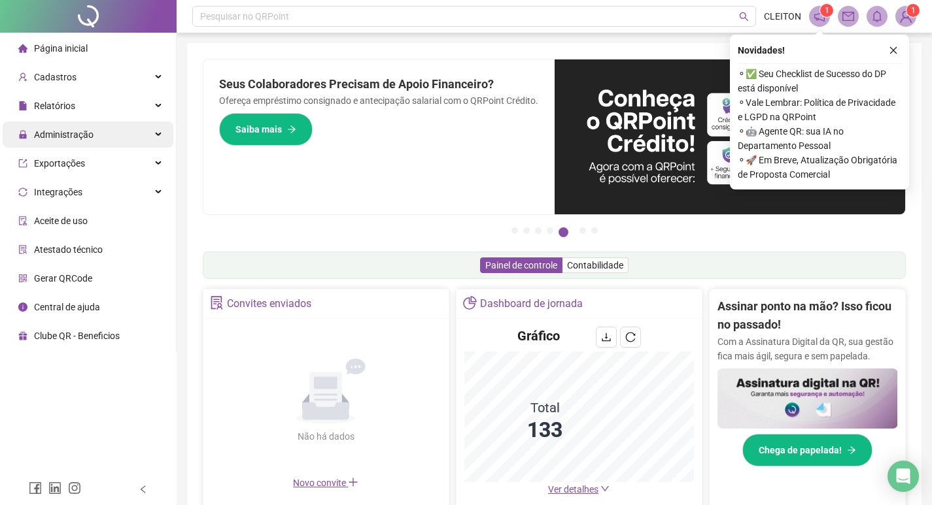
click at [128, 131] on div "Administração" at bounding box center [88, 135] width 171 height 26
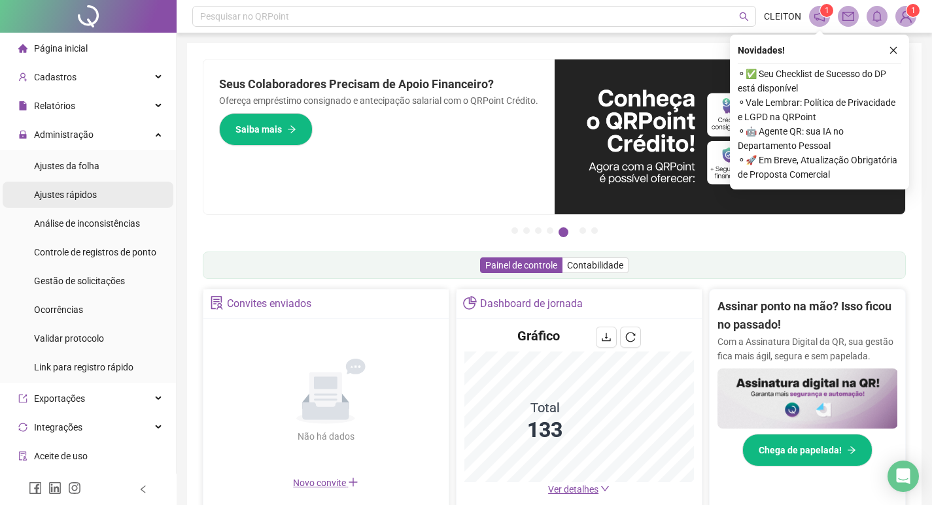
click at [122, 188] on li "Ajustes rápidos" at bounding box center [88, 195] width 171 height 26
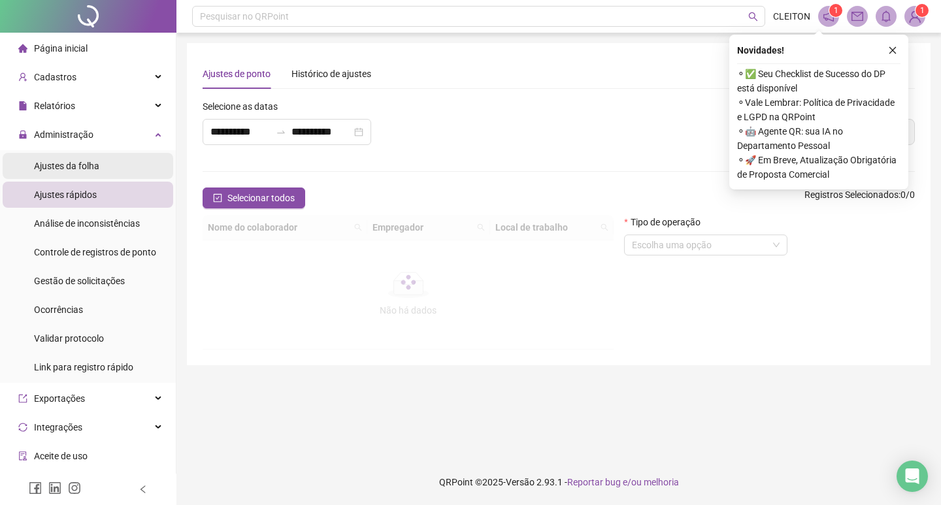
click at [116, 163] on li "Ajustes da folha" at bounding box center [88, 166] width 171 height 26
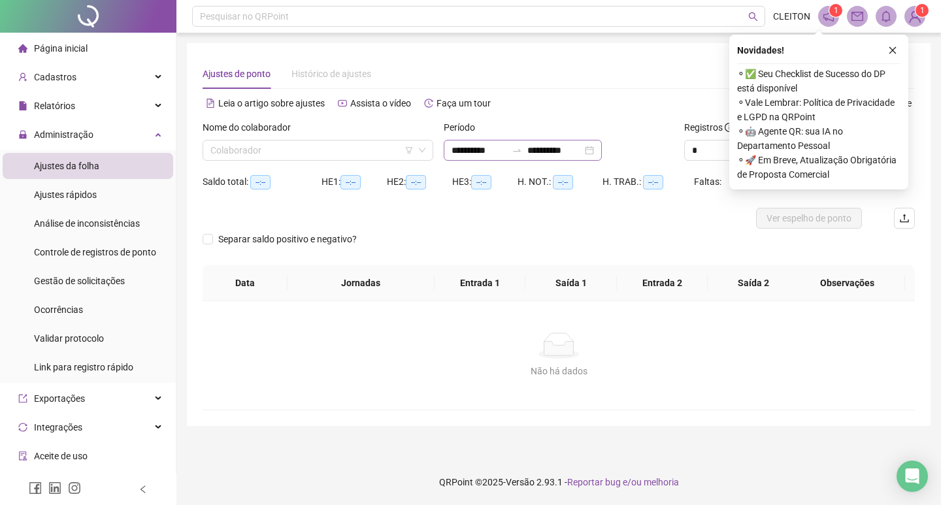
type input "**********"
click at [494, 143] on input "**********" at bounding box center [479, 150] width 55 height 14
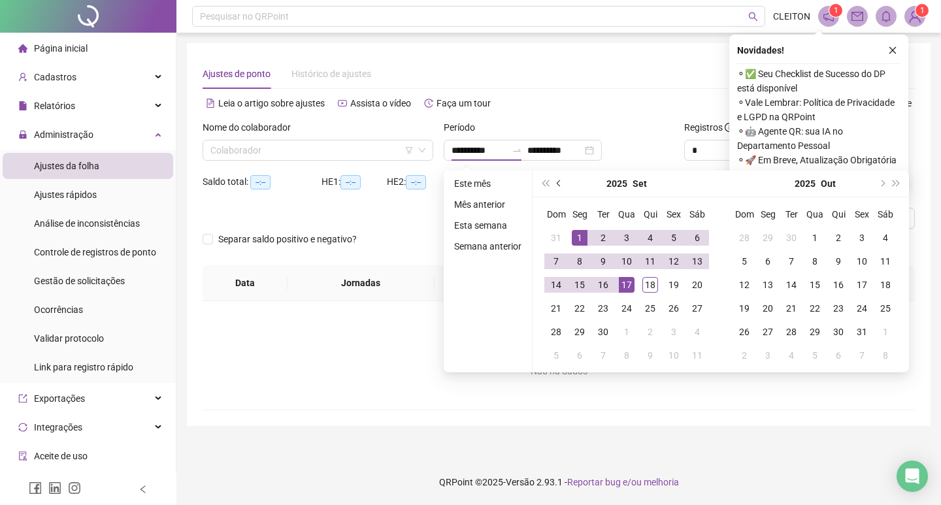
click at [561, 177] on button "prev-year" at bounding box center [559, 184] width 14 height 26
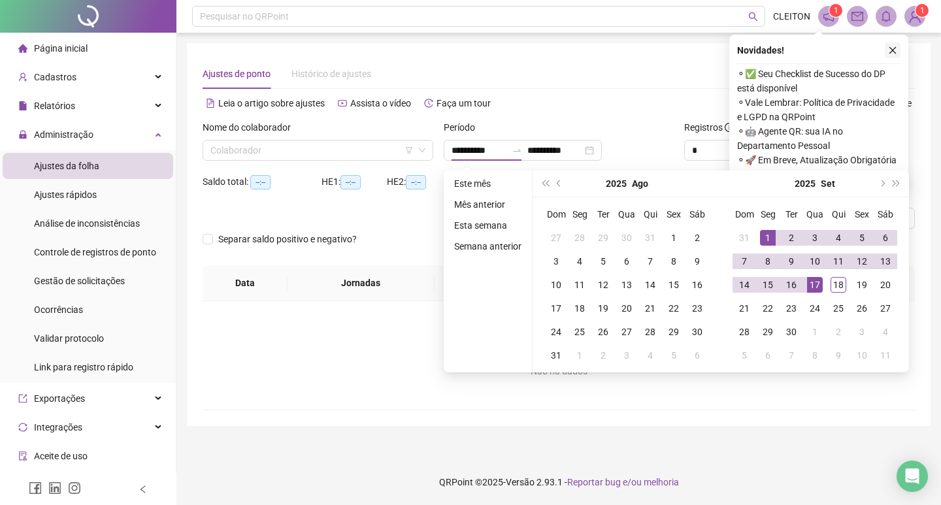
click at [900, 48] on button "button" at bounding box center [893, 50] width 16 height 16
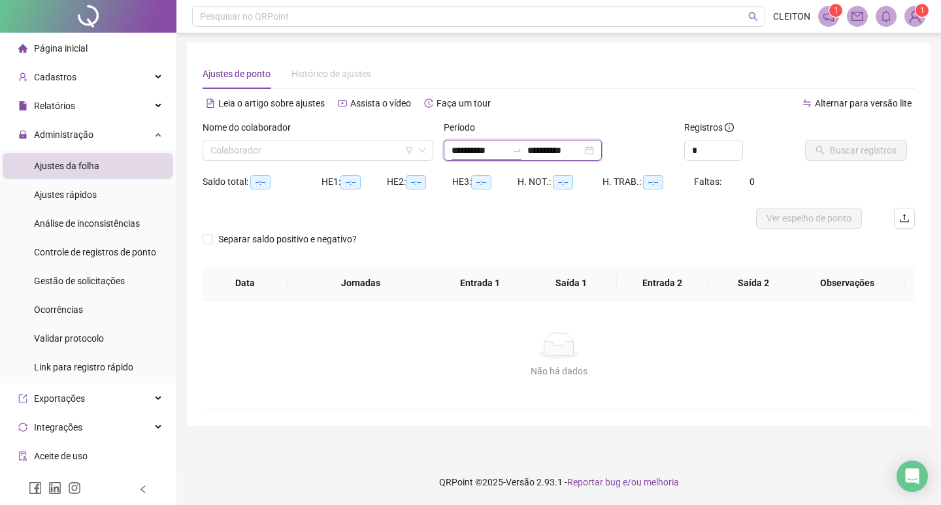
click at [488, 151] on input "**********" at bounding box center [479, 150] width 55 height 14
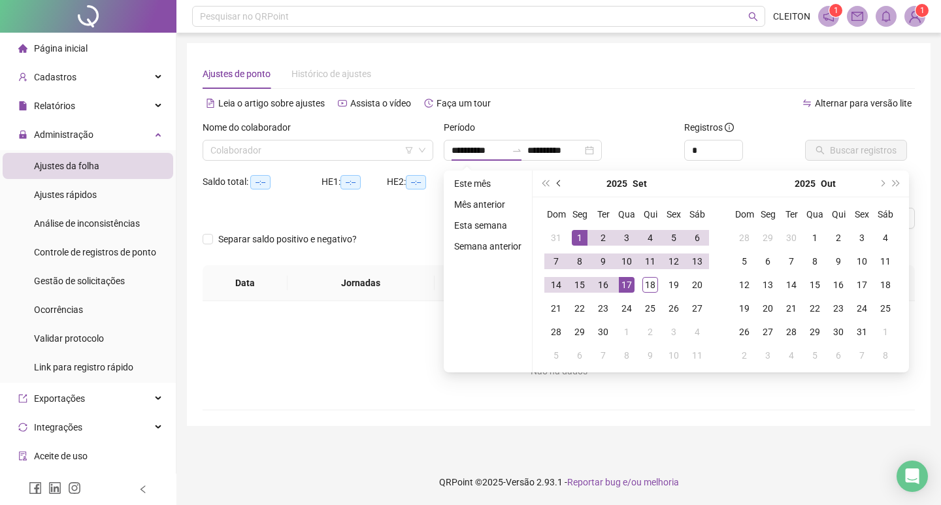
click at [560, 178] on button "prev-year" at bounding box center [559, 184] width 14 height 26
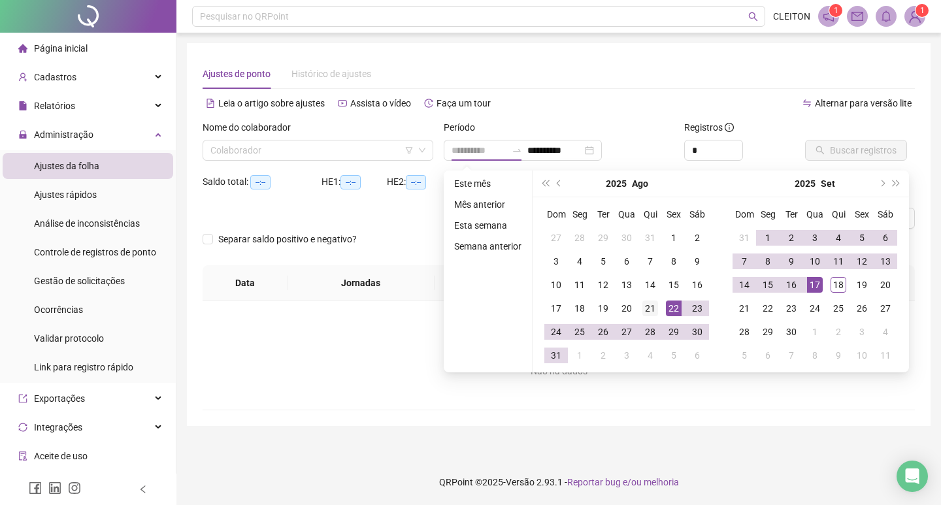
type input "**********"
click at [654, 303] on div "21" at bounding box center [651, 309] width 16 height 16
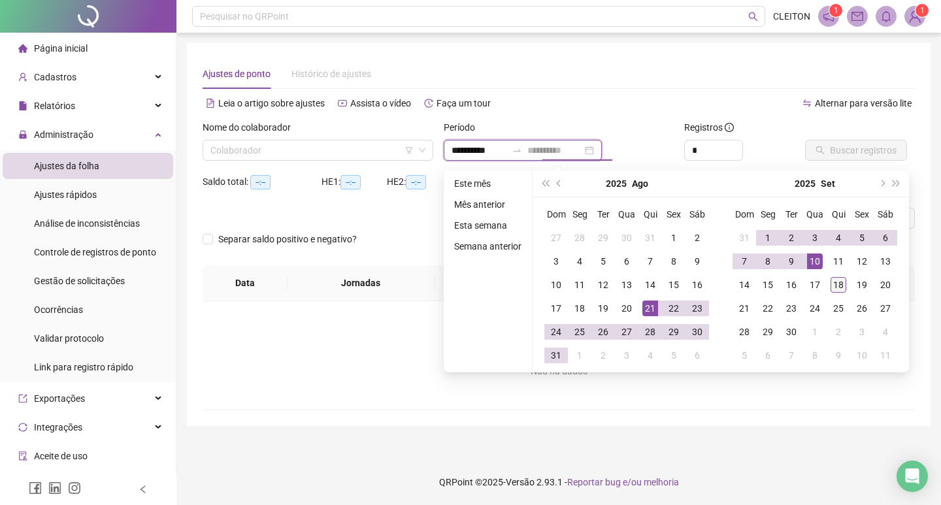
type input "**********"
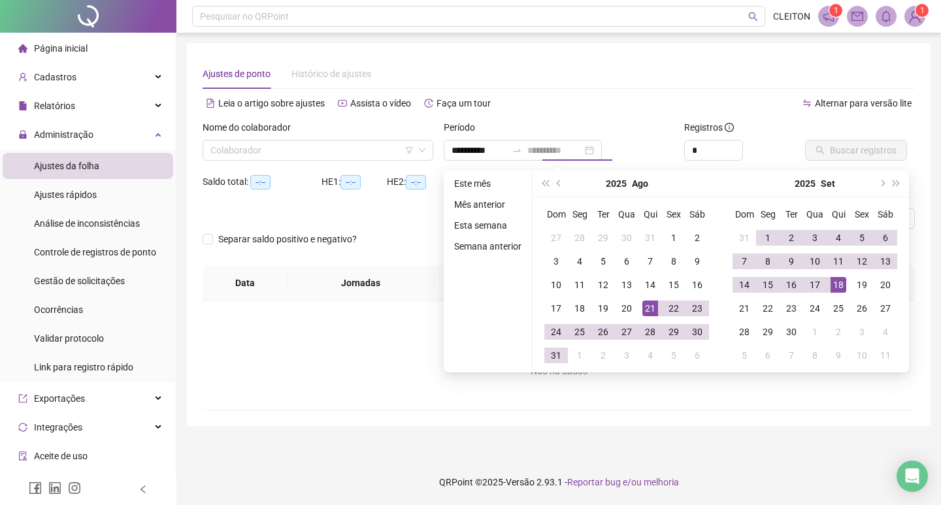
click at [840, 289] on div "18" at bounding box center [839, 285] width 16 height 16
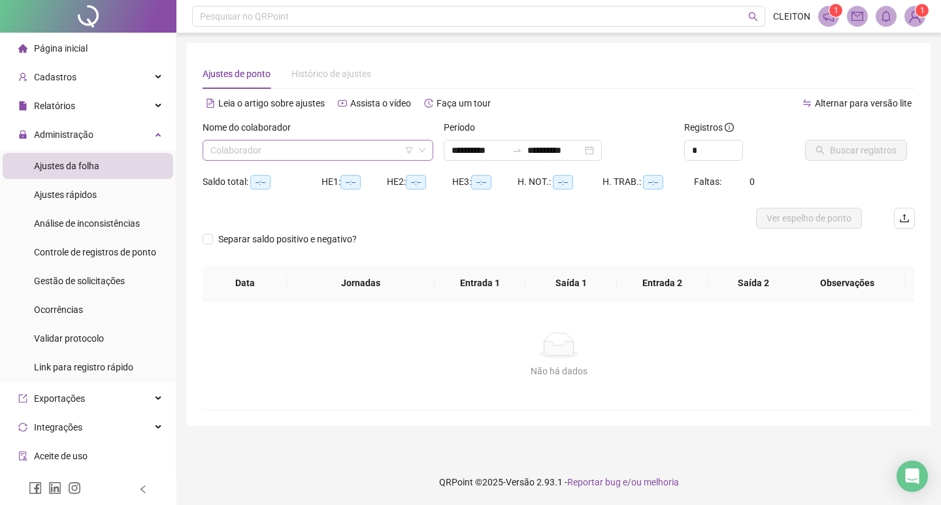
click at [345, 160] on div "Colaborador" at bounding box center [318, 150] width 231 height 21
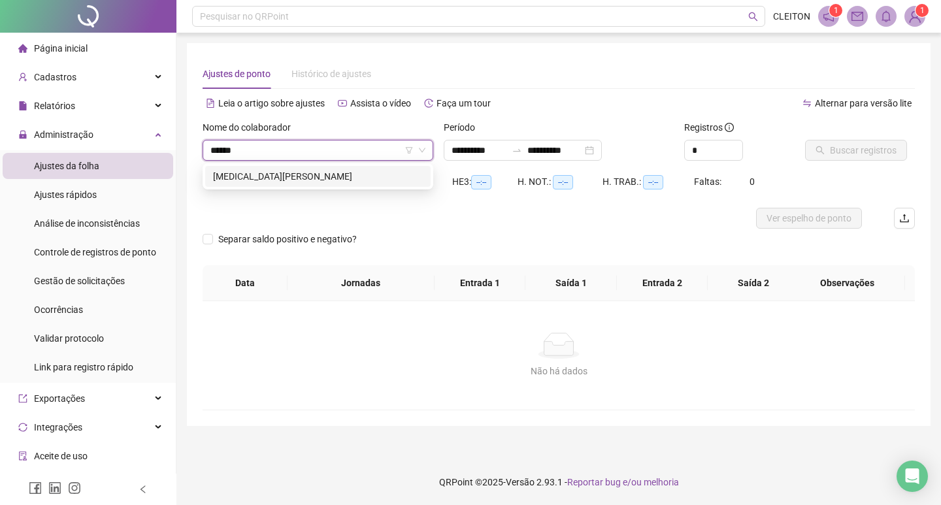
type input "*******"
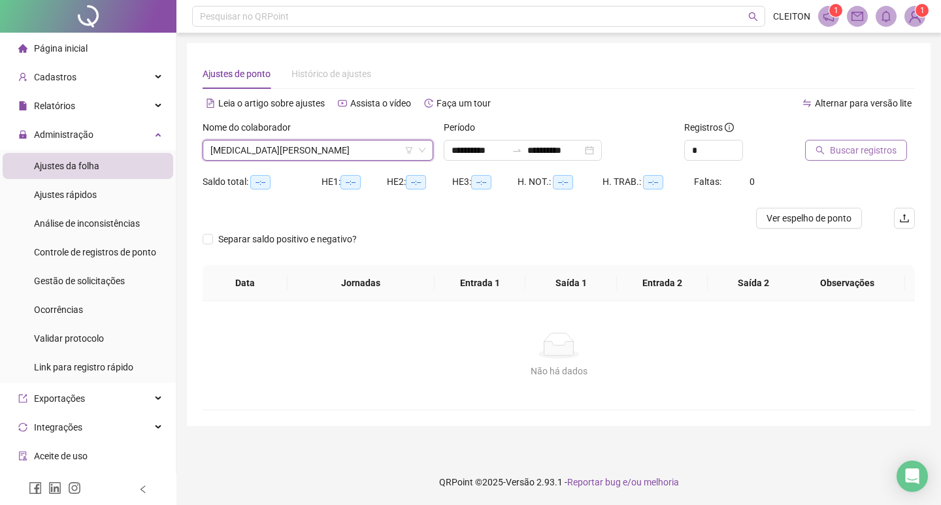
click at [859, 145] on span "Buscar registros" at bounding box center [863, 150] width 67 height 14
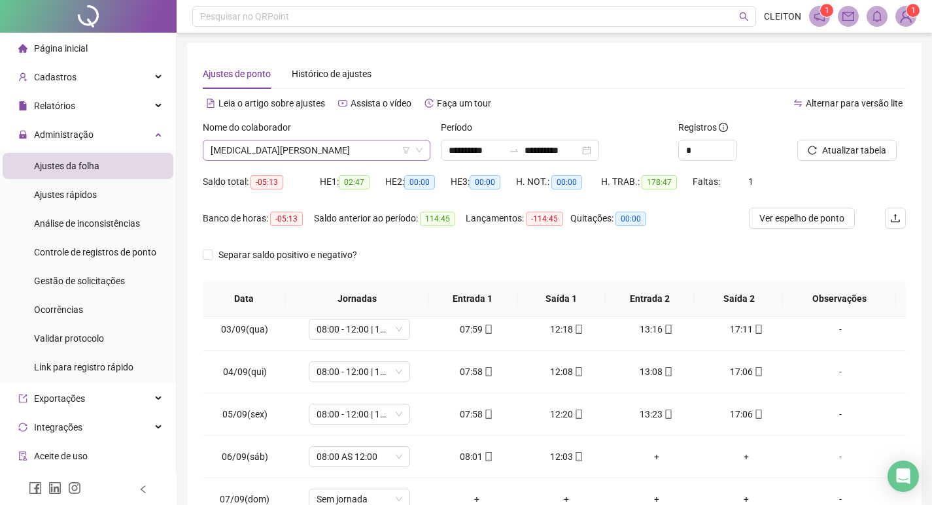
click at [309, 147] on span "CLEITON MUNIZ DE SOUZA" at bounding box center [317, 151] width 212 height 20
click at [342, 152] on span "CLEITON MUNIZ DE SOUZA" at bounding box center [317, 151] width 212 height 20
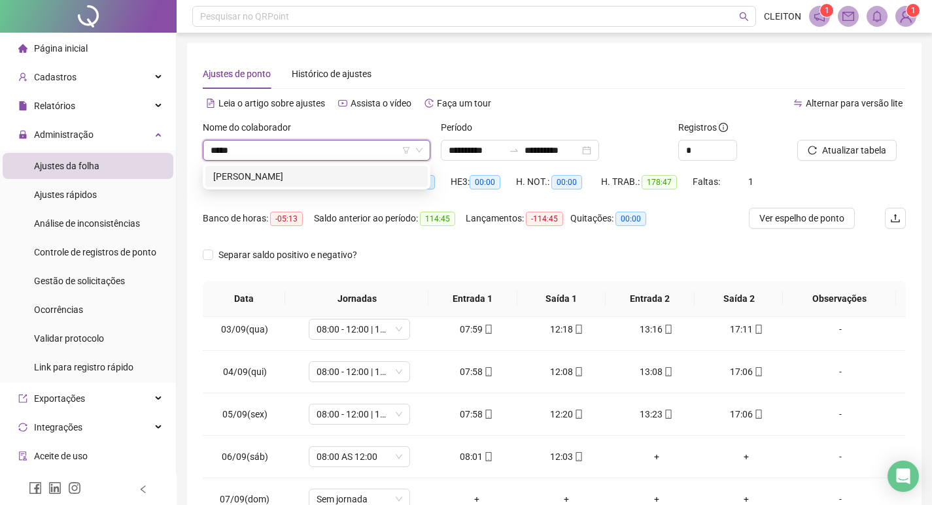
scroll to position [0, 0]
type input "*********"
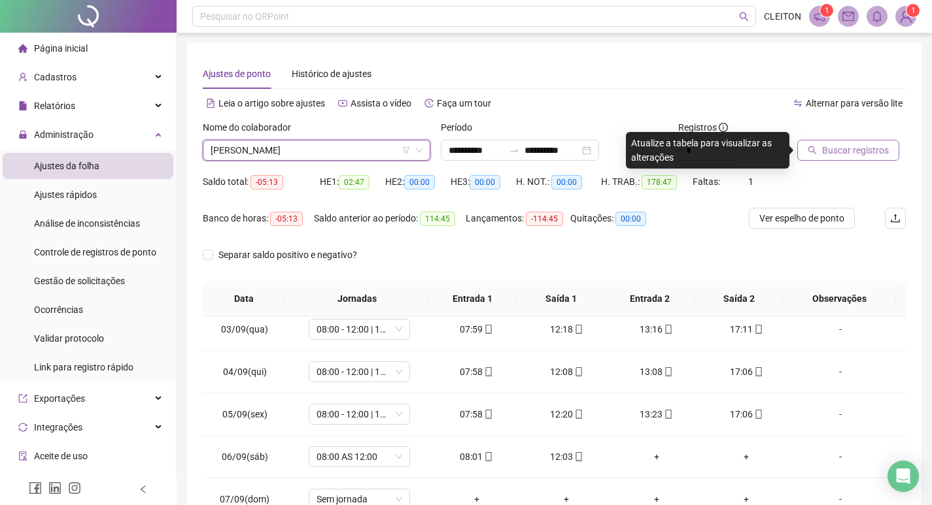
click at [821, 146] on button "Buscar registros" at bounding box center [848, 150] width 102 height 21
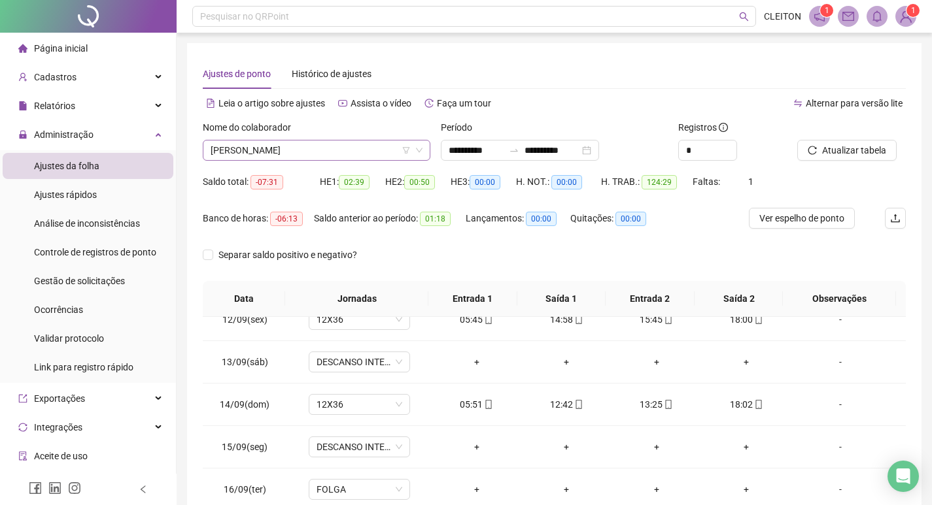
click at [302, 150] on span "[PERSON_NAME]" at bounding box center [317, 151] width 212 height 20
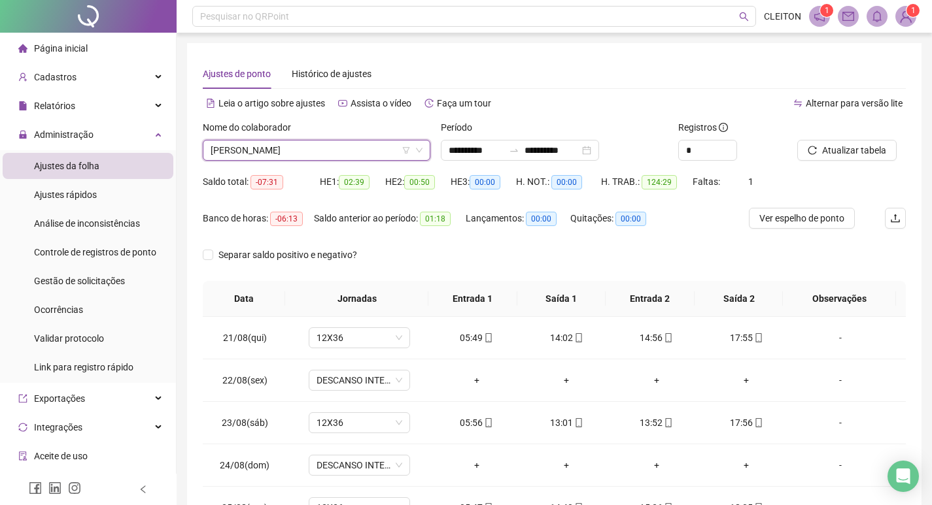
click at [336, 148] on span "[PERSON_NAME]" at bounding box center [317, 151] width 212 height 20
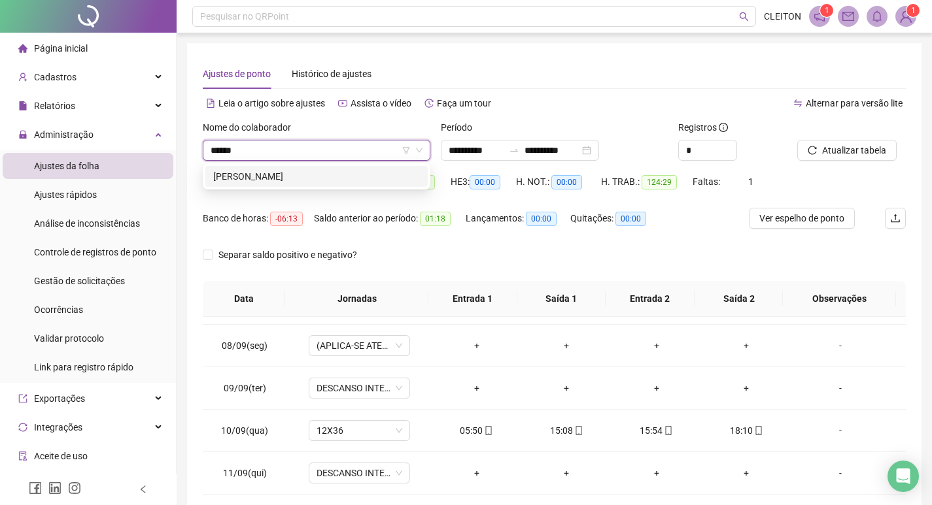
type input "******"
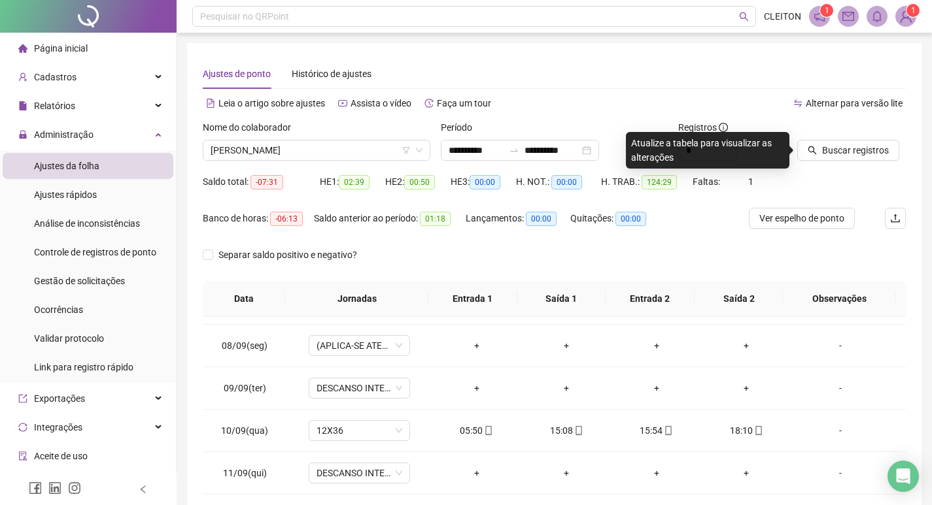
click at [811, 139] on div at bounding box center [835, 130] width 76 height 20
click at [811, 148] on icon "search" at bounding box center [811, 150] width 9 height 9
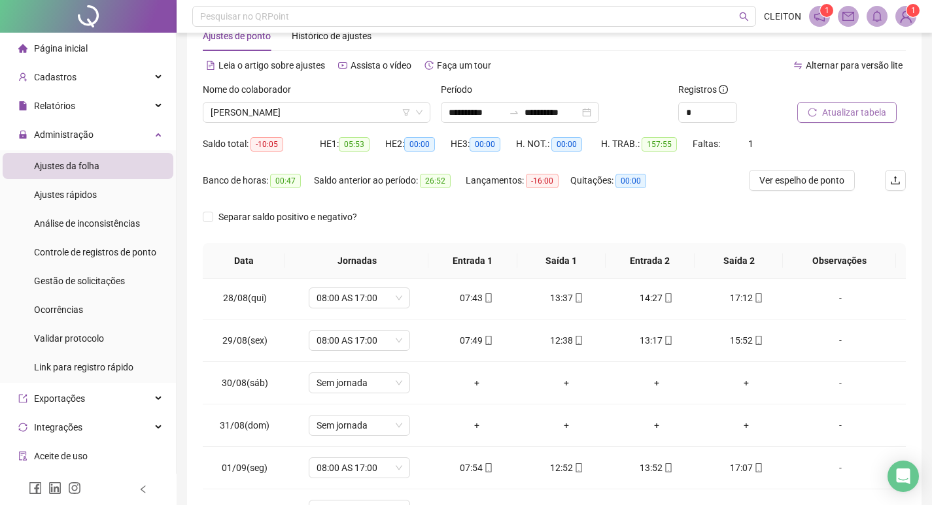
scroll to position [32, 0]
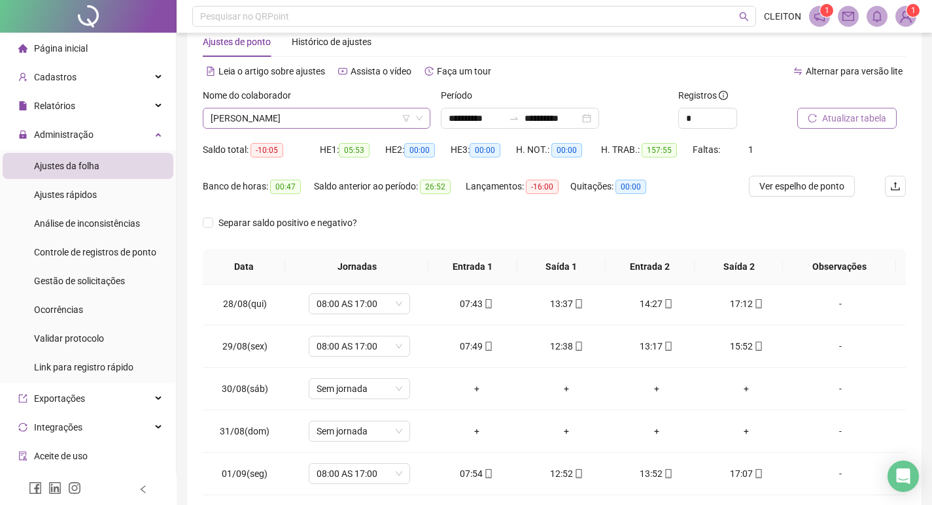
click at [328, 123] on span "[PERSON_NAME]" at bounding box center [317, 119] width 212 height 20
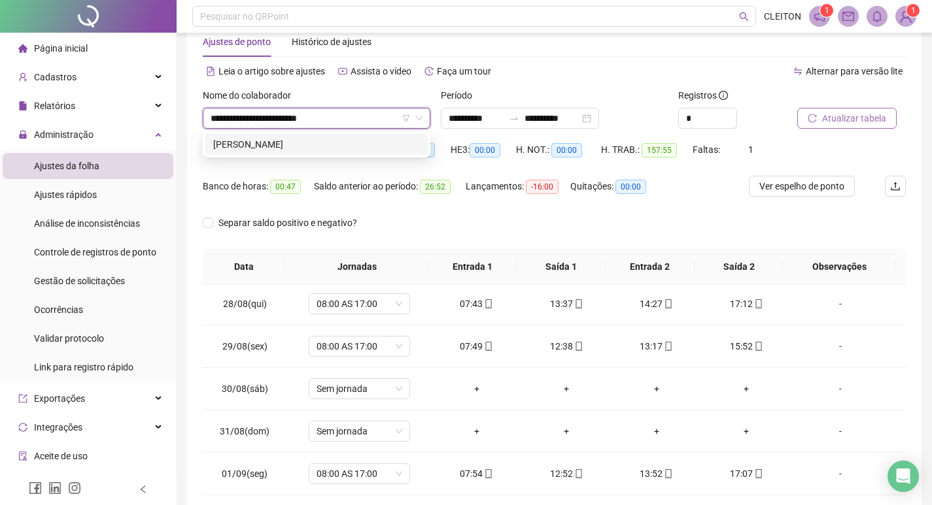
type input "**********"
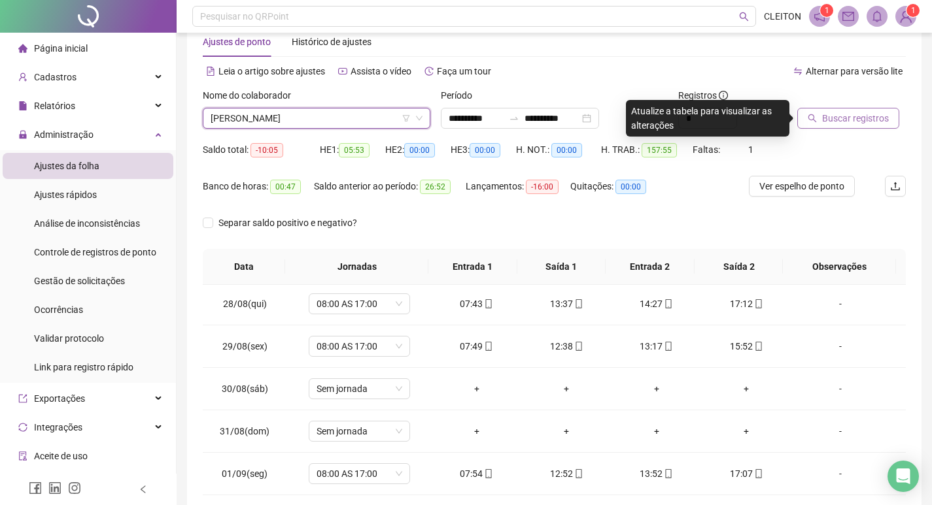
click at [851, 116] on span "Buscar registros" at bounding box center [855, 118] width 67 height 14
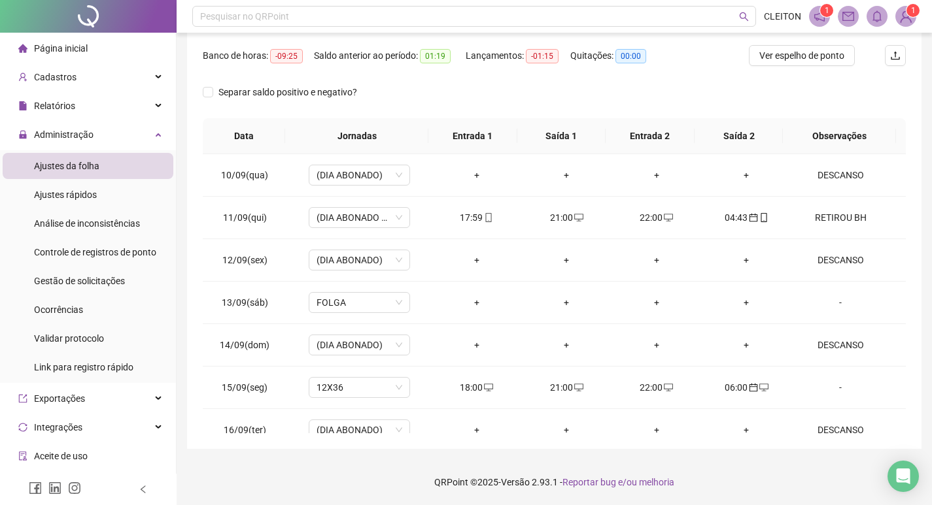
scroll to position [953, 0]
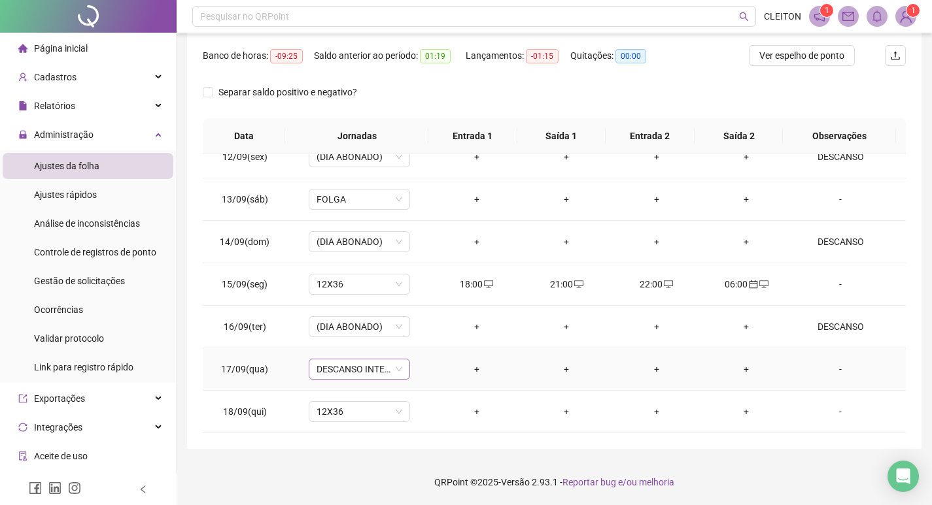
click at [346, 374] on span "DESCANSO INTER-JORNADA" at bounding box center [359, 370] width 86 height 20
type input "*****"
click at [418, 333] on span "Sim" at bounding box center [418, 335] width 15 height 14
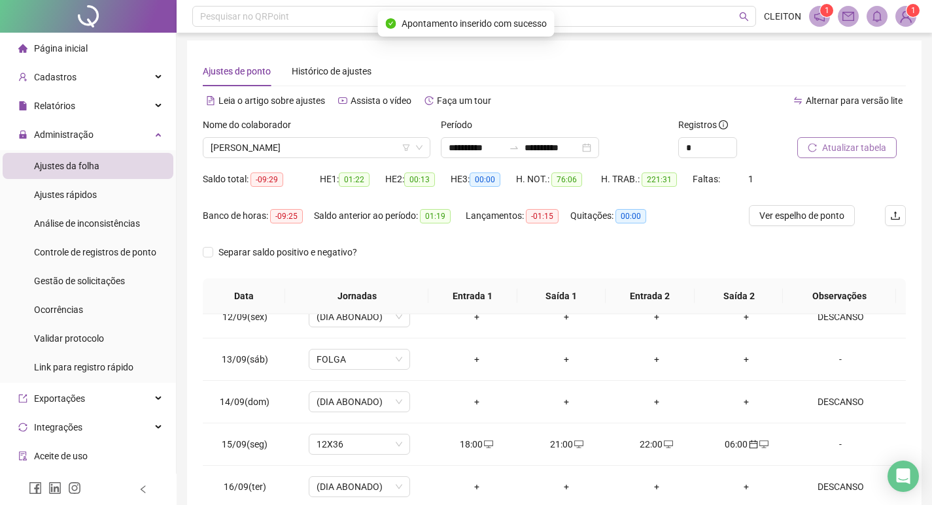
scroll to position [0, 0]
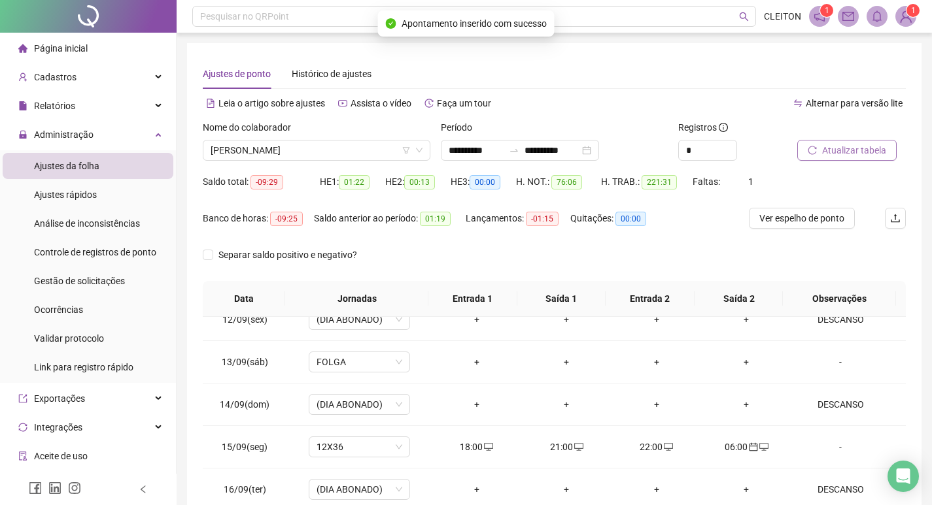
click at [816, 146] on icon "reload" at bounding box center [811, 150] width 9 height 9
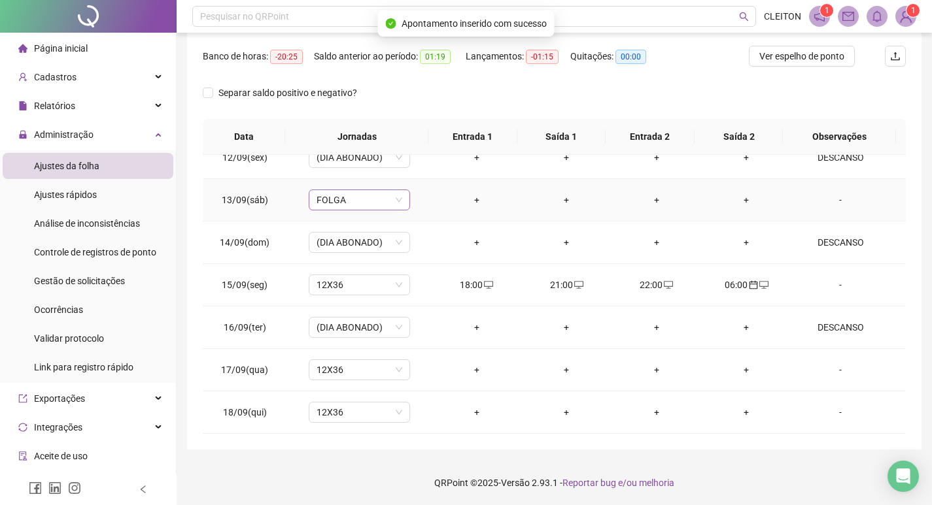
scroll to position [163, 0]
click at [830, 411] on div "-" at bounding box center [840, 412] width 77 height 14
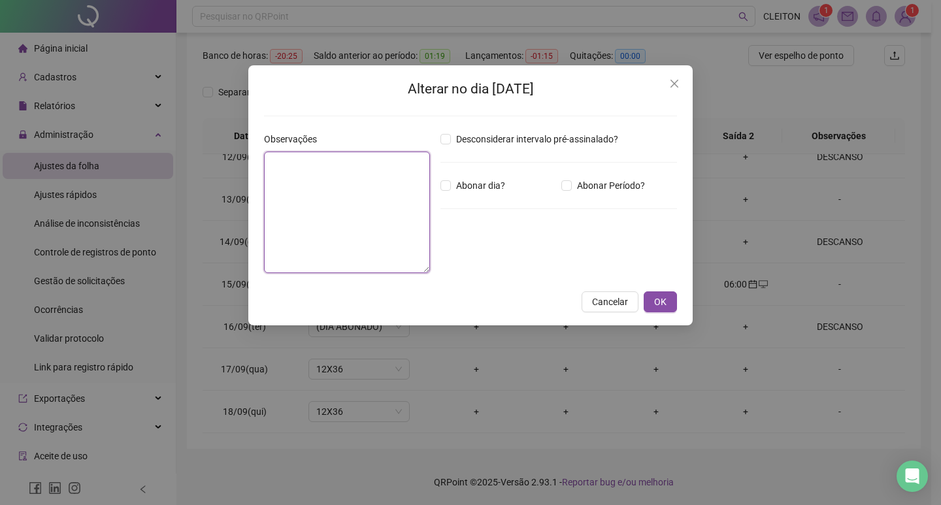
click at [406, 176] on textarea at bounding box center [347, 213] width 166 height 122
type textarea "*****"
type textarea "*"
type textarea "********"
click at [496, 187] on span "Abonar dia?" at bounding box center [480, 185] width 59 height 14
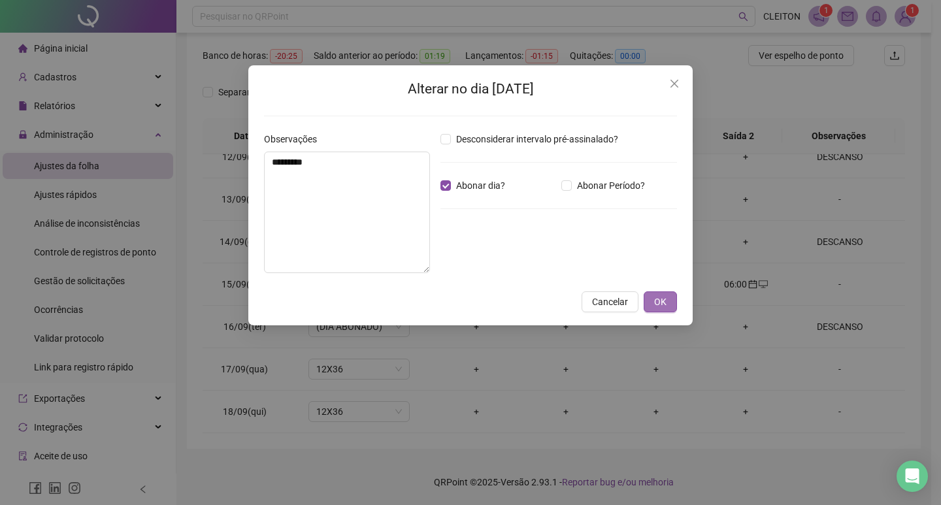
click at [665, 307] on span "OK" at bounding box center [660, 302] width 12 height 14
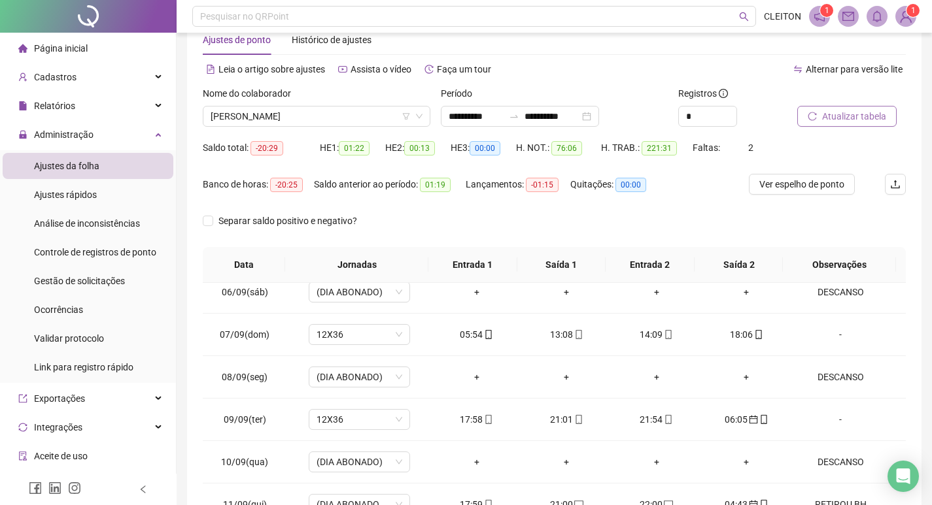
scroll to position [32, 0]
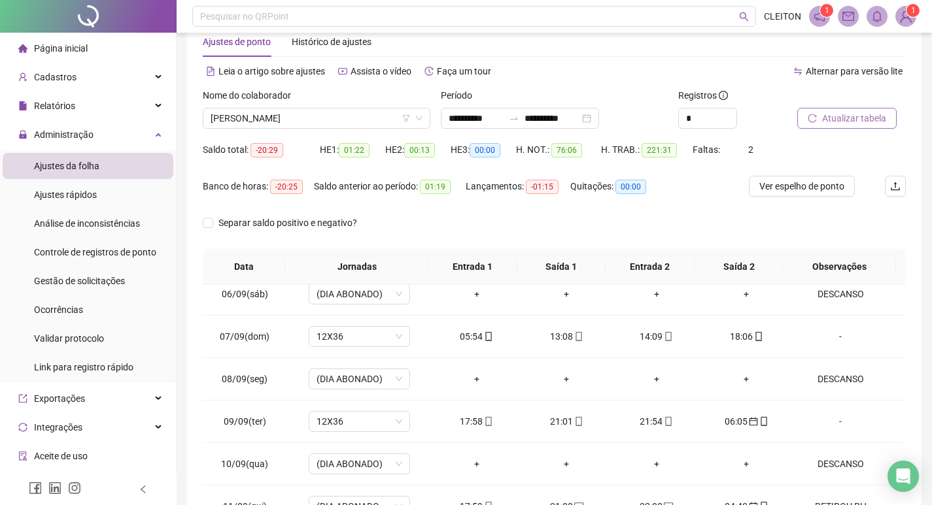
click at [868, 124] on span "Atualizar tabela" at bounding box center [854, 118] width 64 height 14
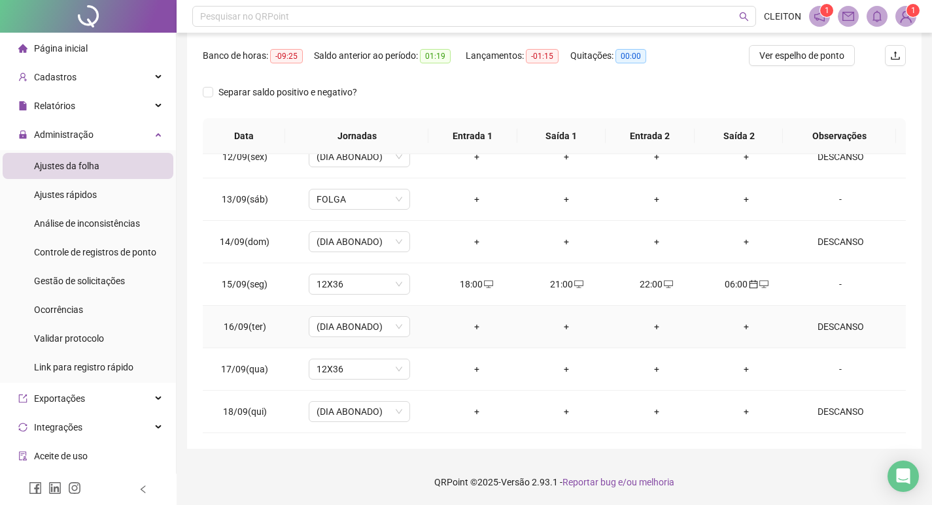
scroll to position [953, 0]
click at [466, 370] on div "+" at bounding box center [476, 369] width 69 height 14
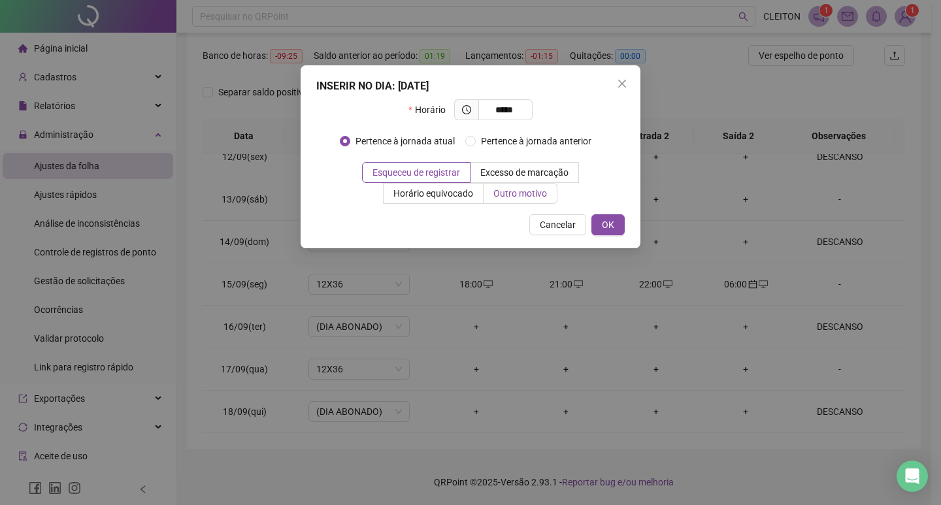
type input "*****"
click at [494, 191] on span "Outro motivo" at bounding box center [521, 193] width 54 height 10
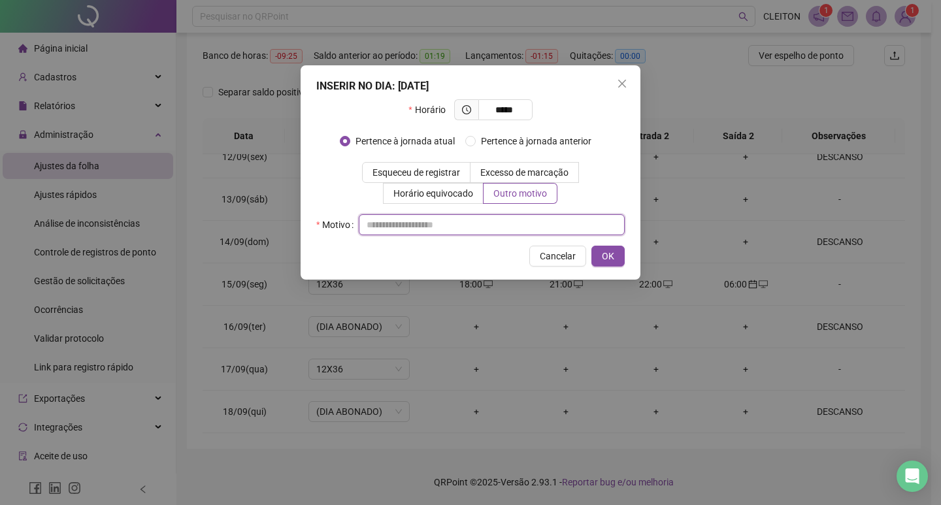
click at [500, 227] on input "text" at bounding box center [492, 224] width 266 height 21
type input "*"
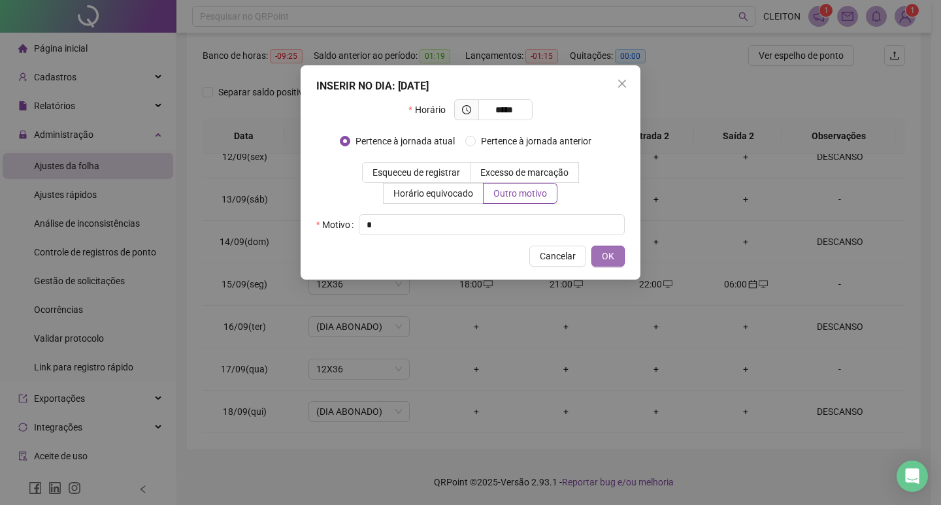
click at [608, 257] on span "OK" at bounding box center [608, 256] width 12 height 14
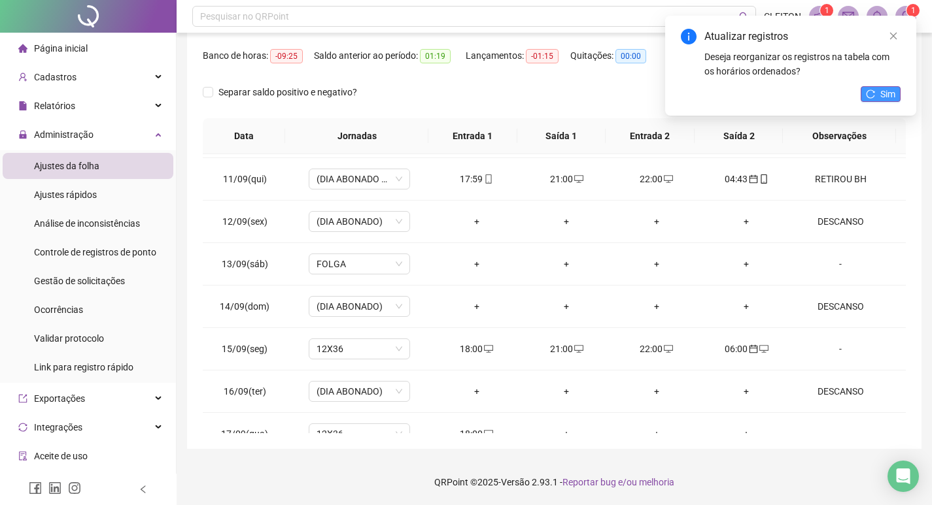
scroll to position [888, 0]
click at [882, 92] on span "Sim" at bounding box center [887, 94] width 15 height 14
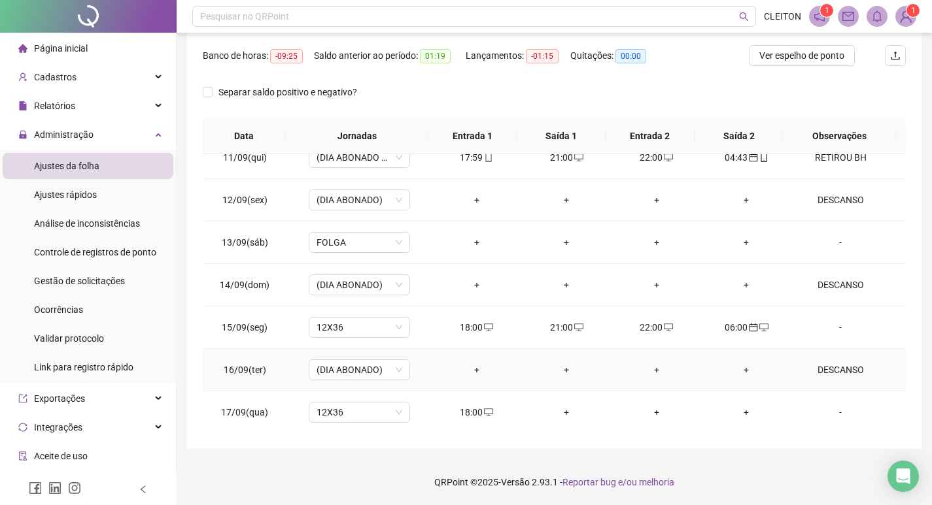
scroll to position [953, 0]
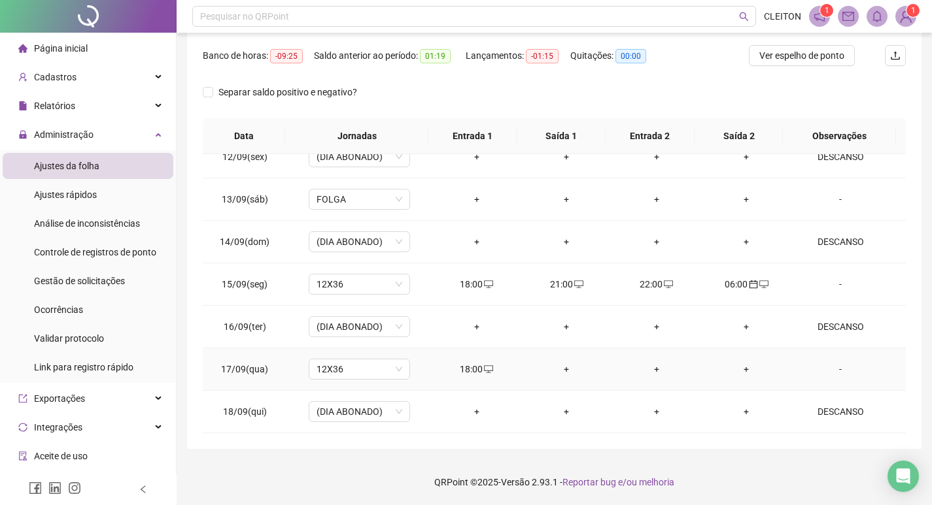
click at [562, 371] on div "+" at bounding box center [566, 369] width 69 height 14
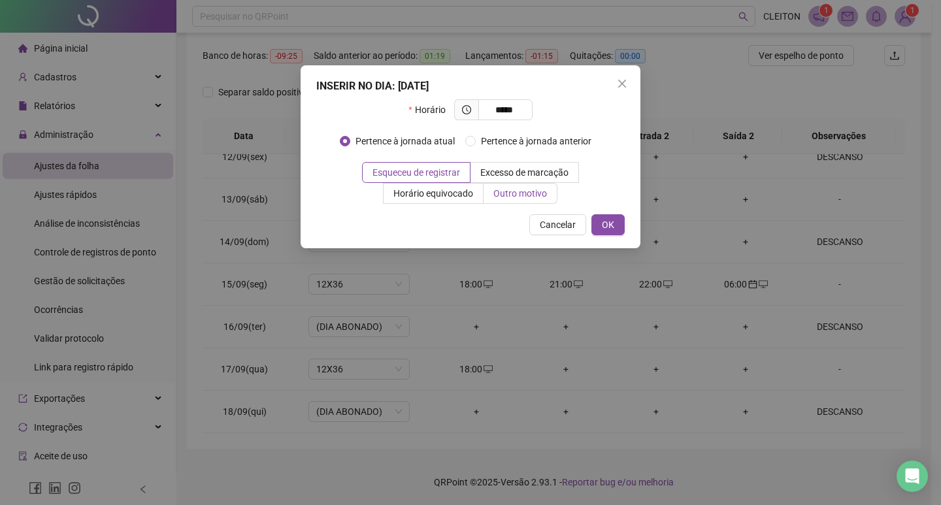
type input "*****"
click at [537, 201] on label "Outro motivo" at bounding box center [521, 193] width 74 height 21
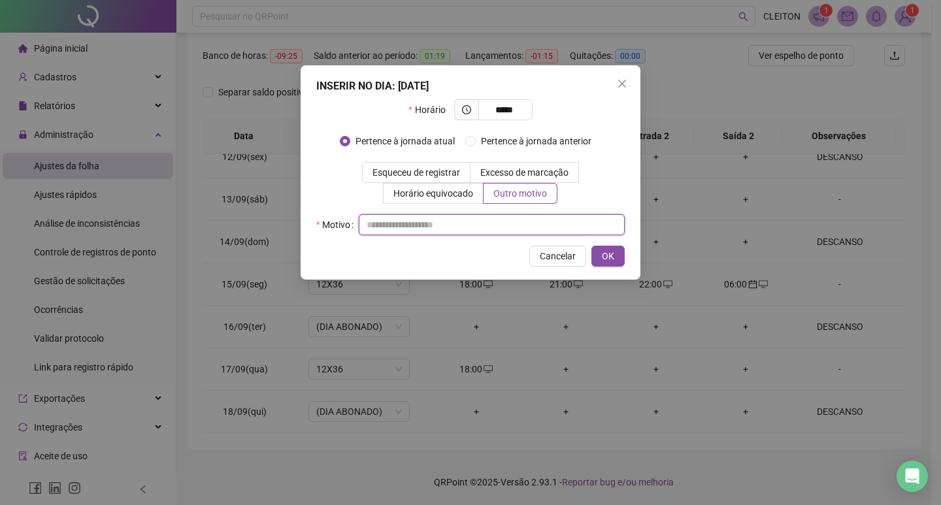
click at [528, 232] on input "text" at bounding box center [492, 224] width 266 height 21
type input "*"
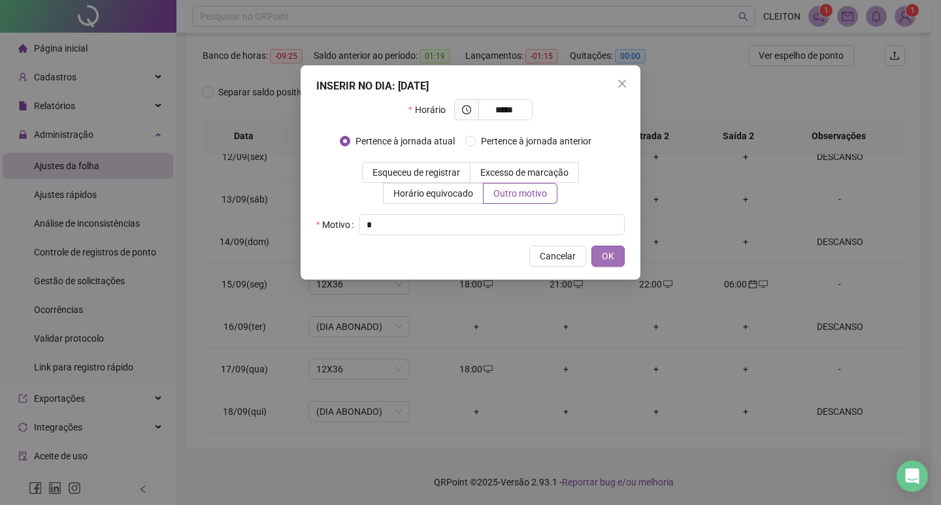
click at [605, 248] on button "OK" at bounding box center [608, 256] width 33 height 21
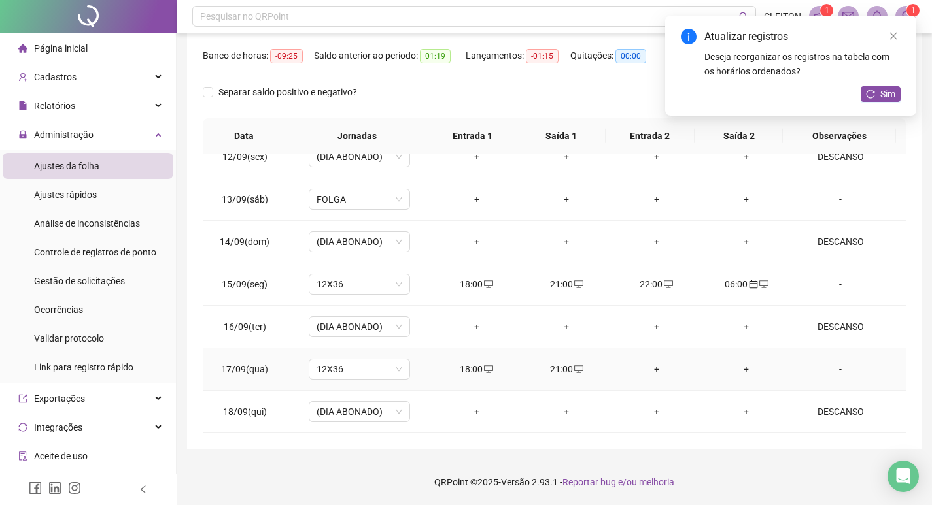
click at [655, 370] on div "+" at bounding box center [656, 369] width 69 height 14
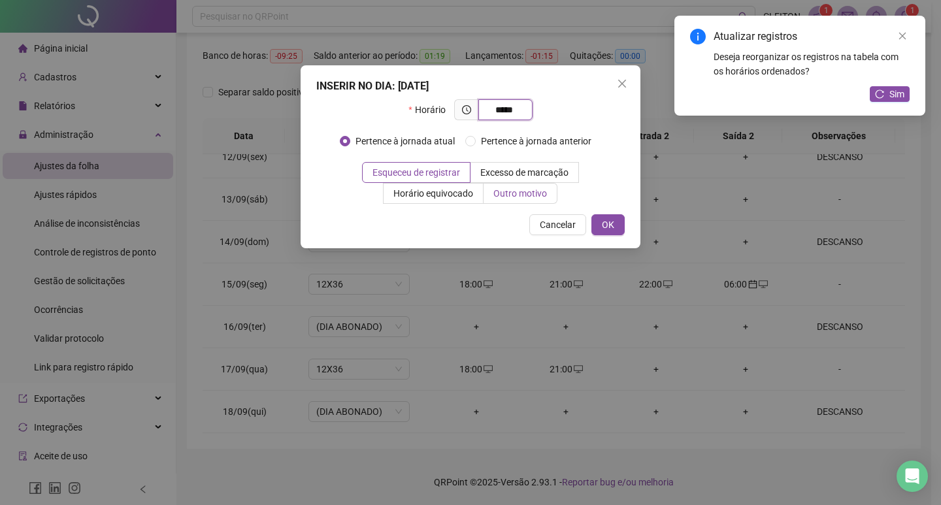
type input "*****"
click at [513, 199] on span "Outro motivo" at bounding box center [521, 193] width 54 height 10
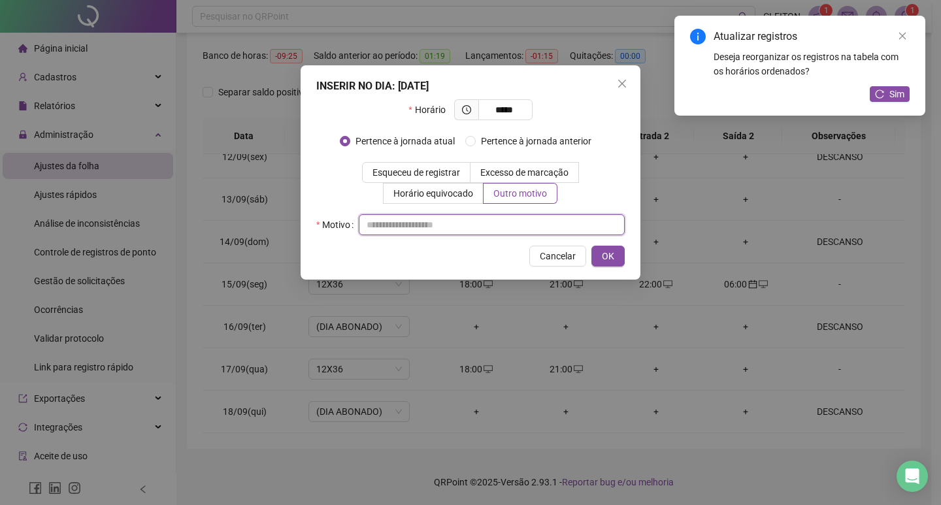
click at [501, 225] on input "text" at bounding box center [492, 224] width 266 height 21
type input "*"
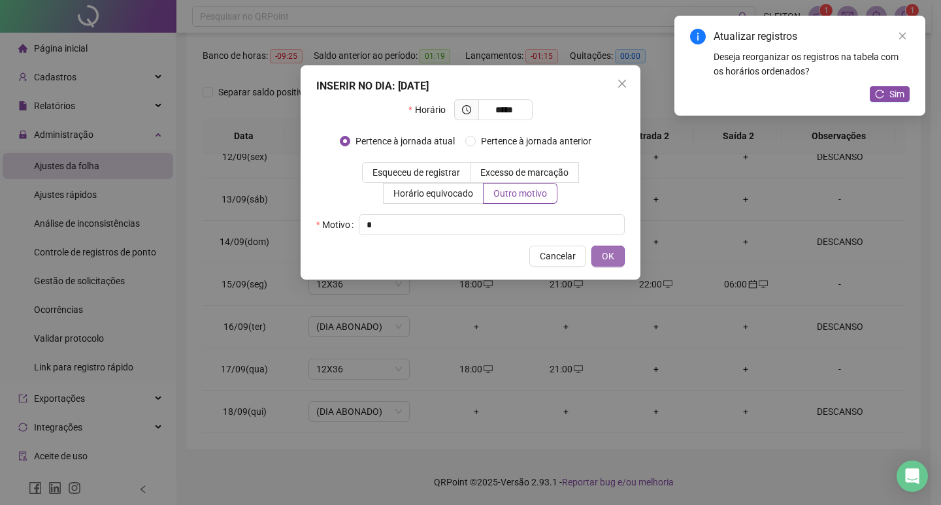
click at [604, 259] on span "OK" at bounding box center [608, 256] width 12 height 14
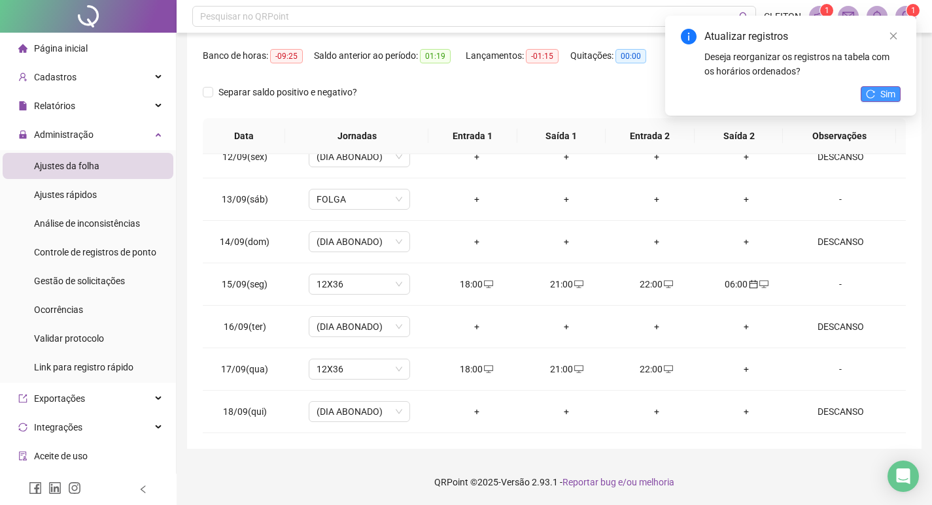
click at [883, 92] on span "Sim" at bounding box center [887, 94] width 15 height 14
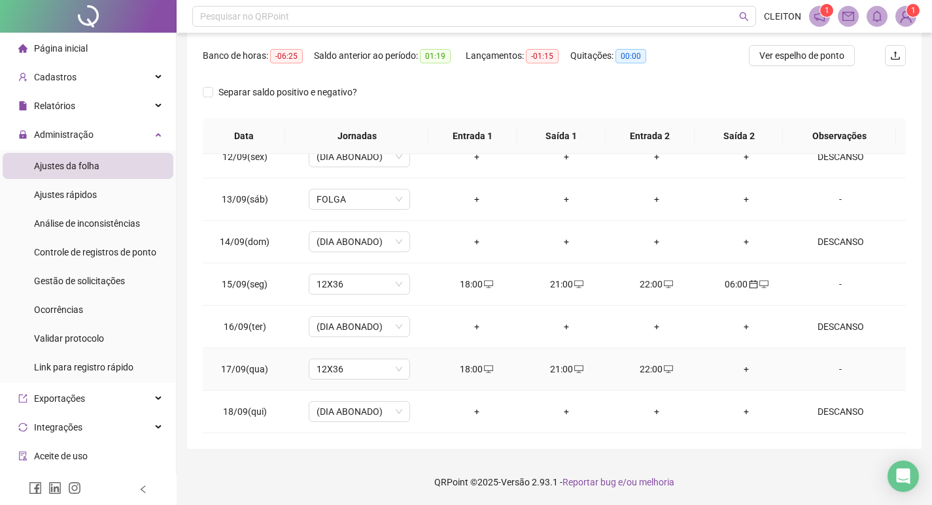
click at [736, 368] on div "+" at bounding box center [746, 369] width 69 height 14
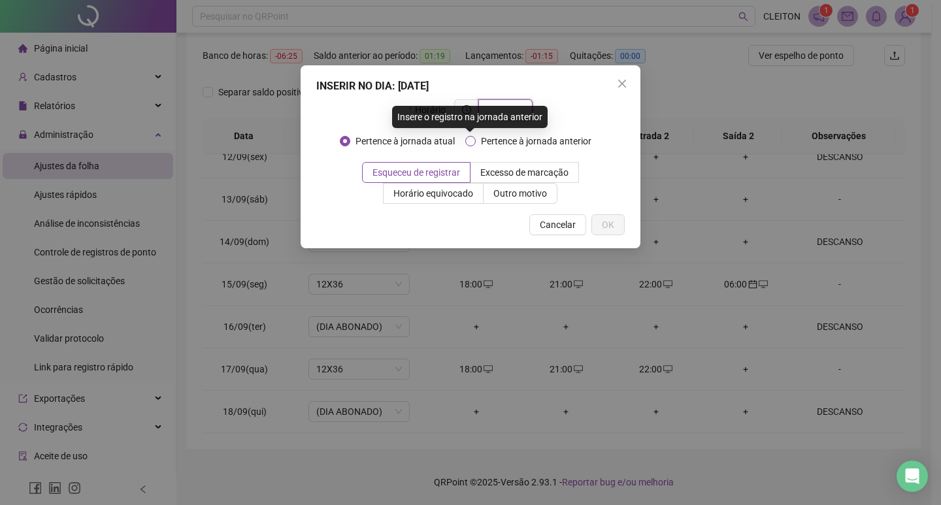
type input "*"
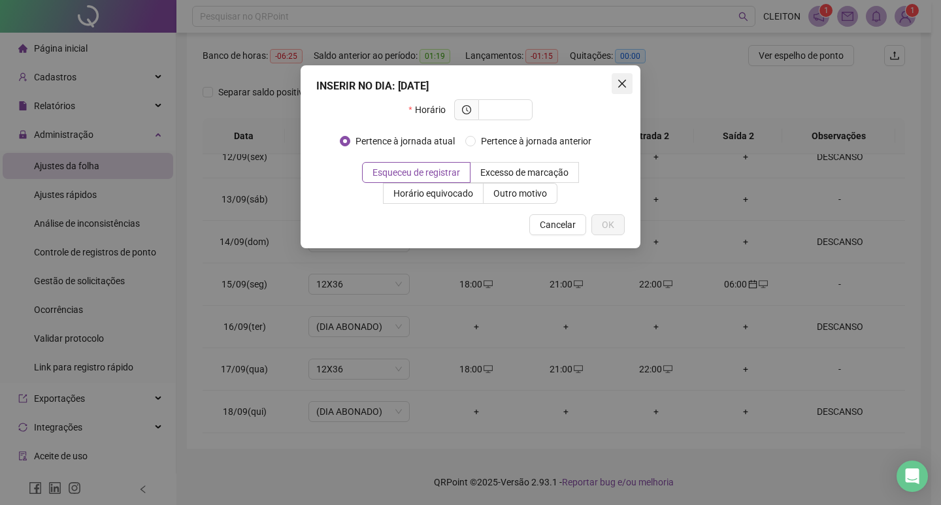
click at [630, 83] on span "Close" at bounding box center [622, 83] width 21 height 10
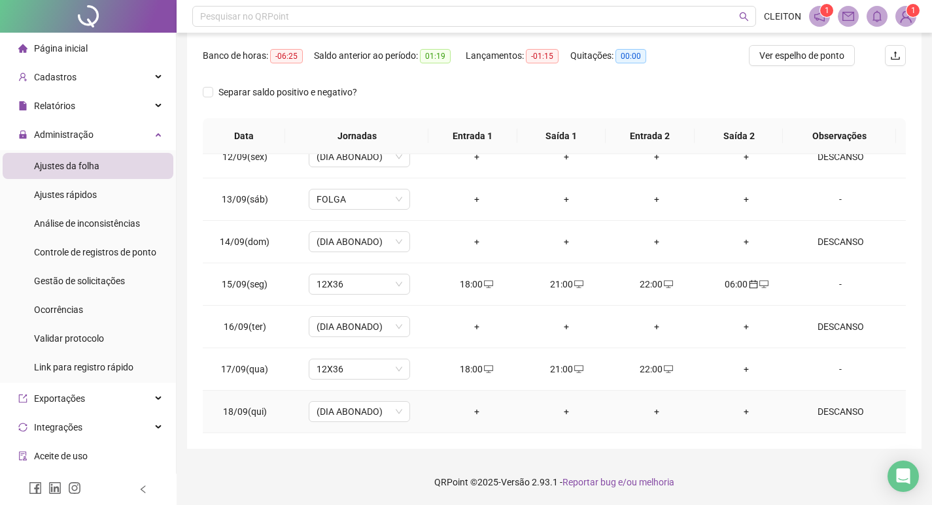
click at [475, 417] on div "+" at bounding box center [476, 412] width 69 height 14
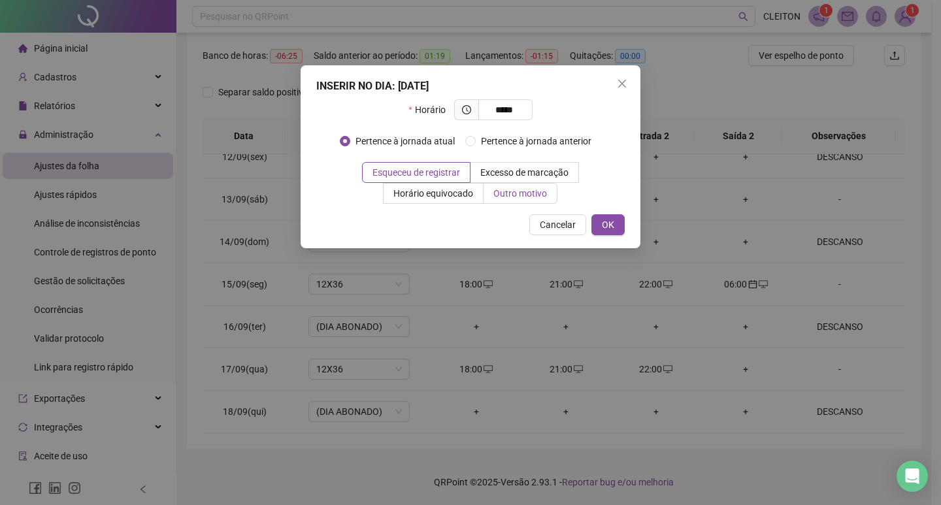
type input "*****"
click at [551, 198] on label "Outro motivo" at bounding box center [521, 193] width 74 height 21
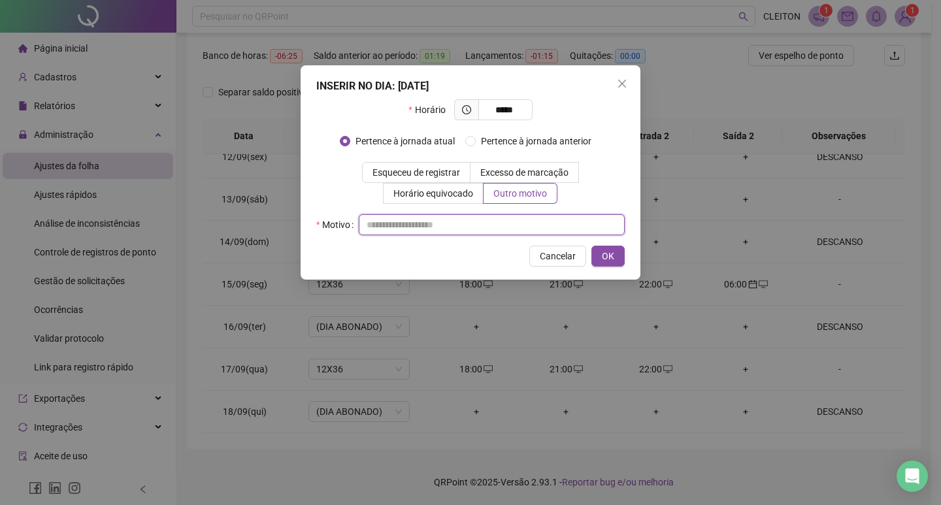
click at [503, 222] on input "text" at bounding box center [492, 224] width 266 height 21
type input "*"
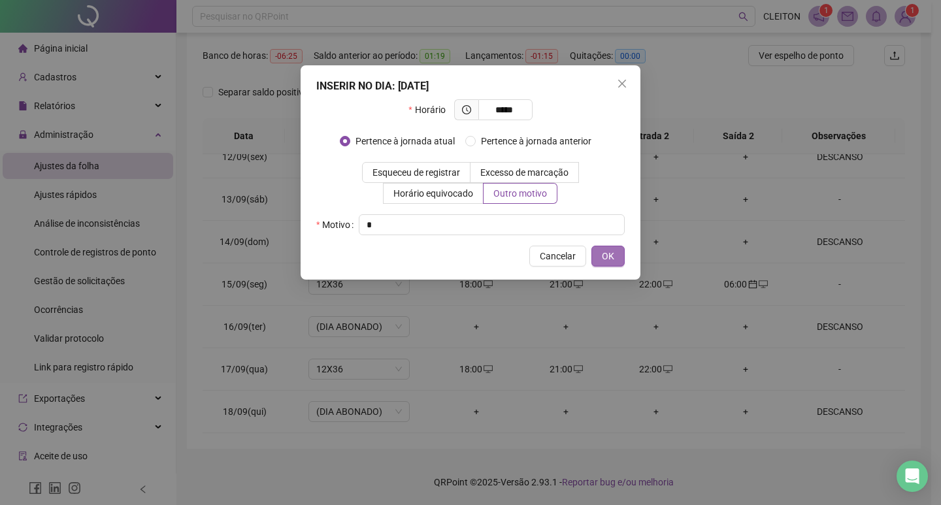
click at [616, 263] on button "OK" at bounding box center [608, 256] width 33 height 21
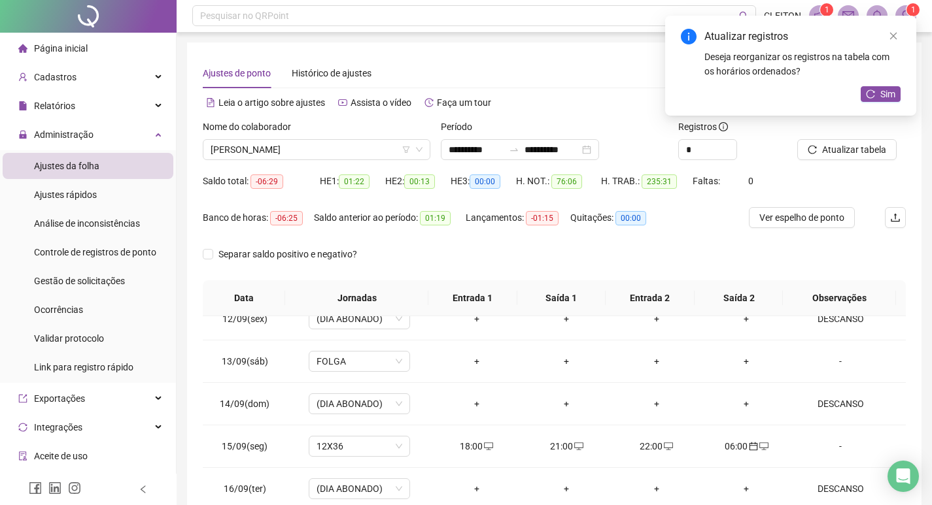
scroll to position [0, 0]
click at [893, 32] on icon "close" at bounding box center [893, 35] width 9 height 9
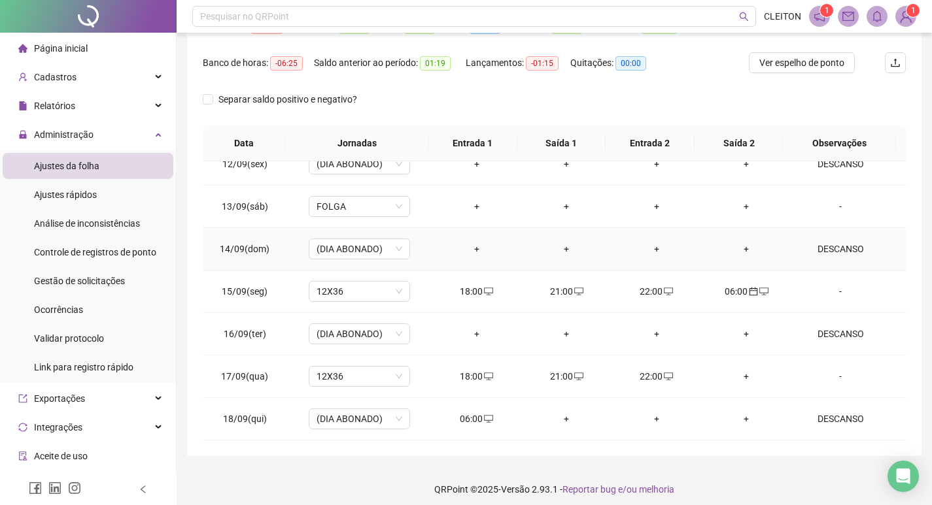
scroll to position [163, 0]
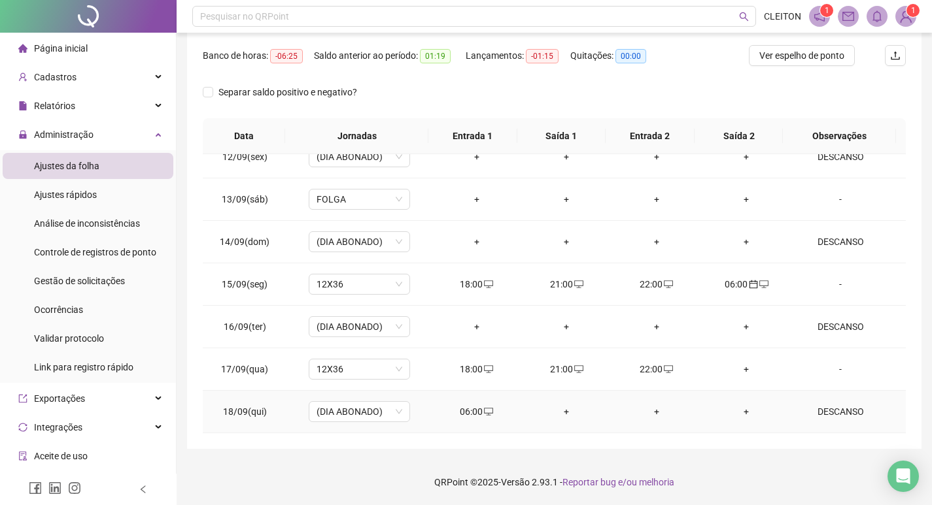
click at [461, 411] on div "06:00" at bounding box center [476, 412] width 69 height 14
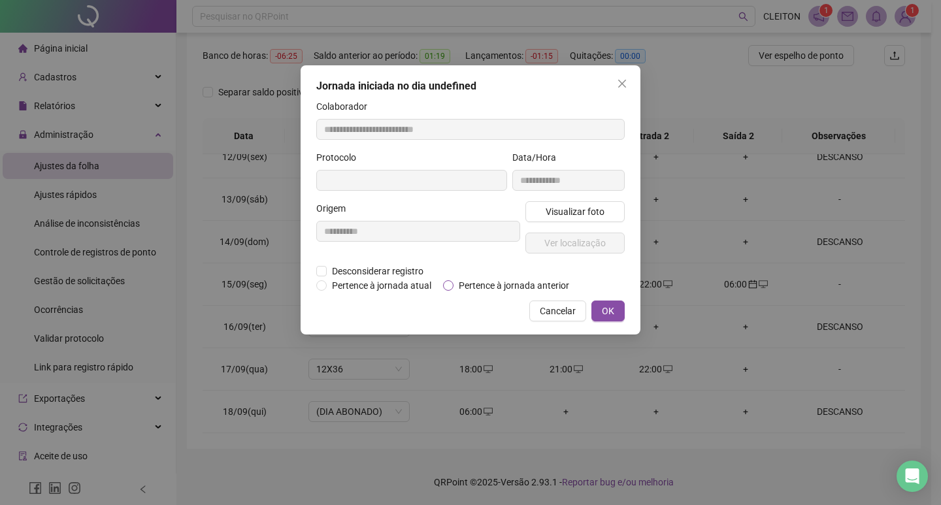
type input "**********"
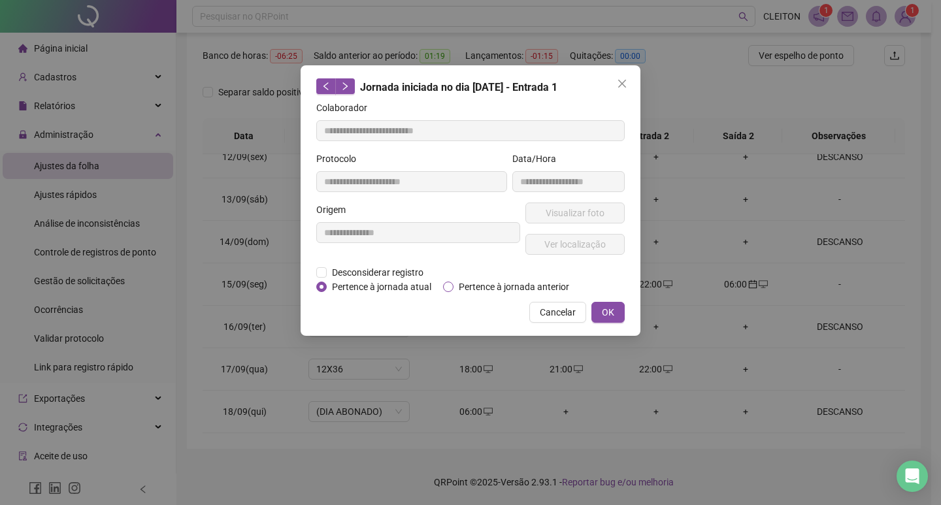
click at [493, 286] on span "Pertence à jornada anterior" at bounding box center [514, 287] width 121 height 14
click at [596, 311] on button "OK" at bounding box center [608, 312] width 33 height 21
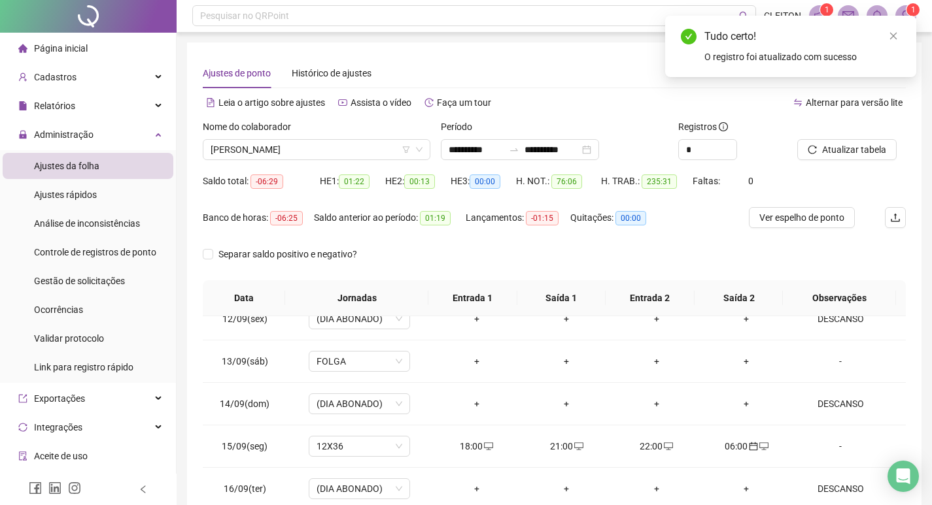
scroll to position [0, 0]
click at [860, 150] on span "Atualizar tabela" at bounding box center [854, 150] width 64 height 14
click at [347, 143] on span "[PERSON_NAME]" at bounding box center [317, 151] width 212 height 20
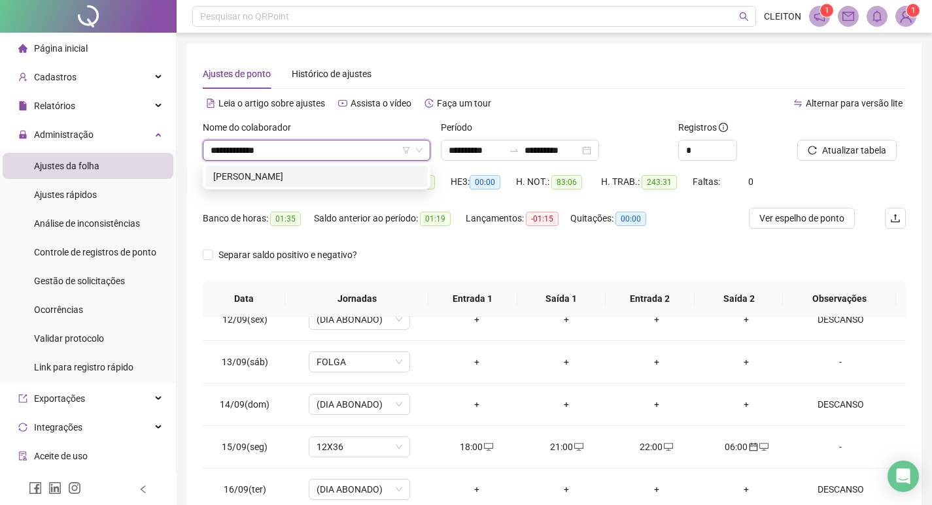
type input "**********"
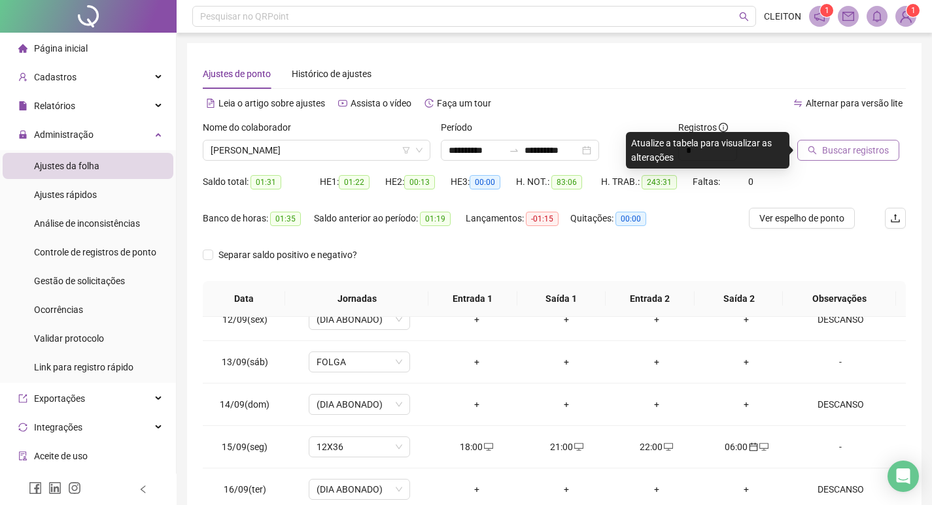
click at [833, 144] on span "Buscar registros" at bounding box center [855, 150] width 67 height 14
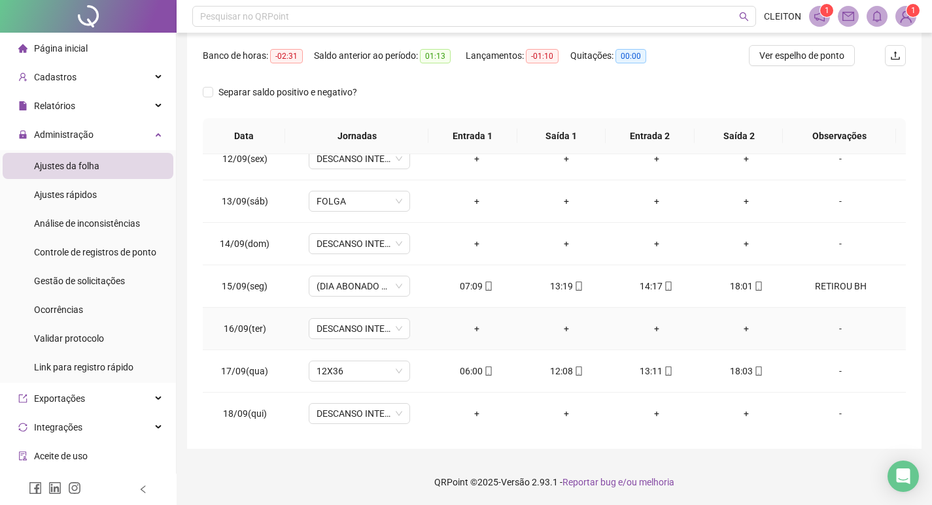
scroll to position [953, 0]
click at [815, 279] on div "RETIROU BH" at bounding box center [840, 284] width 77 height 14
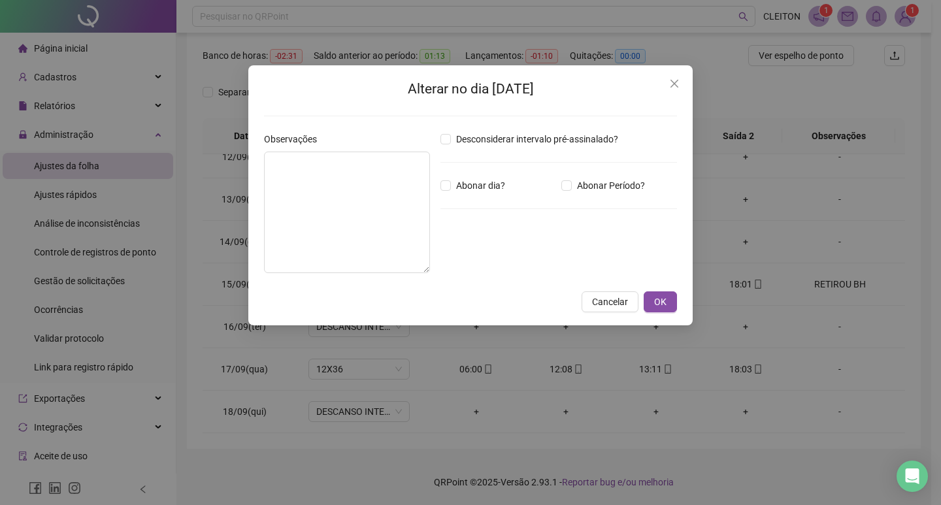
type textarea "**********"
type input "*****"
click at [681, 86] on span "Close" at bounding box center [674, 83] width 21 height 10
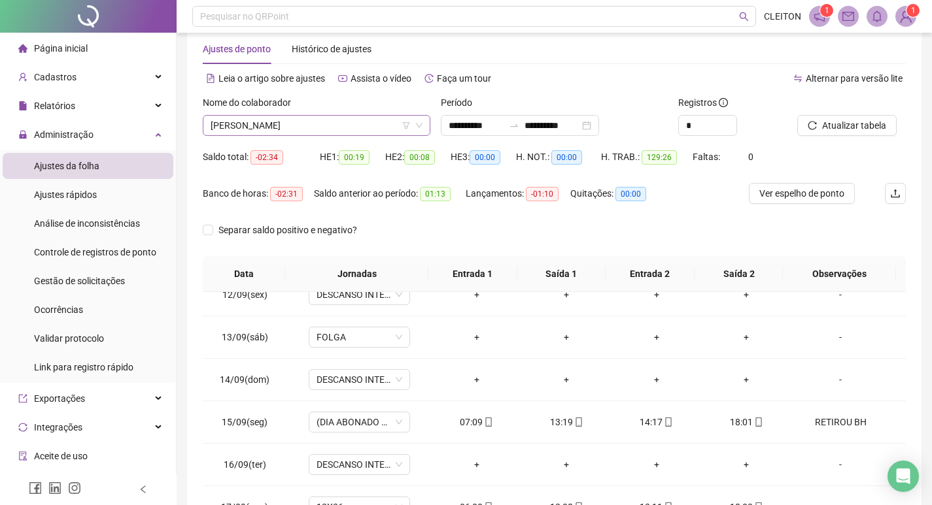
scroll to position [0, 0]
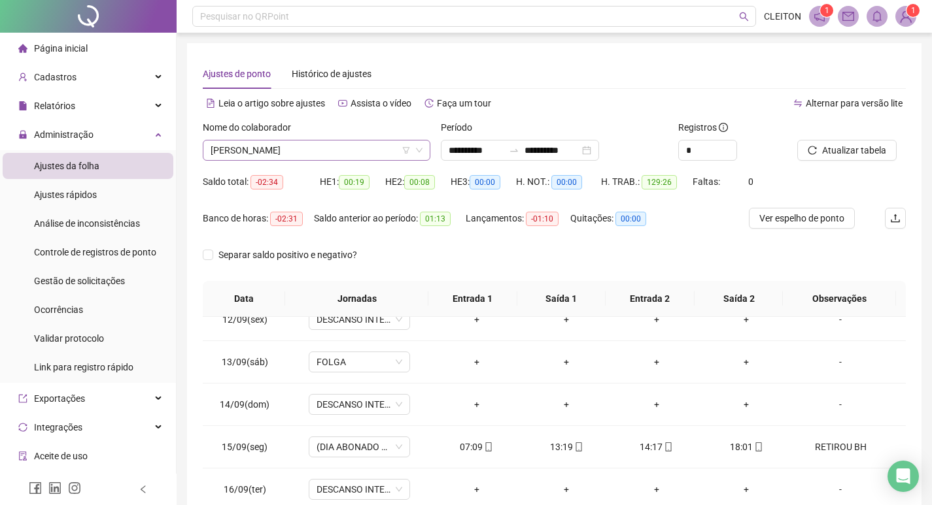
click at [314, 147] on span "PAULO ROGÉRIO QUIRINO" at bounding box center [317, 151] width 212 height 20
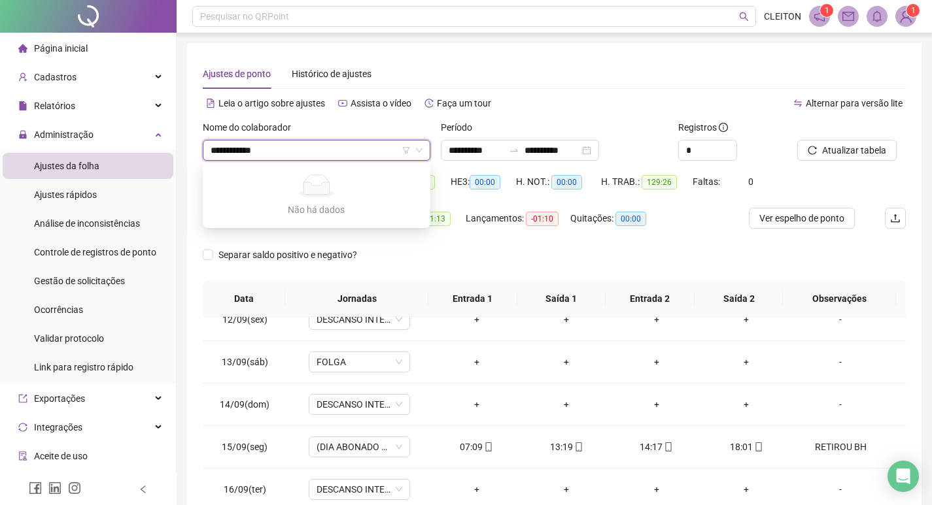
type input "**********"
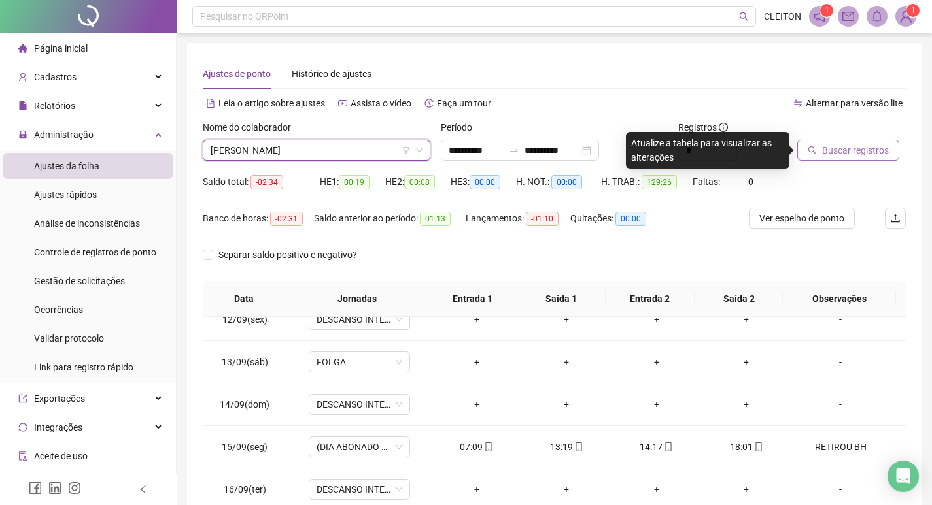
click at [800, 143] on button "Buscar registros" at bounding box center [848, 150] width 102 height 21
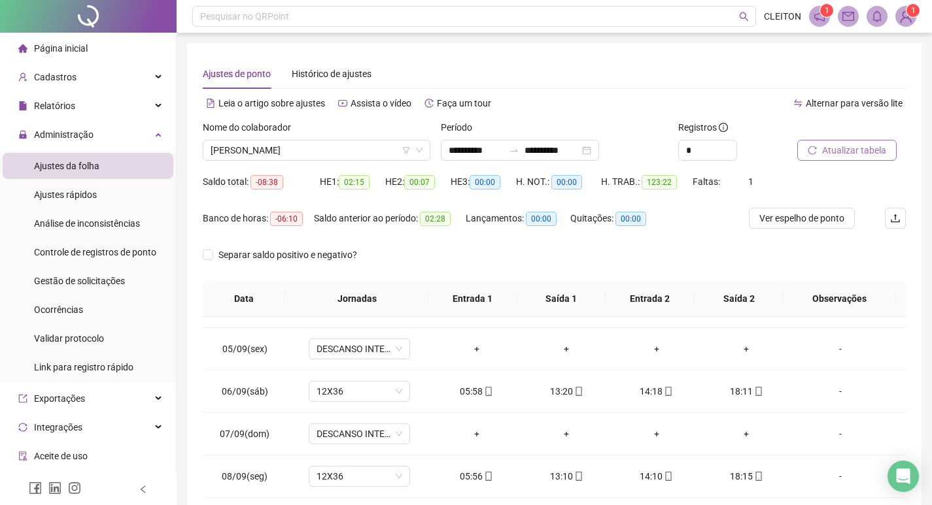
click at [872, 151] on span "Atualizar tabela" at bounding box center [854, 150] width 64 height 14
click at [328, 152] on span "[PERSON_NAME]" at bounding box center [317, 151] width 212 height 20
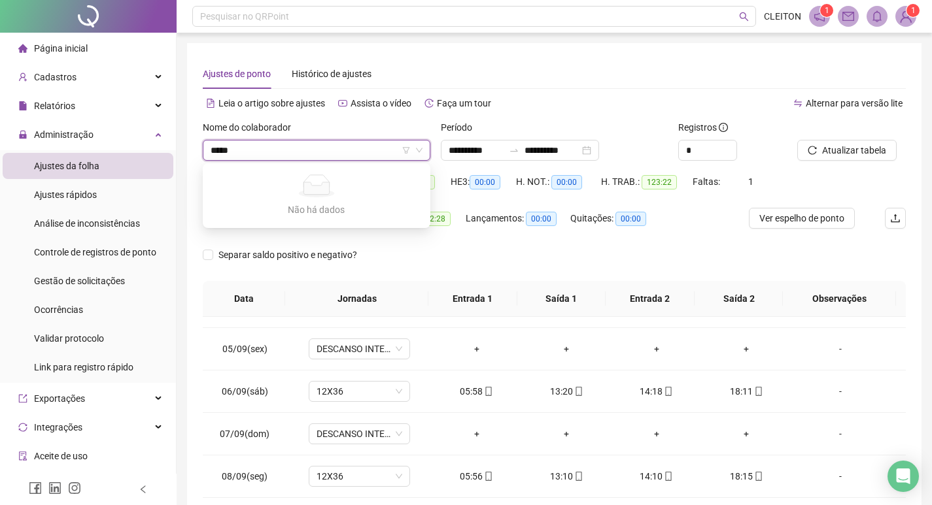
type input "******"
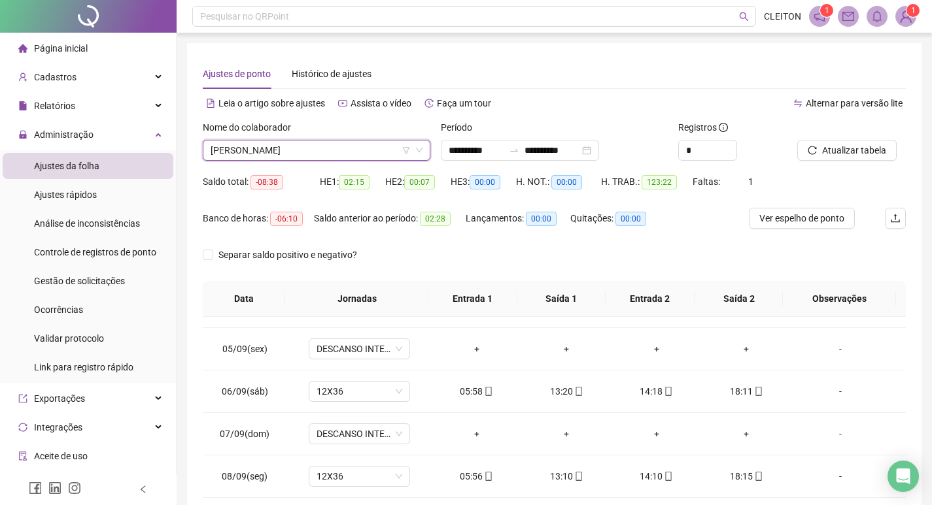
click at [288, 160] on div "[PERSON_NAME]" at bounding box center [317, 150] width 228 height 21
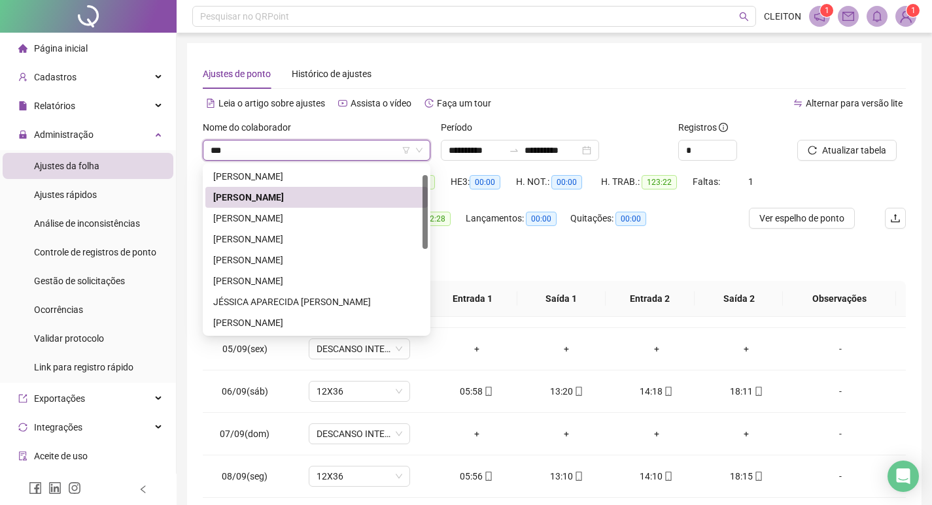
scroll to position [0, 0]
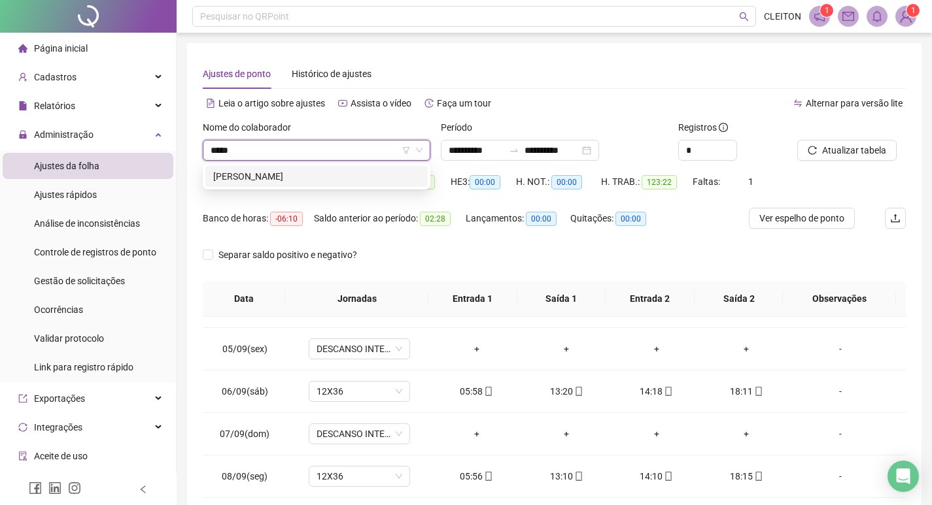
type input "******"
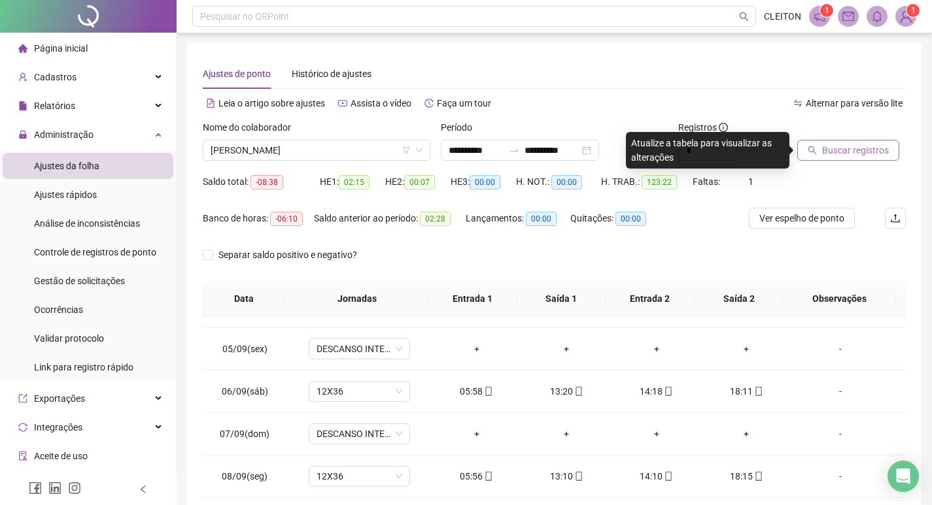
click at [813, 147] on icon "search" at bounding box center [811, 150] width 9 height 9
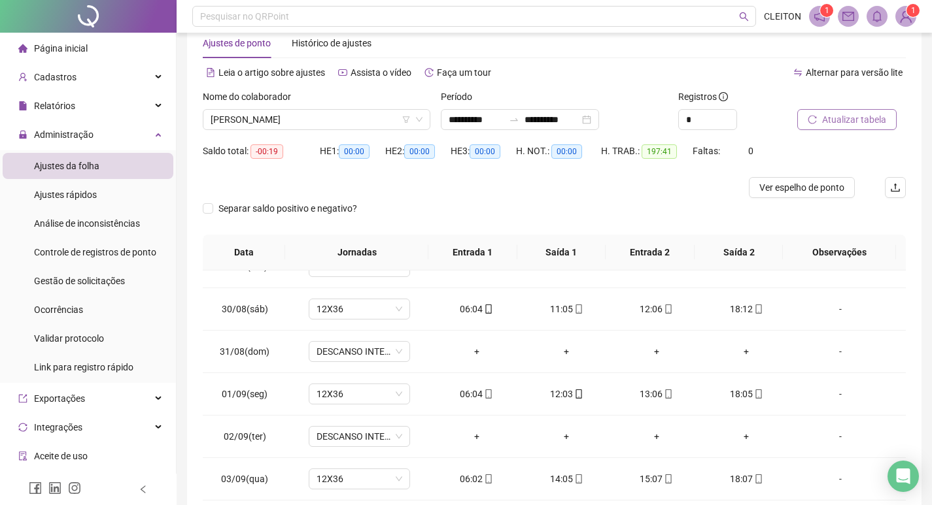
scroll to position [16, 0]
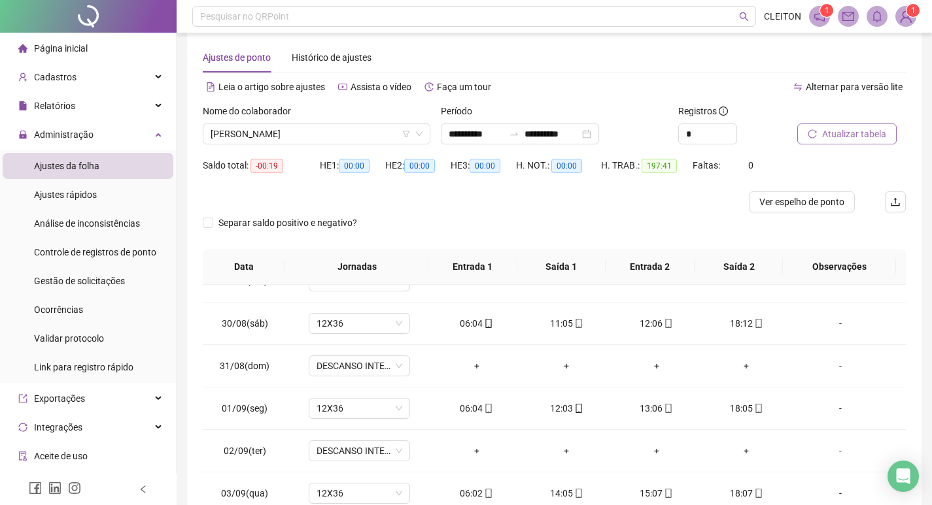
click at [872, 132] on span "Atualizar tabela" at bounding box center [854, 134] width 64 height 14
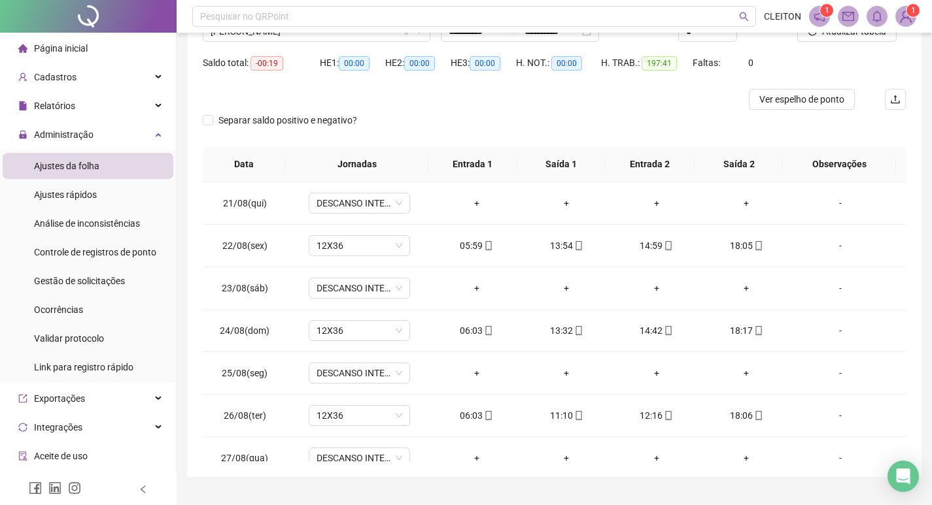
scroll to position [0, 0]
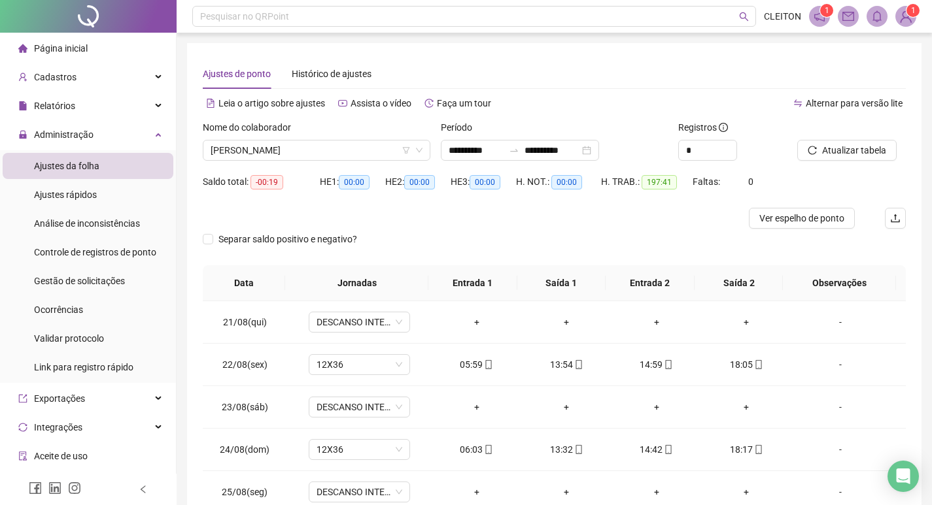
click at [343, 137] on div "Nome do colaborador" at bounding box center [317, 130] width 228 height 20
click at [350, 143] on span "PALOMA CRISTINA DA SILVA CARVALHO" at bounding box center [317, 151] width 212 height 20
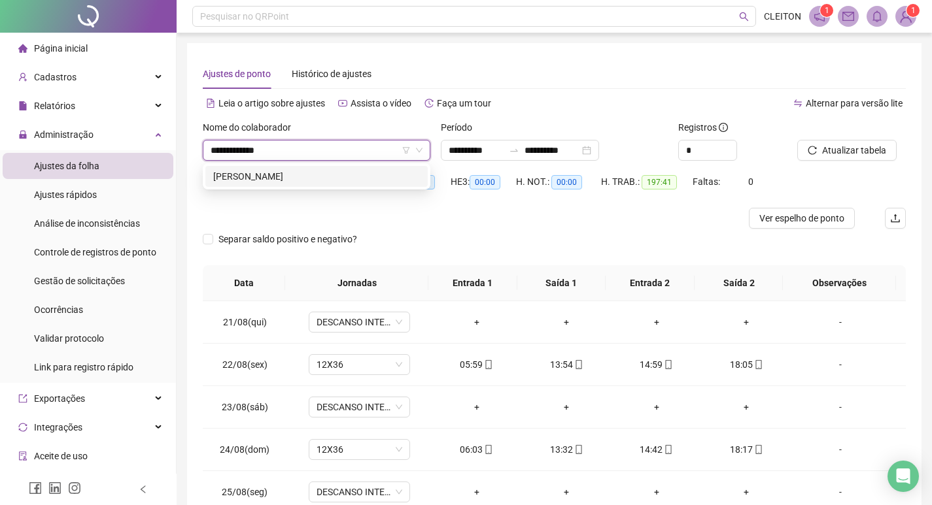
type input "**********"
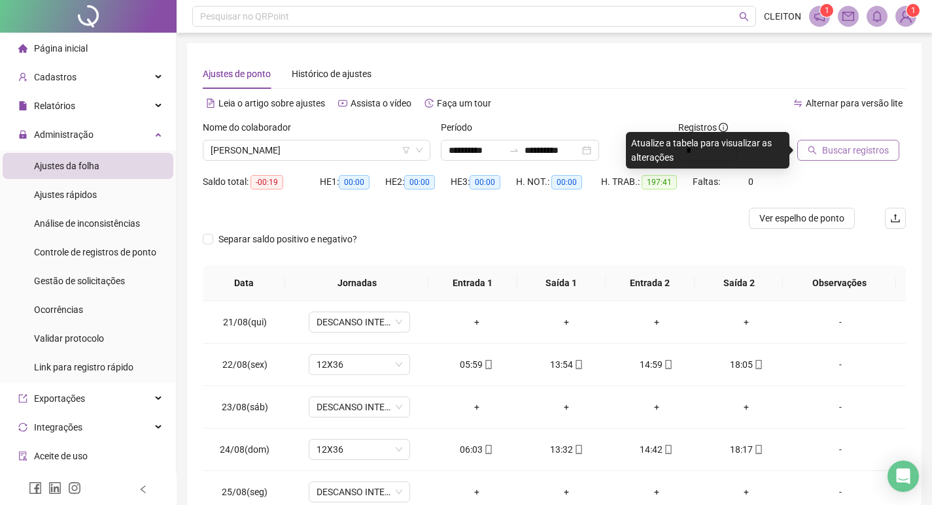
click at [812, 156] on button "Buscar registros" at bounding box center [848, 150] width 102 height 21
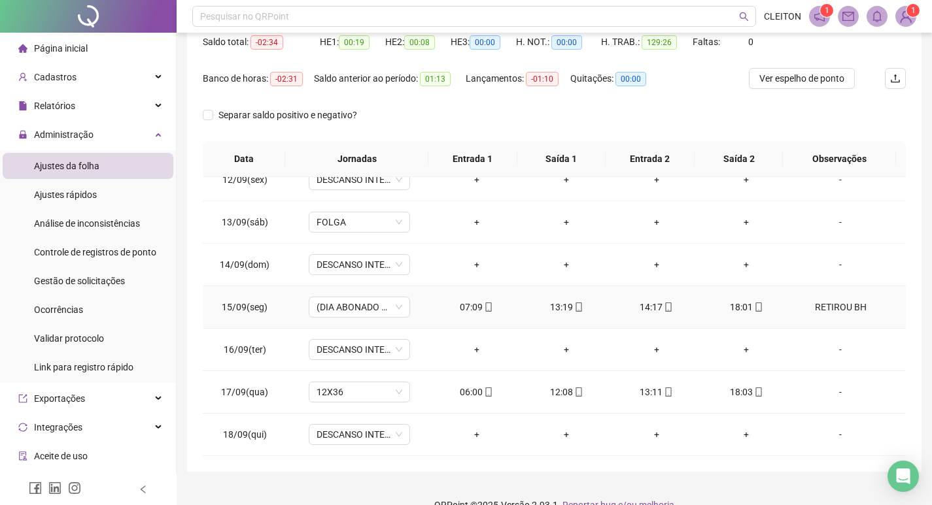
scroll to position [163, 0]
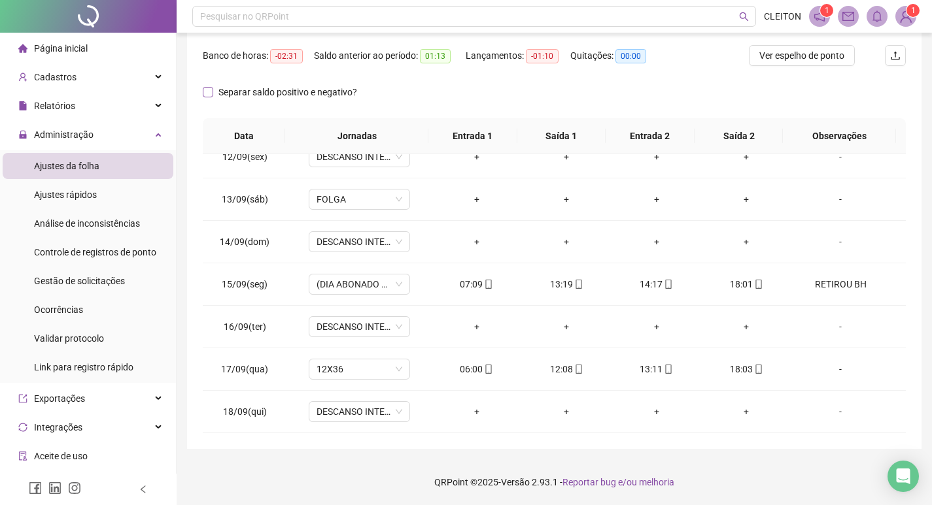
click at [215, 95] on span "Separar saldo positivo e negativo?" at bounding box center [287, 92] width 149 height 14
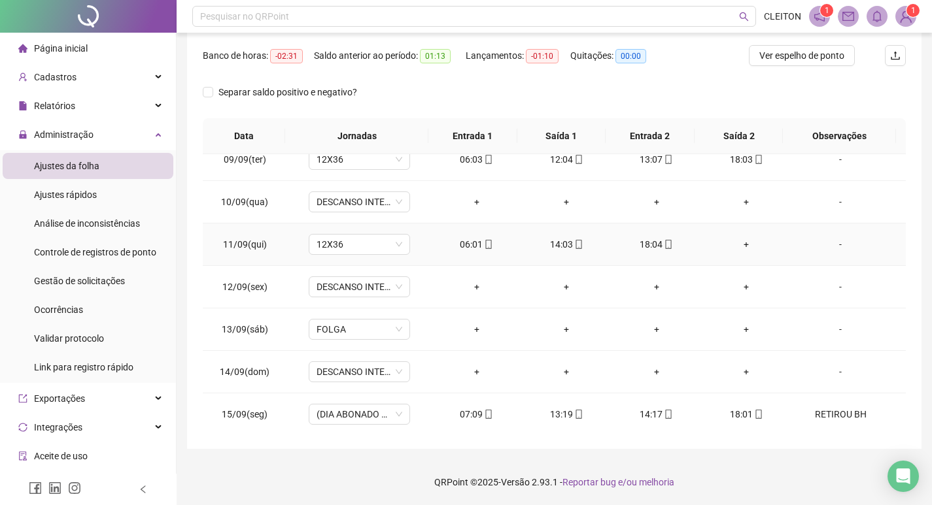
scroll to position [822, 0]
click at [736, 245] on div "+" at bounding box center [746, 245] width 69 height 14
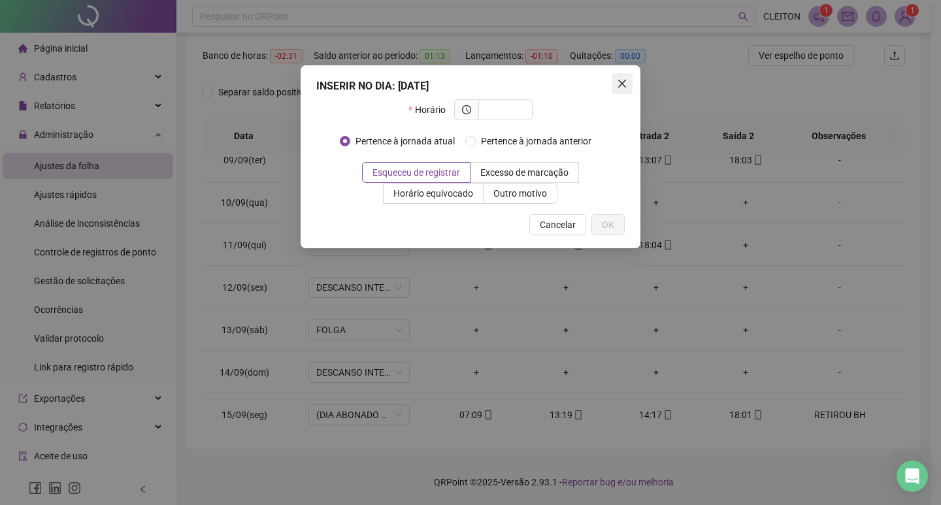
click at [617, 82] on span "Close" at bounding box center [622, 83] width 21 height 10
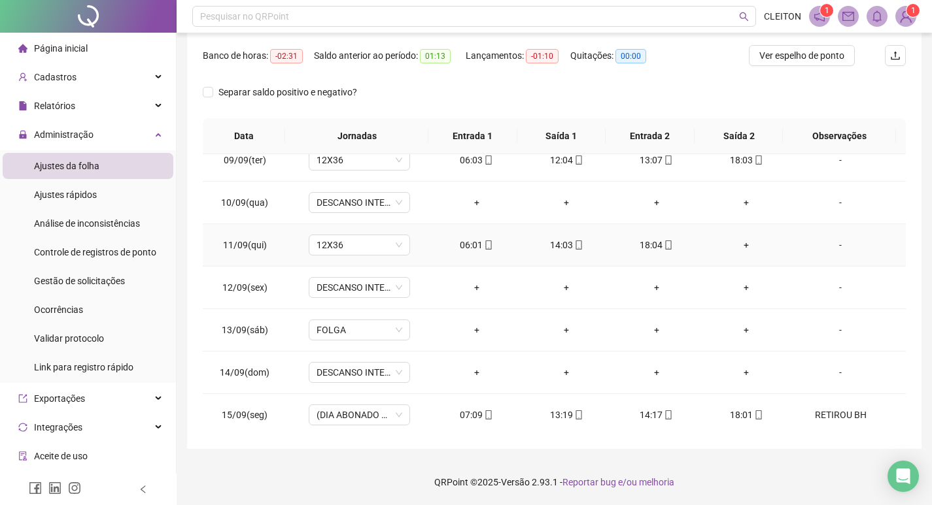
click at [735, 243] on div "+" at bounding box center [746, 245] width 69 height 14
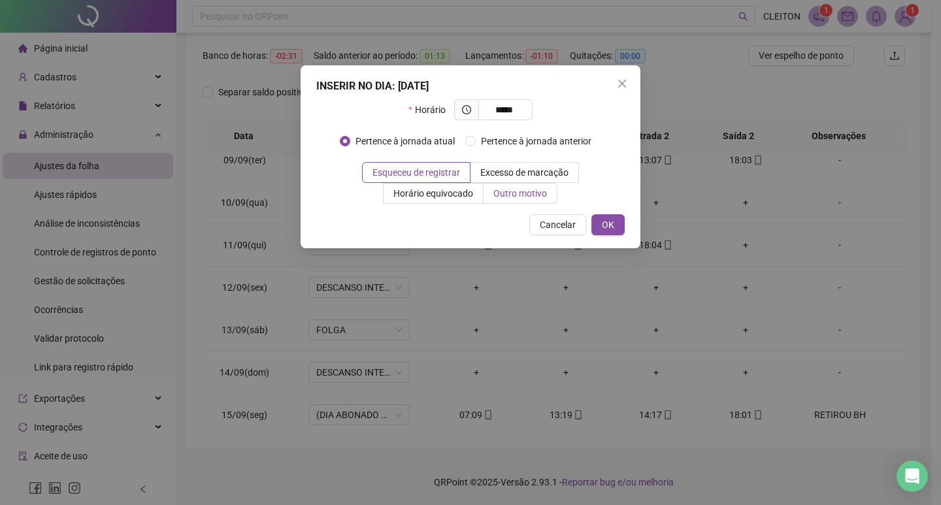
type input "*****"
click at [541, 190] on span "Outro motivo" at bounding box center [521, 193] width 54 height 10
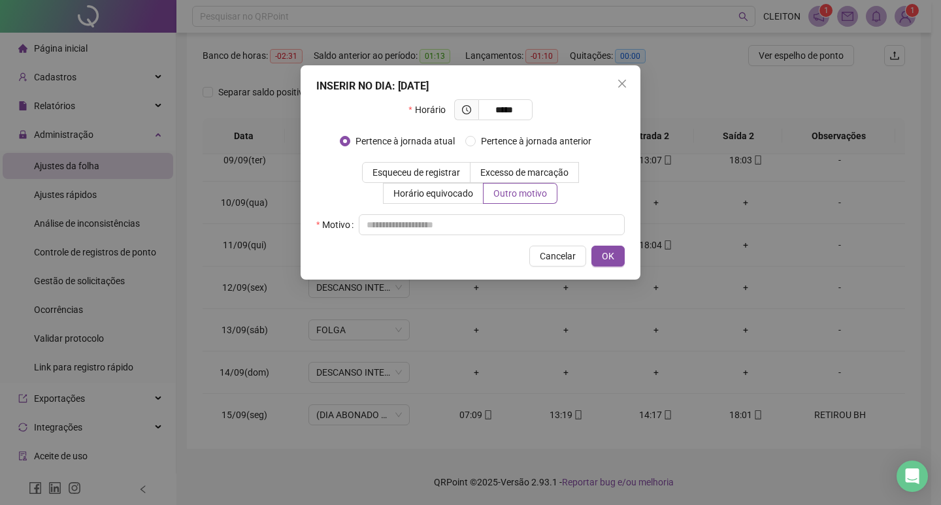
click at [541, 212] on div "Horário ***** Pertence à jornada atual Pertence à jornada anterior Esqueceu de …" at bounding box center [470, 167] width 309 height 136
click at [547, 218] on input "text" at bounding box center [492, 224] width 266 height 21
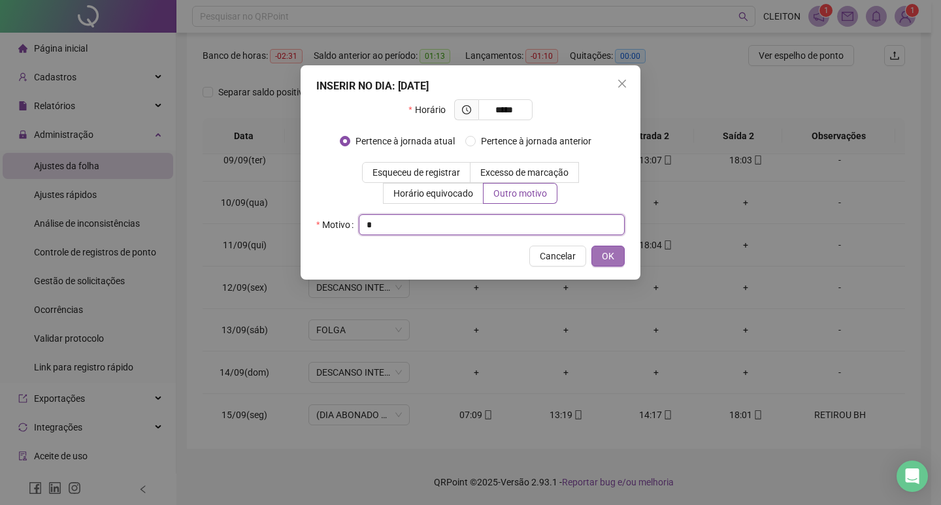
type input "*"
click at [596, 260] on button "OK" at bounding box center [608, 256] width 33 height 21
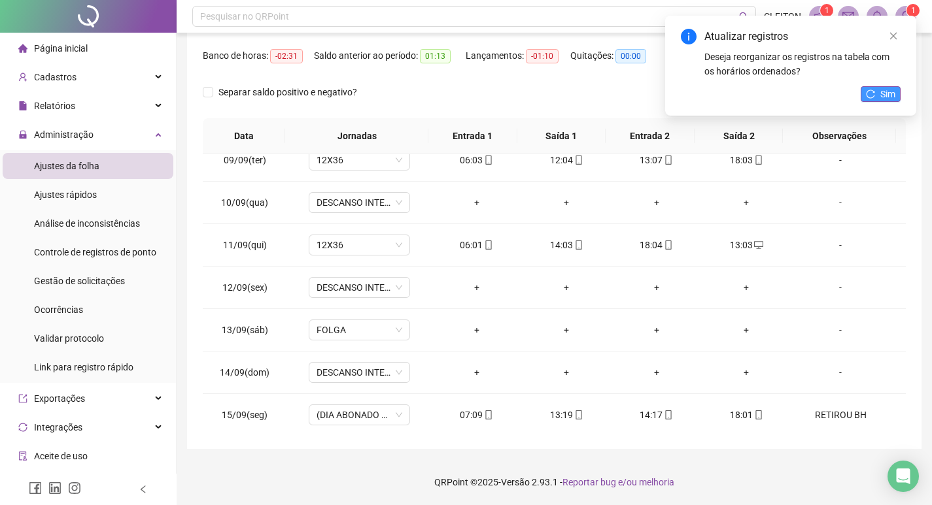
click at [862, 93] on button "Sim" at bounding box center [880, 94] width 40 height 16
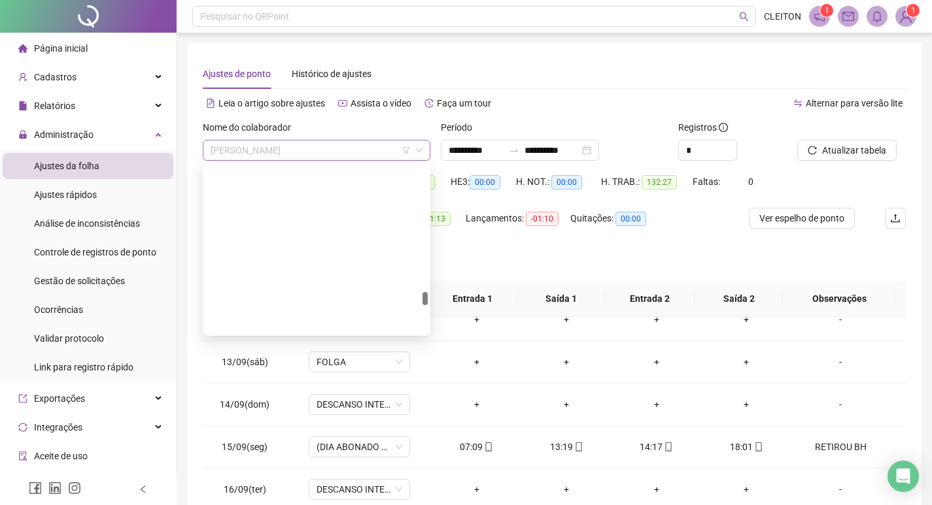
scroll to position [2134, 0]
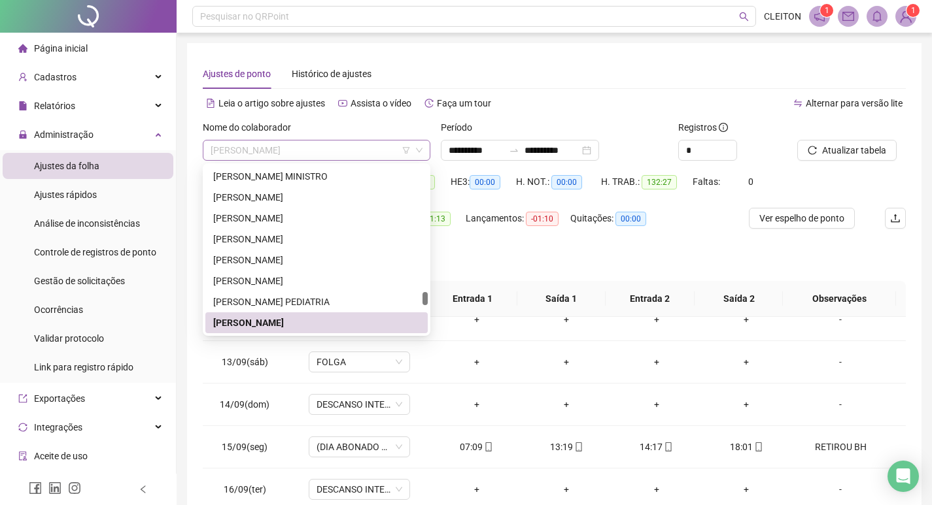
click at [324, 150] on span "PAULO ROGÉRIO QUIRINO" at bounding box center [317, 151] width 212 height 20
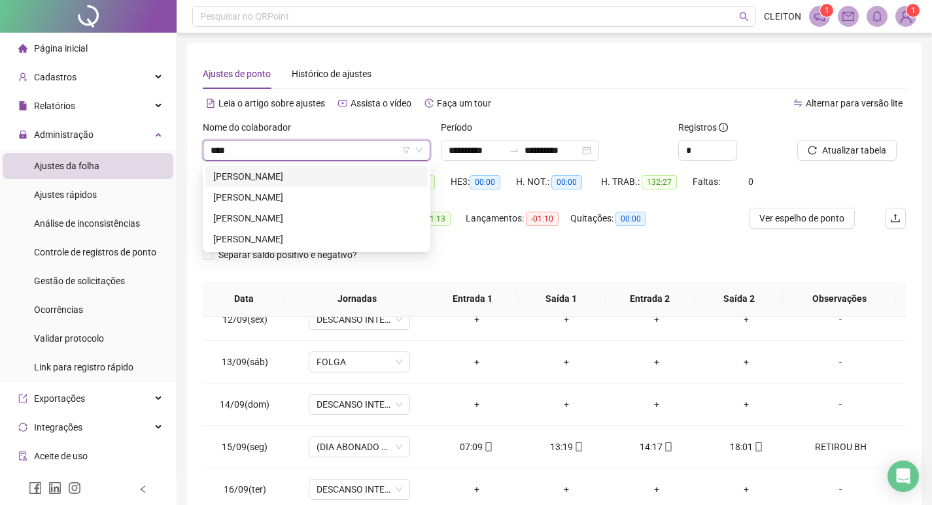
scroll to position [0, 0]
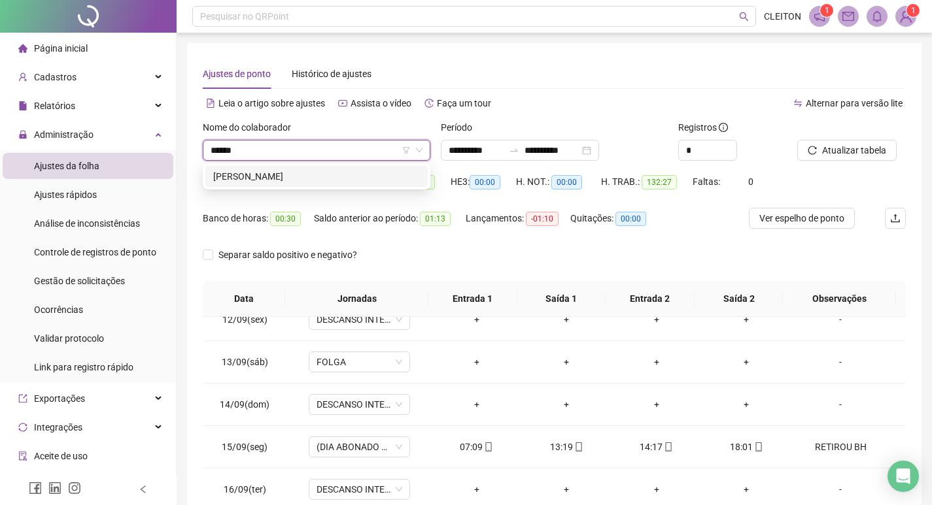
type input "******"
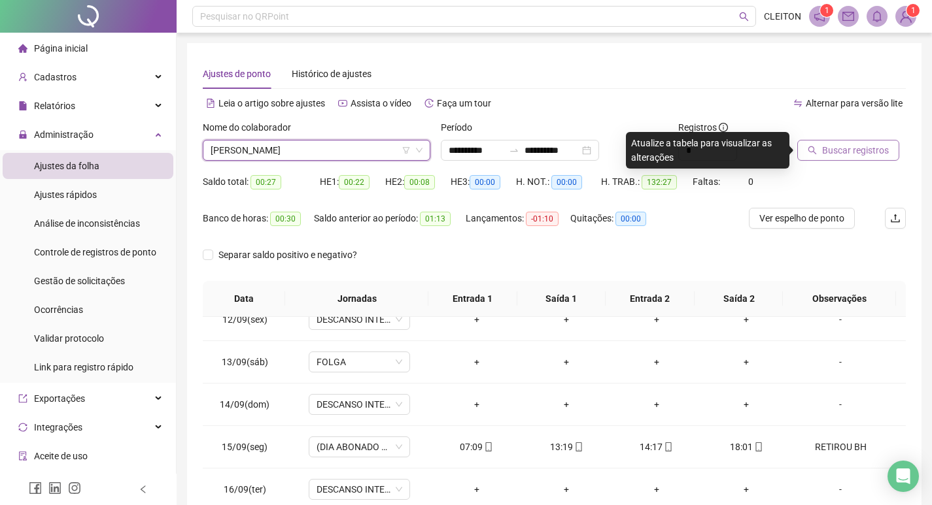
click at [833, 147] on span "Buscar registros" at bounding box center [855, 150] width 67 height 14
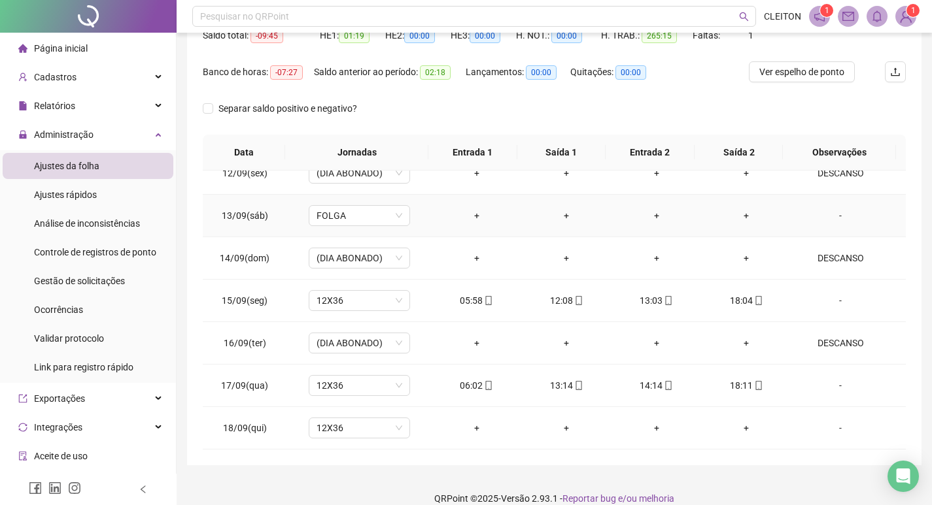
scroll to position [163, 0]
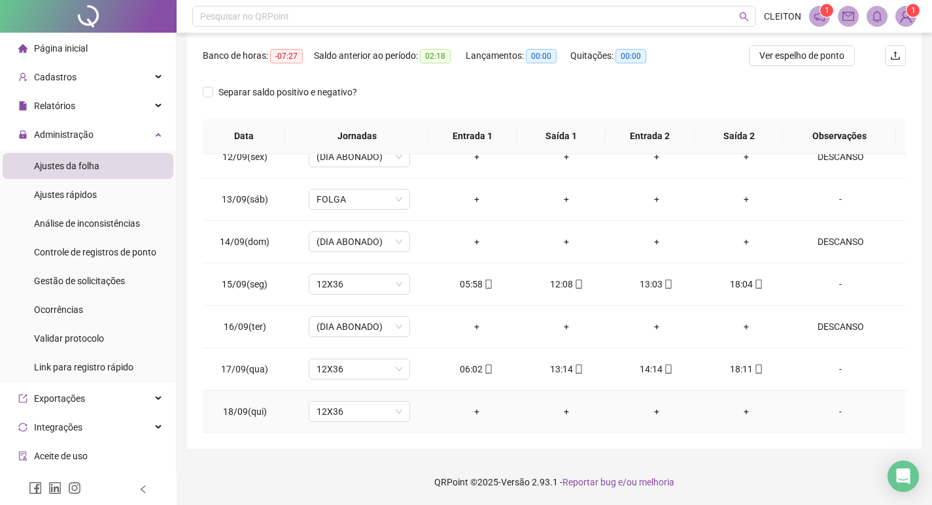
click at [839, 416] on div "-" at bounding box center [840, 412] width 77 height 14
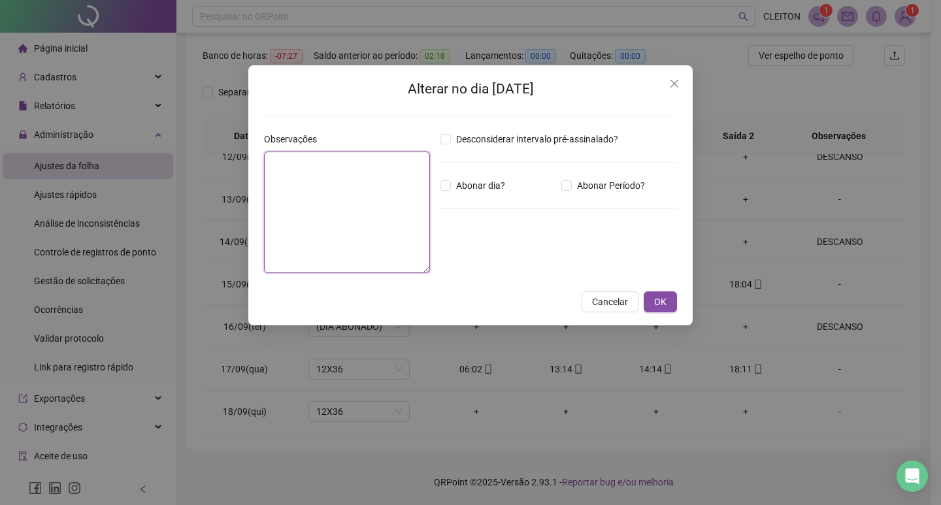
click at [339, 239] on textarea at bounding box center [347, 213] width 166 height 122
type textarea "********"
click at [482, 189] on span "Abonar dia?" at bounding box center [480, 185] width 59 height 14
click at [672, 305] on button "OK" at bounding box center [660, 302] width 33 height 21
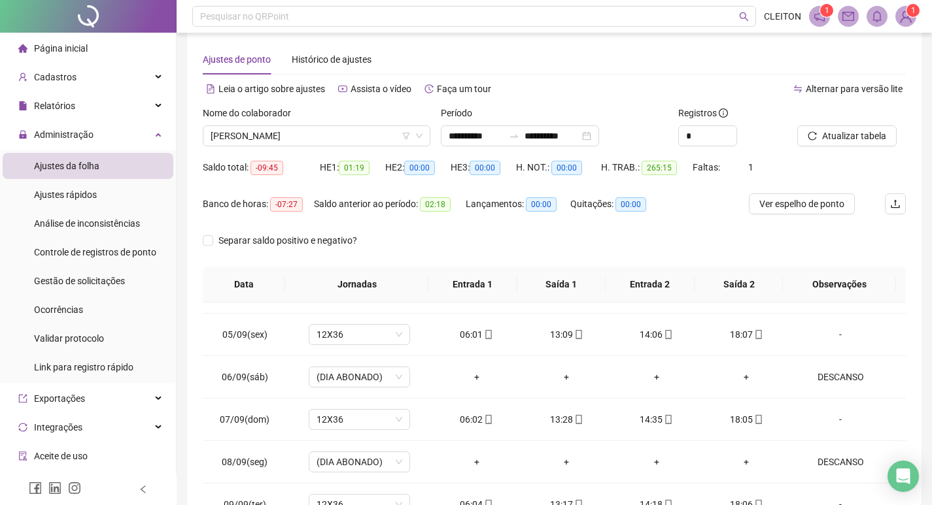
scroll to position [0, 0]
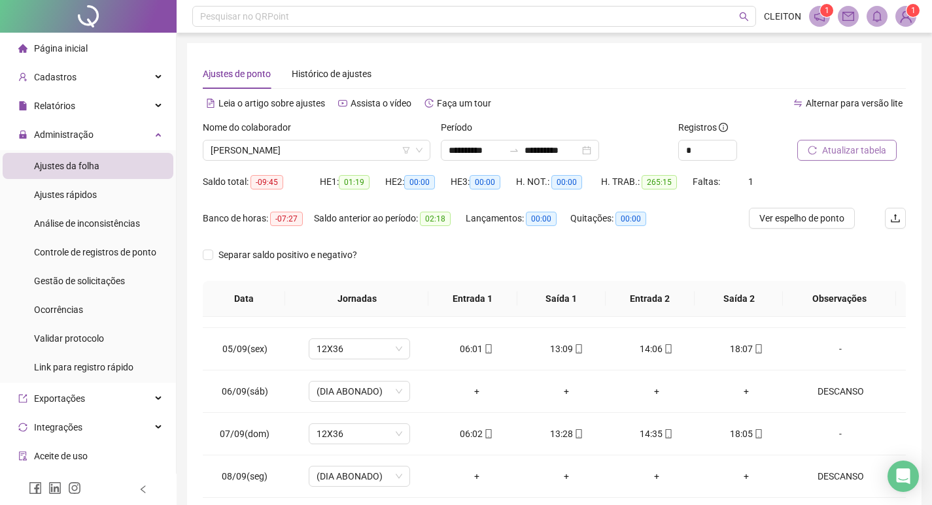
click at [814, 146] on icon "reload" at bounding box center [811, 150] width 9 height 9
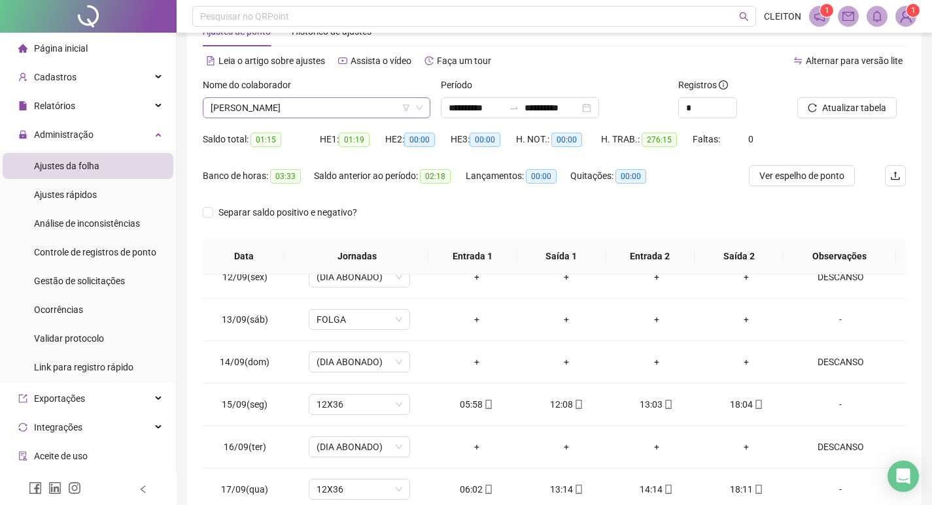
scroll to position [32, 0]
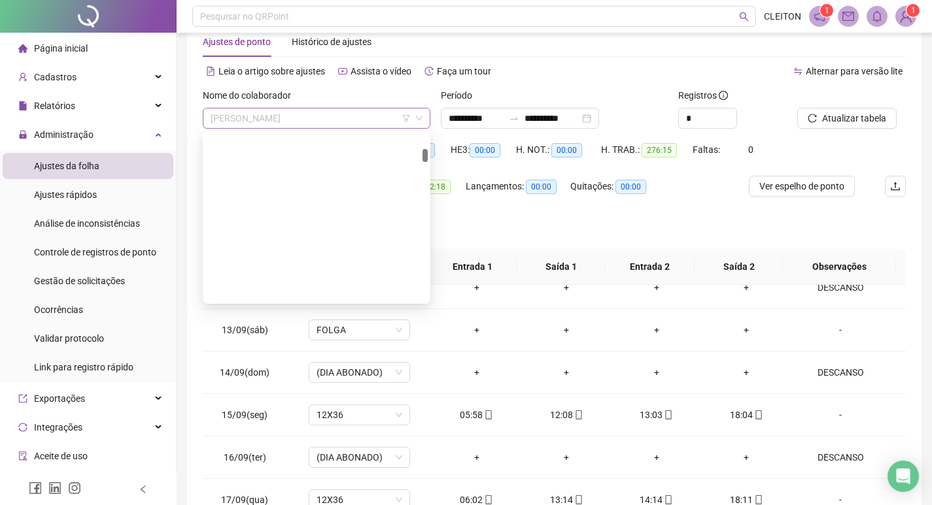
click at [301, 118] on span "CARLOS ROBERTO PICCELI JUNIOR" at bounding box center [317, 119] width 212 height 20
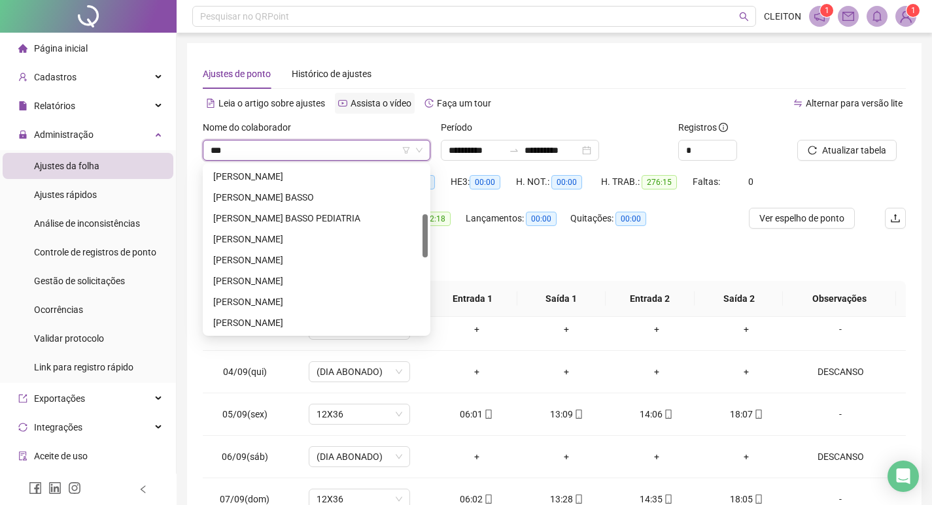
scroll to position [0, 0]
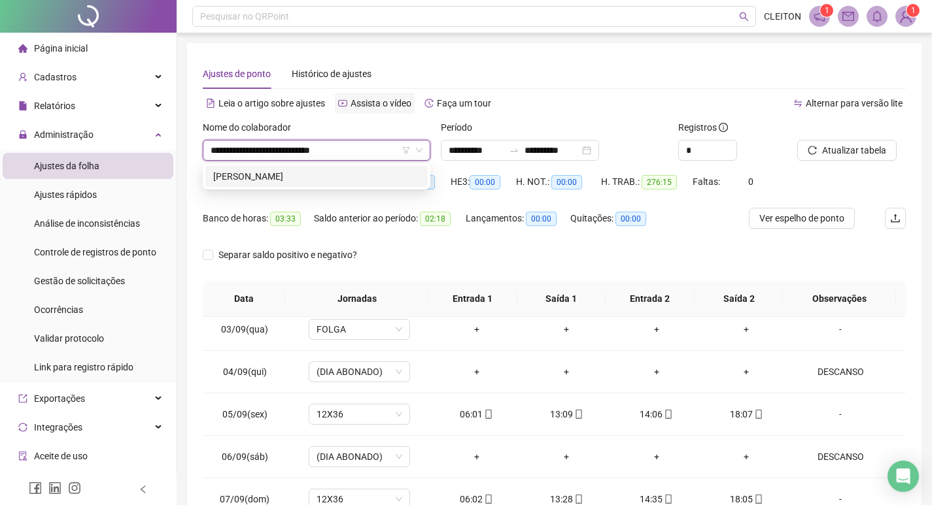
type input "**********"
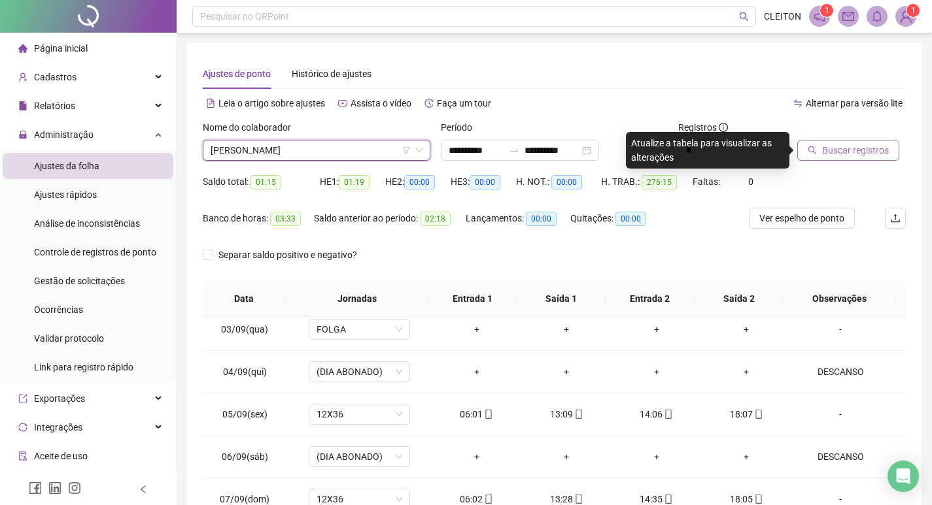
click at [847, 149] on span "Buscar registros" at bounding box center [855, 150] width 67 height 14
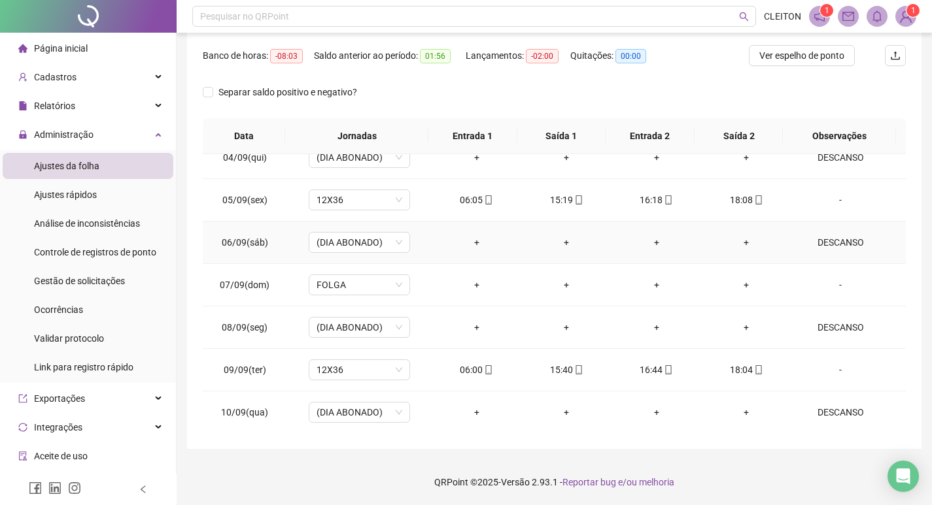
scroll to position [953, 0]
click at [832, 403] on td "-" at bounding box center [848, 412] width 114 height 42
click at [821, 413] on div "-" at bounding box center [840, 412] width 77 height 14
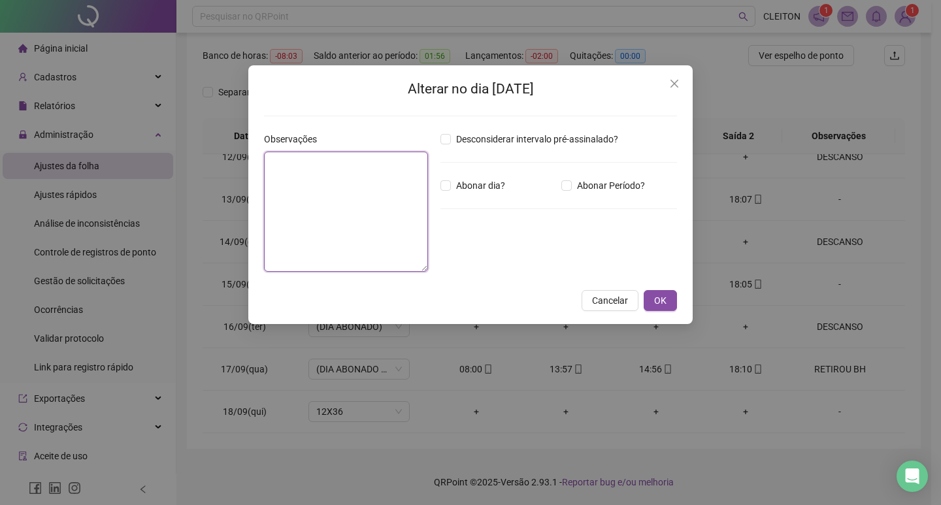
click at [314, 189] on textarea at bounding box center [346, 212] width 164 height 120
type textarea "********"
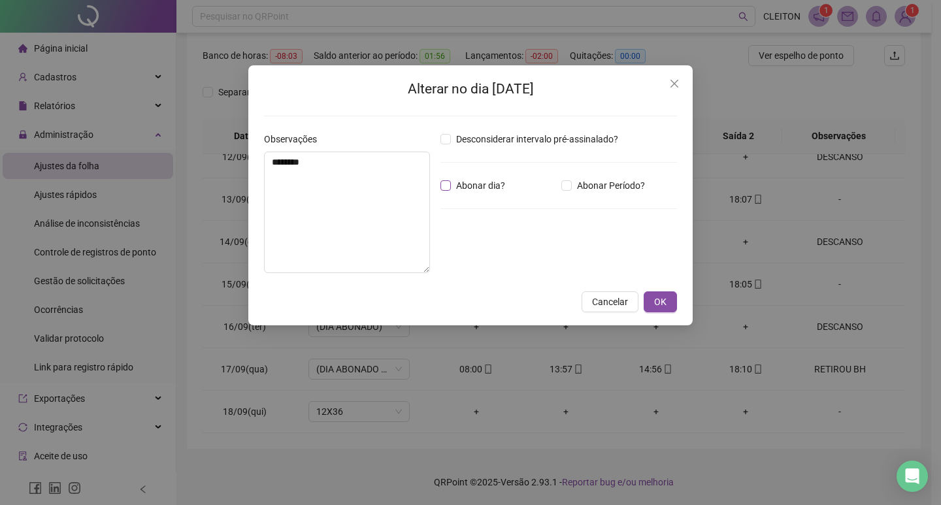
click at [475, 182] on span "Abonar dia?" at bounding box center [480, 185] width 59 height 14
click at [653, 301] on button "OK" at bounding box center [660, 302] width 33 height 21
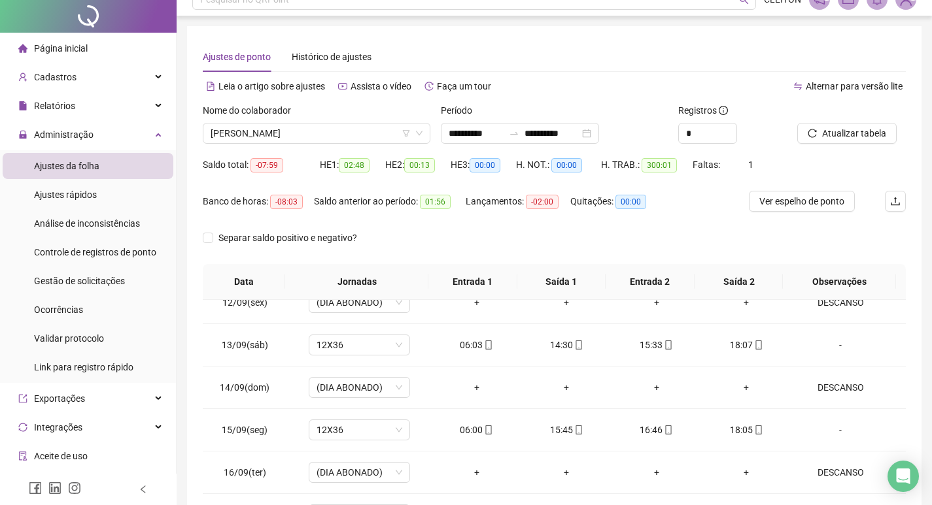
scroll to position [0, 0]
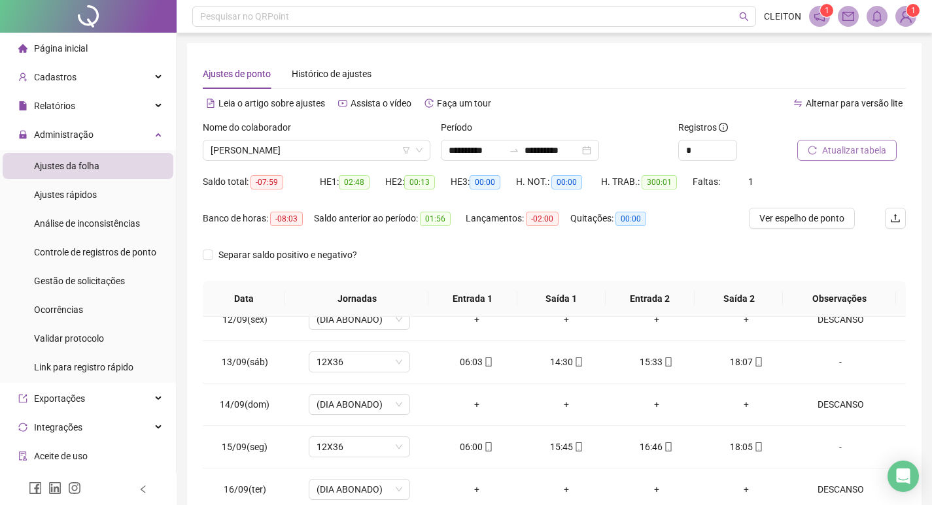
click at [827, 149] on span "Atualizar tabela" at bounding box center [854, 150] width 64 height 14
click at [290, 147] on span "INGRID MICHELE BATISTA DE SOUZA" at bounding box center [317, 151] width 212 height 20
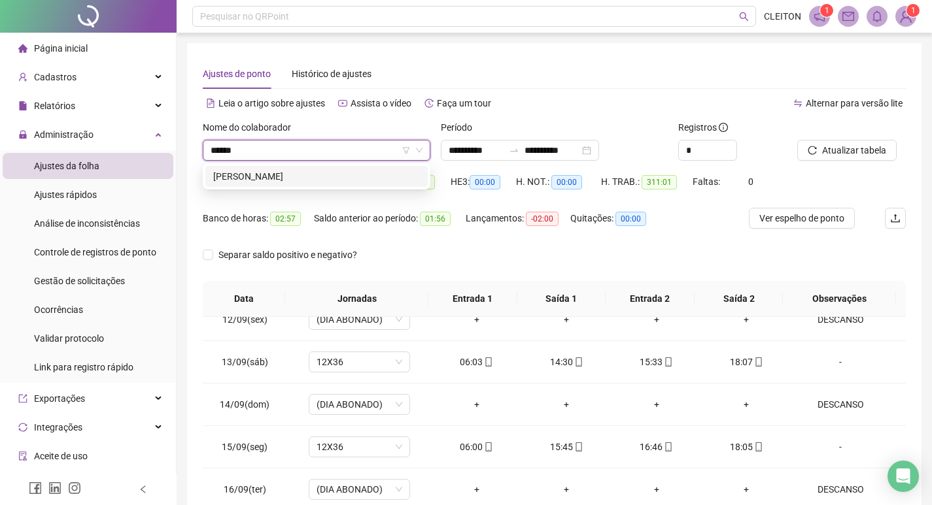
type input "******"
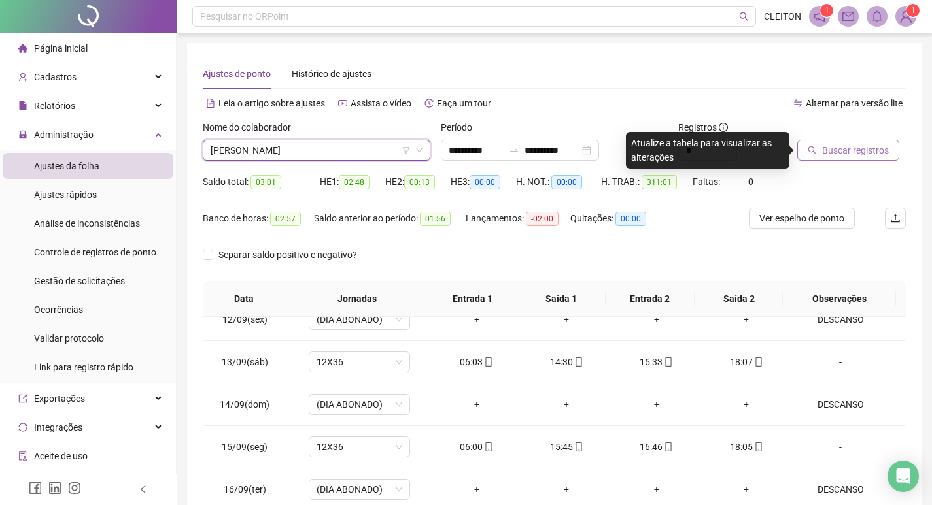
click at [856, 158] on button "Buscar registros" at bounding box center [848, 150] width 102 height 21
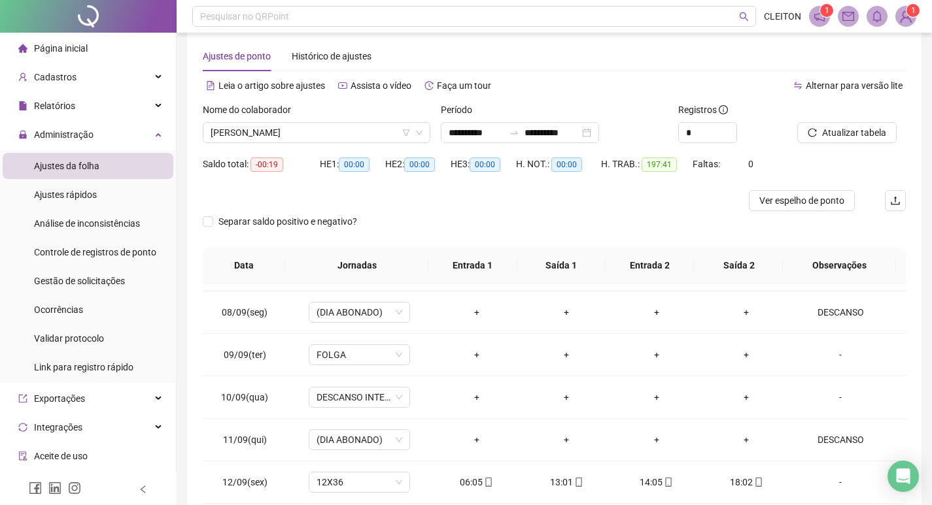
scroll to position [16, 0]
click at [293, 135] on span "PALOMA CRISTINA DA SILVA CARVALHO" at bounding box center [317, 134] width 212 height 20
click at [478, 188] on div "HE 3: 00:00" at bounding box center [482, 173] width 65 height 37
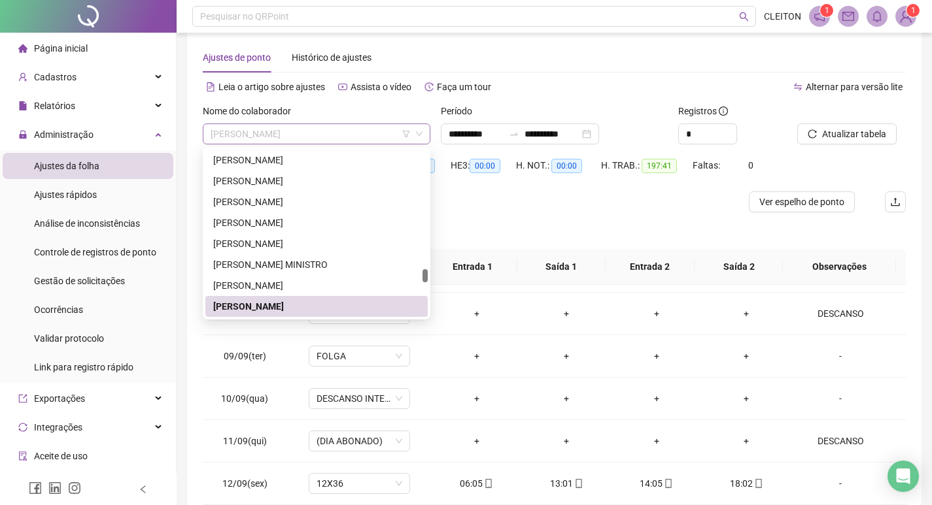
click at [352, 139] on span "PALOMA CRISTINA DA SILVA CARVALHO" at bounding box center [317, 134] width 212 height 20
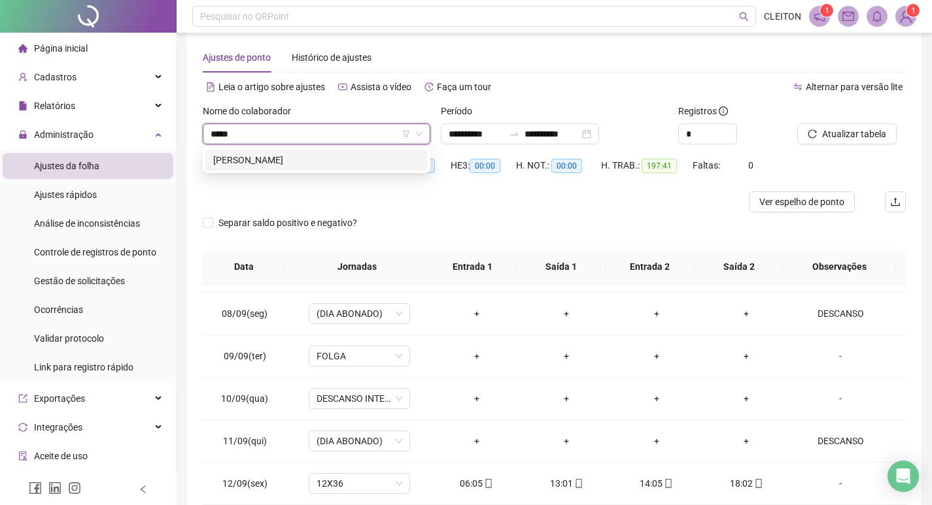
scroll to position [0, 0]
type input "*********"
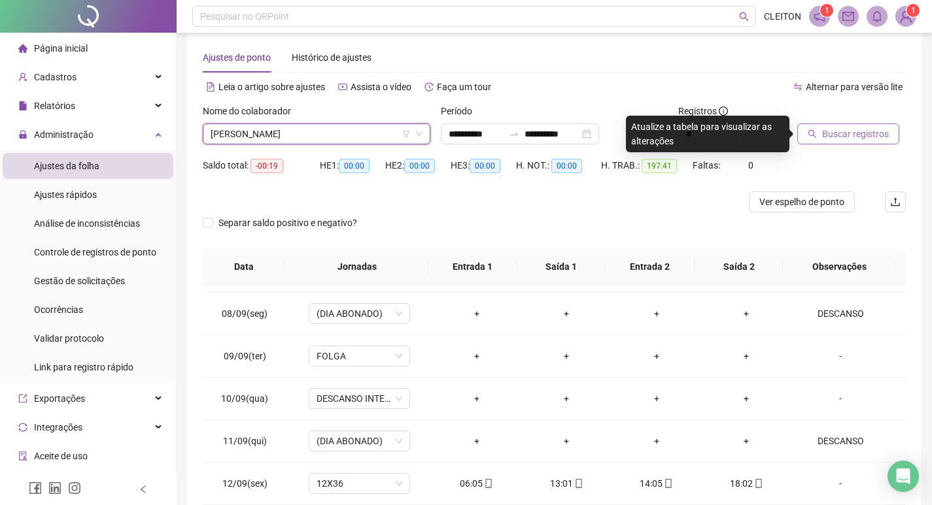
click at [872, 133] on span "Buscar registros" at bounding box center [855, 134] width 67 height 14
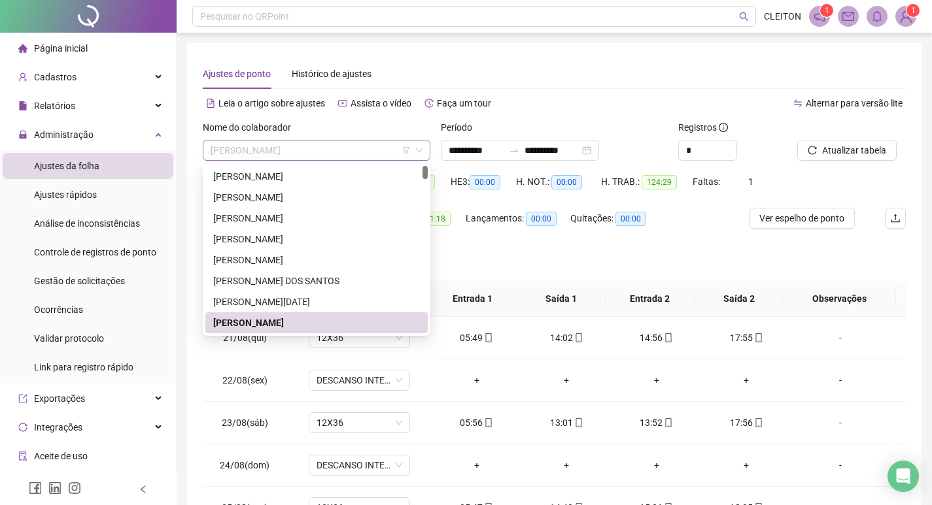
click at [313, 158] on span "[PERSON_NAME]" at bounding box center [317, 151] width 212 height 20
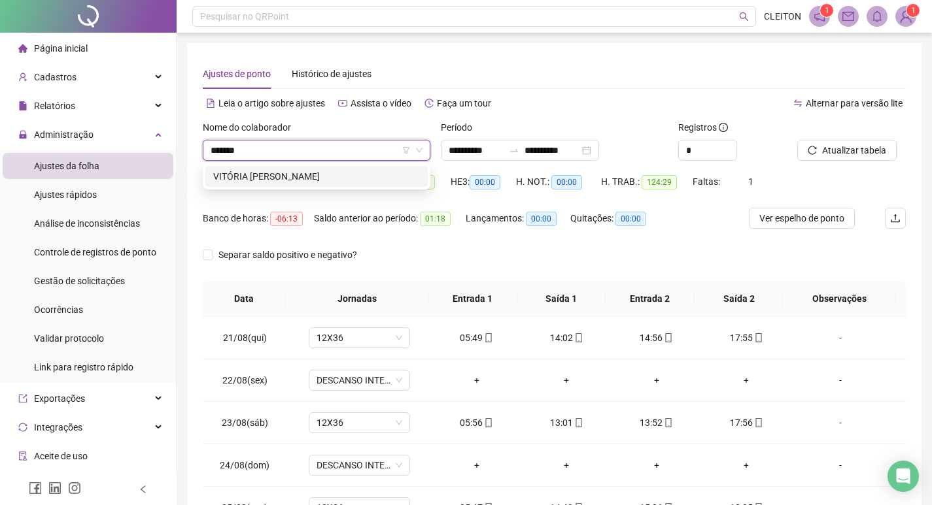
type input "*******"
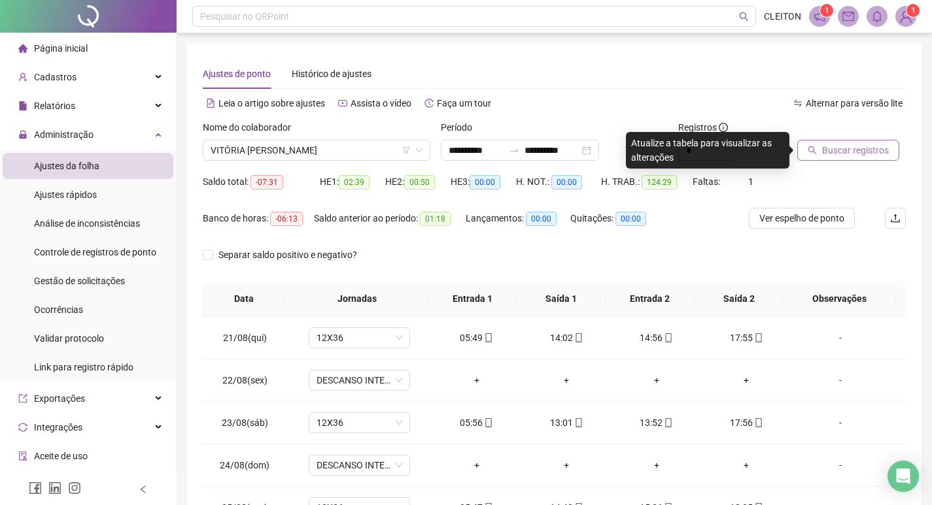
click at [862, 155] on span "Buscar registros" at bounding box center [855, 150] width 67 height 14
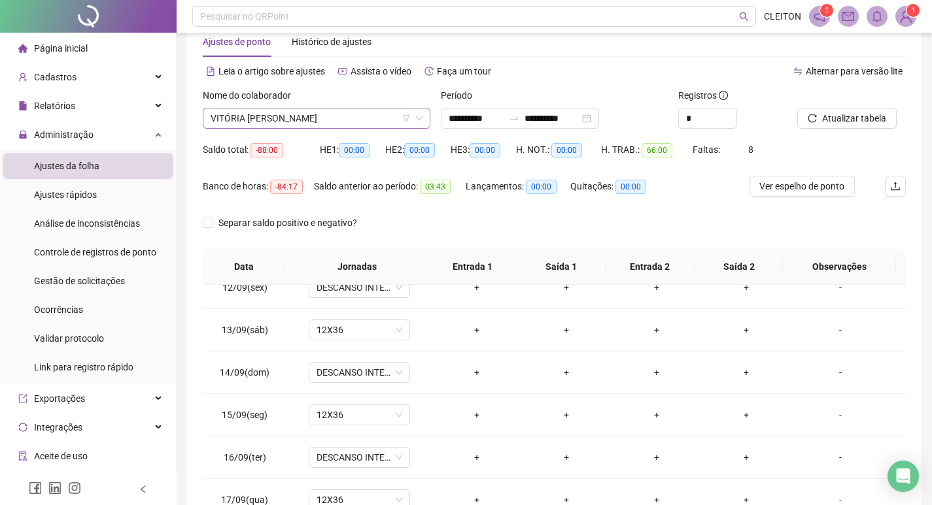
scroll to position [2511, 0]
click at [339, 122] on span "VITÓRIA FACHINA CARDOSO" at bounding box center [317, 119] width 212 height 20
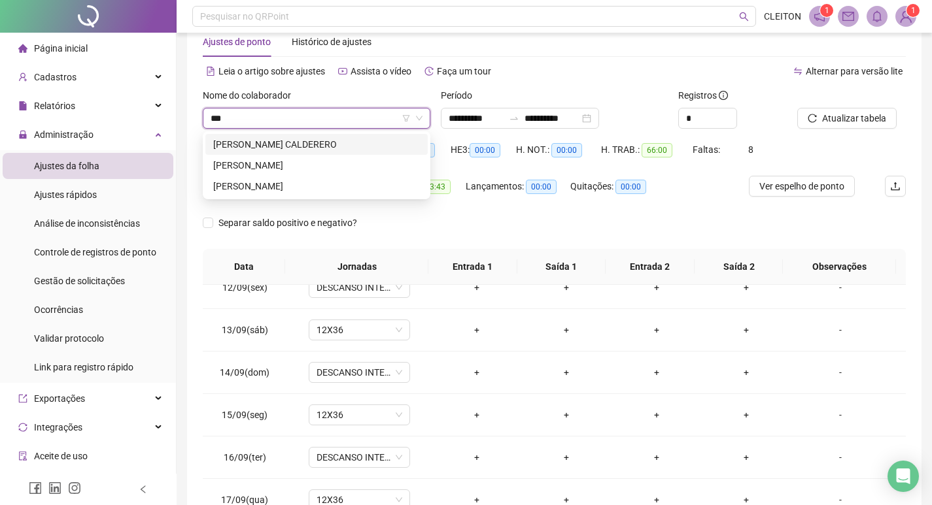
scroll to position [0, 0]
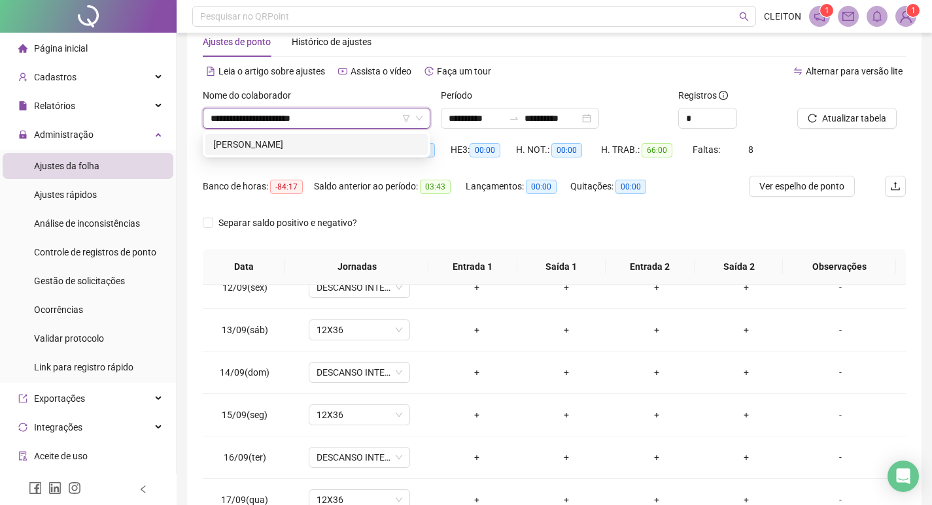
type input "**********"
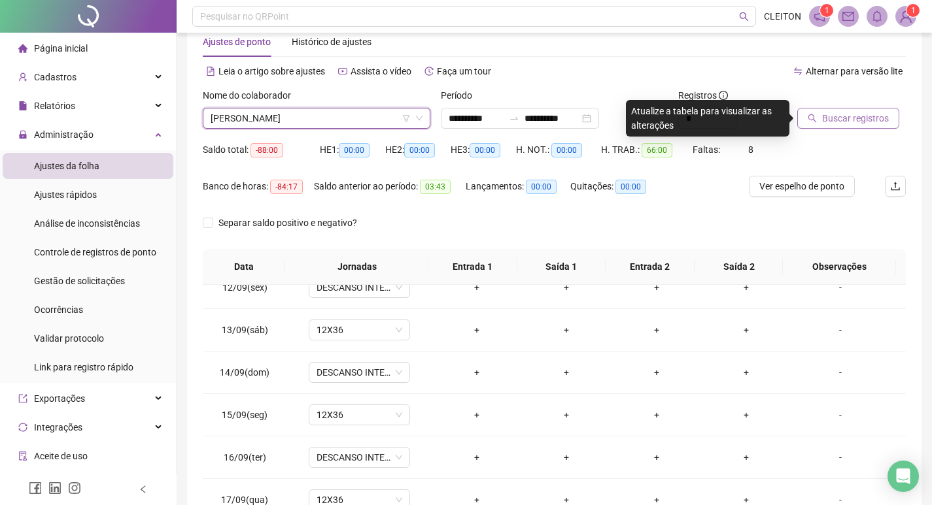
click at [874, 121] on span "Buscar registros" at bounding box center [855, 118] width 67 height 14
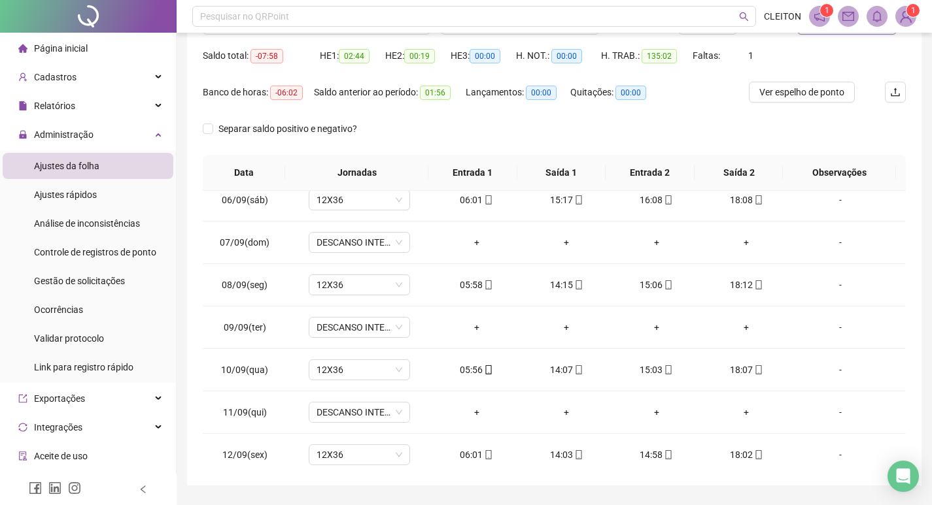
scroll to position [97, 0]
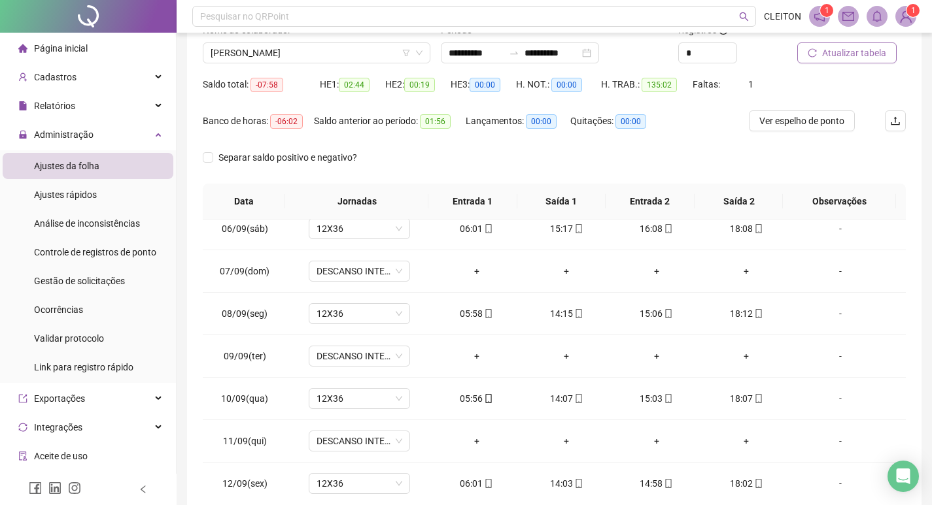
click at [277, 69] on div "Nome do colaborador DERLIANE PEREIRA DE SOUZA" at bounding box center [316, 48] width 238 height 51
click at [276, 65] on div "Nome do colaborador DERLIANE PEREIRA DE SOUZA" at bounding box center [316, 48] width 238 height 51
click at [284, 63] on div "Nome do colaborador DERLIANE PEREIRA DE SOUZA" at bounding box center [316, 48] width 238 height 51
click at [299, 58] on span "DERLIANE PEREIRA DE SOUZA" at bounding box center [317, 53] width 212 height 20
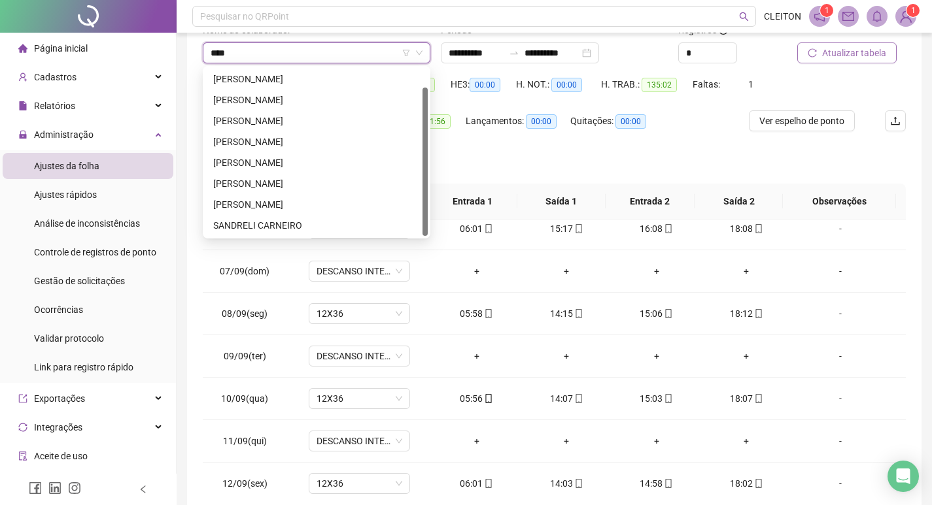
scroll to position [0, 0]
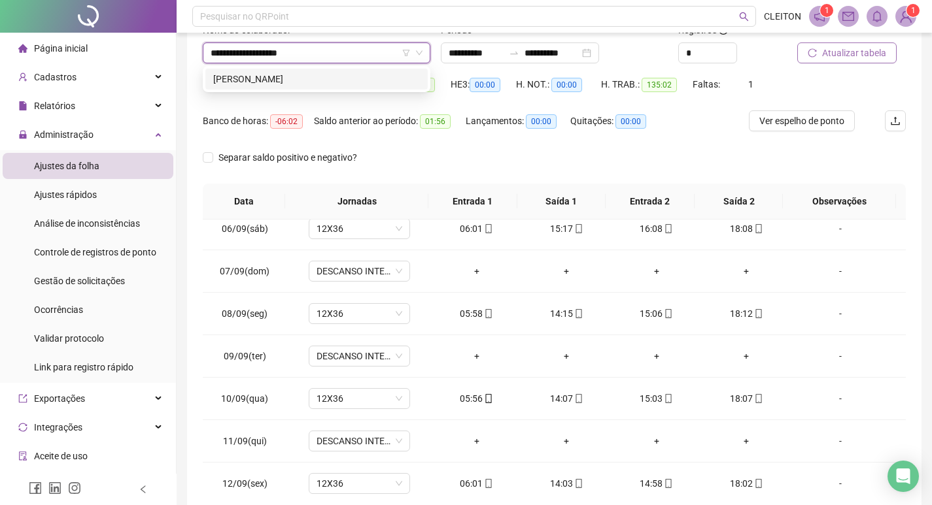
type input "**********"
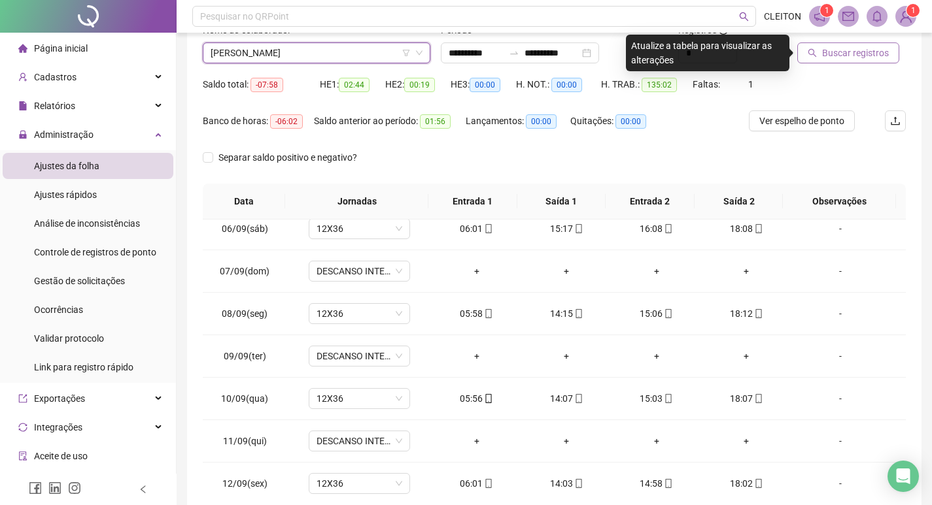
click at [850, 59] on span "Buscar registros" at bounding box center [855, 53] width 67 height 14
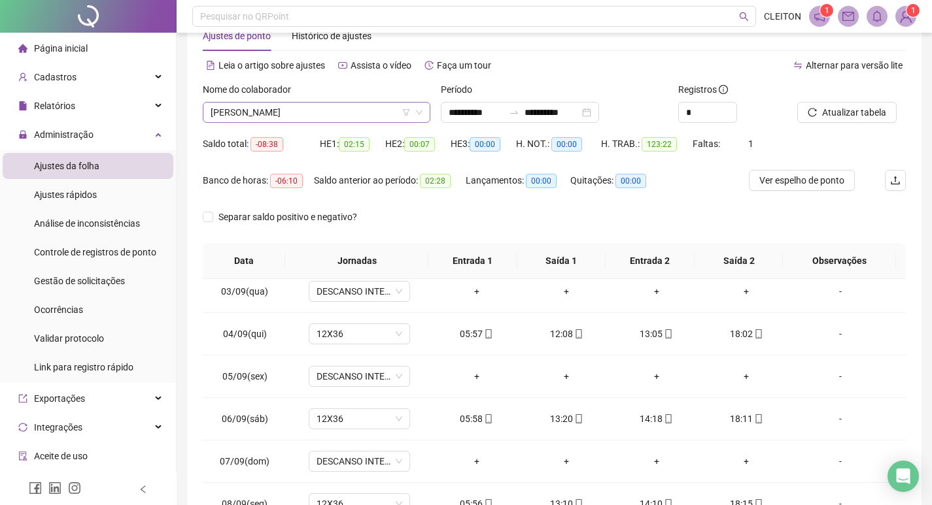
scroll to position [32, 0]
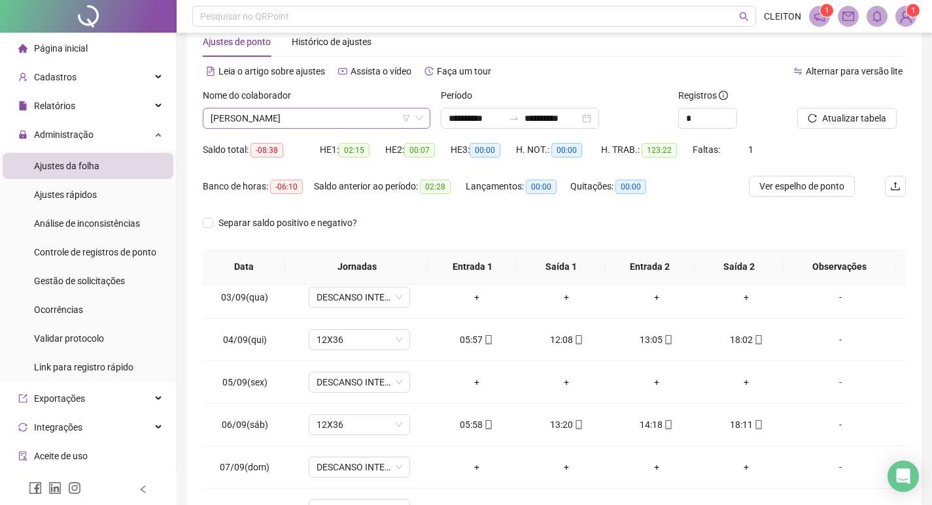
click at [296, 125] on span "[PERSON_NAME]" at bounding box center [317, 119] width 212 height 20
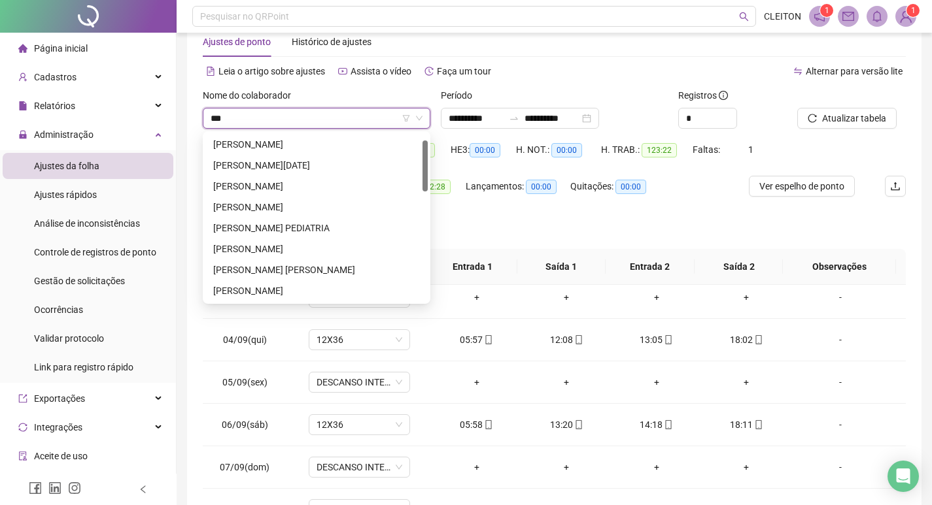
scroll to position [0, 0]
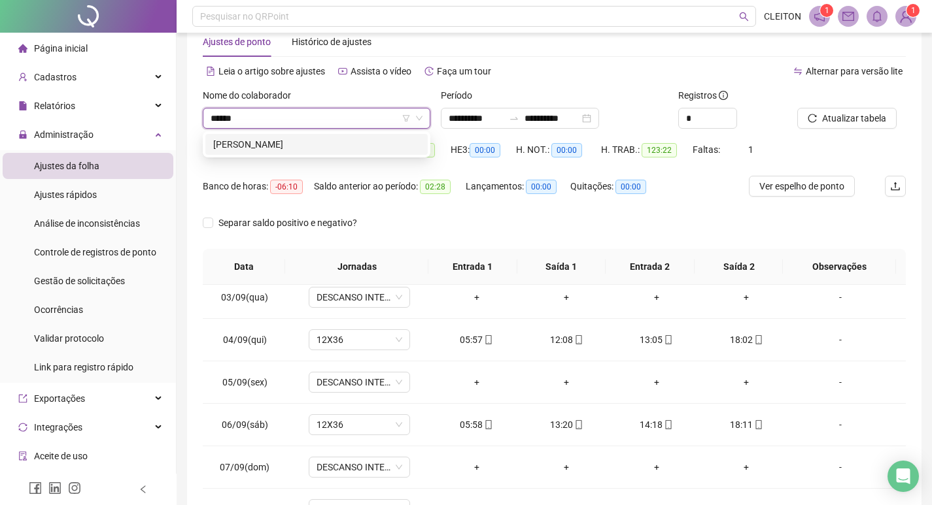
type input "*******"
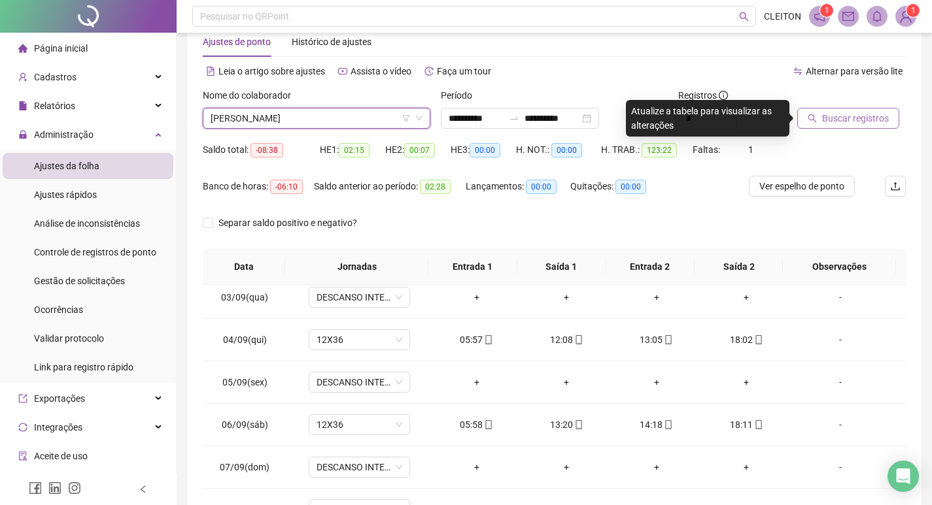
click at [805, 114] on button "Buscar registros" at bounding box center [848, 118] width 102 height 21
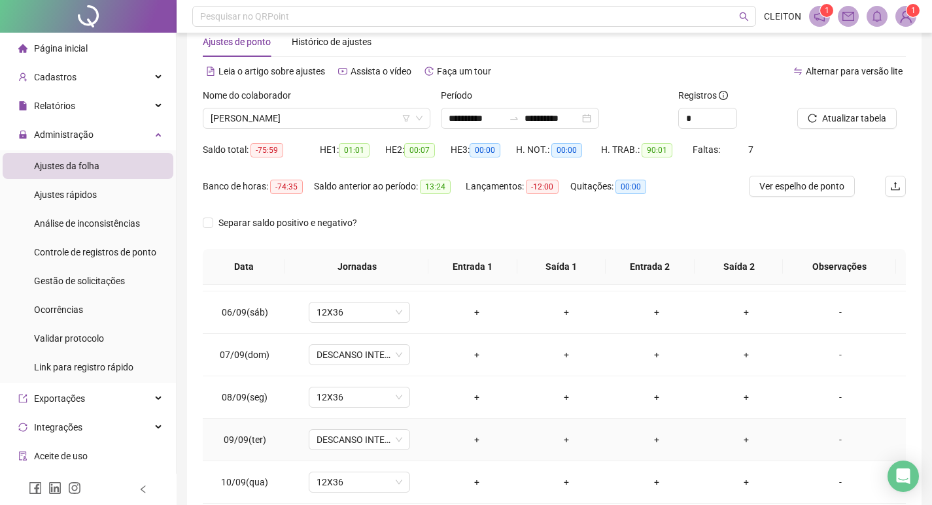
scroll to position [626, 0]
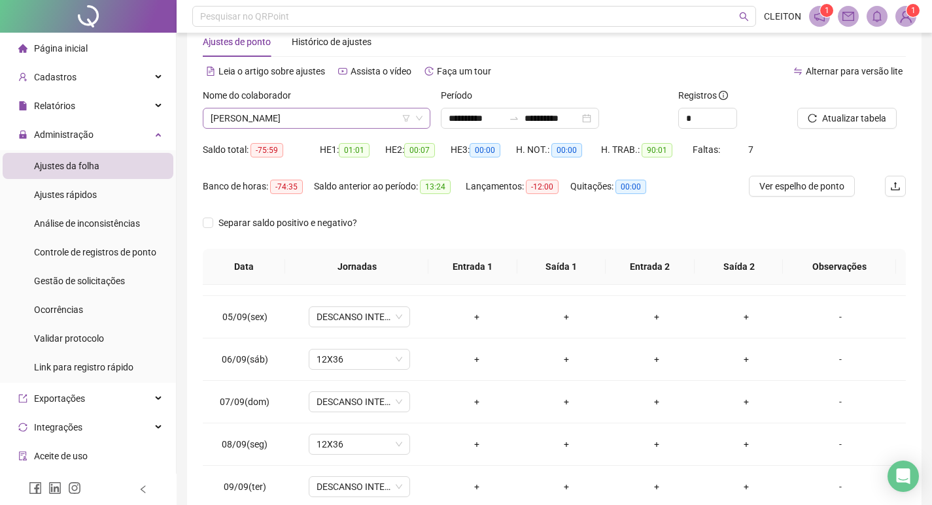
click at [258, 117] on span "VANESSA FRANCISCO DA SILVA" at bounding box center [317, 119] width 212 height 20
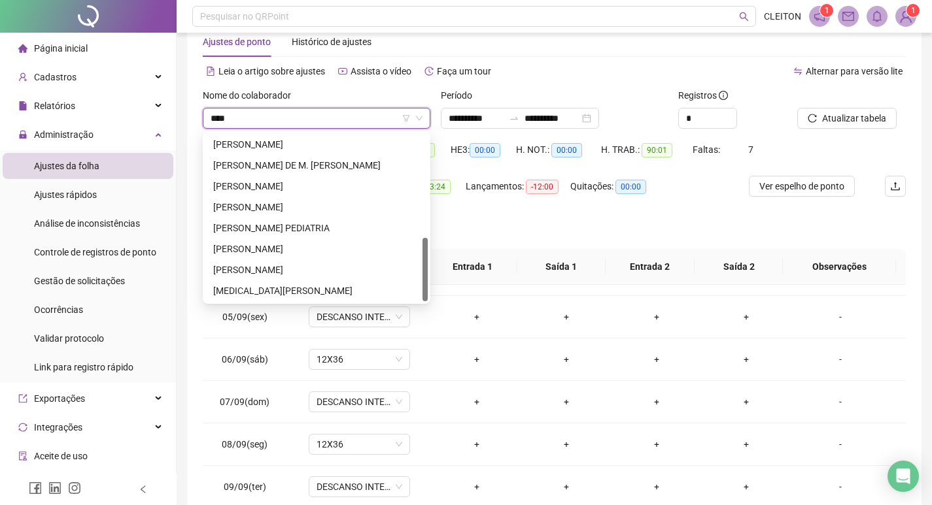
scroll to position [0, 0]
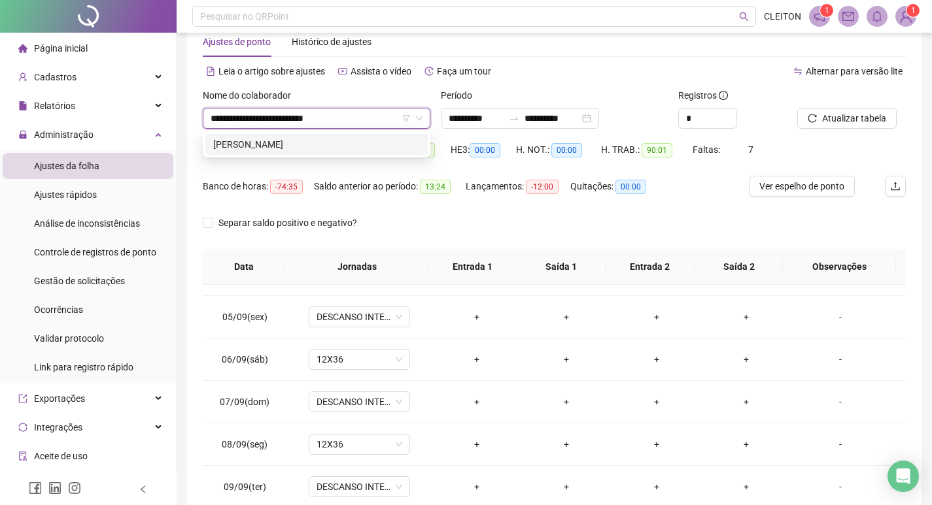
type input "**********"
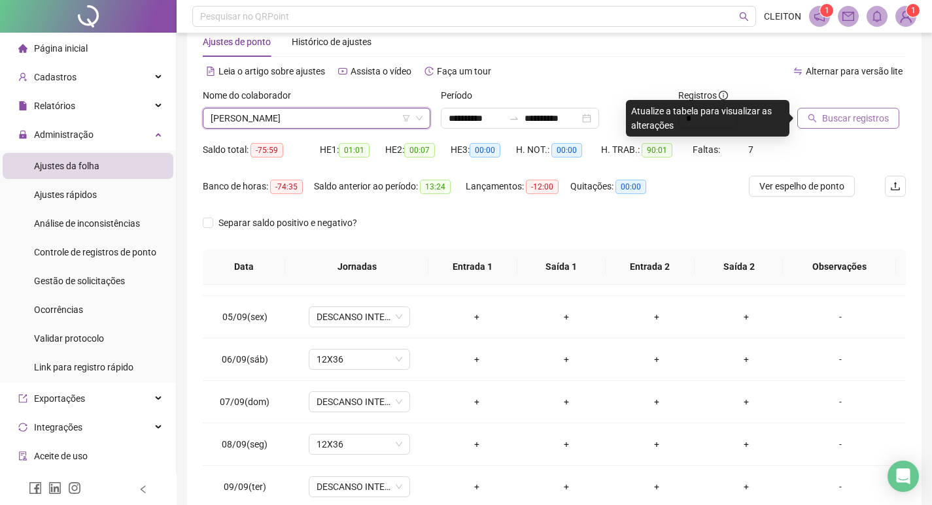
click at [883, 118] on span "Buscar registros" at bounding box center [855, 118] width 67 height 14
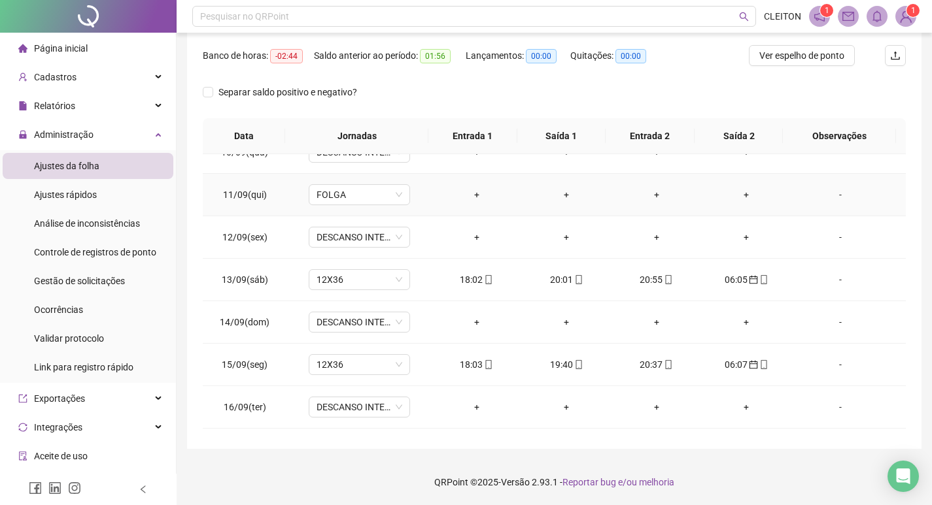
scroll to position [953, 0]
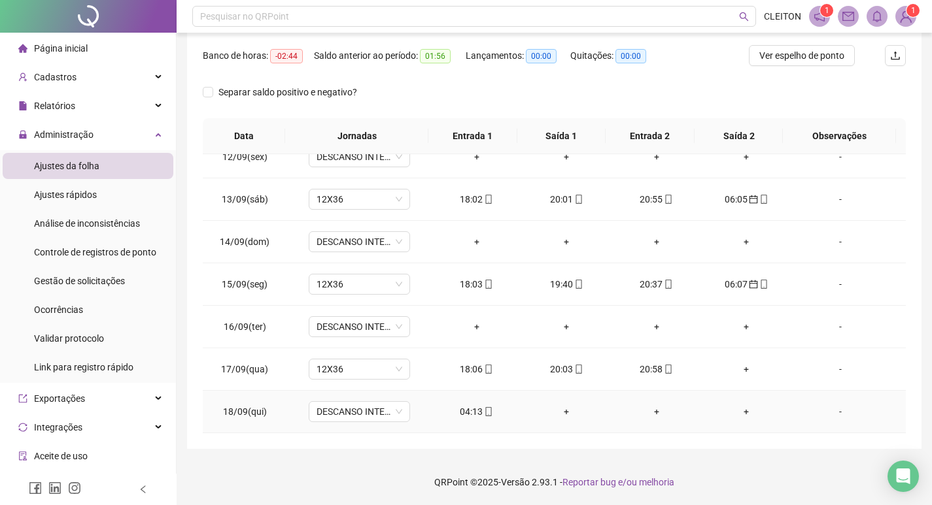
click at [469, 407] on div "04:13" at bounding box center [476, 412] width 69 height 14
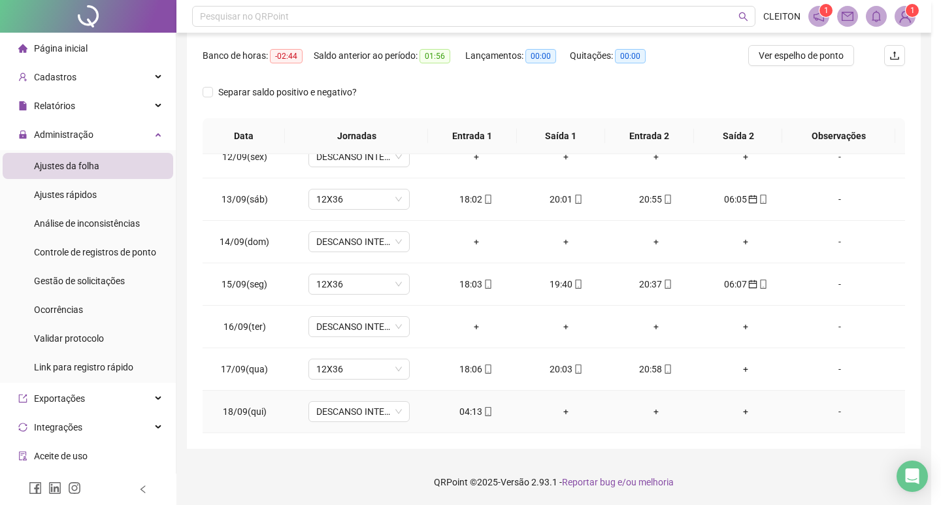
type input "**********"
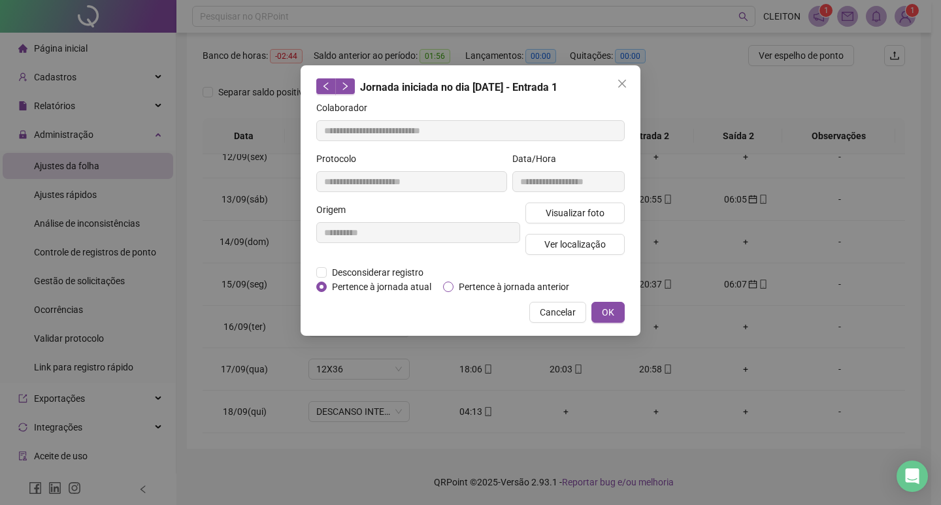
click at [469, 282] on span "Pertence à jornada anterior" at bounding box center [514, 287] width 121 height 14
click at [617, 303] on button "OK" at bounding box center [608, 312] width 33 height 21
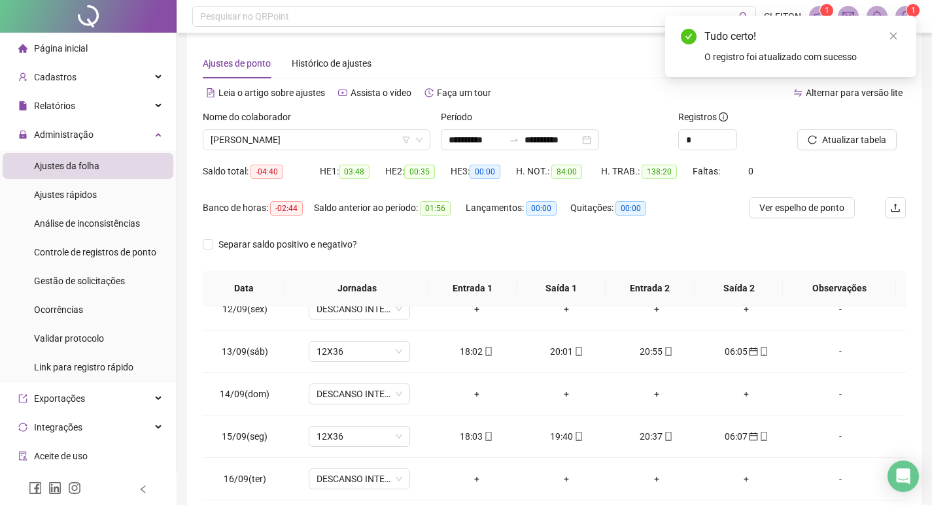
scroll to position [0, 0]
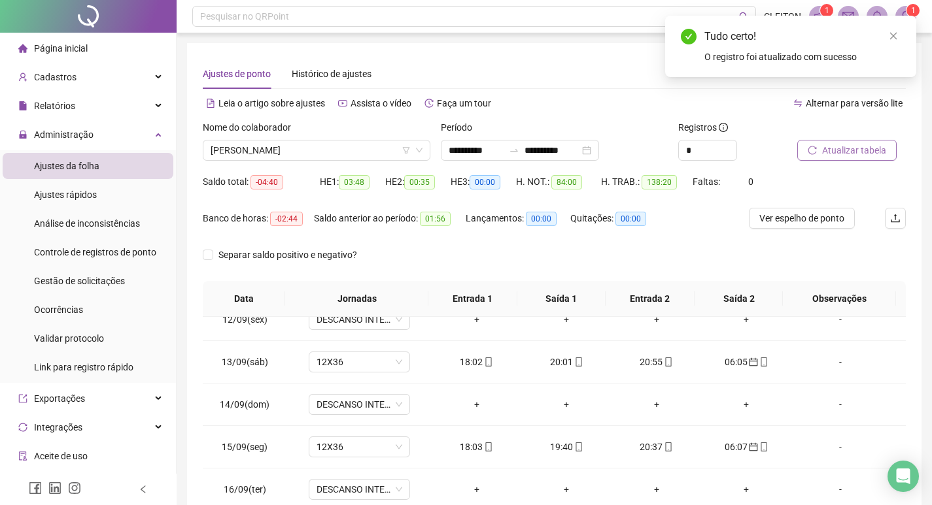
click at [864, 154] on span "Atualizar tabela" at bounding box center [854, 150] width 64 height 14
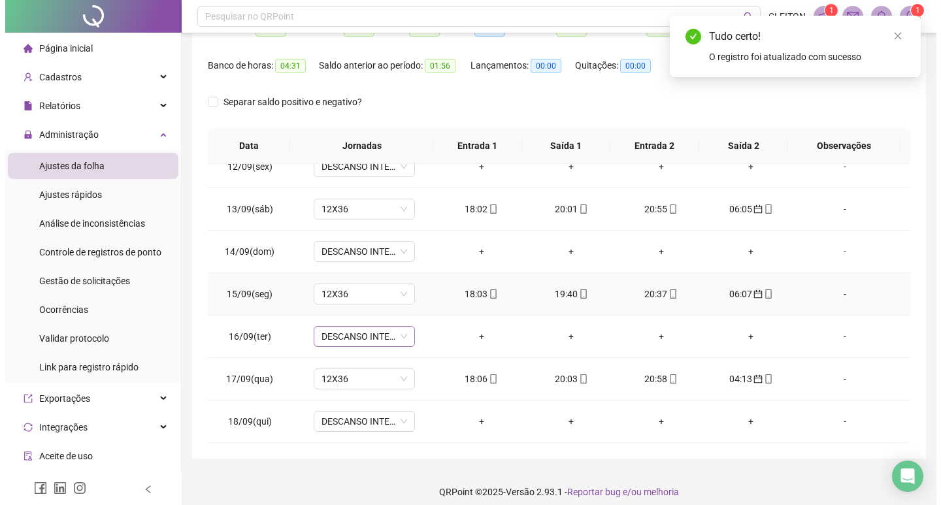
scroll to position [163, 0]
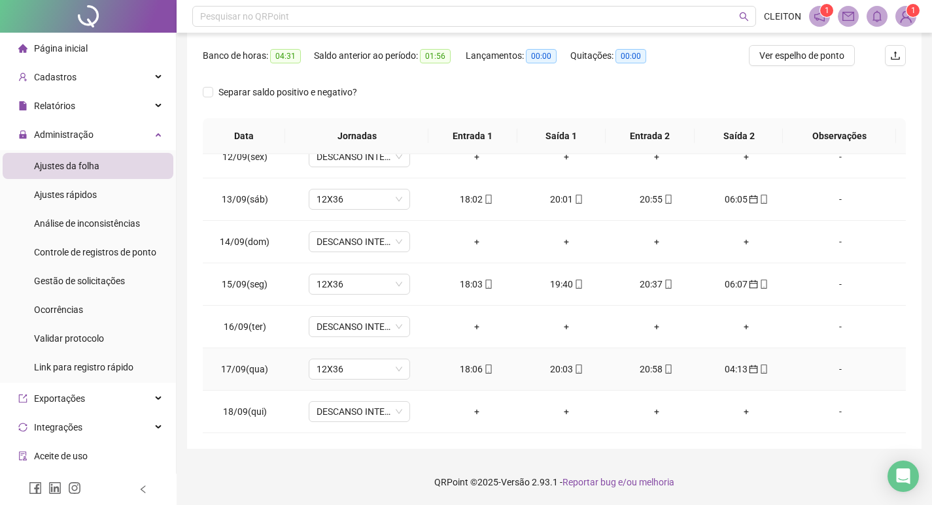
click at [831, 371] on div "-" at bounding box center [840, 369] width 77 height 14
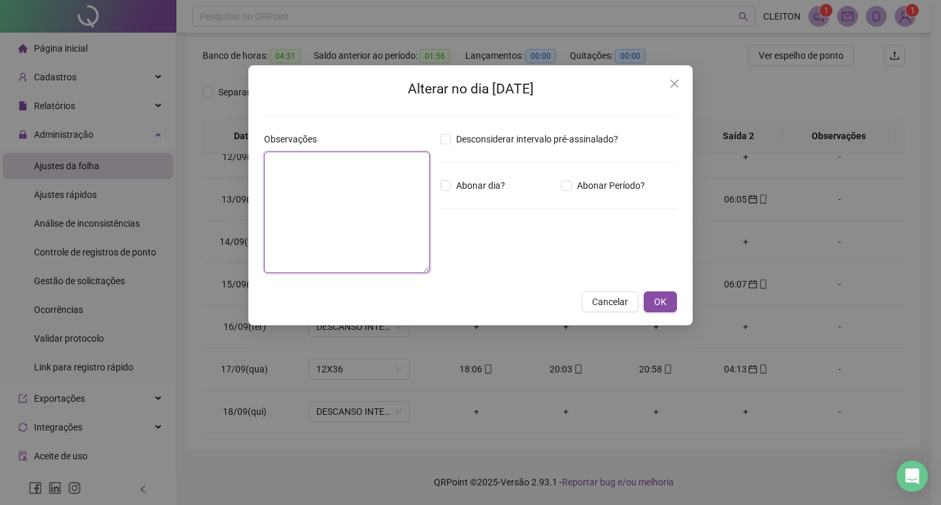
click at [410, 199] on textarea at bounding box center [347, 213] width 166 height 122
type textarea "**********"
drag, startPoint x: 548, startPoint y: 183, endPoint x: 555, endPoint y: 183, distance: 7.2
click at [549, 183] on div "Abonar dia?" at bounding box center [498, 185] width 121 height 14
click at [557, 183] on div "Abonar dia?" at bounding box center [498, 185] width 121 height 14
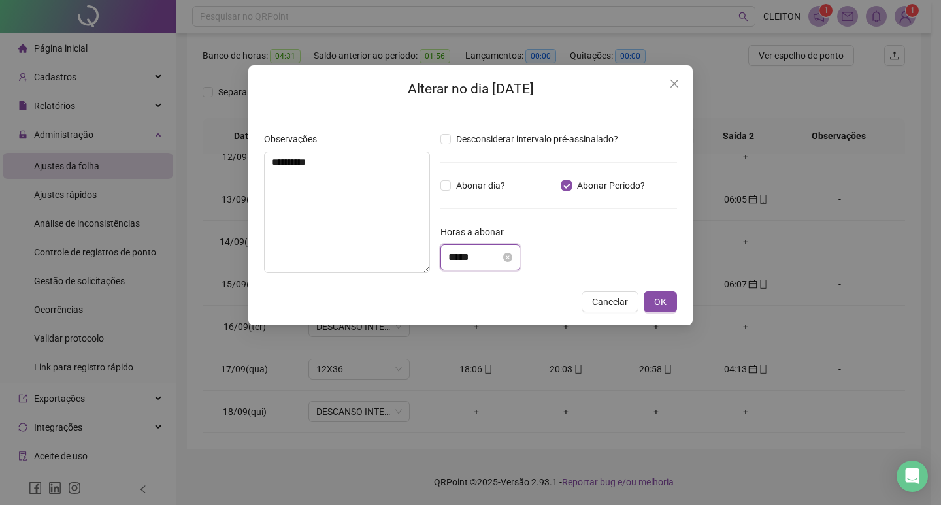
click at [501, 257] on input "*****" at bounding box center [475, 258] width 52 height 16
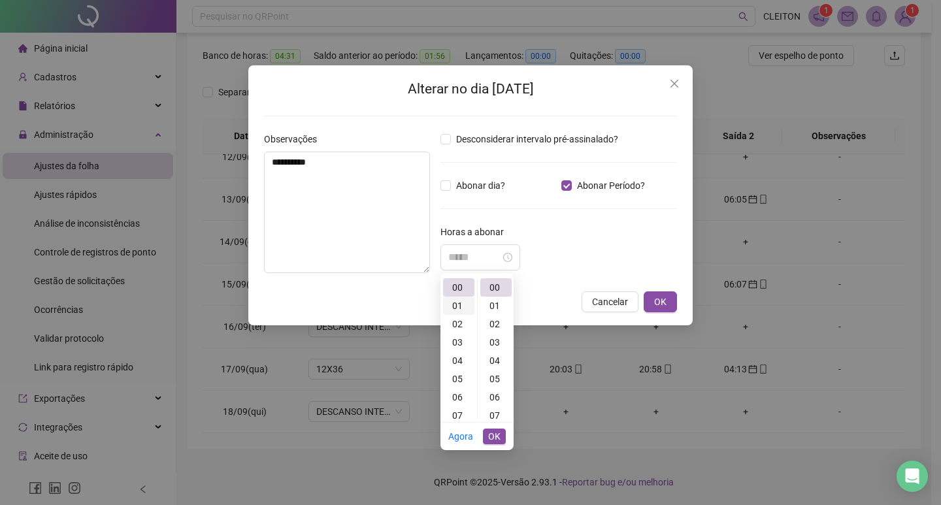
click at [459, 308] on div "01" at bounding box center [458, 306] width 31 height 18
click at [484, 256] on input "*****" at bounding box center [475, 258] width 52 height 16
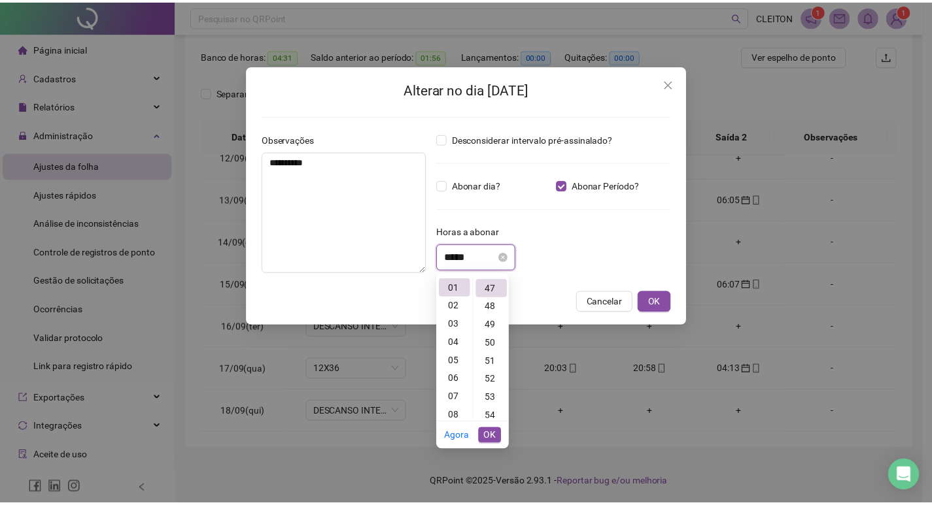
scroll to position [860, 0]
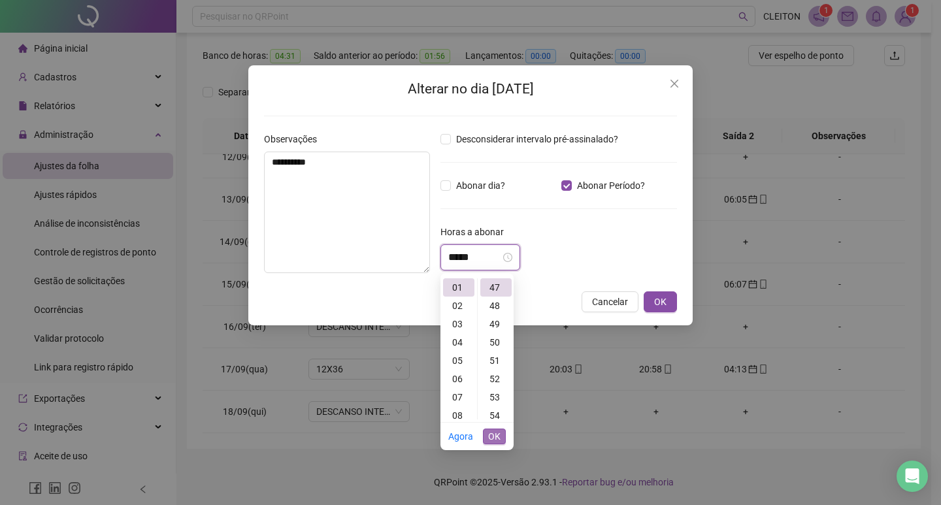
type input "*****"
click at [496, 439] on span "OK" at bounding box center [494, 437] width 12 height 14
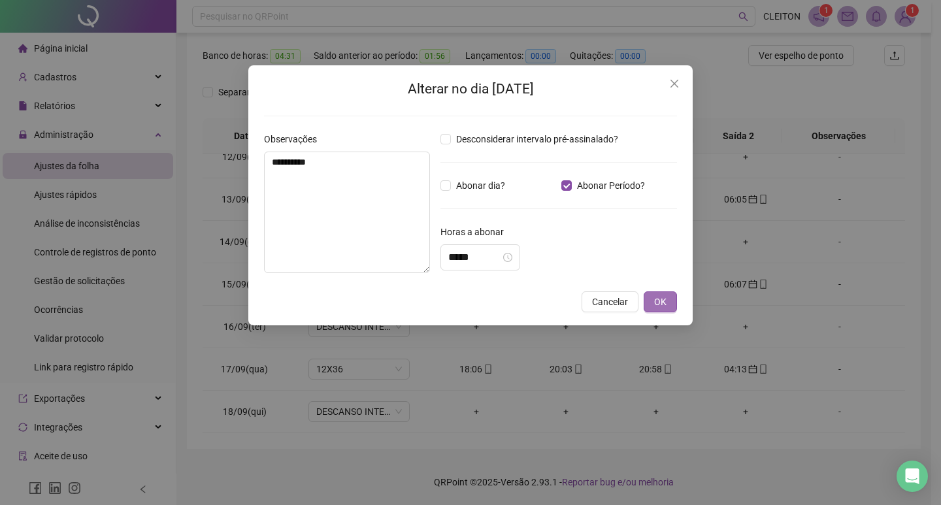
click at [656, 294] on button "OK" at bounding box center [660, 302] width 33 height 21
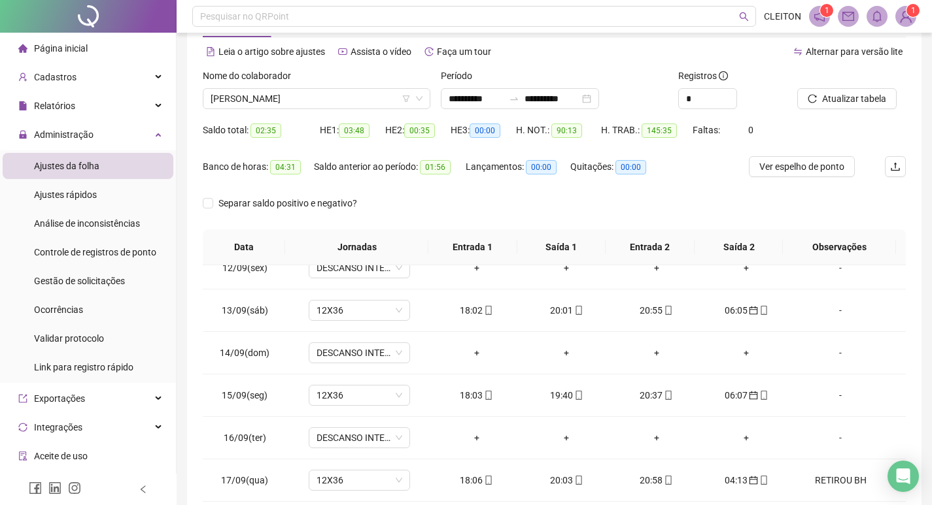
scroll to position [32, 0]
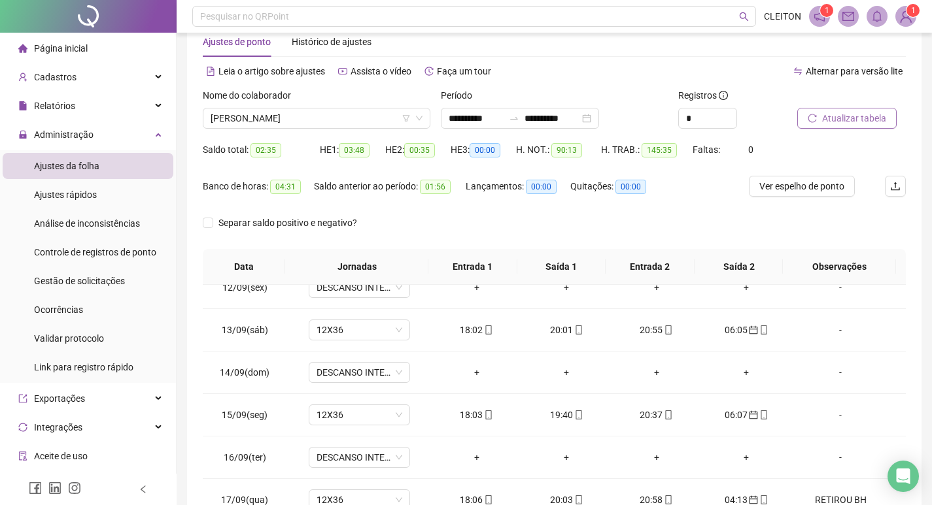
click at [838, 116] on span "Atualizar tabela" at bounding box center [854, 118] width 64 height 14
drag, startPoint x: 284, startPoint y: 148, endPoint x: 254, endPoint y: 151, distance: 30.3
click at [254, 151] on div "Saldo total: 04:22" at bounding box center [261, 150] width 117 height 15
drag, startPoint x: 296, startPoint y: 182, endPoint x: 284, endPoint y: 182, distance: 12.4
click at [284, 182] on span "06:18" at bounding box center [285, 187] width 31 height 14
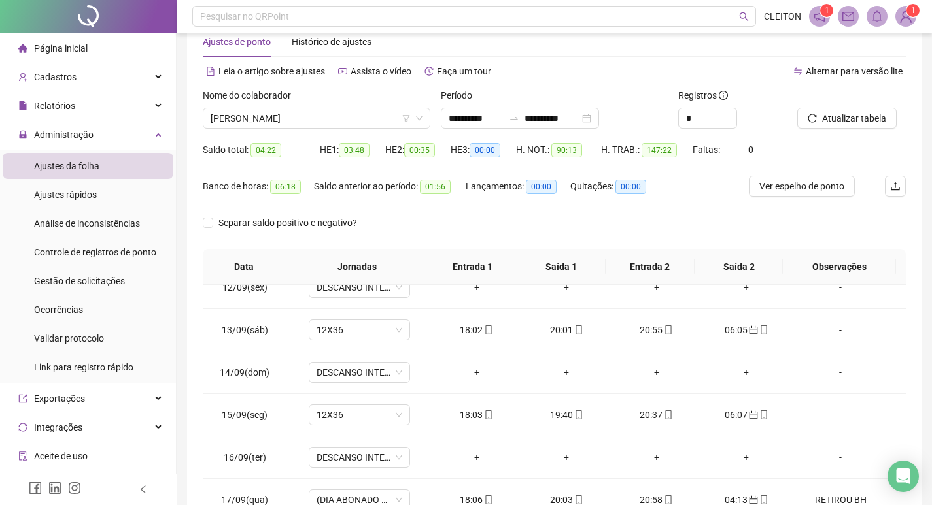
click at [443, 223] on div "Separar saldo positivo e negativo?" at bounding box center [554, 230] width 703 height 37
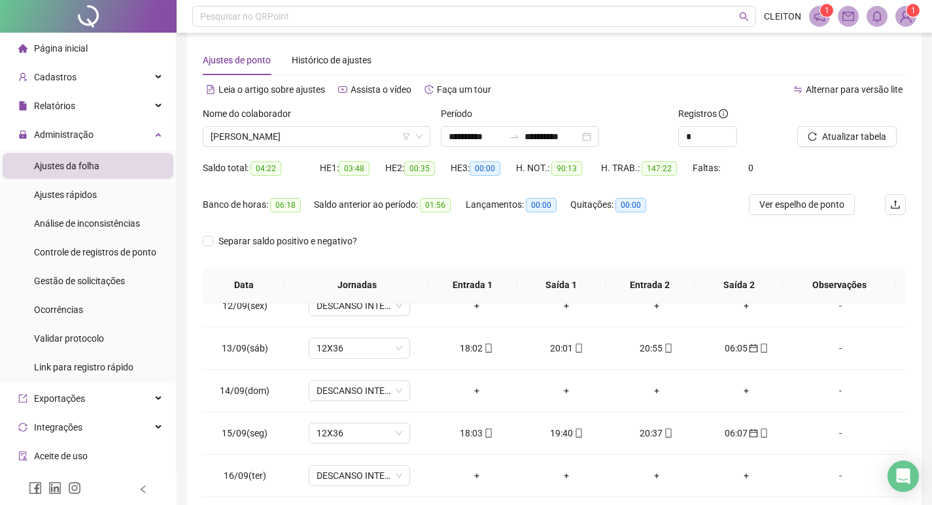
scroll to position [0, 0]
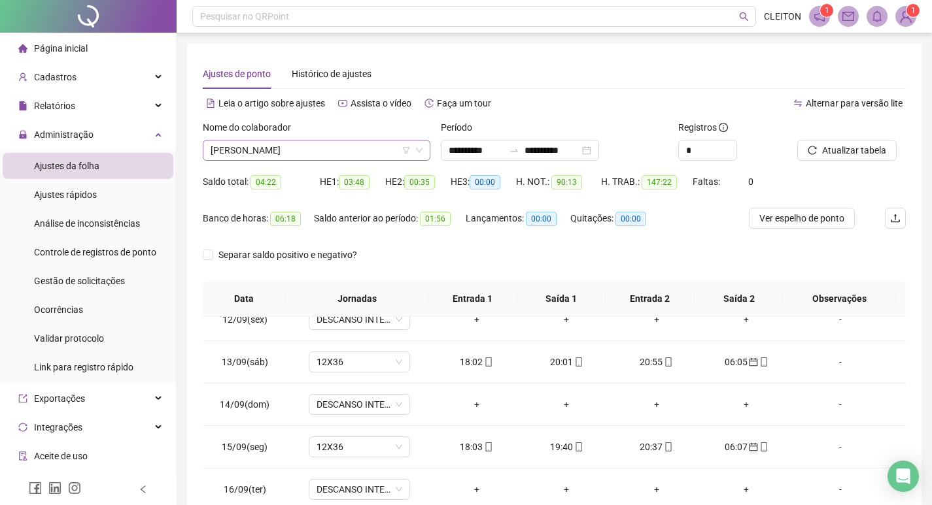
click at [313, 151] on span "MARIA ROSENILDA DE SOUSA LIMA" at bounding box center [317, 151] width 212 height 20
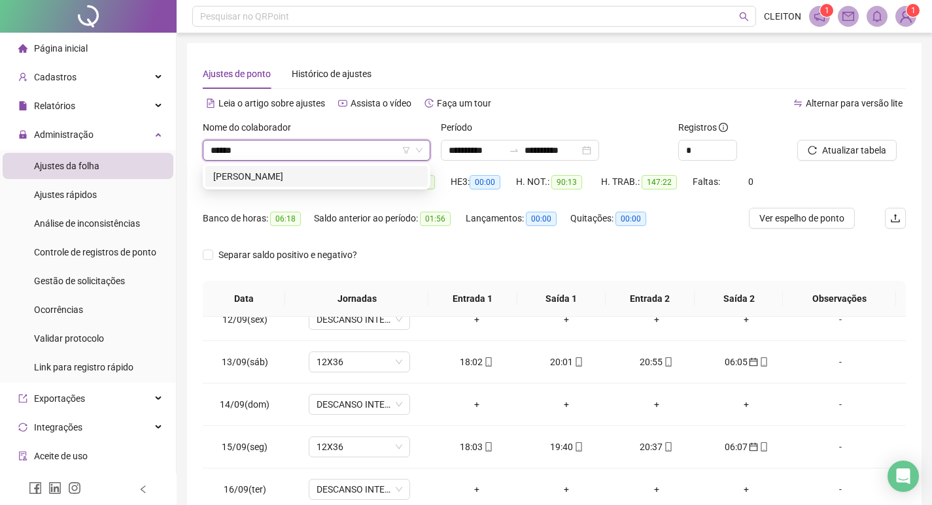
type input "******"
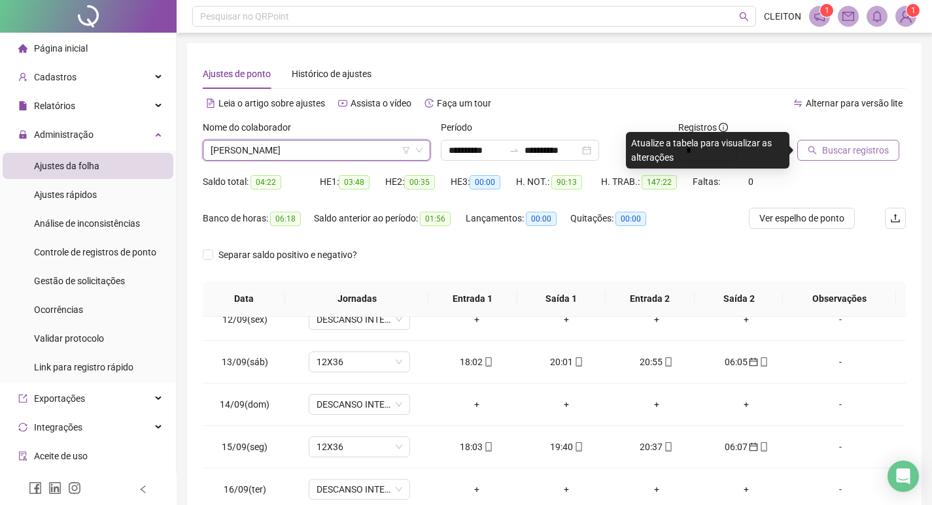
click at [855, 150] on span "Buscar registros" at bounding box center [855, 150] width 67 height 14
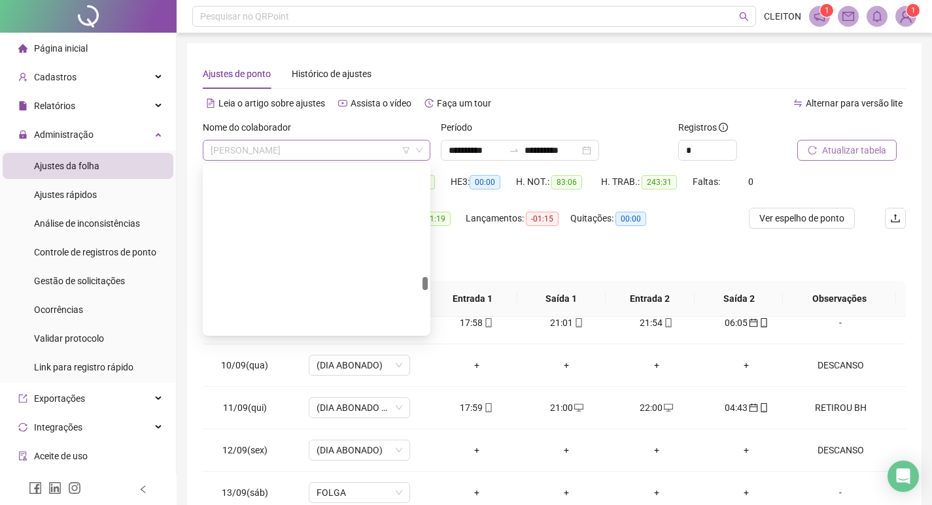
click at [333, 140] on div "[PERSON_NAME]" at bounding box center [317, 150] width 228 height 21
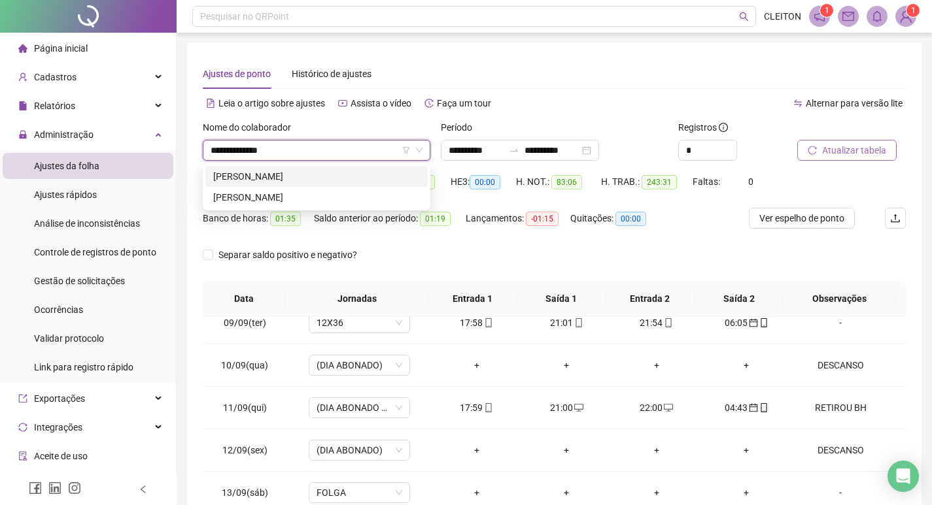
type input "**********"
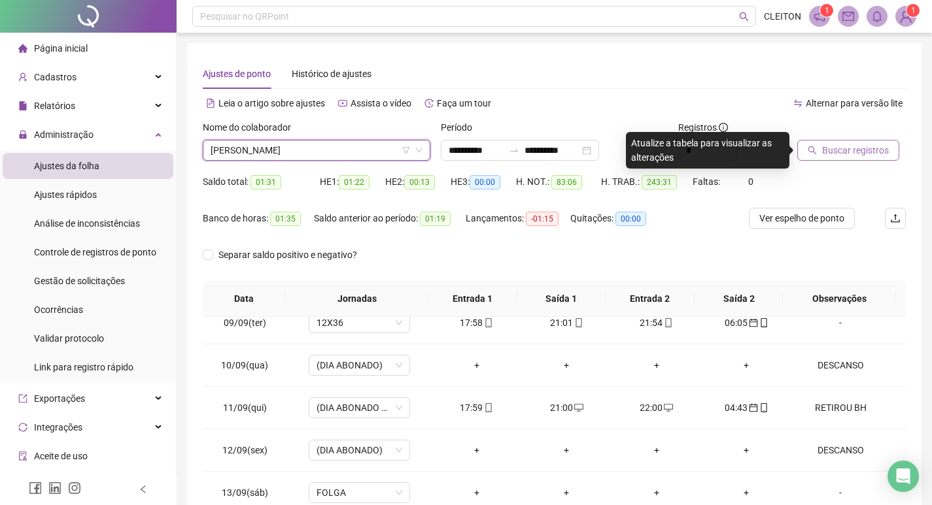
click at [883, 152] on span "Buscar registros" at bounding box center [855, 150] width 67 height 14
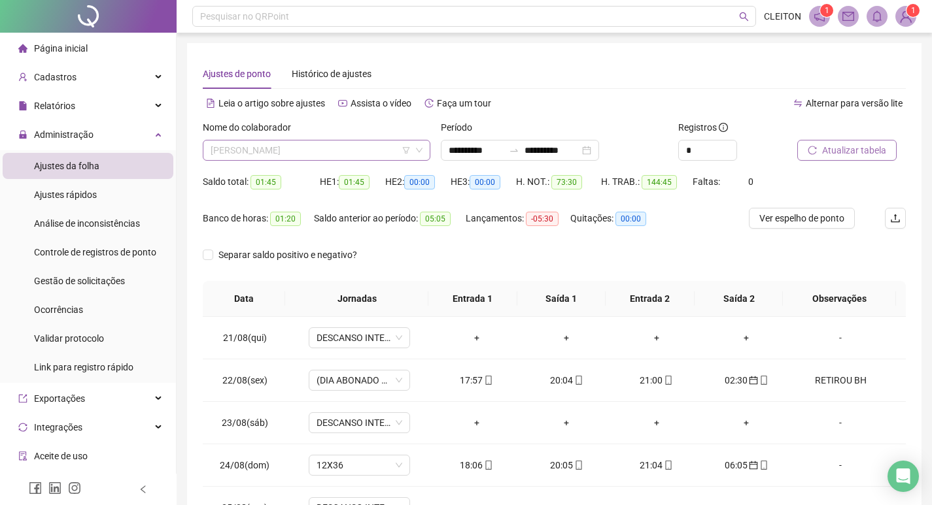
click at [292, 144] on span "KELLY CRISTINA DOS SANTOS LIMA" at bounding box center [317, 151] width 212 height 20
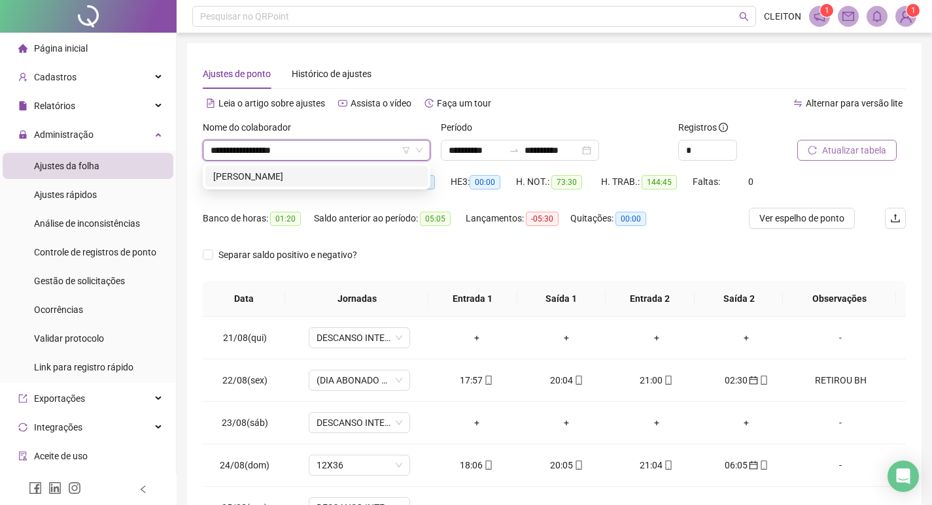
type input "**********"
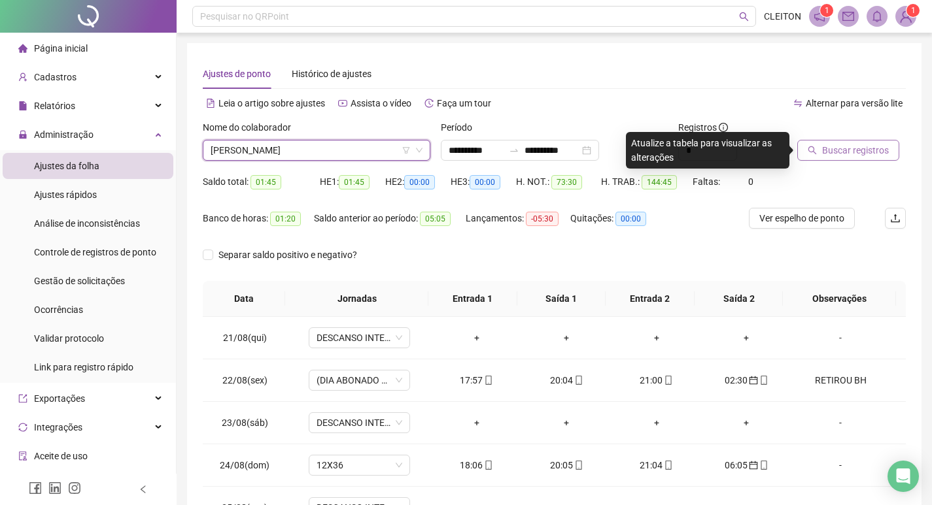
click at [811, 163] on div "Buscar registros" at bounding box center [851, 145] width 119 height 51
click at [809, 156] on button "Buscar registros" at bounding box center [848, 150] width 102 height 21
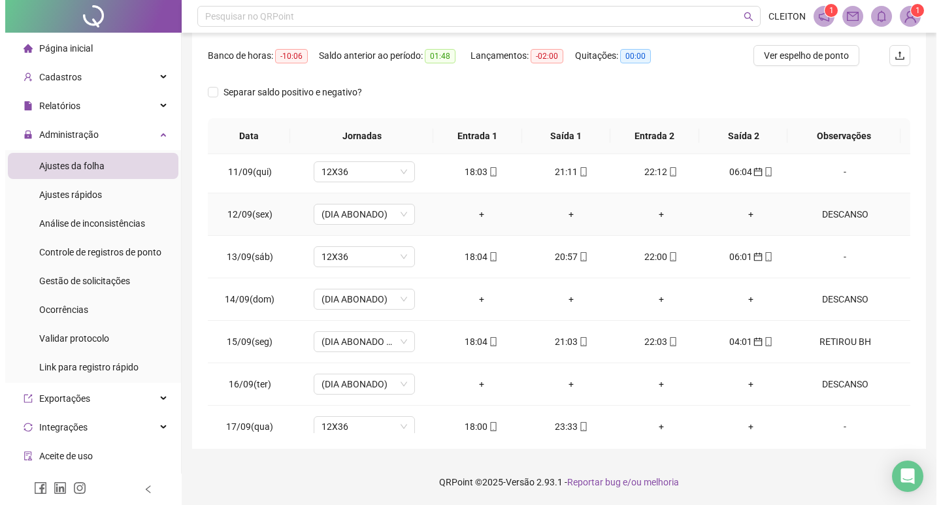
scroll to position [953, 0]
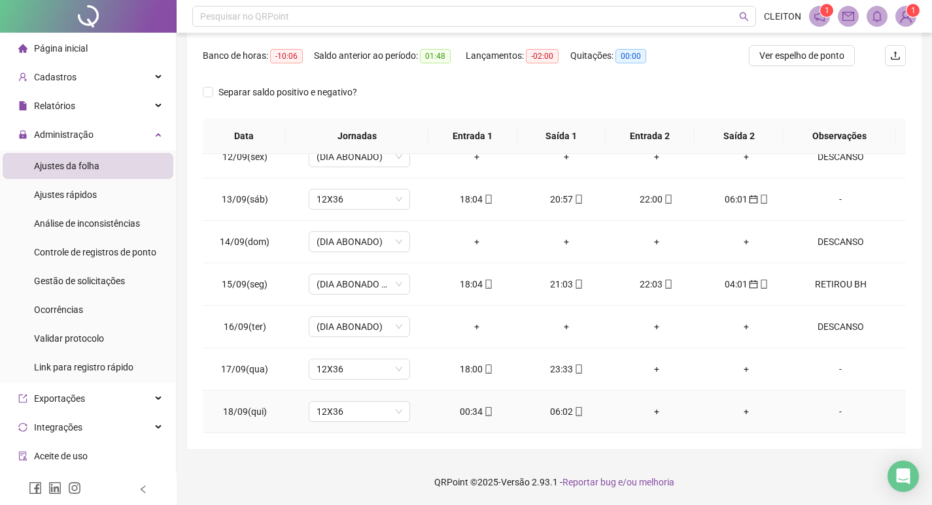
click at [456, 409] on div "00:34" at bounding box center [476, 412] width 69 height 14
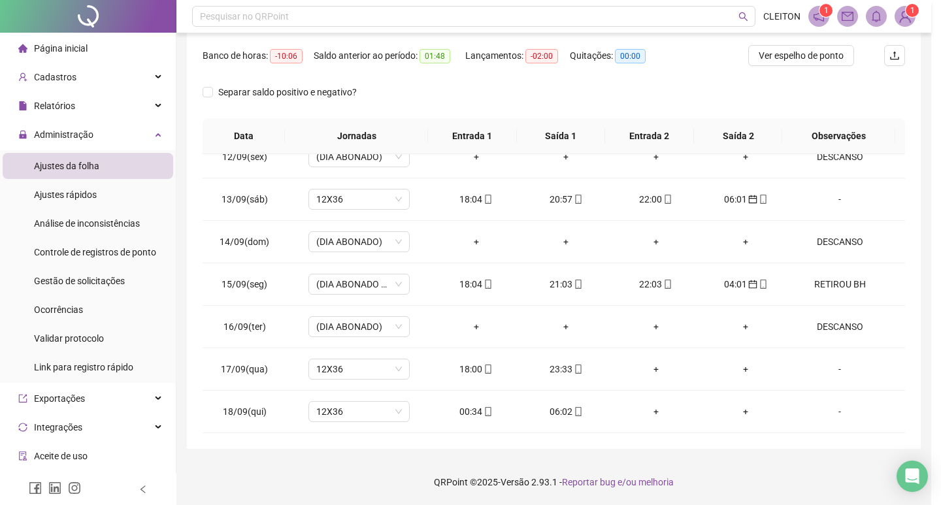
type input "**********"
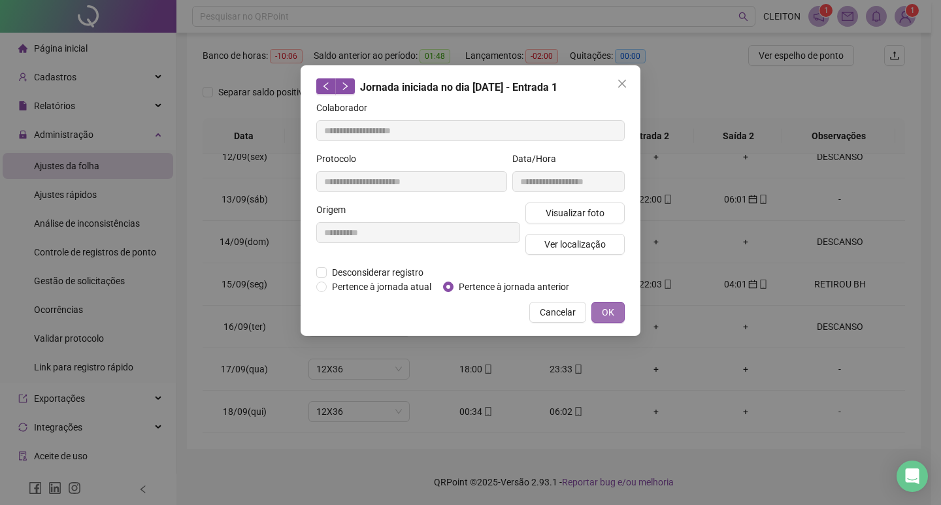
click at [604, 313] on span "OK" at bounding box center [608, 312] width 12 height 14
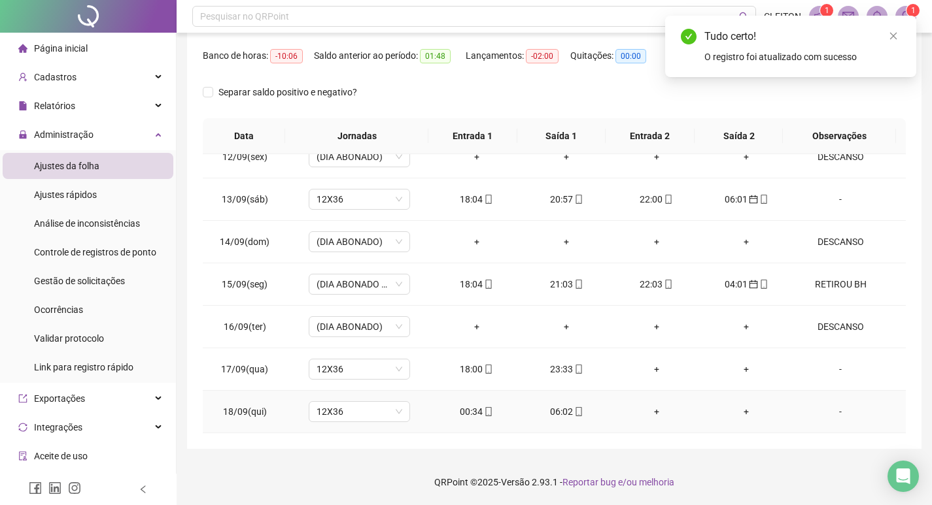
click at [554, 410] on div "06:02" at bounding box center [566, 412] width 69 height 14
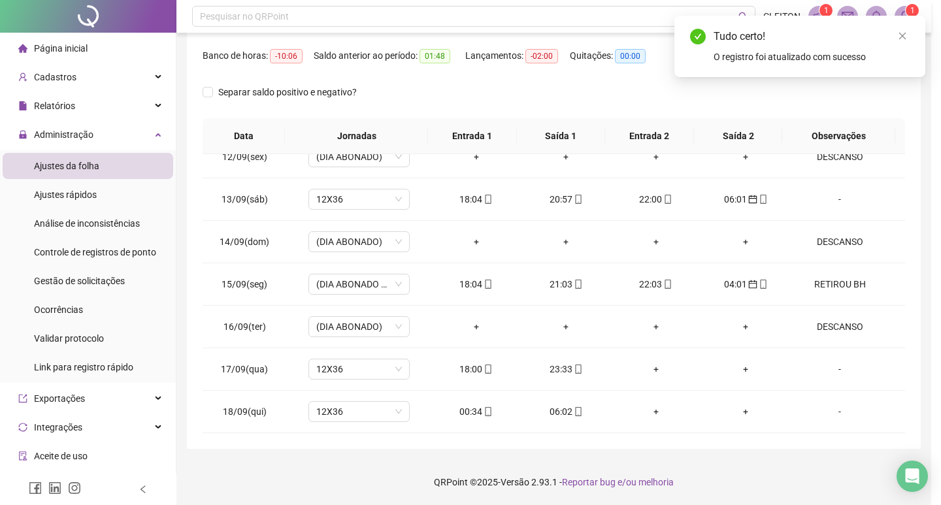
type input "**********"
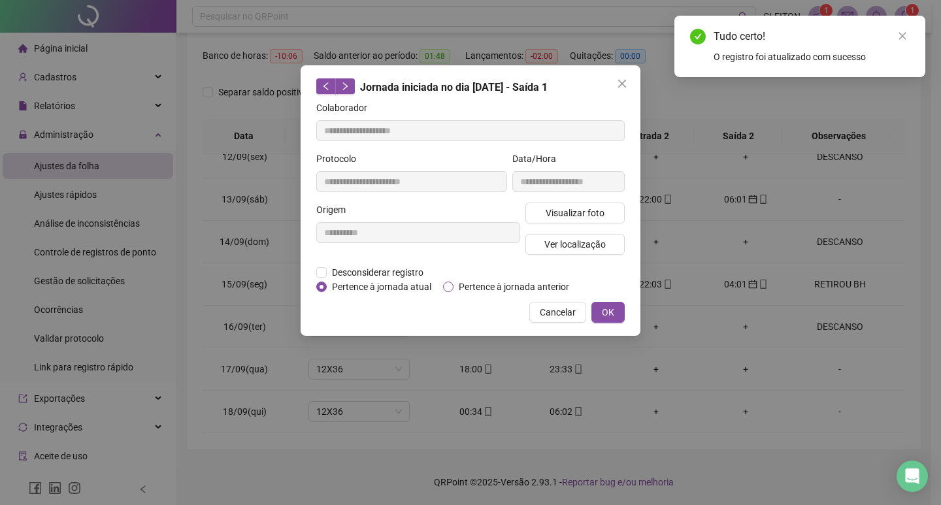
click at [537, 280] on span "Pertence à jornada anterior" at bounding box center [514, 287] width 121 height 14
click at [602, 309] on span "OK" at bounding box center [608, 312] width 12 height 14
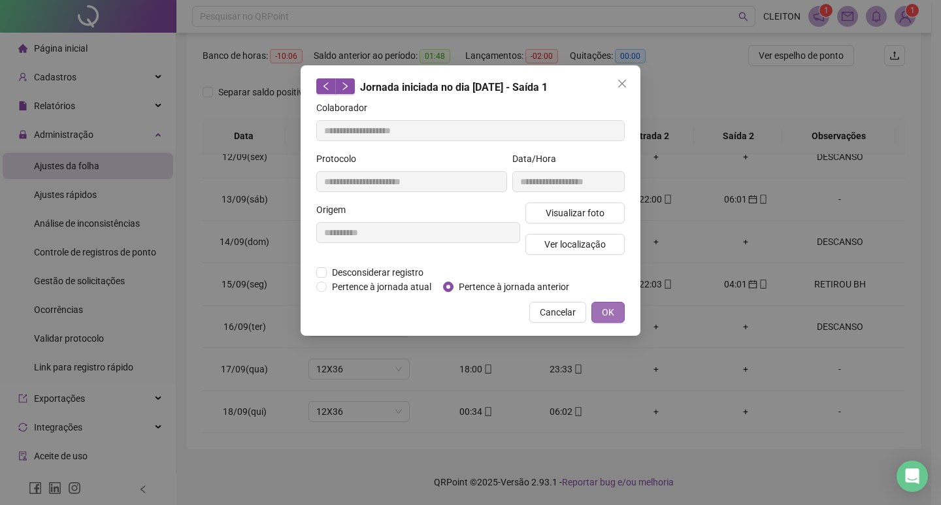
click at [622, 313] on button "OK" at bounding box center [608, 312] width 33 height 21
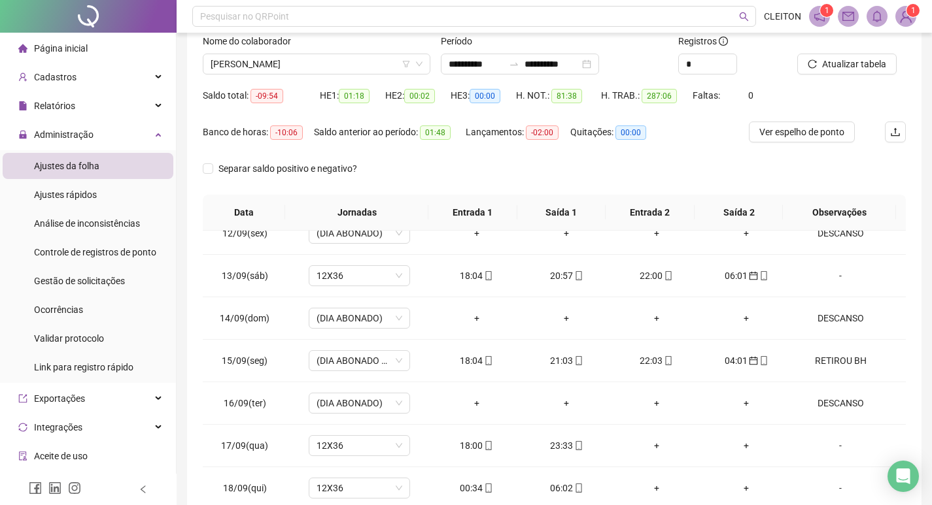
scroll to position [0, 0]
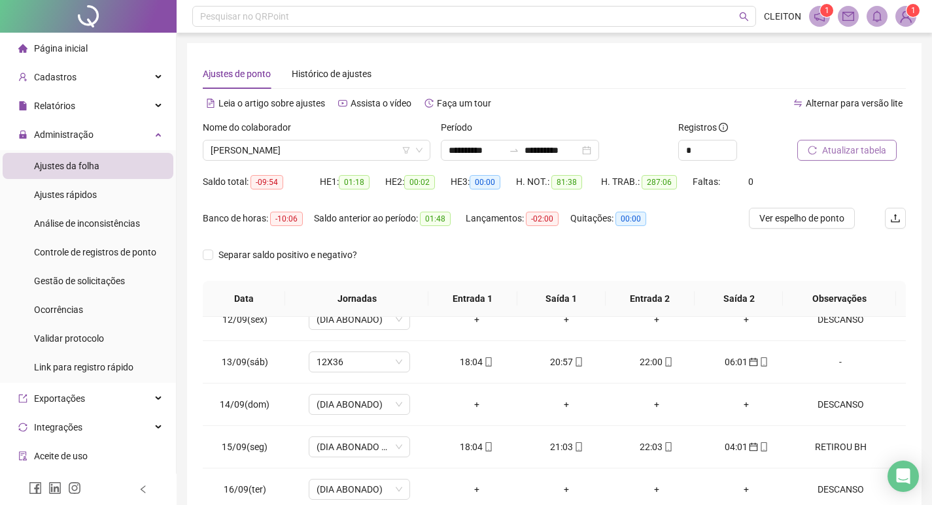
click at [837, 153] on span "Atualizar tabela" at bounding box center [854, 150] width 64 height 14
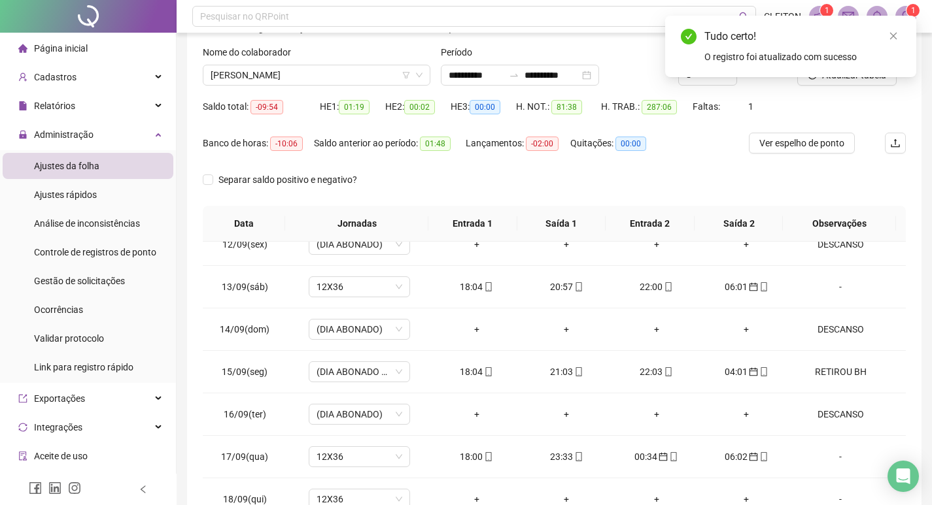
scroll to position [163, 0]
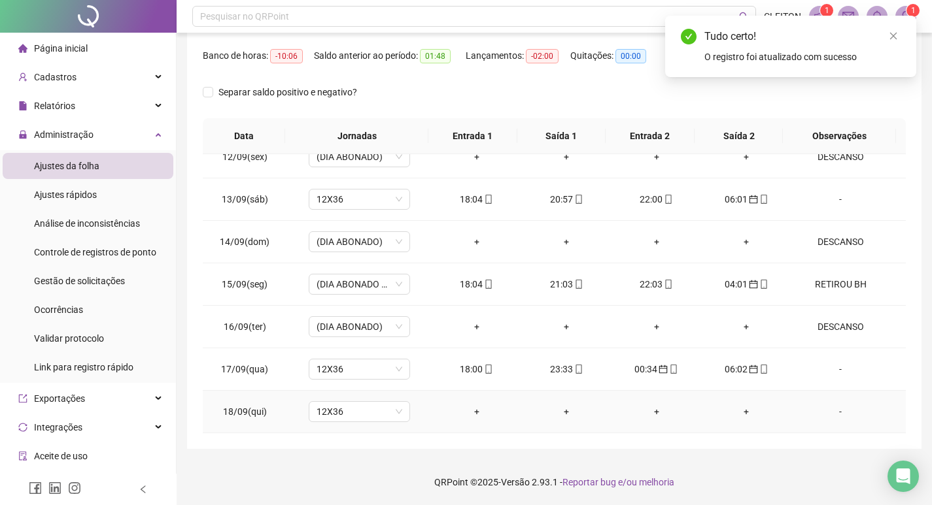
click at [827, 411] on div "-" at bounding box center [840, 412] width 77 height 14
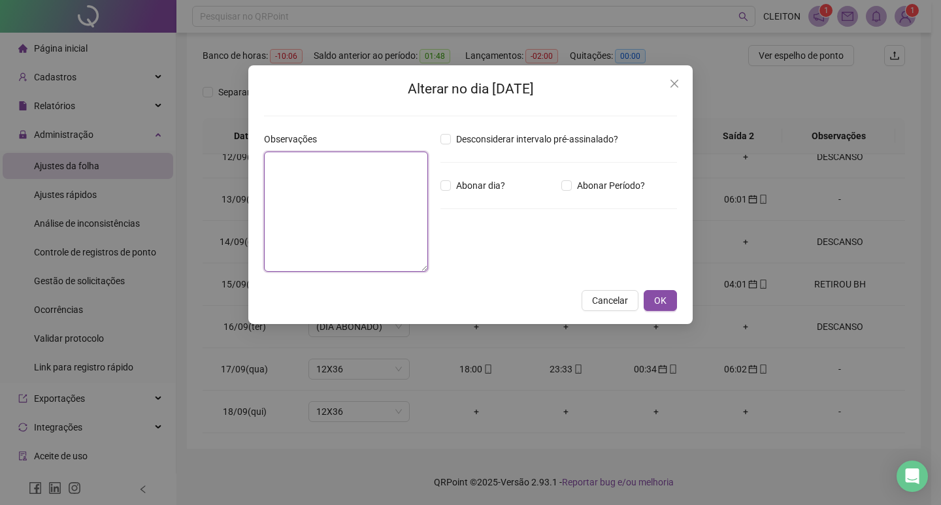
click at [388, 220] on textarea at bounding box center [346, 212] width 164 height 120
type textarea "********"
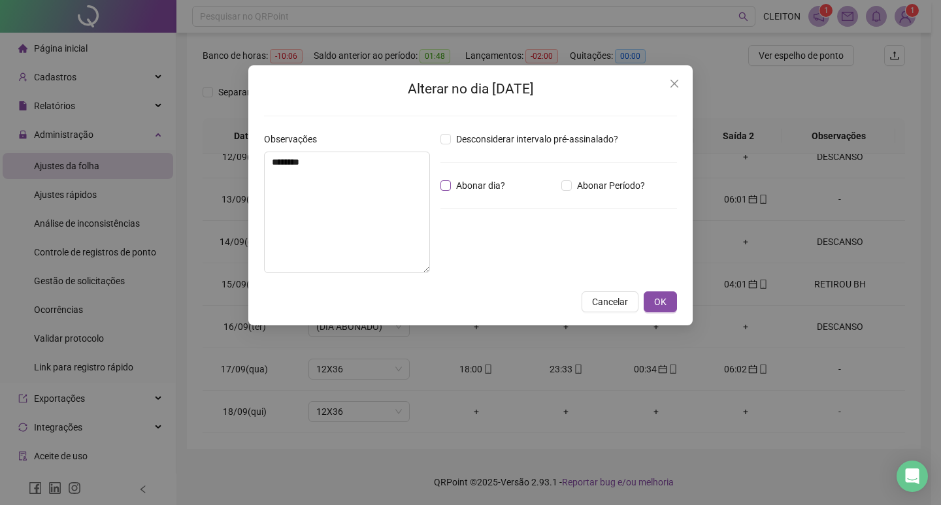
click at [503, 192] on span "Abonar dia?" at bounding box center [480, 185] width 59 height 14
click at [657, 301] on span "OK" at bounding box center [660, 302] width 12 height 14
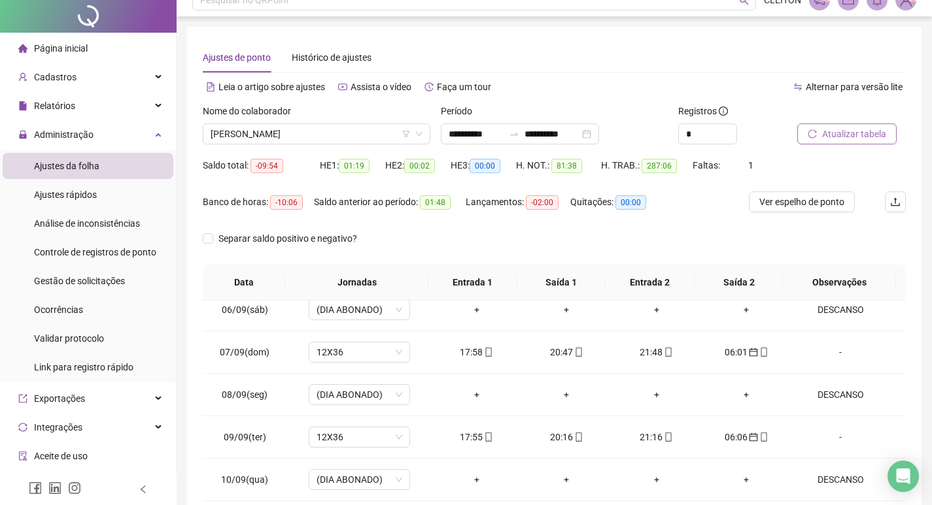
scroll to position [0, 0]
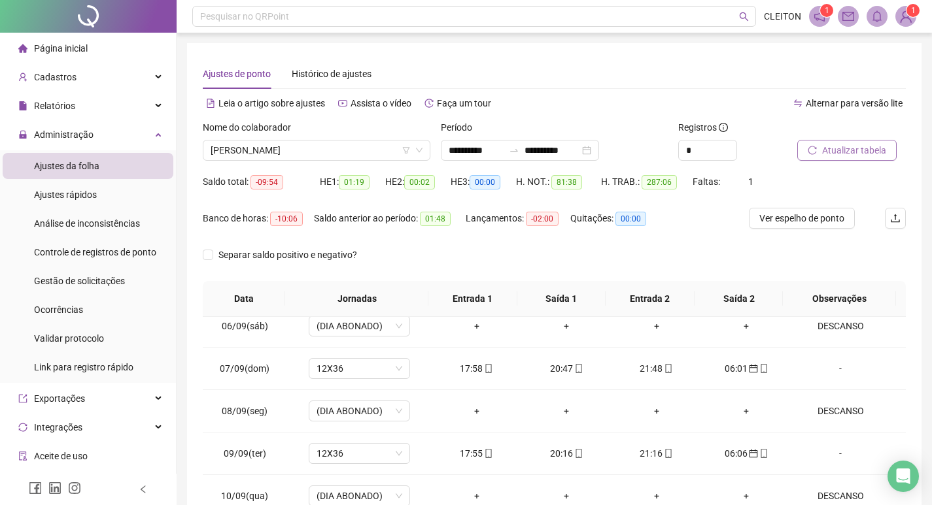
click at [838, 151] on span "Atualizar tabela" at bounding box center [854, 150] width 64 height 14
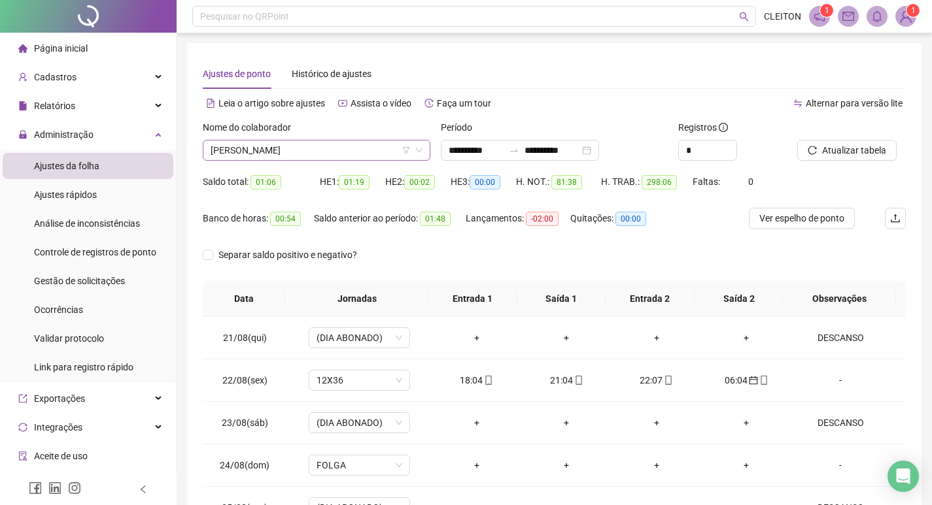
click at [326, 143] on span "CLEBER ROSA BARBOSA" at bounding box center [317, 151] width 212 height 20
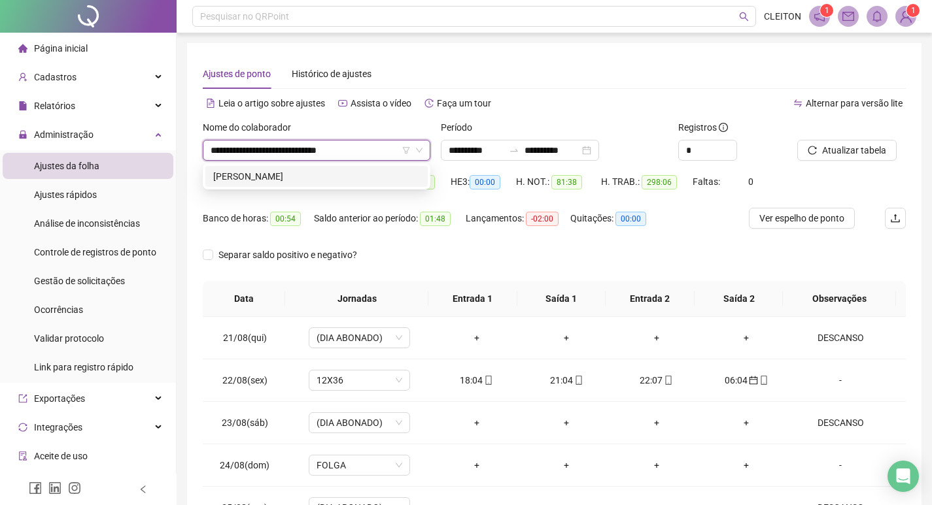
type input "**********"
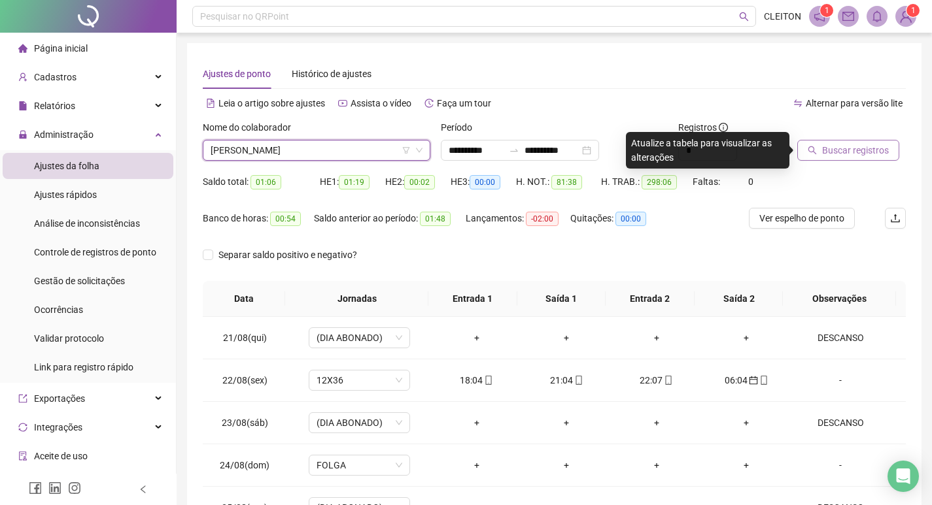
click at [844, 144] on span "Buscar registros" at bounding box center [855, 150] width 67 height 14
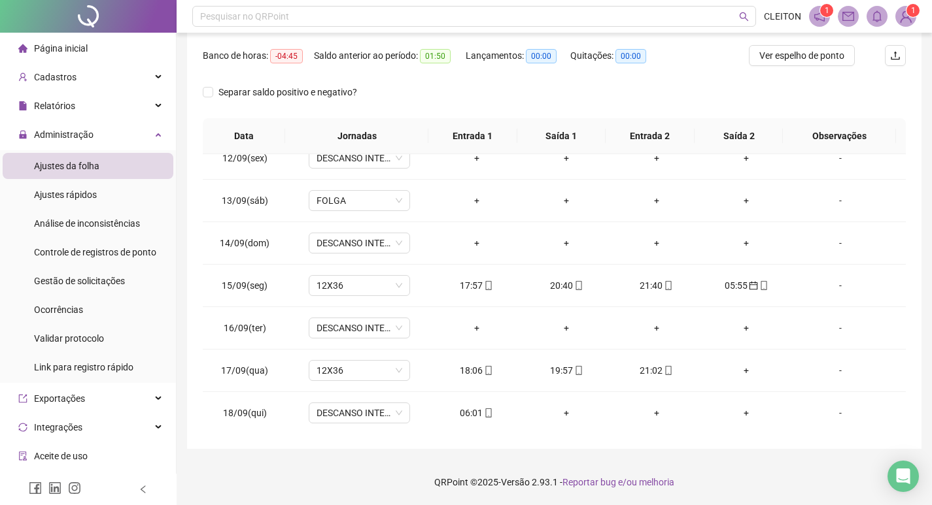
scroll to position [953, 0]
click at [460, 413] on div "06:01" at bounding box center [476, 412] width 69 height 14
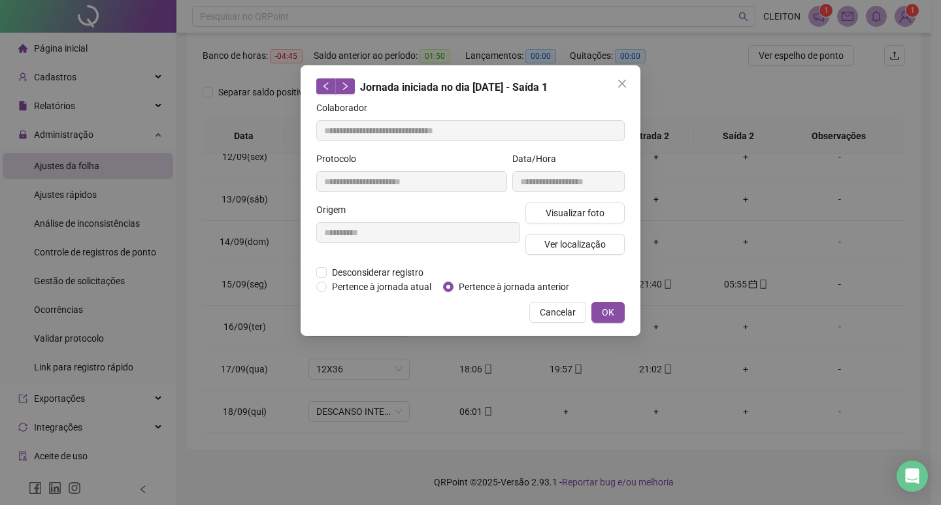
type input "**********"
click at [526, 290] on span "Pertence à jornada anterior" at bounding box center [514, 287] width 121 height 14
click at [615, 313] on button "OK" at bounding box center [608, 312] width 33 height 21
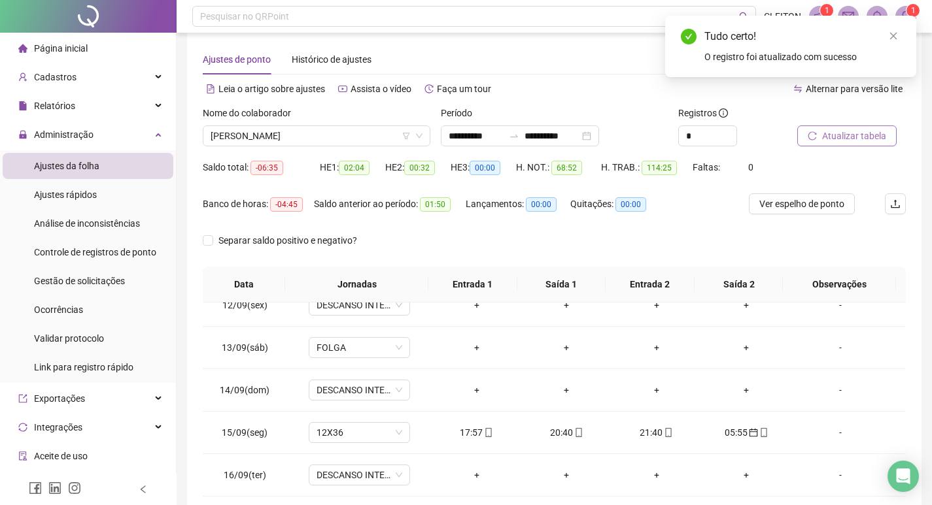
scroll to position [0, 0]
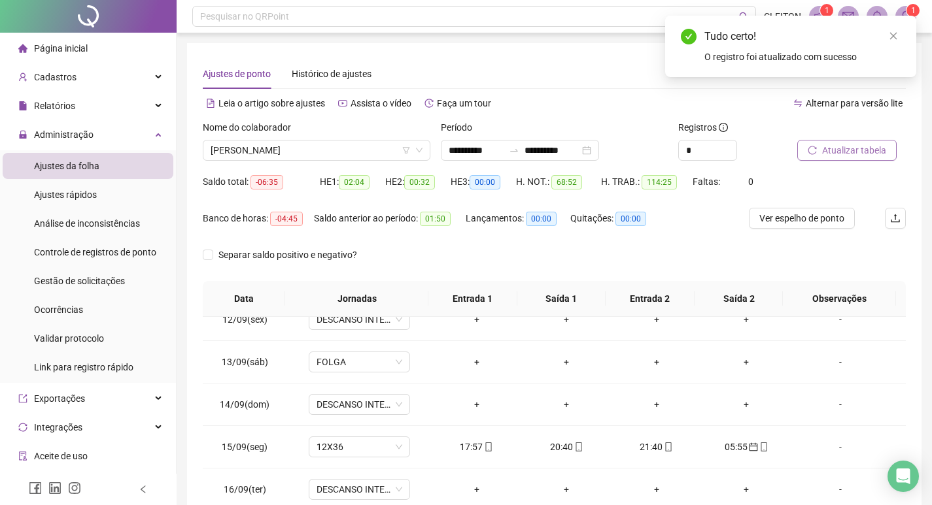
click at [816, 152] on icon "reload" at bounding box center [812, 150] width 8 height 8
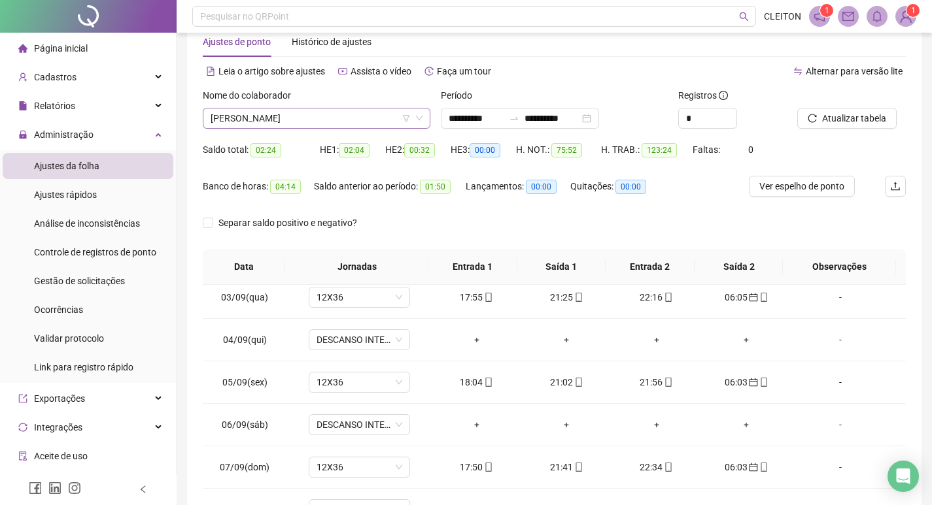
scroll to position [1967, 0]
click at [309, 110] on span "NHAIADE PEREIRA DA SILVA GUIDETTI" at bounding box center [317, 119] width 212 height 20
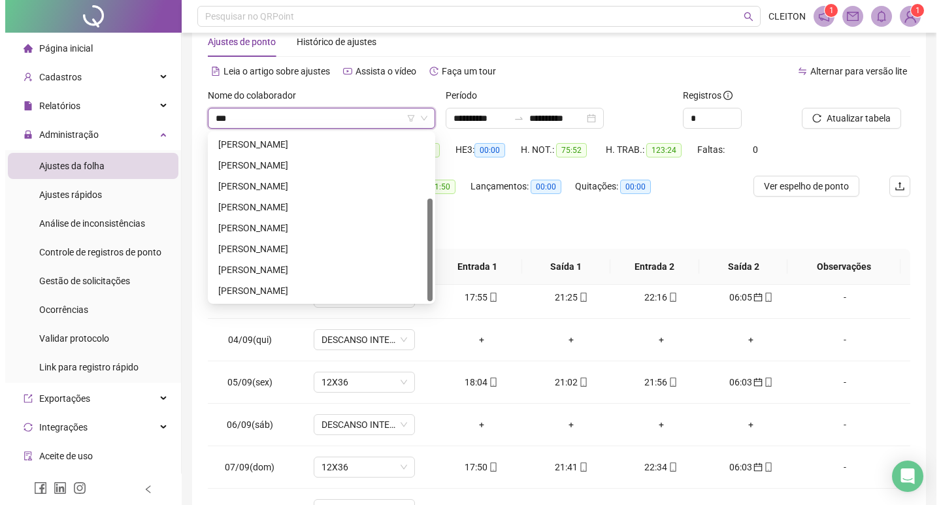
scroll to position [0, 0]
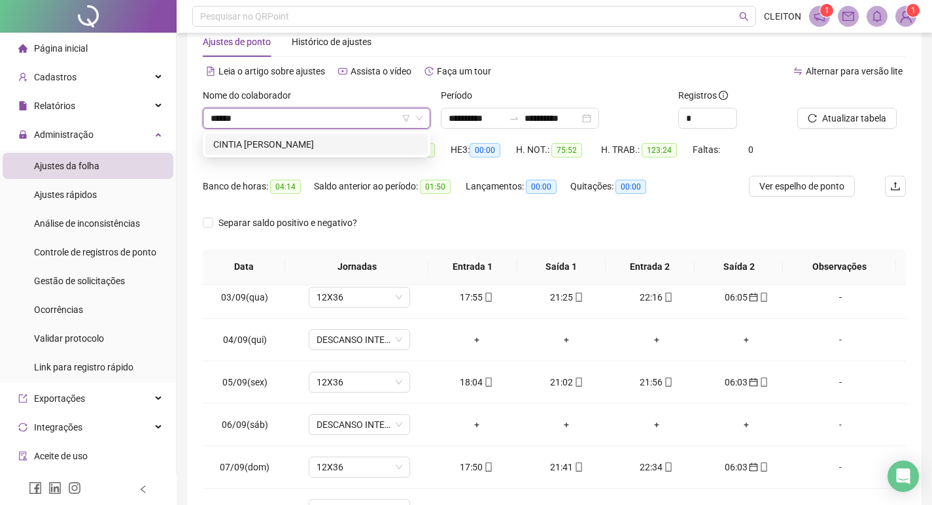
type input "******"
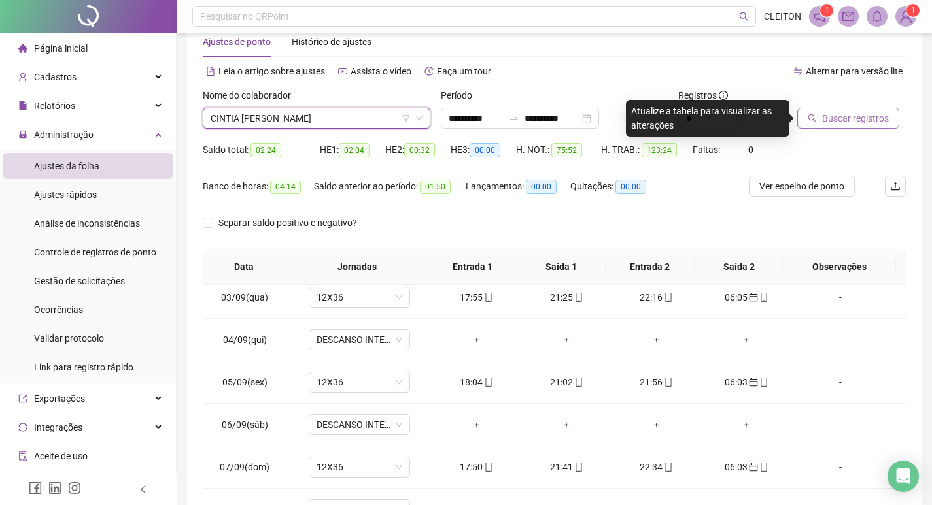
click at [824, 122] on span "Buscar registros" at bounding box center [855, 118] width 67 height 14
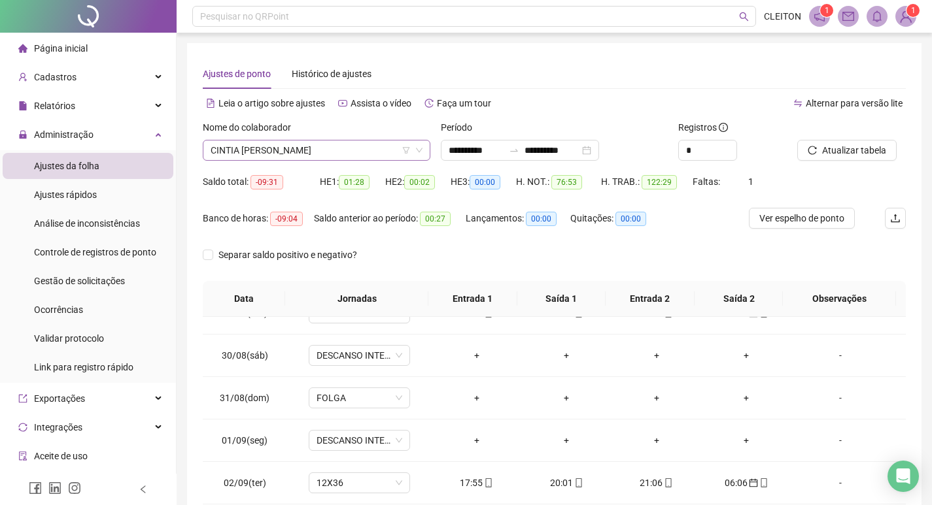
click at [320, 146] on span "CINTIA CRISTINA ALBINO" at bounding box center [317, 151] width 212 height 20
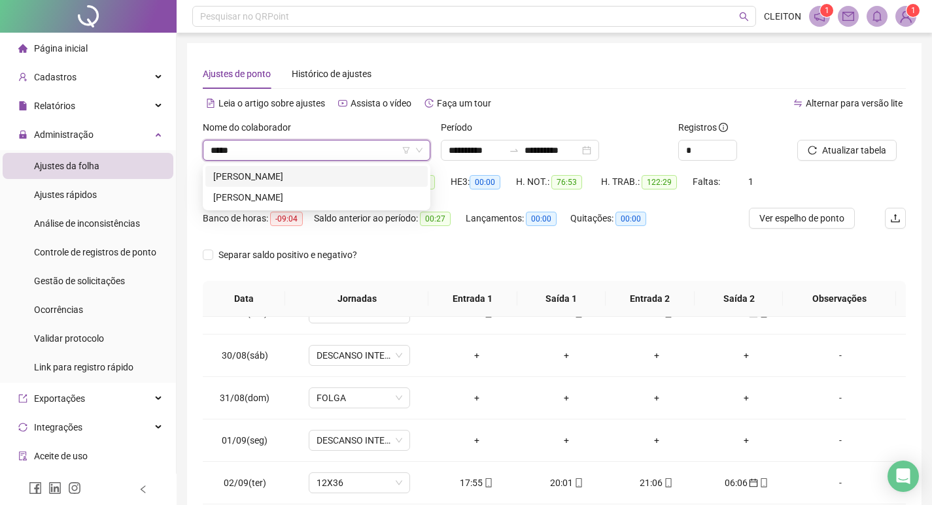
type input "*****"
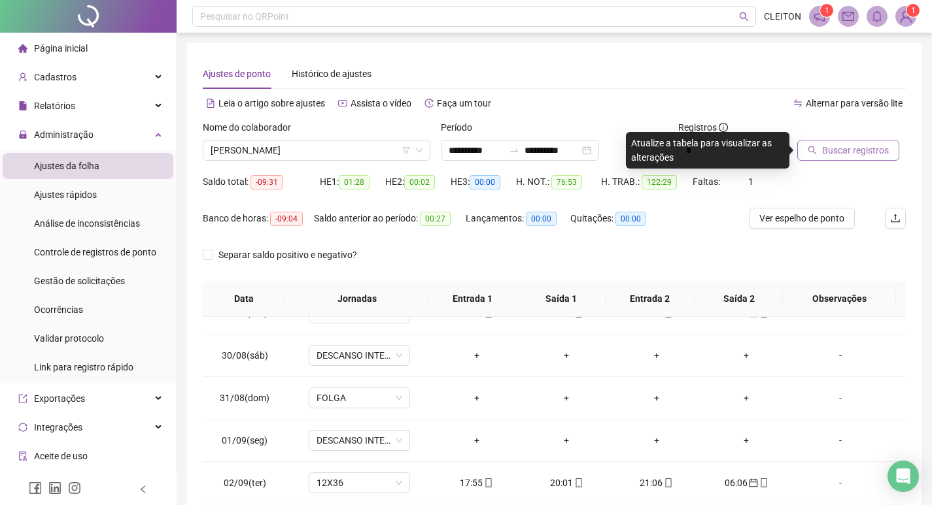
click at [811, 141] on button "Buscar registros" at bounding box center [848, 150] width 102 height 21
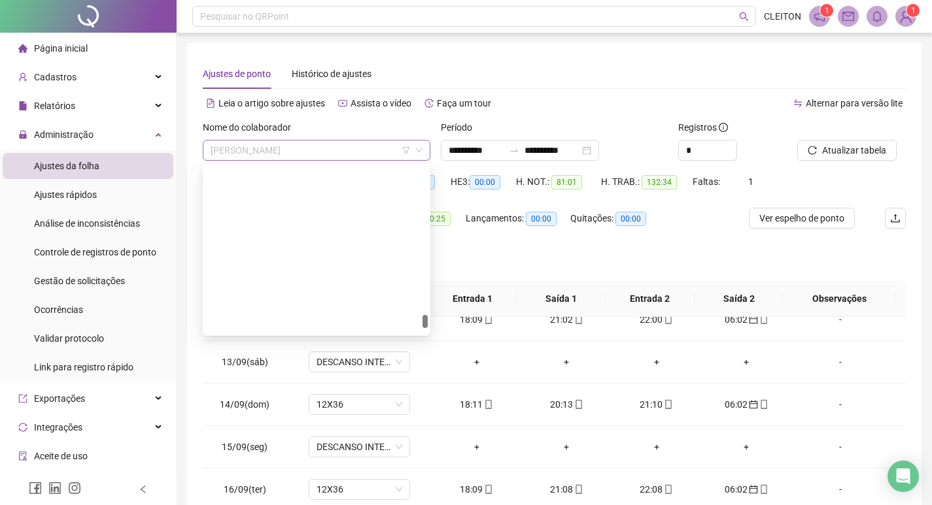
scroll to position [2532, 0]
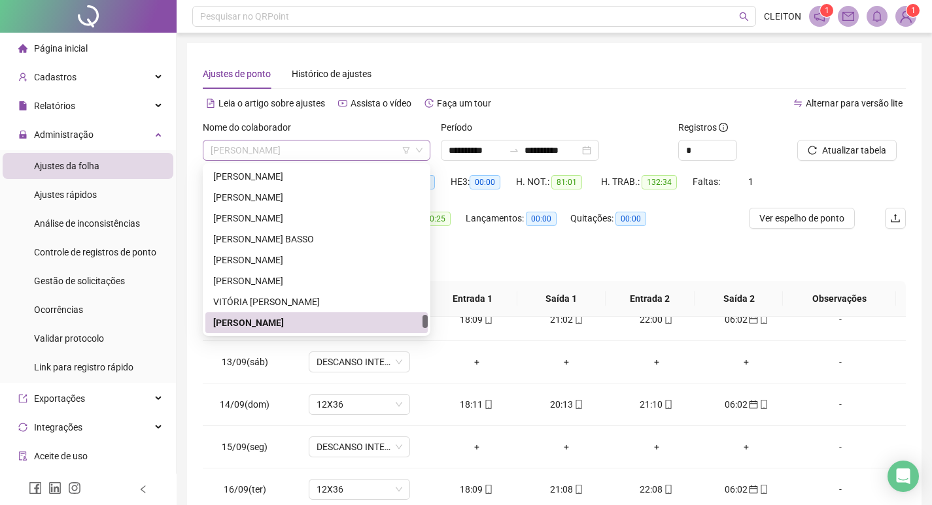
click at [287, 141] on span "VITOR LEITE GENTINI" at bounding box center [317, 151] width 212 height 20
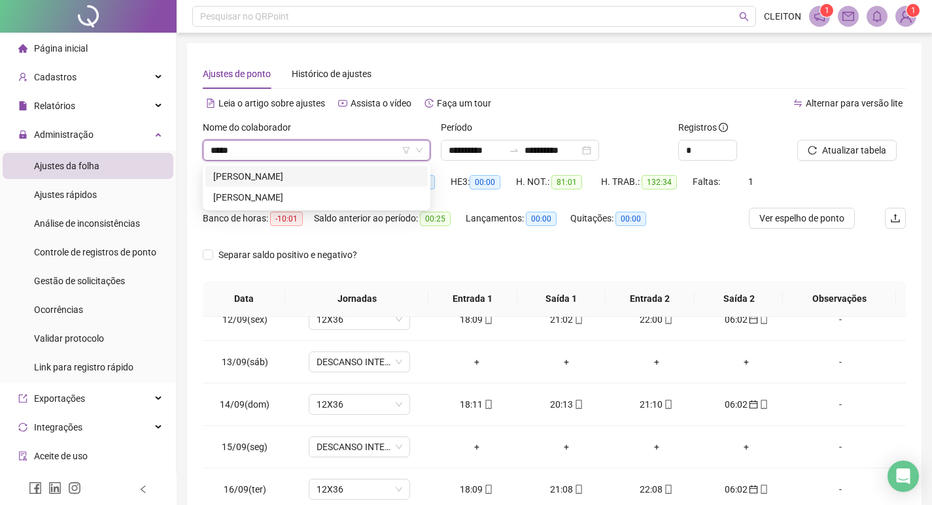
type input "*****"
click at [357, 197] on div "KELLY CRISTINA PIRES BARBOSA OLIVEIRA" at bounding box center [316, 197] width 207 height 14
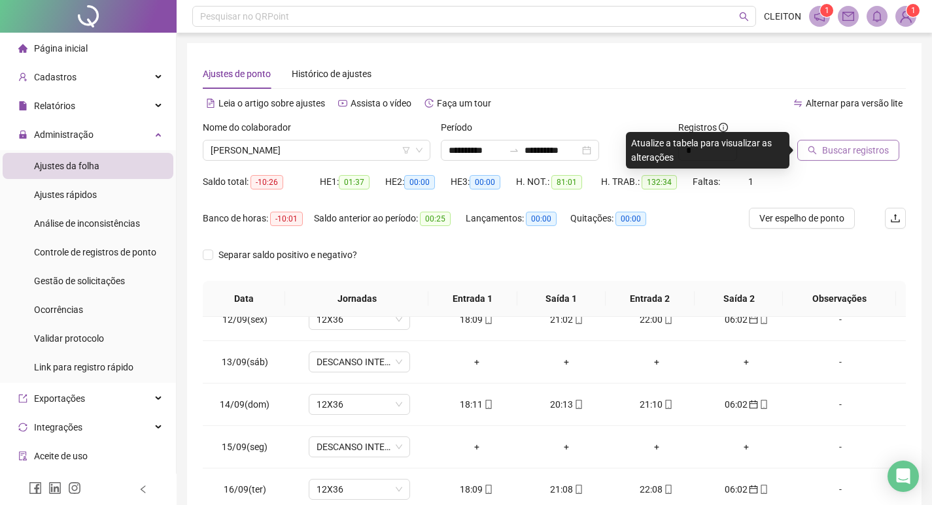
click at [841, 153] on span "Buscar registros" at bounding box center [855, 150] width 67 height 14
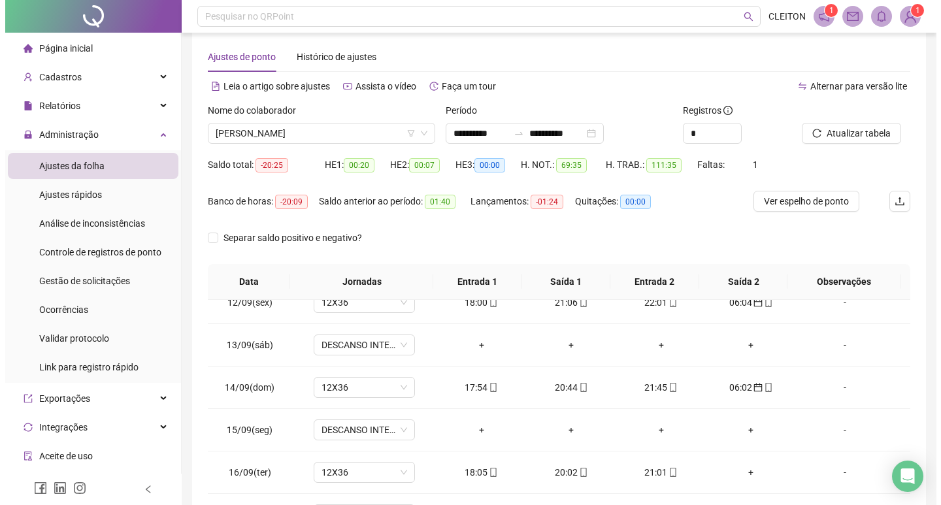
scroll to position [163, 0]
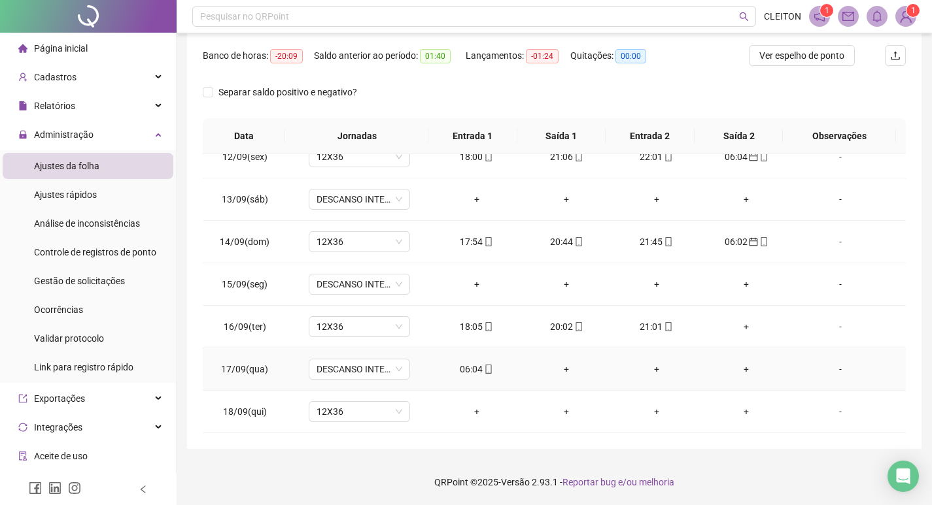
click at [467, 369] on div "06:04" at bounding box center [476, 369] width 69 height 14
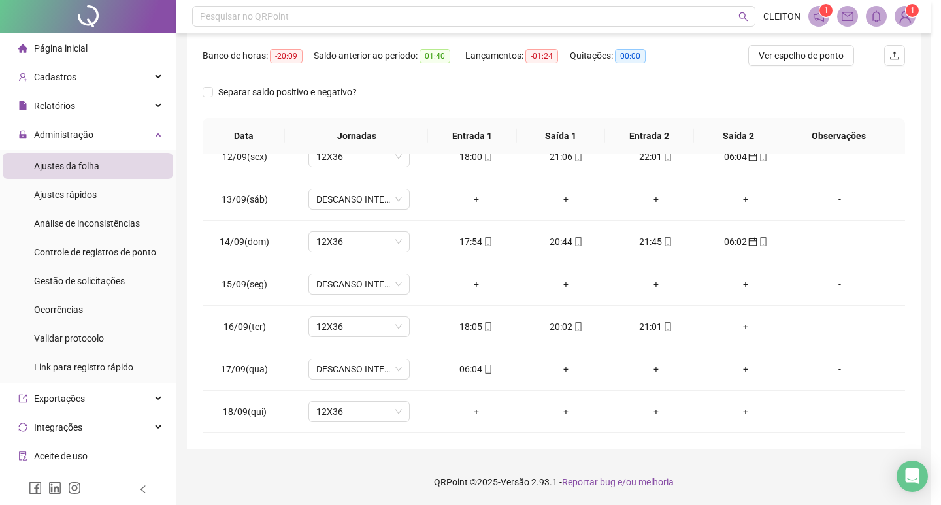
type input "**********"
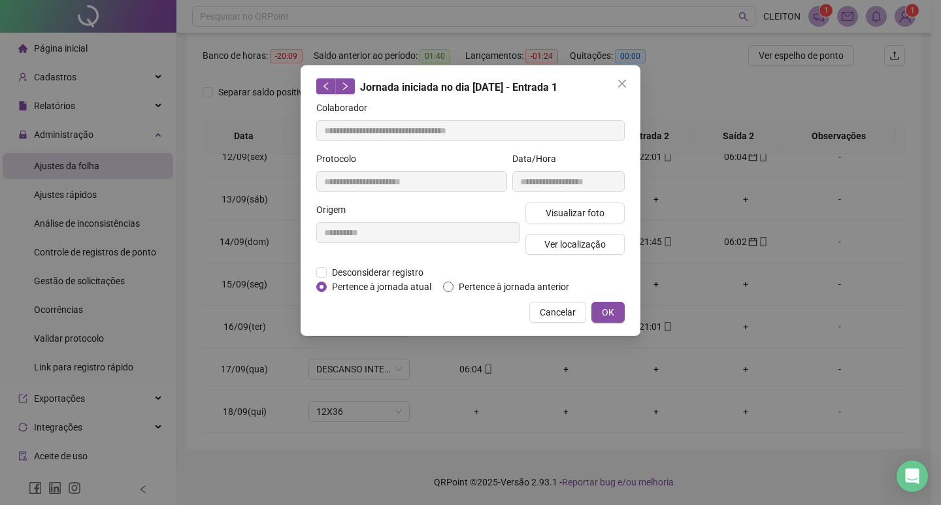
click at [496, 286] on span "Pertence à jornada anterior" at bounding box center [514, 287] width 121 height 14
click at [612, 307] on span "OK" at bounding box center [608, 312] width 12 height 14
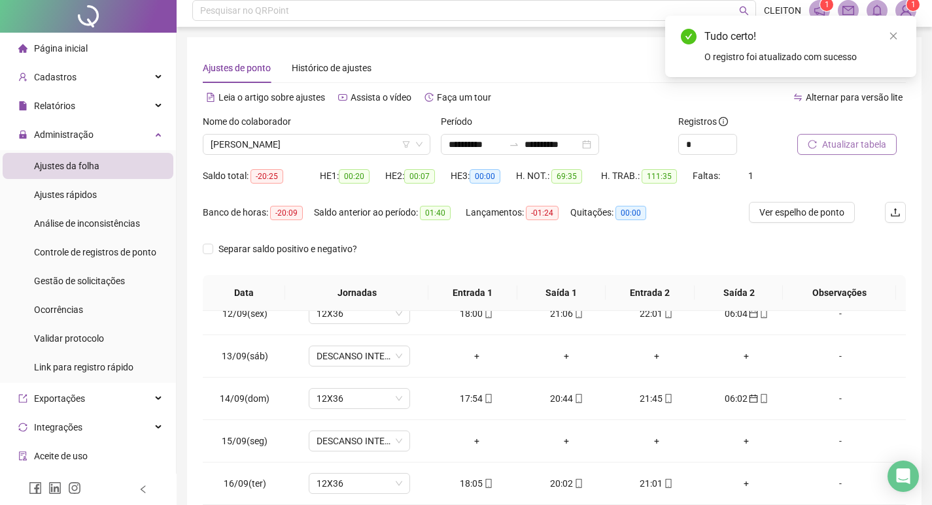
scroll to position [0, 0]
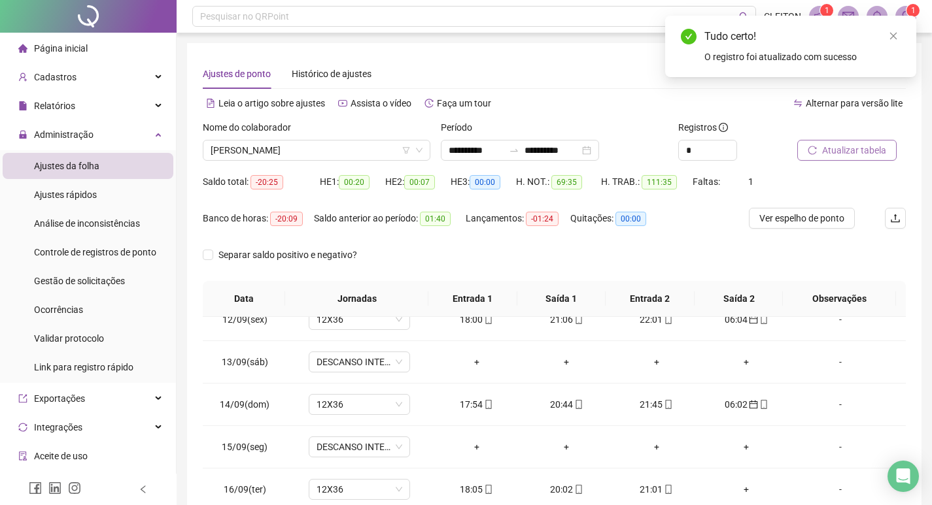
click at [818, 155] on button "Atualizar tabela" at bounding box center [846, 150] width 99 height 21
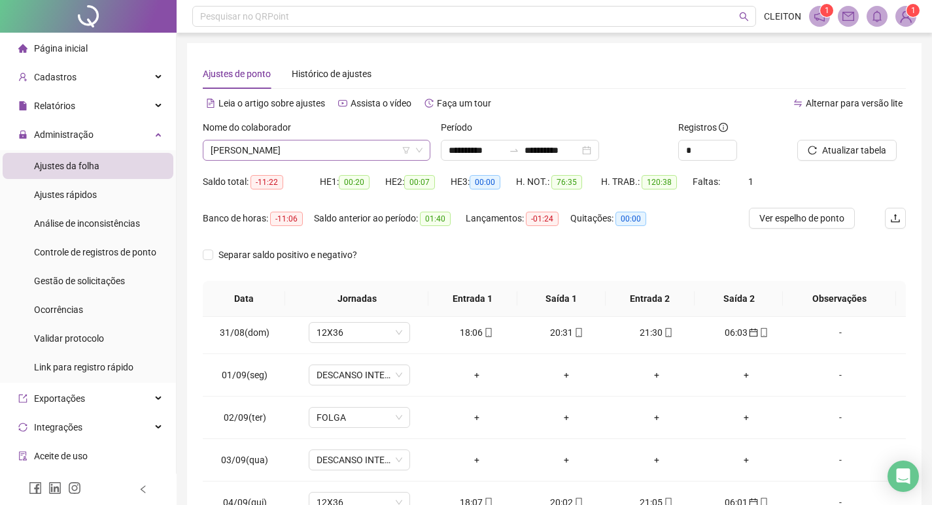
click at [307, 142] on span "KELLY CRISTINA PIRES BARBOSA OLIVEIRA" at bounding box center [317, 151] width 212 height 20
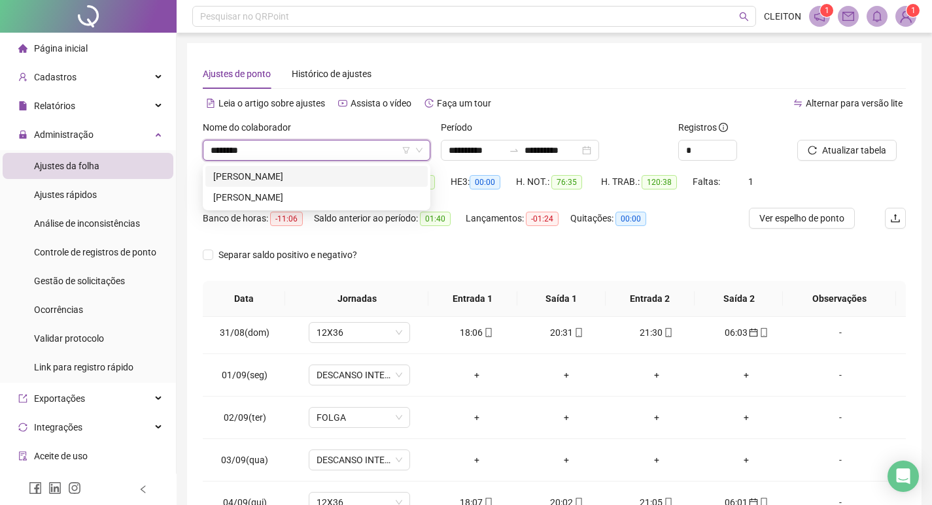
type input "*********"
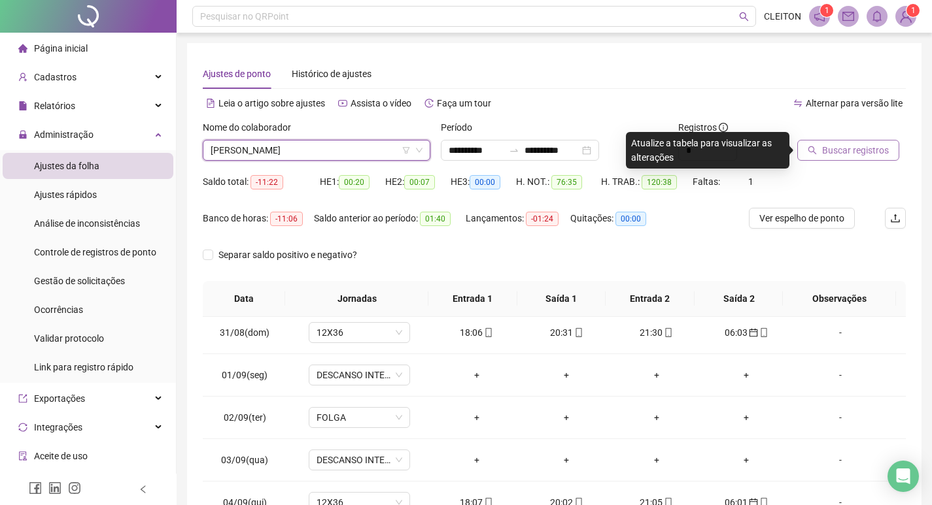
click at [830, 140] on button "Buscar registros" at bounding box center [848, 150] width 102 height 21
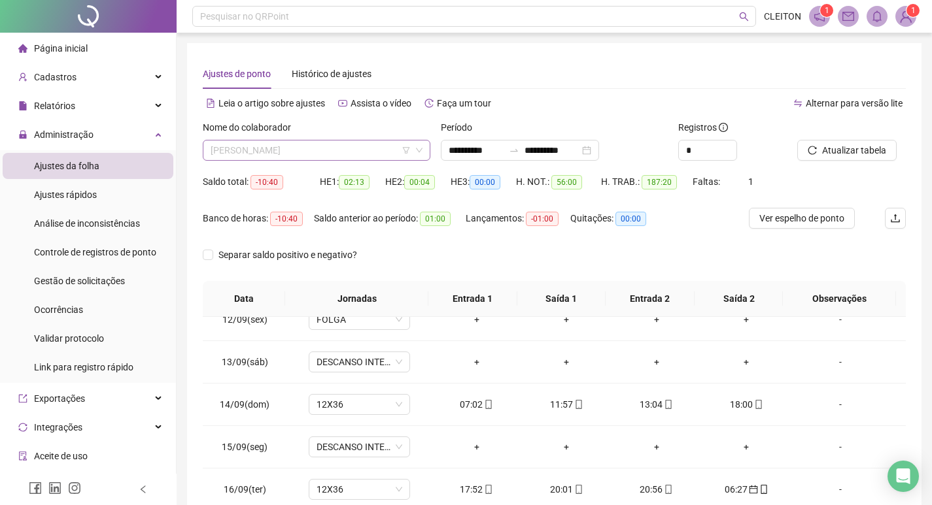
click at [338, 144] on span "JESSICA ANTONIA DE SOUZA ROCHA" at bounding box center [317, 151] width 212 height 20
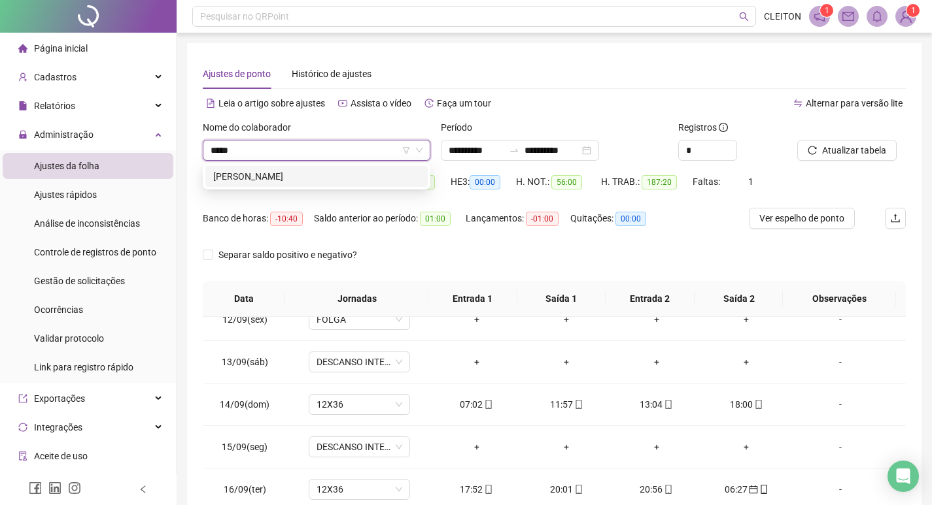
type input "*****"
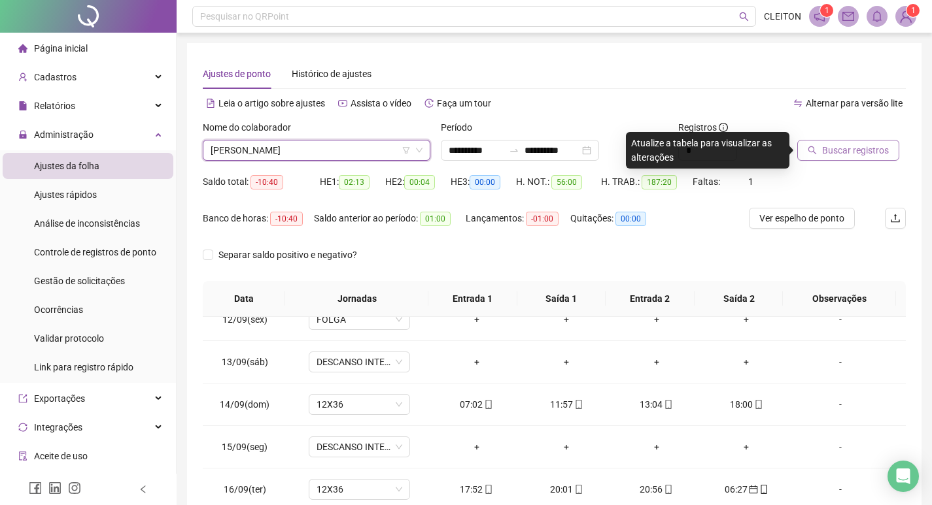
click at [828, 149] on span "Buscar registros" at bounding box center [855, 150] width 67 height 14
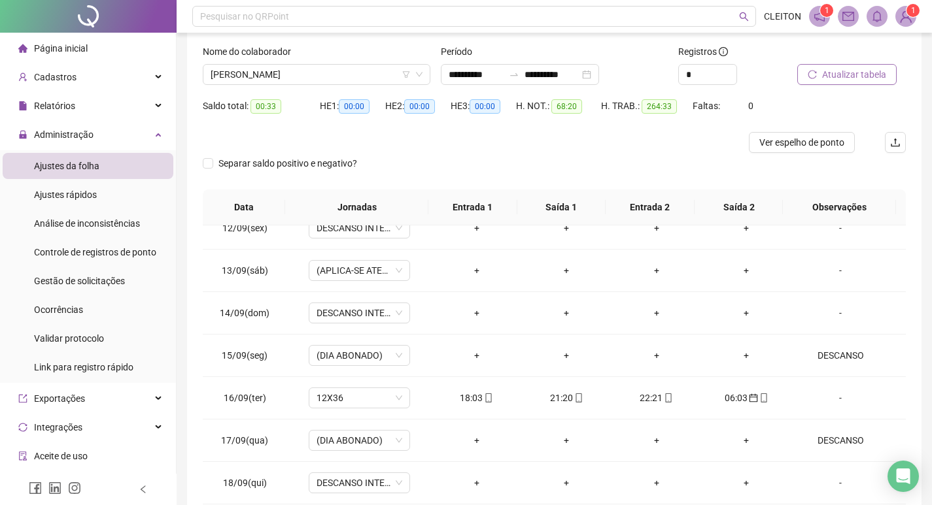
scroll to position [147, 0]
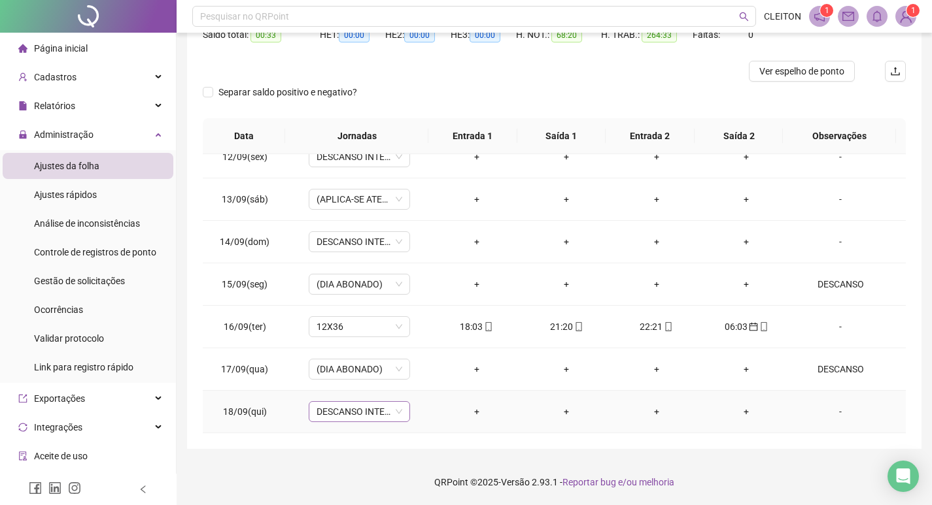
click at [360, 418] on span "DESCANSO INTER-JORNADA" at bounding box center [359, 412] width 86 height 20
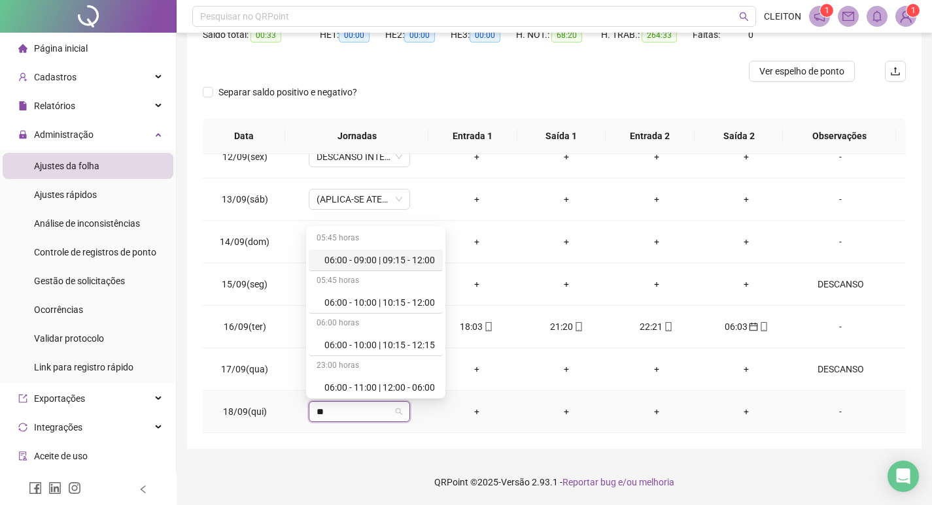
type input "***"
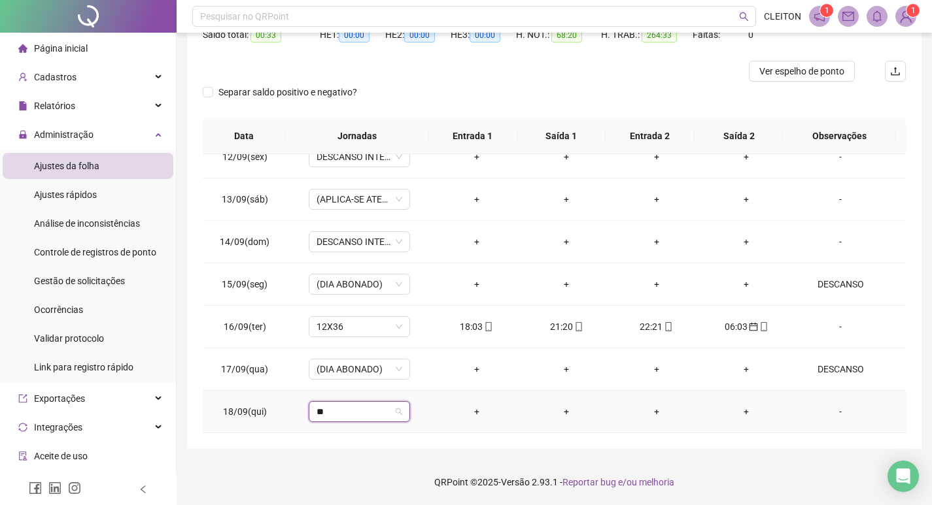
type input "***"
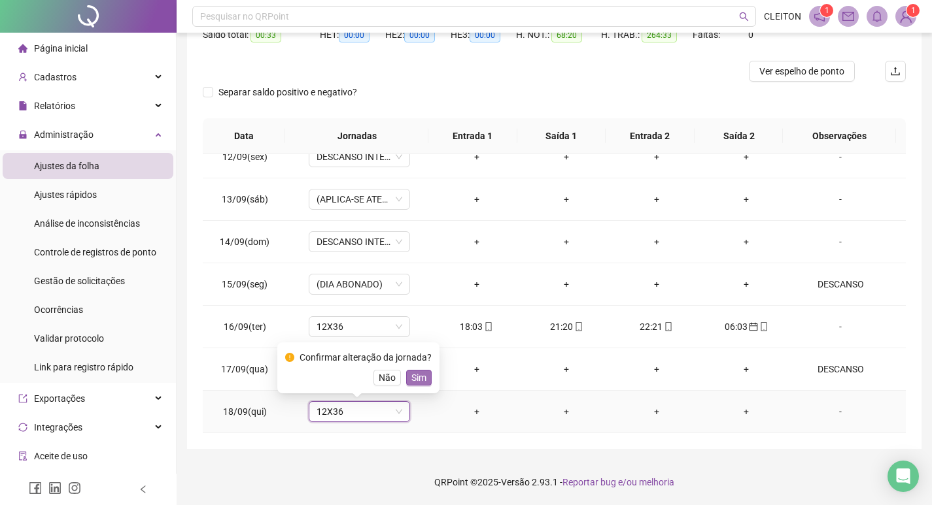
click at [406, 377] on button "Sim" at bounding box center [418, 378] width 25 height 16
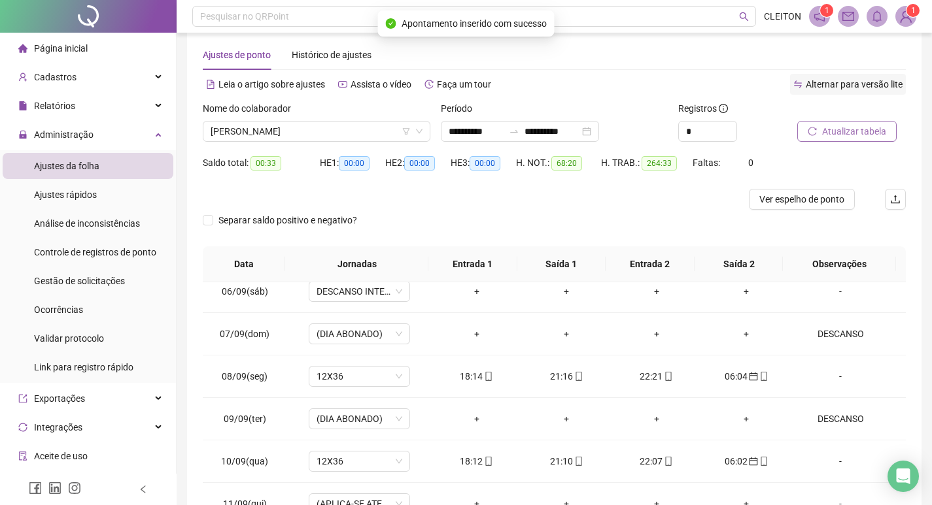
scroll to position [16, 0]
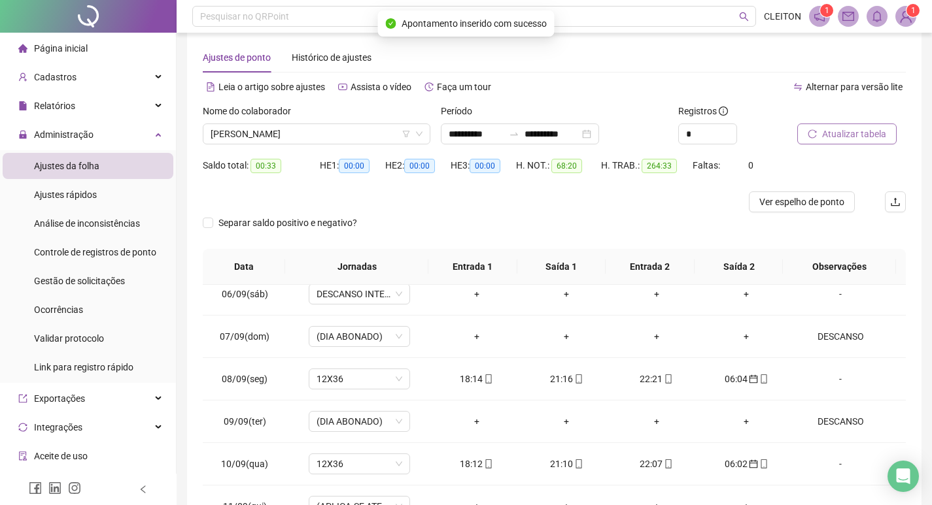
click at [828, 128] on span "Atualizar tabela" at bounding box center [854, 134] width 64 height 14
click at [267, 133] on span "CARLA DANIELA DE OLIVEIRA CAMPOS" at bounding box center [317, 134] width 212 height 20
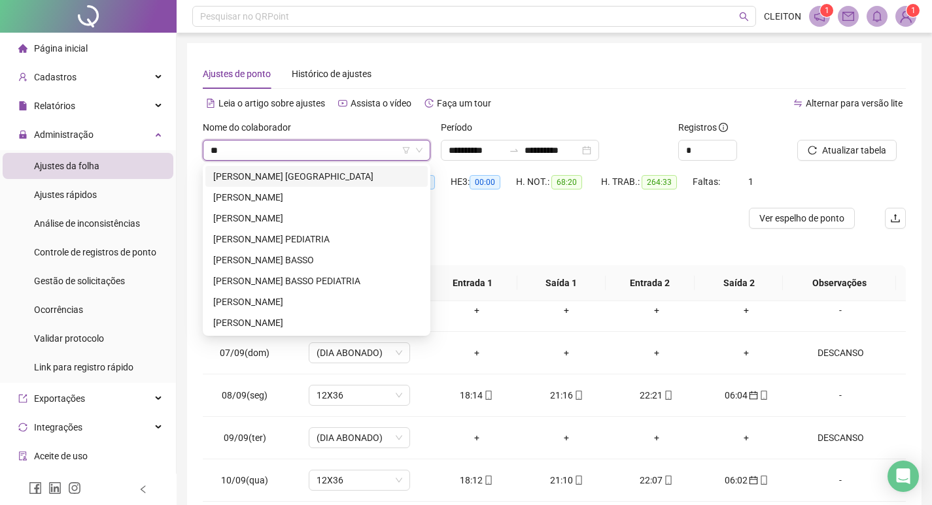
scroll to position [0, 0]
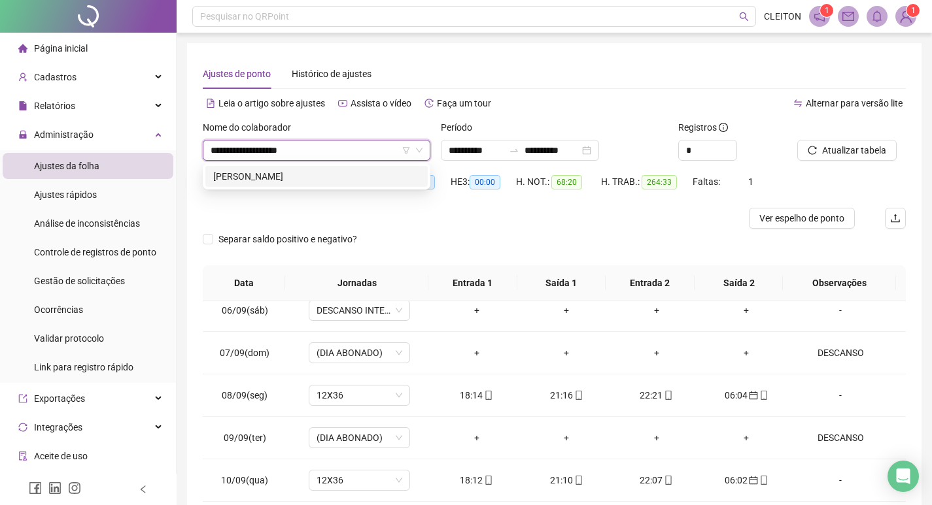
type input "**********"
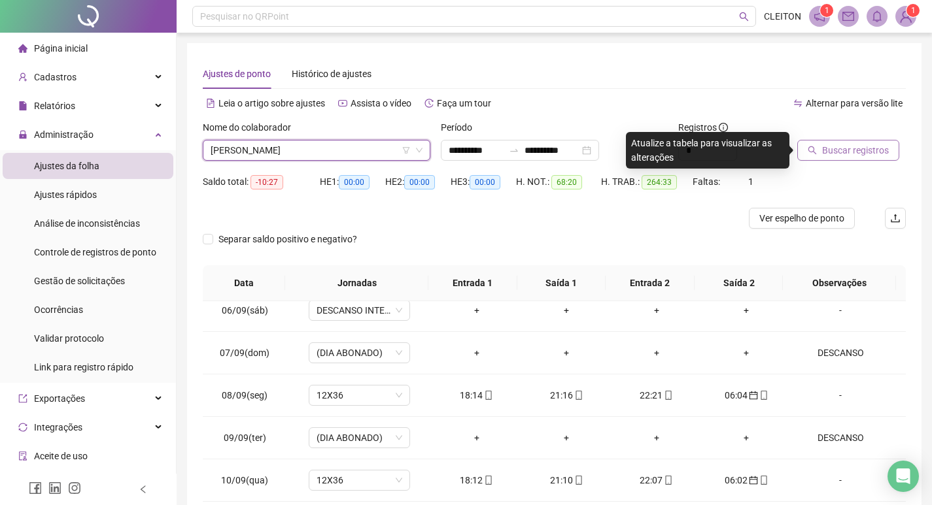
click at [830, 148] on span "Buscar registros" at bounding box center [855, 150] width 67 height 14
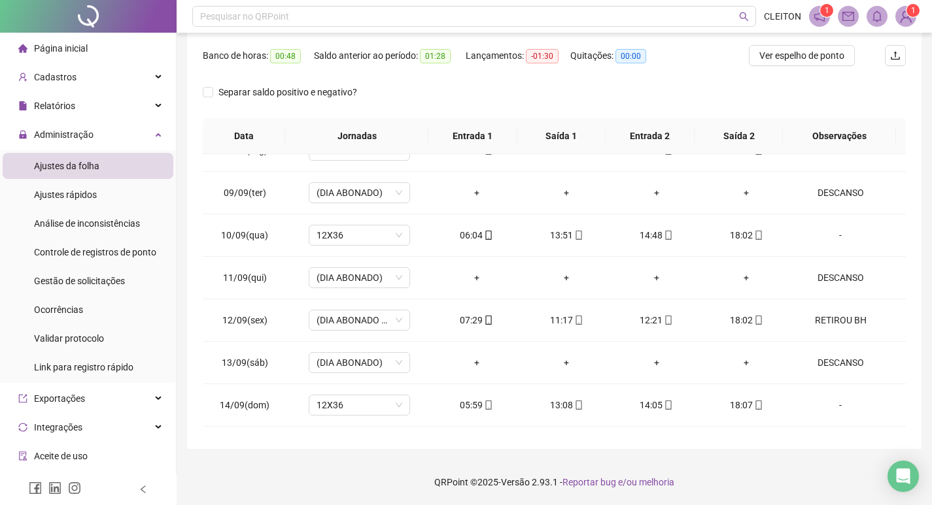
scroll to position [953, 0]
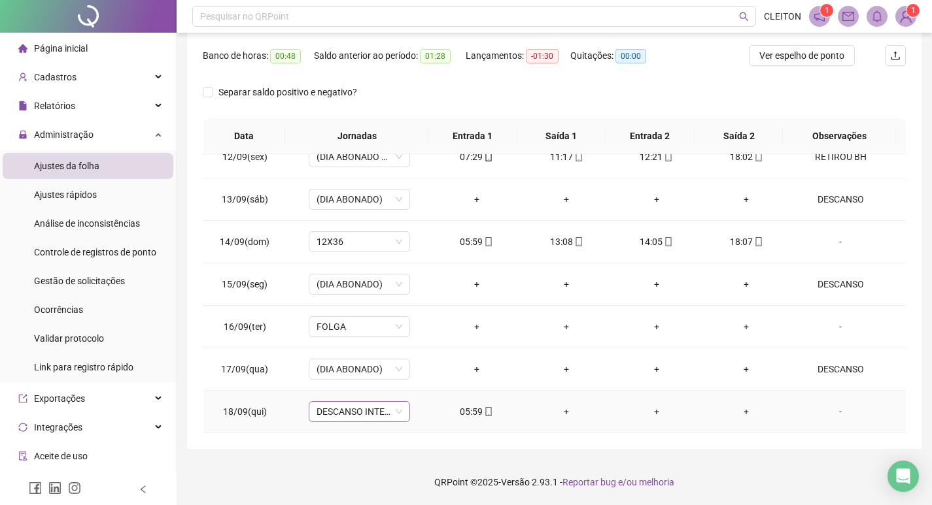
click at [364, 411] on span "DESCANSO INTER-JORNADA" at bounding box center [359, 412] width 86 height 20
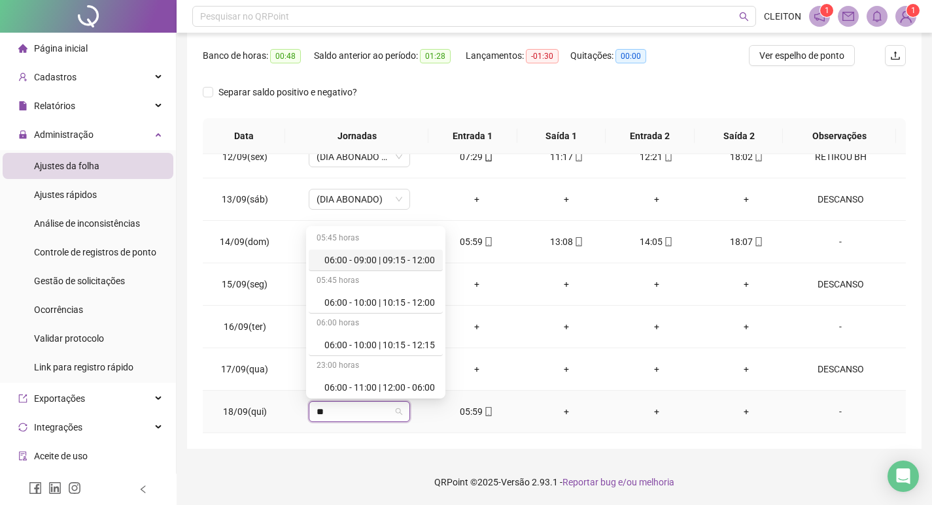
type input "***"
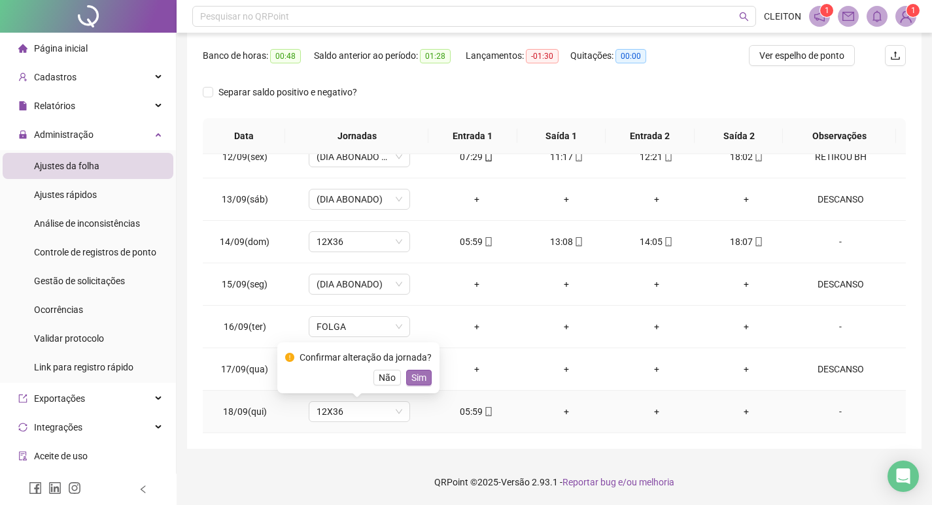
click at [423, 373] on span "Sim" at bounding box center [418, 378] width 15 height 14
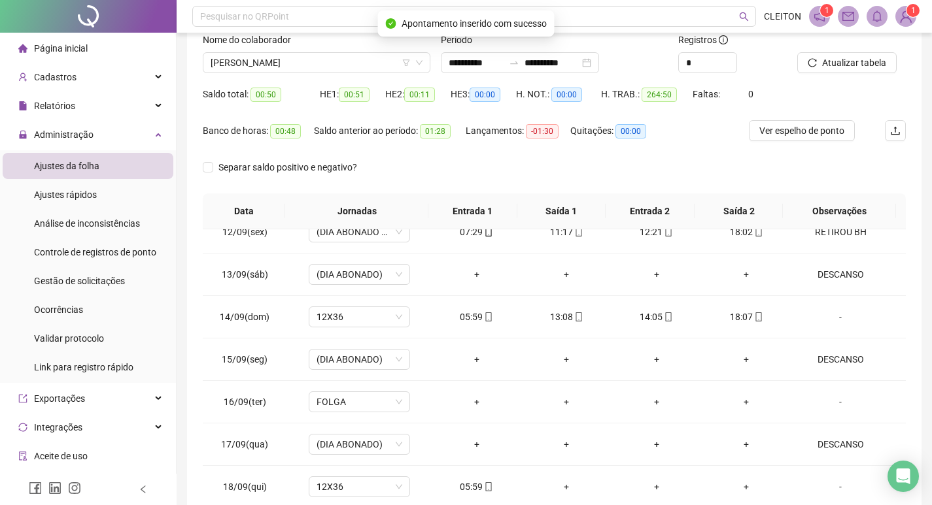
scroll to position [0, 0]
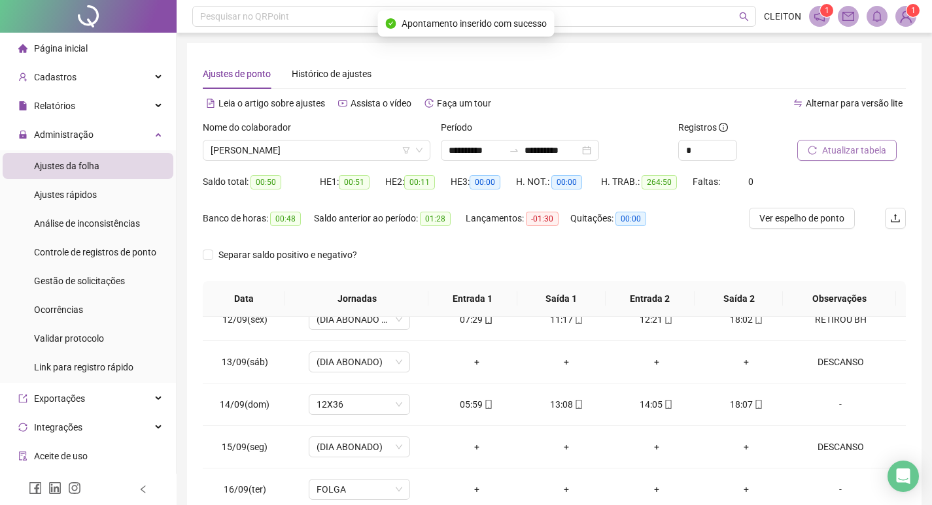
click at [838, 156] on span "Atualizar tabela" at bounding box center [854, 150] width 64 height 14
click at [314, 146] on span "JULIANA DA CRUZ ALVES FERREIRA" at bounding box center [317, 151] width 212 height 20
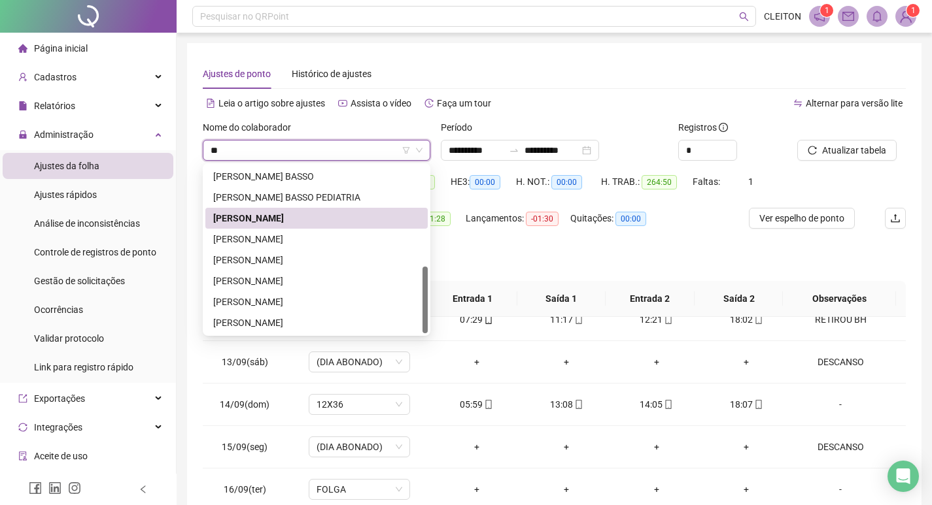
scroll to position [0, 0]
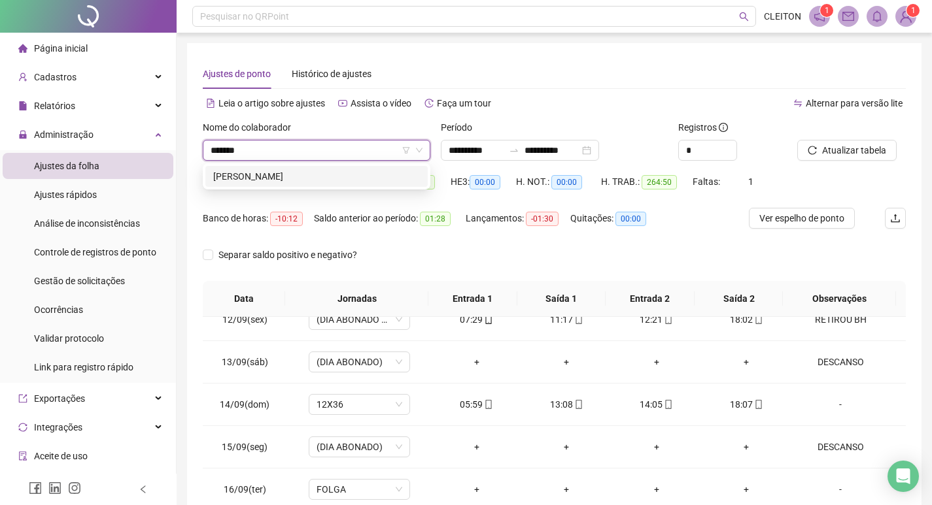
type input "********"
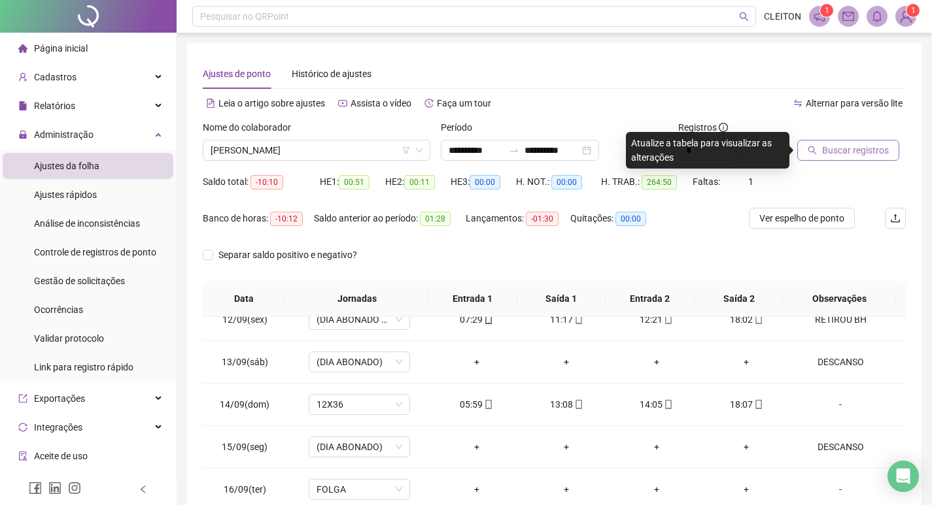
click at [872, 143] on span "Buscar registros" at bounding box center [855, 150] width 67 height 14
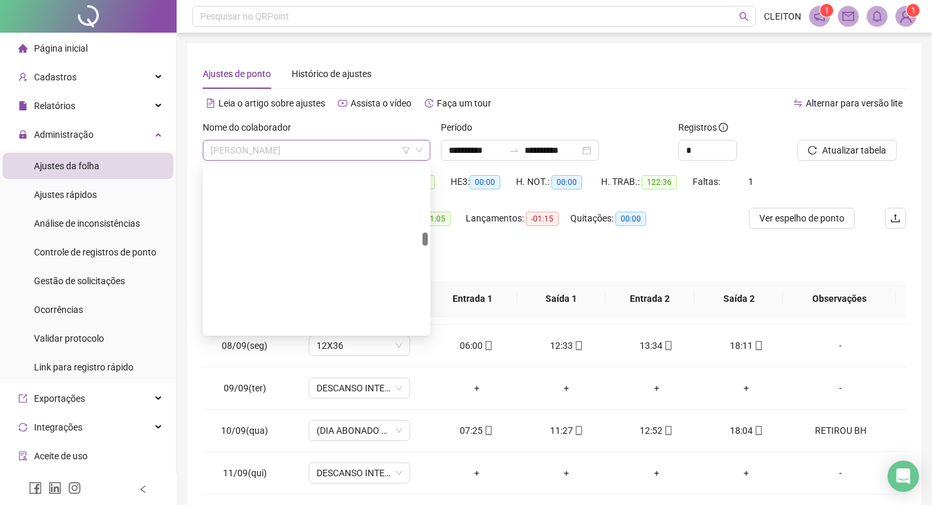
click at [294, 146] on span "JHONATAN RAMOS COSTA" at bounding box center [317, 151] width 212 height 20
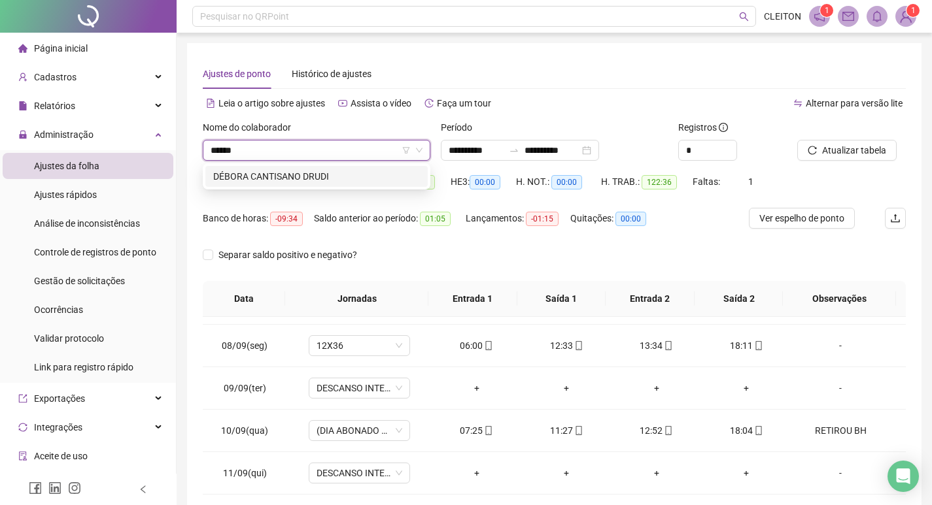
type input "******"
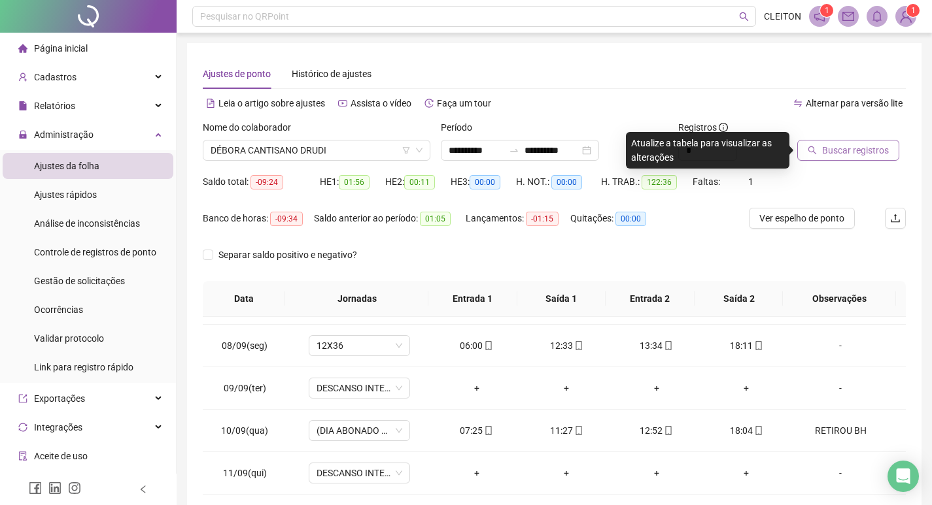
click at [813, 158] on button "Buscar registros" at bounding box center [848, 150] width 102 height 21
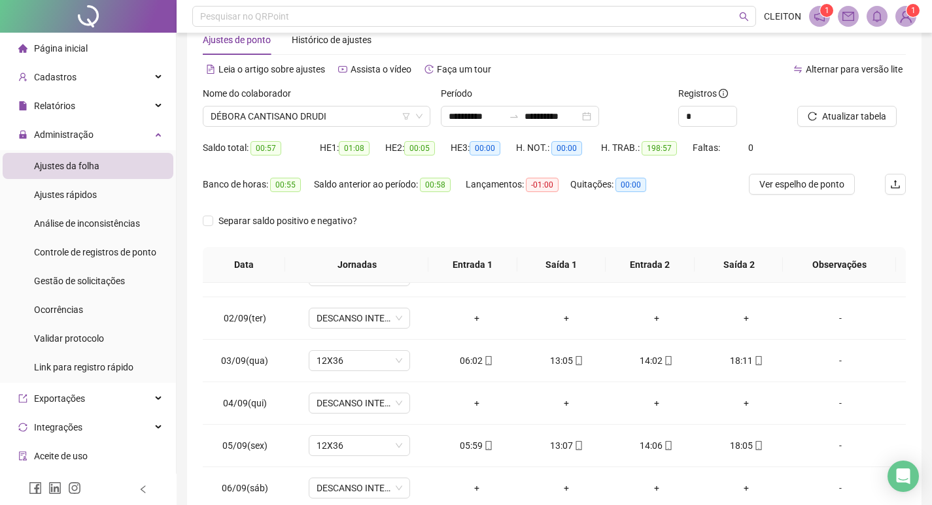
scroll to position [32, 0]
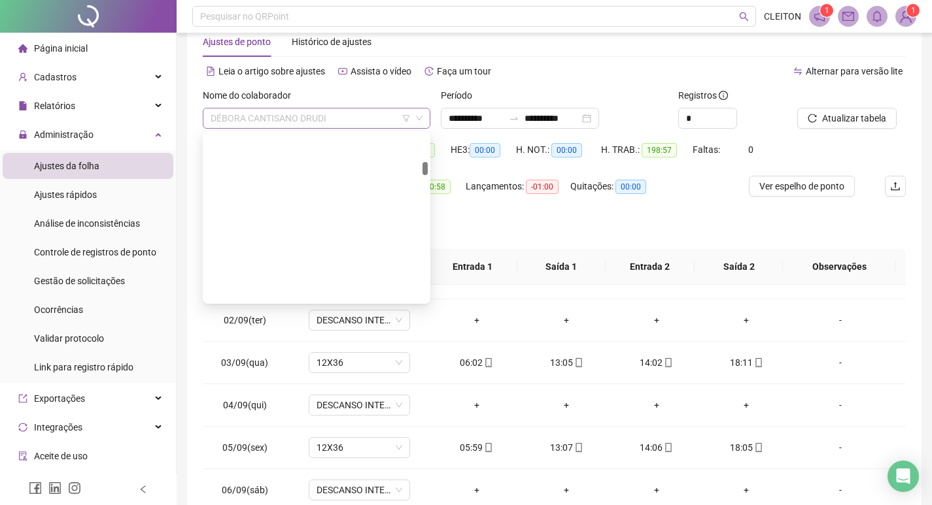
click at [294, 122] on span "DÉBORA CANTISANO DRUDI" at bounding box center [317, 119] width 212 height 20
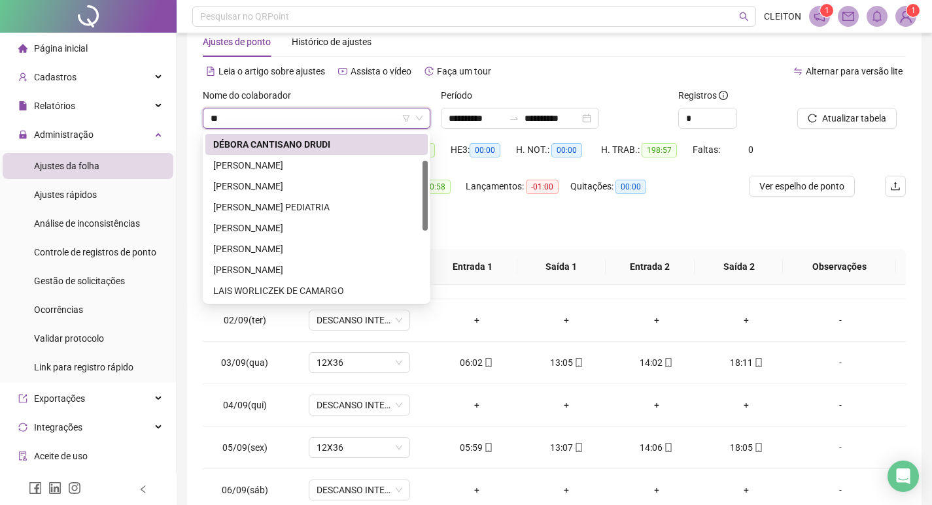
type input "*"
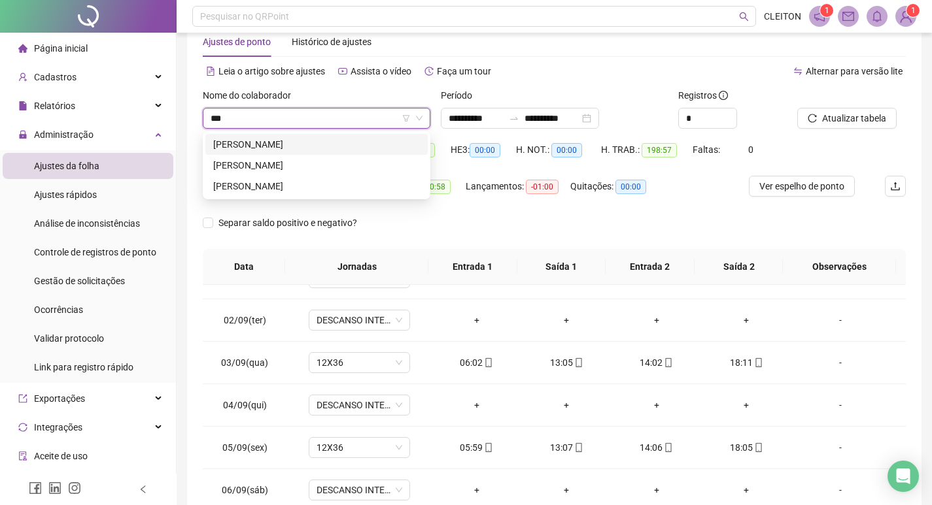
scroll to position [0, 0]
type input "*"
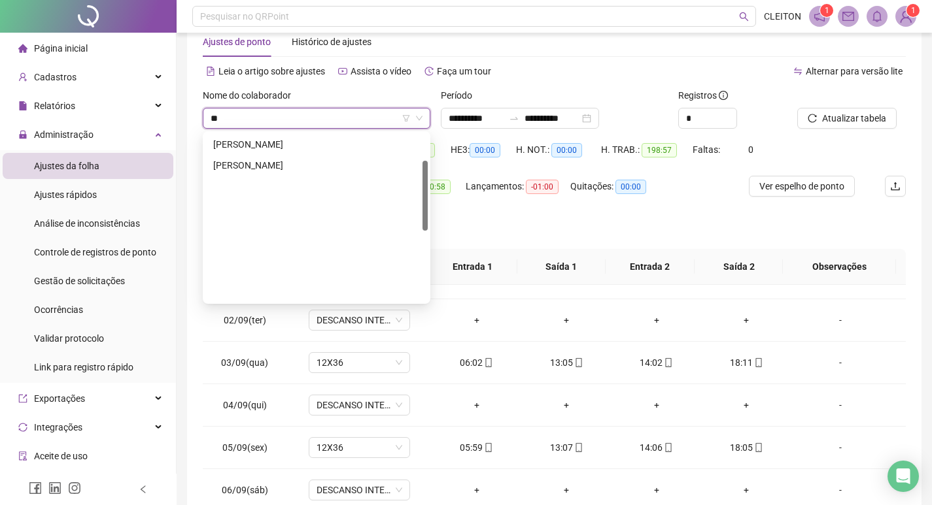
scroll to position [63, 0]
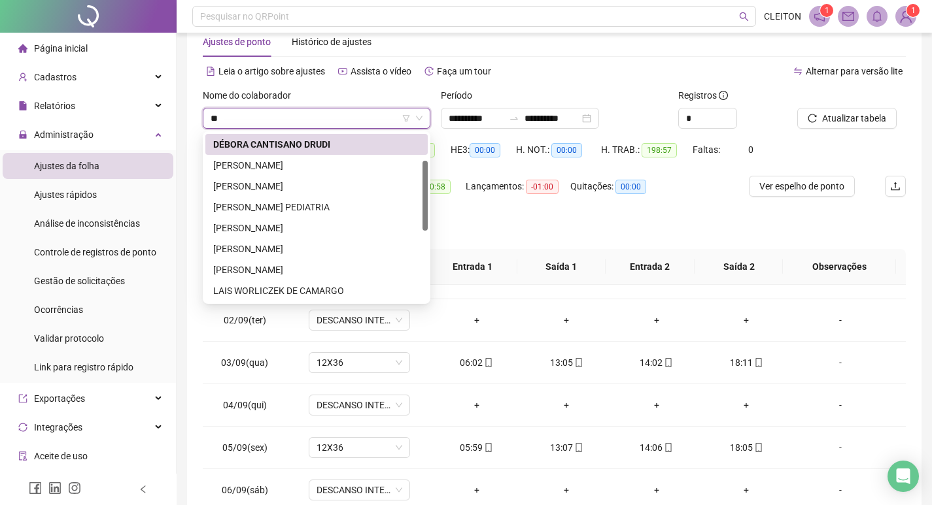
type input "*"
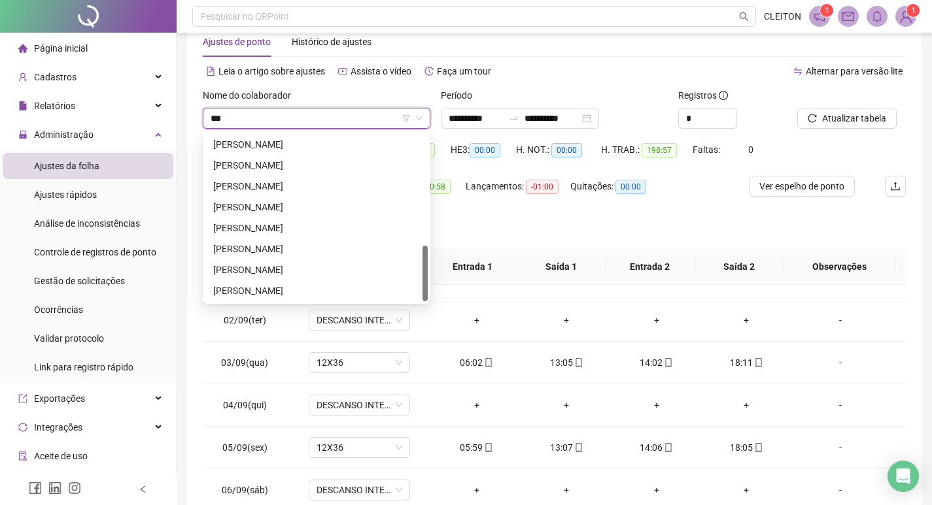
scroll to position [0, 0]
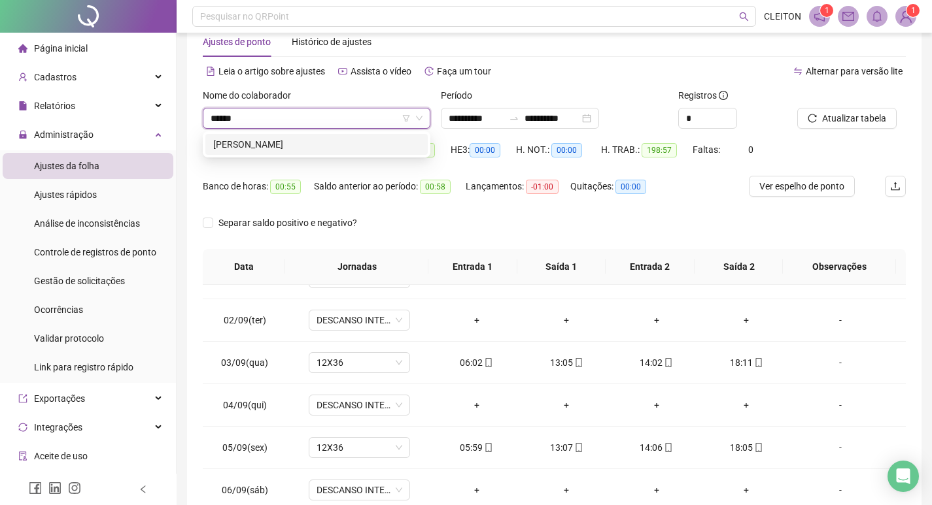
type input "******"
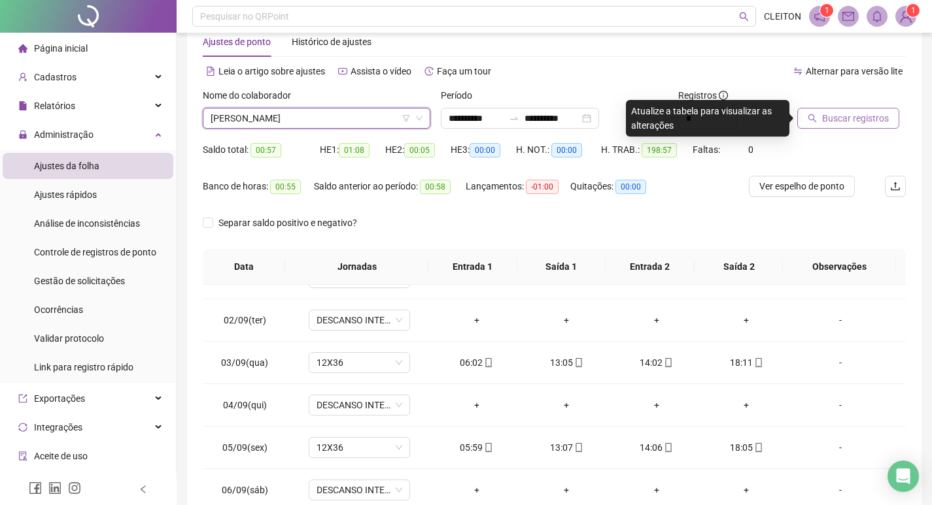
click at [853, 109] on button "Buscar registros" at bounding box center [848, 118] width 102 height 21
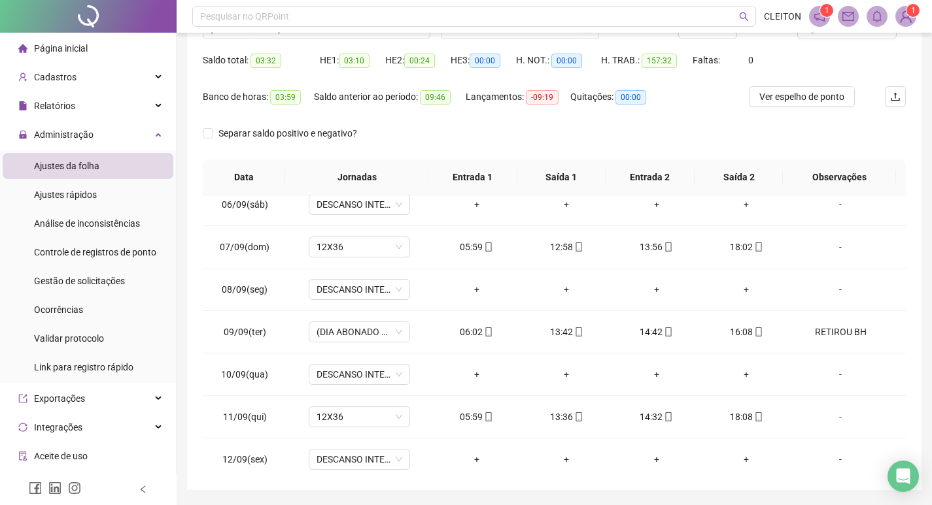
scroll to position [32, 0]
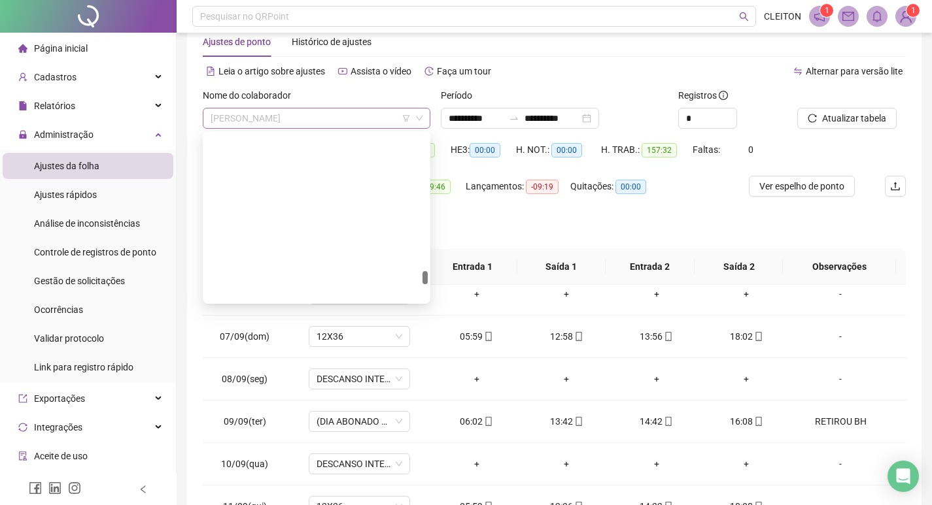
click at [324, 118] on span "SIMONE MARIANOS LOPES CHIARELLI" at bounding box center [317, 119] width 212 height 20
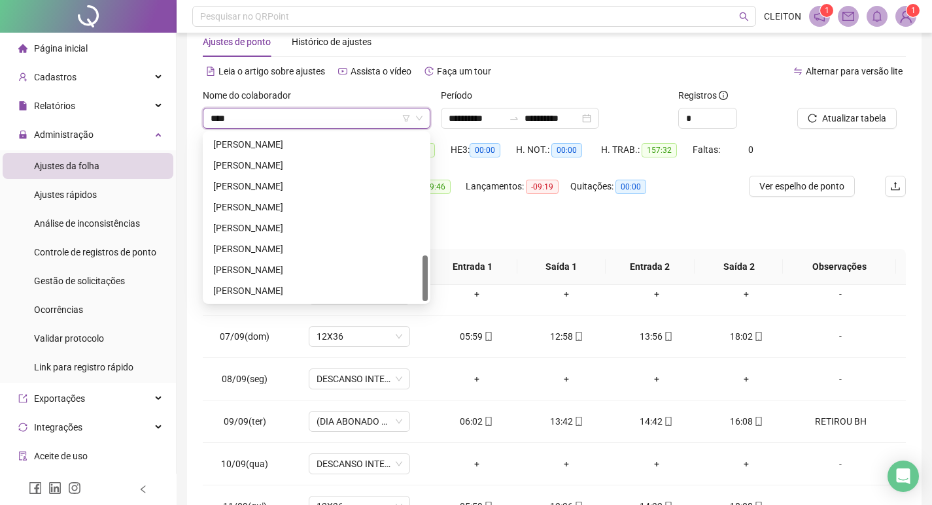
scroll to position [0, 0]
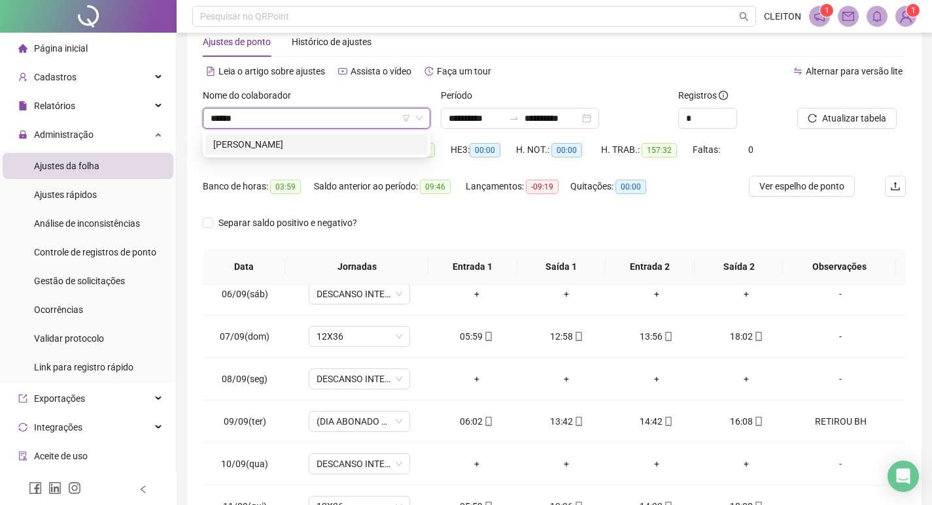
type input "******"
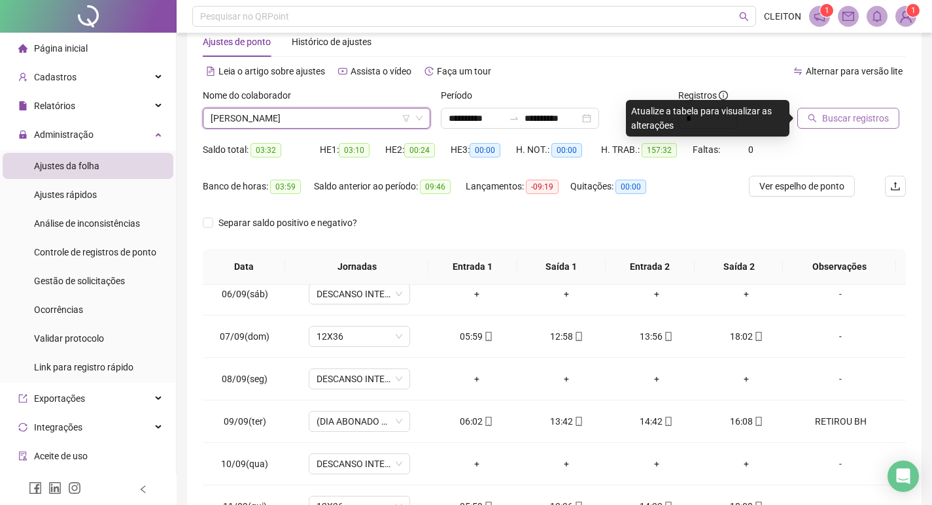
click at [832, 124] on span "Buscar registros" at bounding box center [855, 118] width 67 height 14
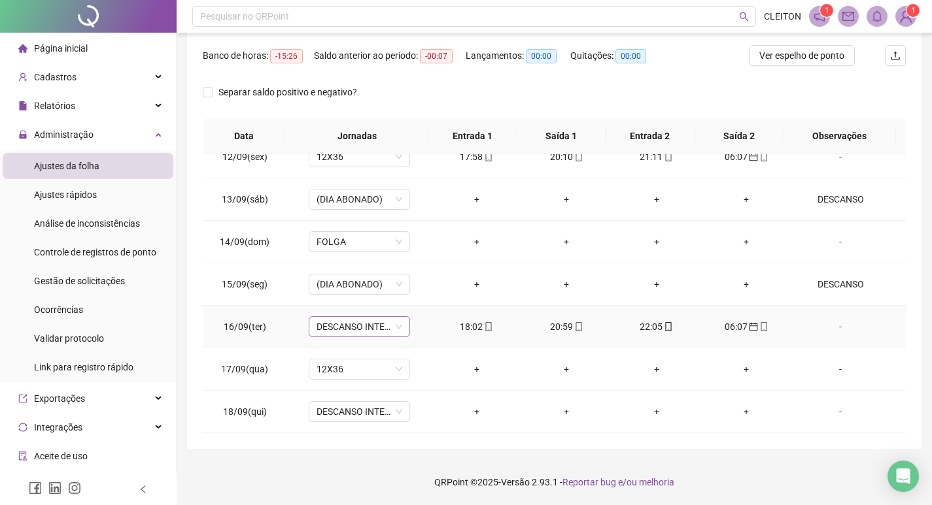
click at [341, 335] on span "DESCANSO INTER-JORNADA" at bounding box center [359, 327] width 86 height 20
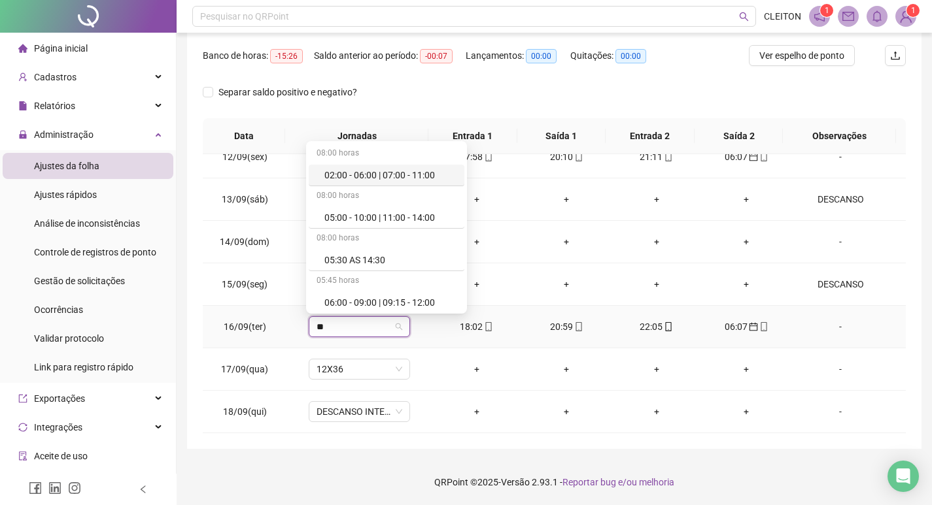
type input "***"
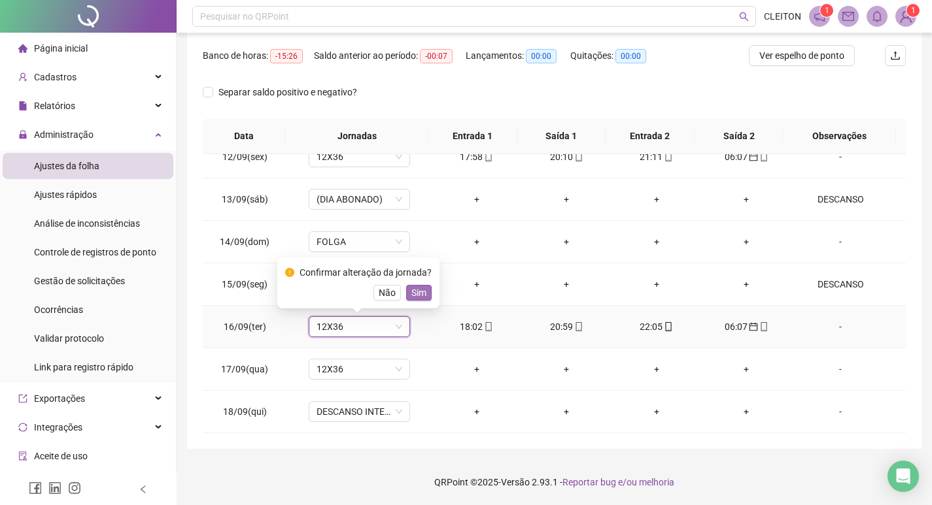
click at [421, 296] on span "Sim" at bounding box center [418, 293] width 15 height 14
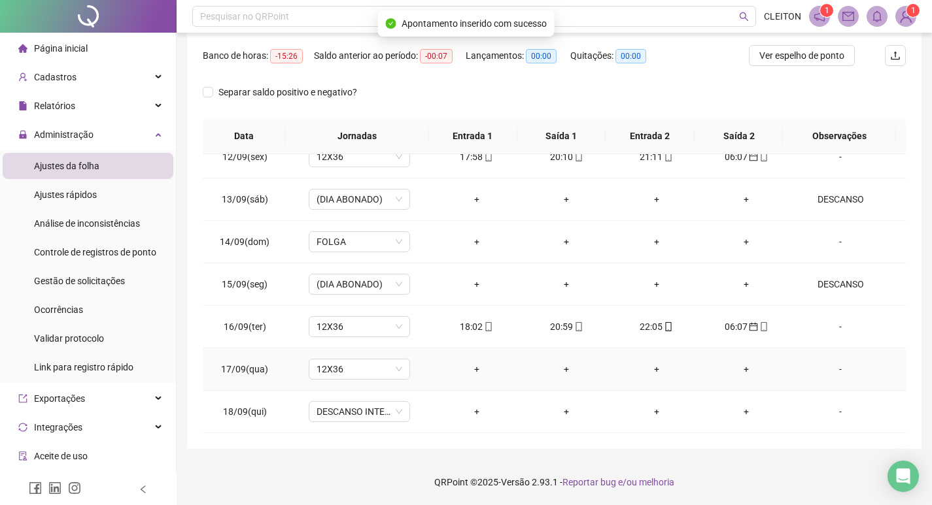
click at [827, 368] on div "-" at bounding box center [840, 369] width 77 height 14
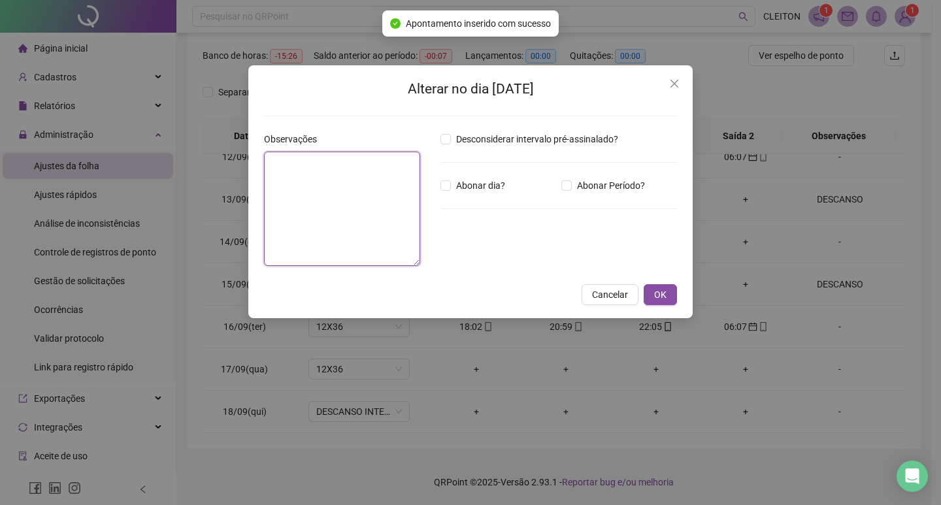
click at [382, 229] on textarea at bounding box center [342, 209] width 156 height 114
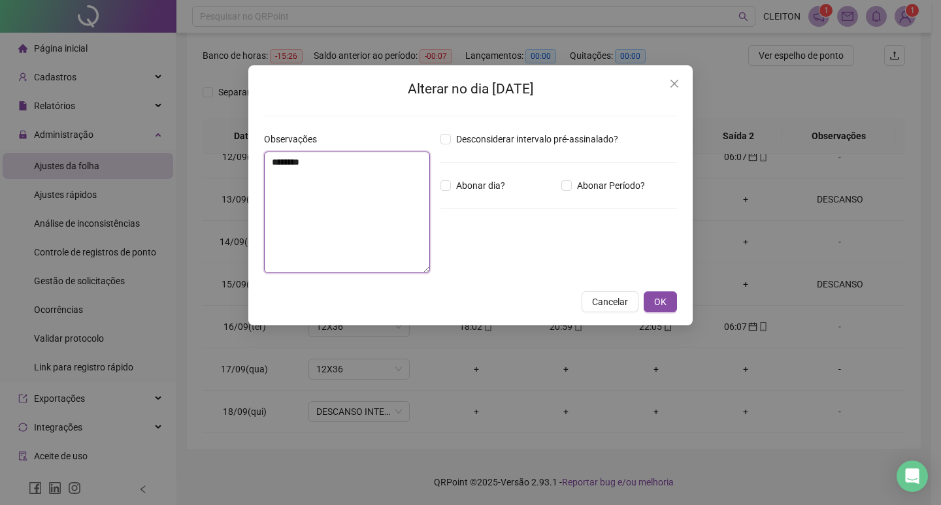
type textarea "********"
click at [475, 177] on div "Desconsiderar intervalo pré-assinalado? Abonar dia? Abonar Período? Horas a abo…" at bounding box center [558, 208] width 247 height 152
click at [477, 182] on span "Abonar dia?" at bounding box center [480, 185] width 59 height 14
click at [659, 308] on span "OK" at bounding box center [660, 302] width 12 height 14
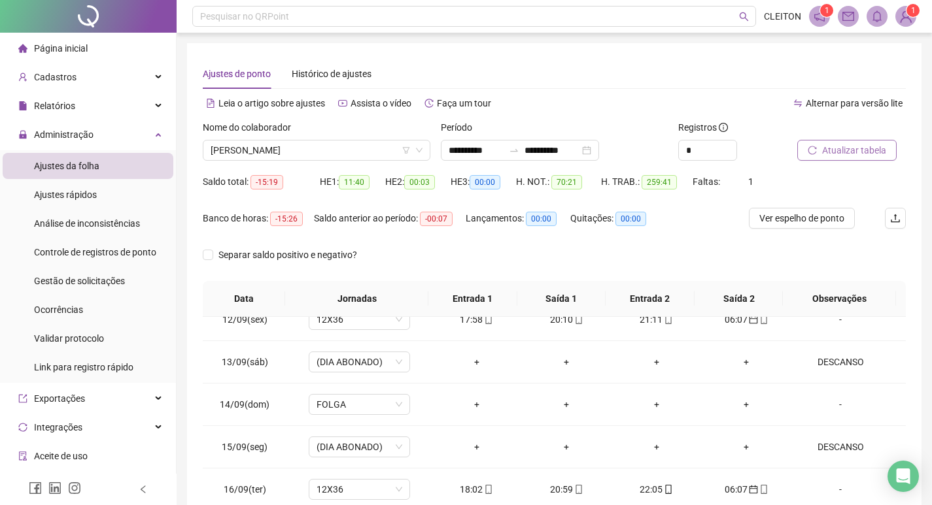
click at [859, 151] on span "Atualizar tabela" at bounding box center [854, 150] width 64 height 14
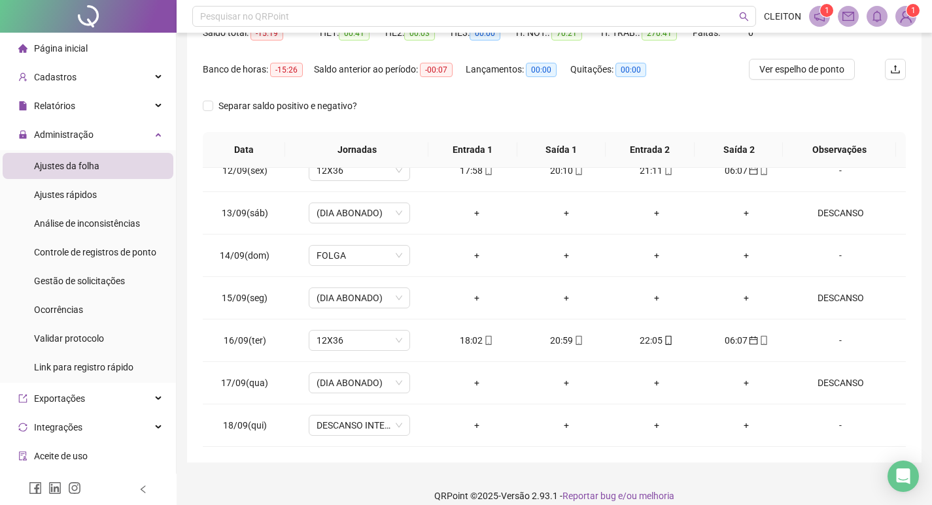
scroll to position [163, 0]
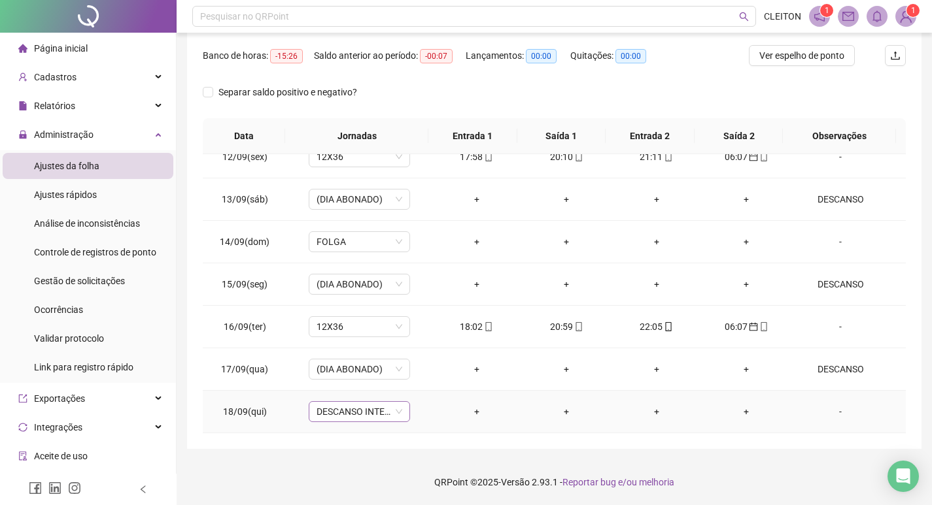
click at [375, 409] on span "DESCANSO INTER-JORNADA" at bounding box center [359, 412] width 86 height 20
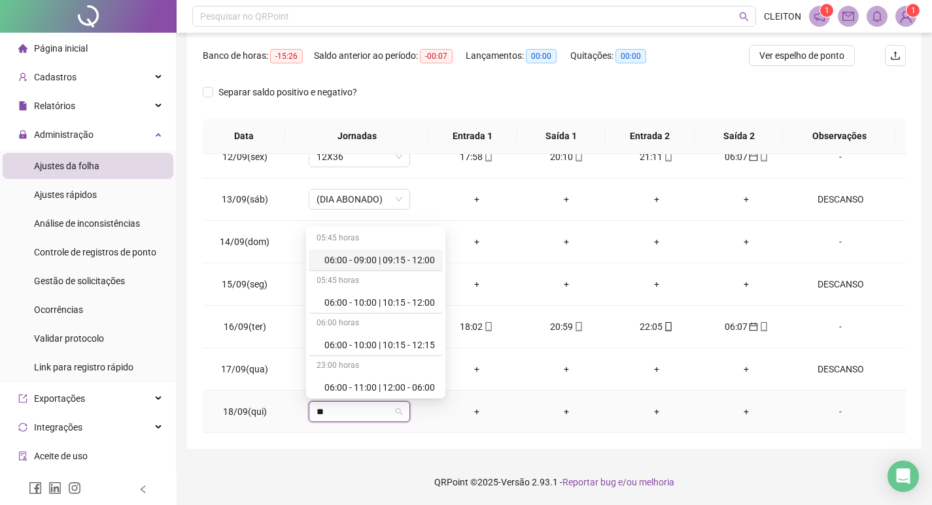
type input "***"
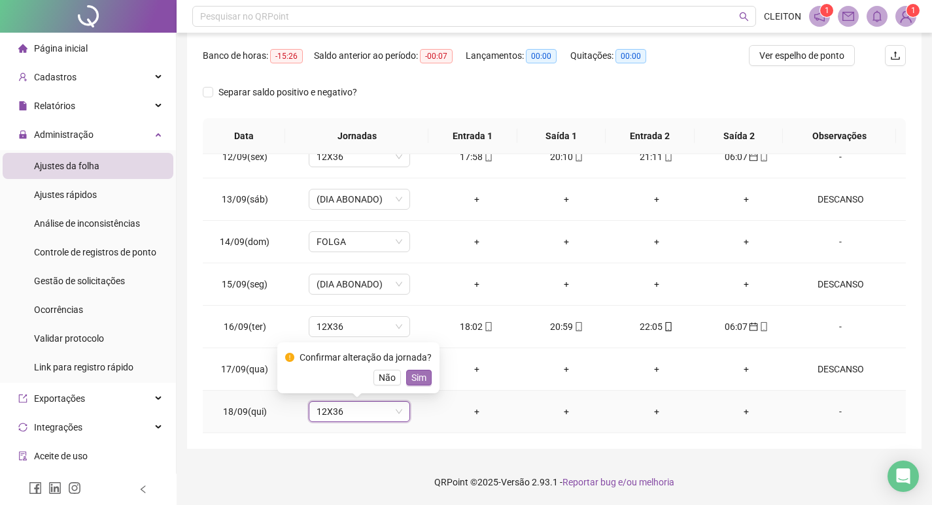
click at [418, 382] on span "Sim" at bounding box center [418, 378] width 15 height 14
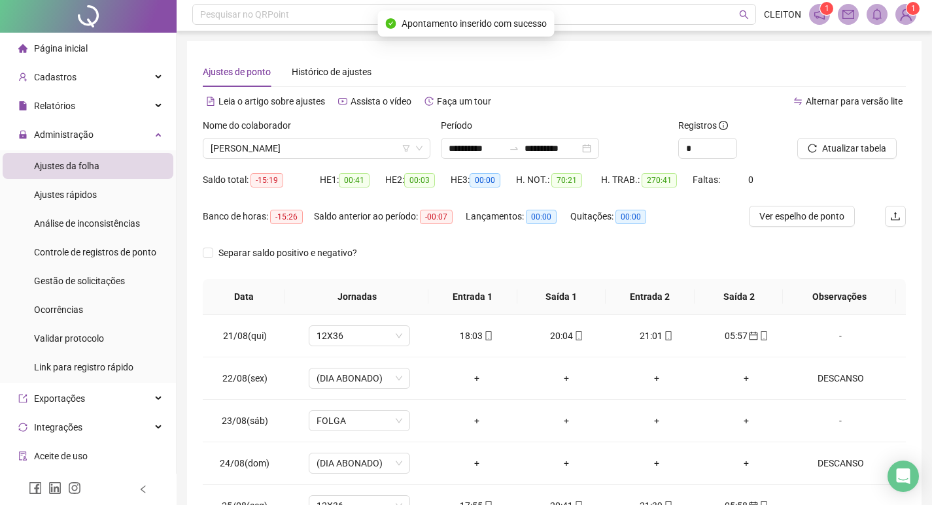
scroll to position [0, 0]
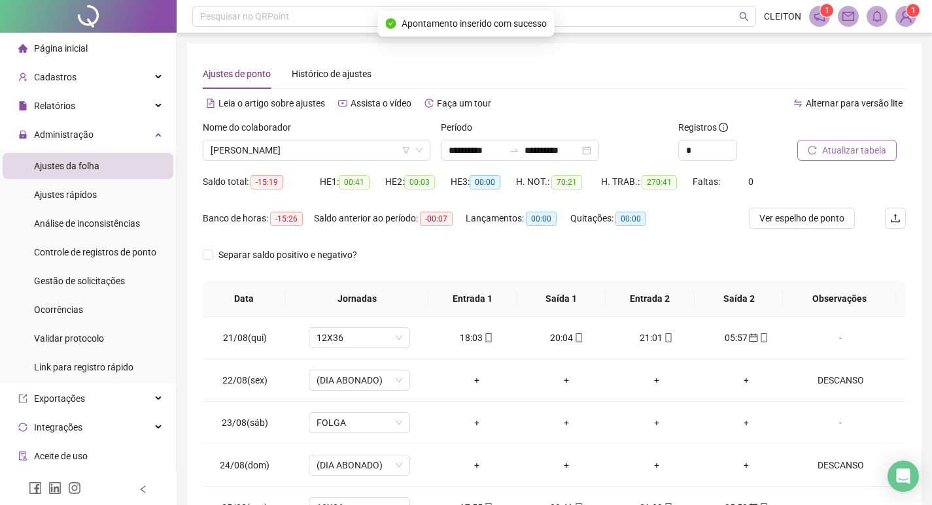
click at [821, 142] on button "Atualizar tabela" at bounding box center [846, 150] width 99 height 21
click at [284, 146] on span "DAIELE HENRIQUE DE SOUZA" at bounding box center [317, 151] width 212 height 20
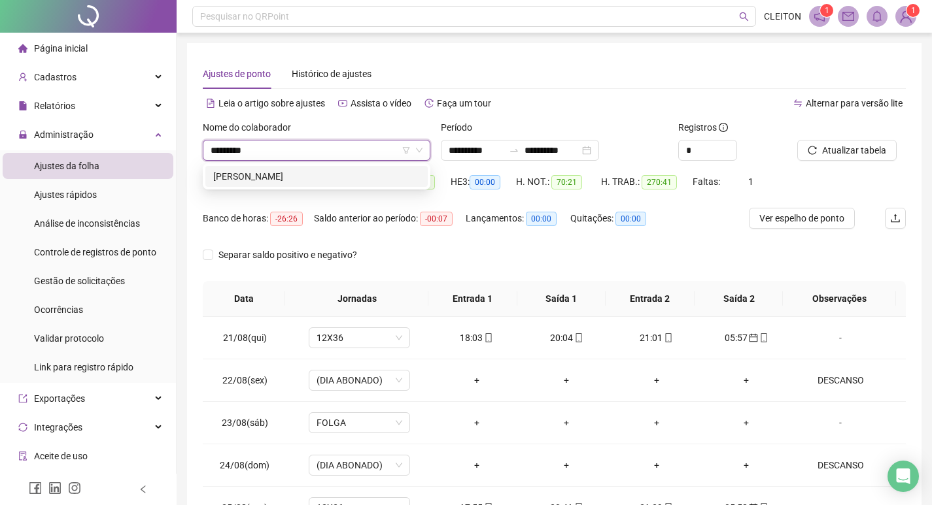
type input "**********"
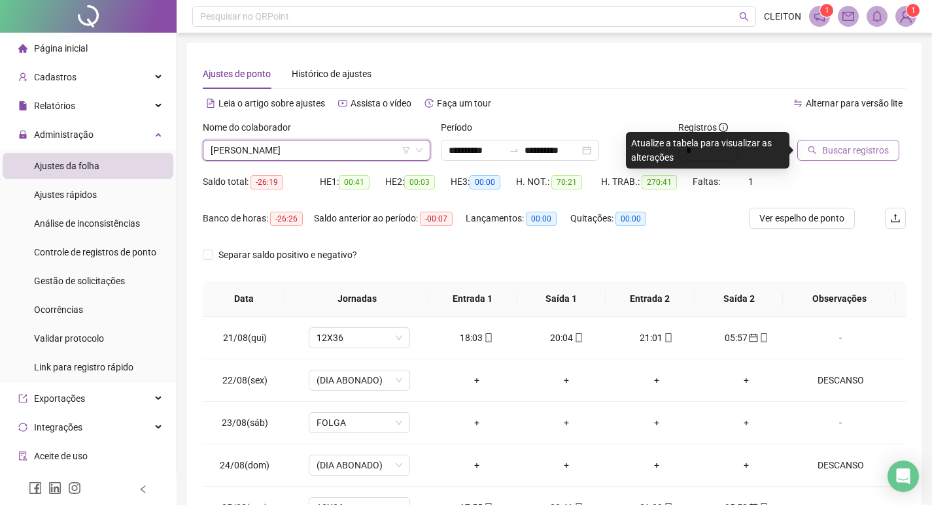
click at [836, 148] on span "Buscar registros" at bounding box center [855, 150] width 67 height 14
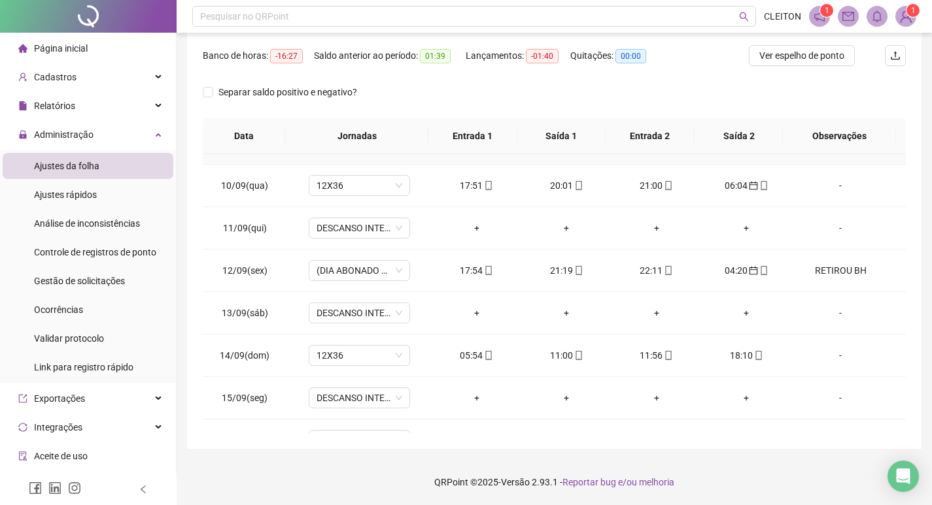
scroll to position [953, 0]
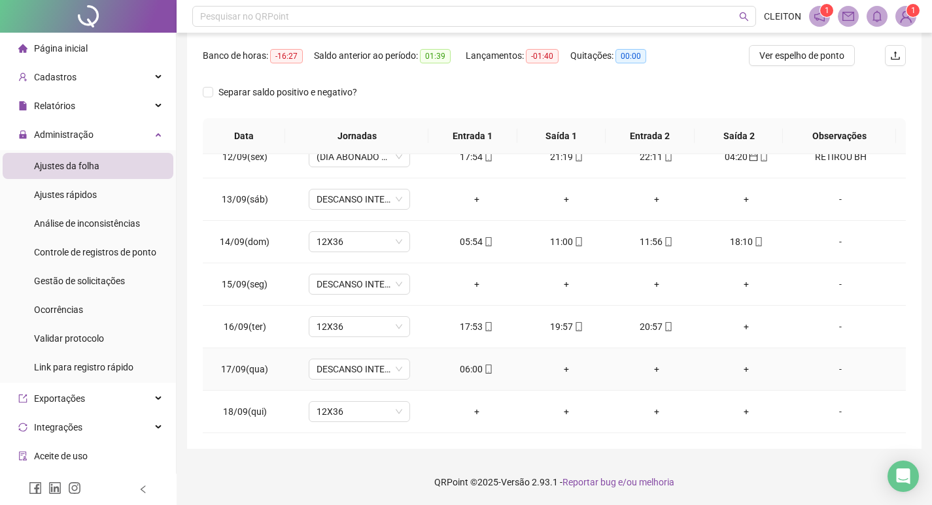
click at [470, 365] on div "06:00" at bounding box center [476, 369] width 69 height 14
type input "**********"
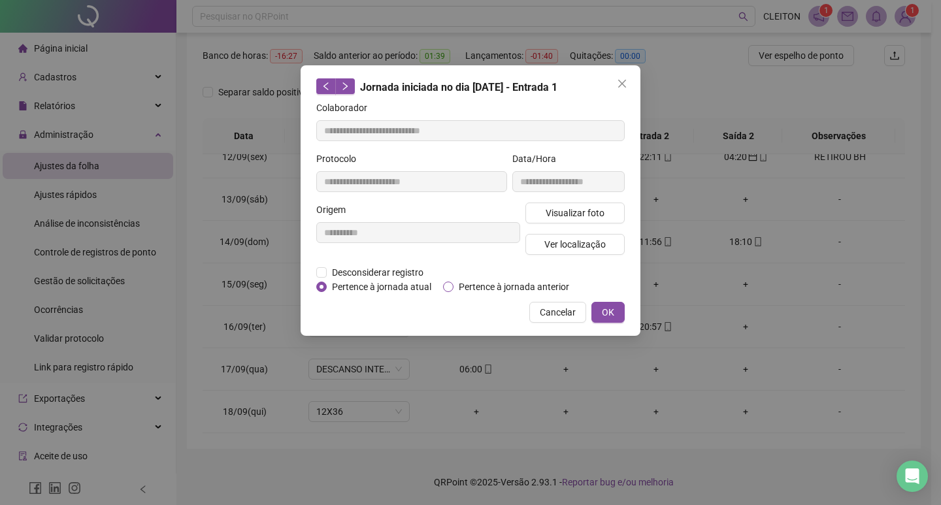
click at [463, 280] on span "Pertence à jornada anterior" at bounding box center [514, 287] width 121 height 14
click at [612, 311] on span "OK" at bounding box center [608, 312] width 12 height 14
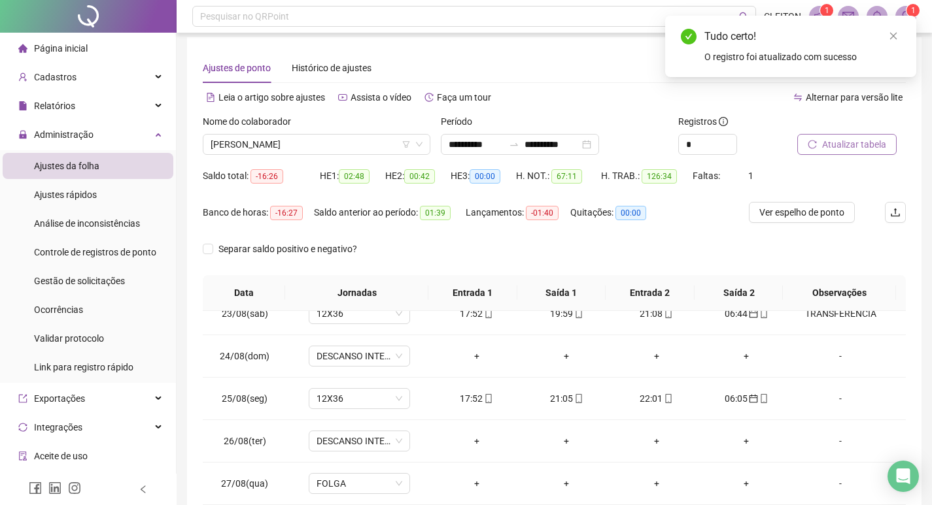
scroll to position [0, 0]
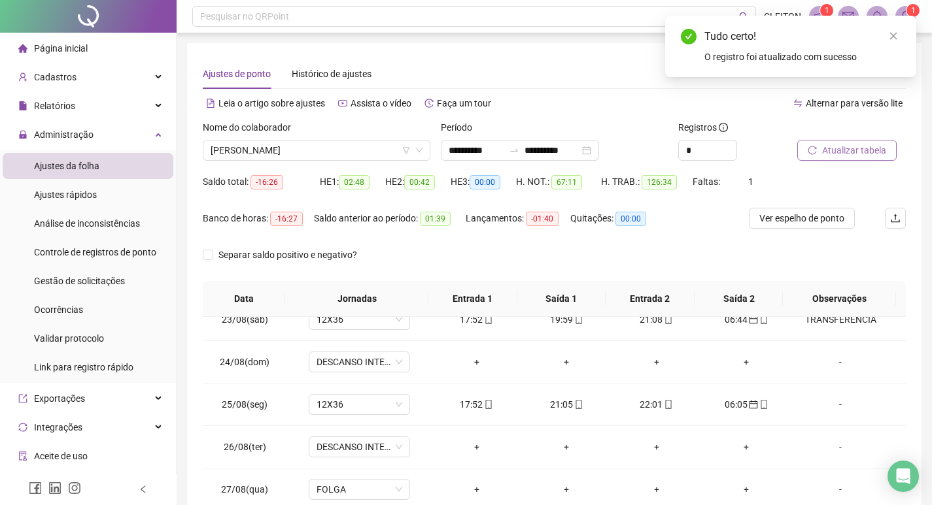
click at [843, 143] on span "Atualizar tabela" at bounding box center [854, 150] width 64 height 14
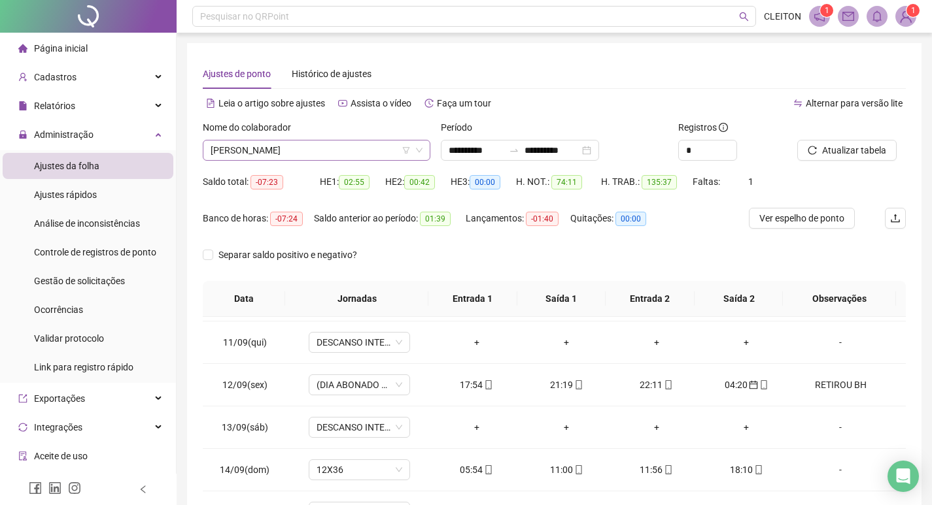
click at [306, 144] on span "NAYARA APARECIDA RAMOS TOMAS" at bounding box center [317, 151] width 212 height 20
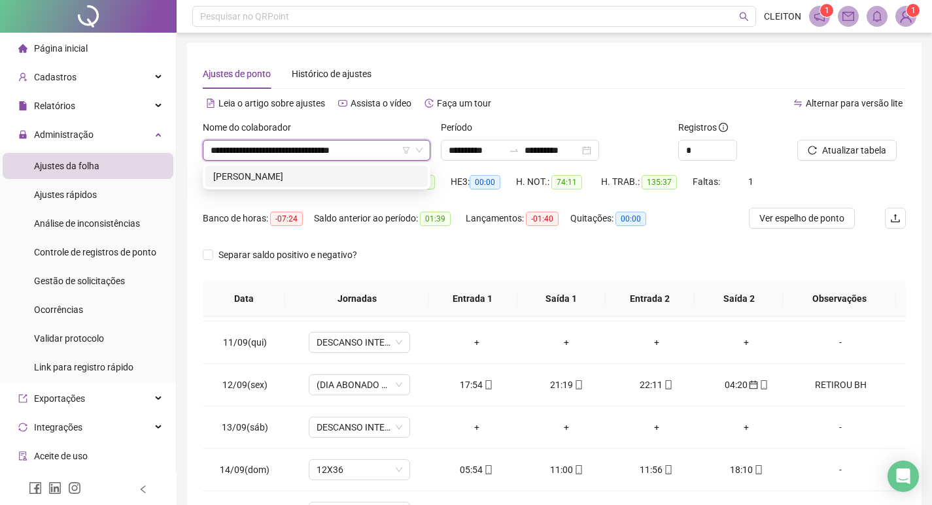
type input "**********"
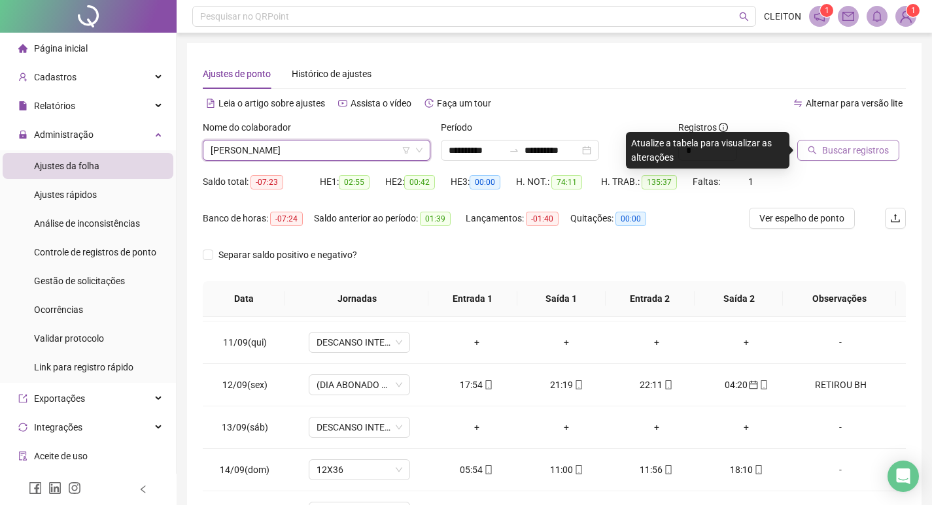
click at [851, 144] on span "Buscar registros" at bounding box center [855, 150] width 67 height 14
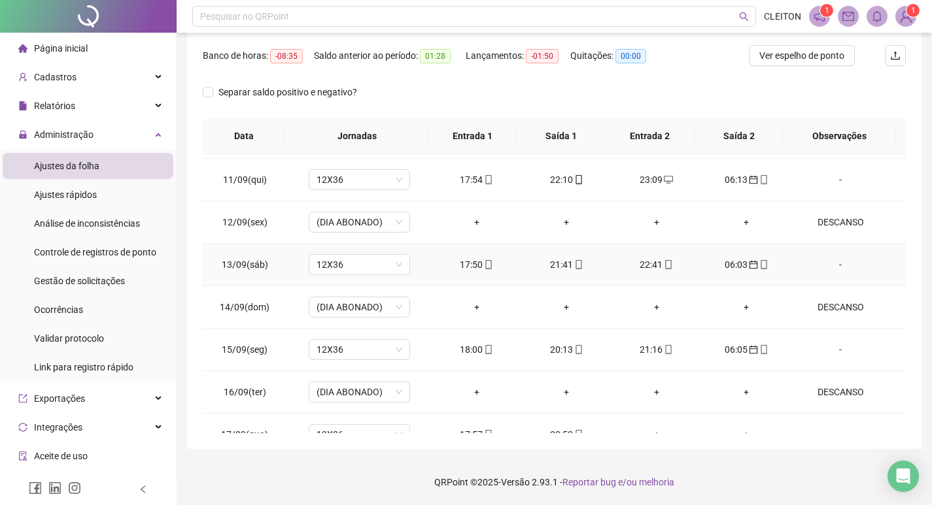
scroll to position [953, 0]
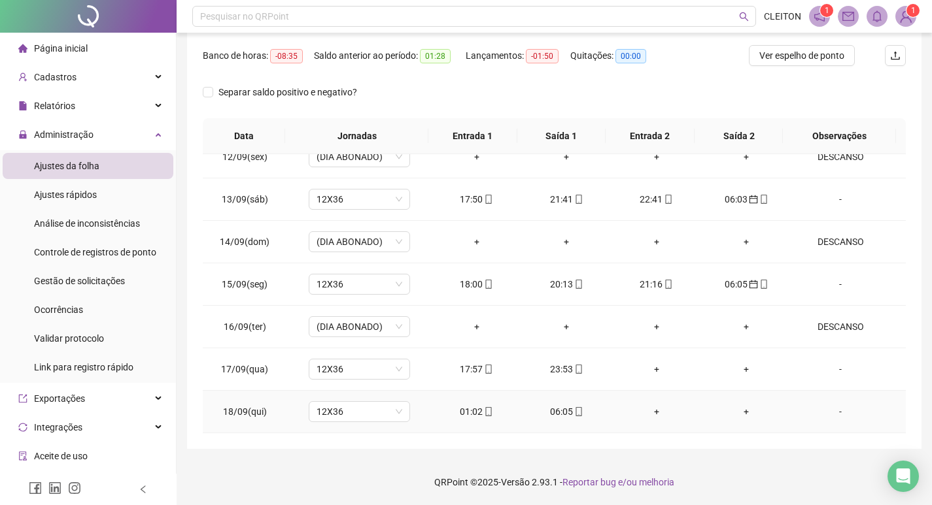
click at [457, 408] on div "01:02" at bounding box center [476, 412] width 69 height 14
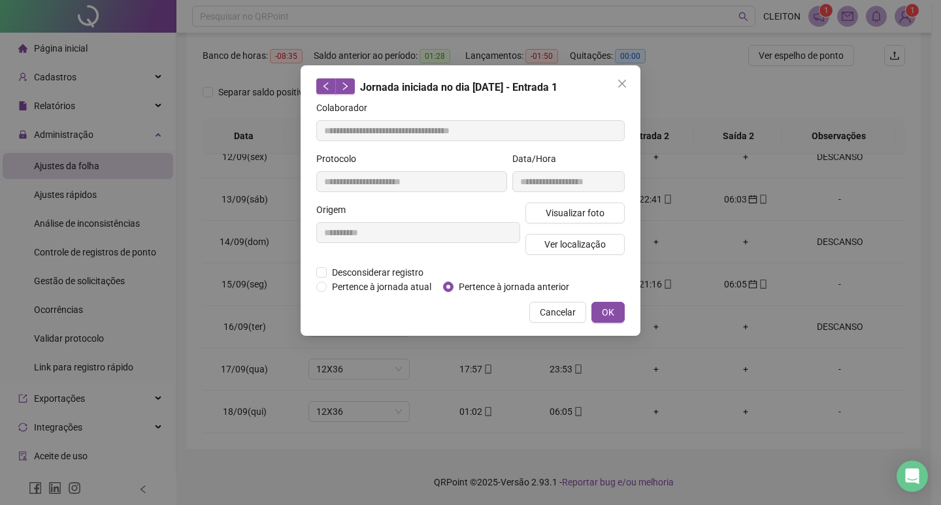
type input "**********"
click at [492, 294] on div "**********" at bounding box center [471, 200] width 340 height 271
click at [498, 292] on span "Pertence à jornada anterior" at bounding box center [514, 287] width 121 height 14
click at [609, 304] on button "OK" at bounding box center [608, 312] width 33 height 21
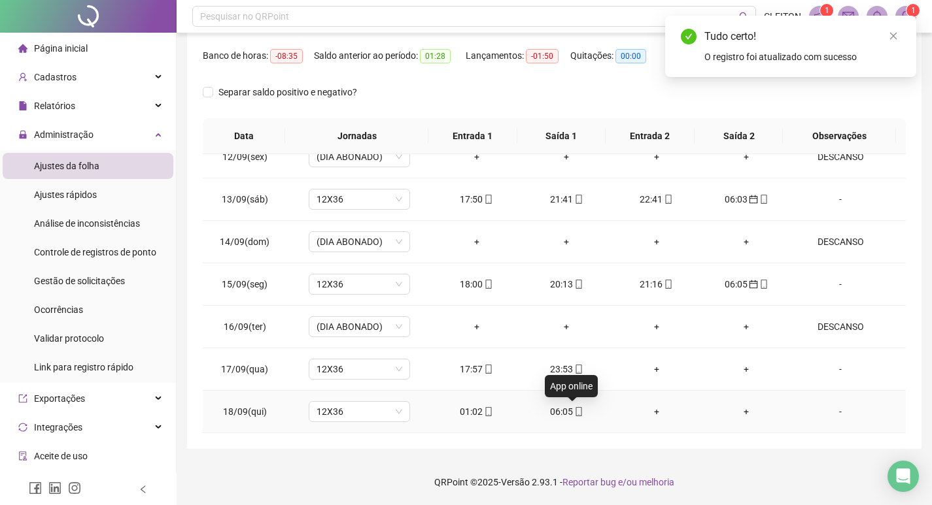
click at [573, 408] on span "mobile" at bounding box center [578, 411] width 10 height 9
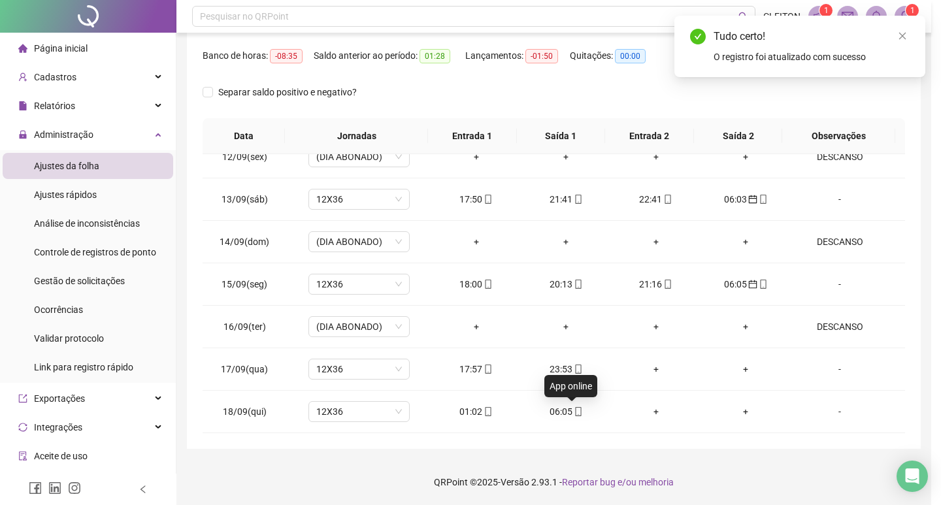
type input "**********"
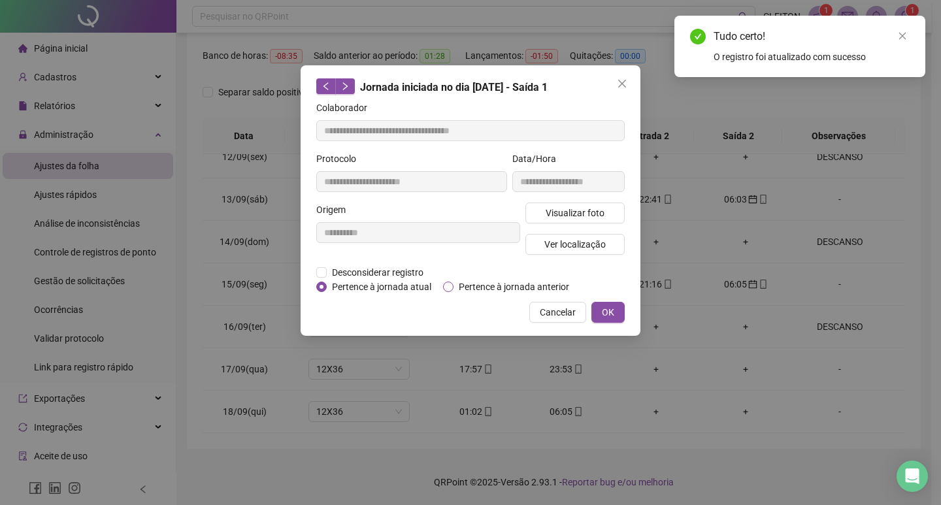
click at [516, 290] on span "Pertence à jornada anterior" at bounding box center [514, 287] width 121 height 14
click at [622, 310] on button "OK" at bounding box center [608, 312] width 33 height 21
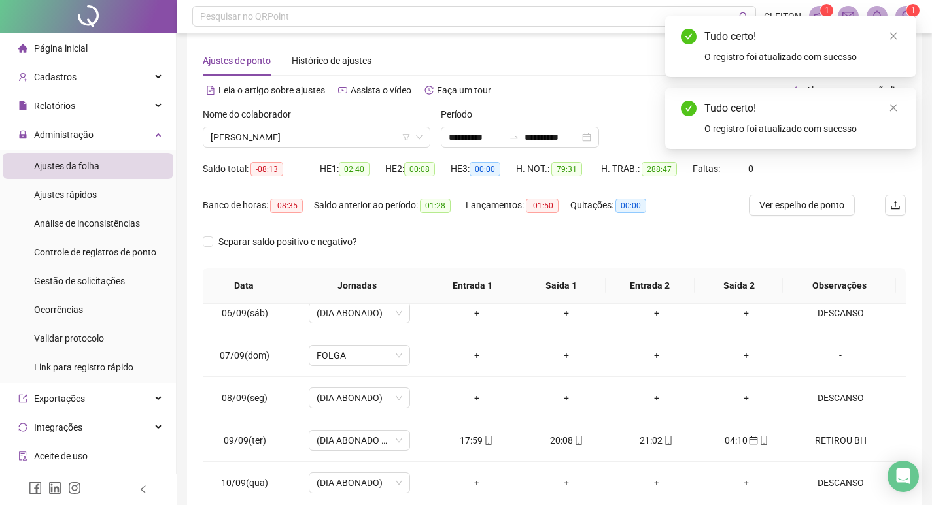
scroll to position [0, 0]
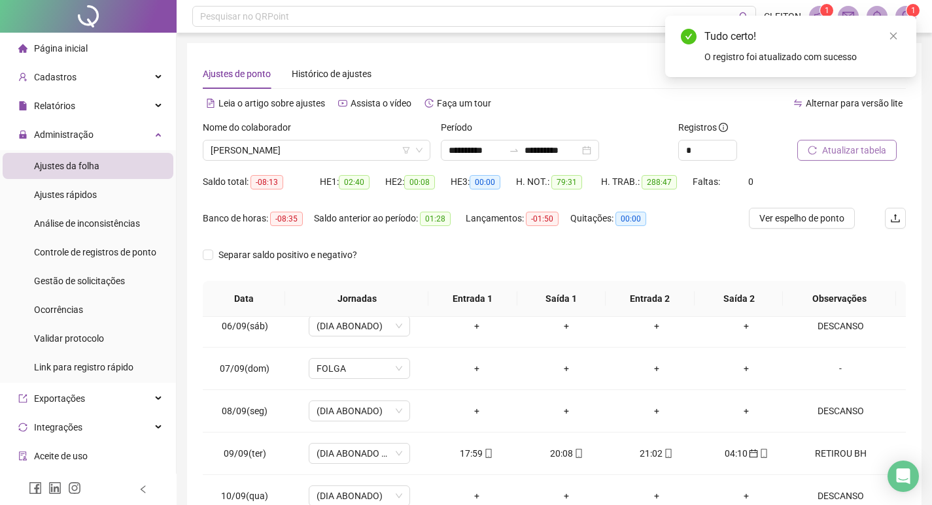
click at [839, 153] on span "Atualizar tabela" at bounding box center [854, 150] width 64 height 14
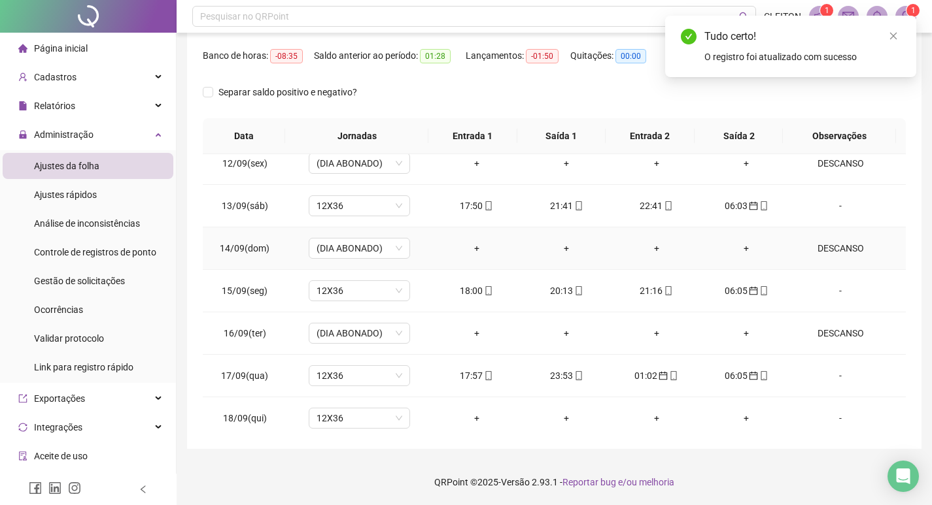
scroll to position [953, 0]
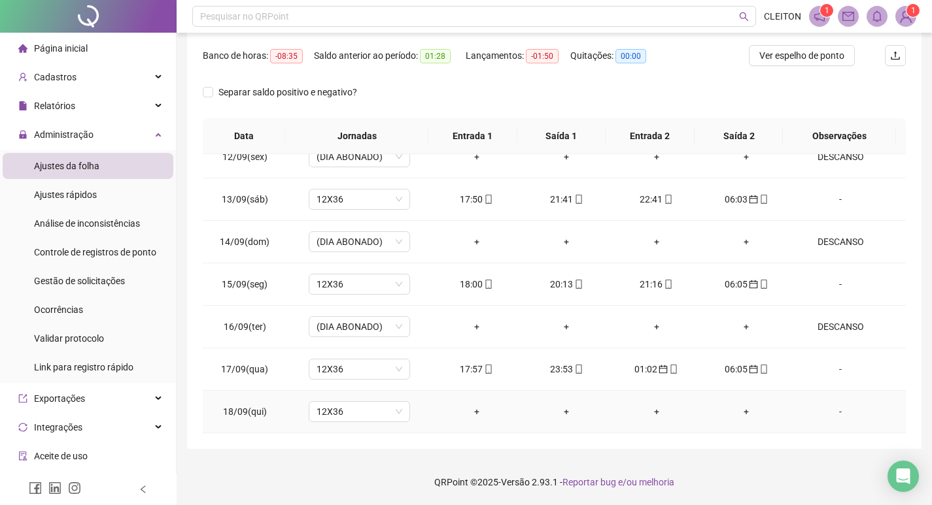
click at [838, 412] on div "-" at bounding box center [840, 412] width 77 height 14
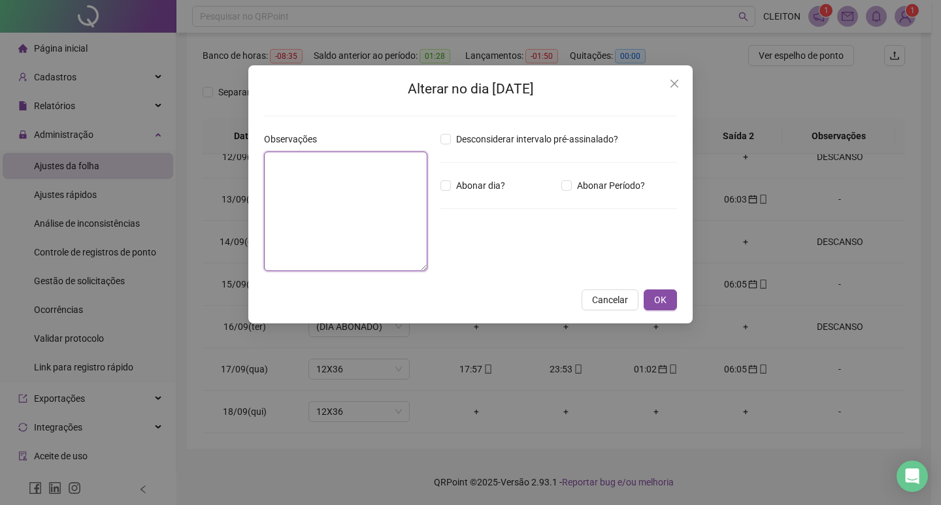
click at [403, 230] on textarea at bounding box center [345, 212] width 163 height 120
type textarea "********"
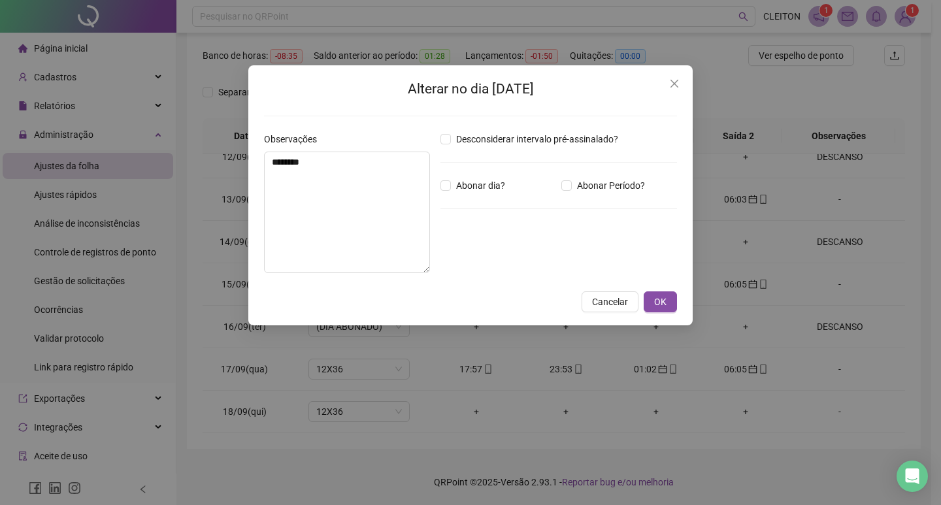
click at [475, 194] on div "Desconsiderar intervalo pré-assinalado? Abonar dia? Abonar Período? Horas a abo…" at bounding box center [558, 208] width 247 height 152
click at [476, 190] on span "Abonar dia?" at bounding box center [480, 185] width 59 height 14
click at [656, 300] on span "OK" at bounding box center [660, 302] width 12 height 14
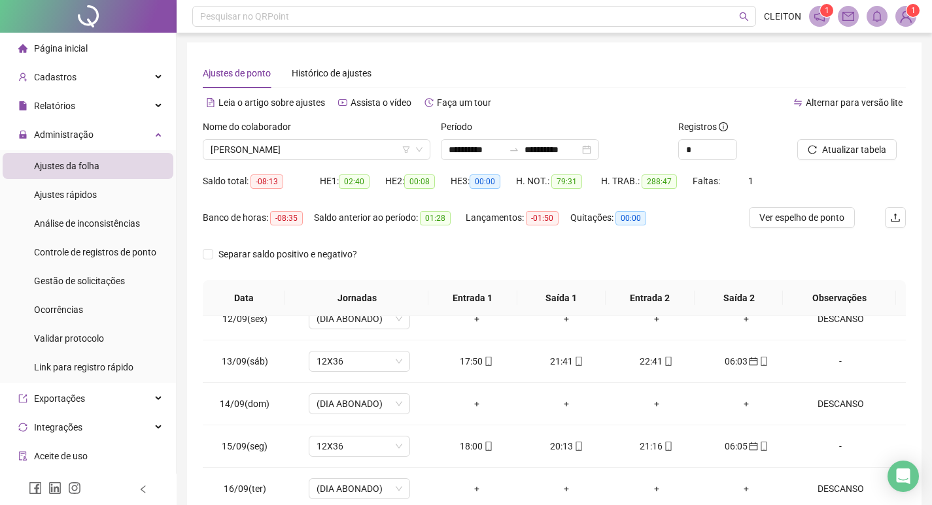
scroll to position [0, 0]
click at [835, 141] on button "Atualizar tabela" at bounding box center [846, 150] width 99 height 21
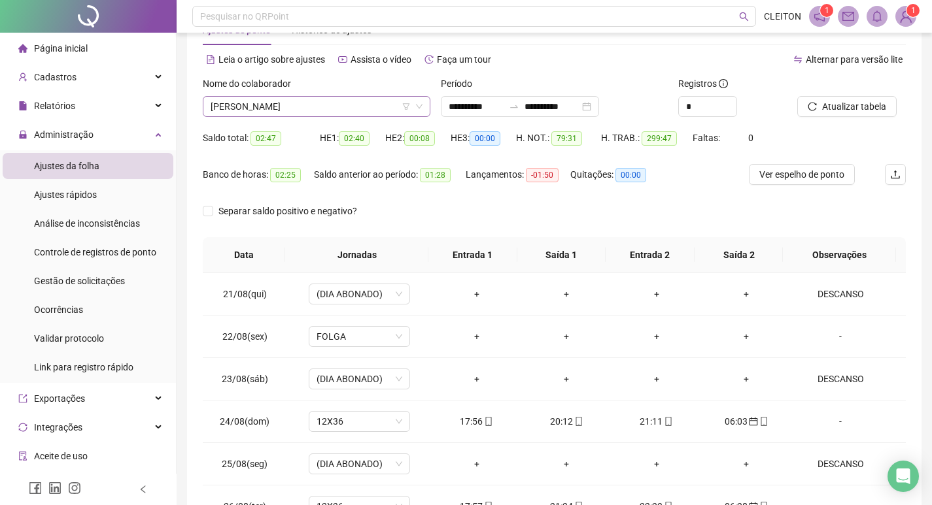
scroll to position [32, 0]
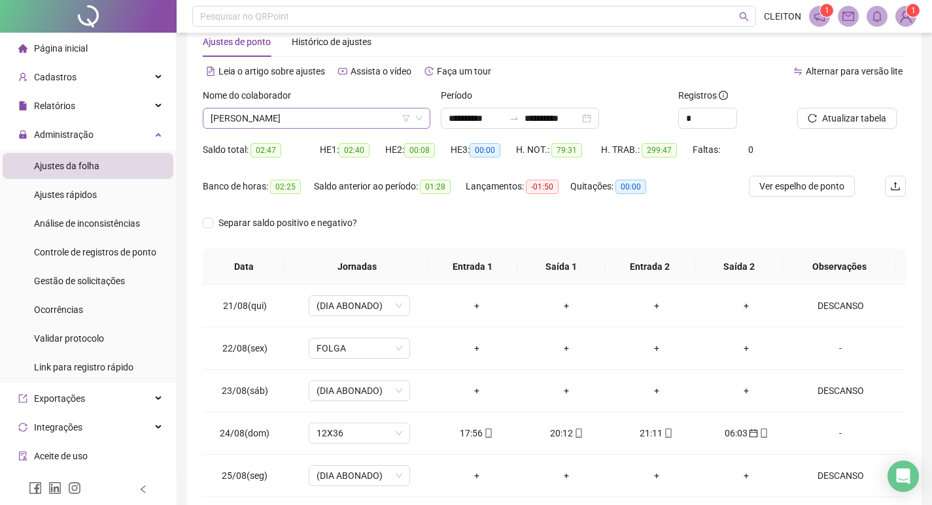
click at [268, 121] on span "[PERSON_NAME]" at bounding box center [317, 119] width 212 height 20
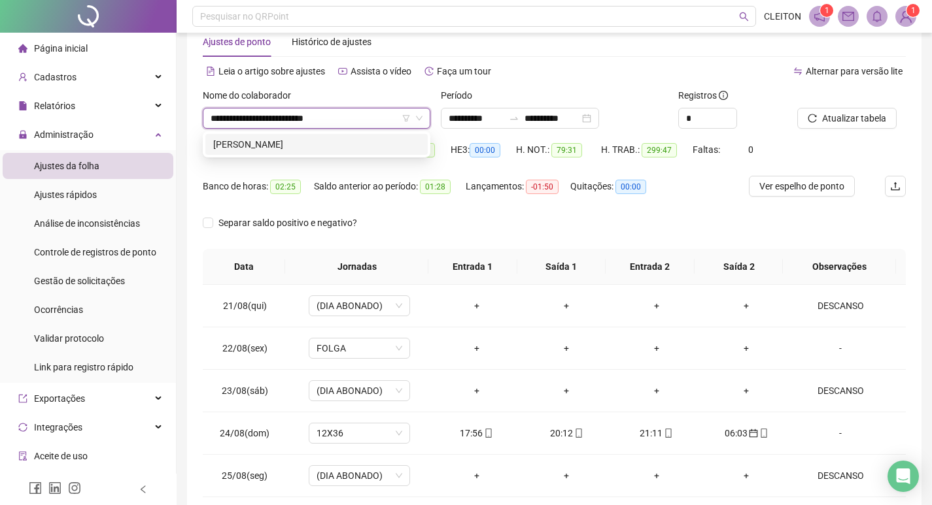
type input "**********"
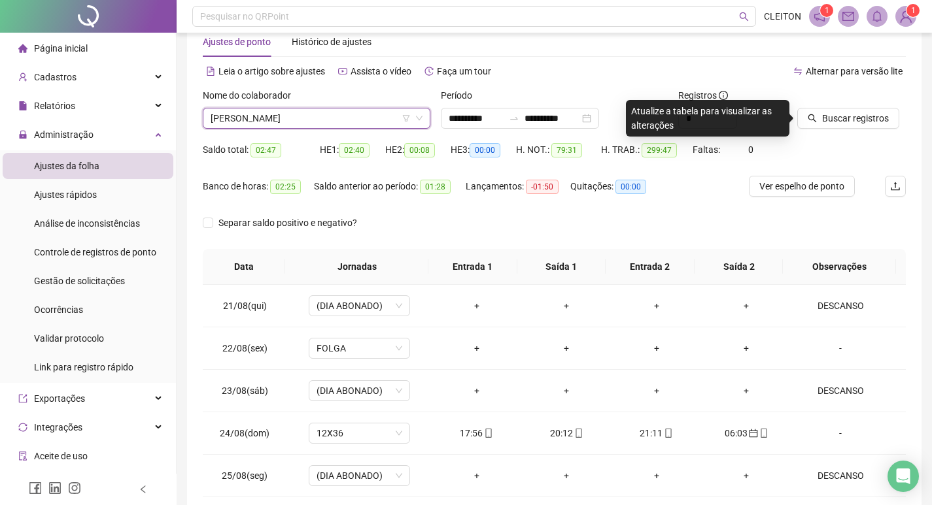
click at [866, 103] on div at bounding box center [835, 98] width 76 height 20
click at [865, 114] on span "Buscar registros" at bounding box center [855, 118] width 67 height 14
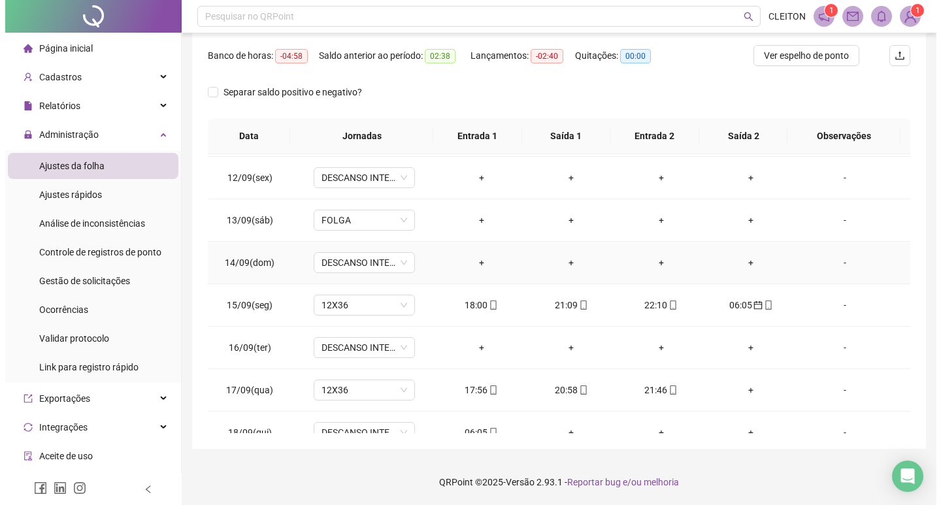
scroll to position [953, 0]
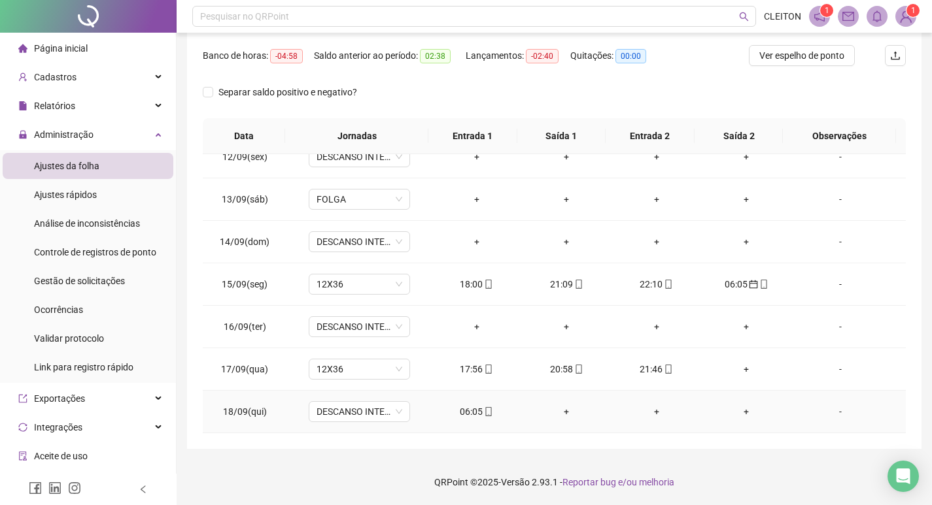
click at [455, 415] on div "06:05" at bounding box center [476, 412] width 69 height 14
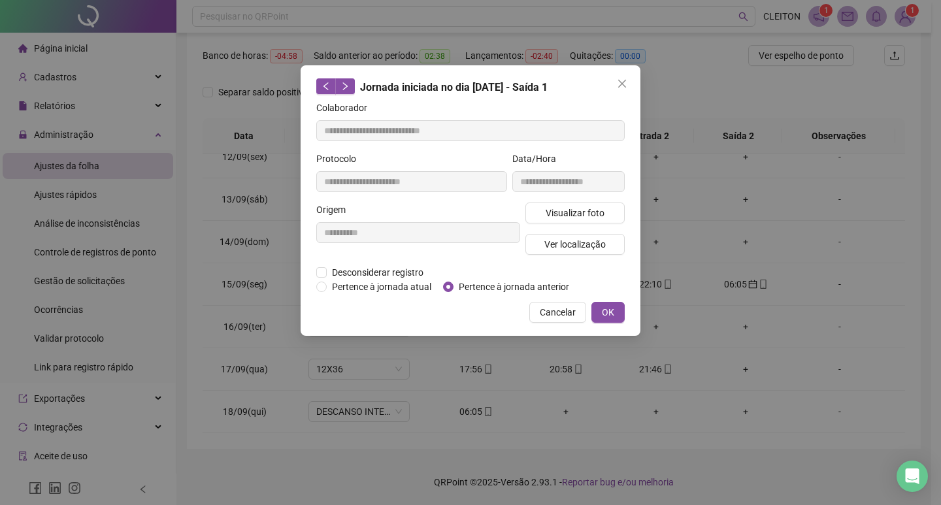
type input "**********"
click at [486, 281] on span "Pertence à jornada anterior" at bounding box center [514, 287] width 121 height 14
click at [600, 303] on button "OK" at bounding box center [608, 312] width 33 height 21
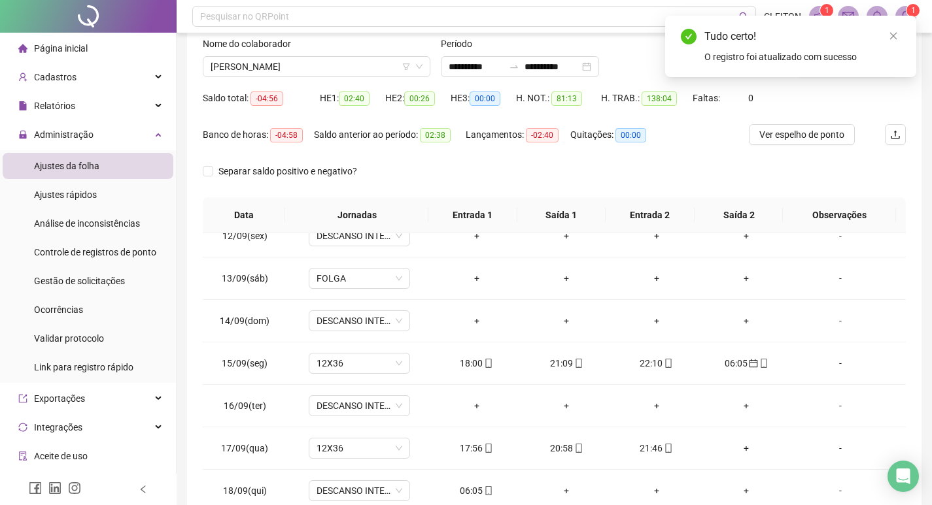
scroll to position [0, 0]
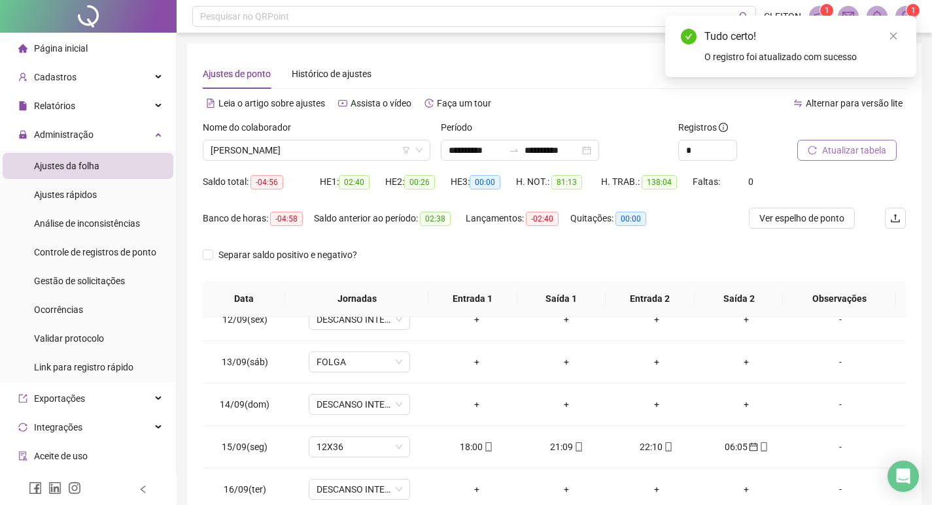
click at [836, 160] on button "Atualizar tabela" at bounding box center [846, 150] width 99 height 21
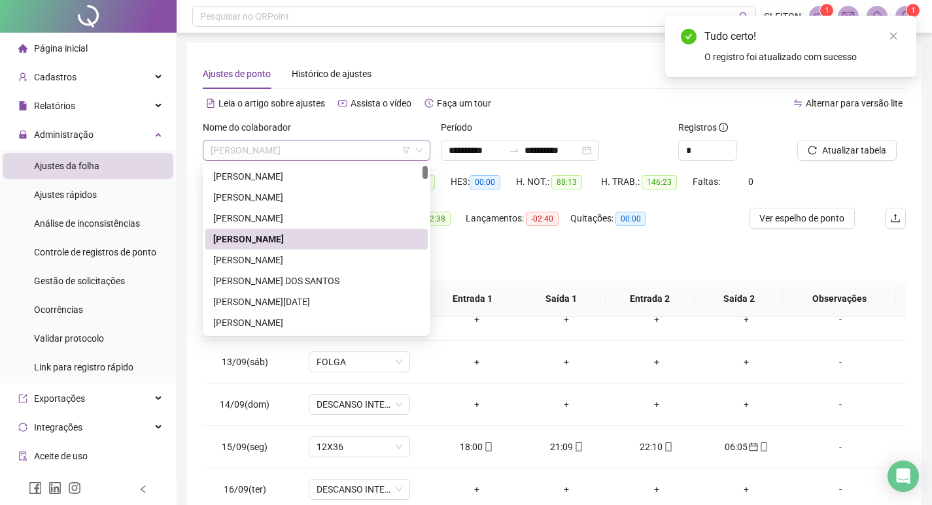
click at [295, 150] on span "[PERSON_NAME]" at bounding box center [317, 151] width 212 height 20
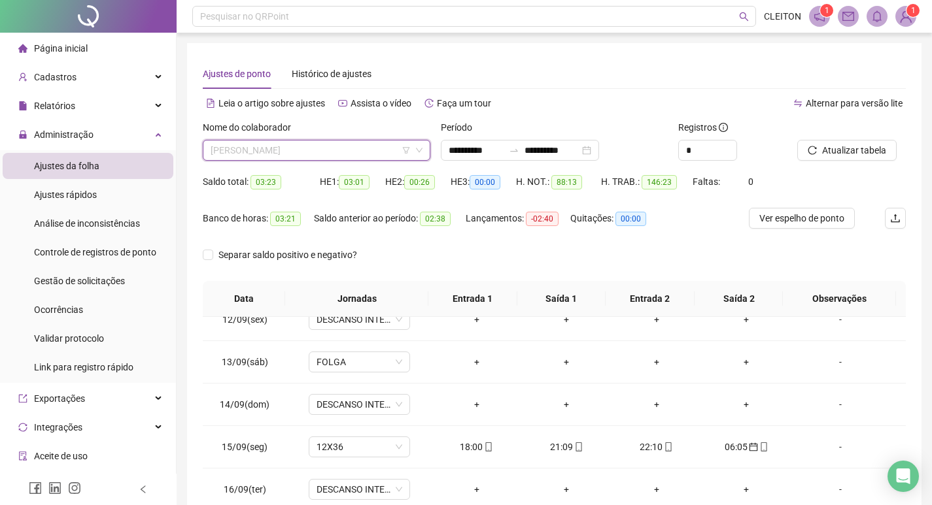
click at [345, 149] on span "[PERSON_NAME]" at bounding box center [317, 151] width 212 height 20
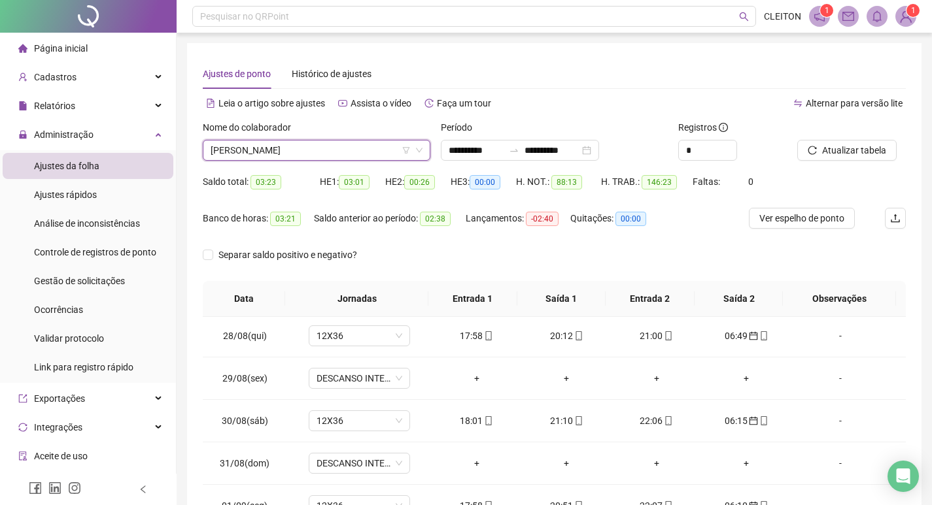
click at [313, 159] on span "[PERSON_NAME]" at bounding box center [317, 151] width 212 height 20
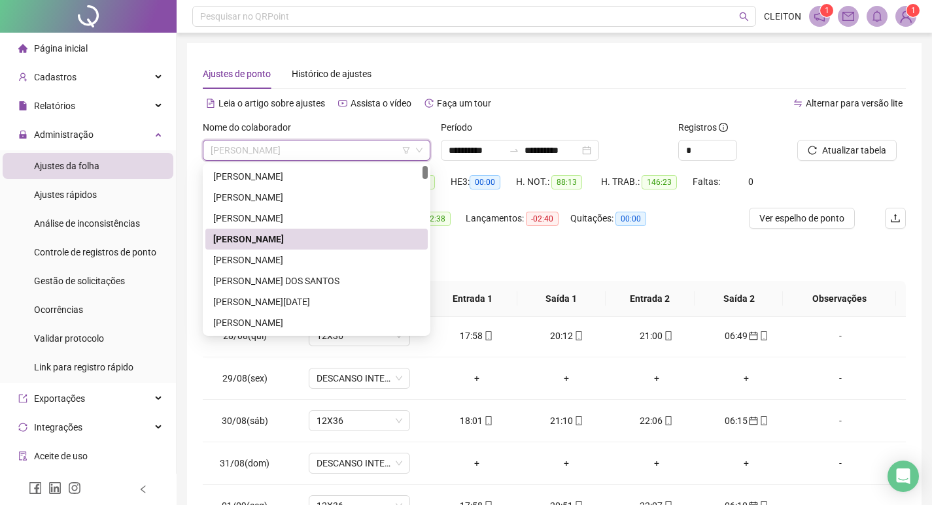
click at [313, 159] on span "[PERSON_NAME]" at bounding box center [317, 151] width 212 height 20
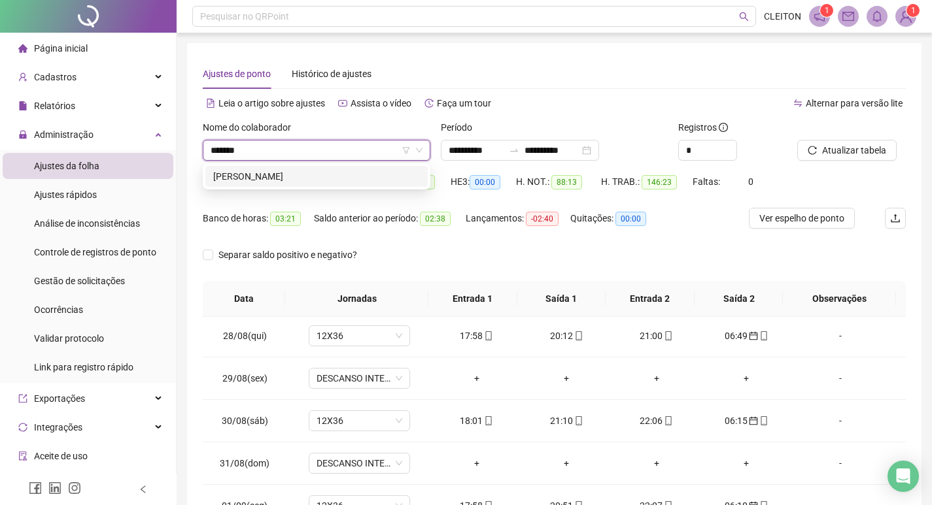
type input "*******"
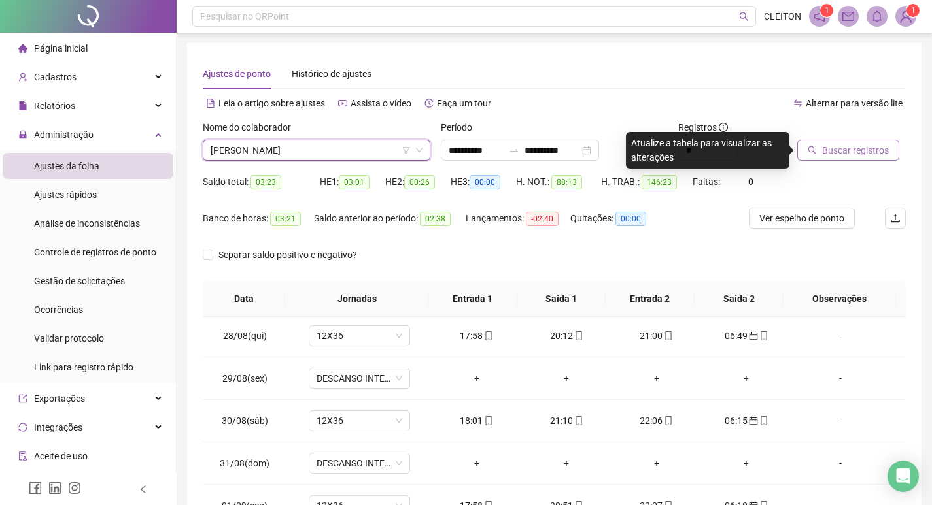
click at [824, 160] on button "Buscar registros" at bounding box center [848, 150] width 102 height 21
click at [824, 159] on body "**********" at bounding box center [466, 252] width 932 height 505
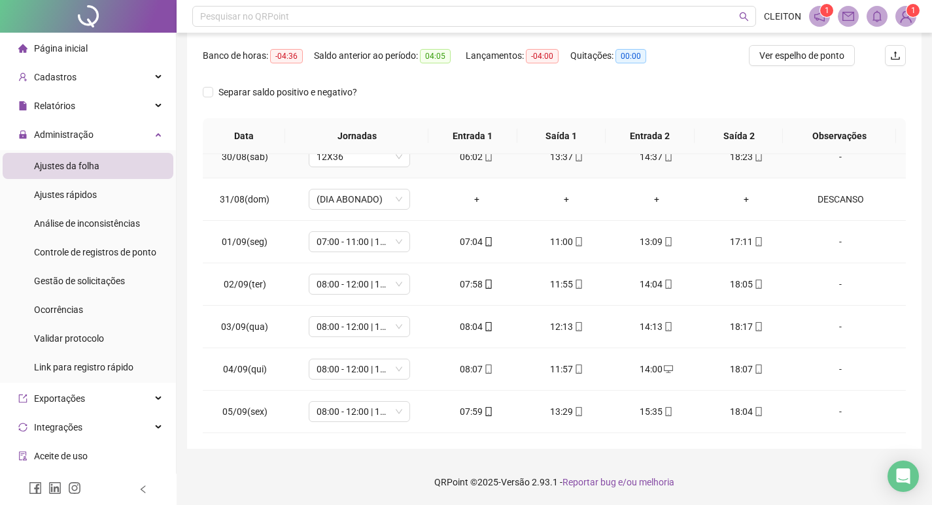
scroll to position [365, 0]
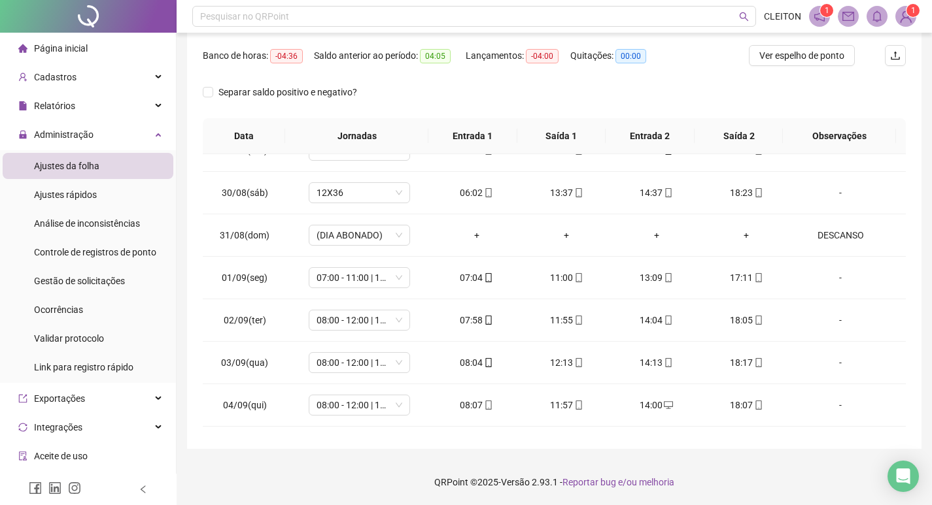
click at [201, 96] on div "**********" at bounding box center [554, 164] width 734 height 569
click at [215, 92] on span "Separar saldo positivo e negativo?" at bounding box center [287, 92] width 149 height 14
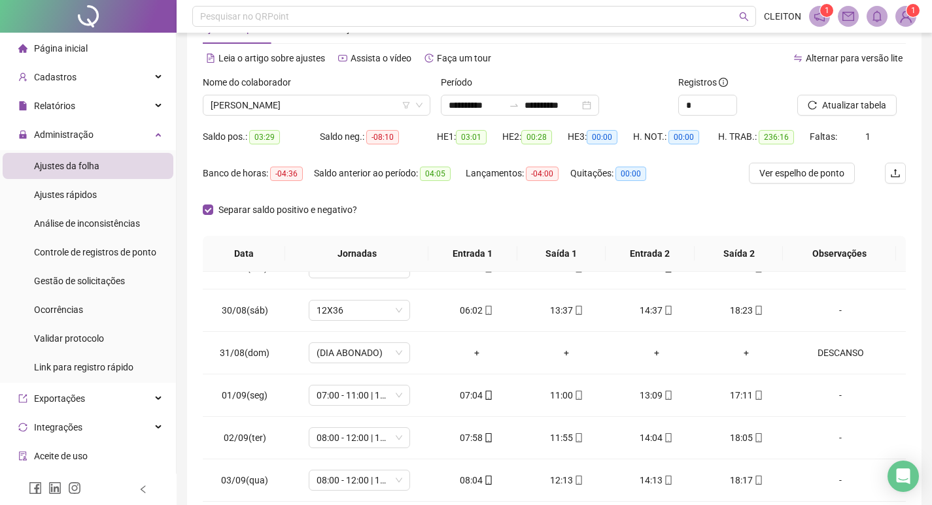
scroll to position [131, 0]
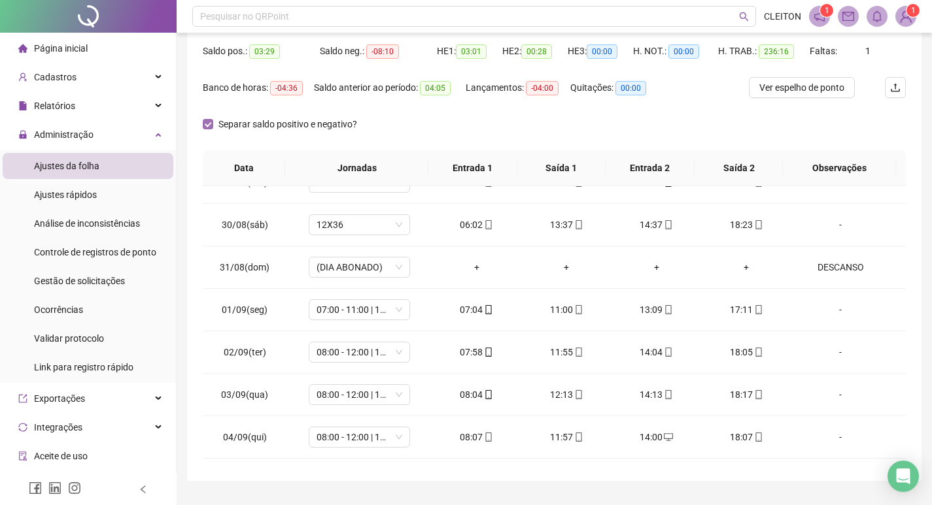
click at [213, 129] on span "Separar saldo positivo e negativo?" at bounding box center [287, 124] width 149 height 14
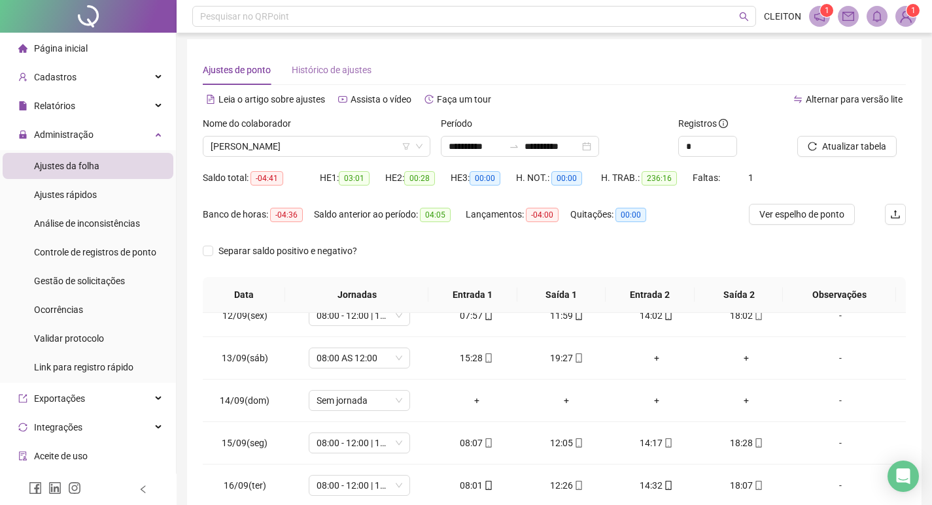
scroll to position [0, 0]
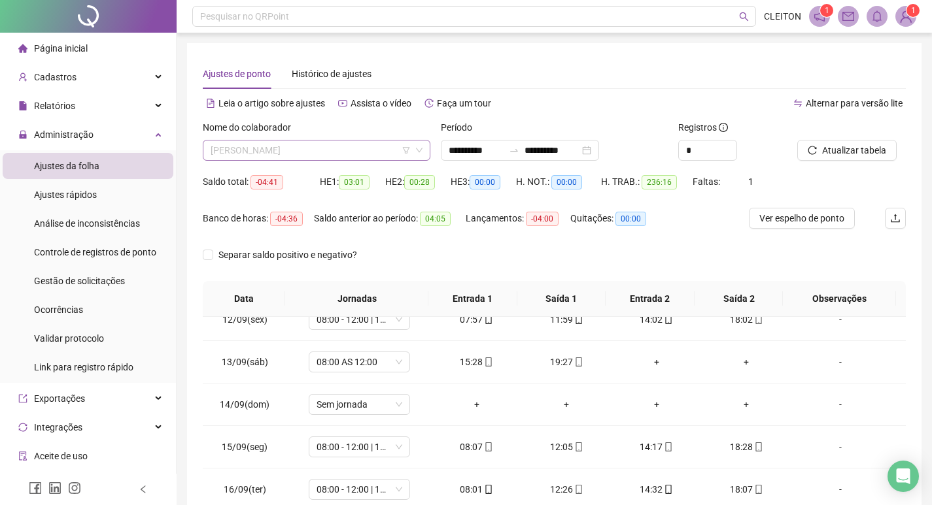
click at [307, 141] on span "LILIANE MARTINS DIAS" at bounding box center [317, 151] width 212 height 20
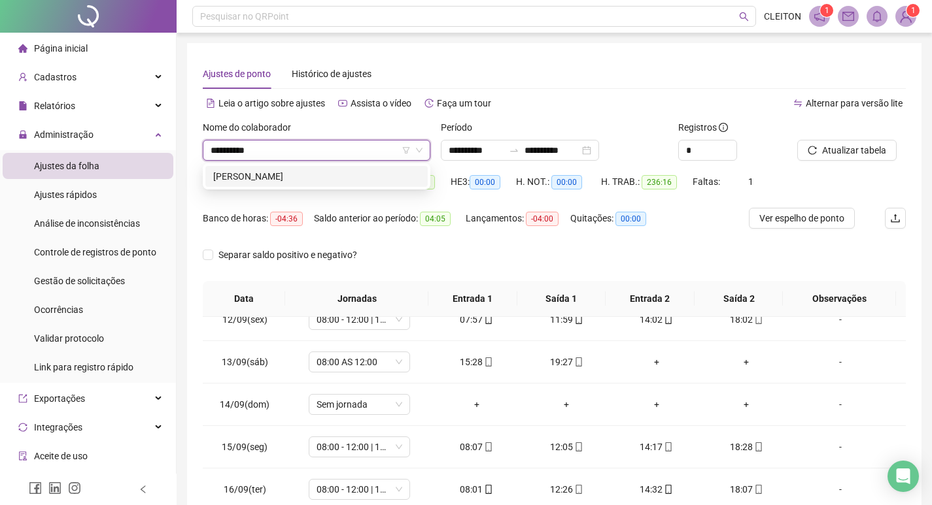
type input "**********"
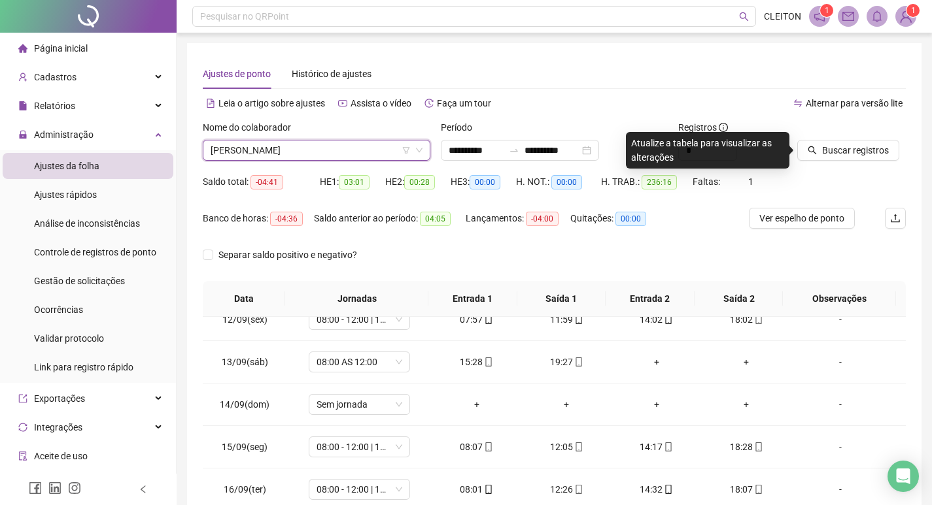
click at [857, 161] on div "Buscar registros" at bounding box center [851, 145] width 119 height 51
click at [857, 157] on span "Buscar registros" at bounding box center [855, 150] width 67 height 14
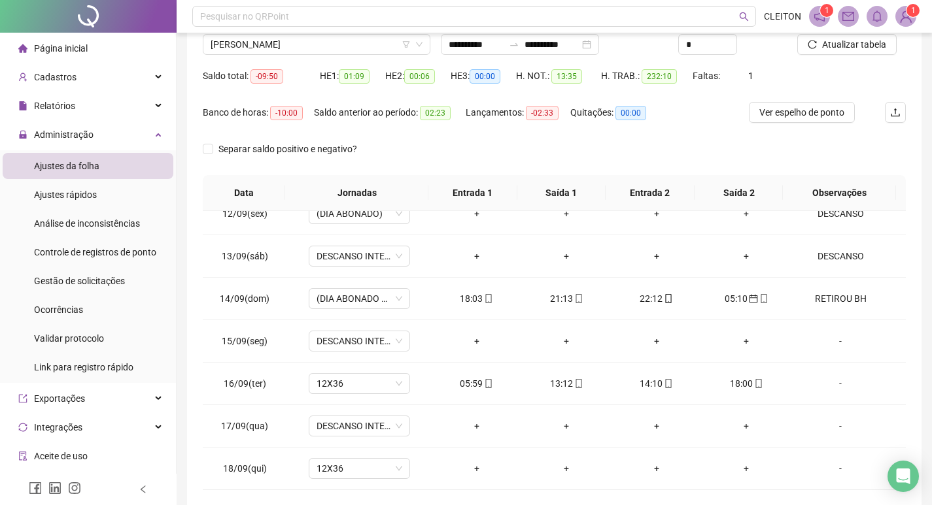
scroll to position [163, 0]
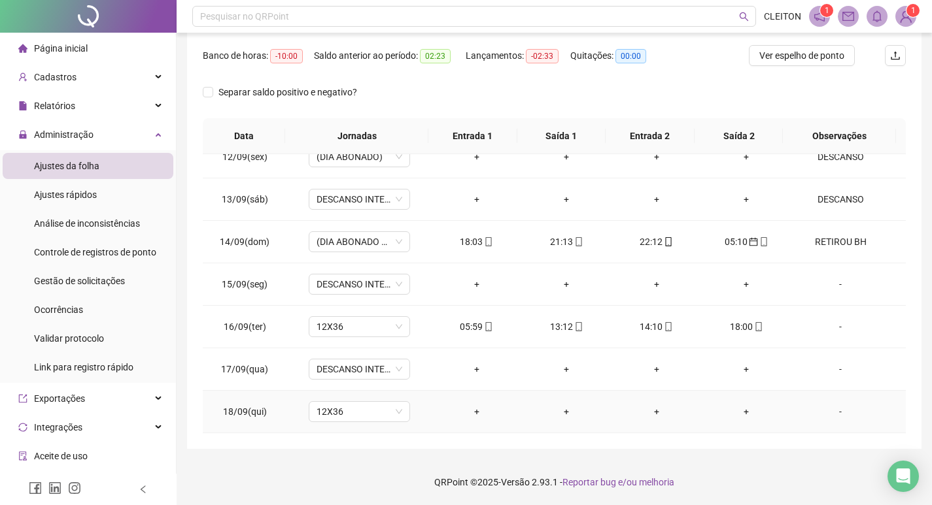
click at [839, 415] on div "-" at bounding box center [840, 412] width 77 height 14
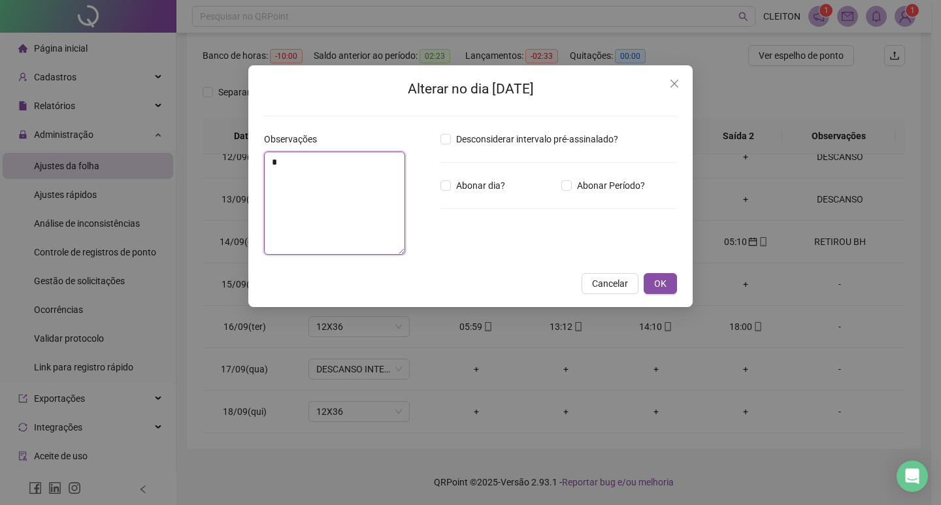
click at [379, 210] on textarea "*" at bounding box center [334, 203] width 141 height 103
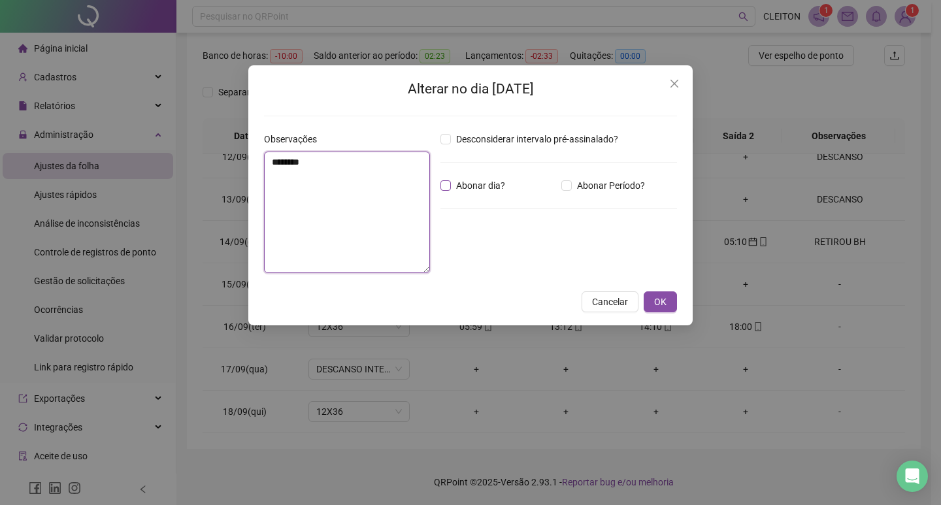
type textarea "********"
click at [654, 303] on button "OK" at bounding box center [660, 302] width 33 height 21
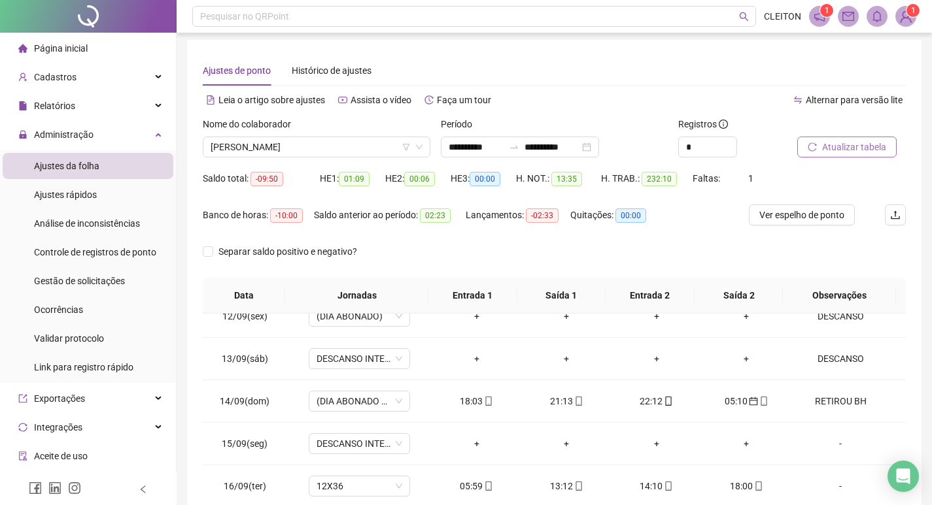
scroll to position [0, 0]
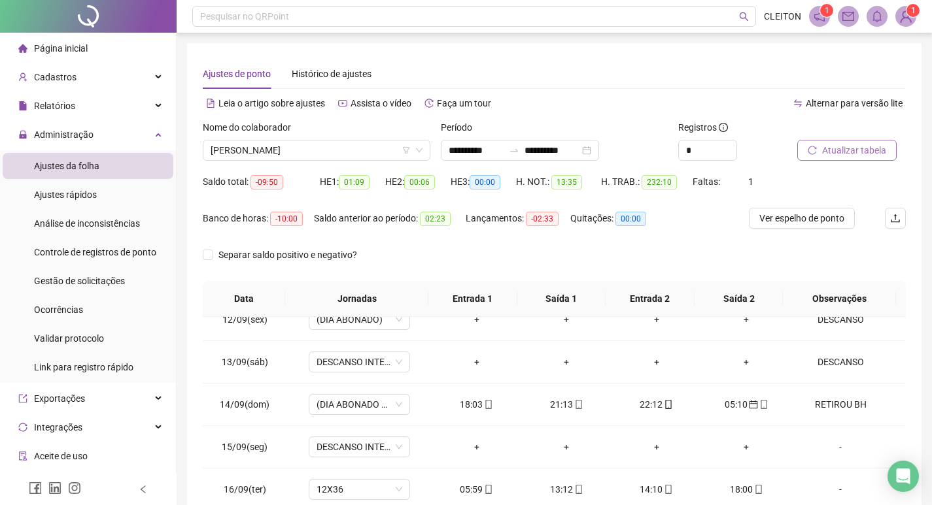
click at [875, 146] on span "Atualizar tabela" at bounding box center [854, 150] width 64 height 14
click at [286, 155] on span "NAYARA LEVA" at bounding box center [317, 151] width 212 height 20
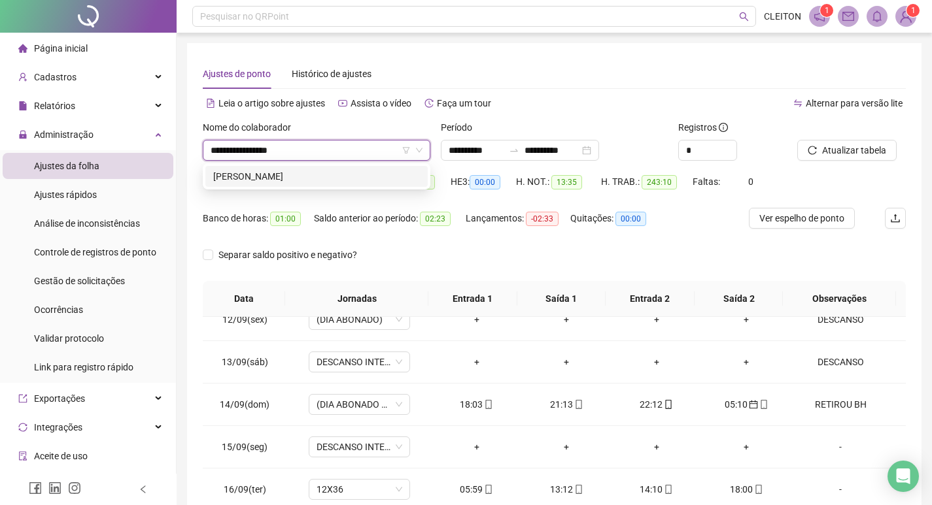
type input "**********"
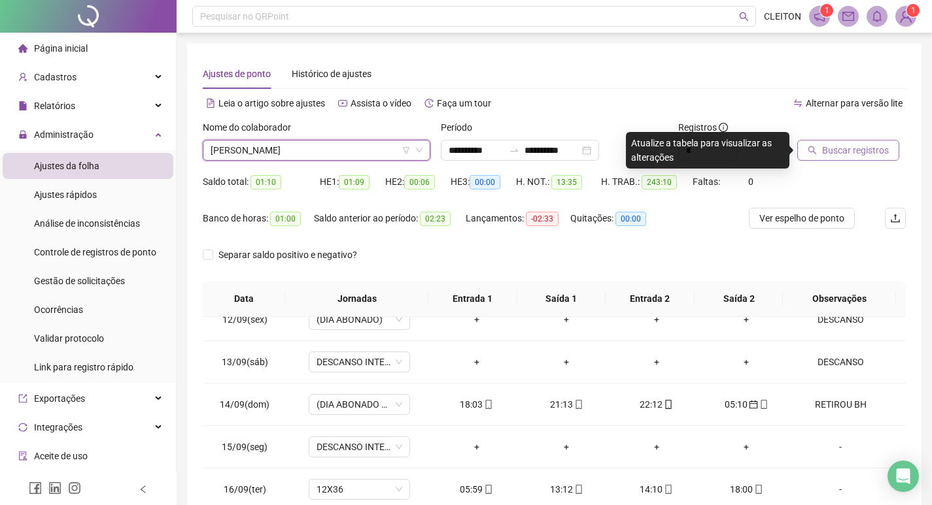
click at [847, 156] on span "Buscar registros" at bounding box center [855, 150] width 67 height 14
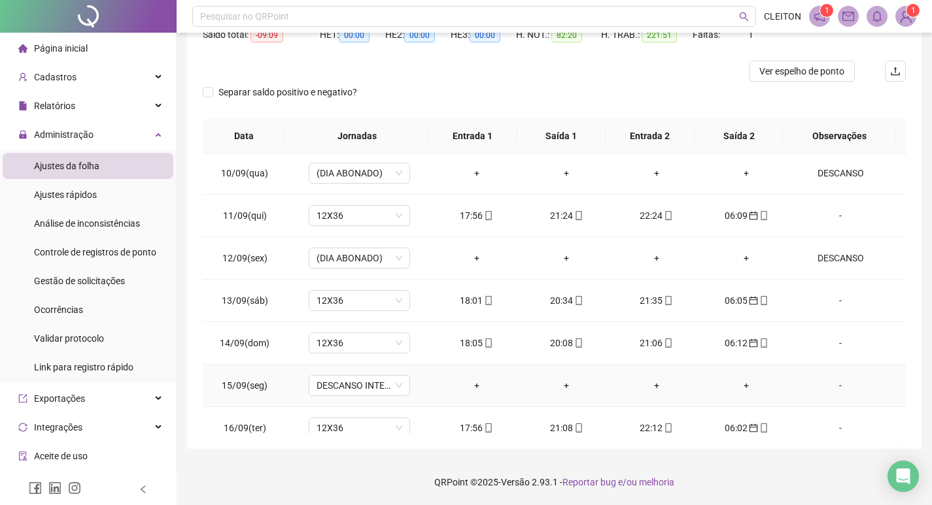
scroll to position [953, 0]
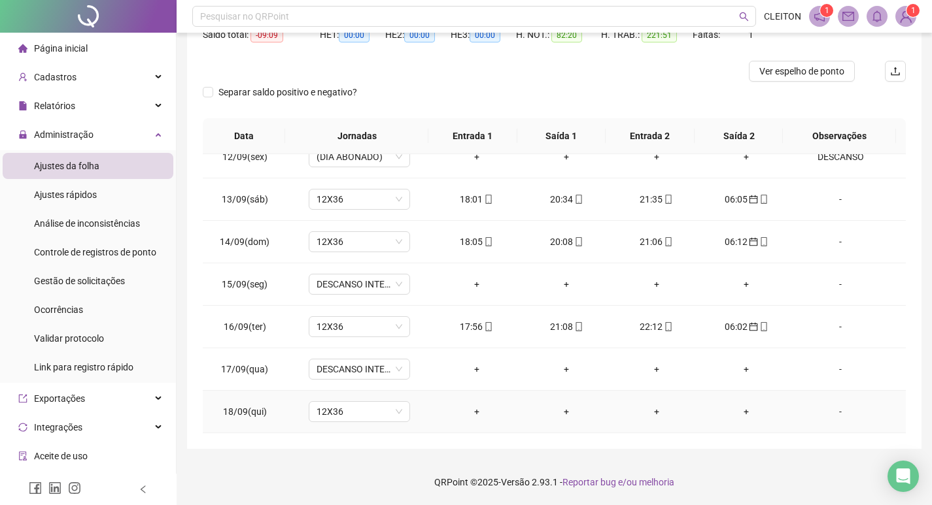
click at [829, 409] on div "-" at bounding box center [840, 412] width 77 height 14
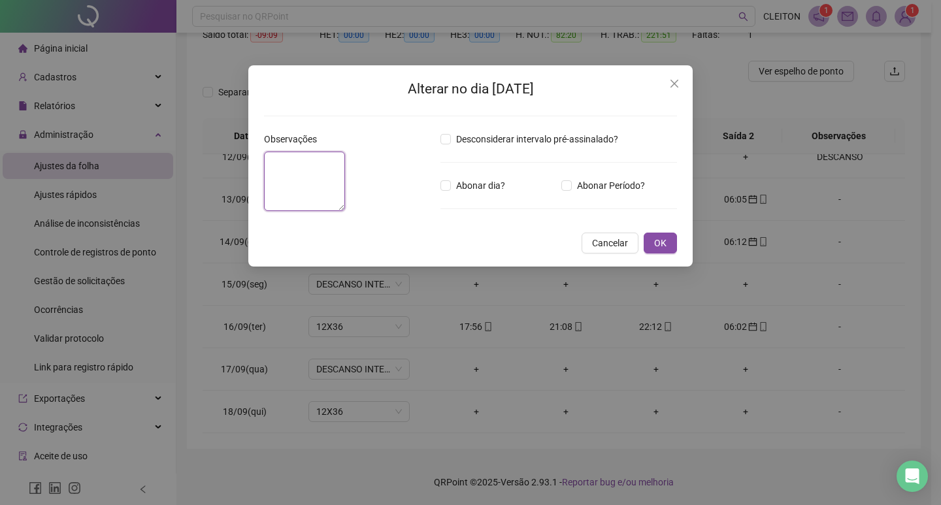
click at [281, 187] on textarea at bounding box center [304, 181] width 81 height 59
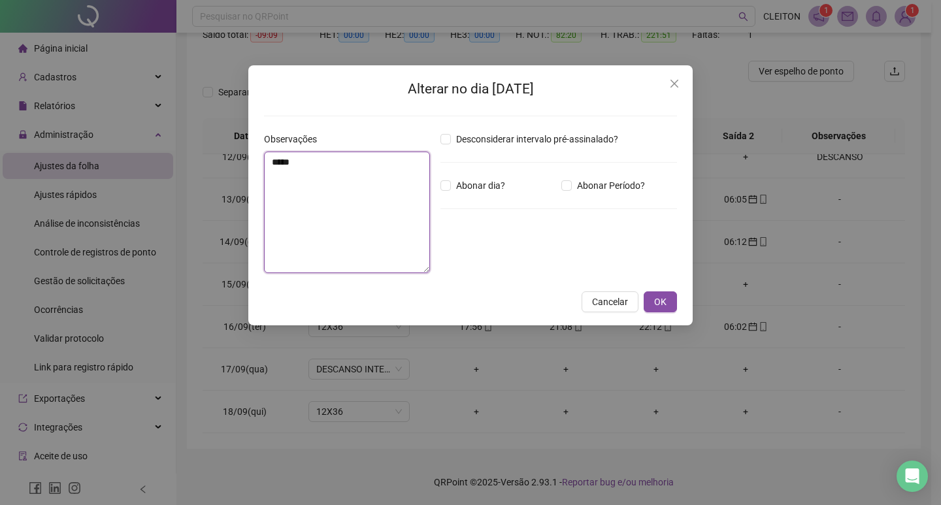
type textarea "******"
type textarea "*"
type textarea "********"
click at [445, 175] on div "Desconsiderar intervalo pré-assinalado? Abonar dia? Abonar Período? Horas a abo…" at bounding box center [558, 208] width 247 height 152
click at [463, 187] on span "Abonar dia?" at bounding box center [480, 185] width 59 height 14
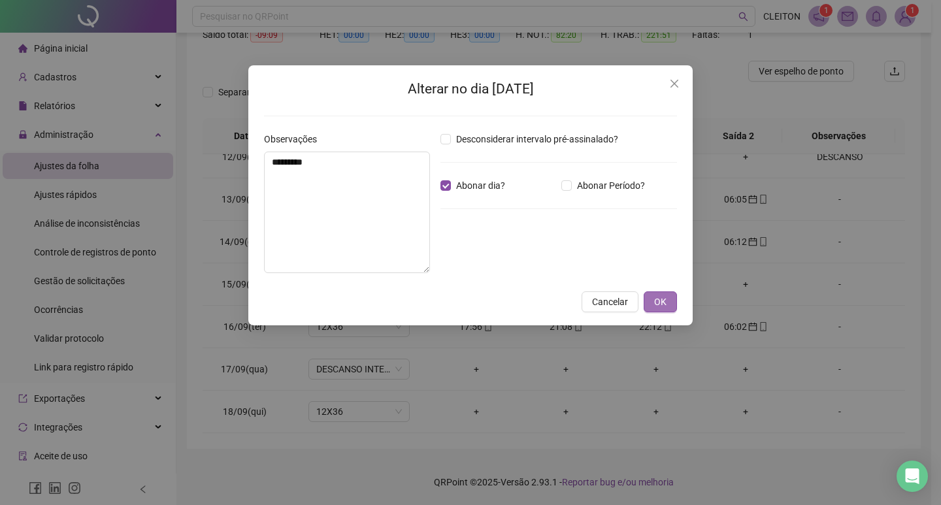
click at [664, 301] on span "OK" at bounding box center [660, 302] width 12 height 14
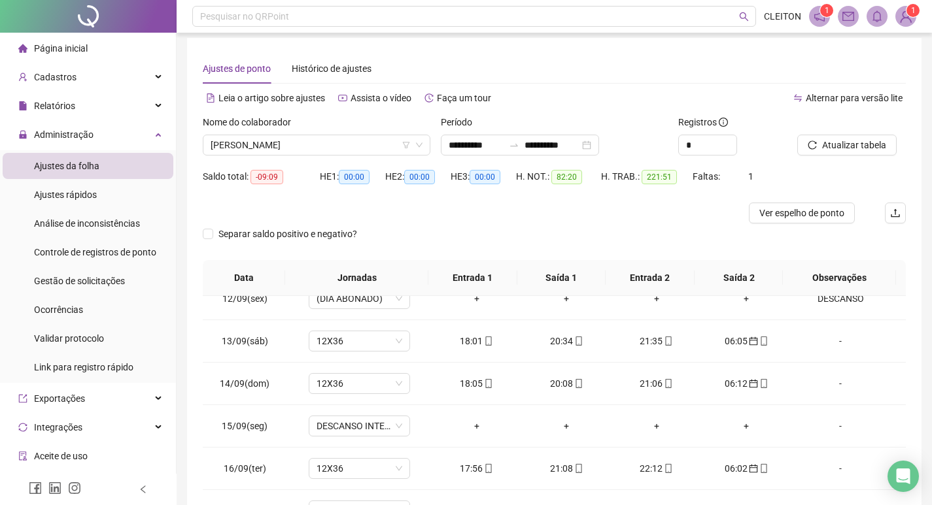
scroll to position [0, 0]
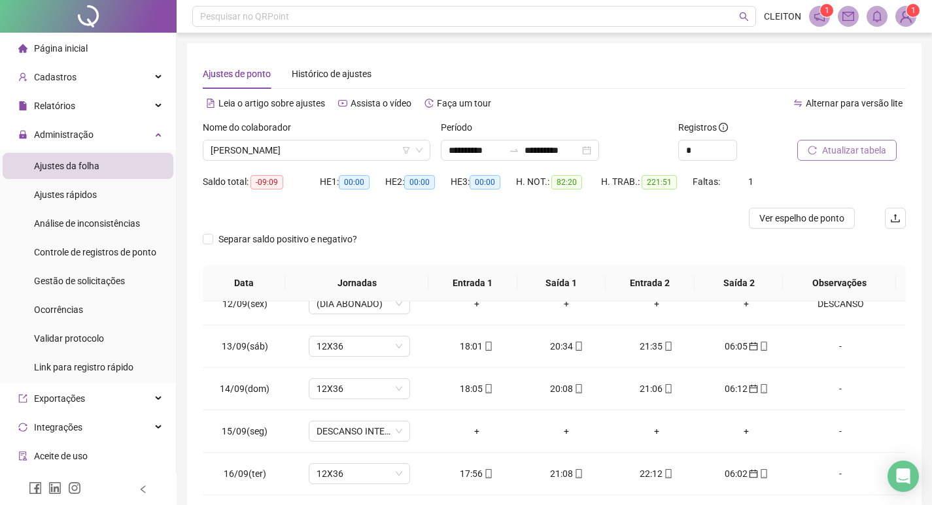
click at [823, 149] on span "Atualizar tabela" at bounding box center [854, 150] width 64 height 14
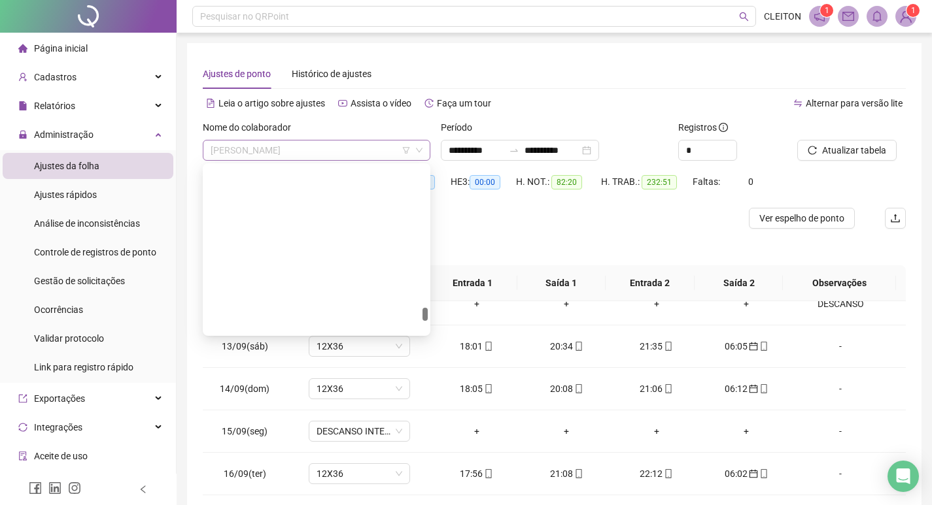
scroll to position [2406, 0]
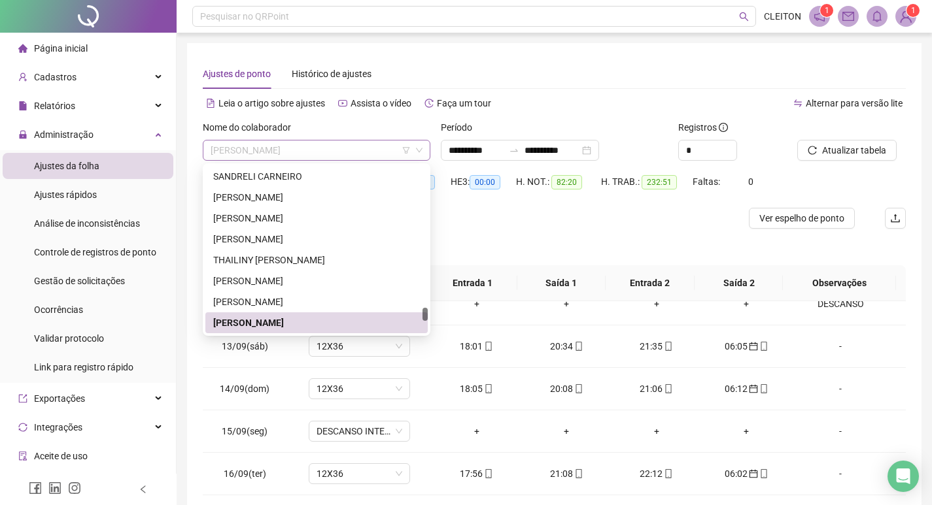
click at [309, 151] on span "VALQUIRIA DE SOUZA" at bounding box center [317, 151] width 212 height 20
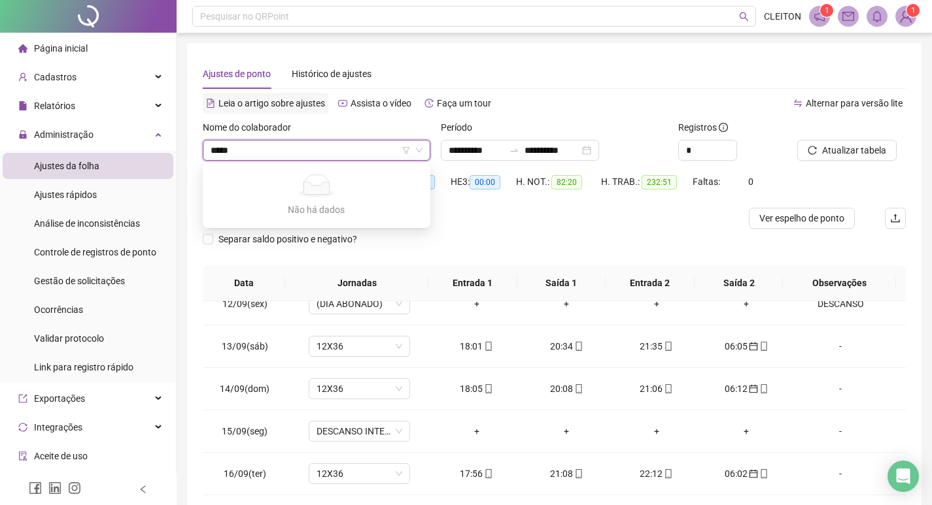
type input "****"
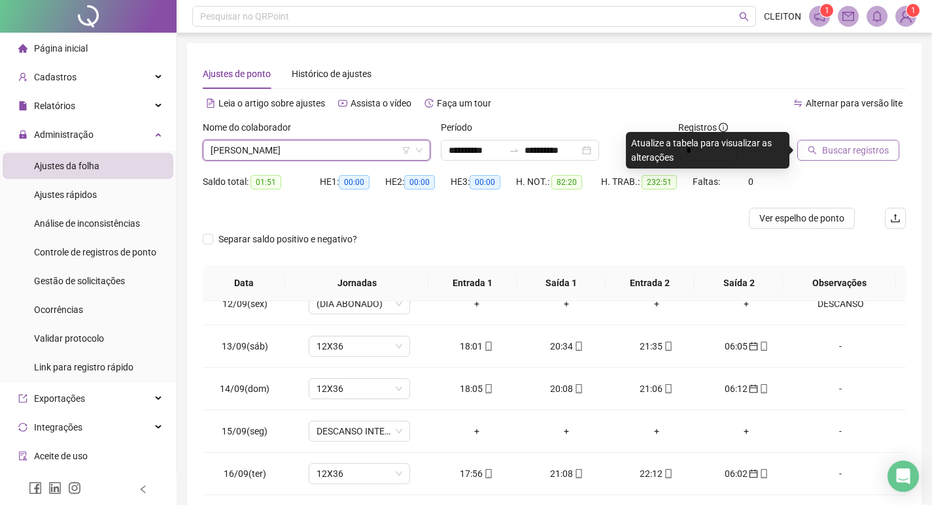
click at [846, 155] on span "Buscar registros" at bounding box center [855, 150] width 67 height 14
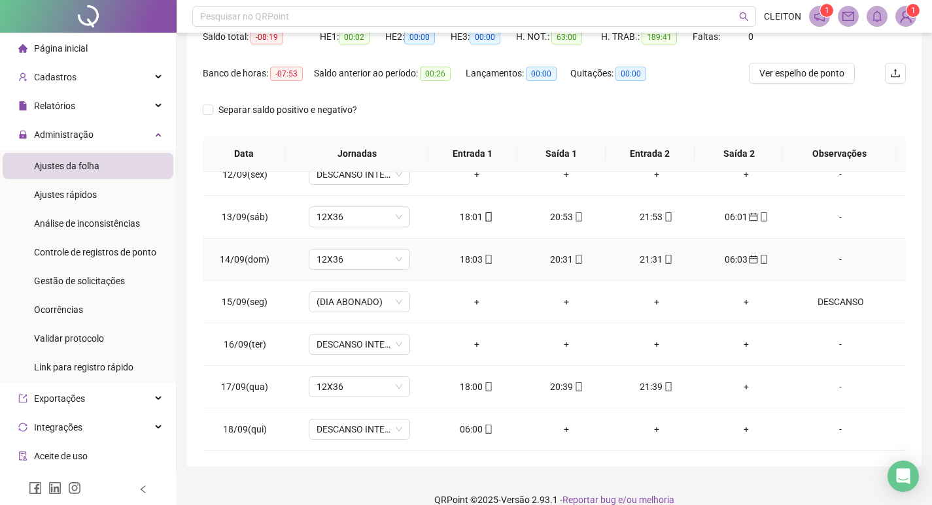
scroll to position [163, 0]
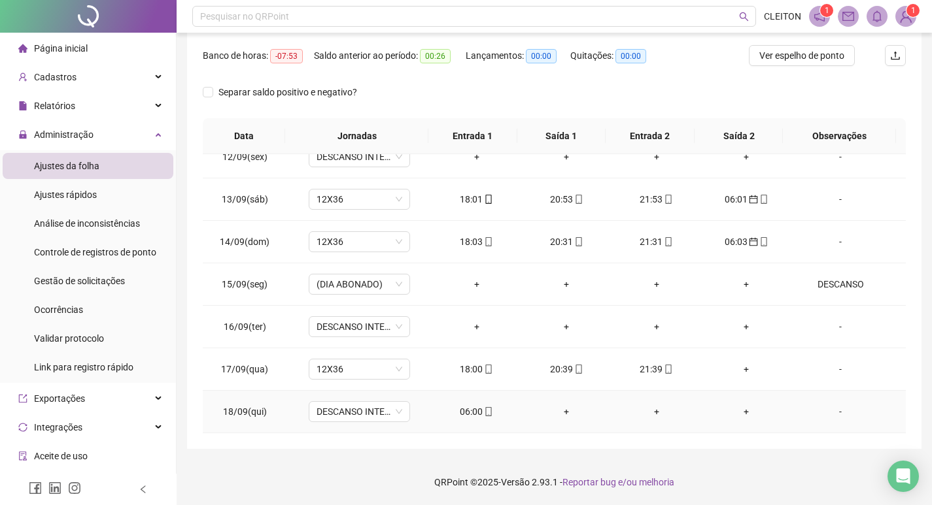
click at [464, 409] on div "06:00" at bounding box center [476, 412] width 69 height 14
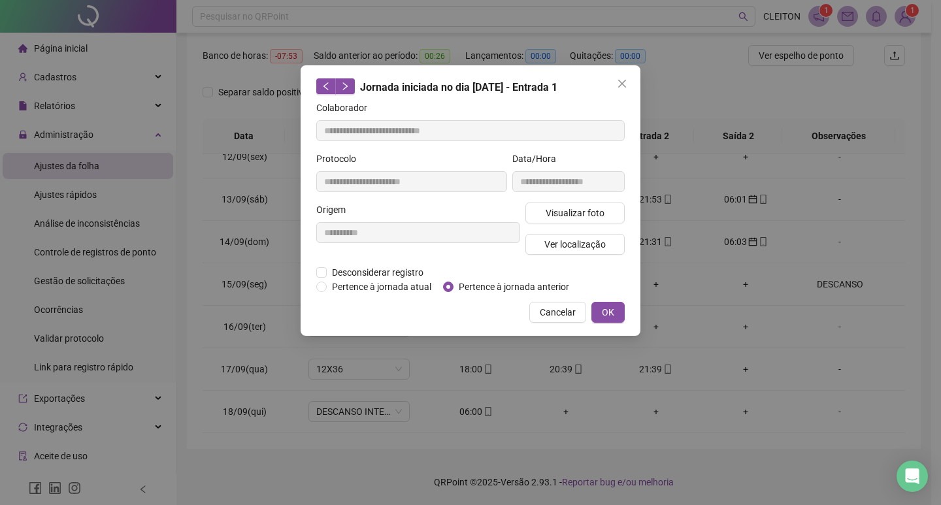
type input "**********"
click at [618, 316] on button "OK" at bounding box center [608, 312] width 33 height 21
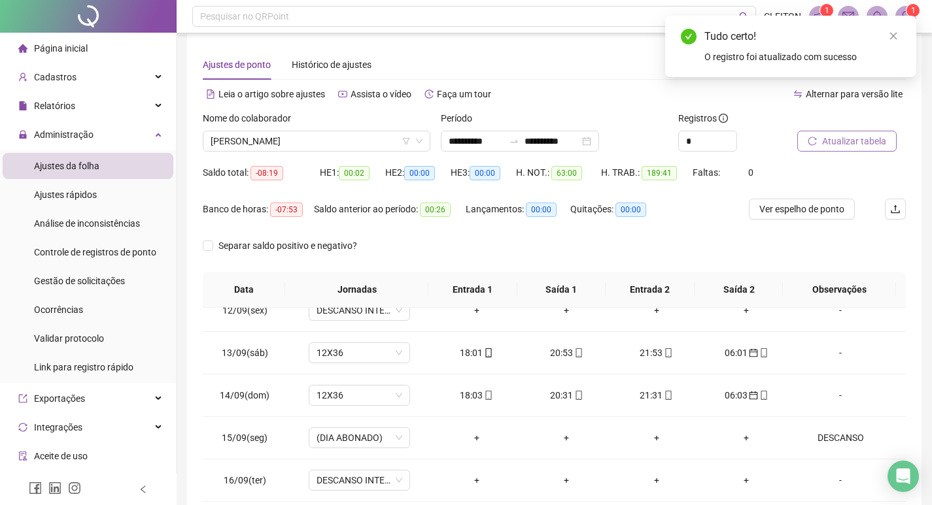
scroll to position [0, 0]
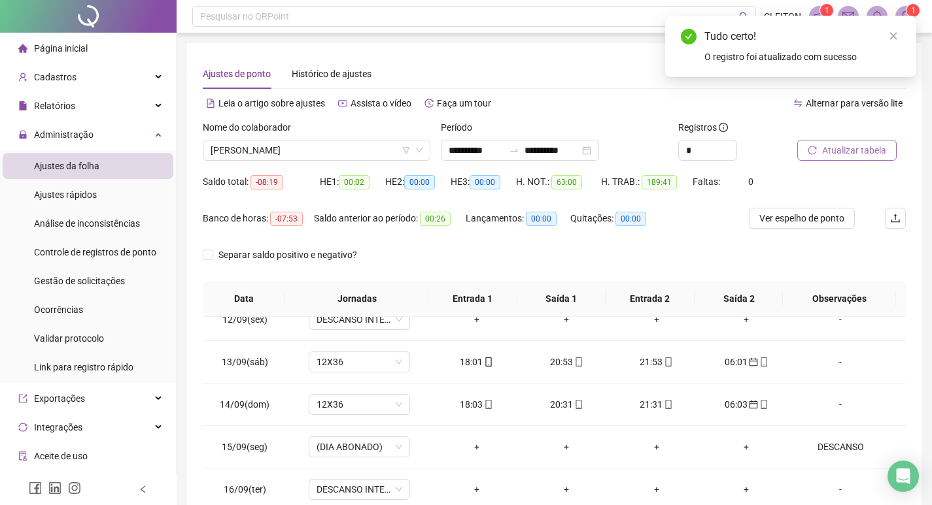
click at [831, 159] on button "Atualizar tabela" at bounding box center [846, 150] width 99 height 21
click at [298, 153] on span "WILLIAM CLEBER DE SOUZA ULIAN" at bounding box center [317, 151] width 212 height 20
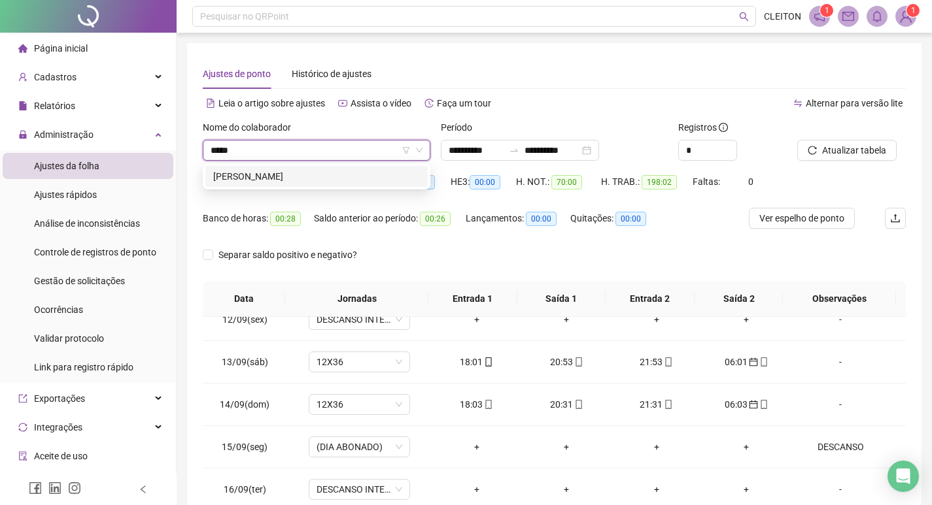
type input "******"
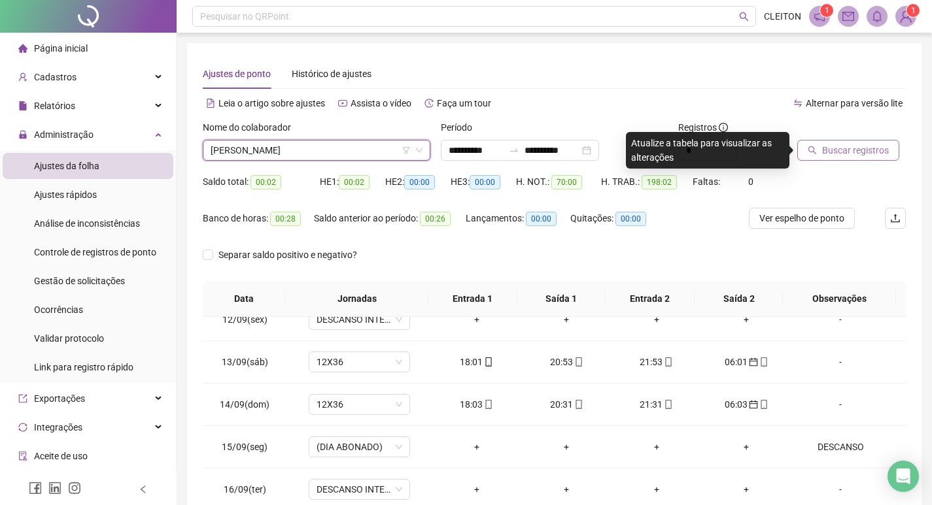
click at [813, 147] on icon "search" at bounding box center [812, 150] width 8 height 8
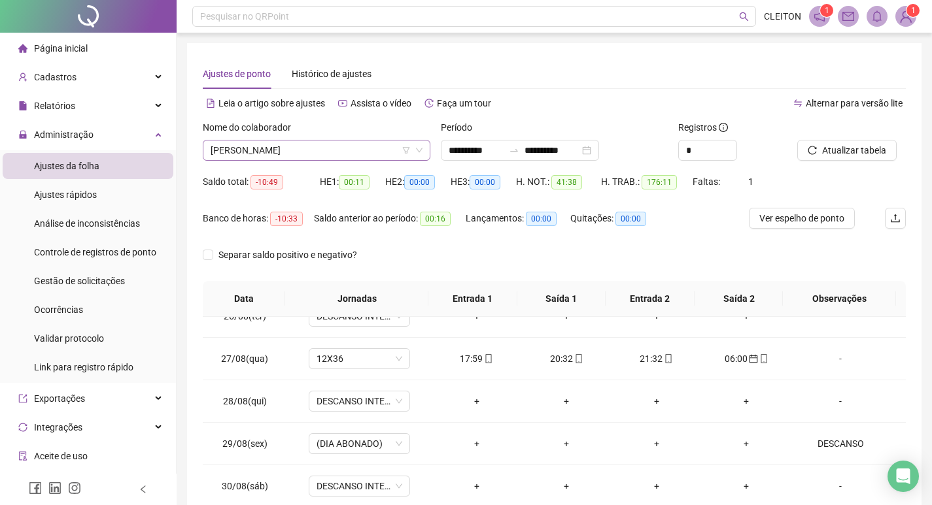
click at [316, 146] on span "WILIAM BARBARESCO" at bounding box center [317, 151] width 212 height 20
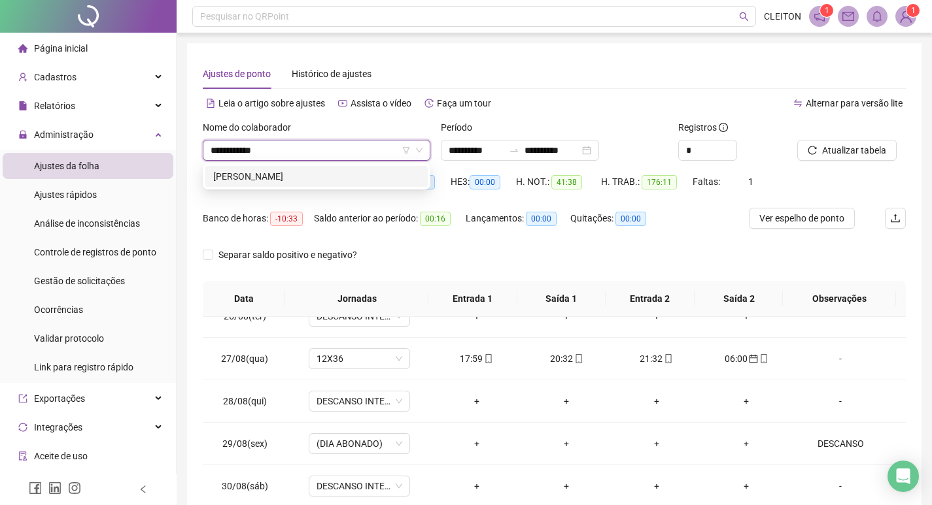
type input "**********"
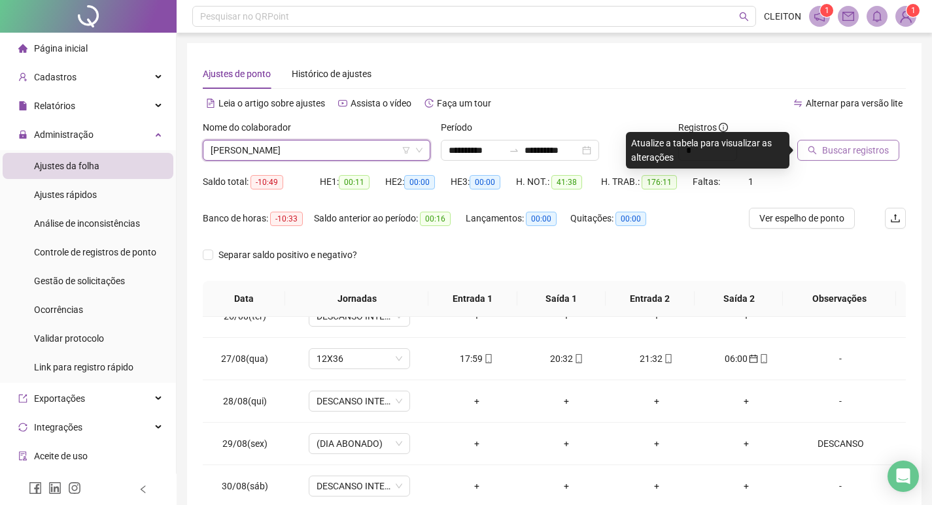
click at [855, 156] on span "Buscar registros" at bounding box center [855, 150] width 67 height 14
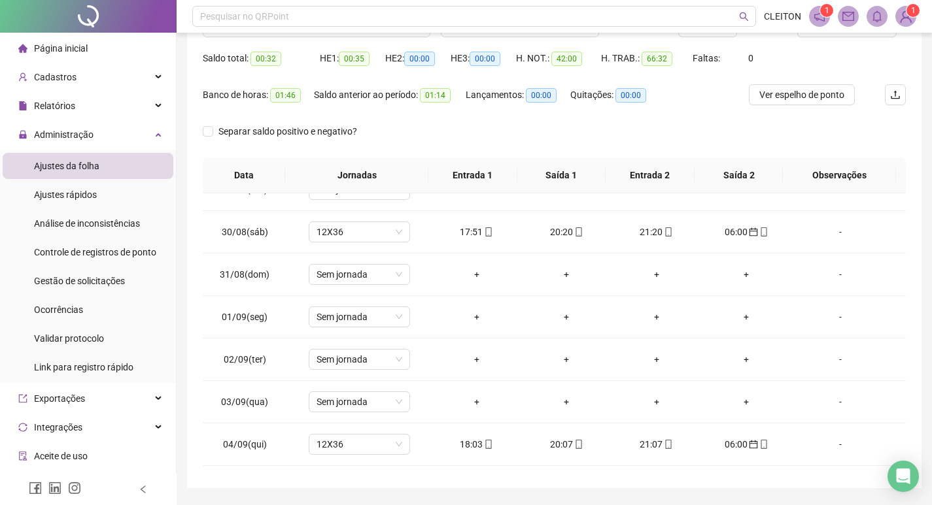
scroll to position [97, 0]
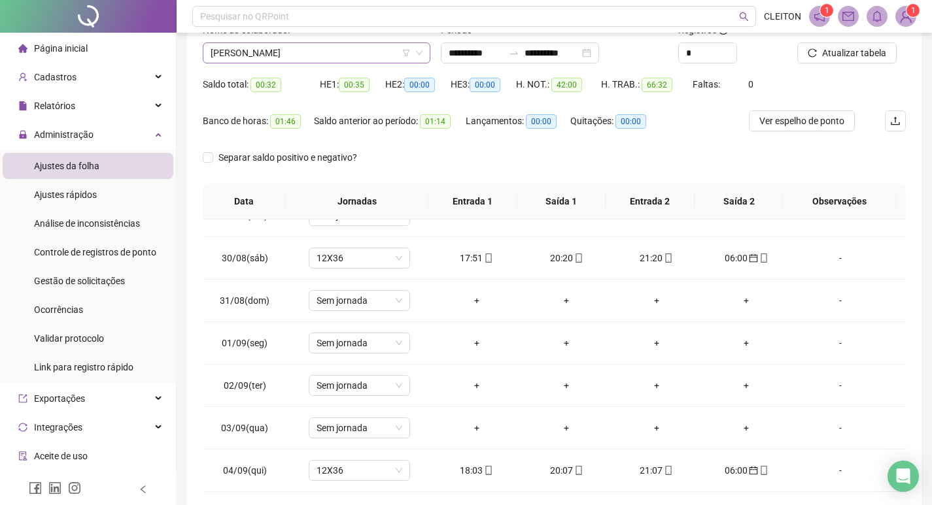
click at [306, 58] on span "GIOVANI PERES" at bounding box center [317, 53] width 212 height 20
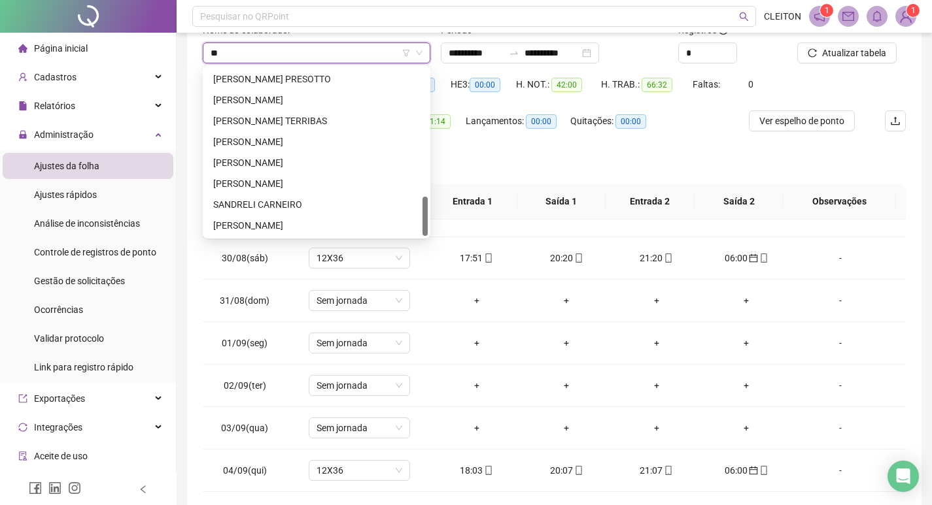
scroll to position [0, 0]
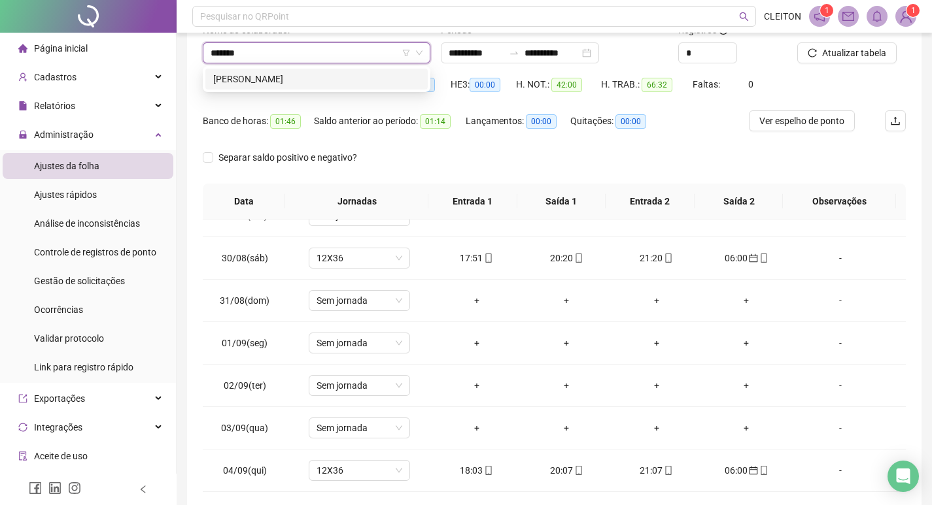
type input "*******"
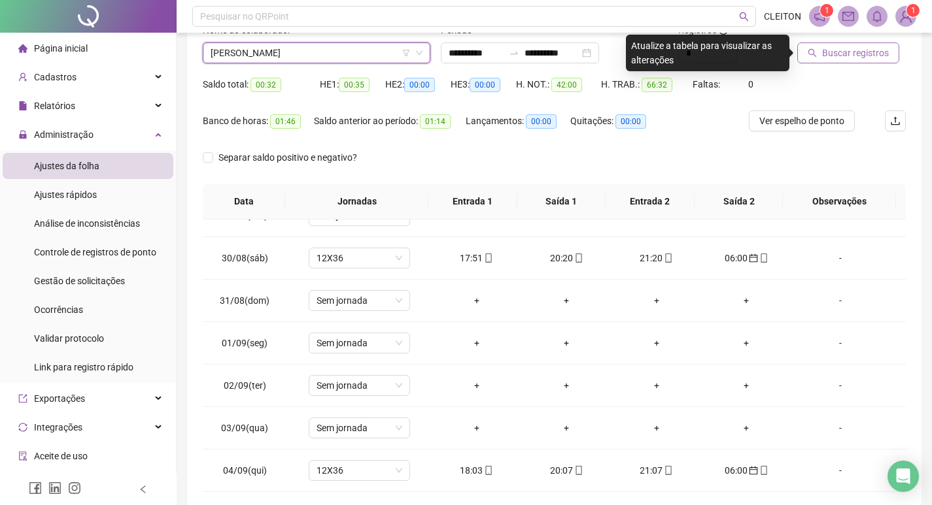
click at [839, 52] on span "Buscar registros" at bounding box center [855, 53] width 67 height 14
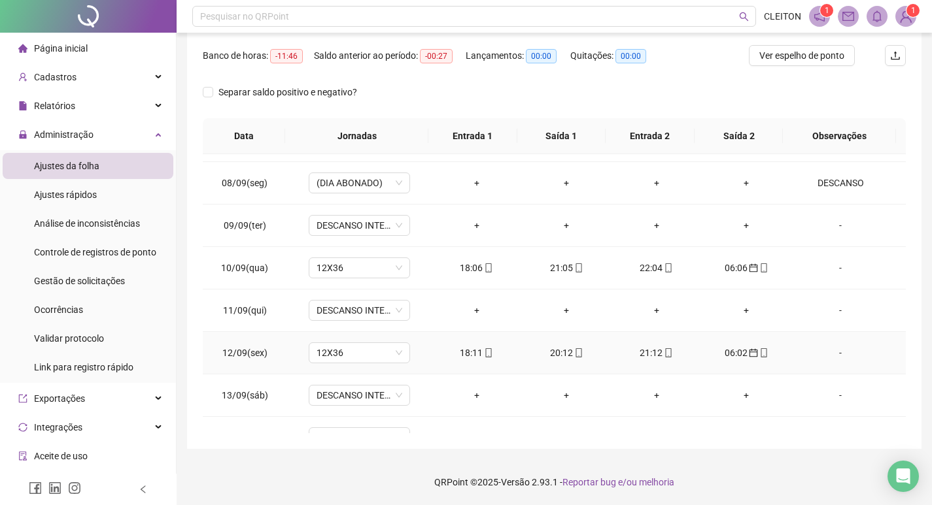
scroll to position [953, 0]
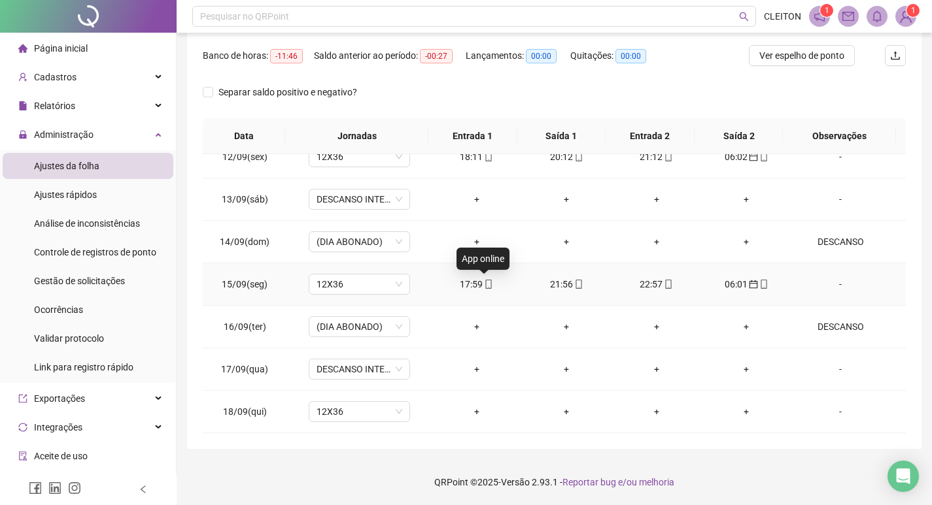
click at [488, 285] on icon "mobile" at bounding box center [488, 284] width 9 height 9
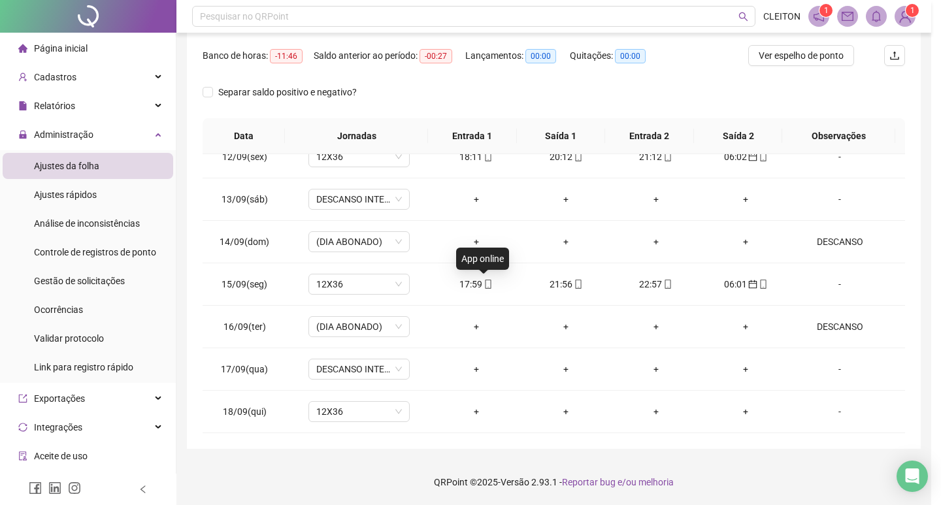
type input "**********"
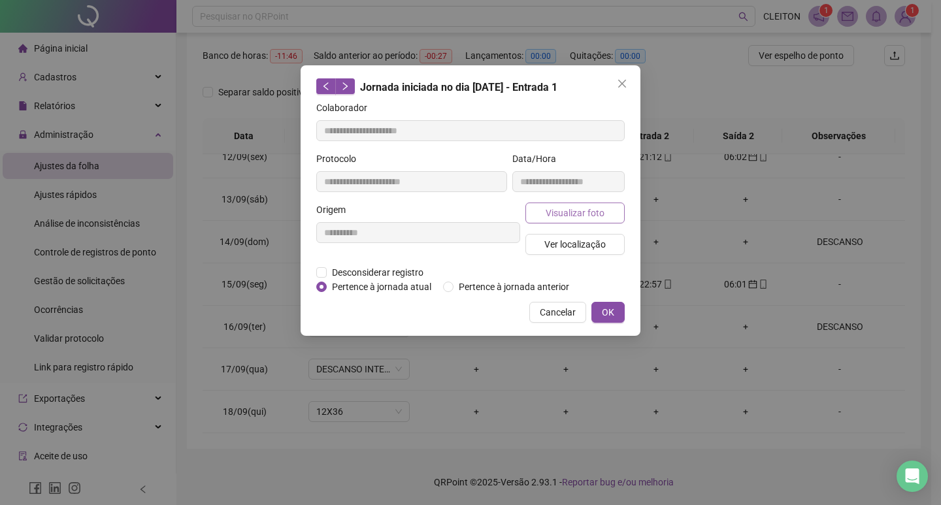
click at [614, 212] on button "Visualizar foto" at bounding box center [575, 213] width 99 height 21
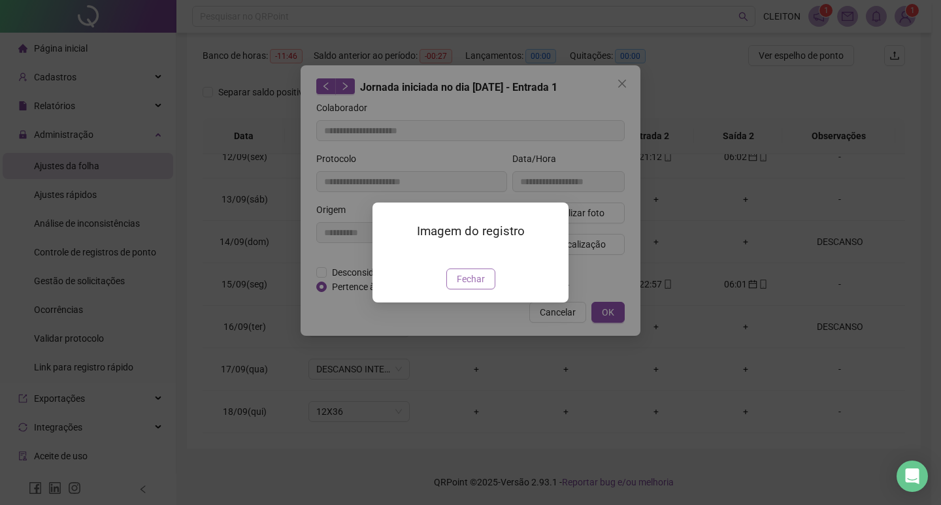
click at [464, 286] on span "Fechar" at bounding box center [471, 279] width 28 height 14
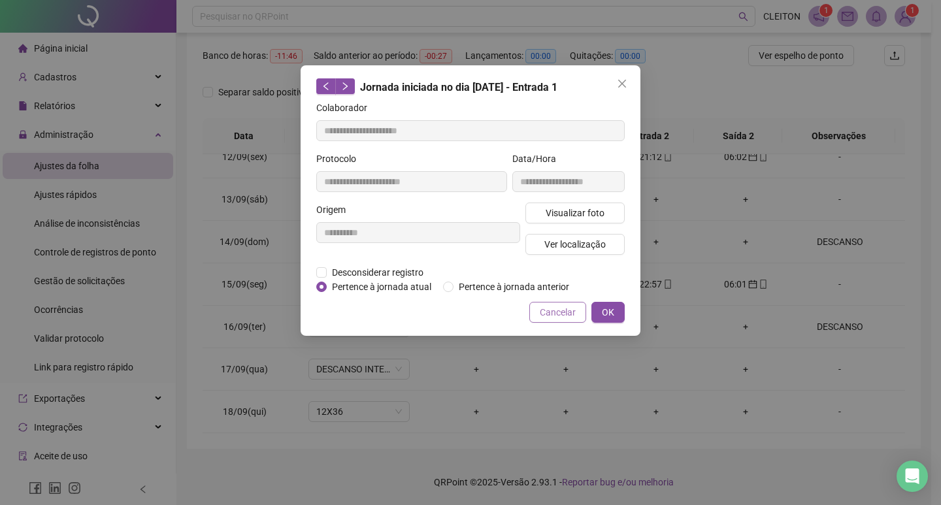
click at [559, 305] on span "Cancelar" at bounding box center [558, 312] width 36 height 14
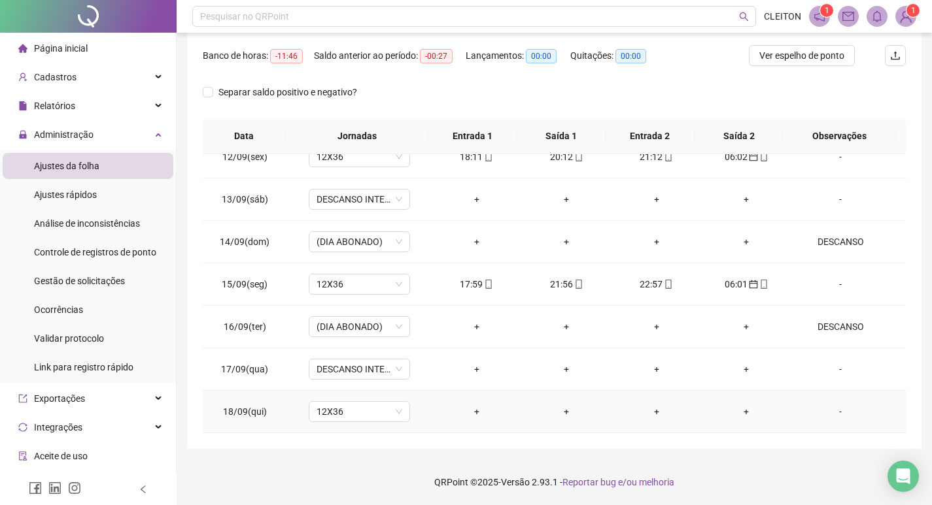
click at [838, 409] on div "-" at bounding box center [840, 412] width 77 height 14
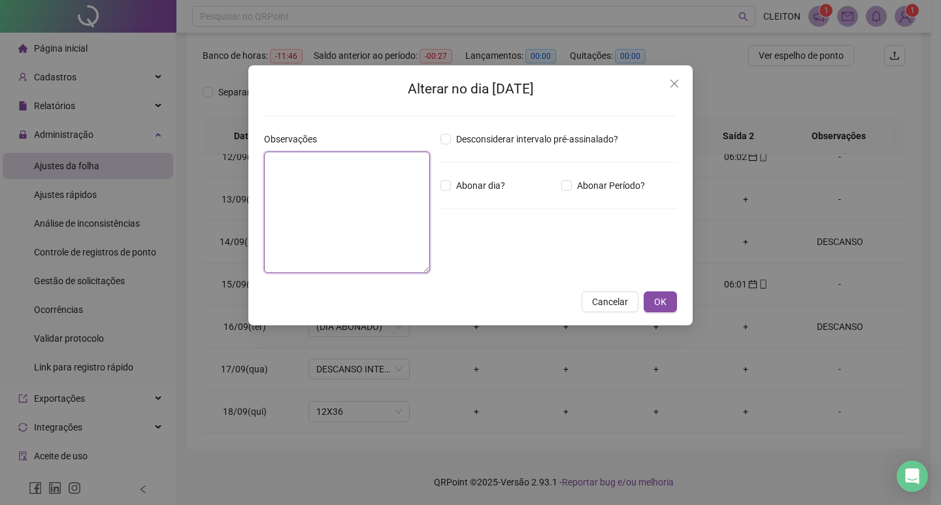
click at [314, 173] on textarea at bounding box center [347, 213] width 166 height 122
type textarea "********"
click at [655, 295] on span "OK" at bounding box center [660, 302] width 12 height 14
click at [657, 307] on span "OK" at bounding box center [660, 302] width 12 height 14
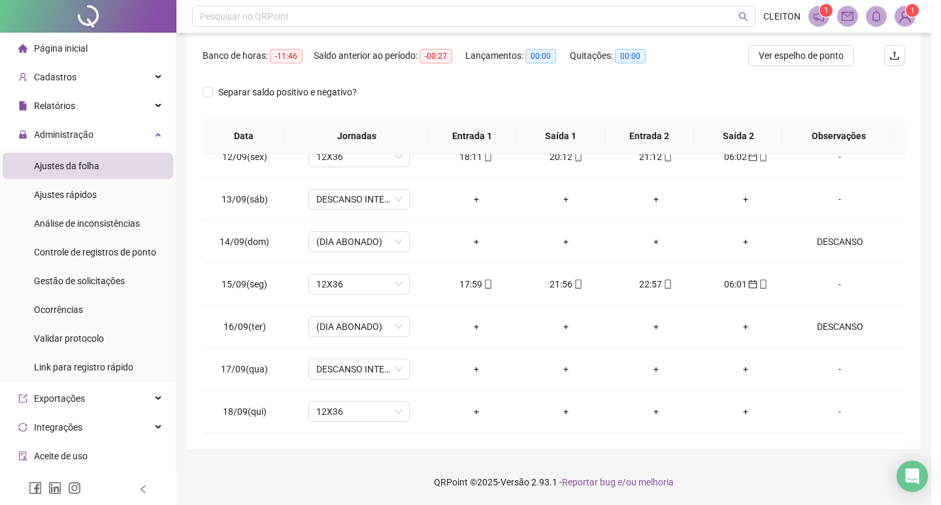
click at [668, 306] on div "Alterar no dia 18/09/2025 Observações ******** Desconsiderar intervalo pré-assi…" at bounding box center [470, 252] width 941 height 505
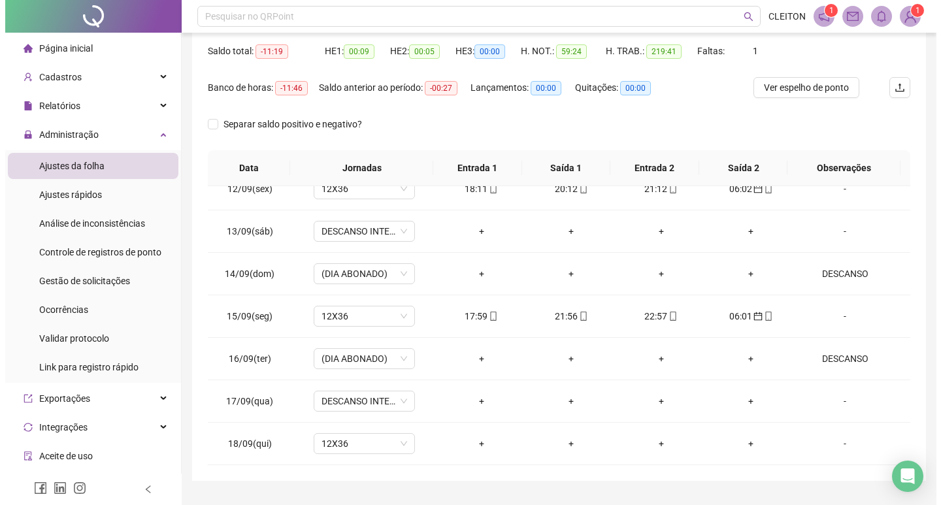
scroll to position [0, 0]
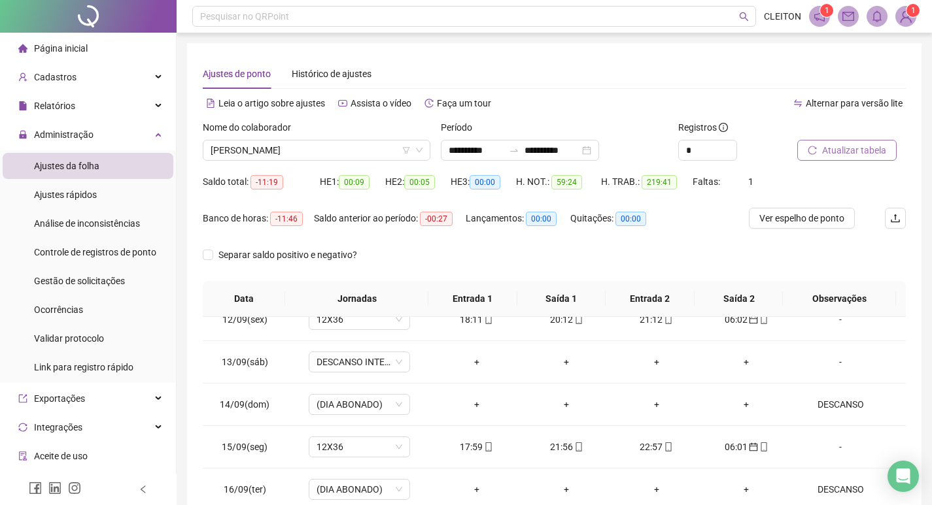
click at [822, 146] on span "Atualizar tabela" at bounding box center [854, 150] width 64 height 14
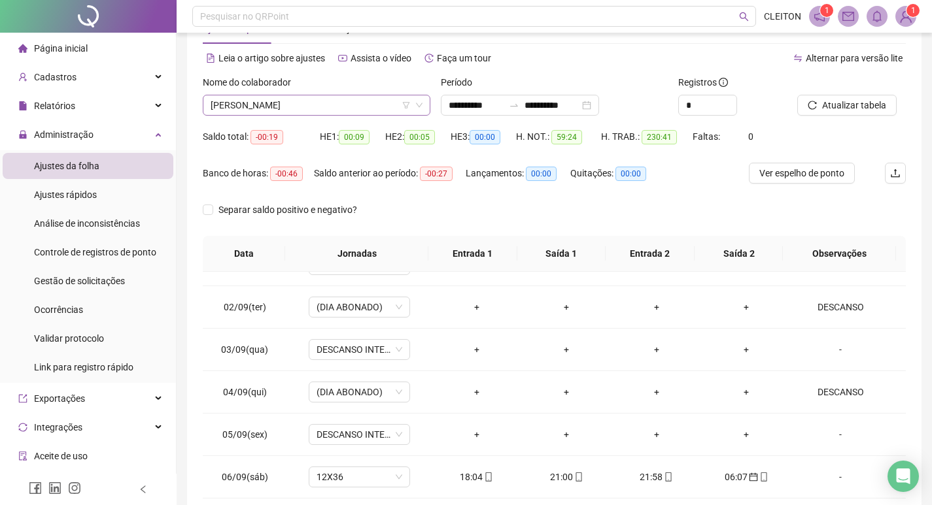
scroll to position [32, 0]
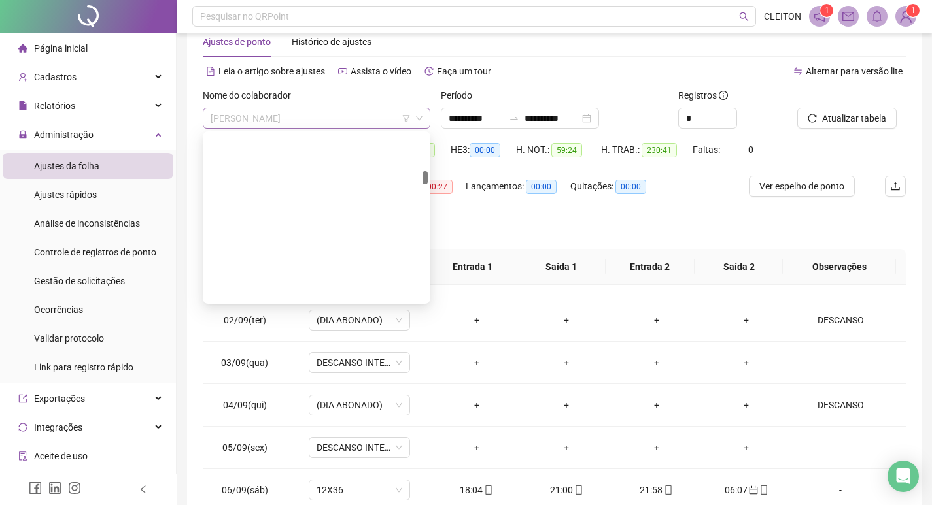
click at [324, 113] on span "ELIELZA PABLINE MARANO" at bounding box center [317, 119] width 212 height 20
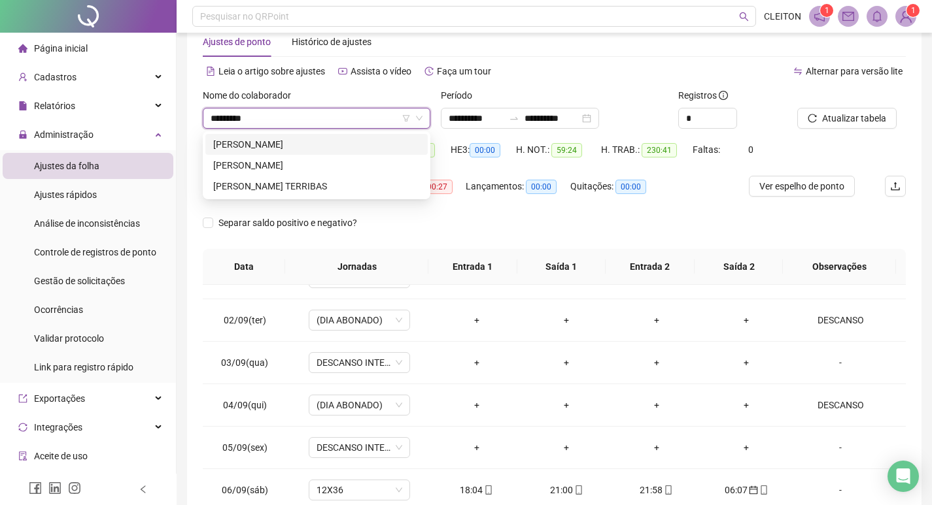
type input "**********"
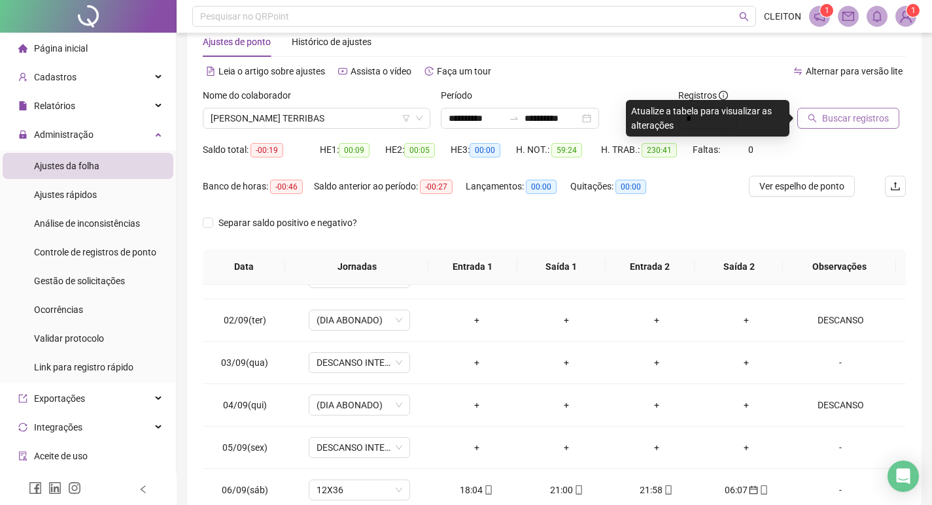
click at [855, 121] on span "Buscar registros" at bounding box center [855, 118] width 67 height 14
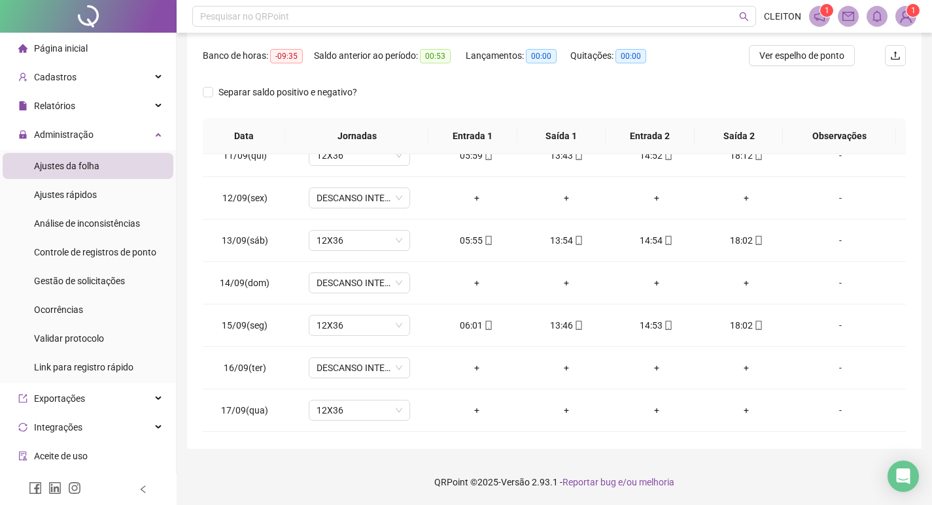
scroll to position [953, 0]
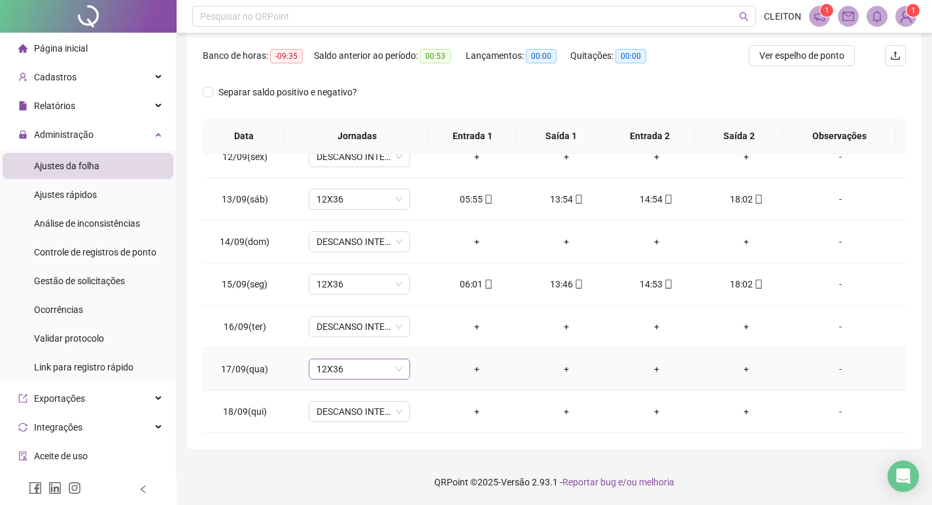
click at [361, 377] on span "12X36" at bounding box center [359, 370] width 86 height 20
type input "*****"
click at [406, 337] on button "Sim" at bounding box center [418, 336] width 25 height 16
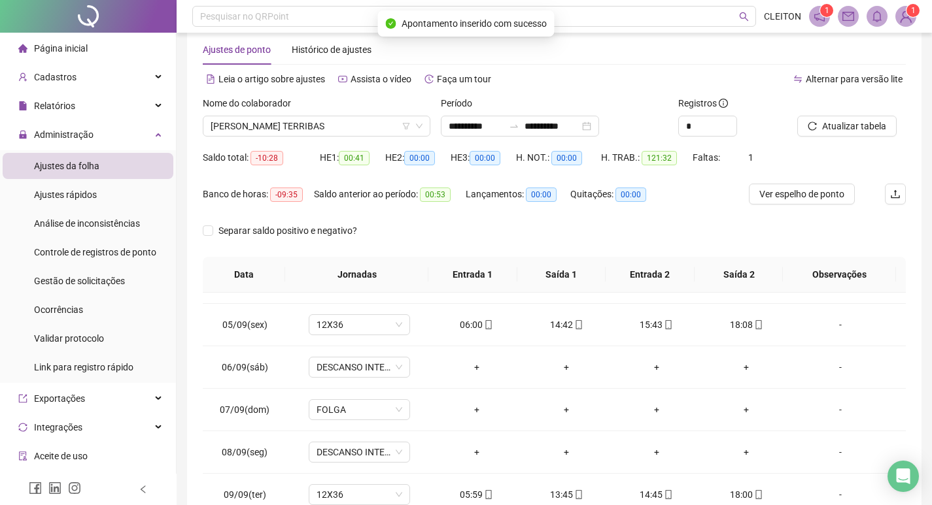
scroll to position [0, 0]
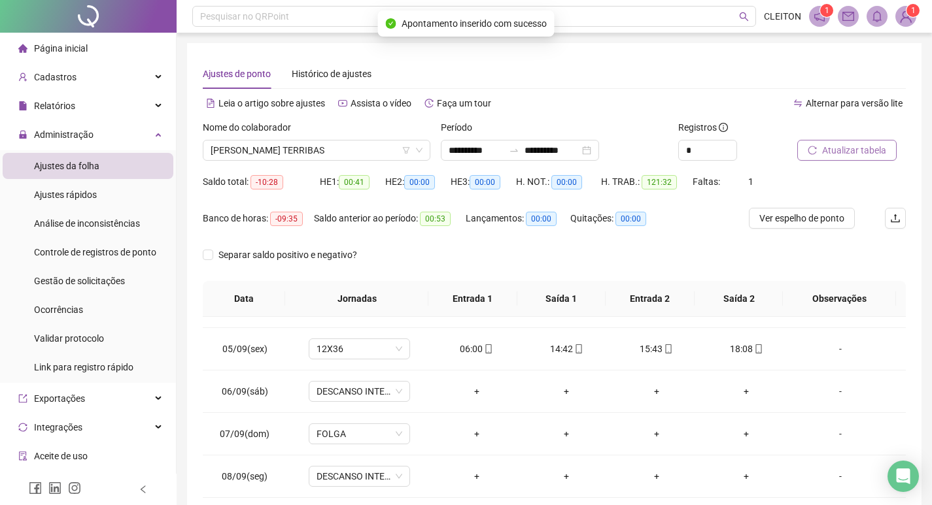
click at [845, 148] on span "Atualizar tabela" at bounding box center [854, 150] width 64 height 14
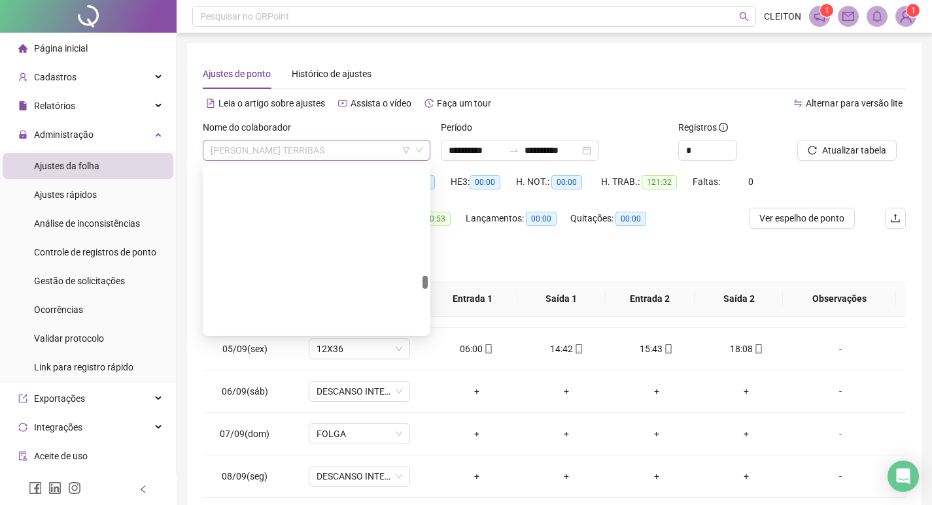
scroll to position [1862, 0]
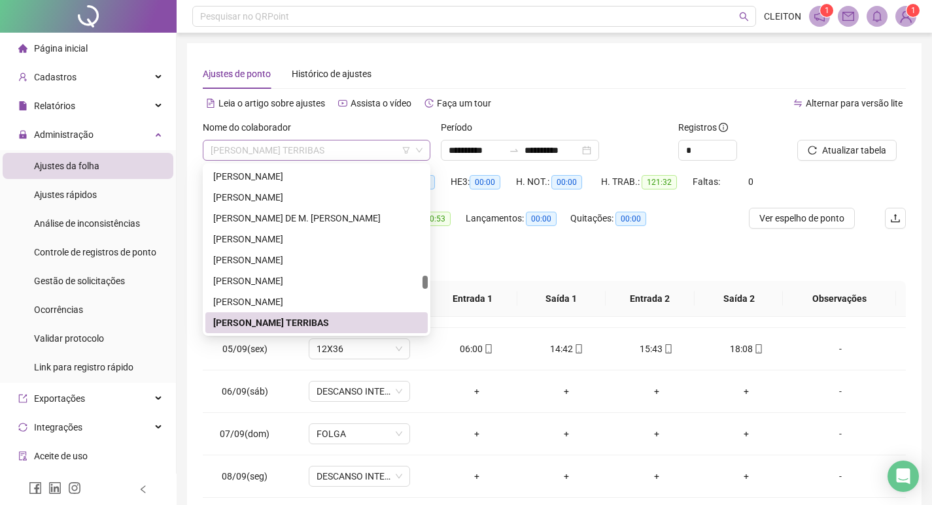
click at [293, 150] on span "MICHELE SARAGOSA TERRIBAS" at bounding box center [317, 151] width 212 height 20
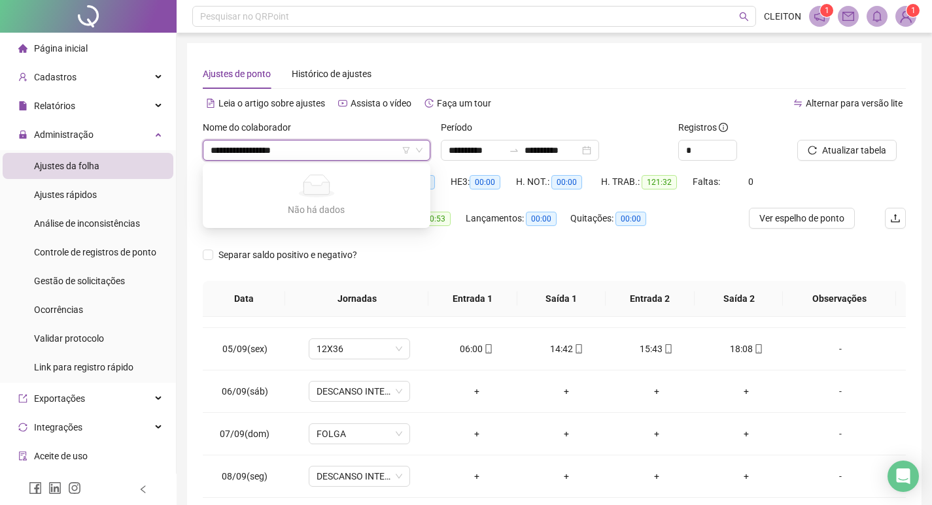
type input "**********"
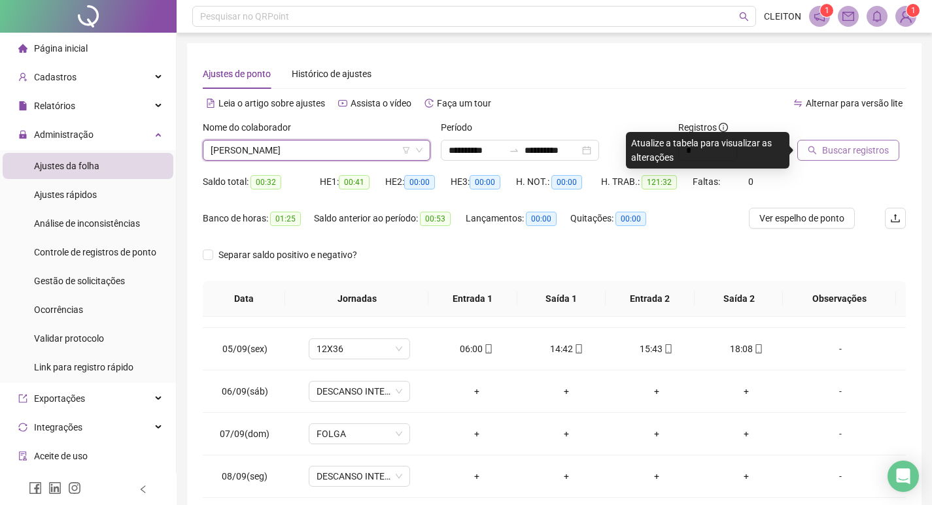
click at [856, 143] on button "Buscar registros" at bounding box center [848, 150] width 102 height 21
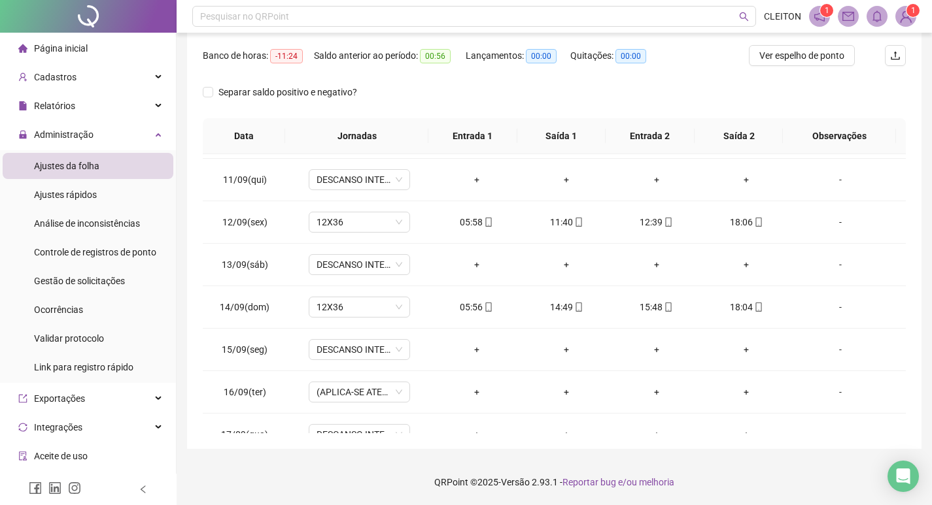
scroll to position [97, 0]
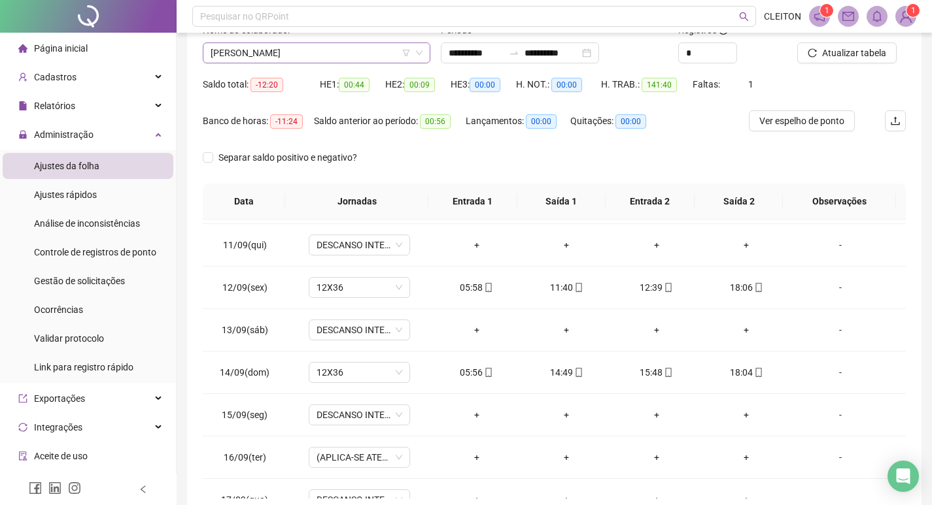
click at [295, 42] on div "VALDINEIA RODRIGUES BIZERRA" at bounding box center [317, 52] width 228 height 21
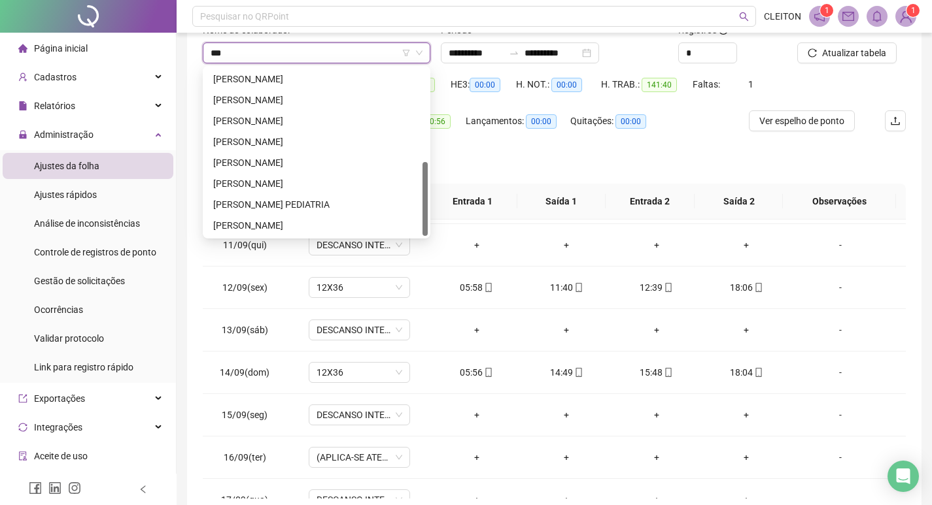
scroll to position [0, 0]
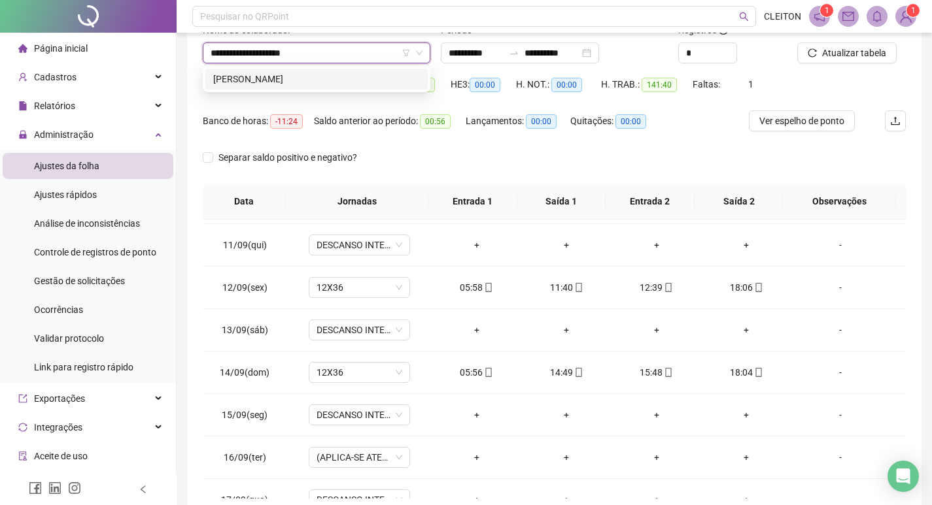
type input "**********"
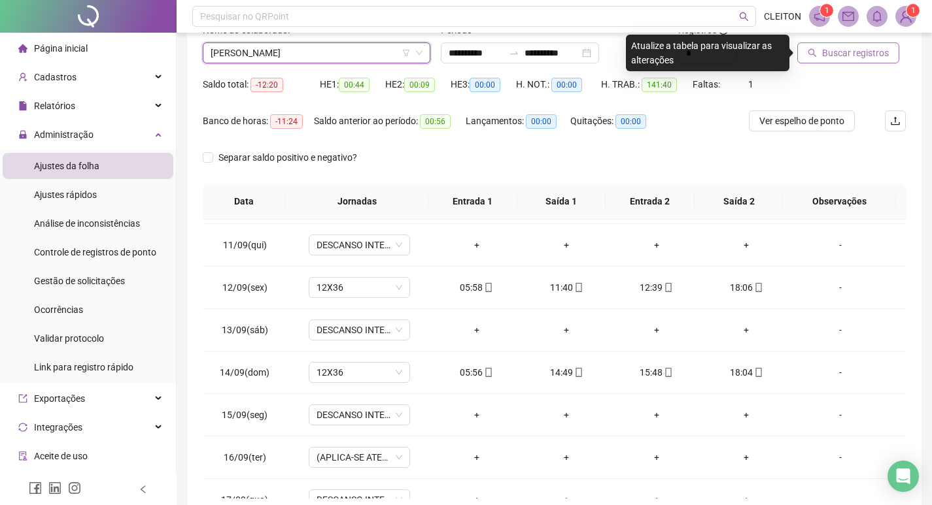
click at [853, 61] on button "Buscar registros" at bounding box center [848, 52] width 102 height 21
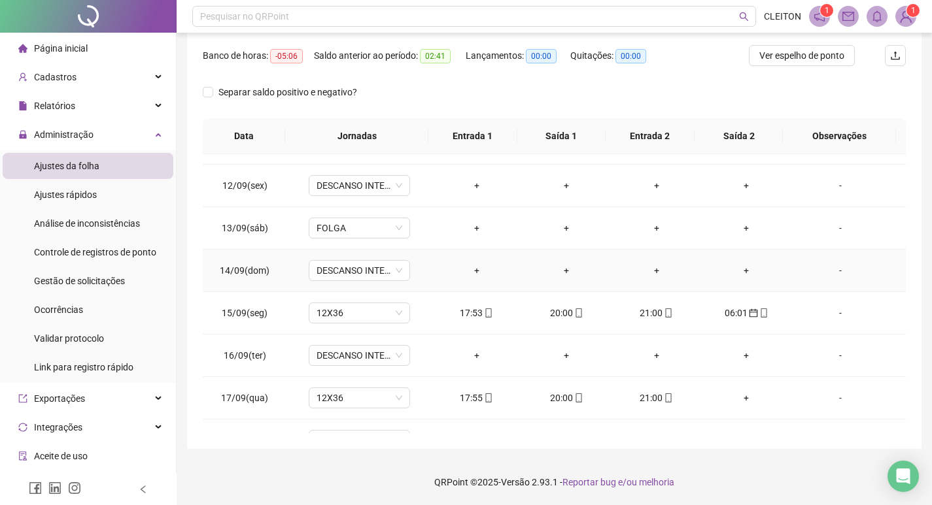
scroll to position [953, 0]
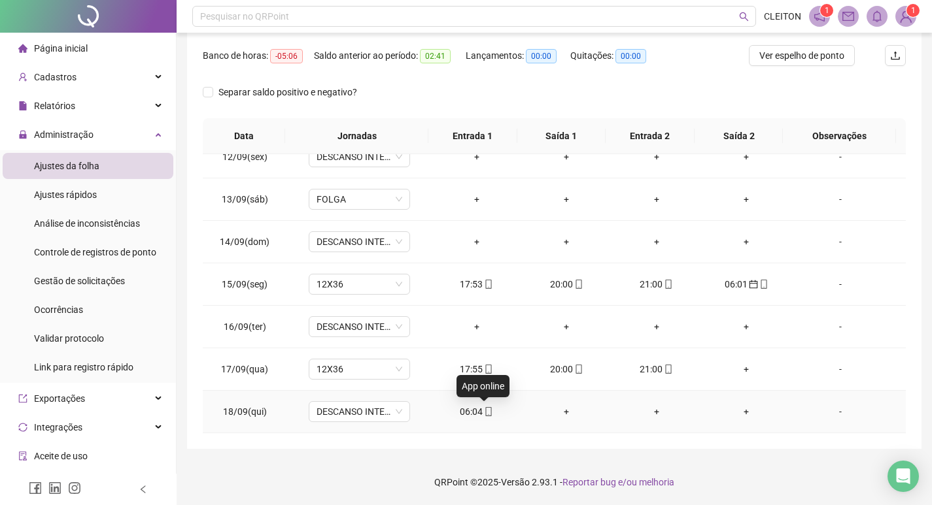
click at [484, 413] on icon "mobile" at bounding box center [488, 411] width 9 height 9
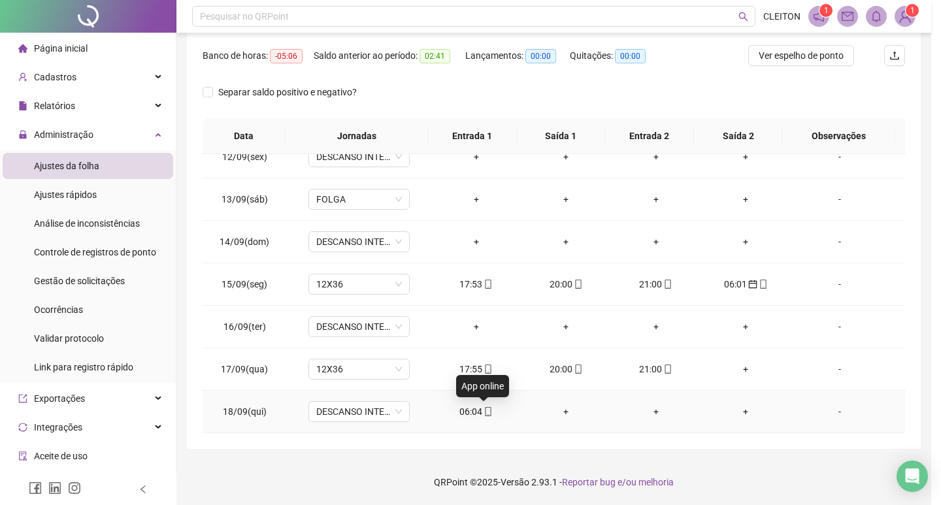
type input "**********"
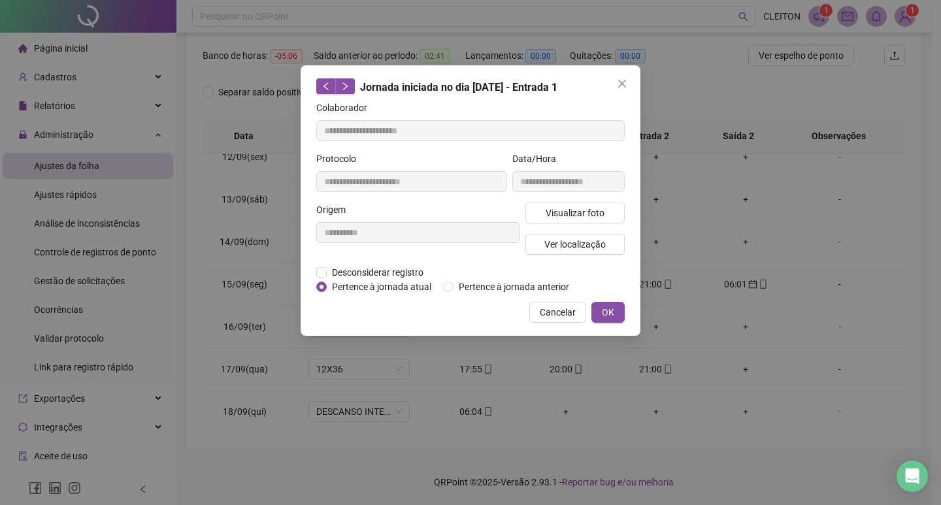
click at [458, 294] on div "**********" at bounding box center [471, 200] width 340 height 271
drag, startPoint x: 464, startPoint y: 292, endPoint x: 541, endPoint y: 294, distance: 77.2
click at [466, 292] on span "Pertence à jornada anterior" at bounding box center [514, 287] width 121 height 14
click at [493, 287] on span "Pertence à jornada anterior" at bounding box center [514, 287] width 121 height 14
click at [618, 308] on button "OK" at bounding box center [608, 312] width 33 height 21
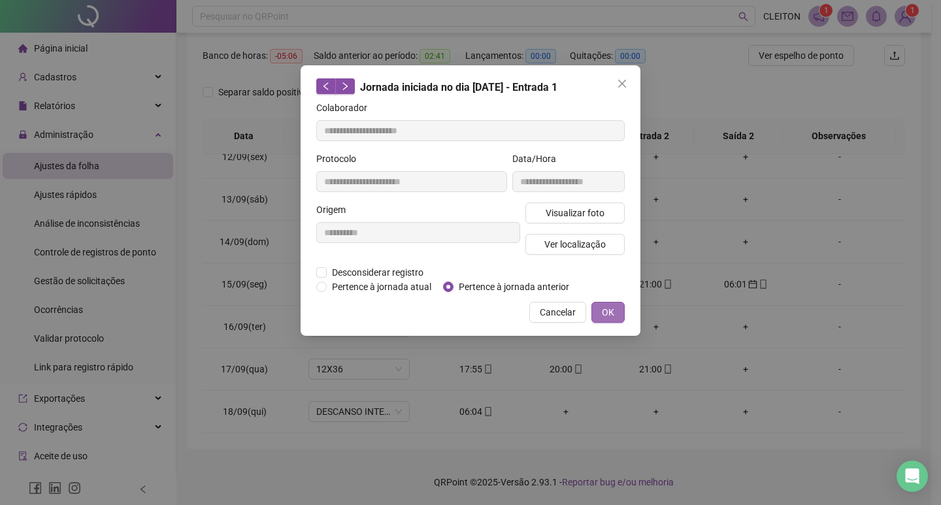
click at [606, 308] on span "OK" at bounding box center [608, 312] width 12 height 14
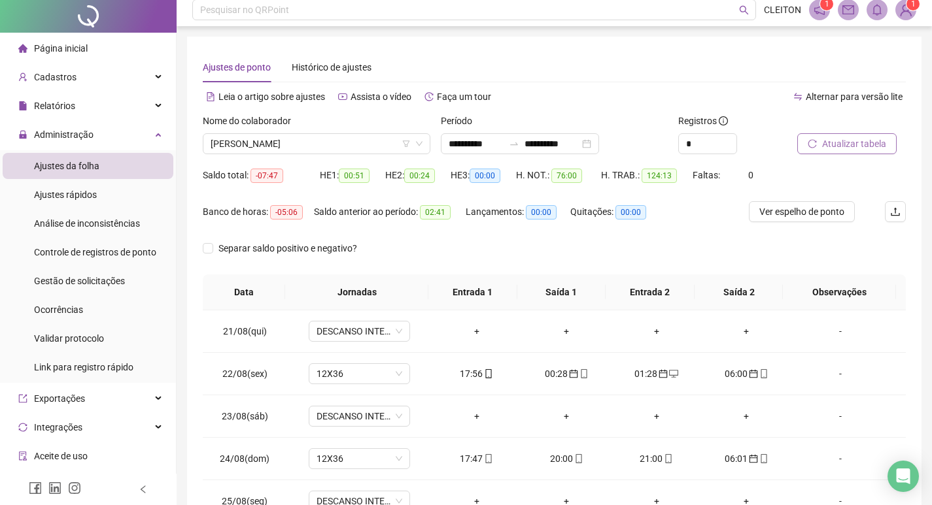
scroll to position [0, 0]
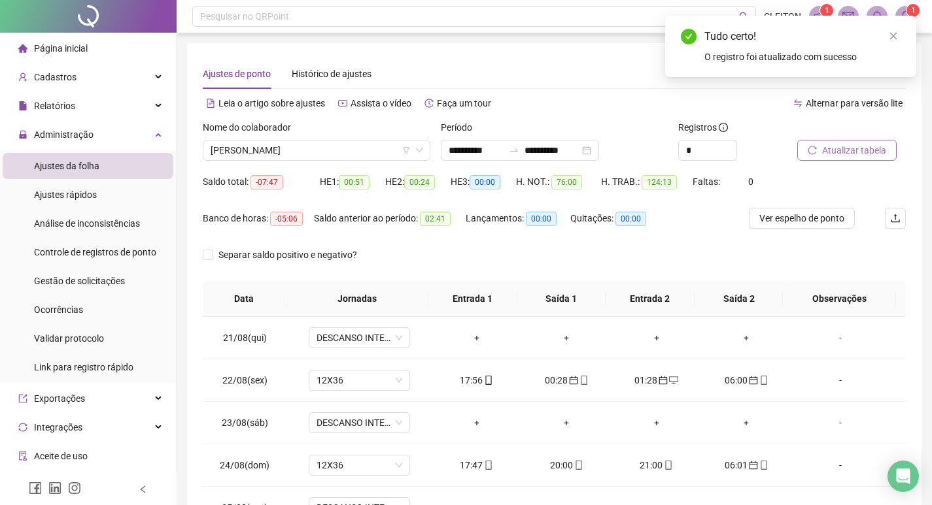
click at [839, 152] on span "Atualizar tabela" at bounding box center [854, 150] width 64 height 14
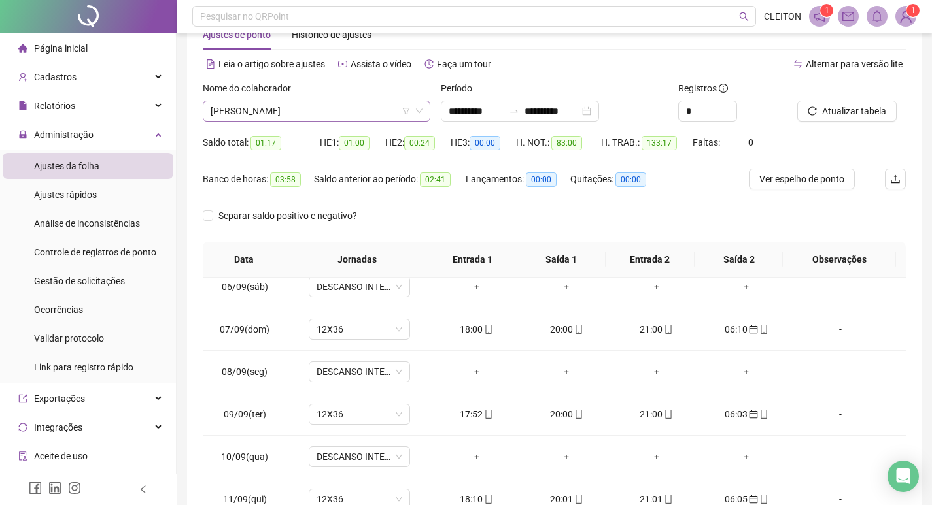
scroll to position [32, 0]
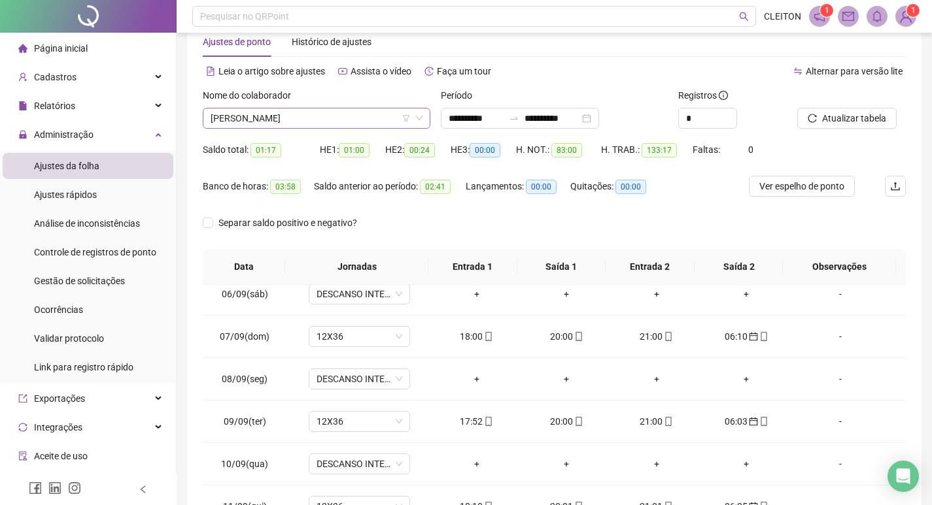
click at [326, 127] on span "PAMELA REGINA DA COSTA" at bounding box center [317, 119] width 212 height 20
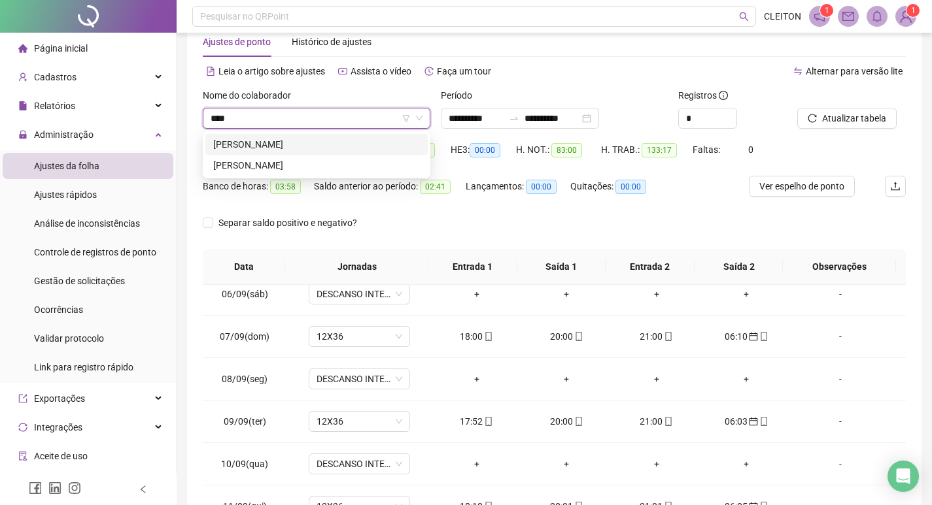
scroll to position [0, 0]
type input "**********"
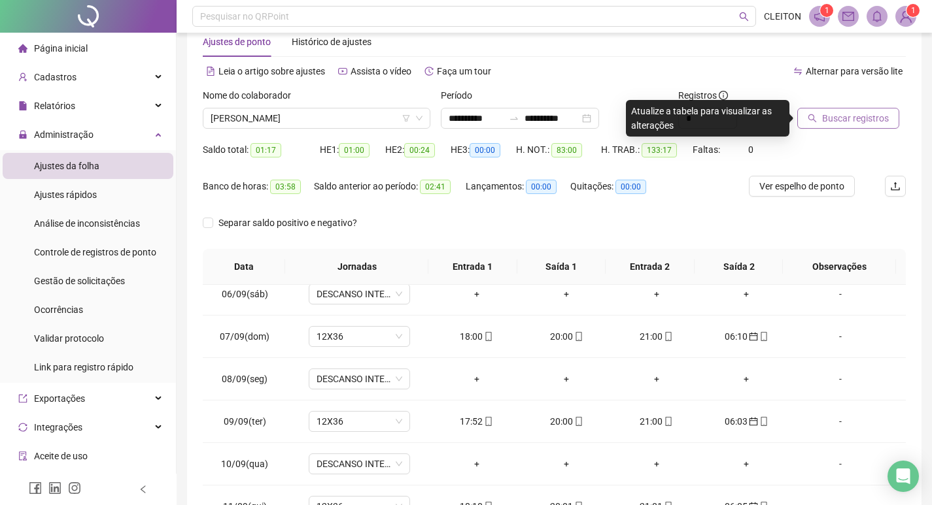
click at [860, 118] on span "Buscar registros" at bounding box center [855, 118] width 67 height 14
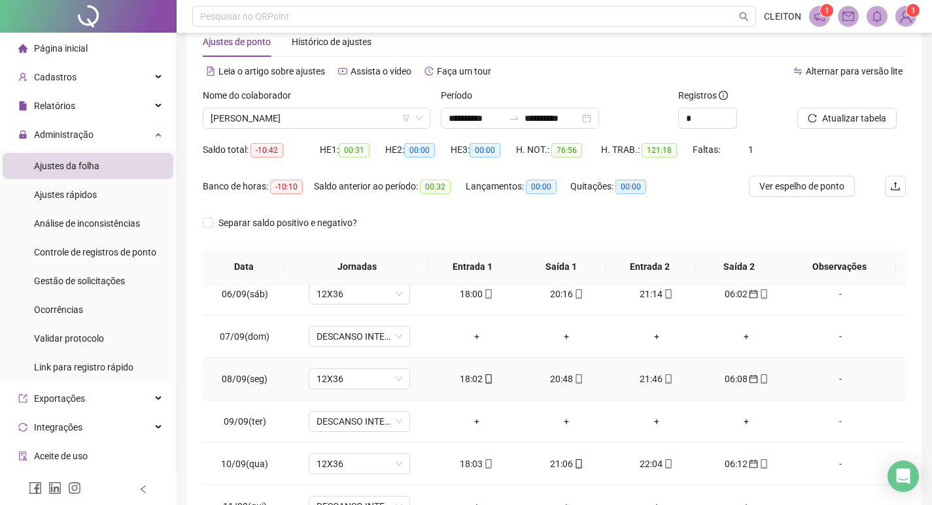
click at [472, 389] on td "18:02" at bounding box center [477, 379] width 90 height 42
click at [481, 385] on div "18:02" at bounding box center [476, 379] width 69 height 14
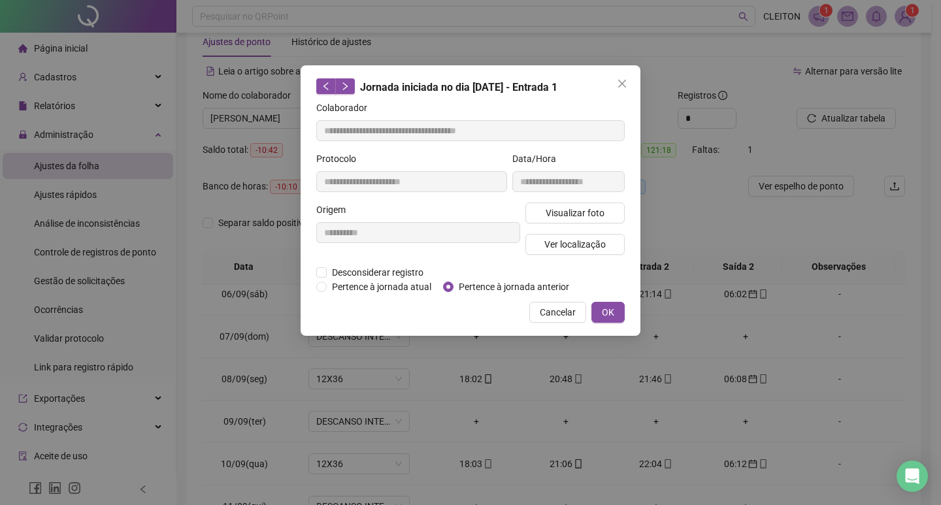
type input "**********"
click at [549, 212] on span "Visualizar foto" at bounding box center [575, 213] width 59 height 14
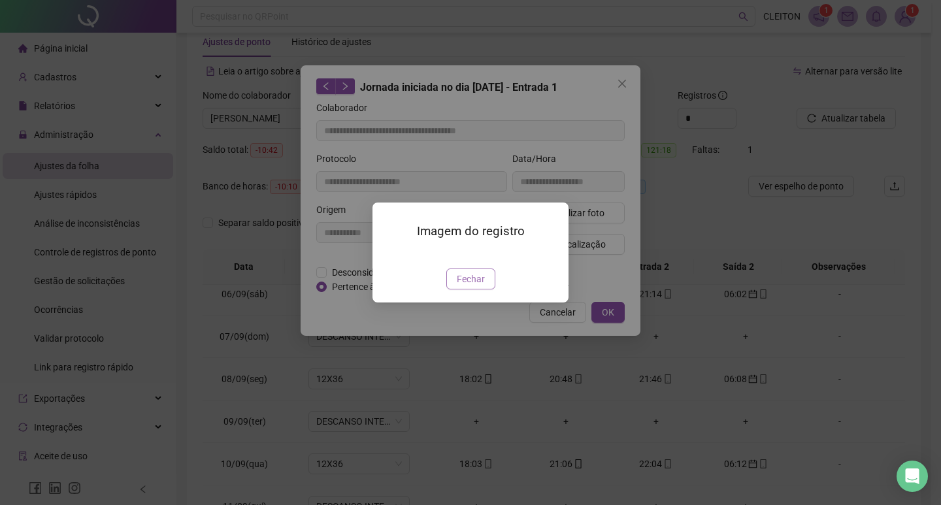
click at [461, 286] on span "Fechar" at bounding box center [471, 279] width 28 height 14
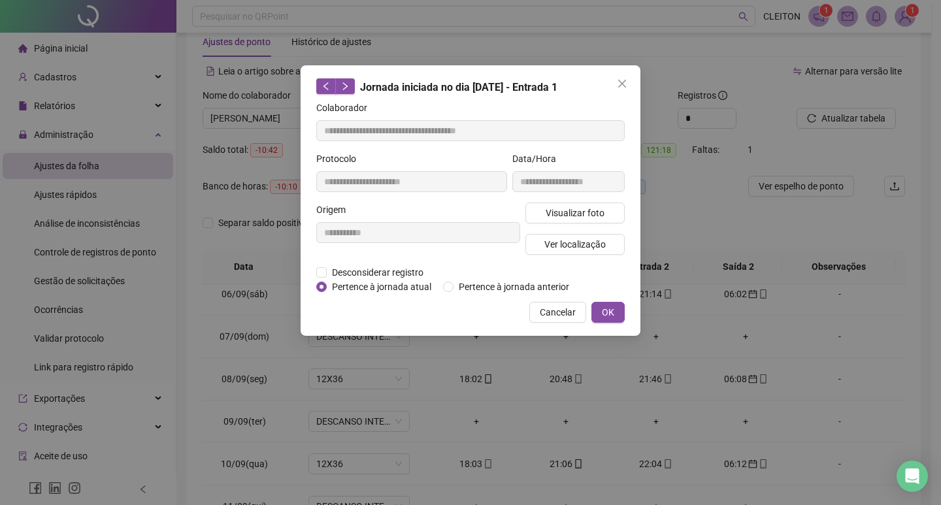
click at [570, 313] on span "Cancelar" at bounding box center [558, 312] width 36 height 14
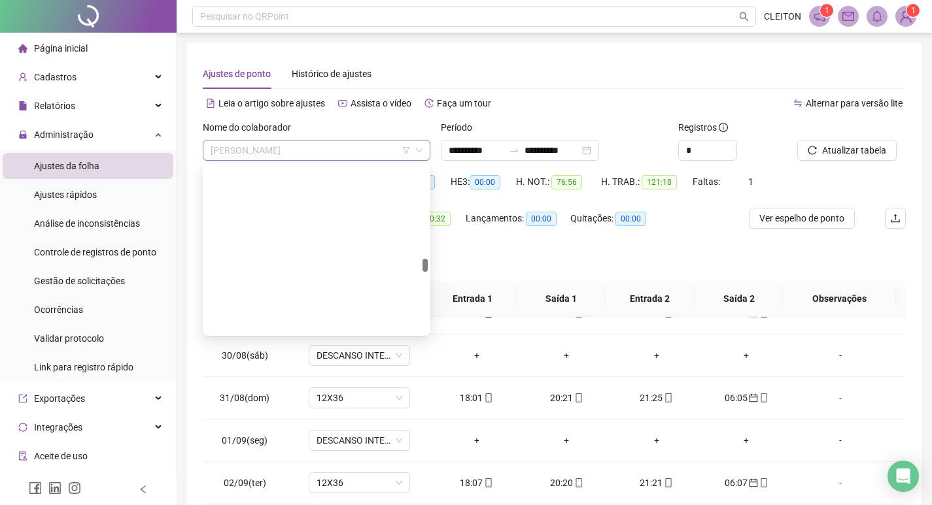
click at [283, 144] on span "MARCIA REGINA CARVALHO ALVES DE OLIVEIRA" at bounding box center [317, 151] width 212 height 20
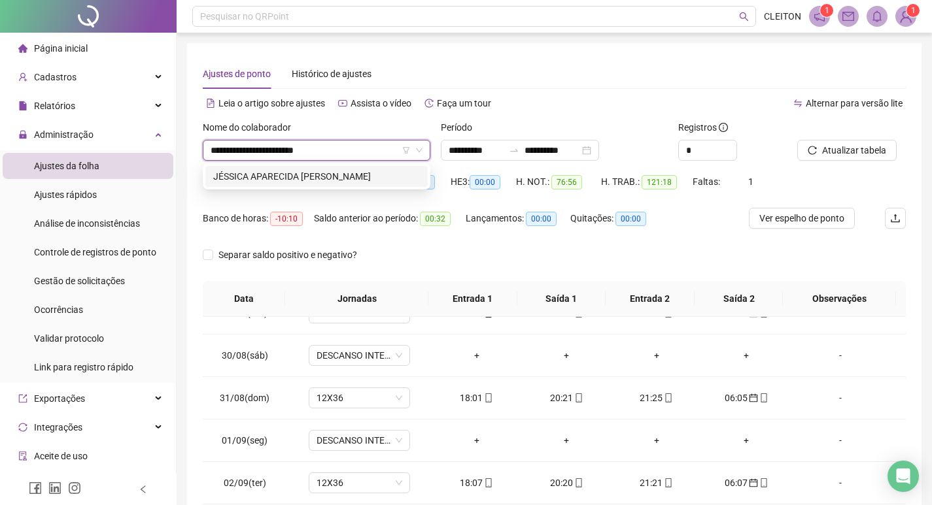
type input "**********"
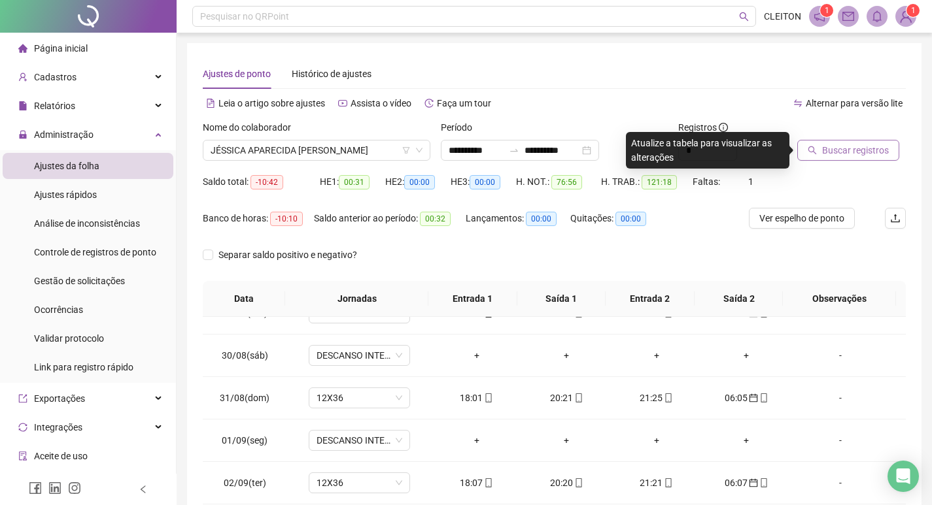
click at [827, 142] on button "Buscar registros" at bounding box center [848, 150] width 102 height 21
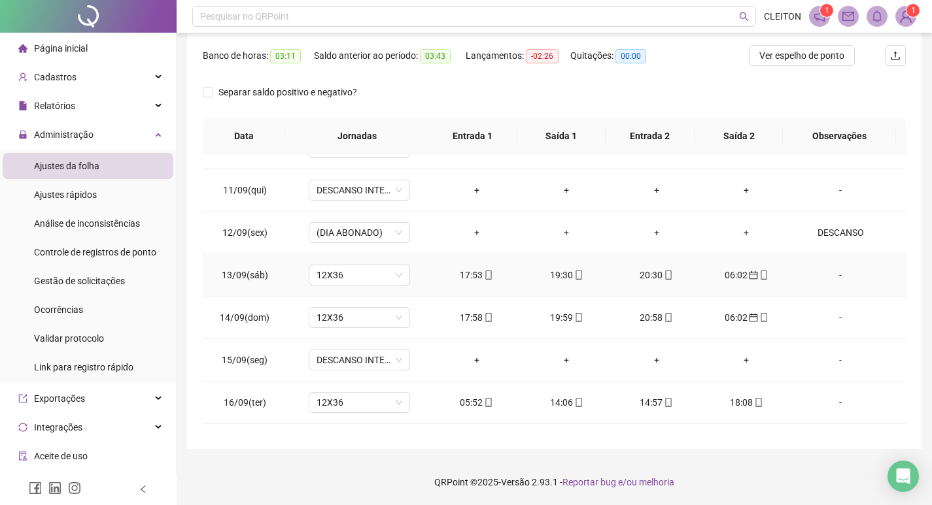
scroll to position [953, 0]
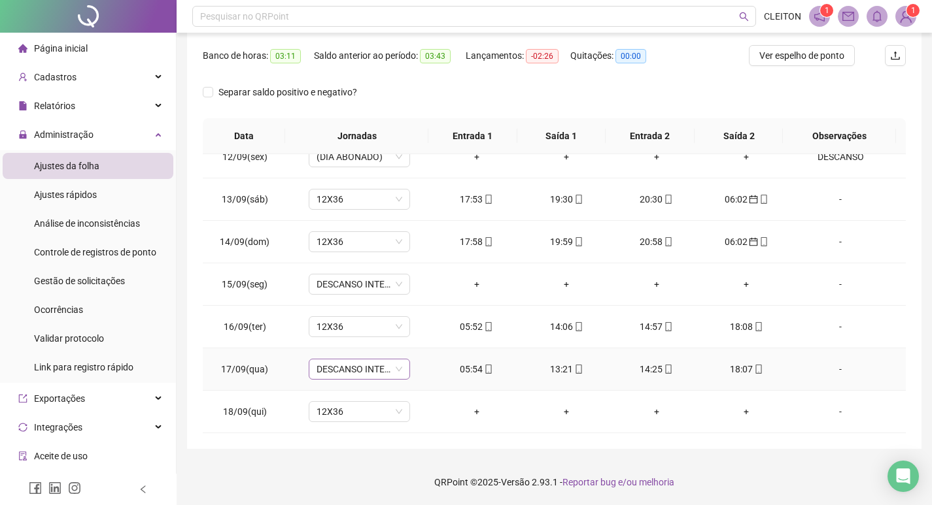
click at [350, 377] on span "DESCANSO INTER-JORNADA" at bounding box center [359, 370] width 86 height 20
click at [426, 413] on td "12X36" at bounding box center [358, 412] width 145 height 42
click at [340, 378] on span "DESCANSO INTER-JORNADA" at bounding box center [359, 370] width 86 height 20
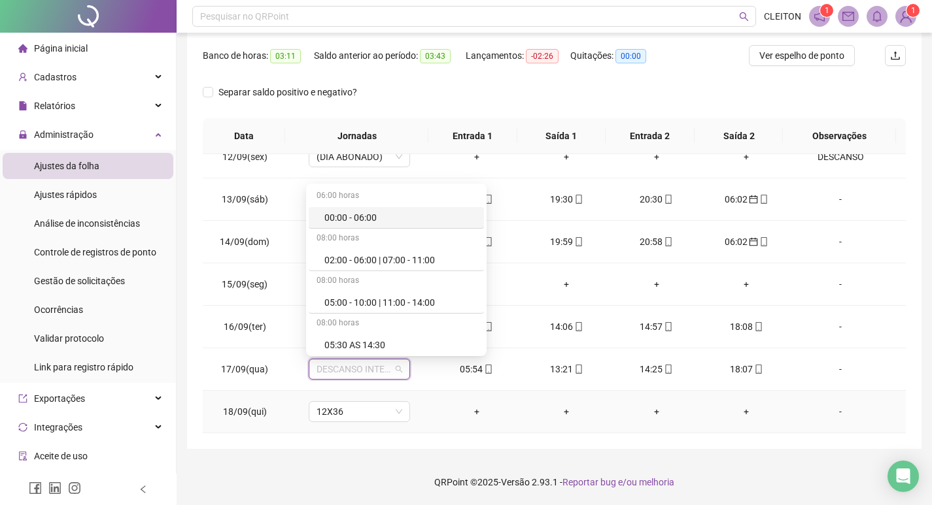
click at [386, 426] on td "12X36" at bounding box center [358, 412] width 145 height 42
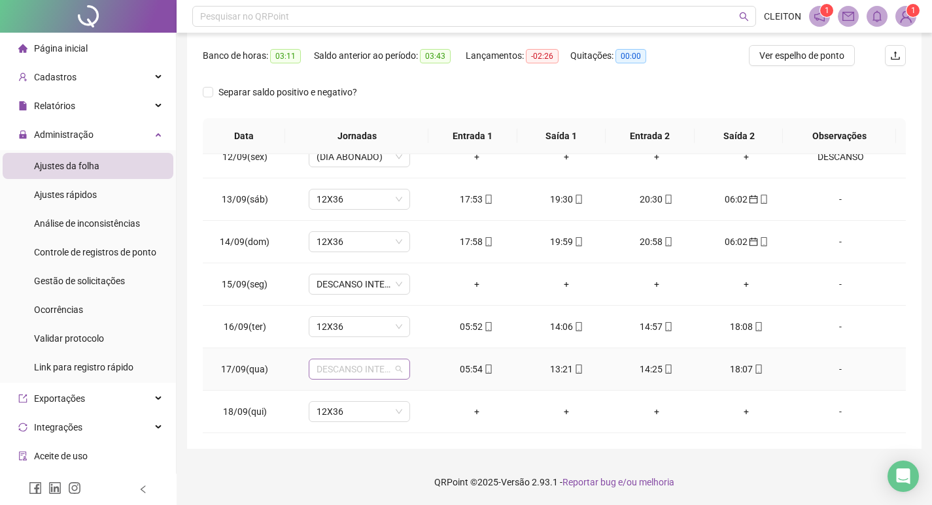
click at [359, 378] on span "DESCANSO INTER-JORNADA" at bounding box center [359, 370] width 86 height 20
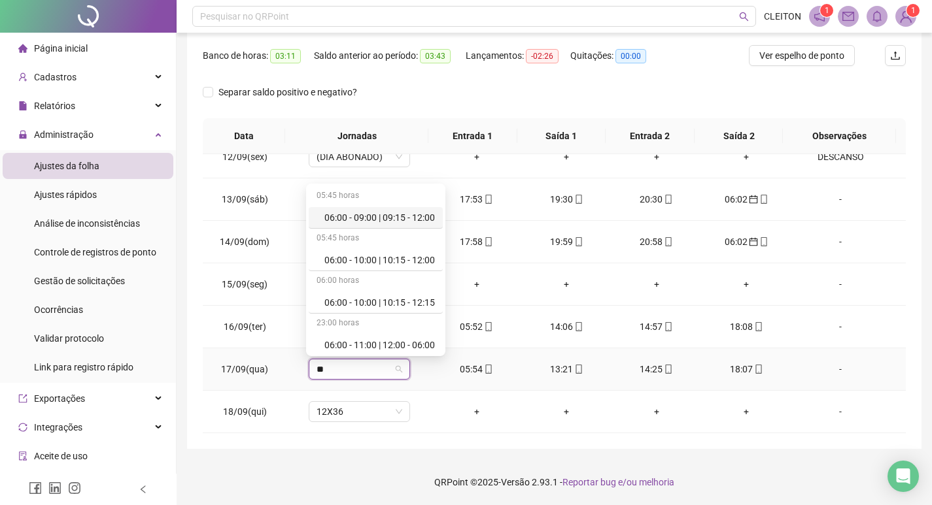
type input "***"
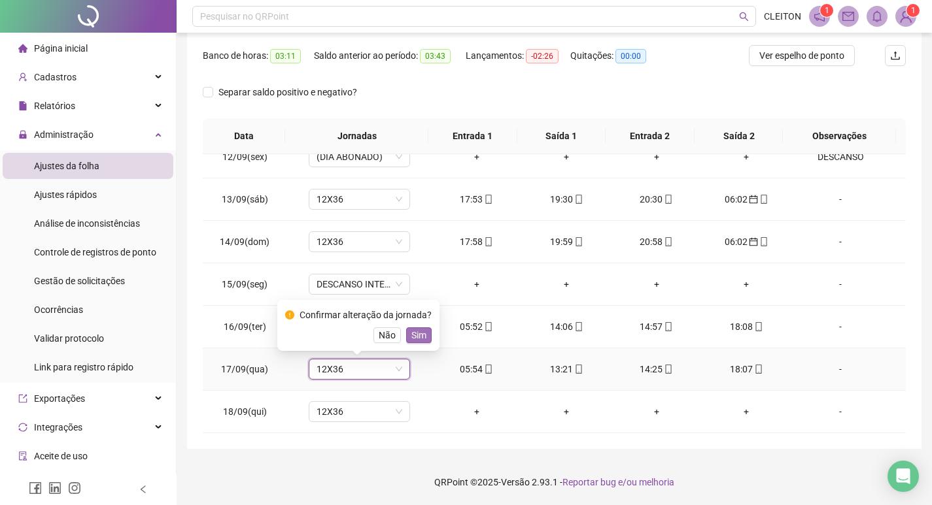
click at [420, 337] on span "Sim" at bounding box center [418, 335] width 15 height 14
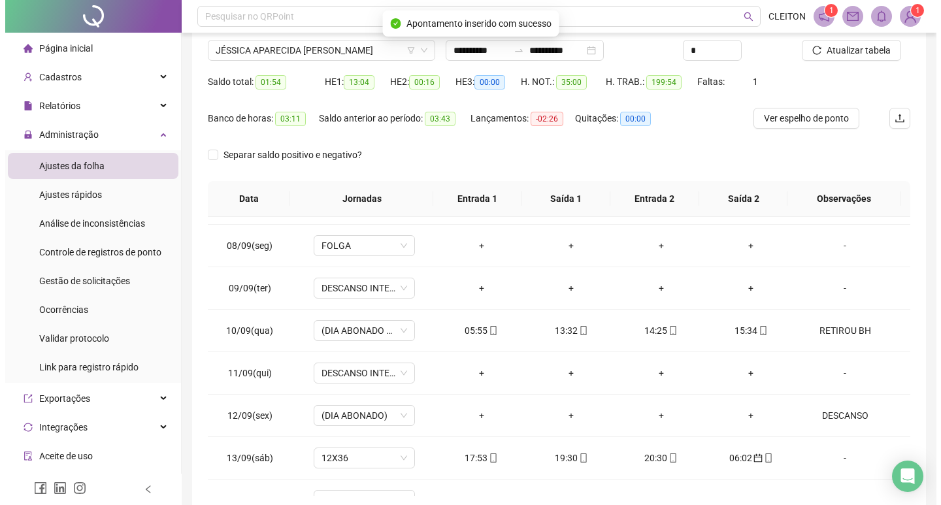
scroll to position [0, 0]
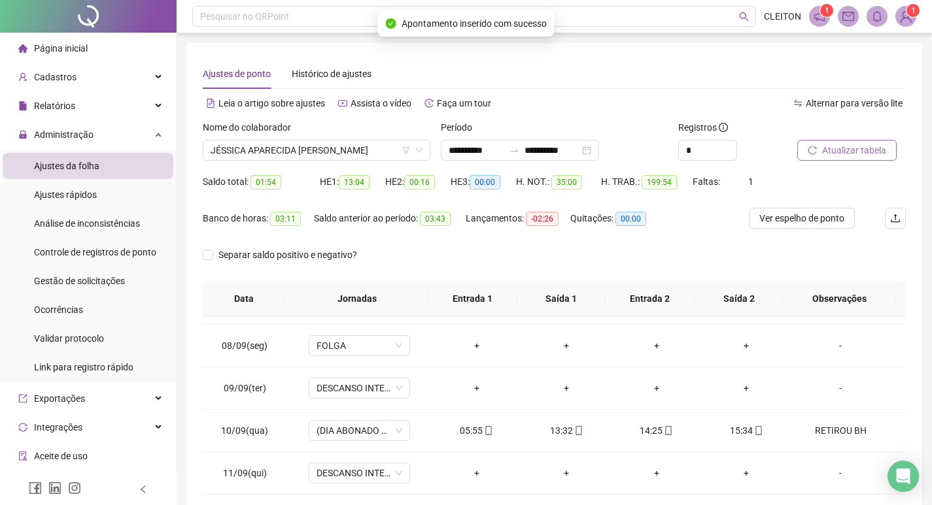
click at [835, 147] on span "Atualizar tabela" at bounding box center [854, 150] width 64 height 14
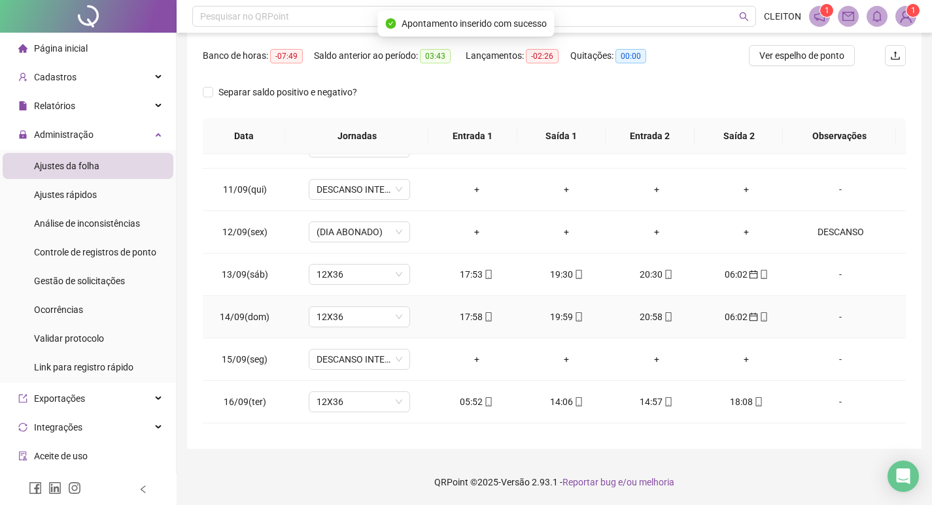
scroll to position [953, 0]
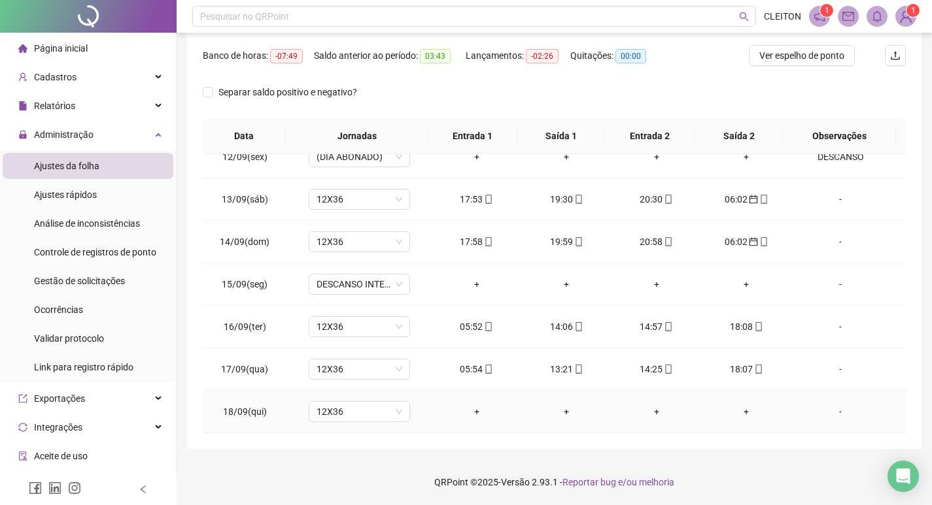
click at [823, 408] on div "-" at bounding box center [840, 412] width 77 height 14
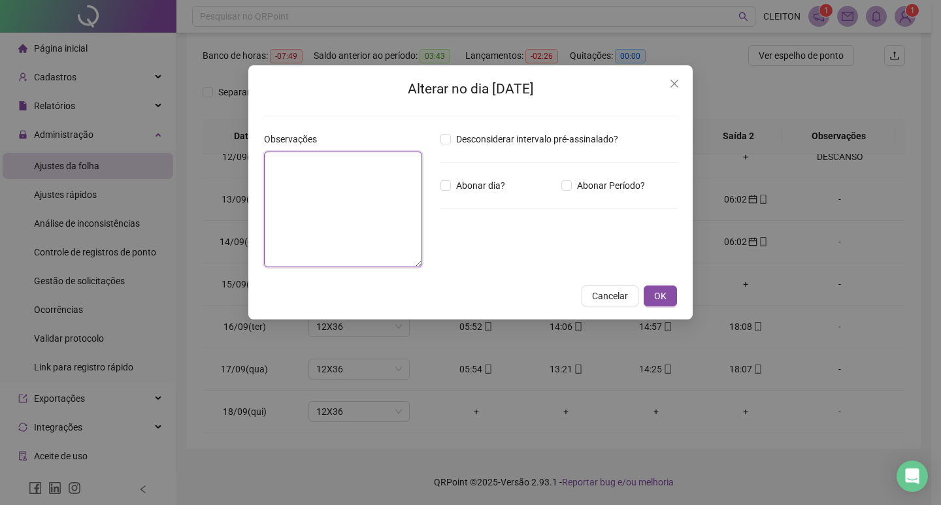
click at [338, 178] on textarea at bounding box center [343, 210] width 158 height 116
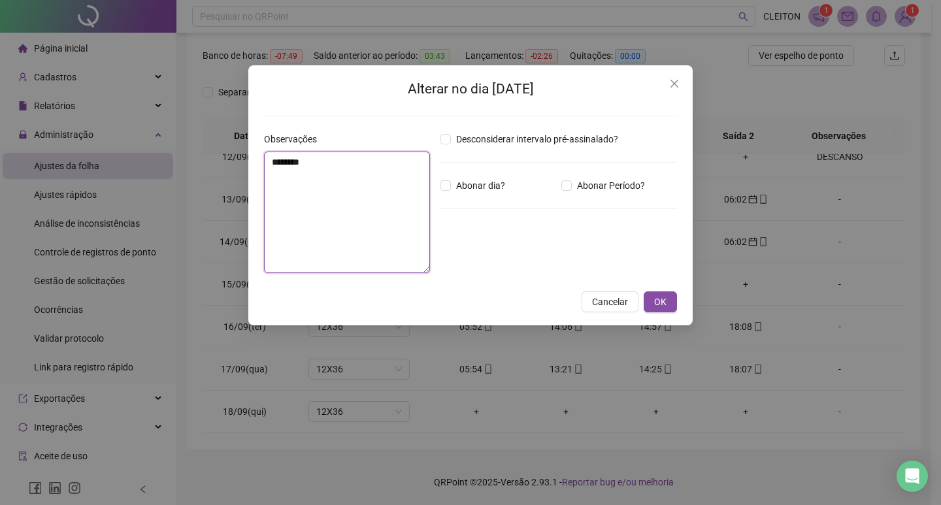
type textarea "********"
click at [666, 305] on span "OK" at bounding box center [660, 302] width 12 height 14
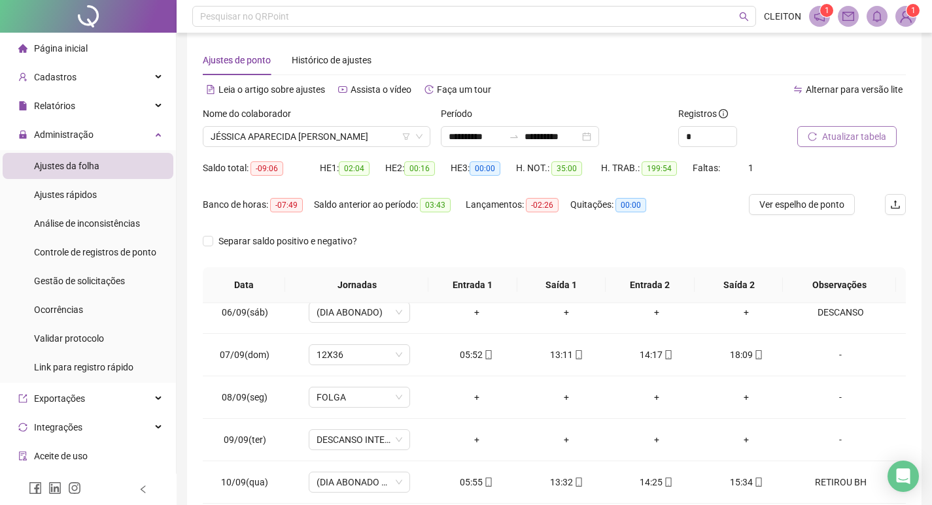
scroll to position [0, 0]
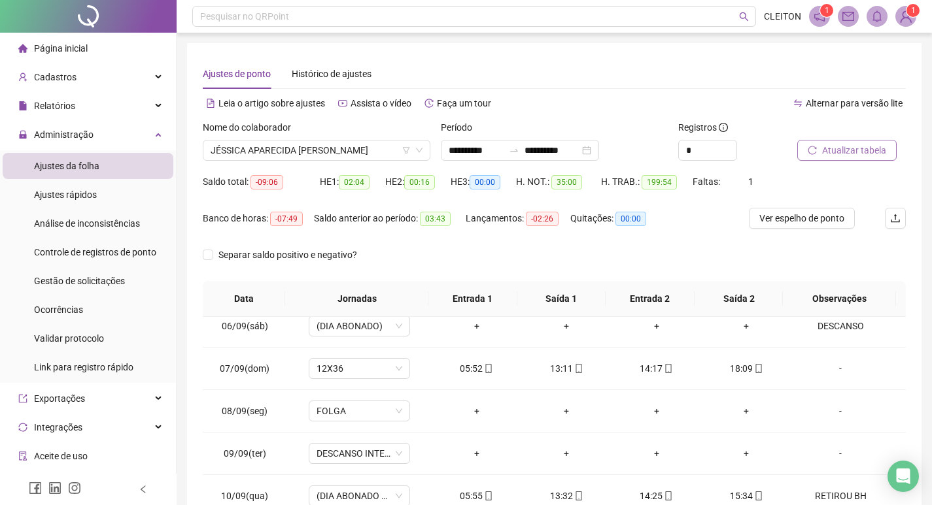
click at [843, 145] on span "Atualizar tabela" at bounding box center [854, 150] width 64 height 14
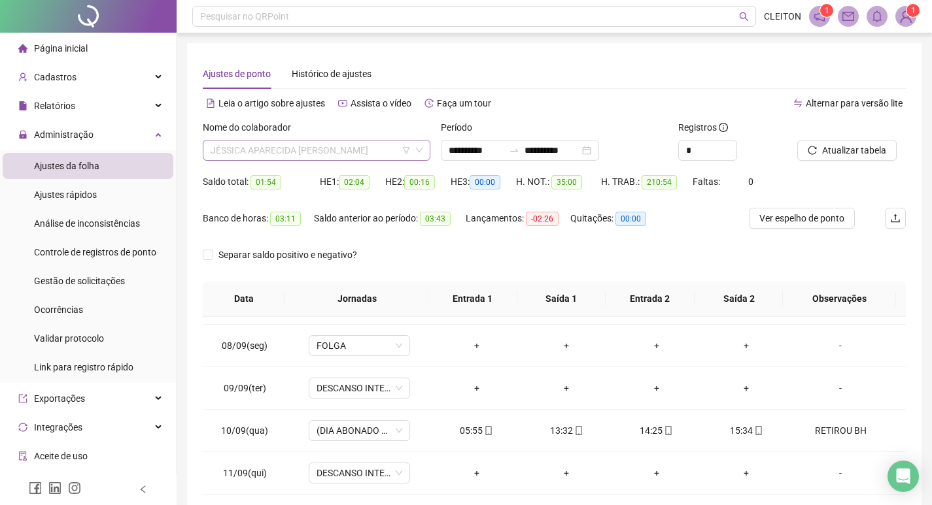
scroll to position [1088, 0]
click at [343, 142] on span "JÉSSICA APARECIDA BERNARDO PEREIRA" at bounding box center [317, 151] width 212 height 20
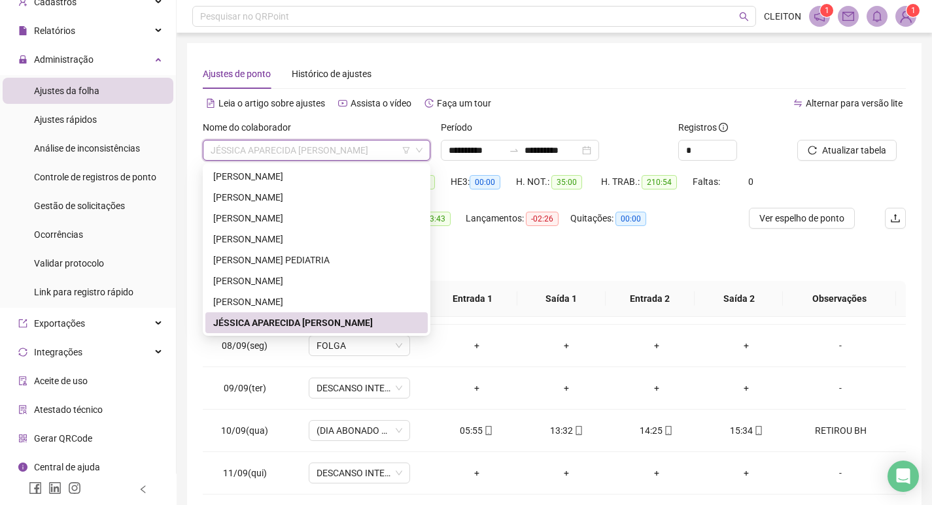
scroll to position [82, 0]
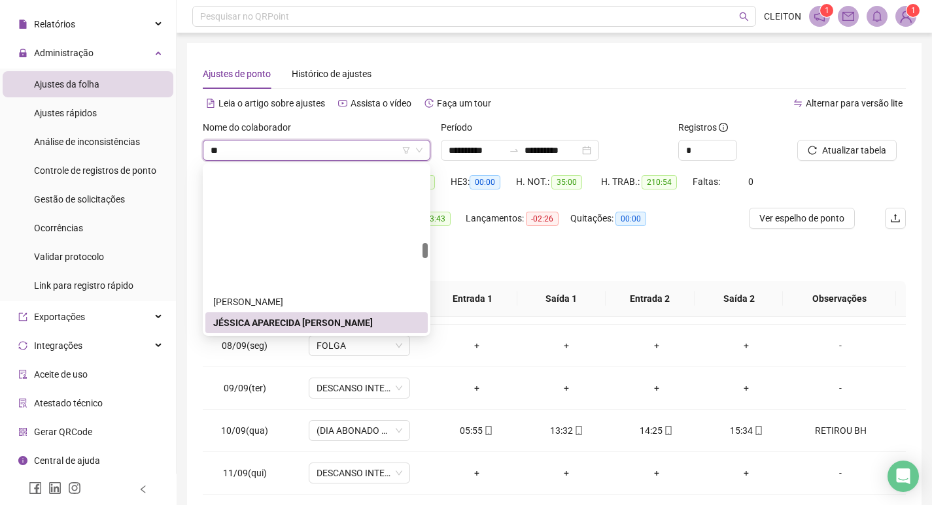
type input "*"
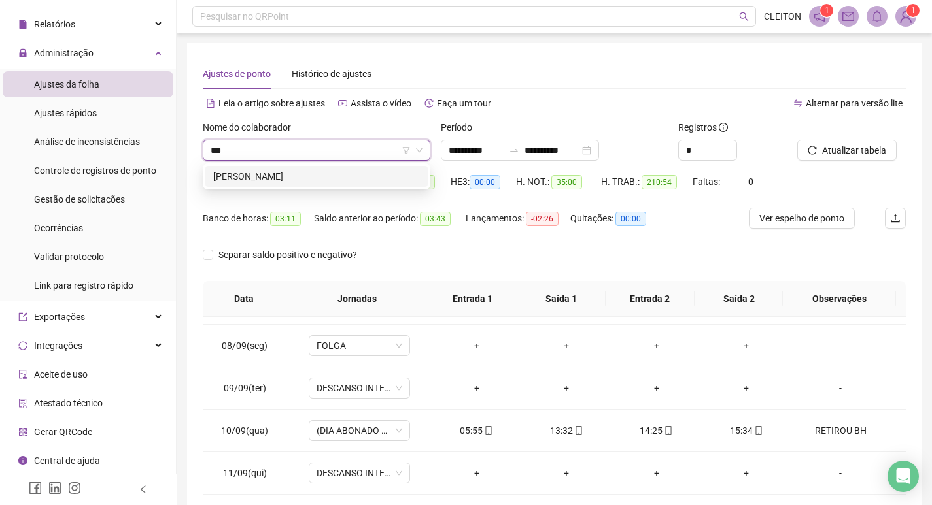
scroll to position [0, 0]
type input "****"
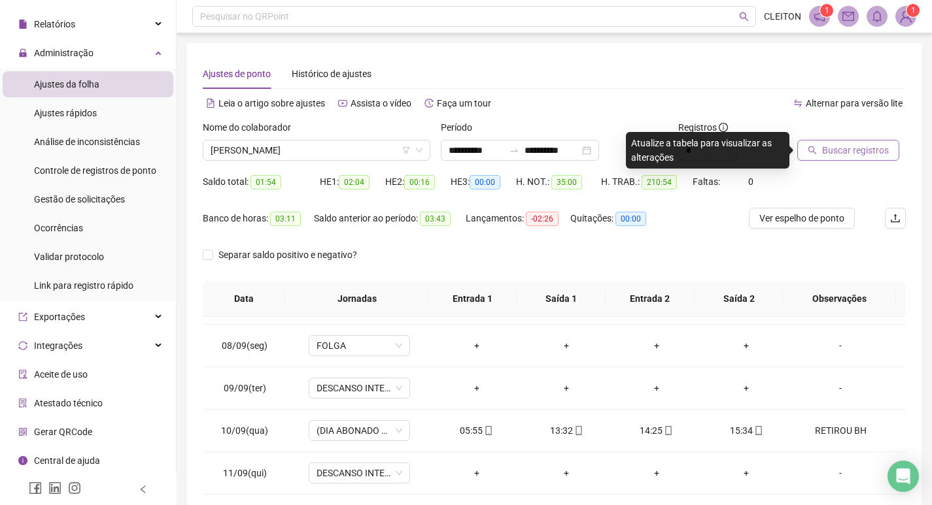
click at [830, 152] on span "Buscar registros" at bounding box center [855, 150] width 67 height 14
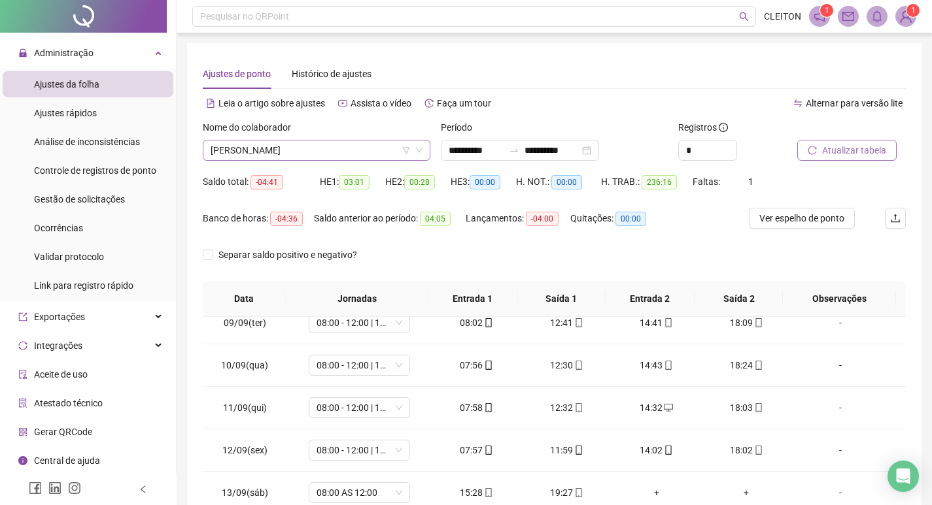
click at [318, 151] on span "LILIANE MARTINS DIAS" at bounding box center [317, 151] width 212 height 20
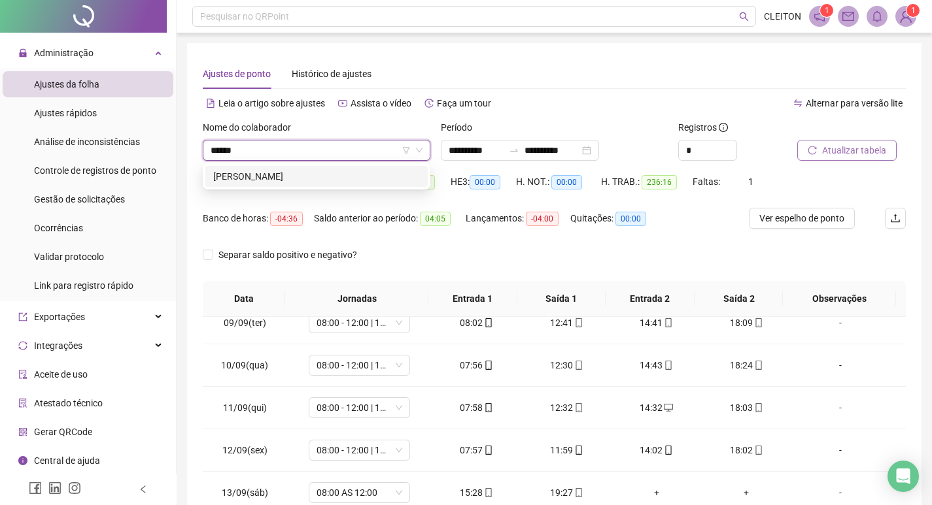
type input "******"
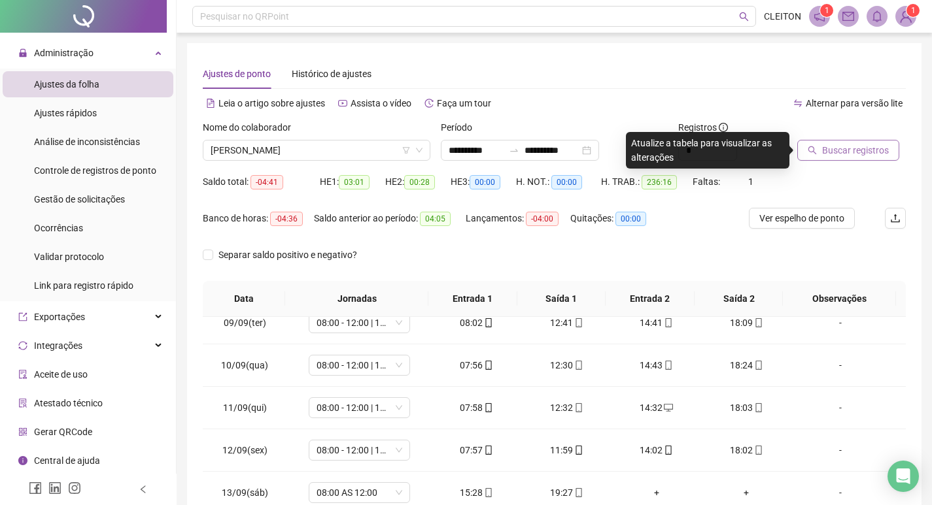
click at [835, 143] on span "Buscar registros" at bounding box center [855, 150] width 67 height 14
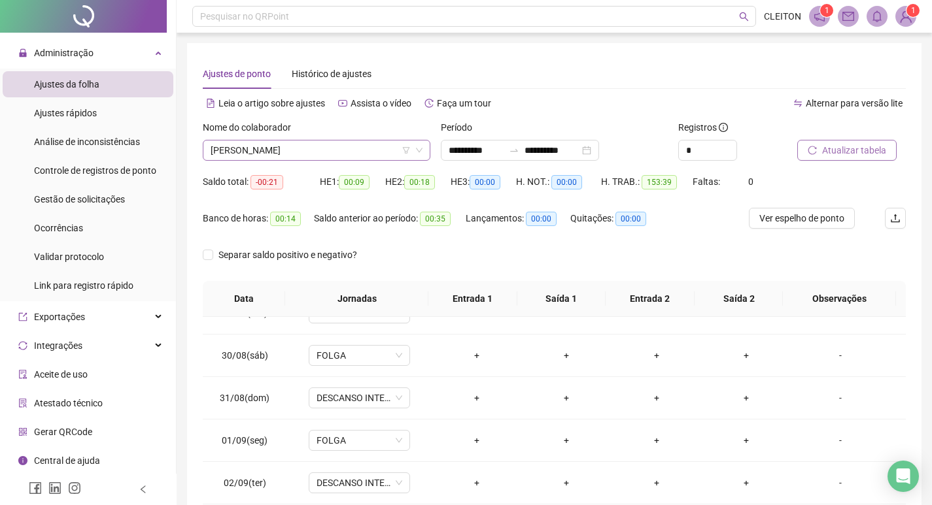
scroll to position [2364, 0]
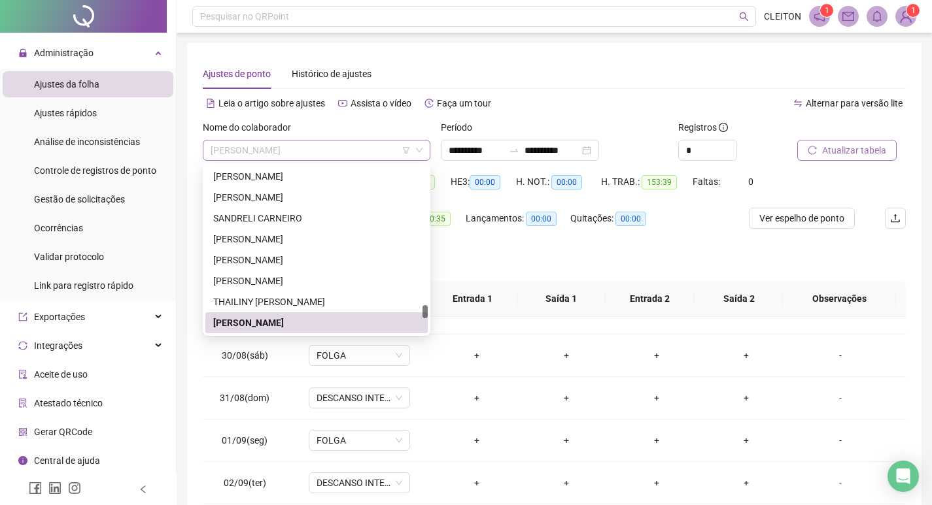
click at [305, 144] on span "THIAGO MACHADO DA SILVA" at bounding box center [317, 151] width 212 height 20
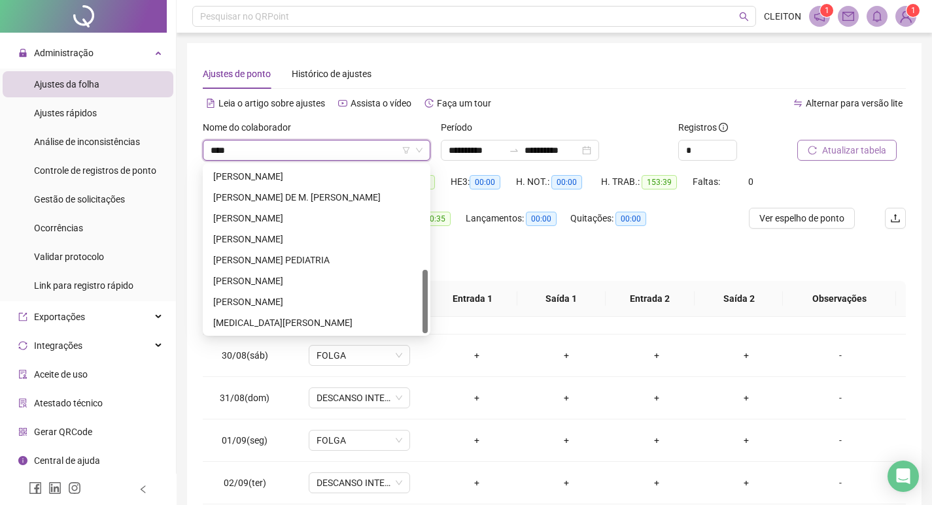
scroll to position [0, 0]
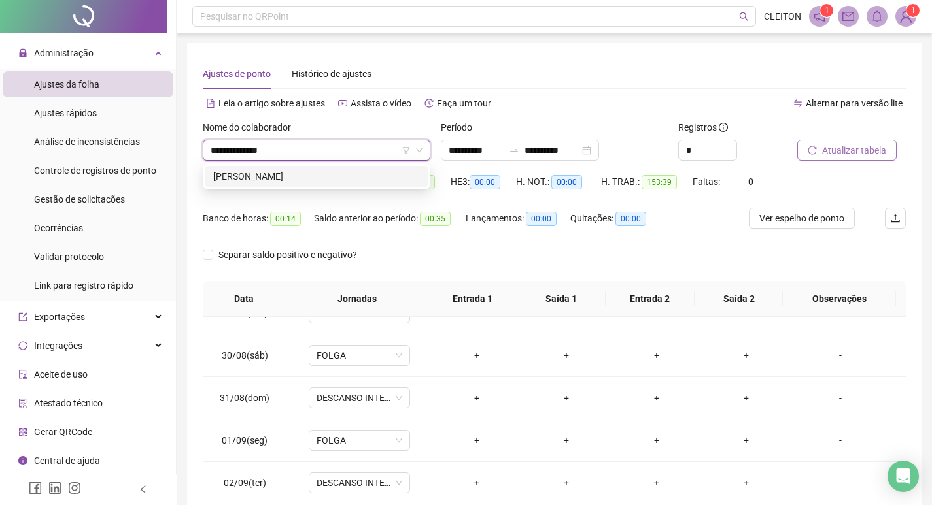
type input "**********"
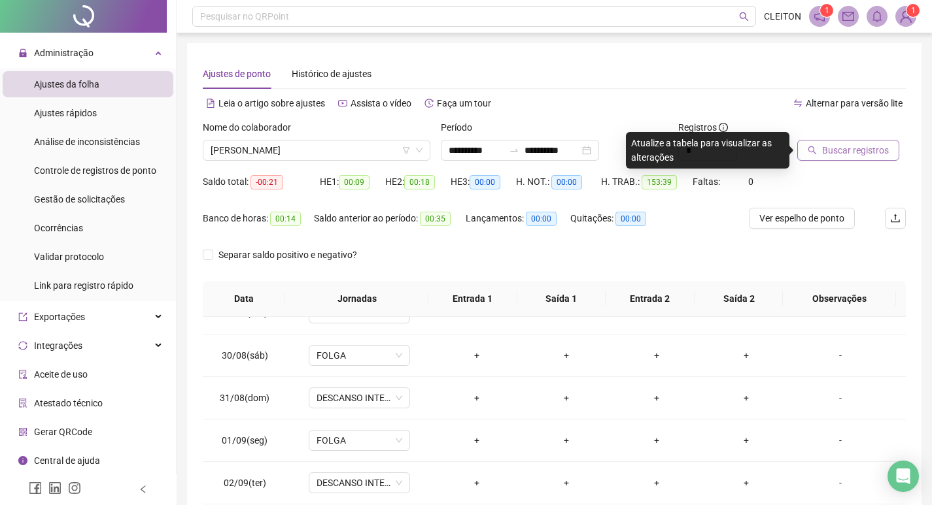
click at [841, 160] on button "Buscar registros" at bounding box center [848, 150] width 102 height 21
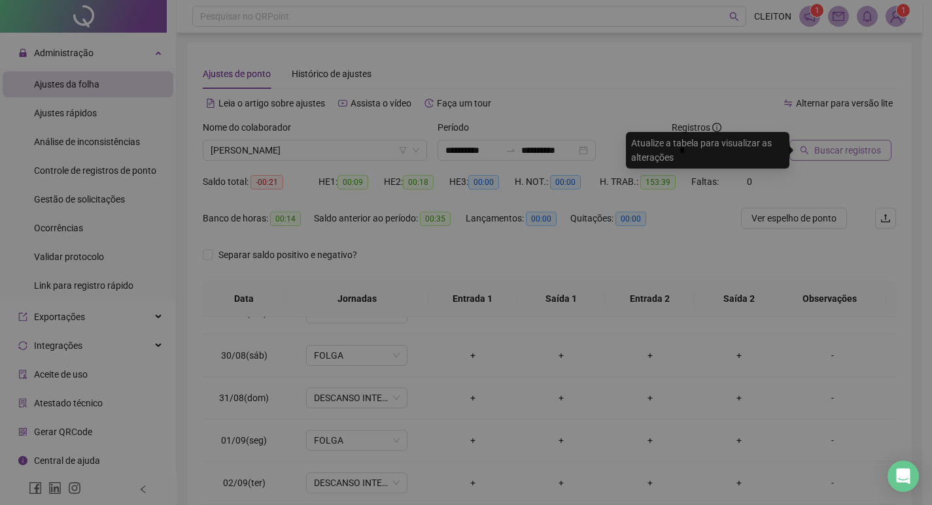
click at [840, 154] on div "Buscando registros Os registros de ponto estão sendo buscados... OK" at bounding box center [466, 252] width 932 height 505
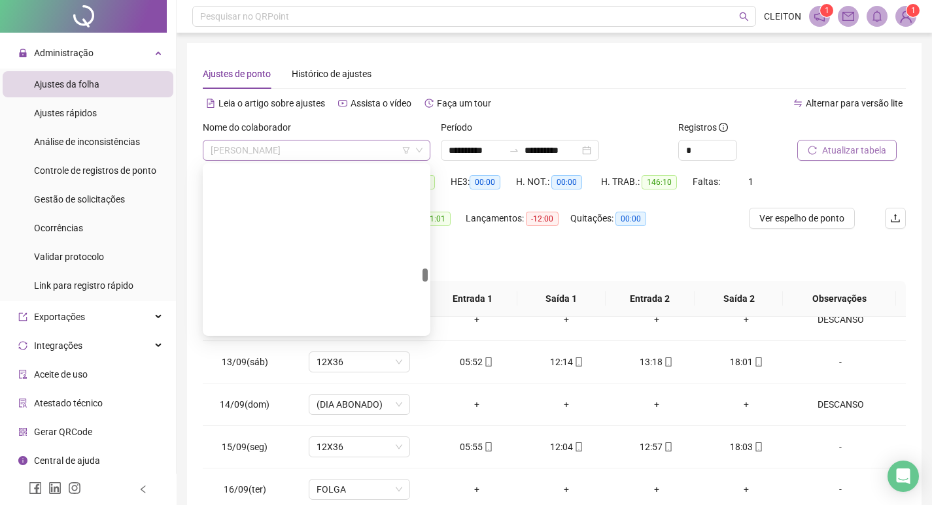
scroll to position [1737, 0]
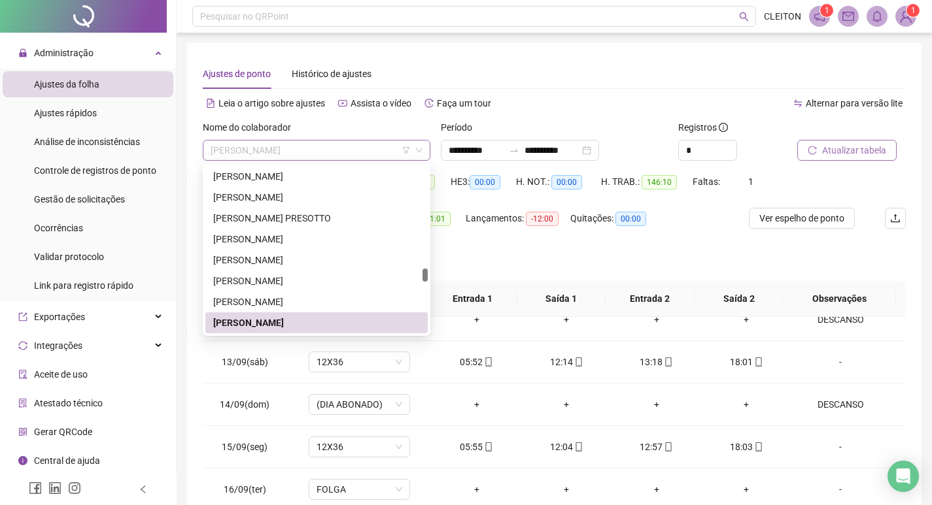
click at [290, 143] on span "MARILU DE SOUZA MATOS NEVES" at bounding box center [317, 151] width 212 height 20
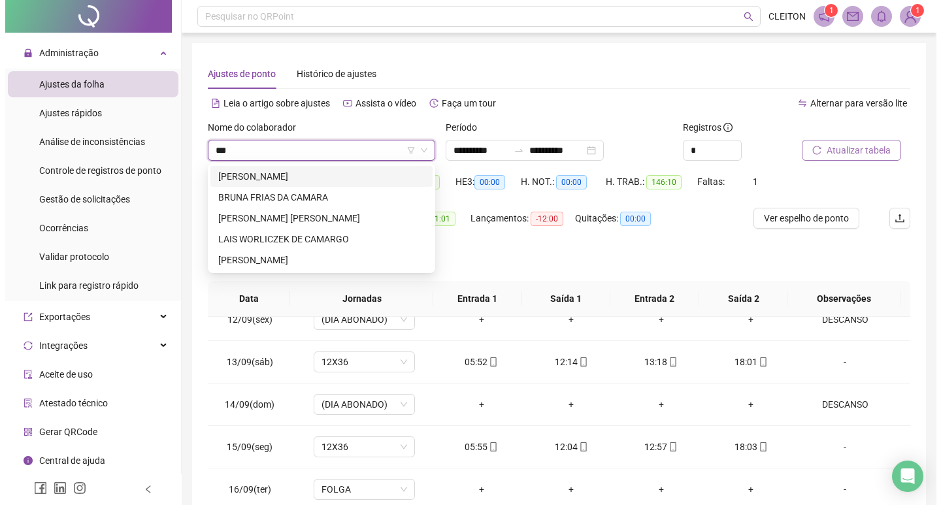
scroll to position [0, 0]
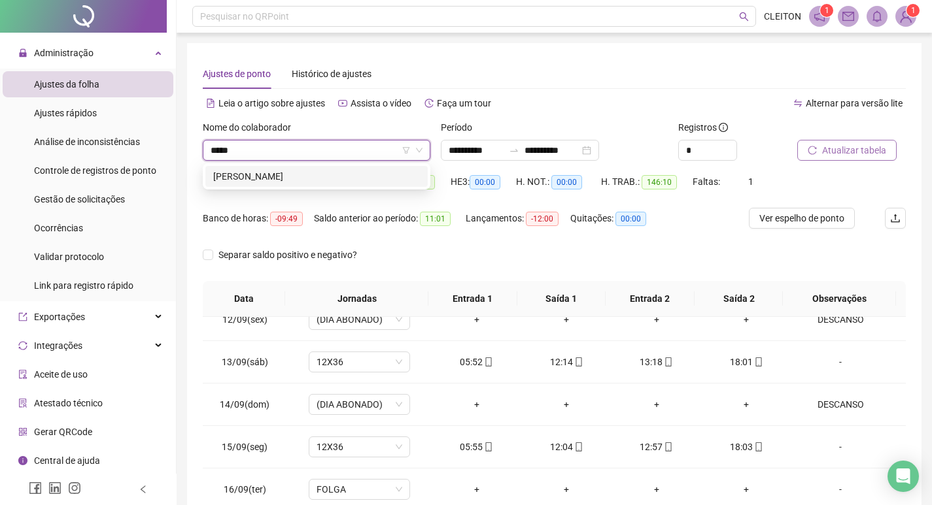
type input "******"
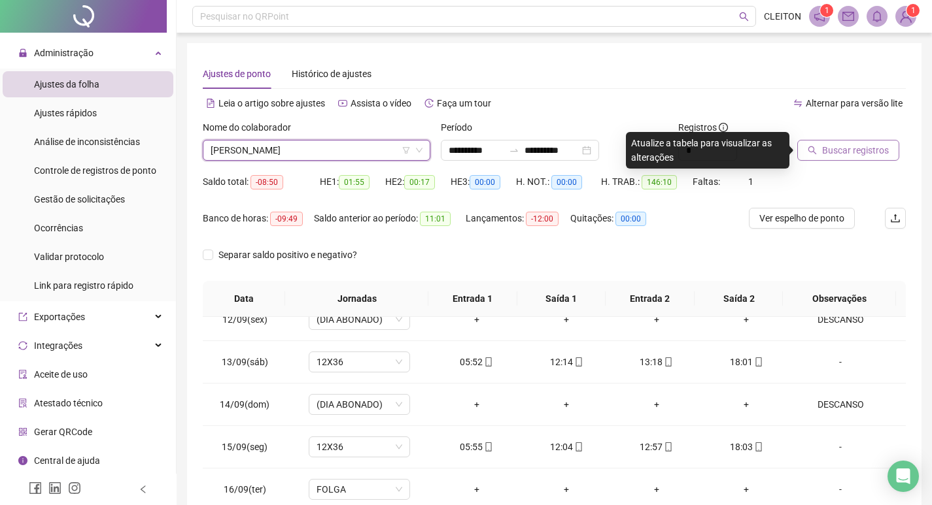
click at [852, 145] on span "Buscar registros" at bounding box center [855, 150] width 67 height 14
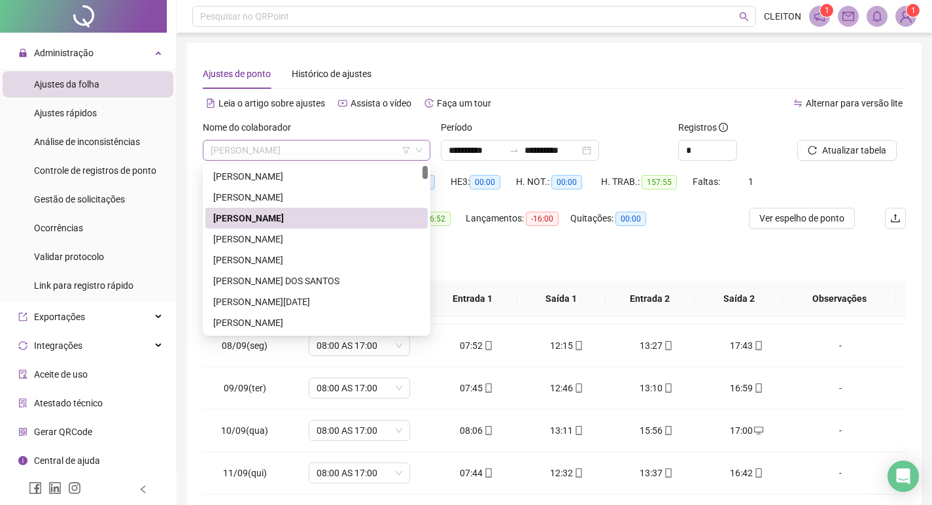
click at [326, 151] on span "[PERSON_NAME]" at bounding box center [317, 151] width 212 height 20
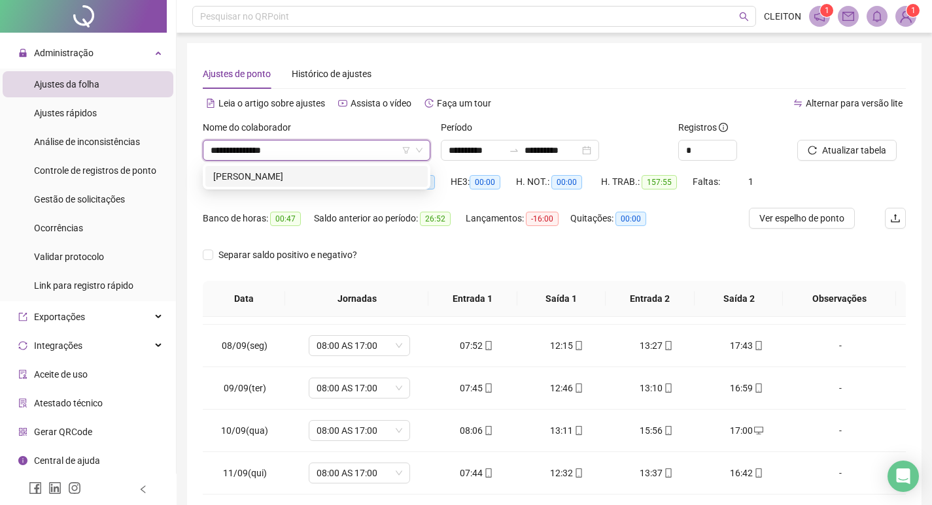
type input "**********"
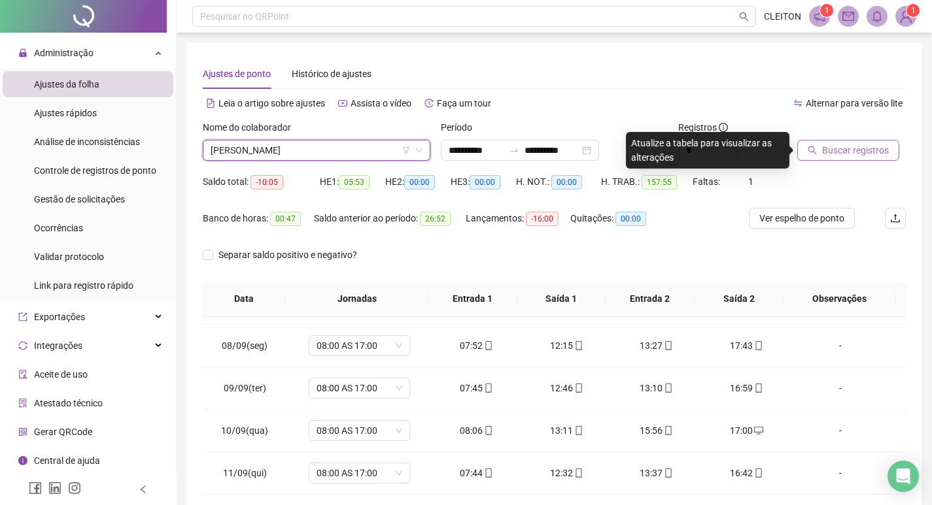
click at [853, 155] on span "Buscar registros" at bounding box center [855, 150] width 67 height 14
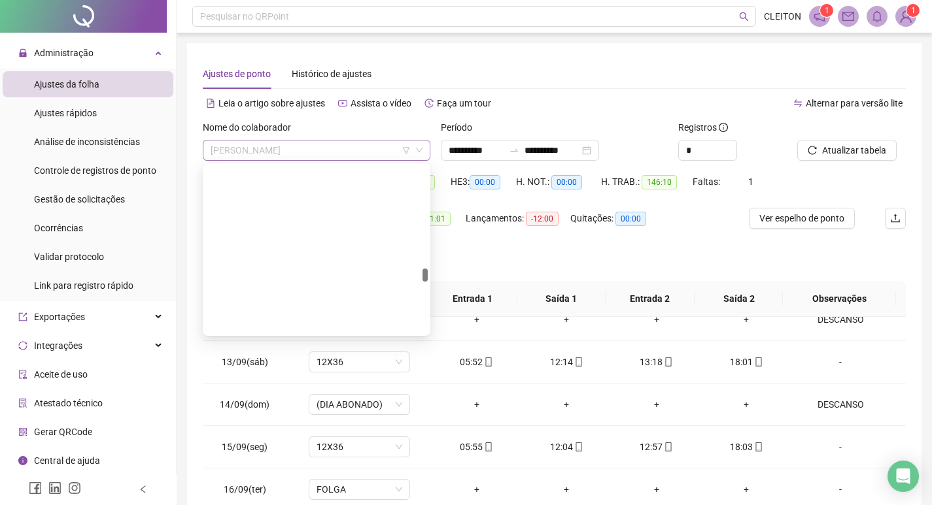
scroll to position [1737, 0]
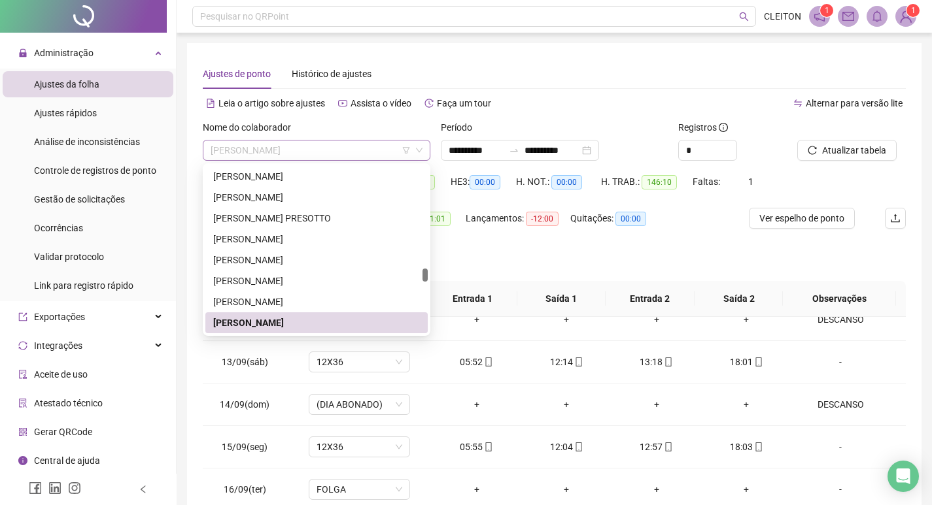
click at [325, 156] on span "MARILU DE SOUZA MATOS NEVES" at bounding box center [317, 151] width 212 height 20
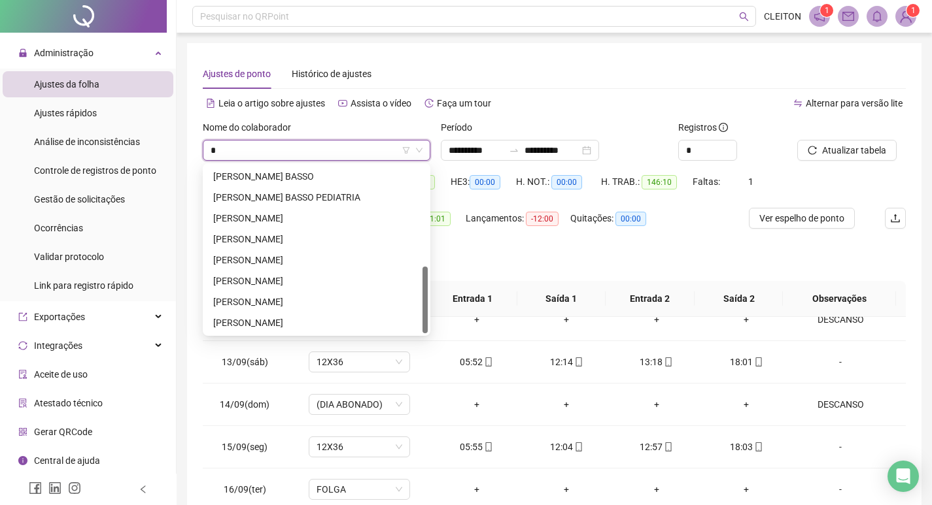
scroll to position [0, 0]
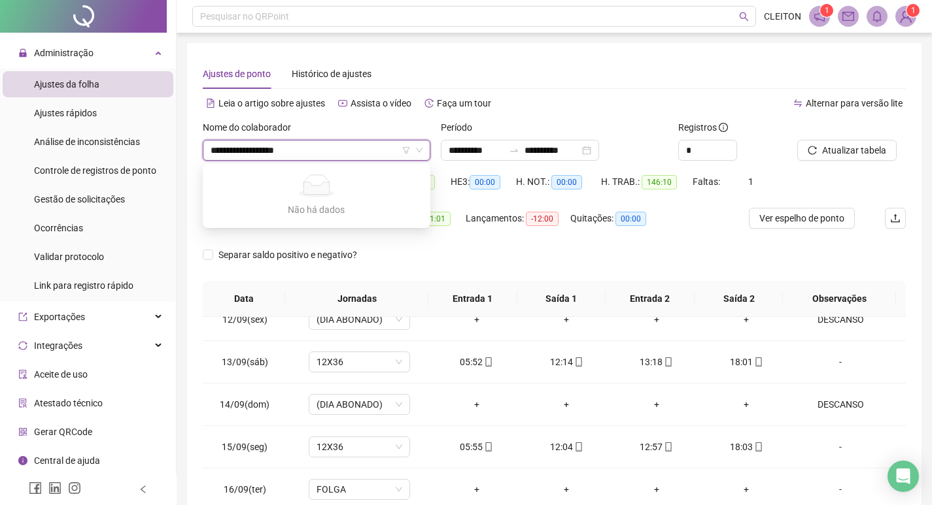
type input "**********"
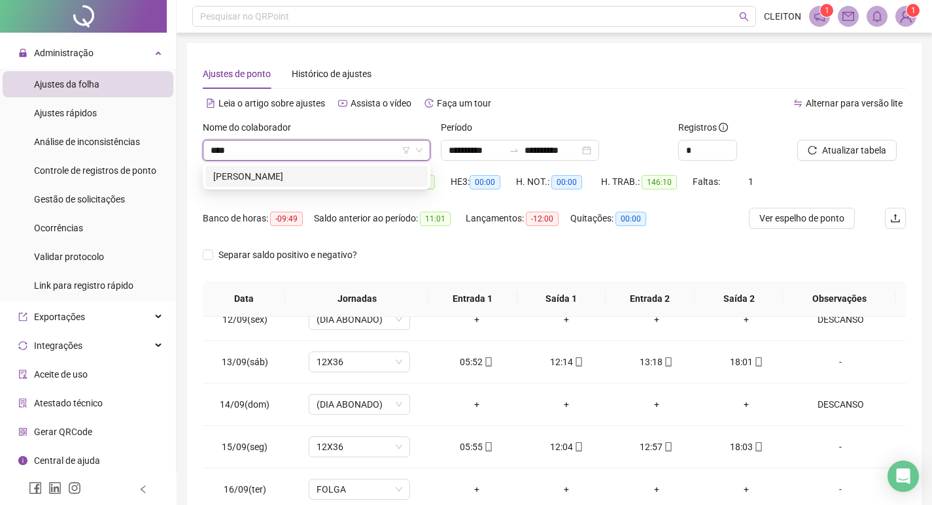
type input "****"
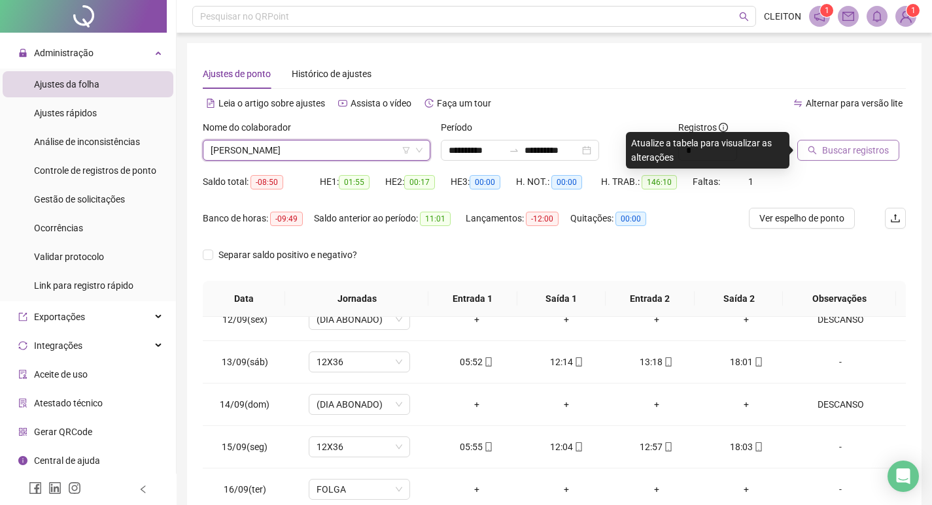
click at [876, 148] on span "Buscar registros" at bounding box center [855, 150] width 67 height 14
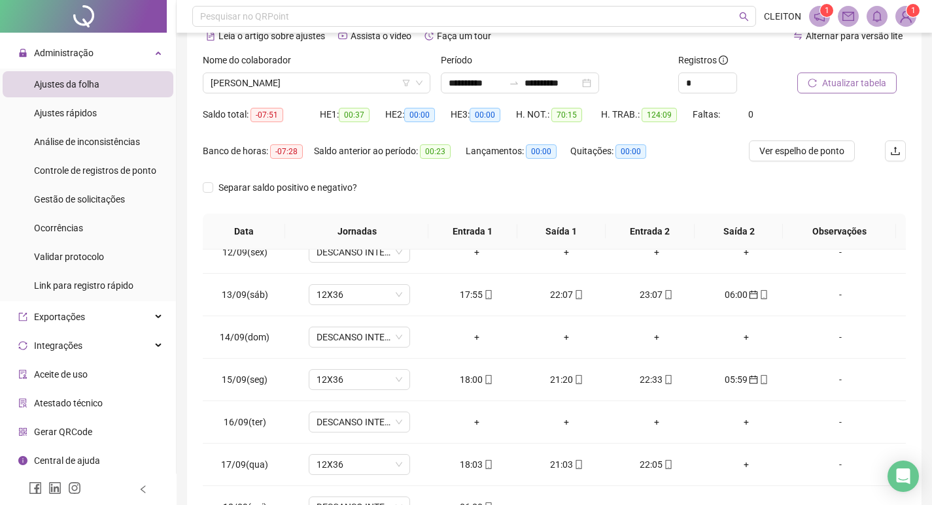
scroll to position [163, 0]
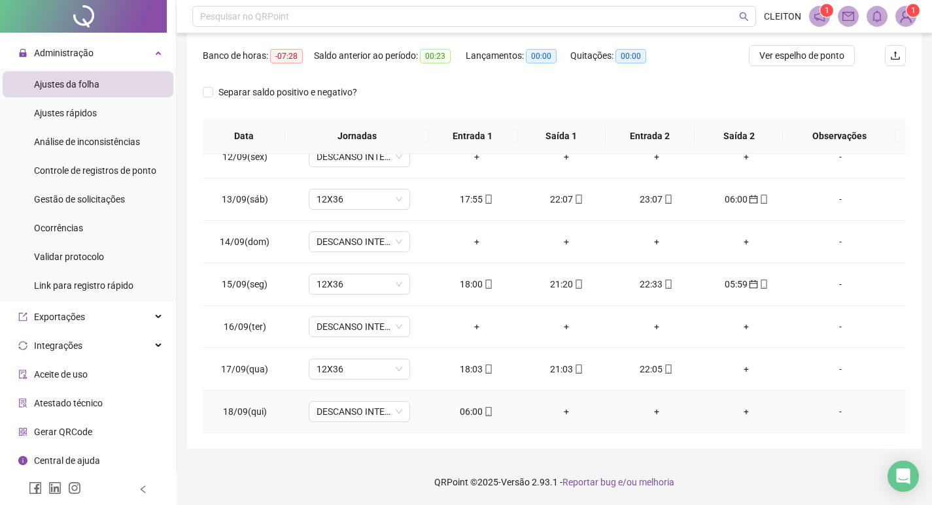
click at [459, 415] on div "06:00" at bounding box center [476, 412] width 69 height 14
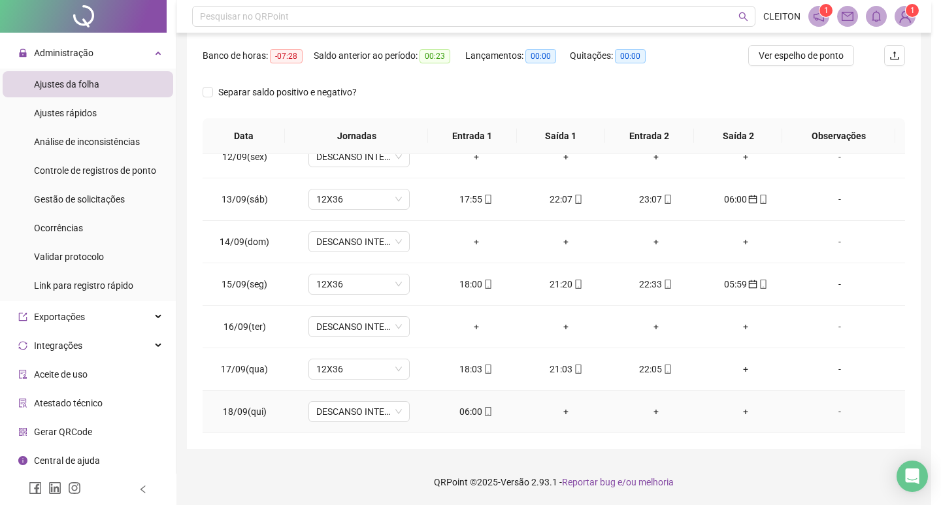
type input "**********"
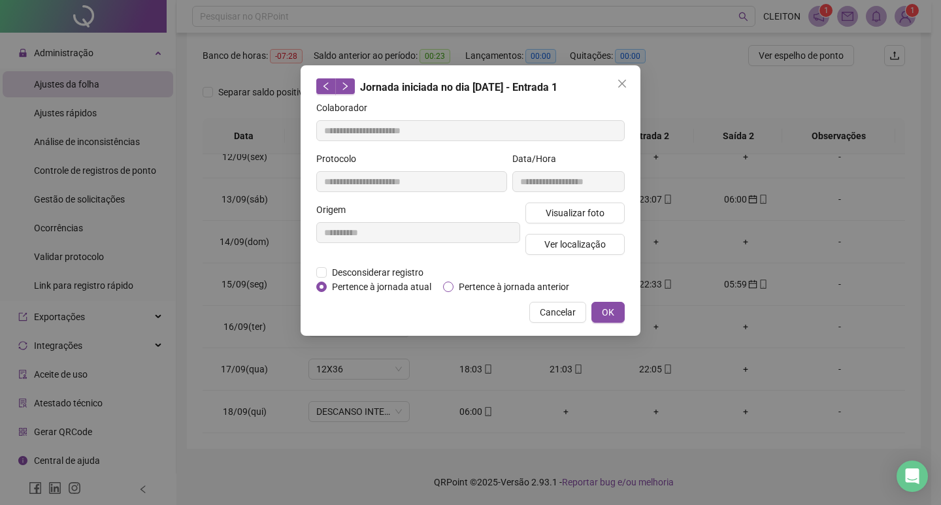
click at [458, 284] on span "Pertence à jornada anterior" at bounding box center [514, 287] width 121 height 14
click at [603, 304] on button "OK" at bounding box center [608, 312] width 33 height 21
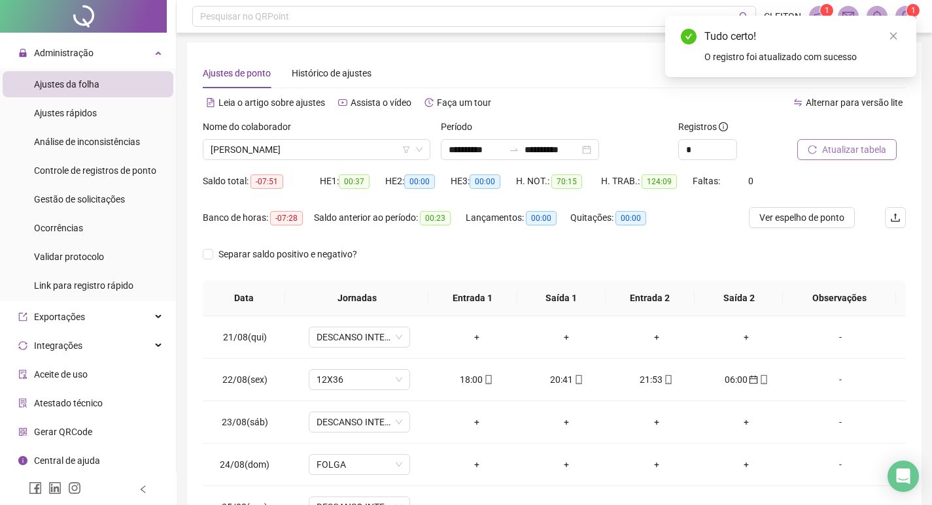
scroll to position [0, 0]
click at [838, 150] on span "Atualizar tabela" at bounding box center [854, 150] width 64 height 14
click at [322, 147] on span "JOÃO PAULO MENDOÇA NETO" at bounding box center [317, 151] width 212 height 20
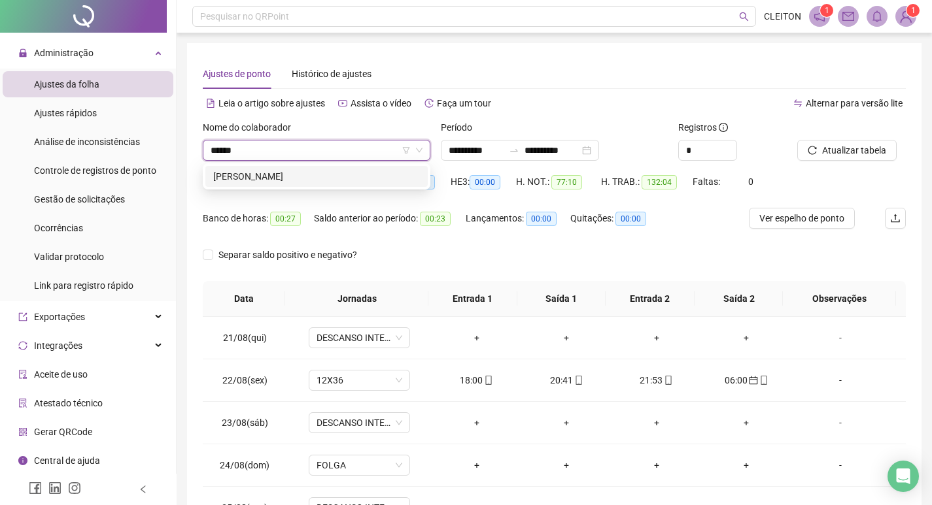
type input "******"
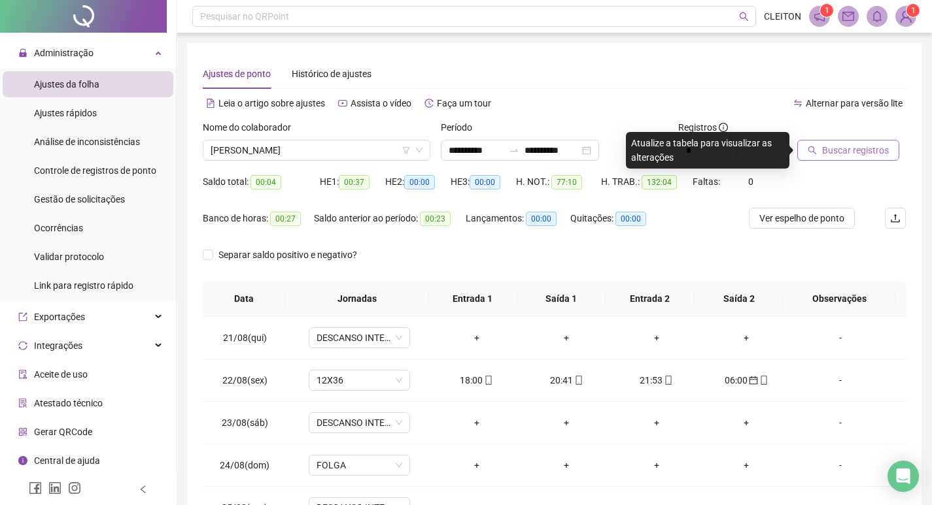
click at [828, 146] on span "Buscar registros" at bounding box center [855, 150] width 67 height 14
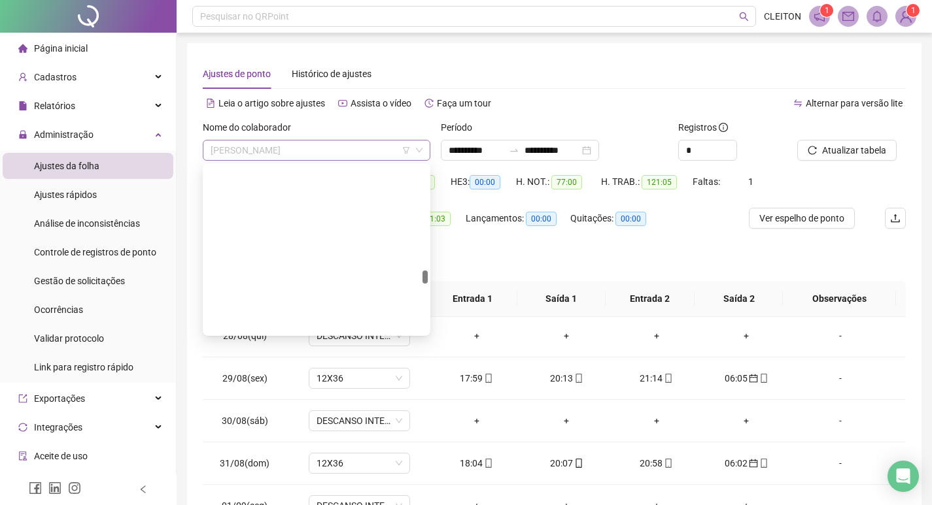
click at [297, 156] on span "MATEUS SOUSA DA SILVA NAGIB" at bounding box center [317, 151] width 212 height 20
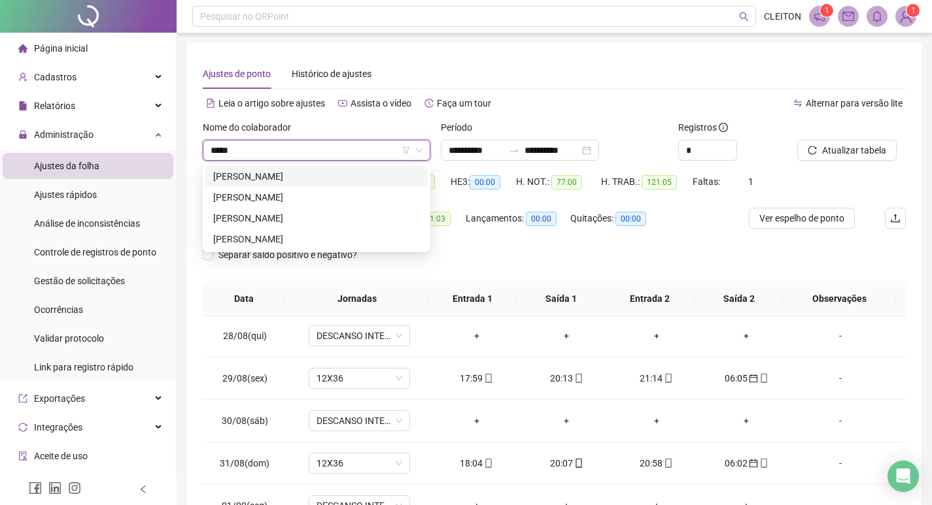
type input "*****"
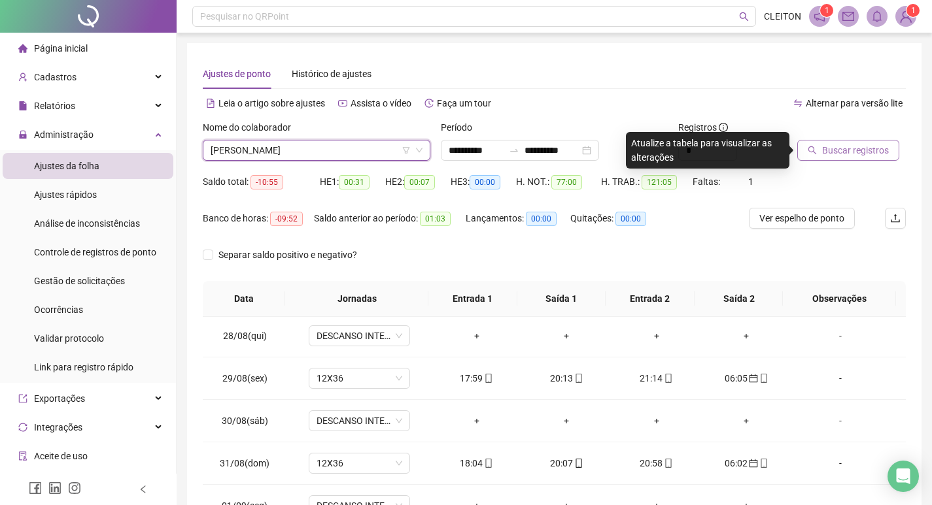
click at [882, 152] on span "Buscar registros" at bounding box center [855, 150] width 67 height 14
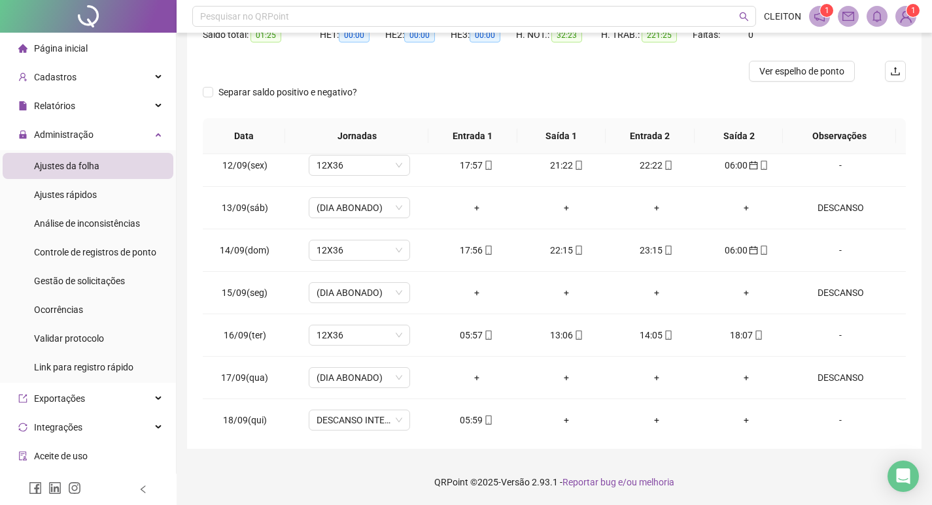
scroll to position [953, 0]
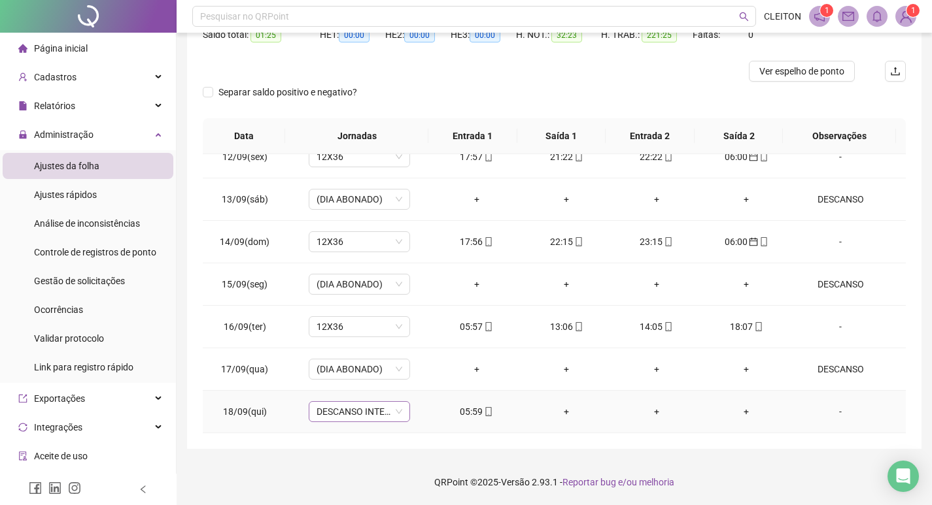
click at [359, 413] on span "DESCANSO INTER-JORNADA" at bounding box center [359, 412] width 86 height 20
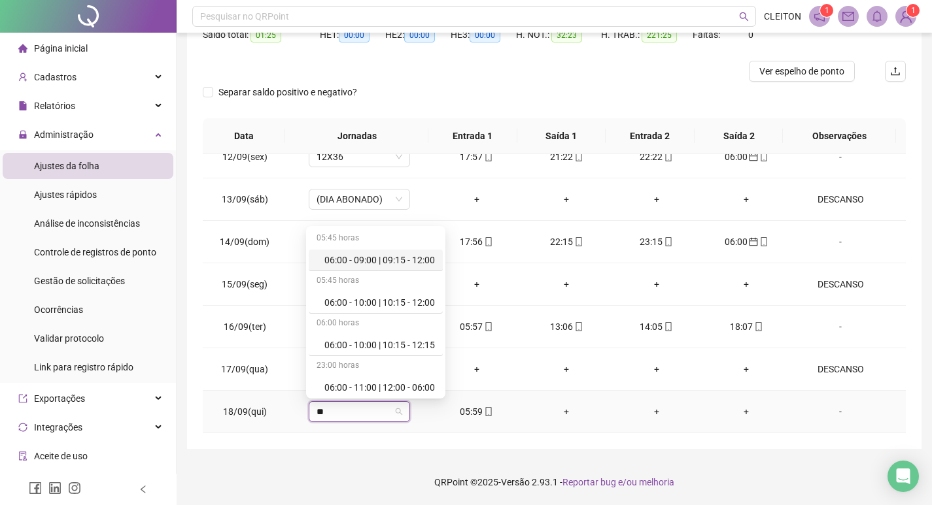
type input "***"
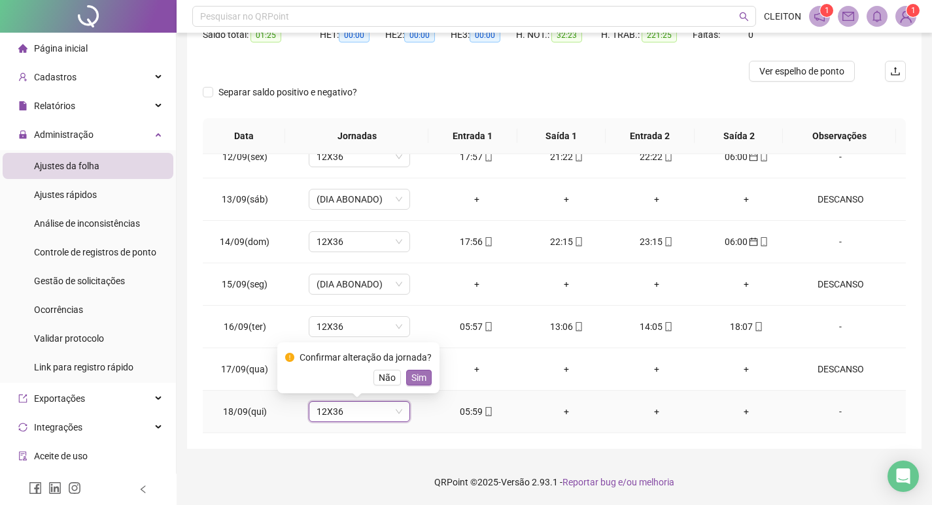
click at [421, 384] on span "Sim" at bounding box center [418, 378] width 15 height 14
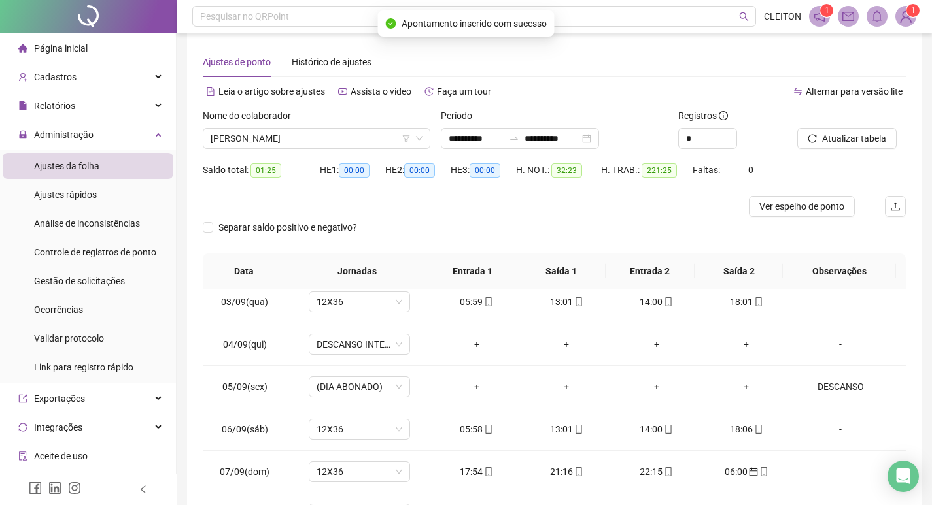
scroll to position [0, 0]
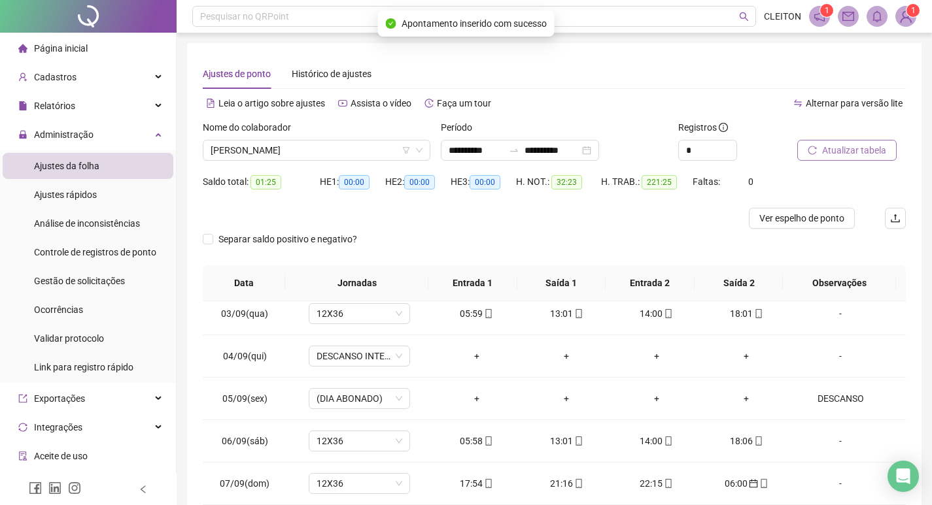
click at [842, 144] on span "Atualizar tabela" at bounding box center [854, 150] width 64 height 14
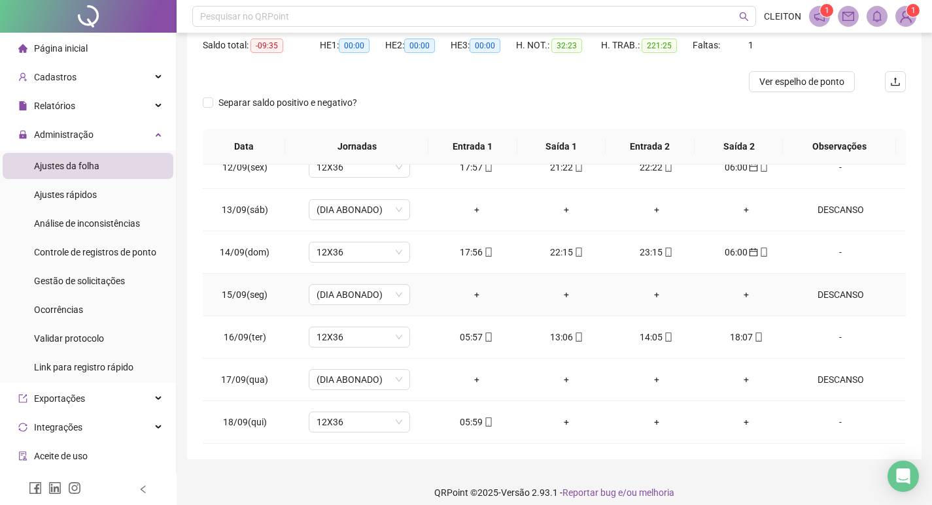
scroll to position [147, 0]
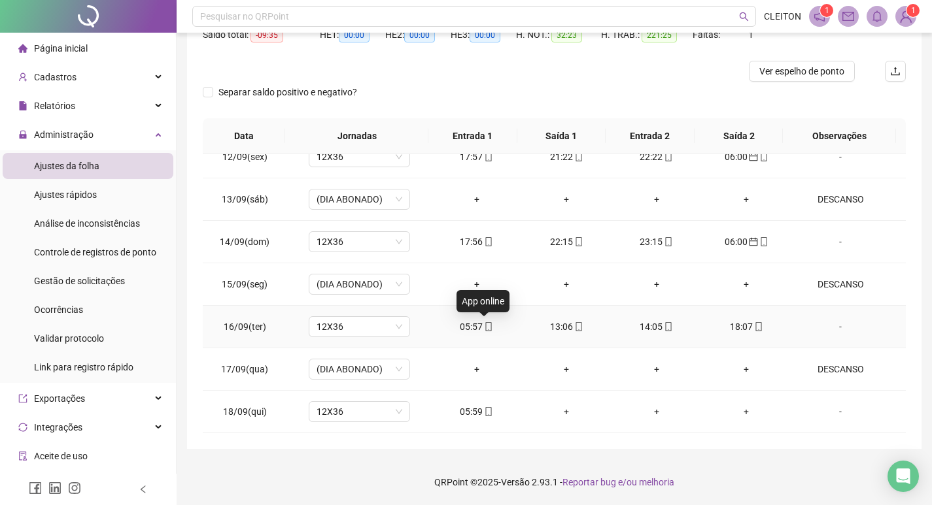
click at [484, 330] on icon "mobile" at bounding box center [488, 326] width 9 height 9
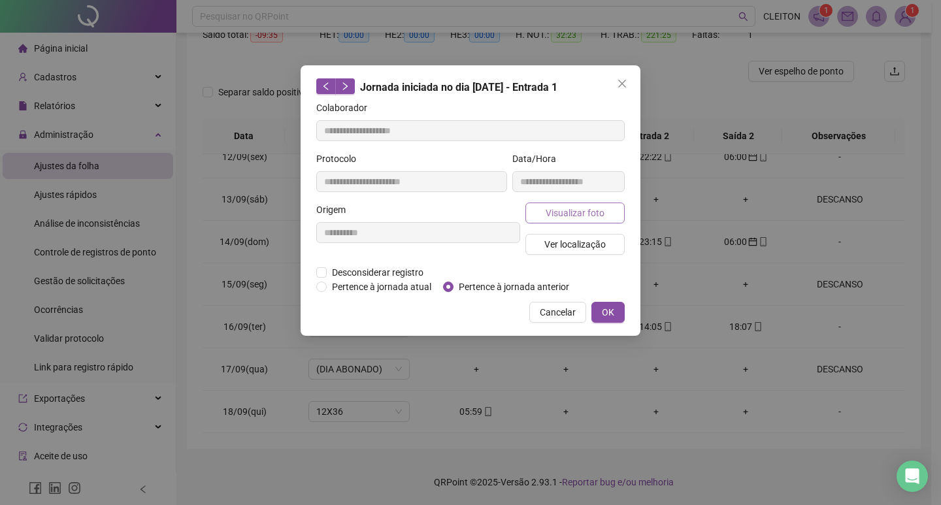
click at [539, 216] on button "Visualizar foto" at bounding box center [575, 213] width 99 height 21
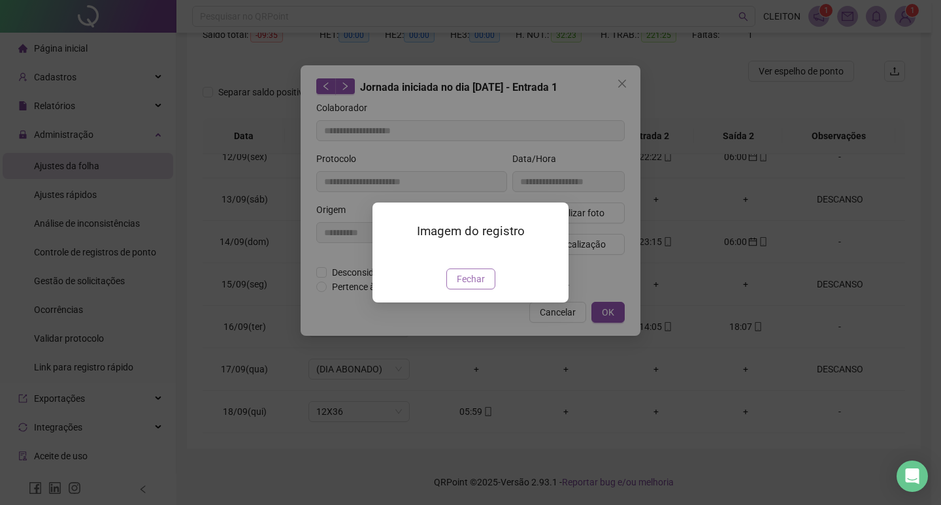
type input "**********"
click at [471, 286] on span "Fechar" at bounding box center [471, 279] width 28 height 14
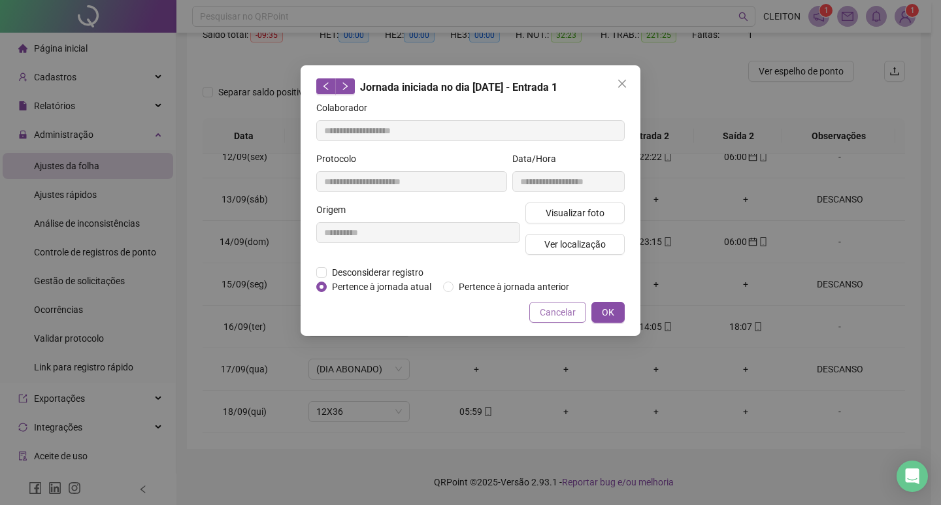
click at [547, 311] on span "Cancelar" at bounding box center [558, 312] width 36 height 14
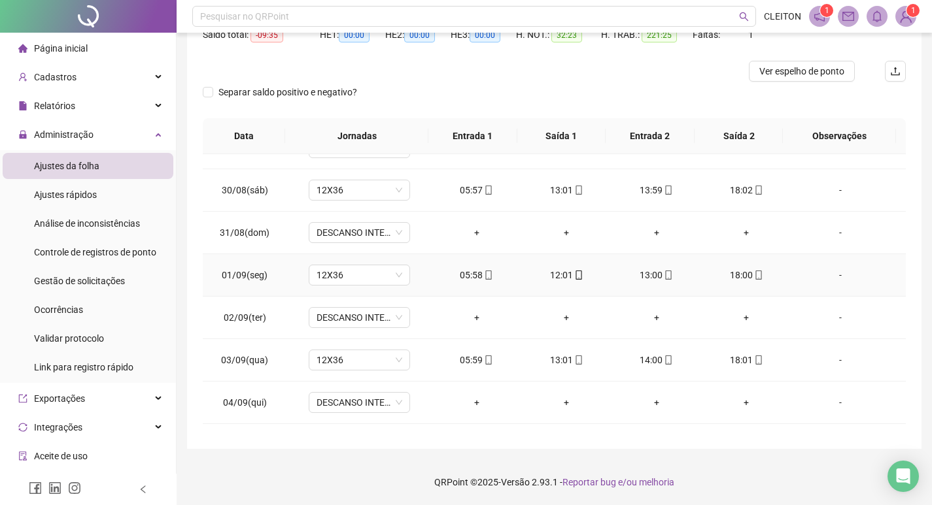
scroll to position [365, 0]
click at [579, 280] on div "12:01" at bounding box center [566, 278] width 69 height 14
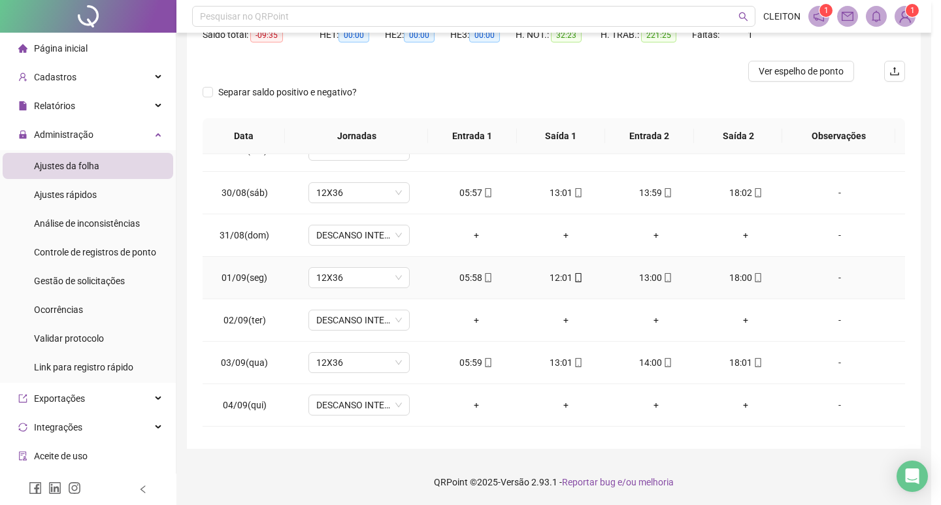
type input "**********"
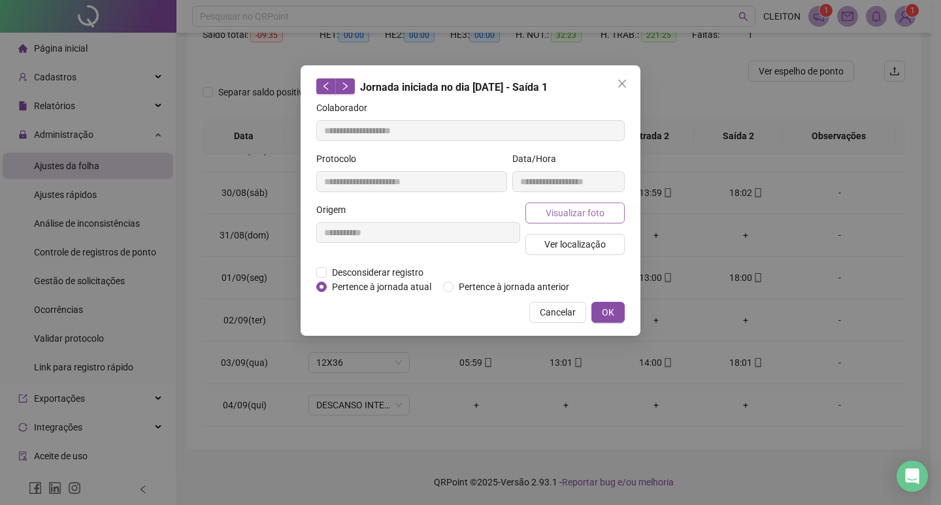
click at [588, 211] on span "Visualizar foto" at bounding box center [575, 213] width 59 height 14
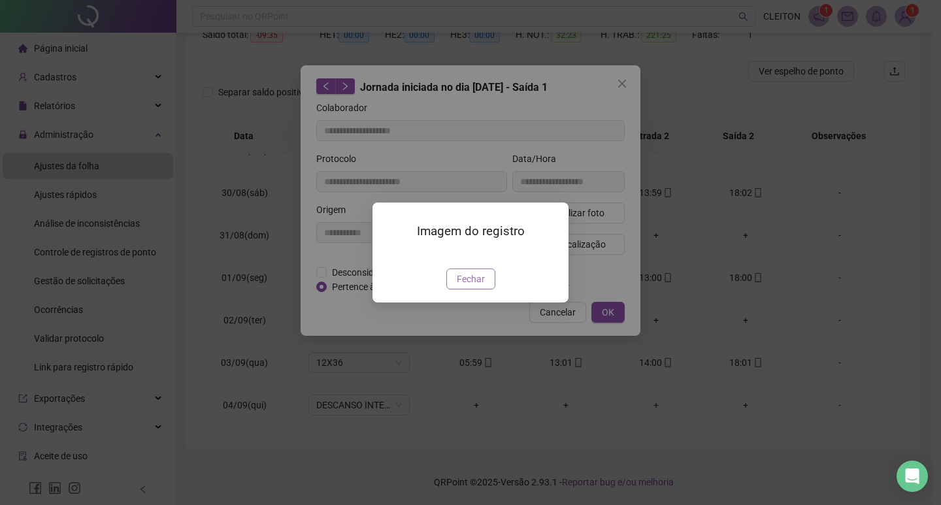
click at [481, 286] on span "Fechar" at bounding box center [471, 279] width 28 height 14
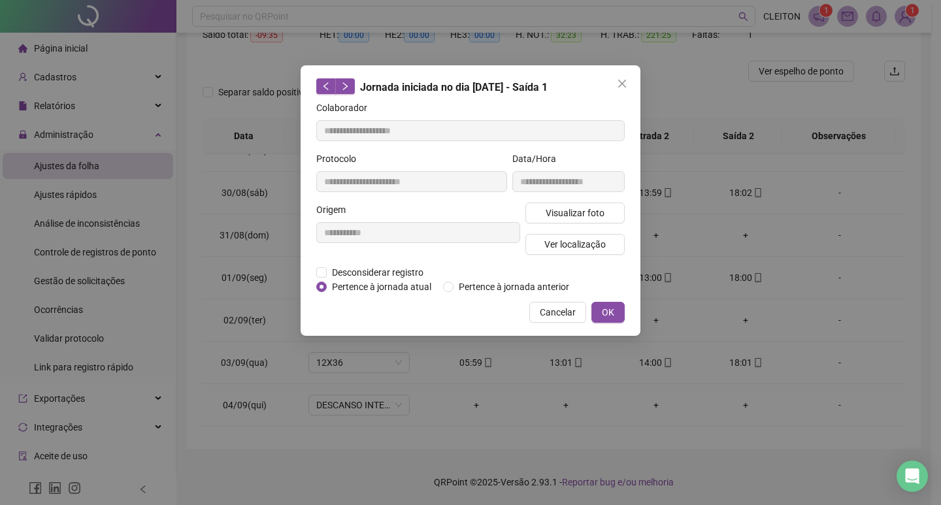
click at [545, 323] on div "**********" at bounding box center [471, 200] width 340 height 271
click at [556, 313] on span "Cancelar" at bounding box center [558, 312] width 36 height 14
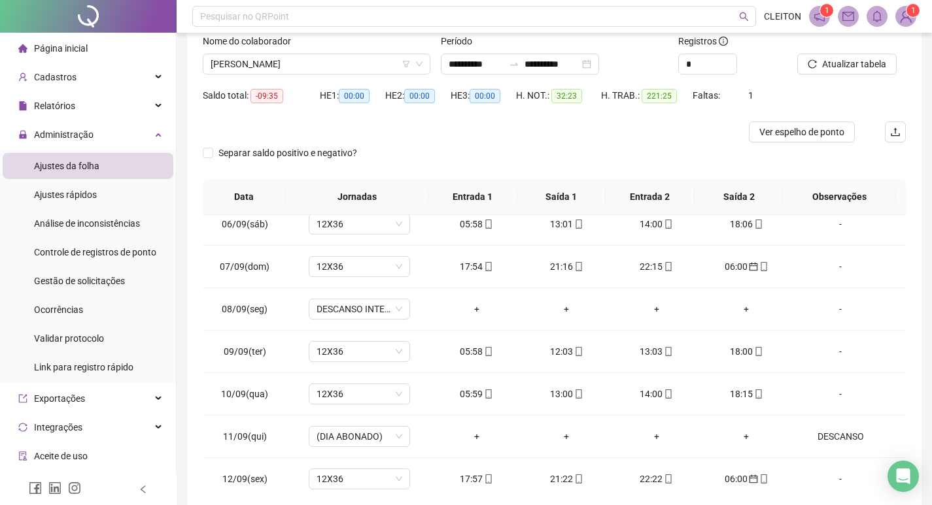
scroll to position [0, 0]
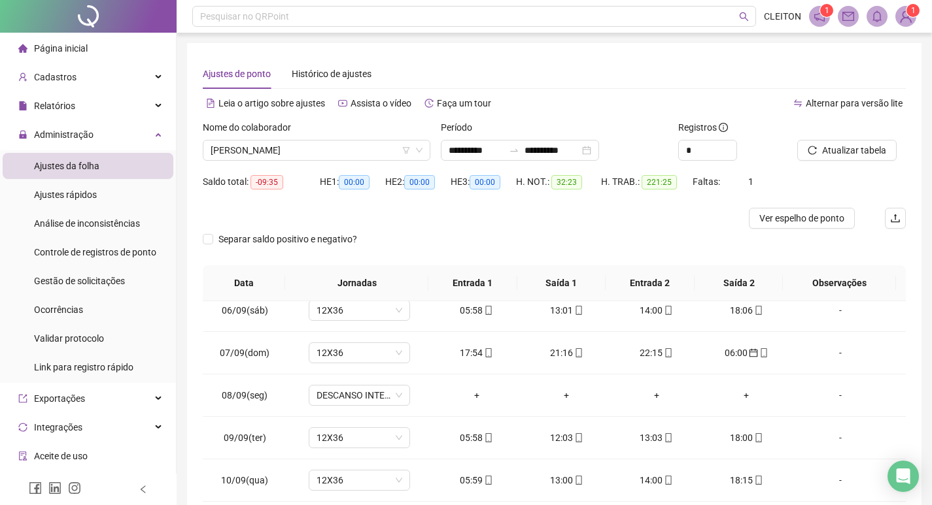
click at [824, 139] on div at bounding box center [835, 130] width 76 height 20
click at [822, 147] on span "Atualizar tabela" at bounding box center [854, 150] width 64 height 14
click at [356, 148] on span "HENRY PARO DE SOUZA" at bounding box center [317, 151] width 212 height 20
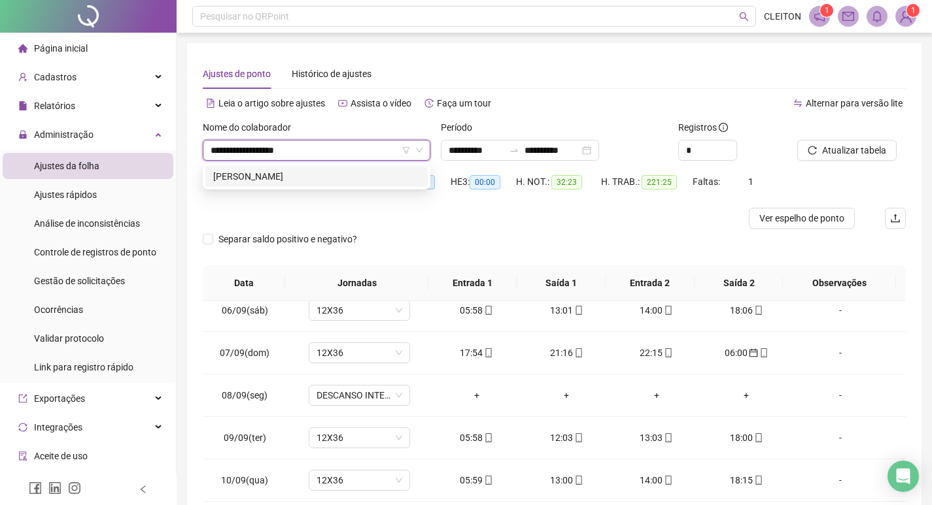
type input "**********"
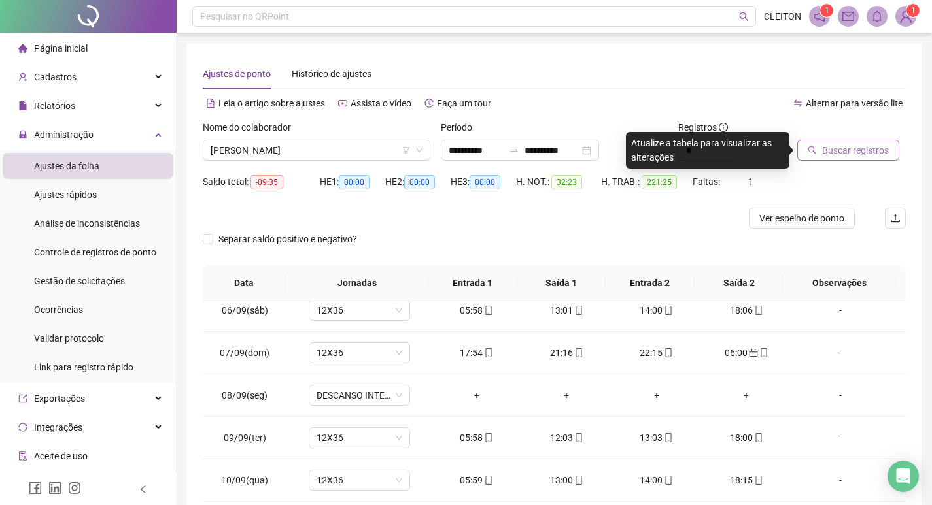
click at [800, 144] on button "Buscar registros" at bounding box center [848, 150] width 102 height 21
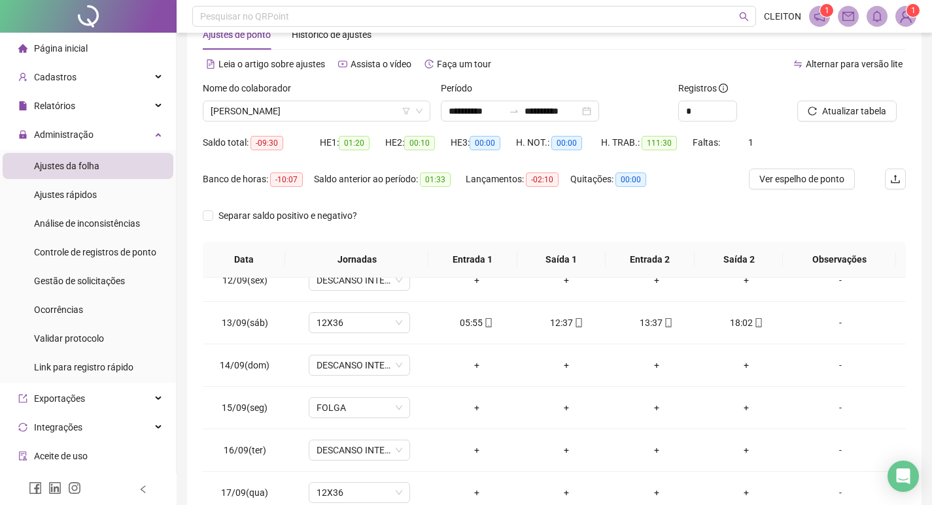
scroll to position [32, 0]
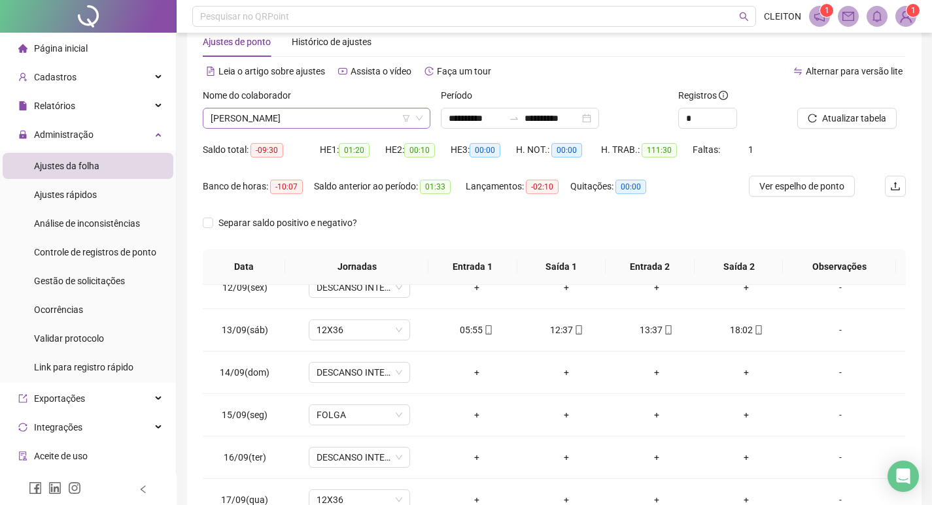
click at [299, 127] on span "ROSA DE OLIVEIRA MARTINS" at bounding box center [317, 119] width 212 height 20
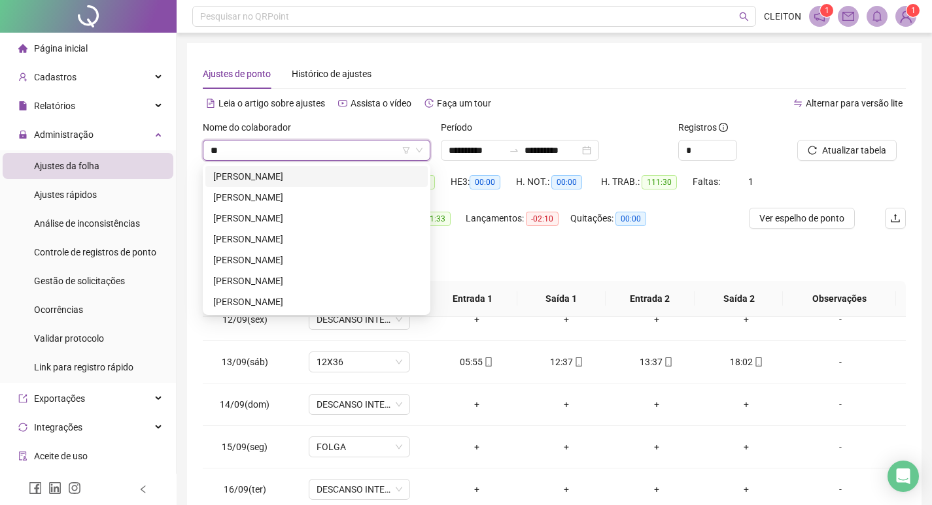
scroll to position [0, 0]
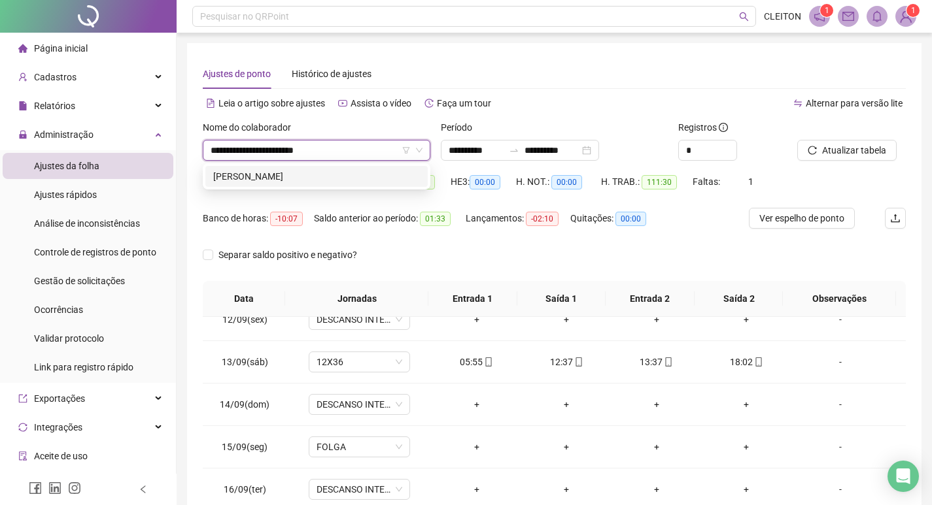
type input "**********"
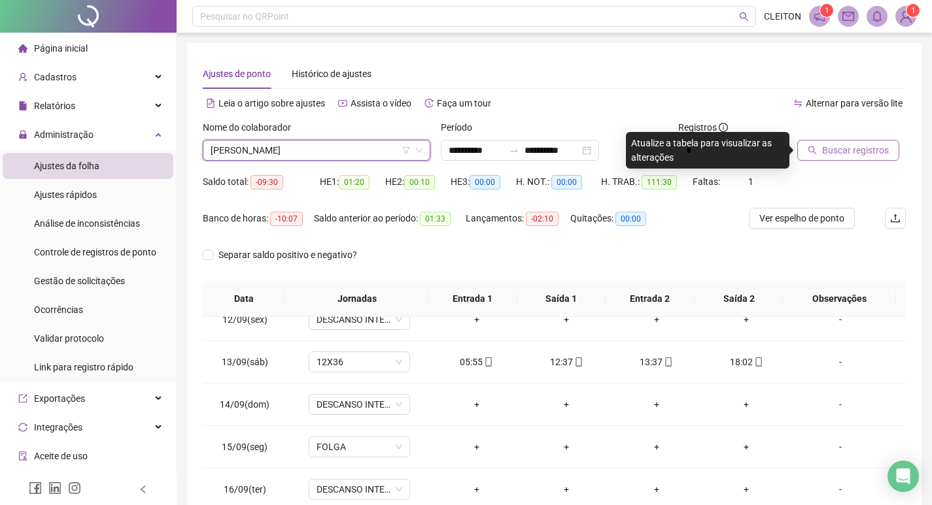
click at [867, 144] on span "Buscar registros" at bounding box center [855, 150] width 67 height 14
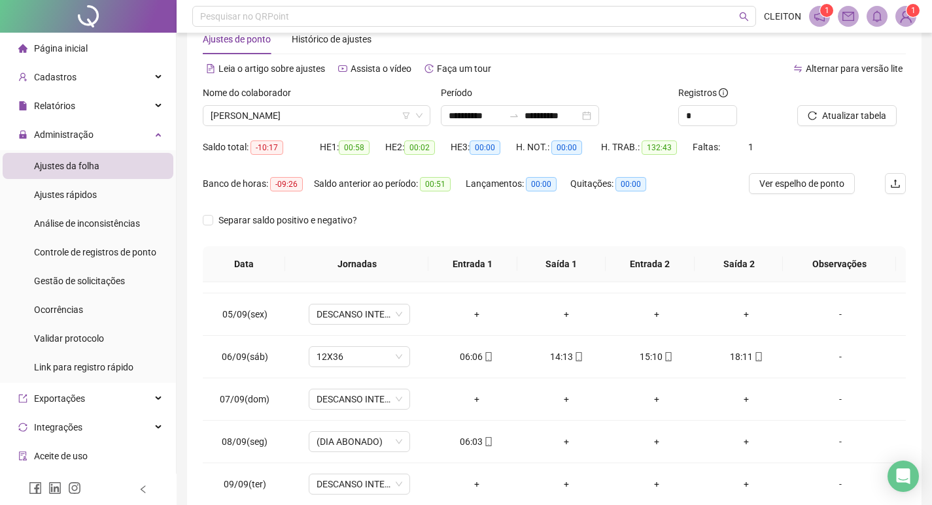
scroll to position [32, 0]
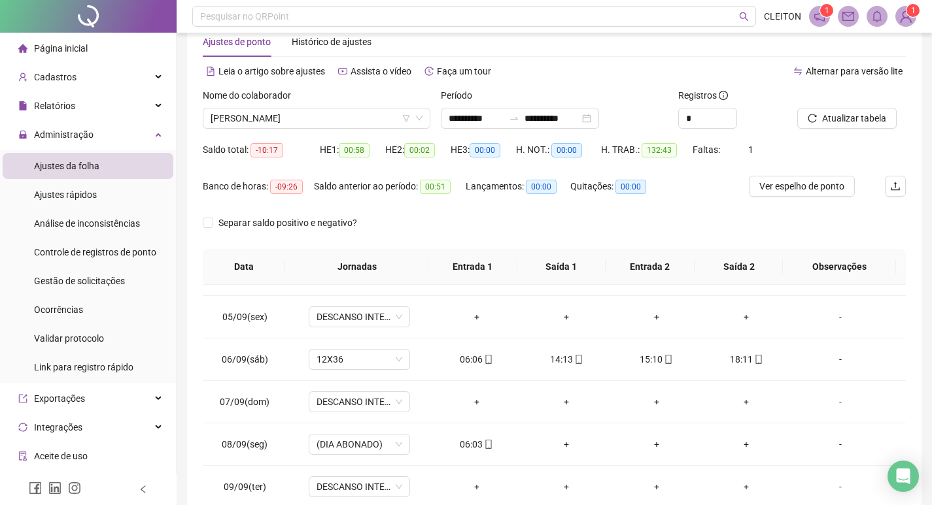
click at [336, 110] on span "[PERSON_NAME]" at bounding box center [317, 119] width 212 height 20
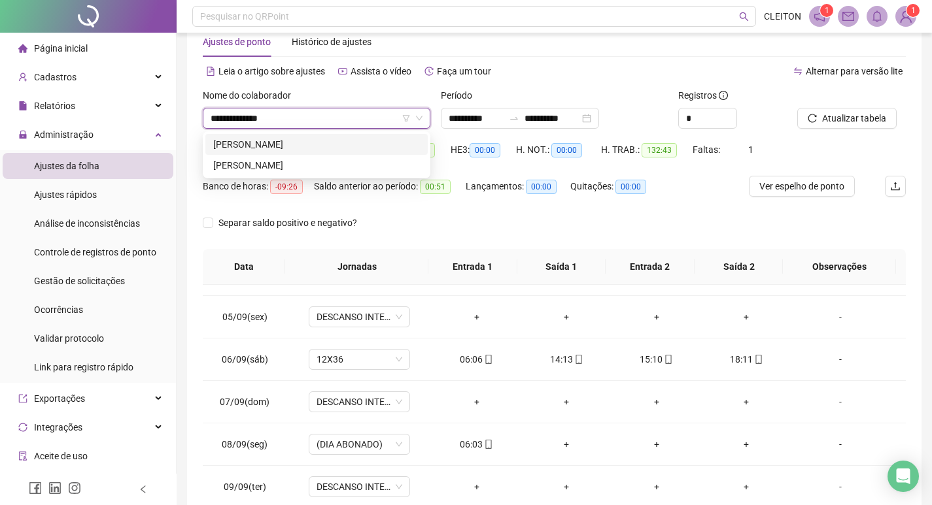
type input "**********"
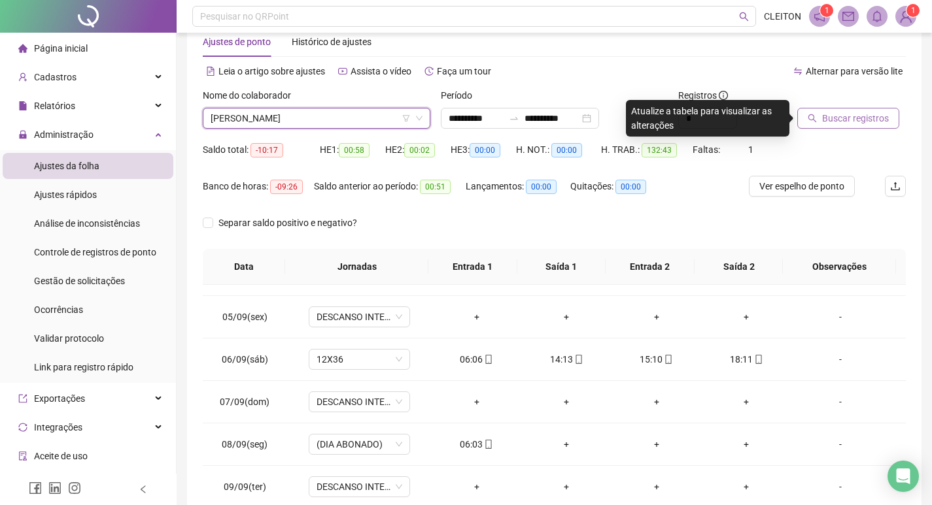
click at [866, 109] on button "Buscar registros" at bounding box center [848, 118] width 102 height 21
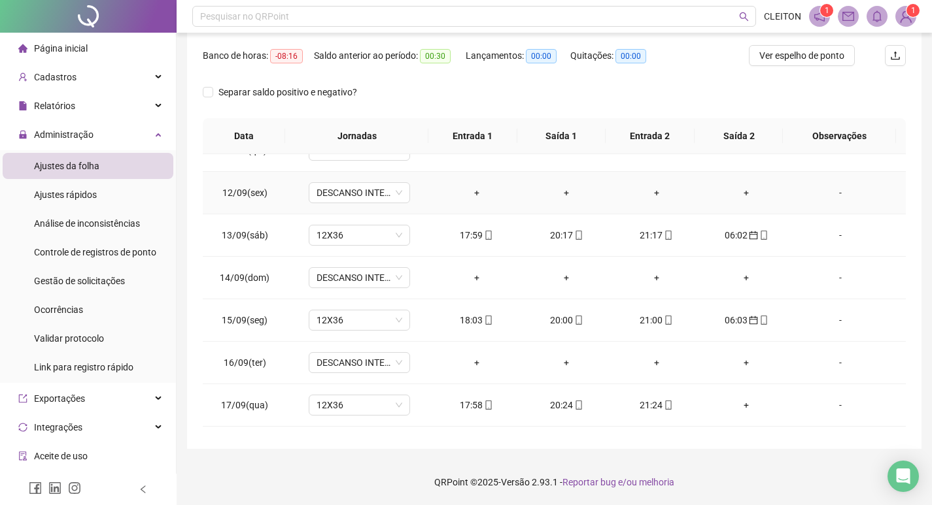
scroll to position [953, 0]
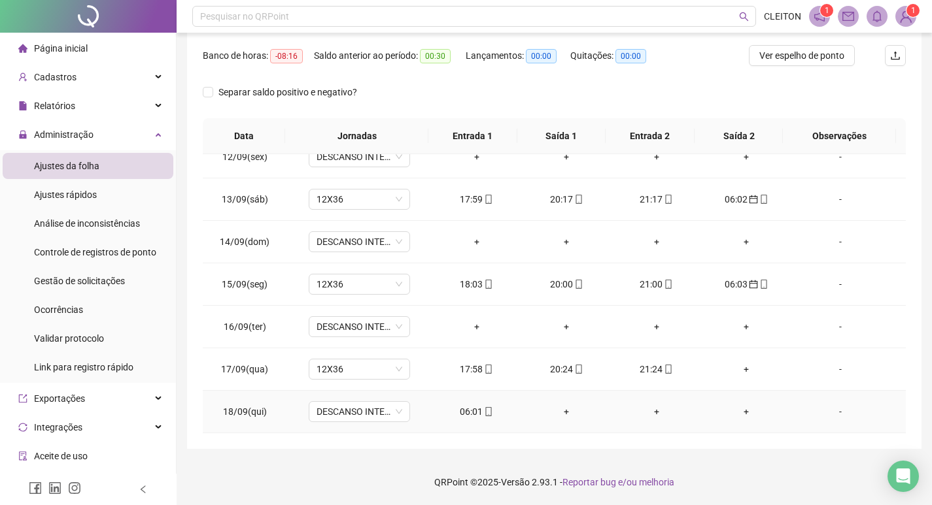
click at [451, 416] on div "06:01" at bounding box center [476, 412] width 69 height 14
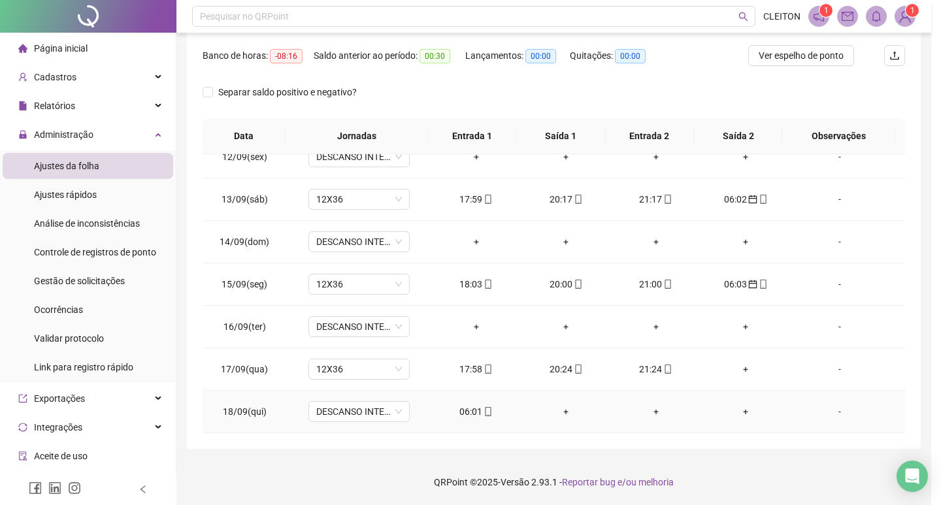
type input "**********"
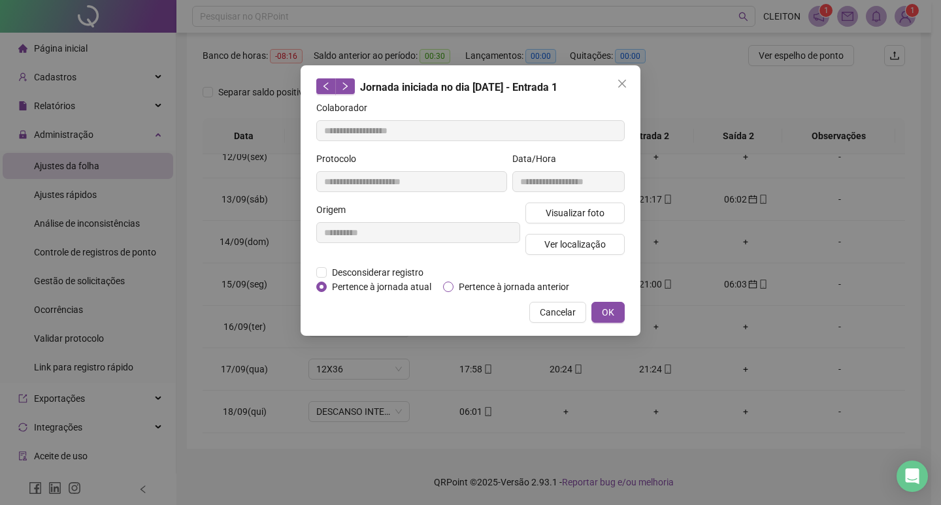
click at [531, 280] on span "Pertence à jornada anterior" at bounding box center [514, 287] width 121 height 14
click at [606, 310] on span "OK" at bounding box center [608, 312] width 12 height 14
click at [607, 314] on span "OK" at bounding box center [608, 312] width 12 height 14
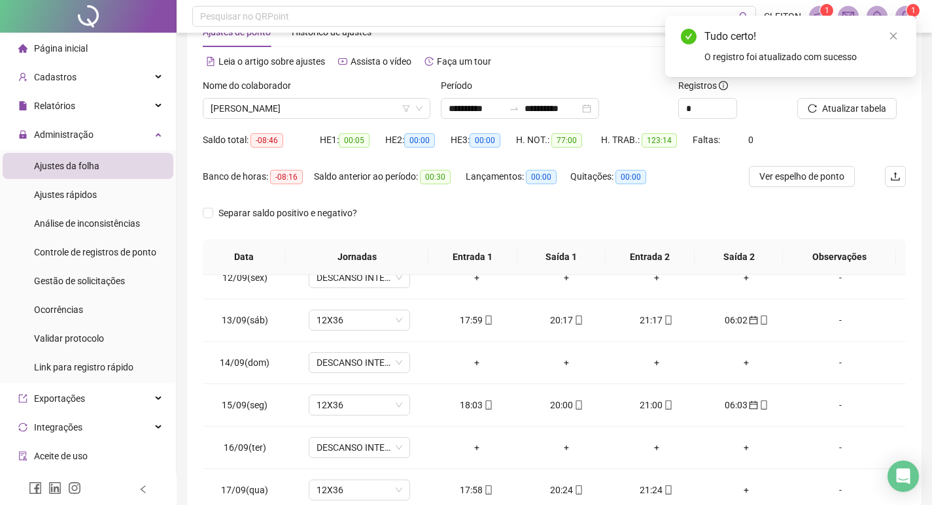
scroll to position [0, 0]
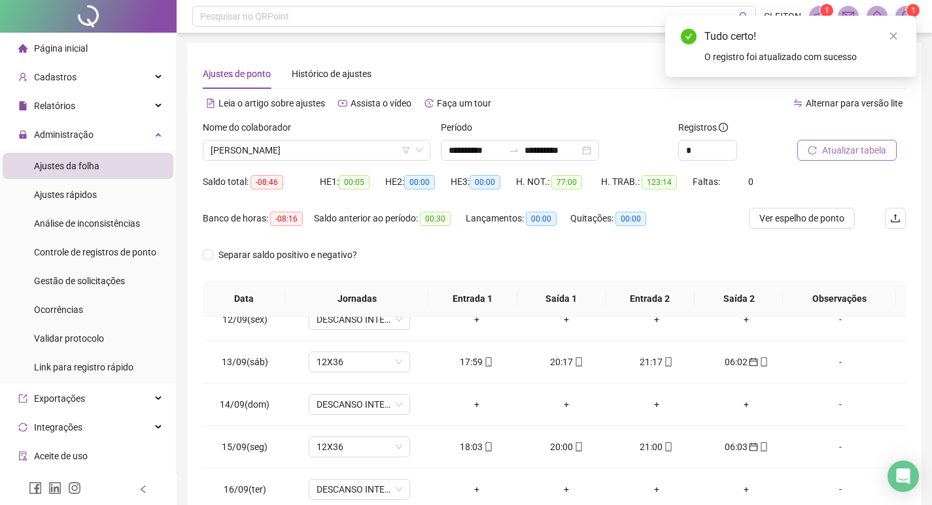
click at [843, 158] on button "Atualizar tabela" at bounding box center [846, 150] width 99 height 21
click at [339, 159] on span "MARCIA REGINA SIMÃO" at bounding box center [317, 151] width 212 height 20
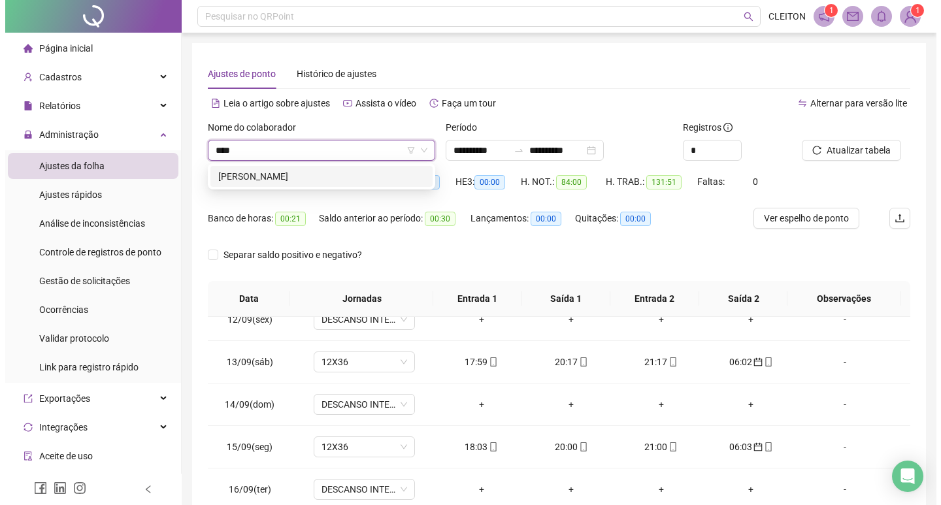
scroll to position [0, 0]
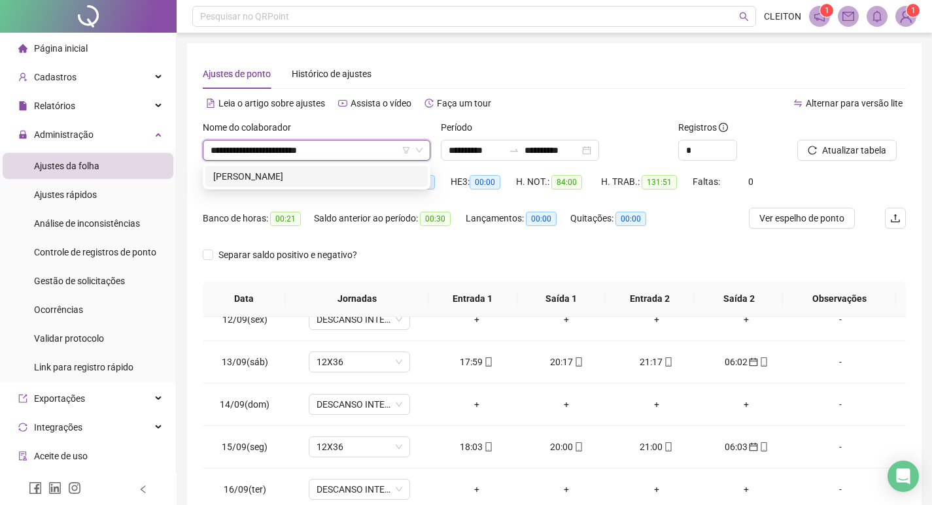
type input "**********"
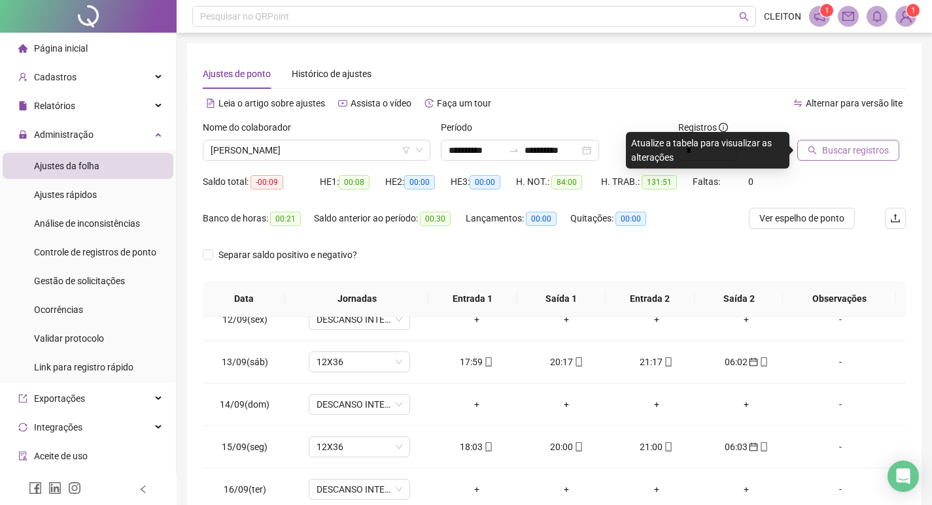
click at [841, 143] on button "Buscar registros" at bounding box center [848, 150] width 102 height 21
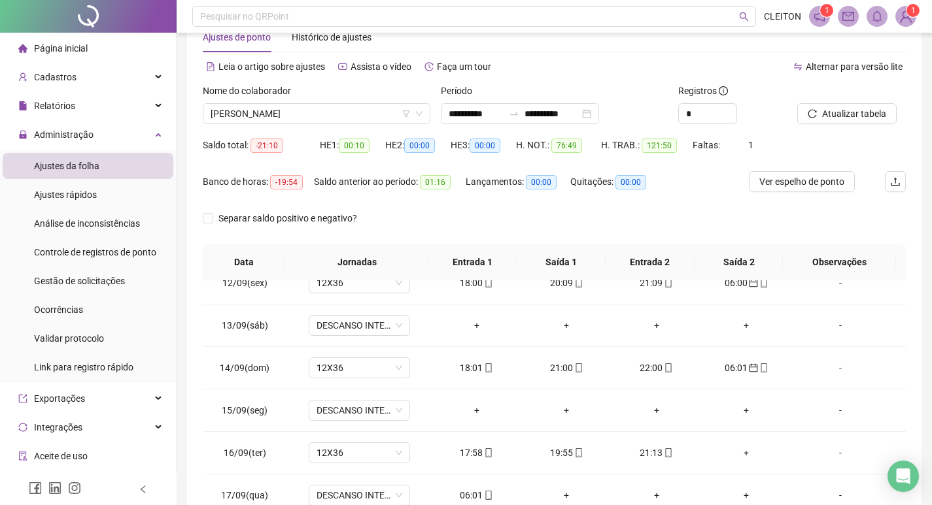
scroll to position [163, 0]
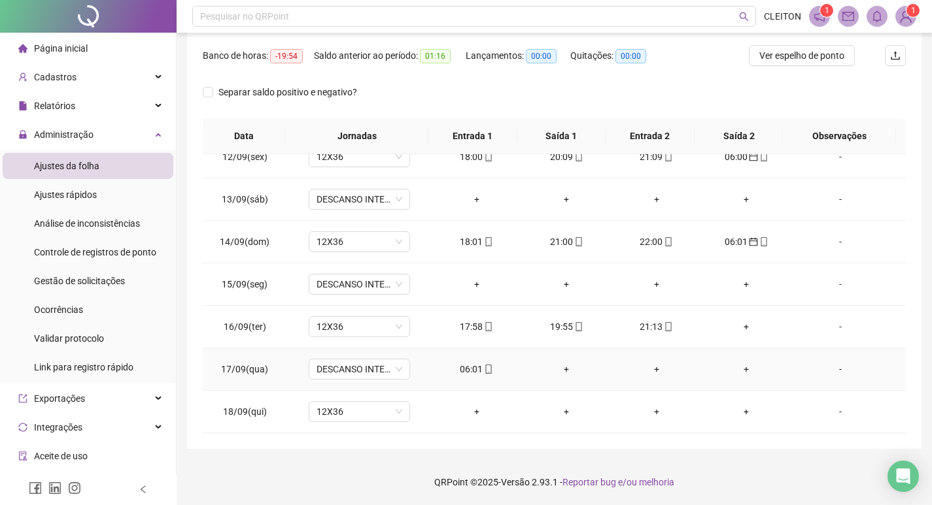
click at [466, 366] on div "06:01" at bounding box center [476, 369] width 69 height 14
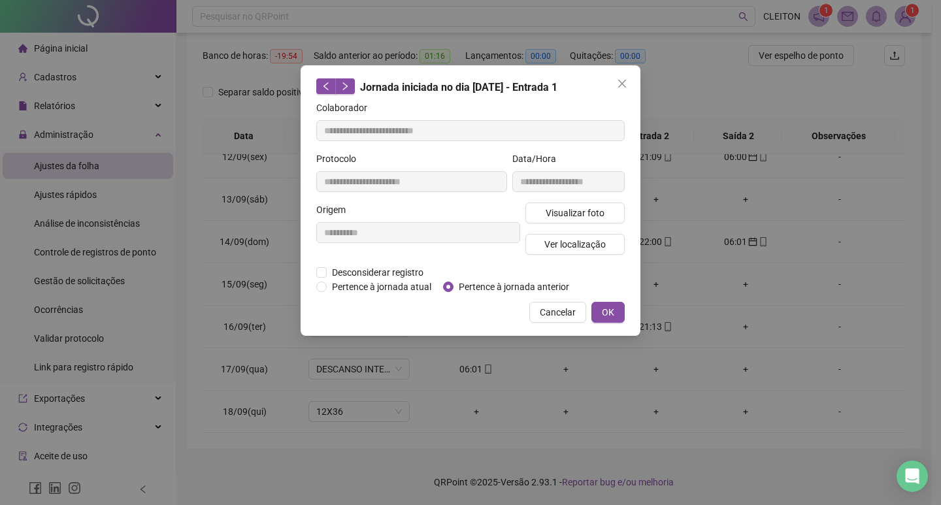
type input "**********"
click at [460, 292] on span "Pertence à jornada anterior" at bounding box center [514, 287] width 121 height 14
click at [616, 310] on button "OK" at bounding box center [608, 312] width 33 height 21
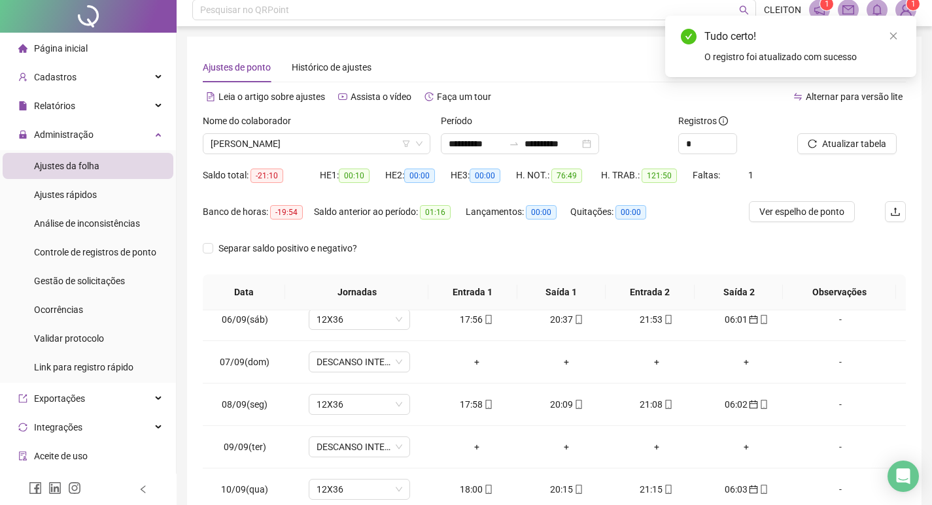
scroll to position [0, 0]
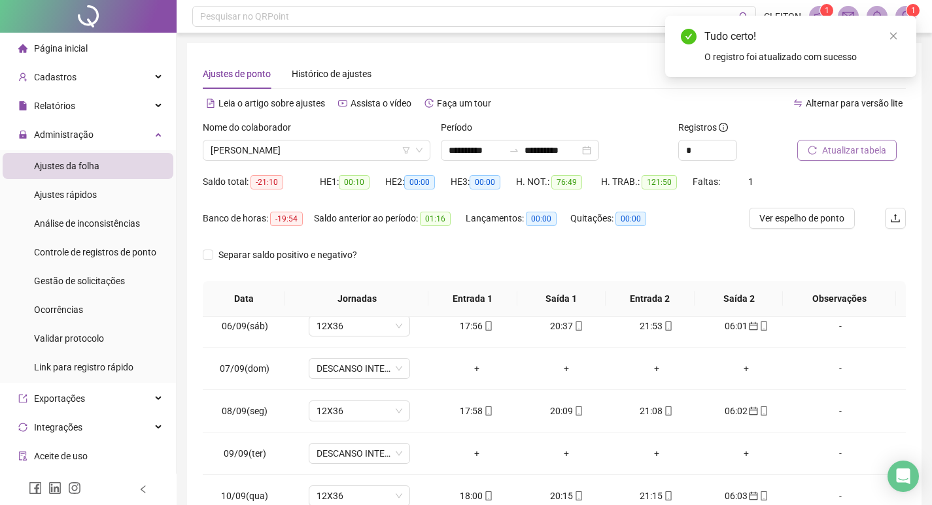
click at [837, 152] on span "Atualizar tabela" at bounding box center [854, 150] width 64 height 14
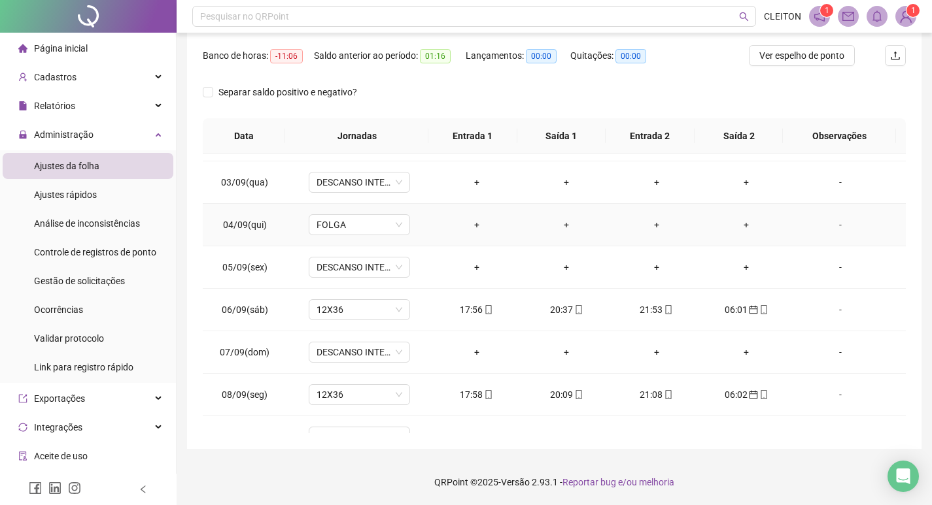
scroll to position [496, 0]
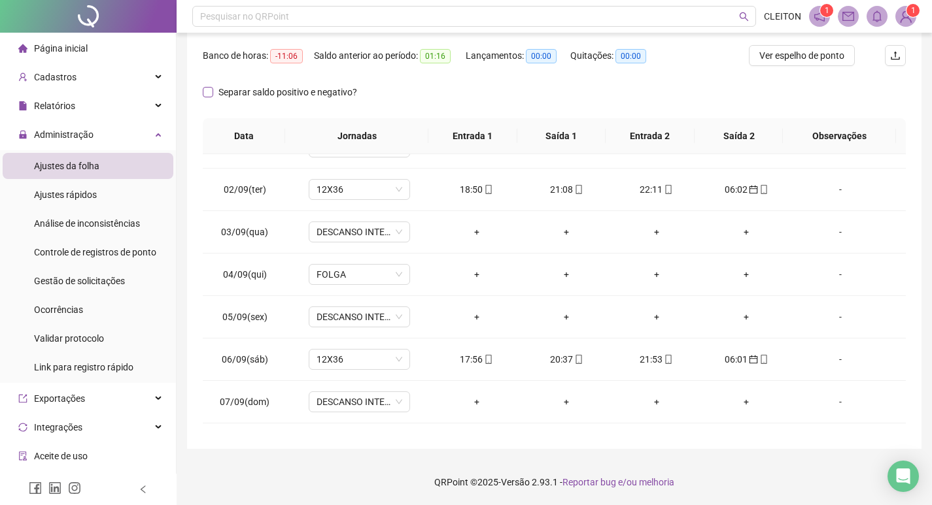
click at [209, 97] on label "Separar saldo positivo e negativo?" at bounding box center [283, 92] width 160 height 14
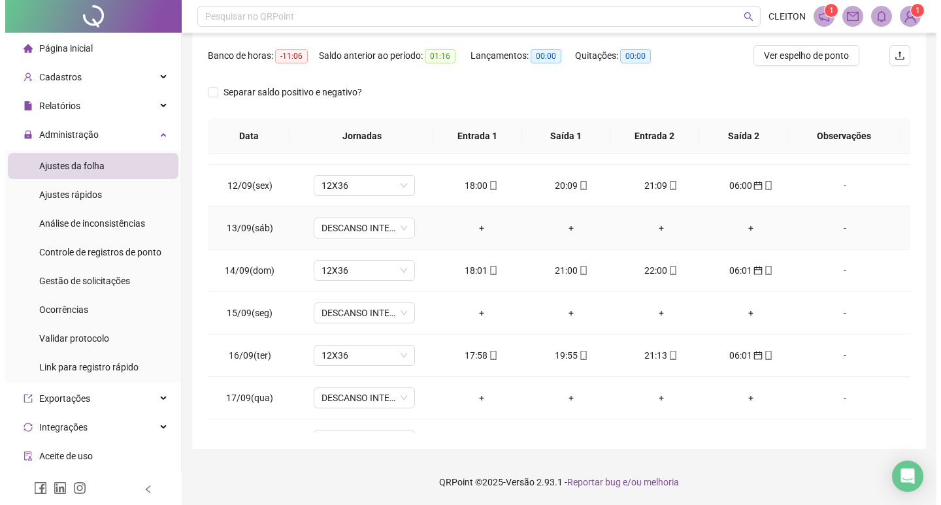
scroll to position [953, 0]
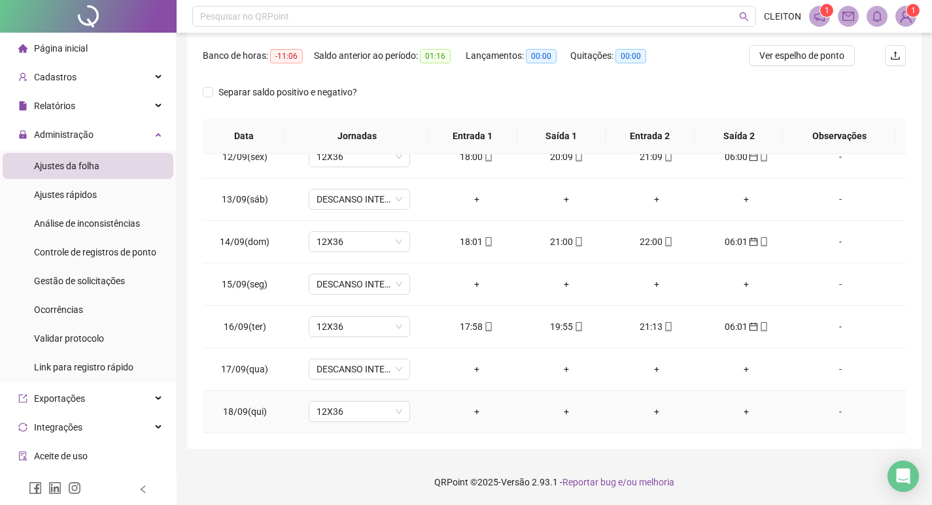
click at [834, 411] on div "-" at bounding box center [840, 412] width 77 height 14
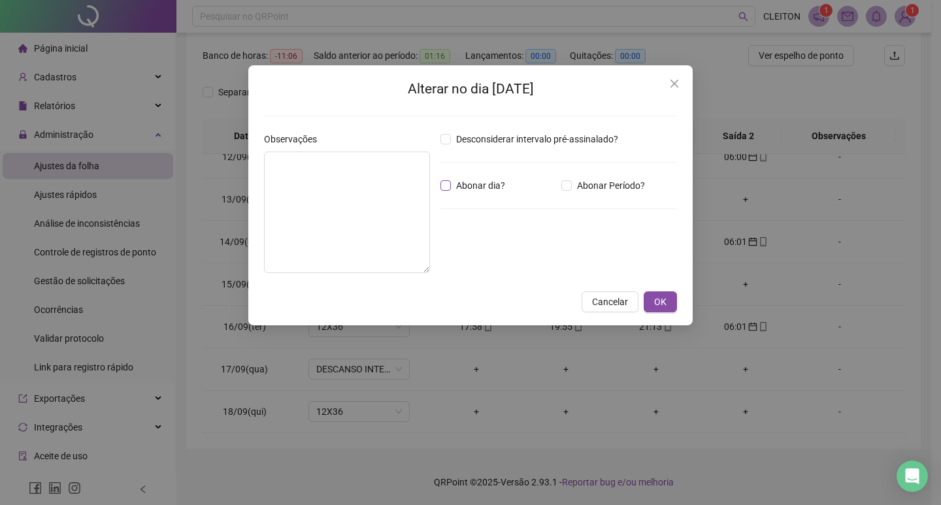
click at [477, 182] on span "Abonar dia?" at bounding box center [480, 185] width 59 height 14
click at [664, 301] on span "OK" at bounding box center [660, 302] width 12 height 14
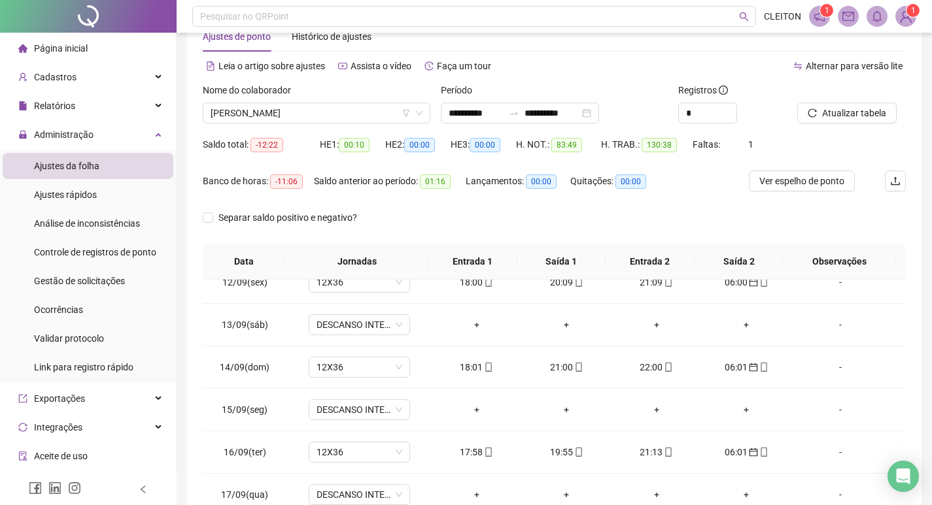
scroll to position [0, 0]
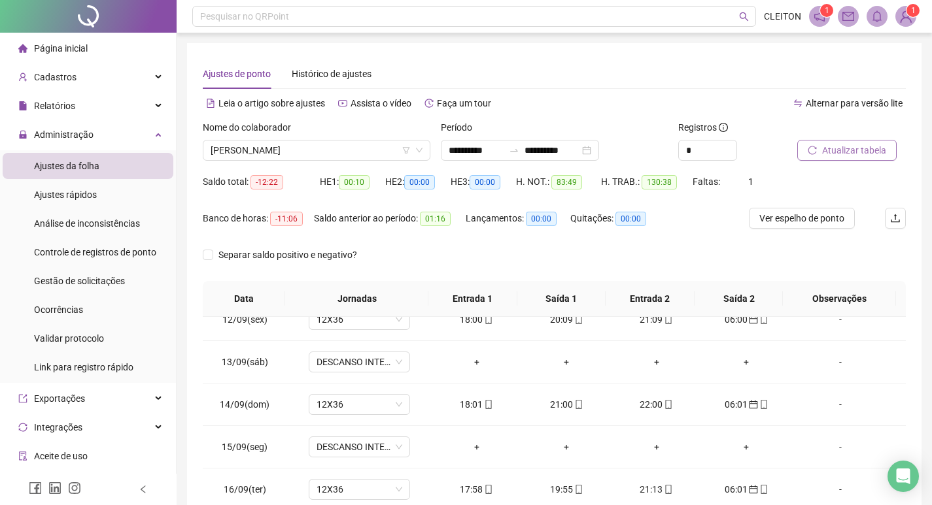
click at [843, 140] on button "Atualizar tabela" at bounding box center [846, 150] width 99 height 21
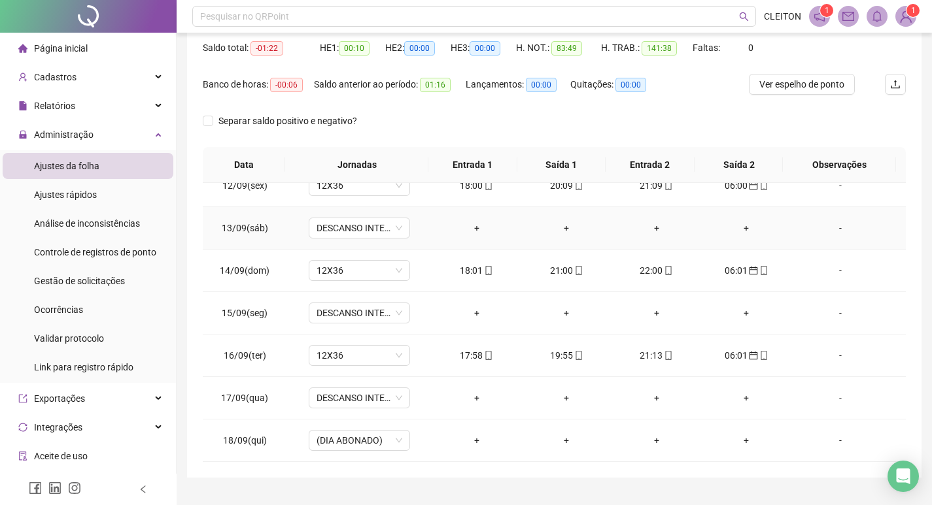
scroll to position [163, 0]
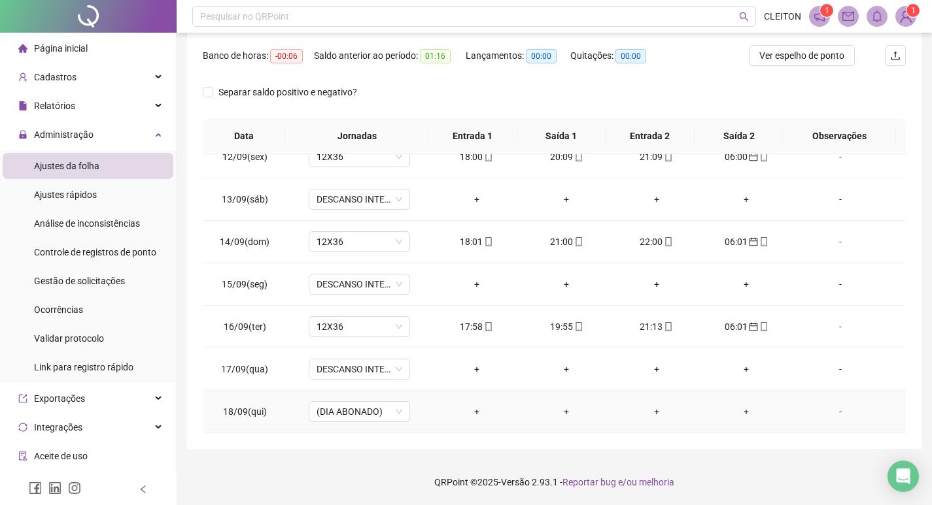
drag, startPoint x: 839, startPoint y: 415, endPoint x: 784, endPoint y: 399, distance: 57.3
click at [838, 415] on div "-" at bounding box center [840, 412] width 77 height 14
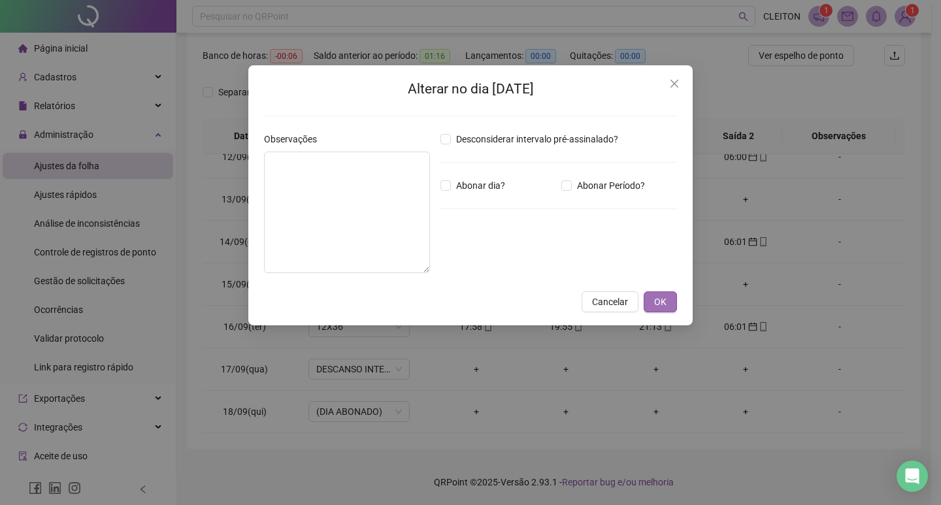
click at [664, 297] on span "OK" at bounding box center [660, 302] width 12 height 14
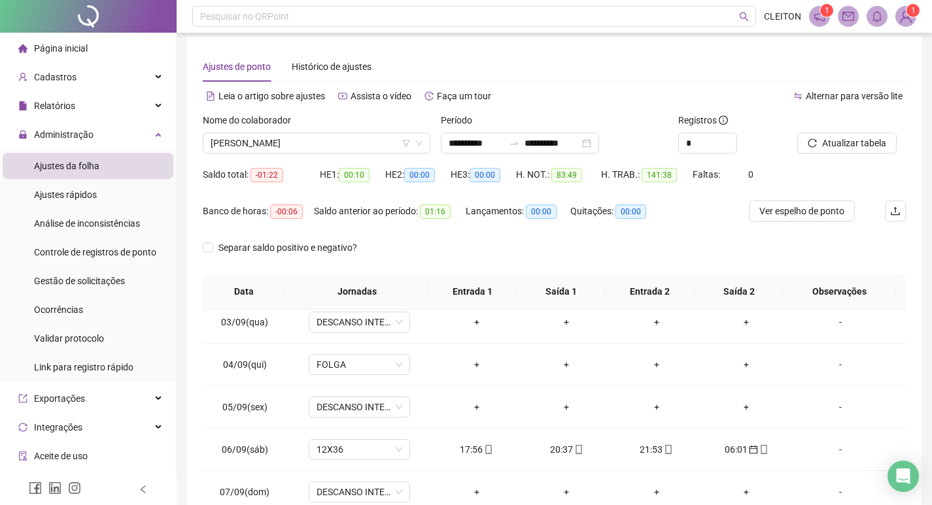
scroll to position [0, 0]
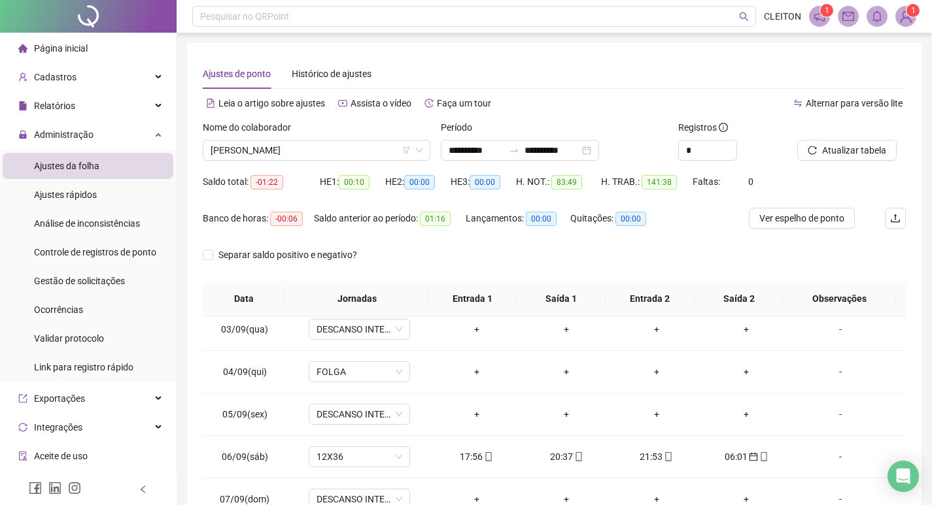
drag, startPoint x: 829, startPoint y: 137, endPoint x: 839, endPoint y: 147, distance: 14.3
click at [830, 137] on div at bounding box center [835, 130] width 76 height 20
click at [839, 147] on span "Atualizar tabela" at bounding box center [854, 150] width 64 height 14
click at [321, 156] on span "CARMELITA PEREIRA DE PAULA" at bounding box center [317, 151] width 212 height 20
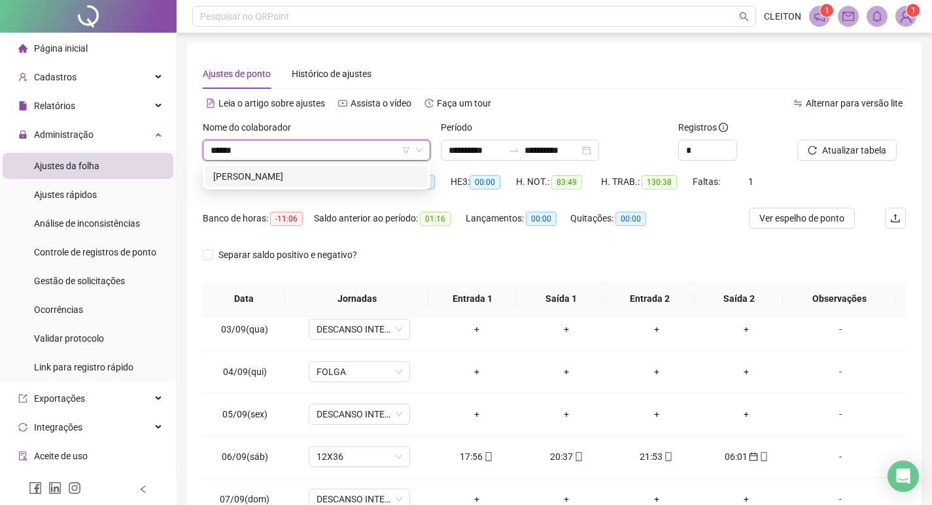
type input "******"
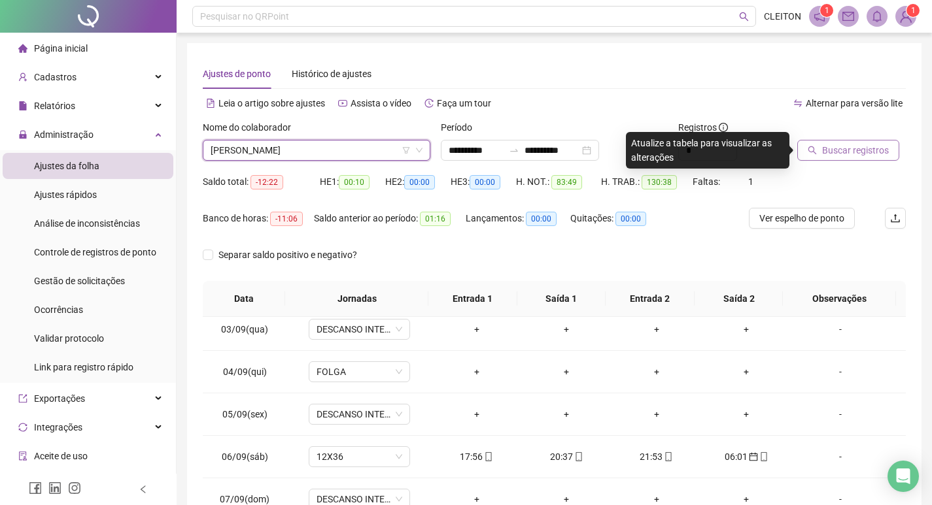
click at [879, 152] on span "Buscar registros" at bounding box center [855, 150] width 67 height 14
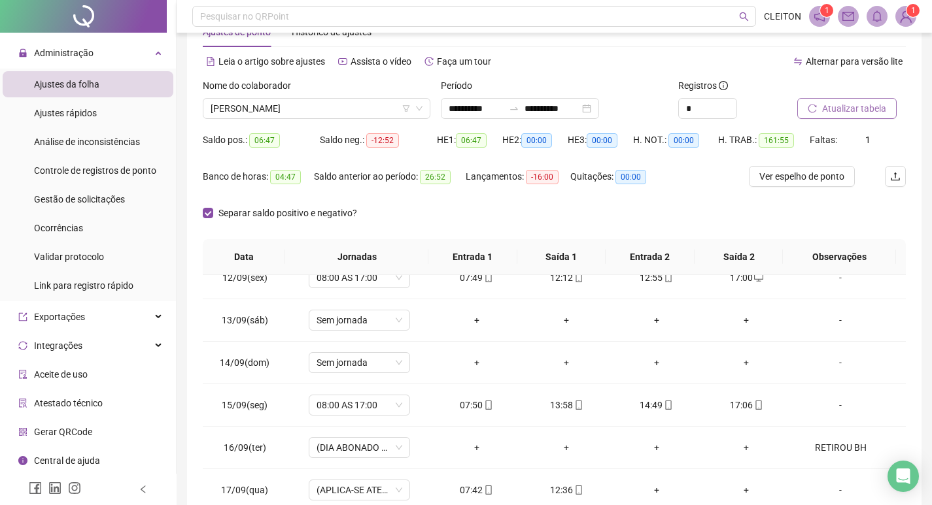
scroll to position [32, 0]
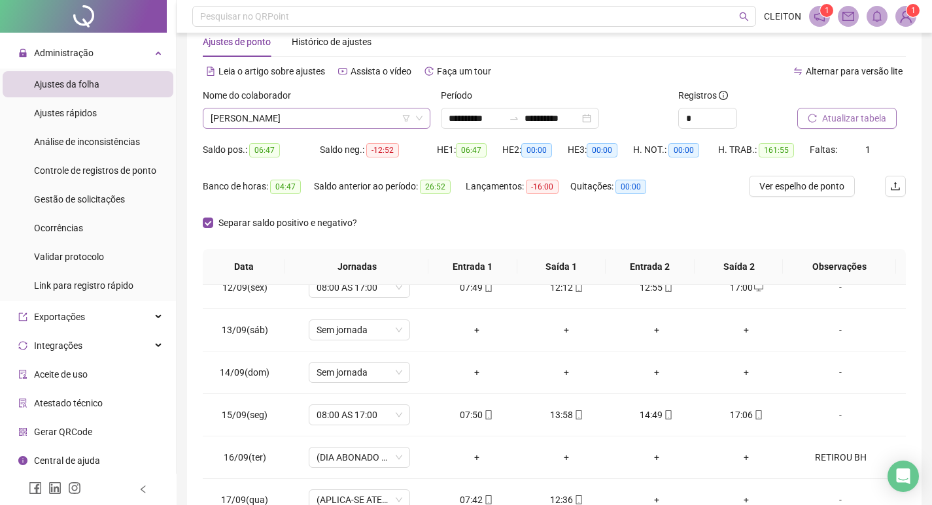
click at [297, 122] on span "[PERSON_NAME]" at bounding box center [317, 119] width 212 height 20
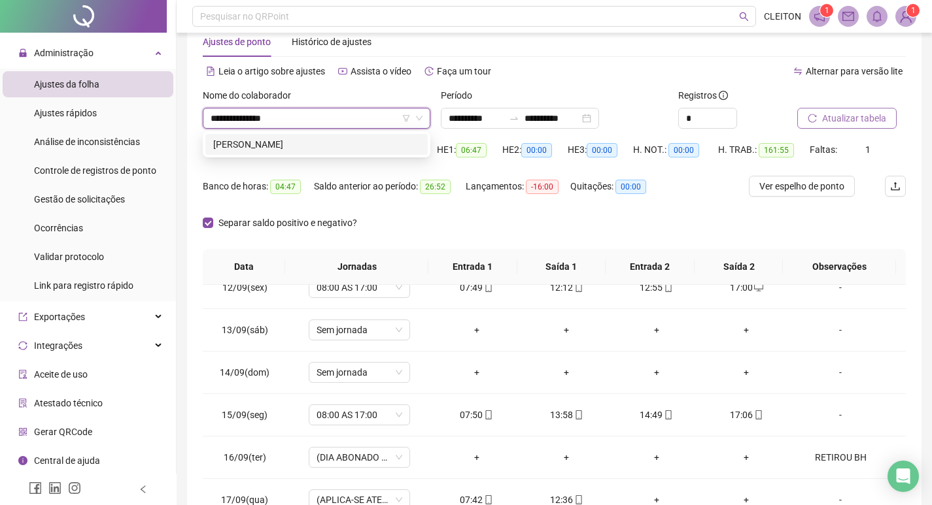
type input "**********"
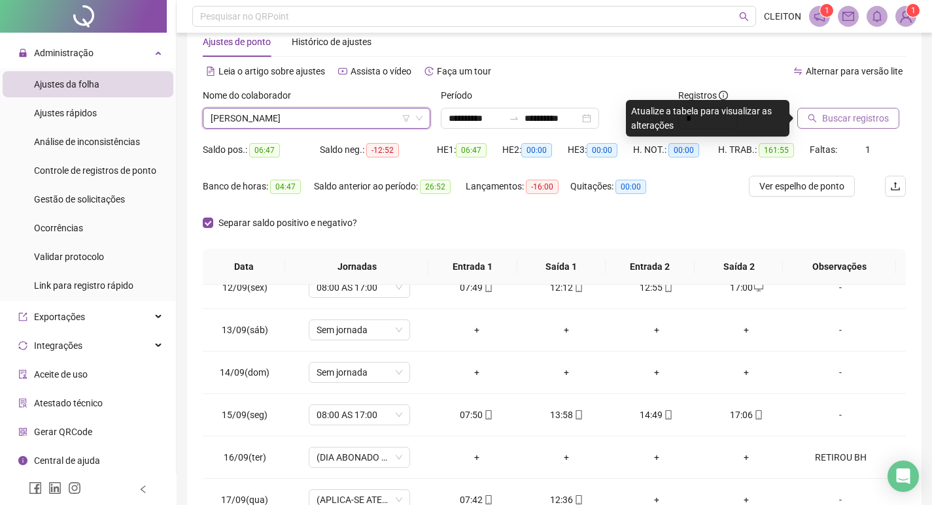
click at [813, 112] on button "Buscar registros" at bounding box center [848, 118] width 102 height 21
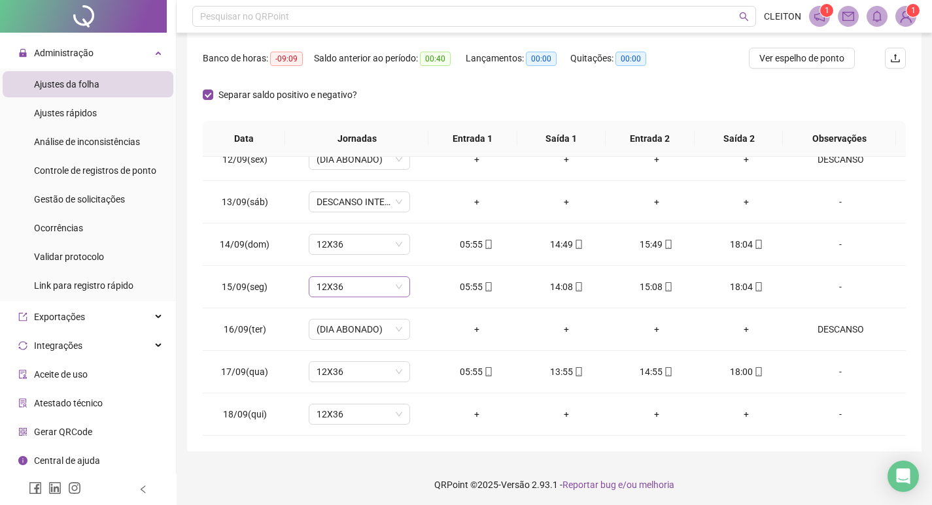
scroll to position [163, 0]
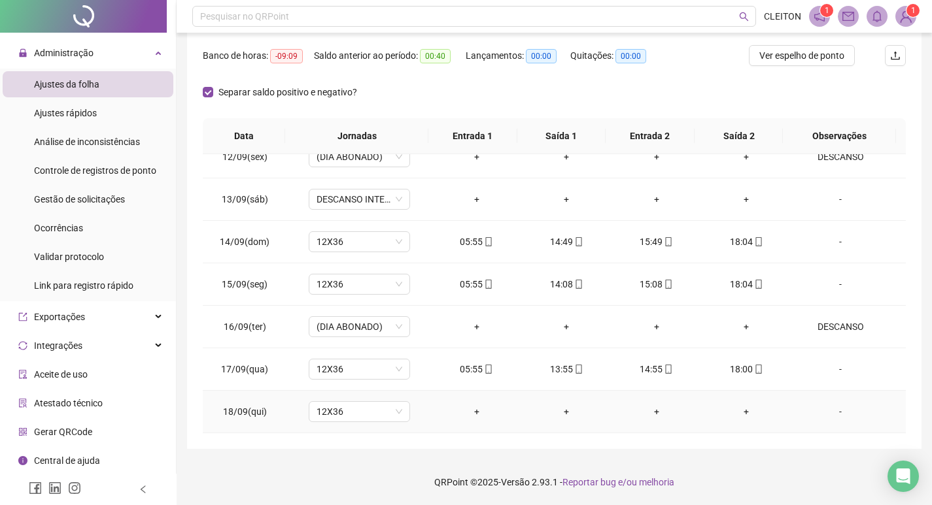
click at [839, 412] on div "-" at bounding box center [840, 412] width 77 height 14
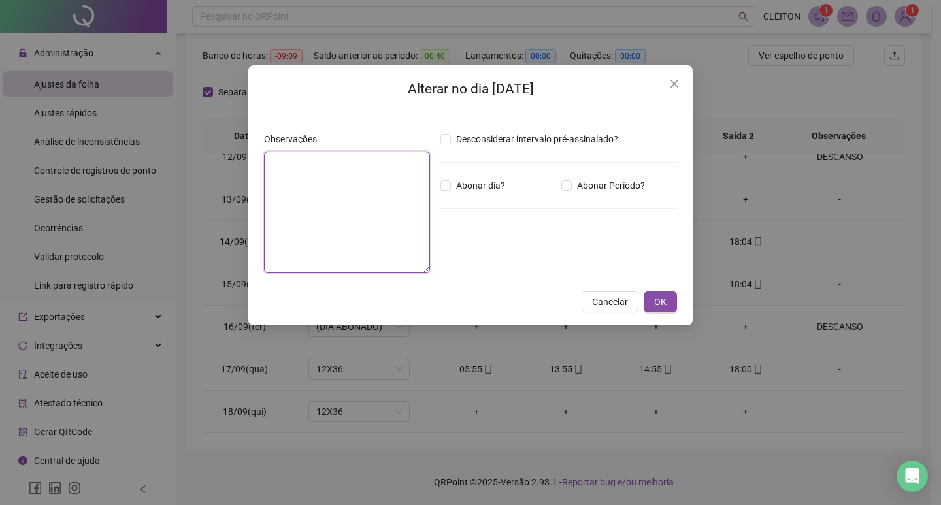
click at [333, 193] on textarea at bounding box center [347, 213] width 166 height 122
type textarea "********"
click at [469, 188] on span "Abonar dia?" at bounding box center [480, 185] width 59 height 14
click at [652, 308] on button "OK" at bounding box center [660, 302] width 33 height 21
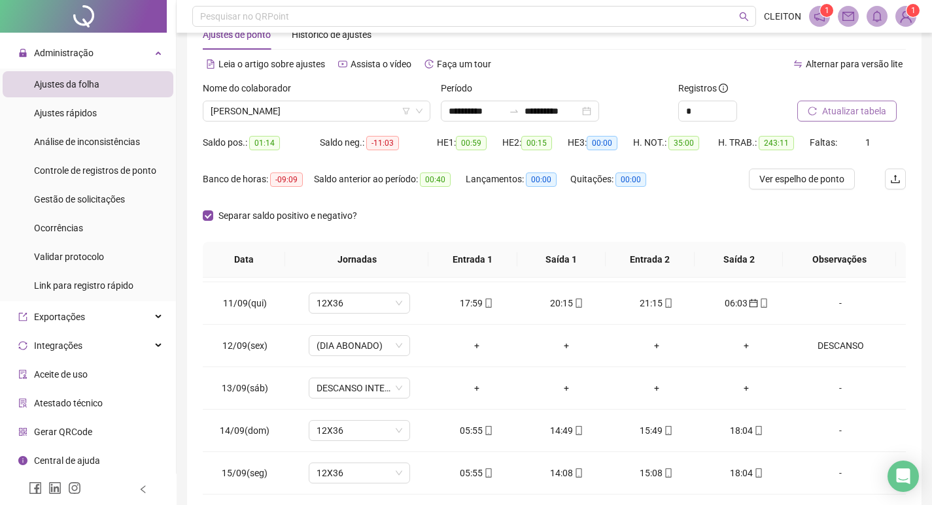
scroll to position [32, 0]
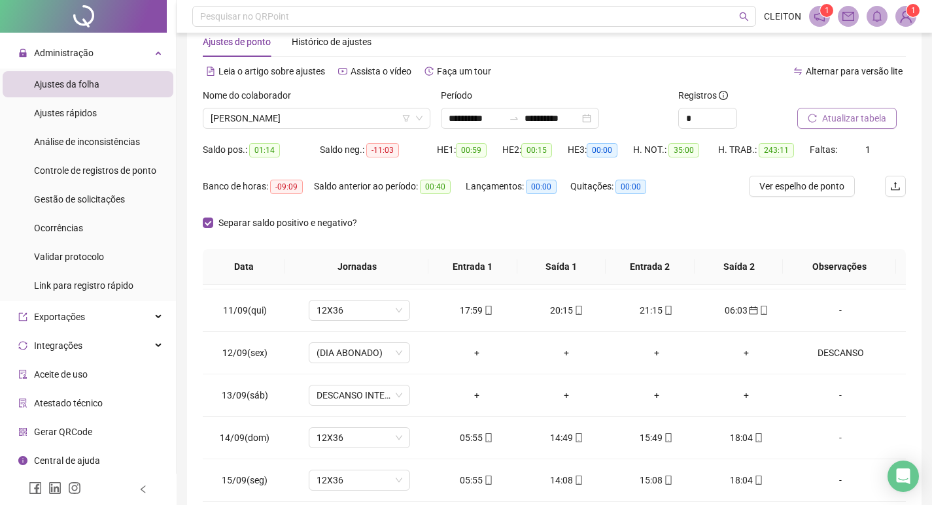
click at [867, 127] on button "Atualizar tabela" at bounding box center [846, 118] width 99 height 21
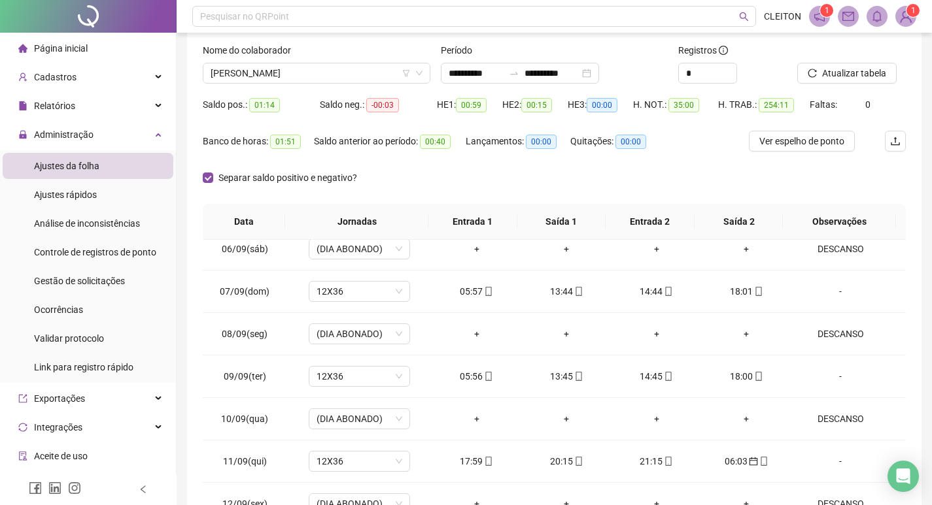
scroll to position [0, 0]
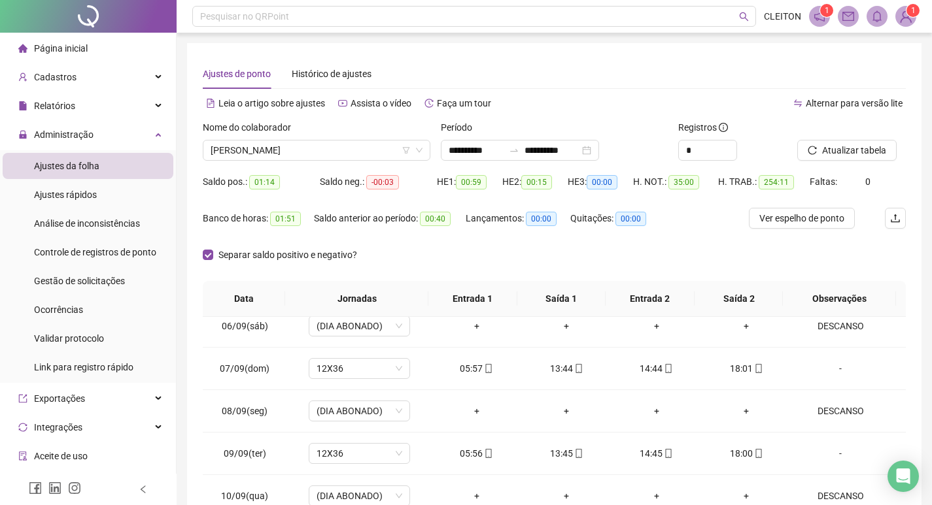
click at [279, 134] on label "Nome do colaborador" at bounding box center [251, 127] width 97 height 14
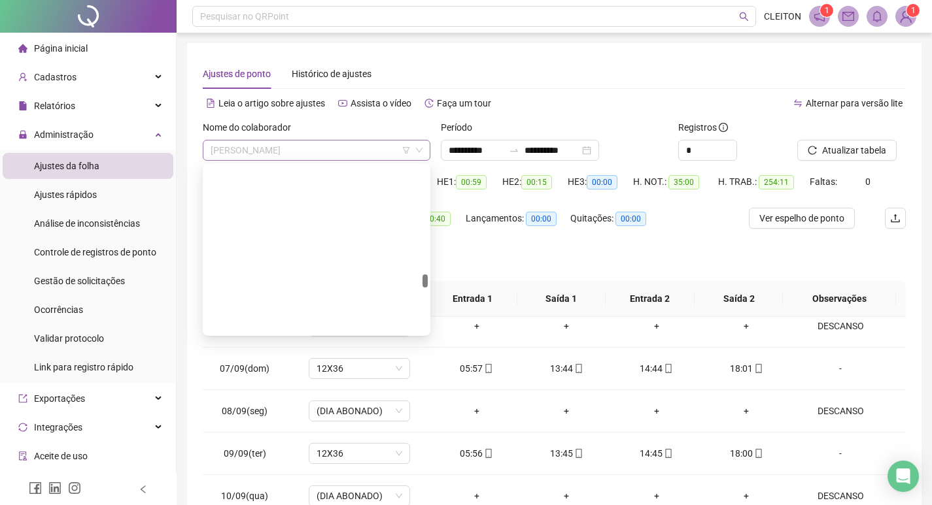
click at [278, 144] on span "MICHELE DE SOUZA VITORIA MESQUITA" at bounding box center [317, 151] width 212 height 20
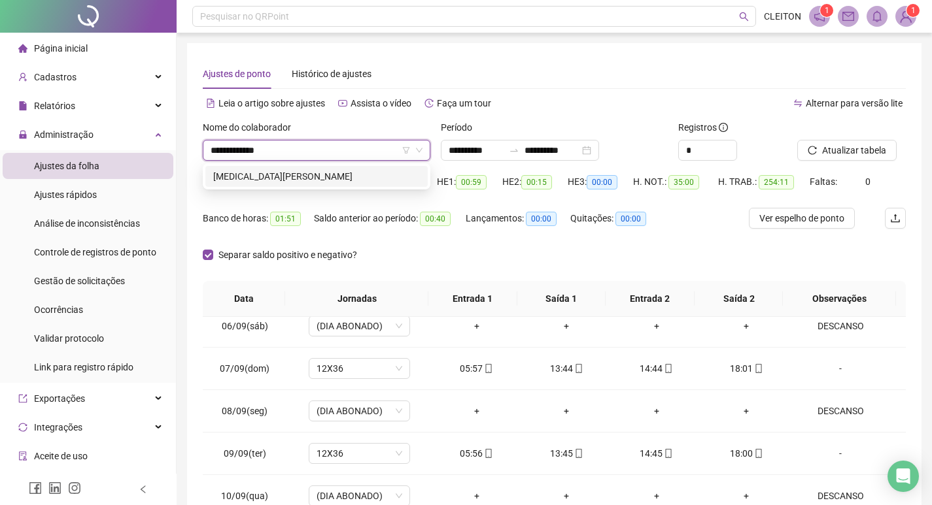
type input "**********"
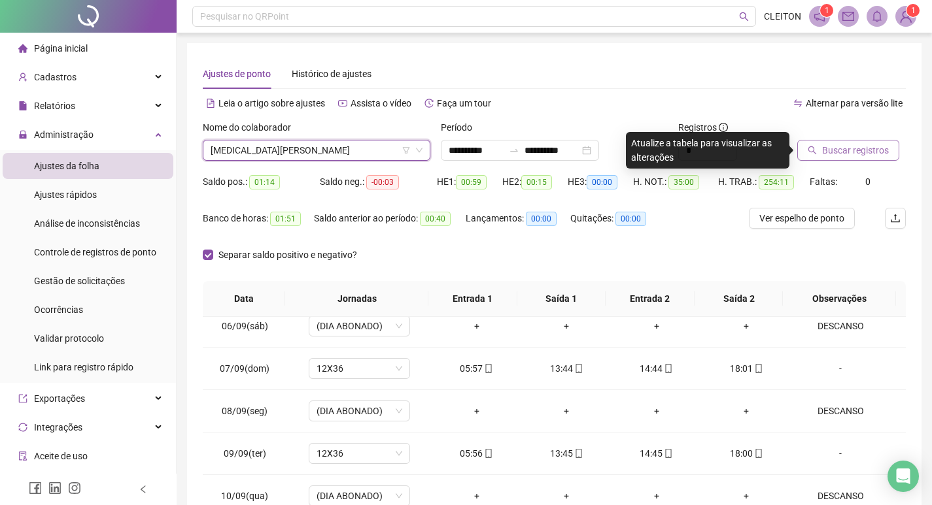
click at [844, 141] on button "Buscar registros" at bounding box center [848, 150] width 102 height 21
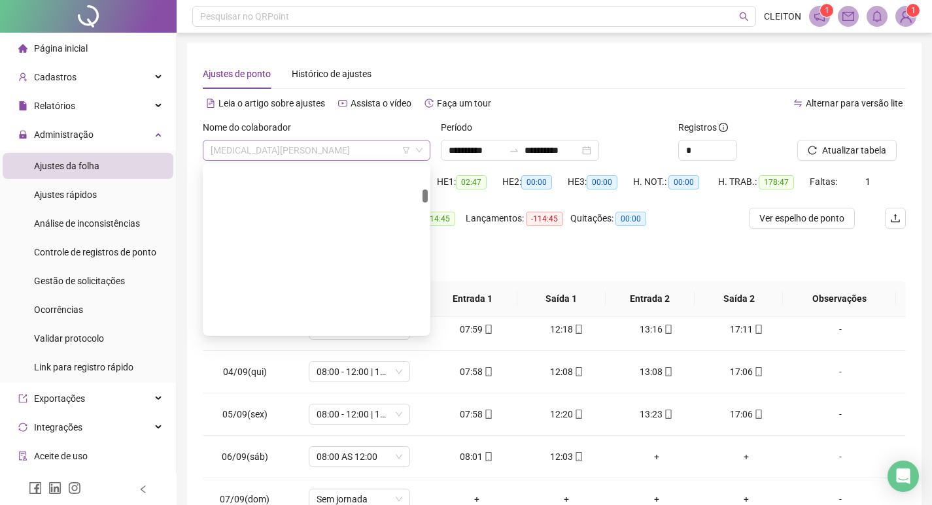
click at [345, 148] on span "CLEITON MUNIZ DE SOUZA" at bounding box center [317, 151] width 212 height 20
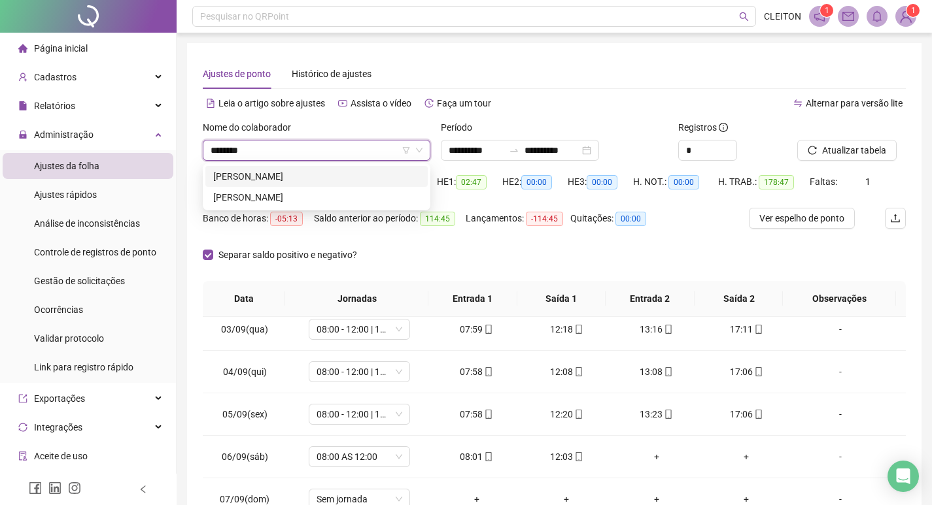
type input "*********"
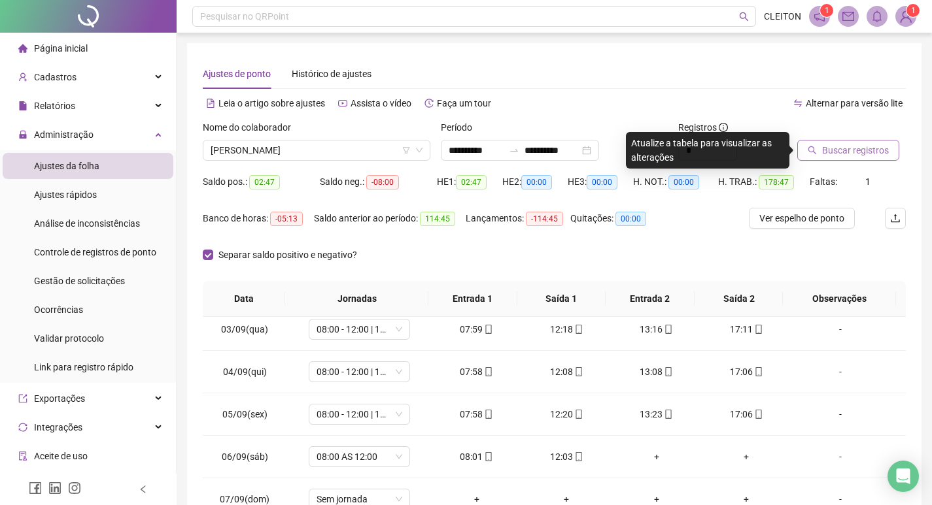
click at [810, 158] on button "Buscar registros" at bounding box center [848, 150] width 102 height 21
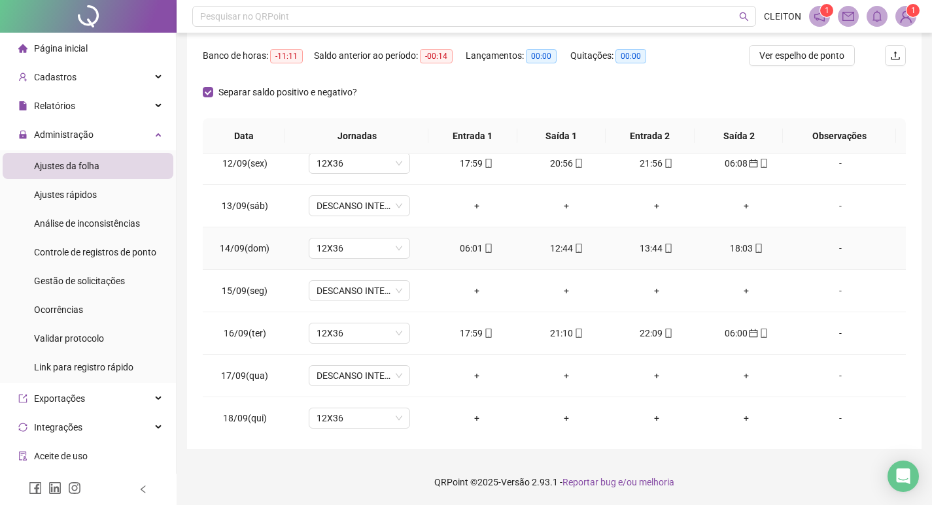
scroll to position [953, 0]
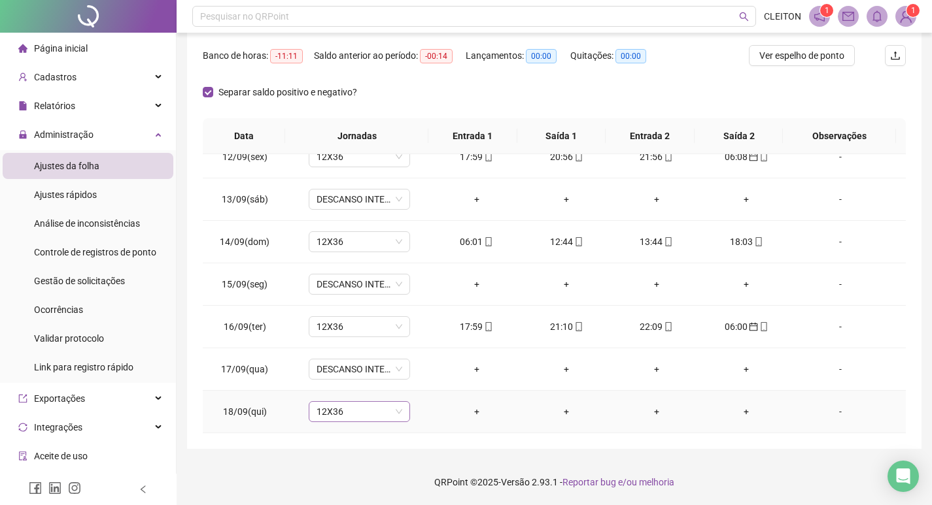
click at [353, 407] on span "12X36" at bounding box center [359, 412] width 86 height 20
type input "*****"
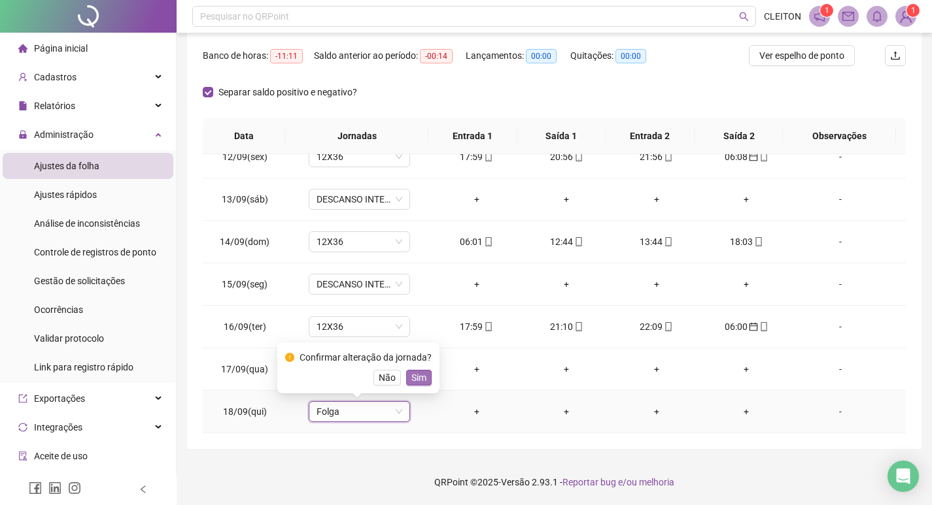
click at [424, 384] on button "Sim" at bounding box center [418, 378] width 25 height 16
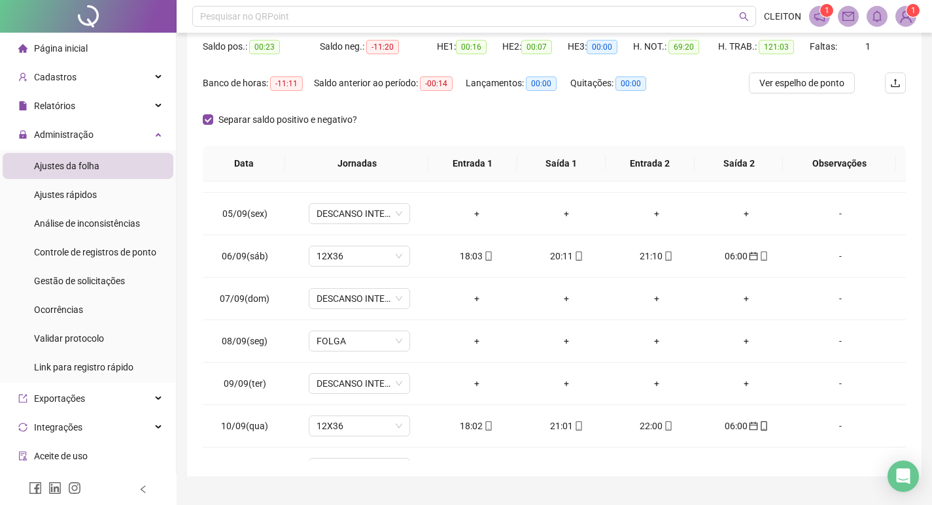
scroll to position [0, 0]
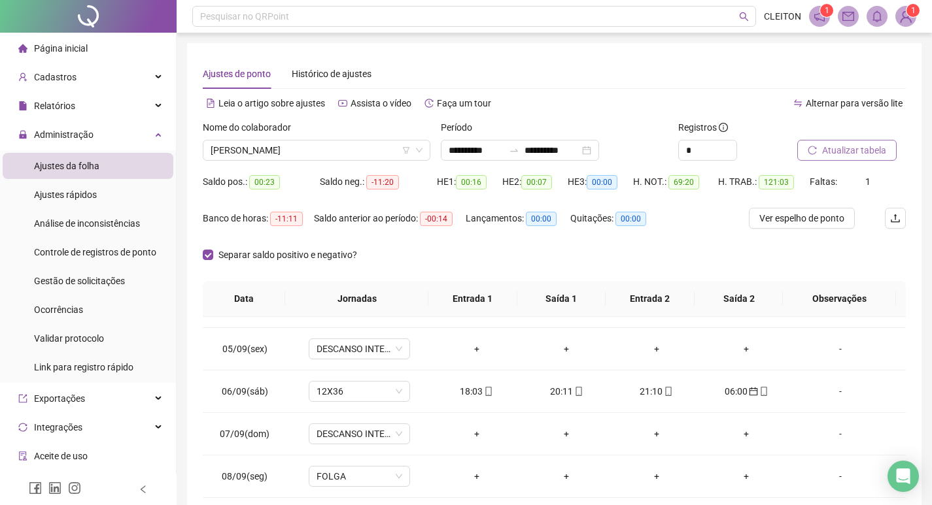
click at [825, 156] on span "Atualizar tabela" at bounding box center [854, 150] width 64 height 14
click at [317, 146] on span "JESSICA BORGES GONÇALVES" at bounding box center [317, 151] width 212 height 20
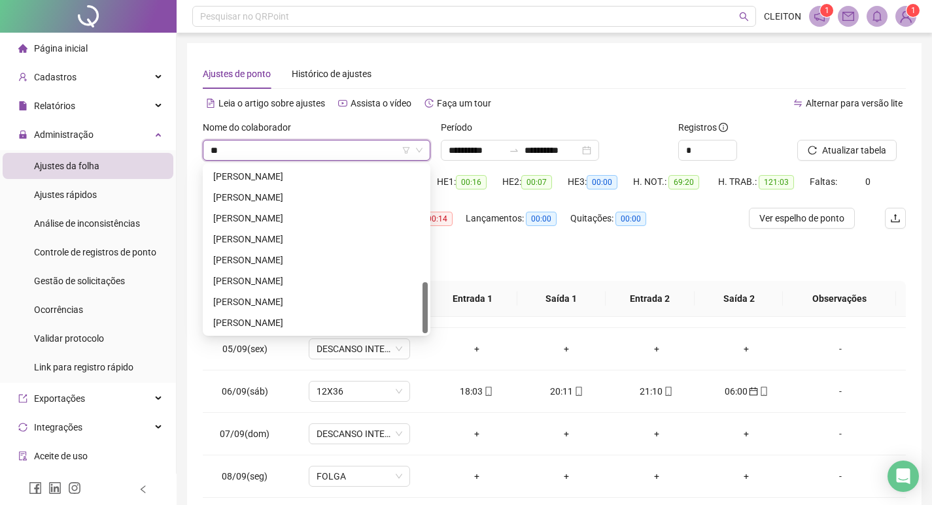
type input "*"
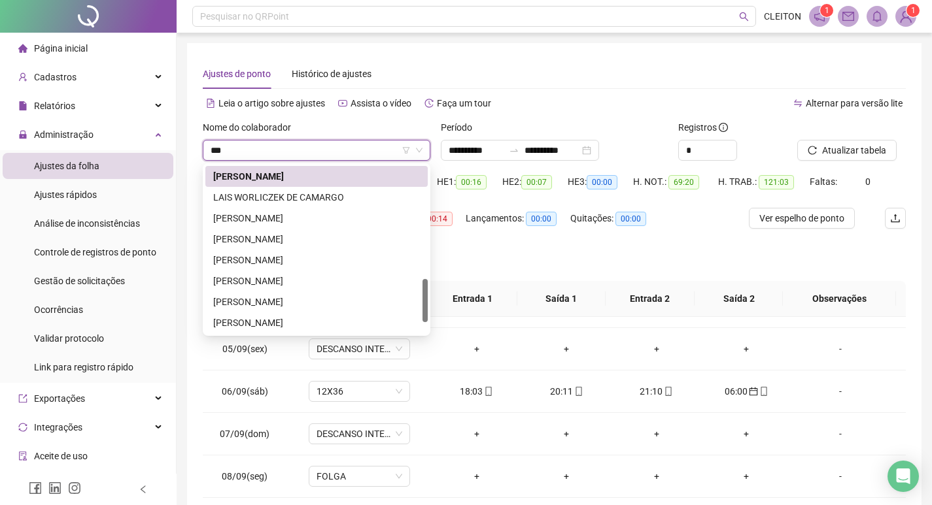
scroll to position [0, 0]
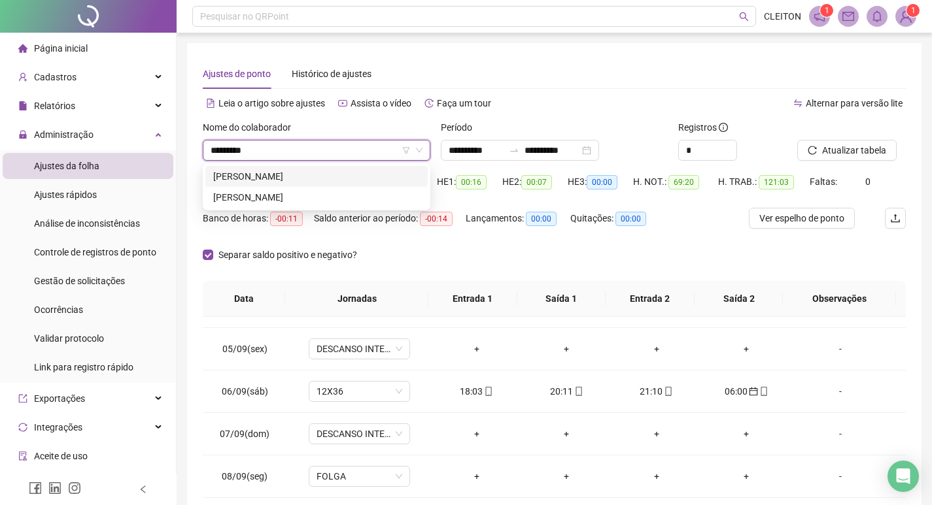
type input "**********"
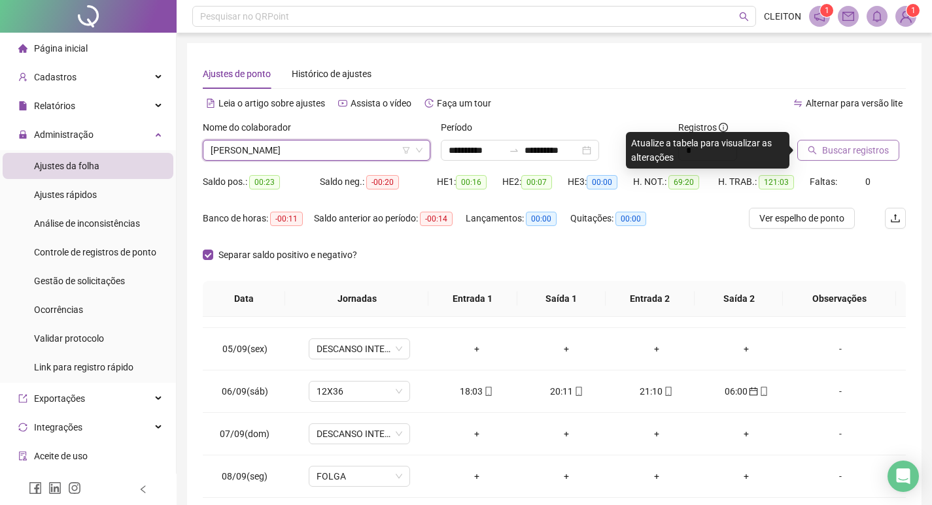
click at [805, 146] on button "Buscar registros" at bounding box center [848, 150] width 102 height 21
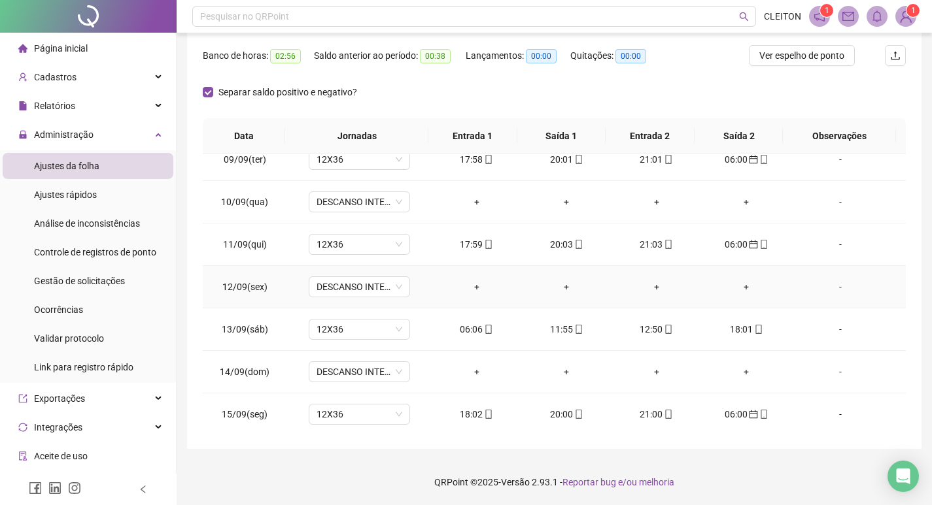
scroll to position [953, 0]
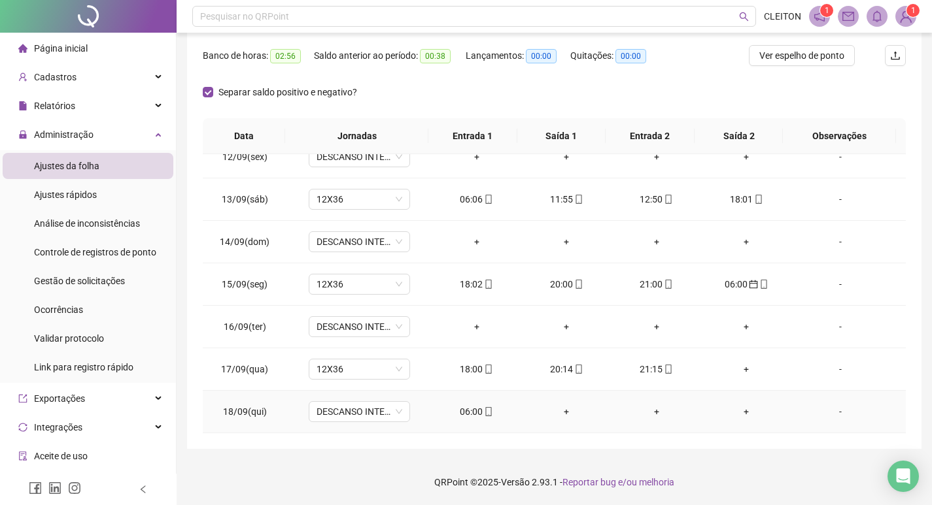
click at [477, 415] on div "06:00" at bounding box center [476, 412] width 69 height 14
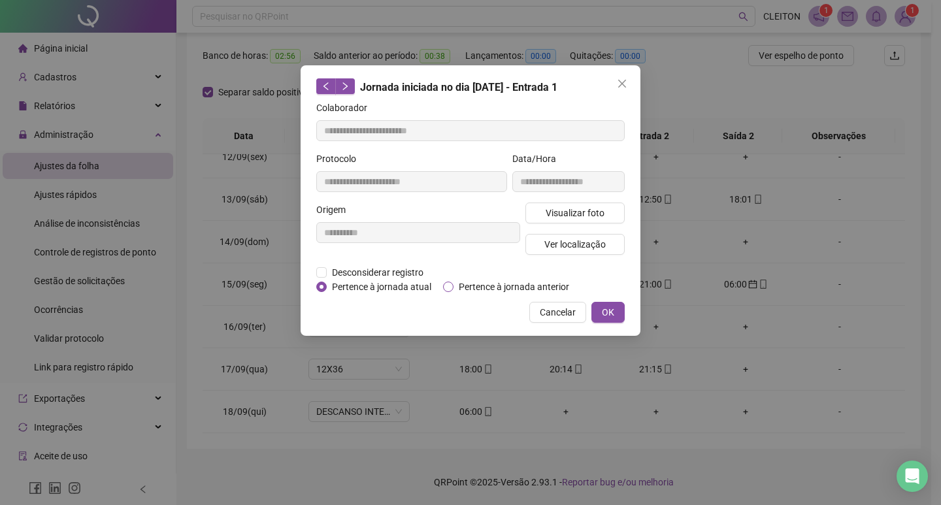
click at [509, 292] on span "Pertence à jornada anterior" at bounding box center [514, 287] width 121 height 14
click at [607, 307] on span "OK" at bounding box center [608, 312] width 12 height 14
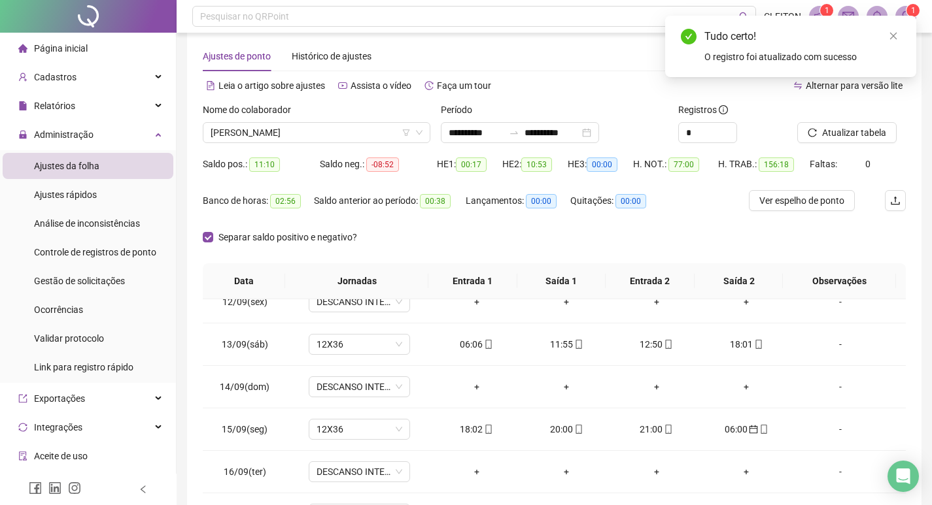
scroll to position [0, 0]
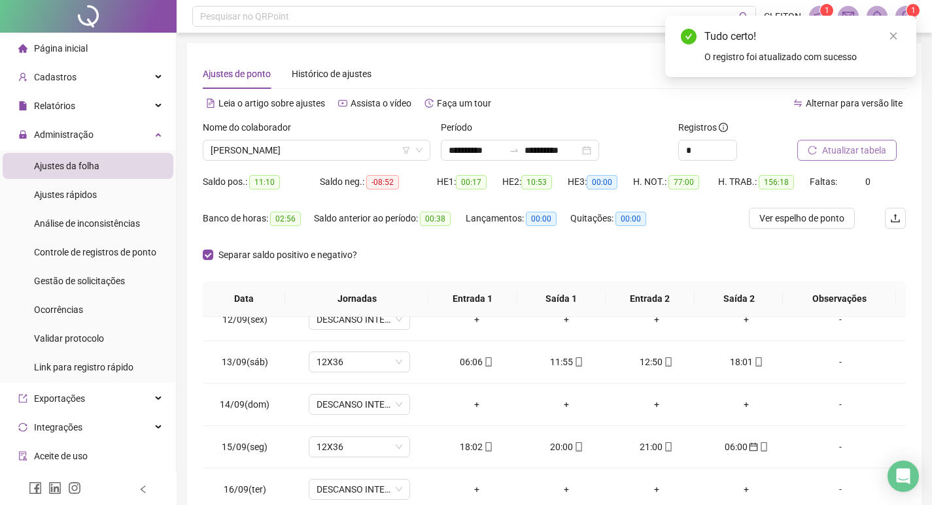
click at [824, 152] on span "Atualizar tabela" at bounding box center [854, 150] width 64 height 14
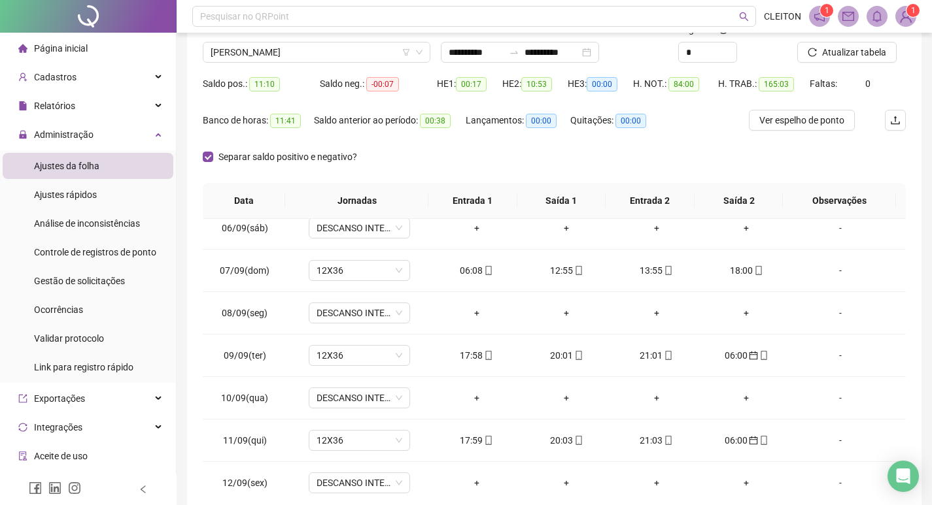
scroll to position [97, 0]
click at [730, 48] on icon "up" at bounding box center [729, 49] width 5 height 5
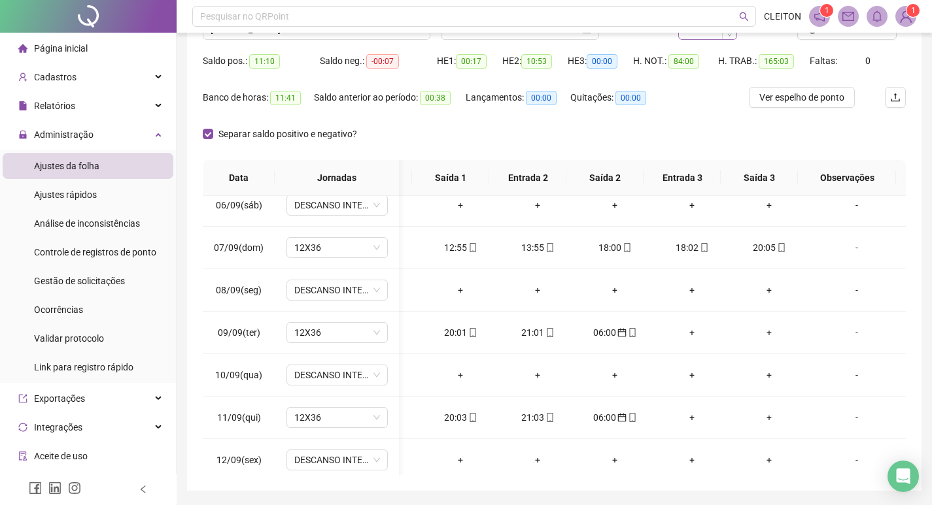
scroll to position [32, 0]
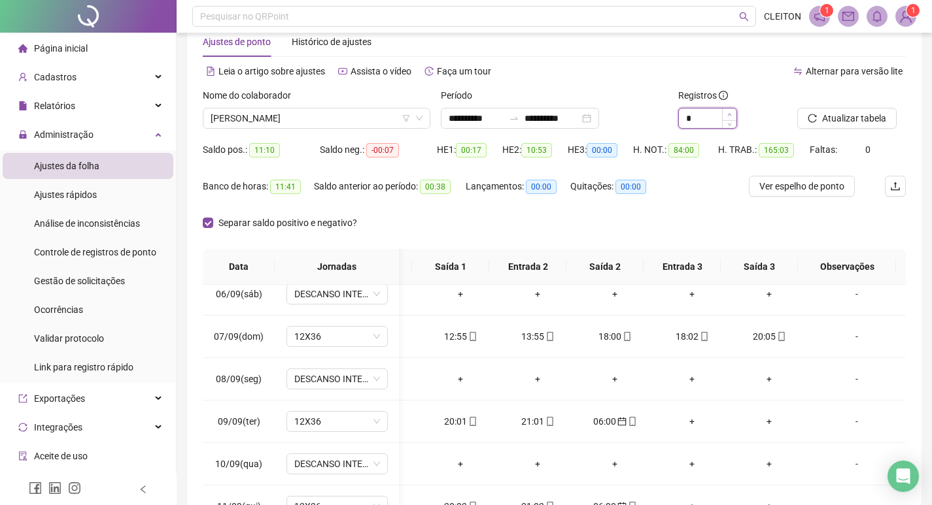
click at [730, 112] on icon "up" at bounding box center [729, 114] width 5 height 5
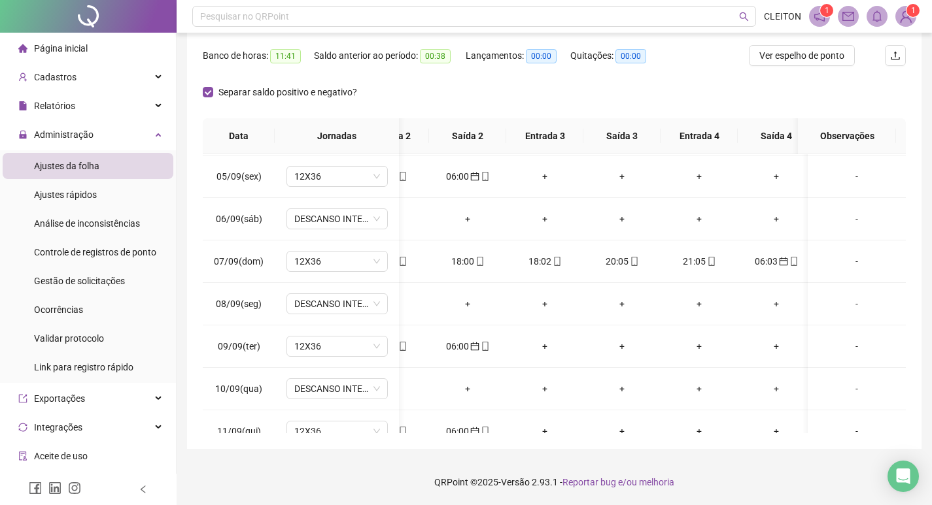
scroll to position [0, 224]
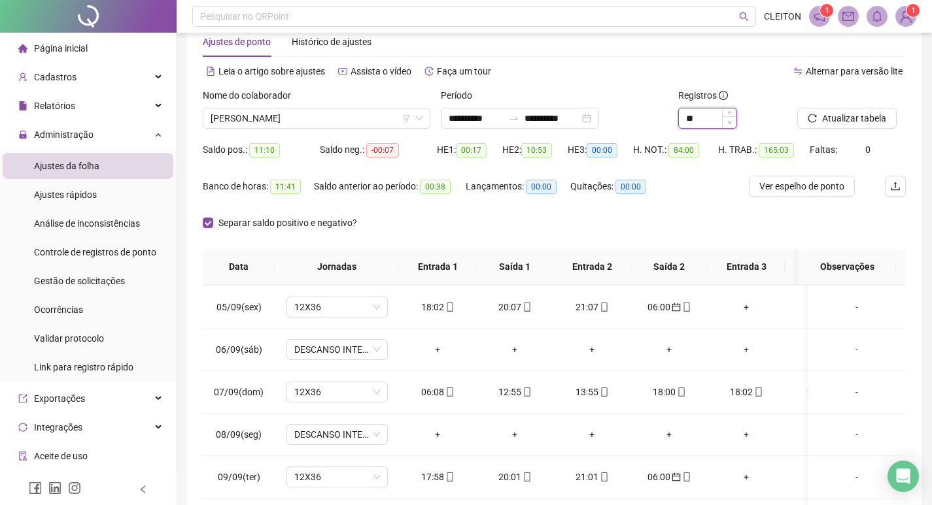
click at [726, 124] on span "Decrease Value" at bounding box center [729, 122] width 14 height 12
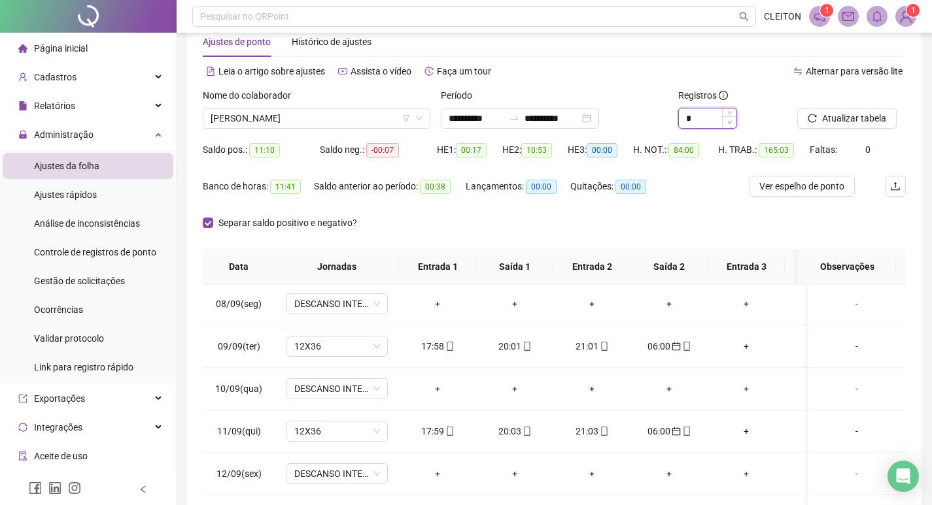
click at [734, 120] on span "Decrease Value" at bounding box center [729, 122] width 14 height 12
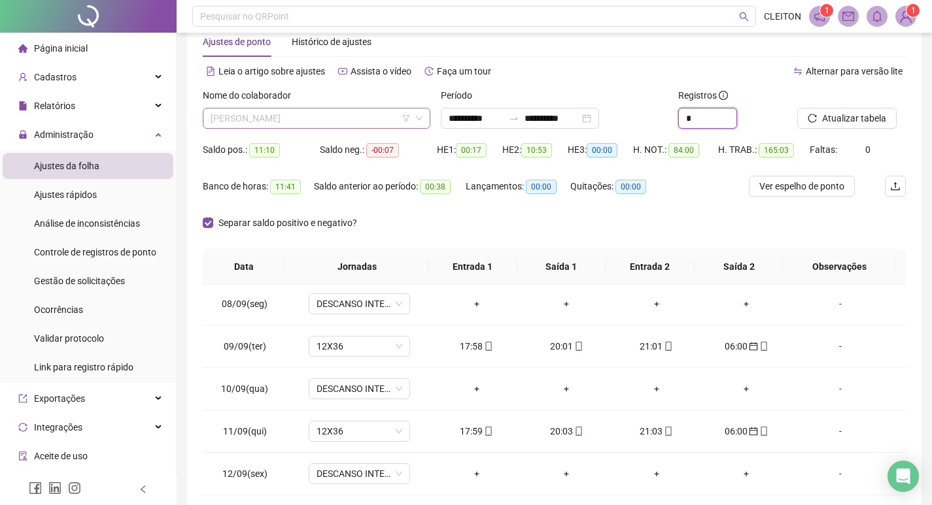
click at [337, 117] on span "CAROLINE SOBREIRA ROMANO" at bounding box center [317, 119] width 212 height 20
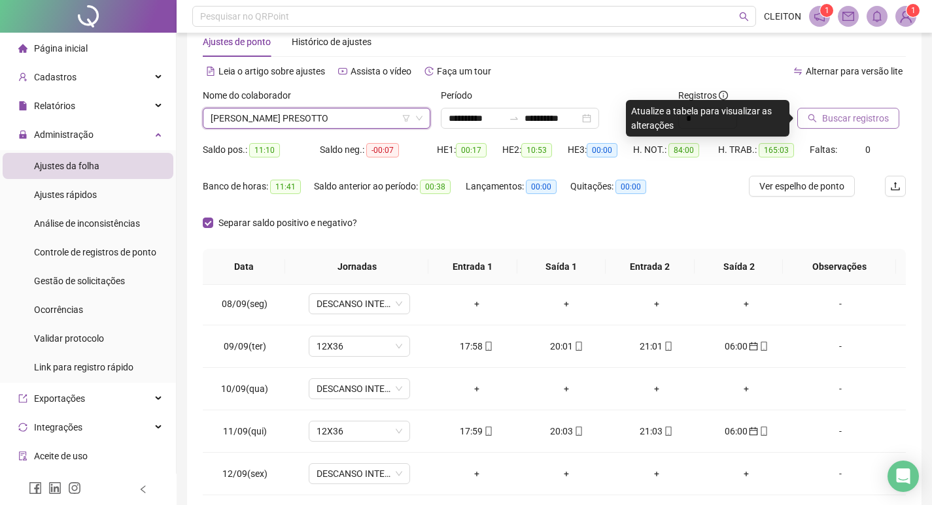
click at [804, 111] on button "Buscar registros" at bounding box center [848, 118] width 102 height 21
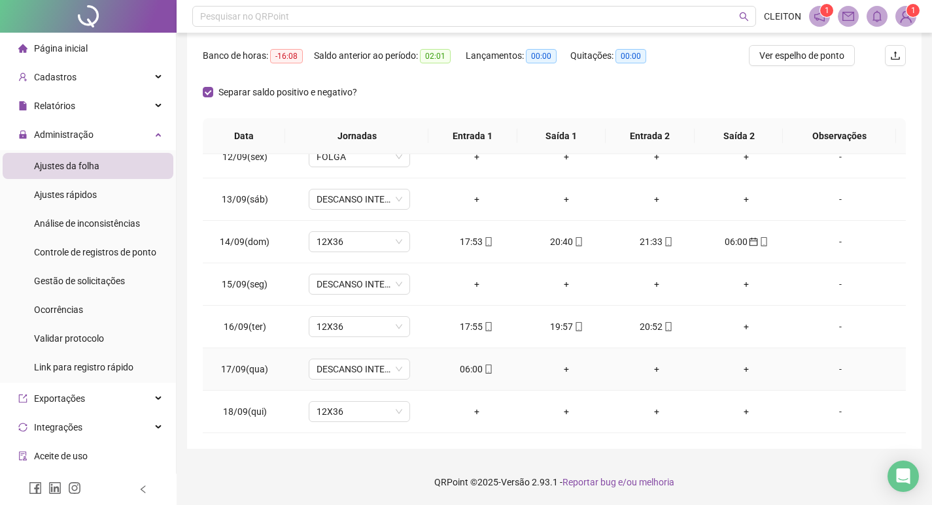
click at [456, 372] on div "06:00" at bounding box center [476, 369] width 69 height 14
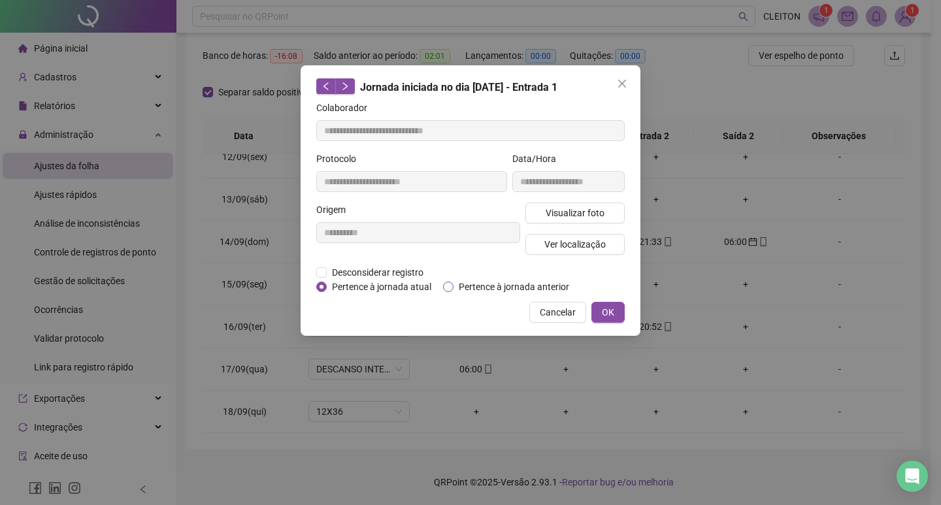
click at [507, 281] on span "Pertence à jornada anterior" at bounding box center [514, 287] width 121 height 14
click at [605, 322] on button "OK" at bounding box center [608, 312] width 33 height 21
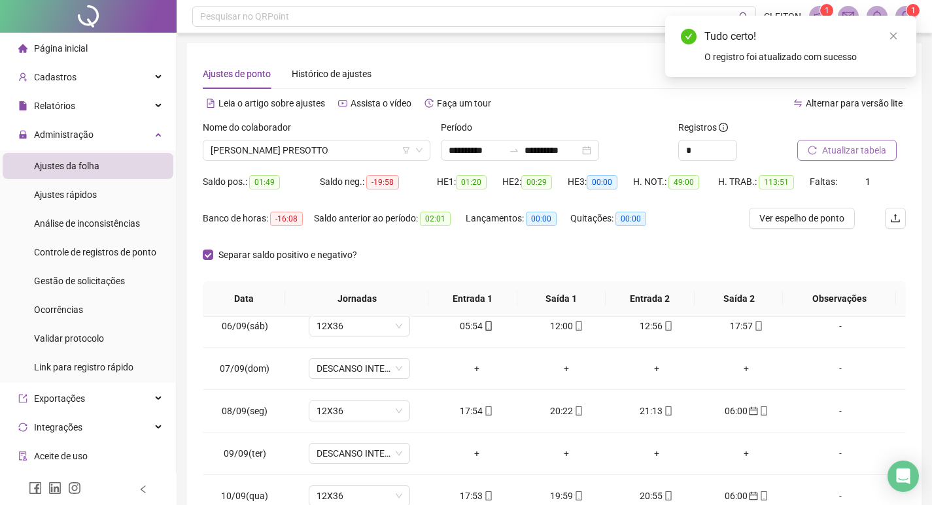
click at [832, 147] on span "Atualizar tabela" at bounding box center [854, 150] width 64 height 14
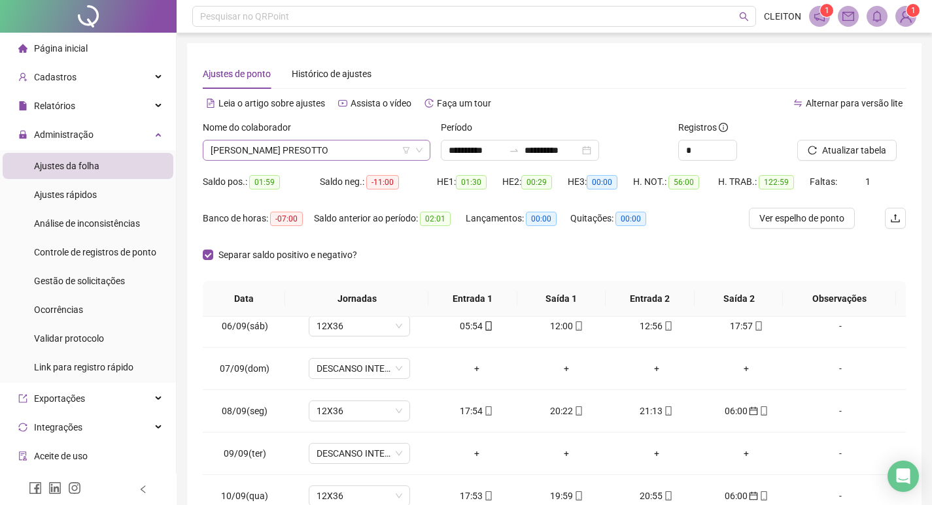
click at [310, 158] on span "MARIA EDUARDA MALPELI PRESOTTO" at bounding box center [317, 151] width 212 height 20
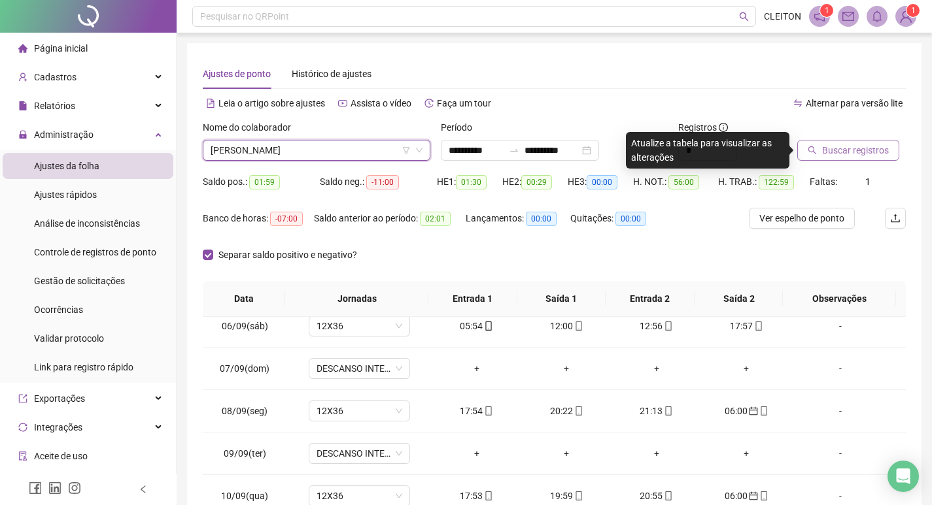
click at [876, 148] on span "Buscar registros" at bounding box center [855, 150] width 67 height 14
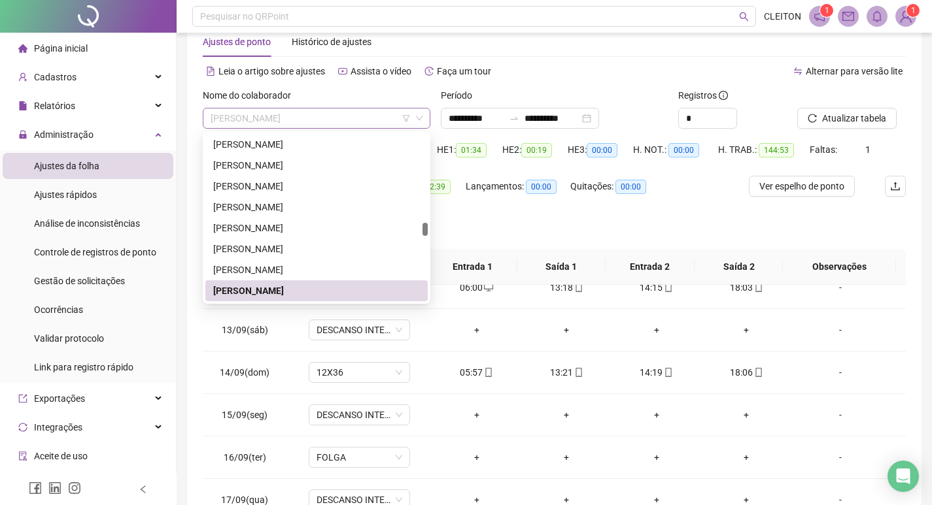
click at [285, 111] on span "LETICIA SIMÕES BRUNHERA" at bounding box center [317, 119] width 212 height 20
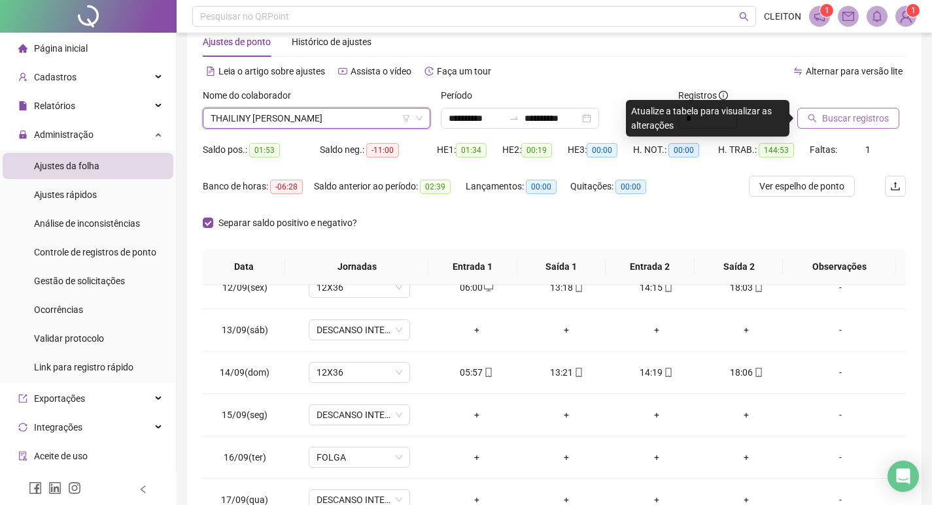
click at [826, 124] on span "Buscar registros" at bounding box center [855, 118] width 67 height 14
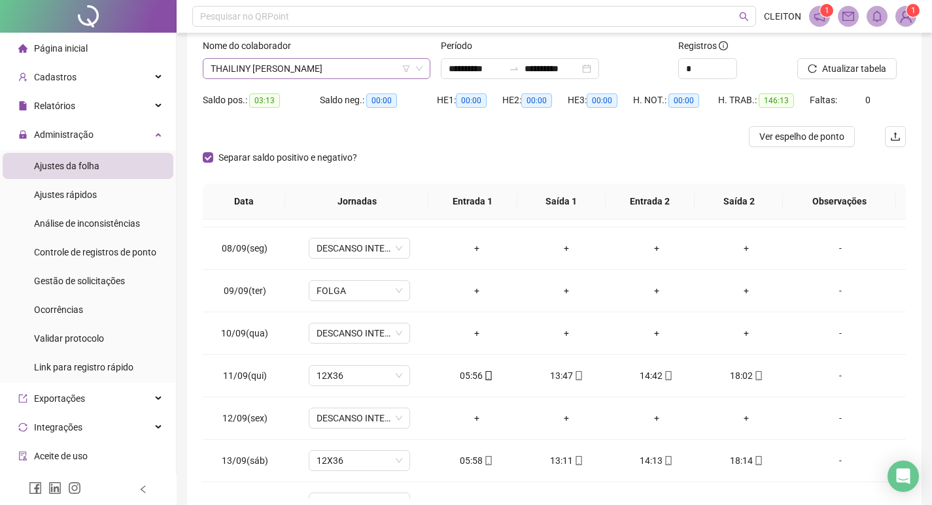
scroll to position [2343, 0]
click at [317, 76] on span "THAILINY CRISTILIA SOUZA SANTOS" at bounding box center [317, 69] width 212 height 20
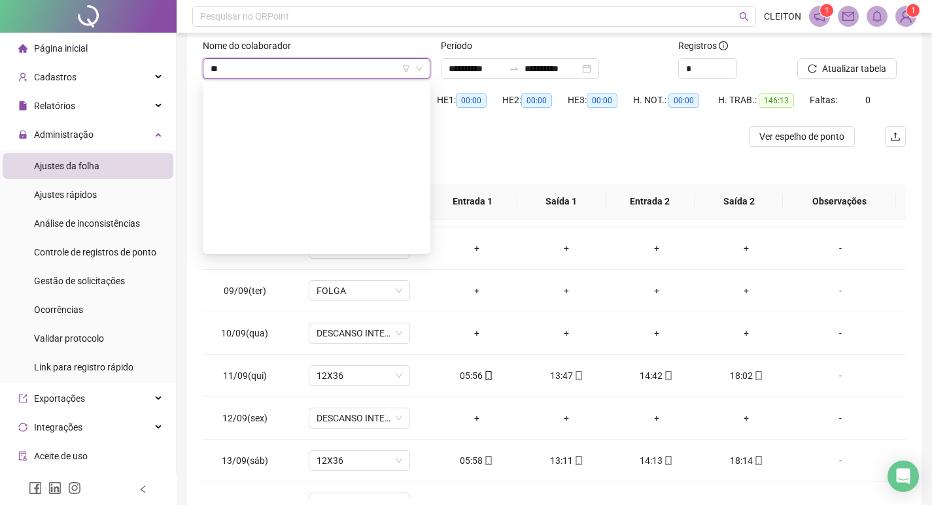
scroll to position [0, 0]
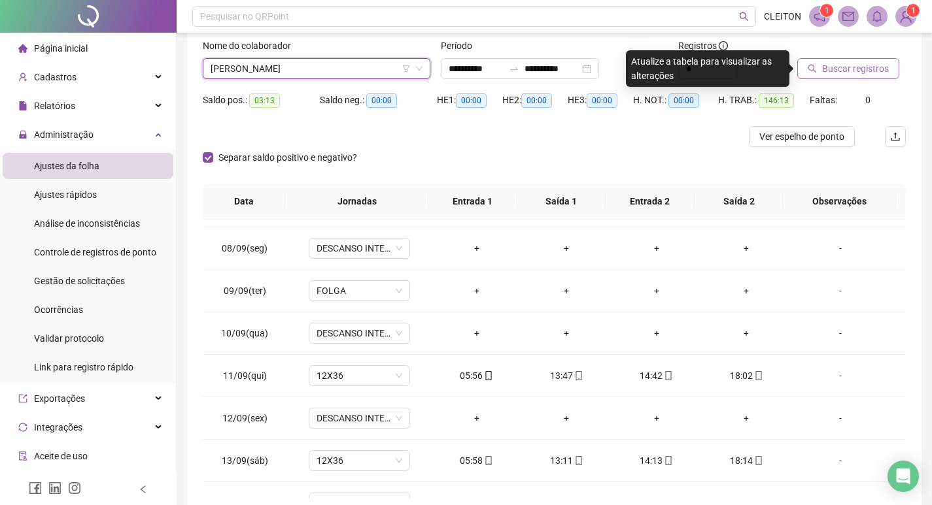
click at [820, 64] on button "Buscar registros" at bounding box center [848, 68] width 102 height 21
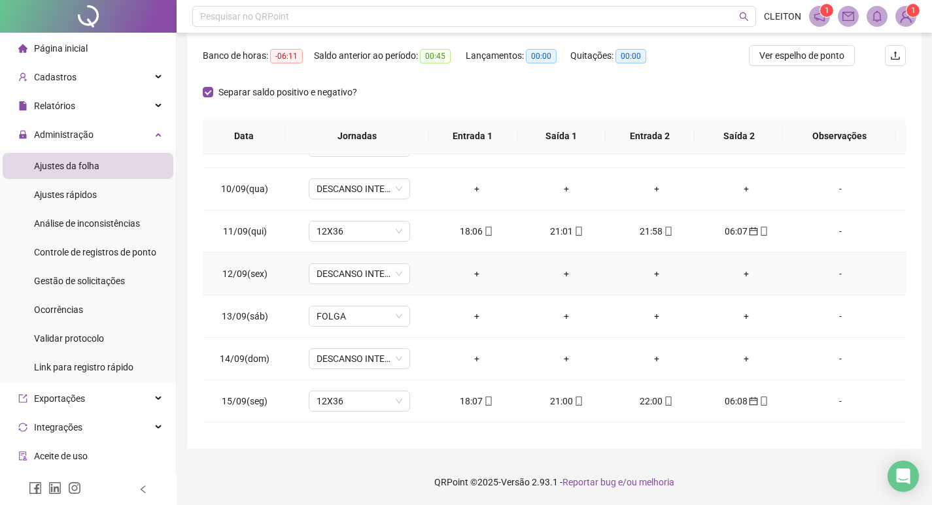
scroll to position [953, 0]
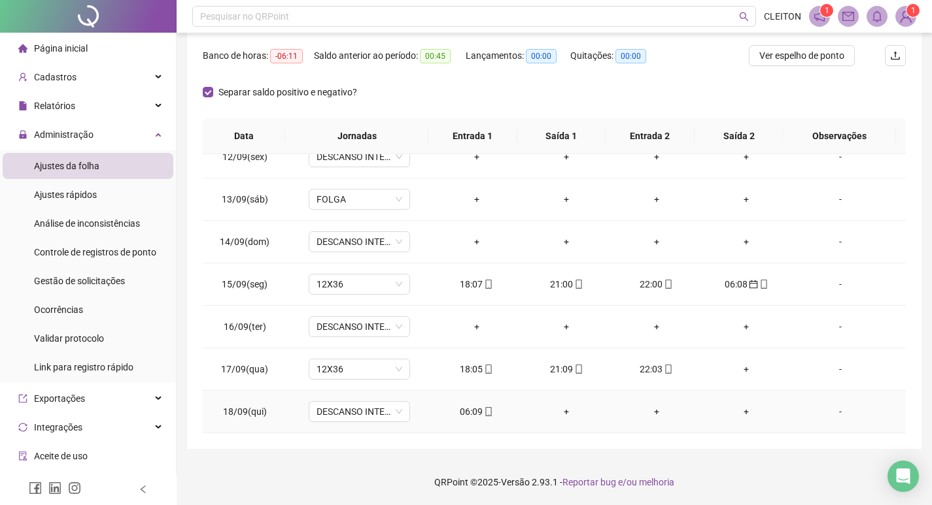
click at [467, 415] on div "06:09" at bounding box center [476, 412] width 69 height 14
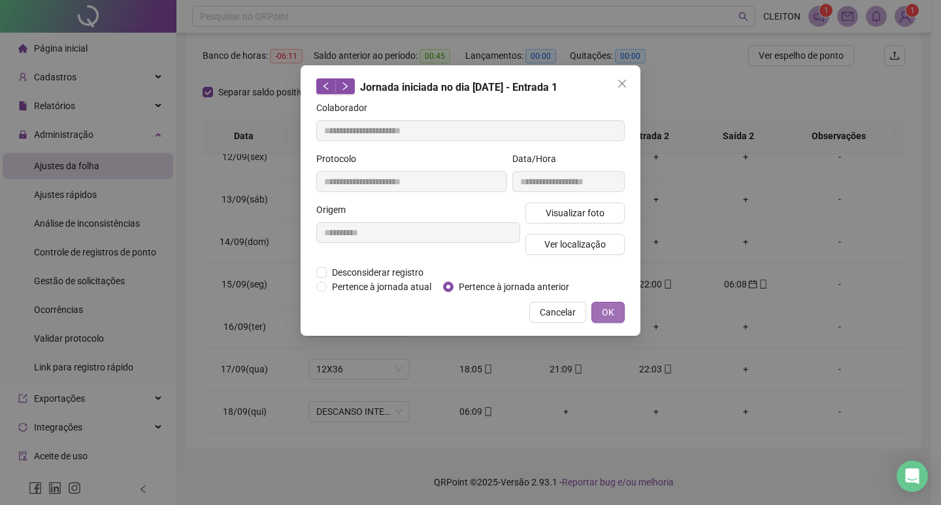
click at [617, 309] on button "OK" at bounding box center [608, 312] width 33 height 21
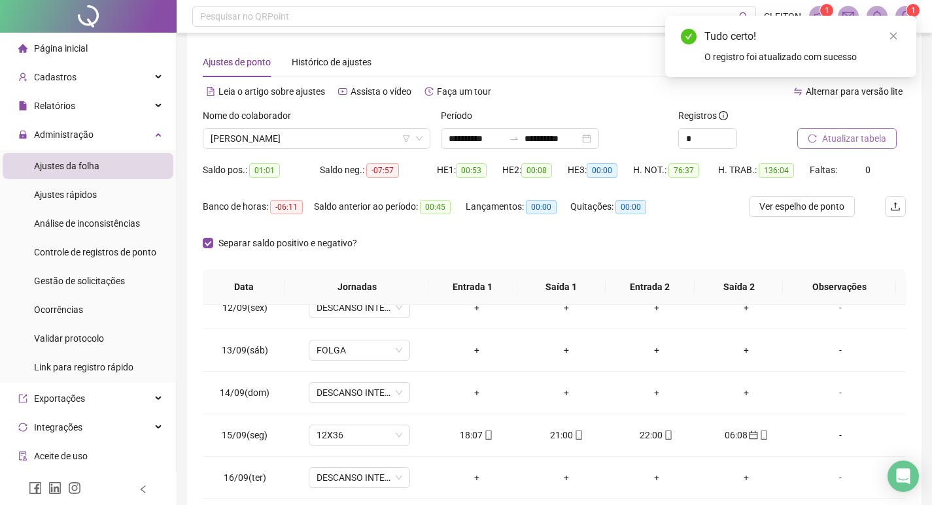
scroll to position [0, 0]
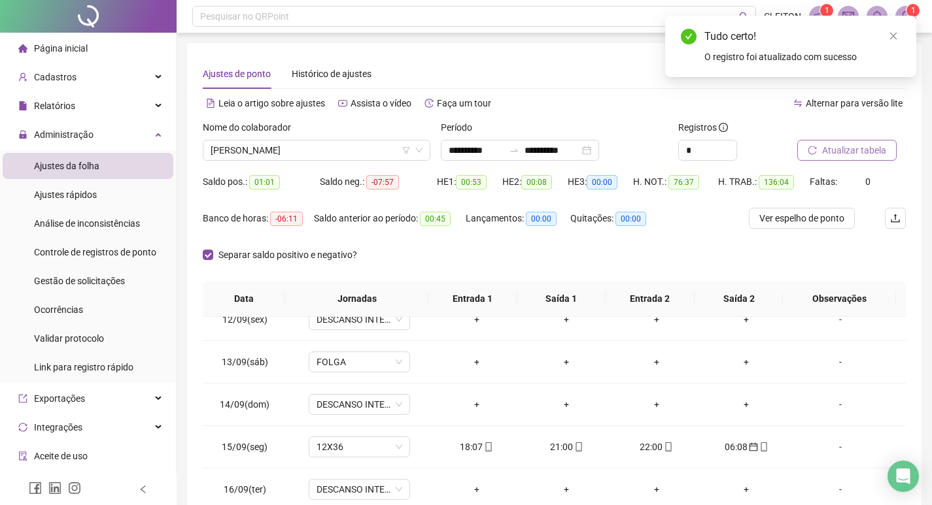
click at [851, 156] on span "Atualizar tabela" at bounding box center [854, 150] width 64 height 14
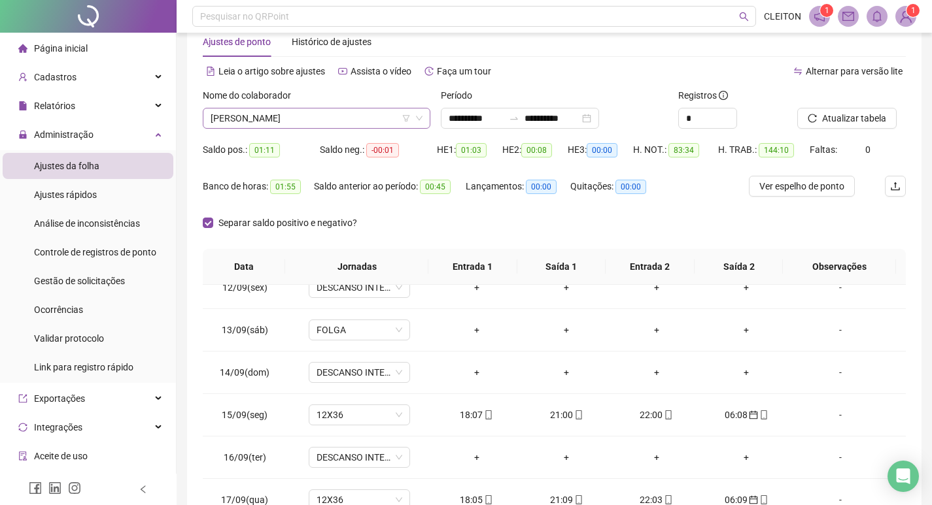
scroll to position [1193, 0]
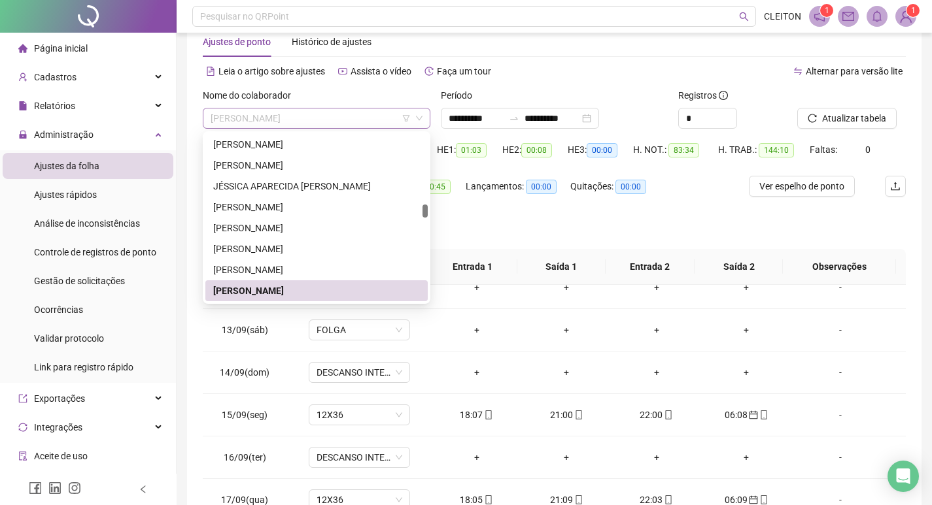
click at [275, 116] on span "JOSILENE DE SOUZA SILVA" at bounding box center [317, 119] width 212 height 20
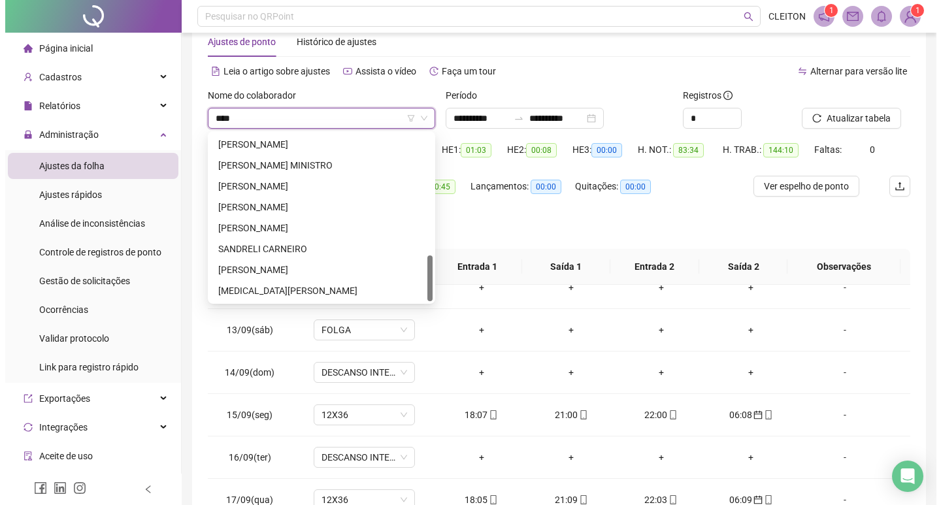
scroll to position [0, 0]
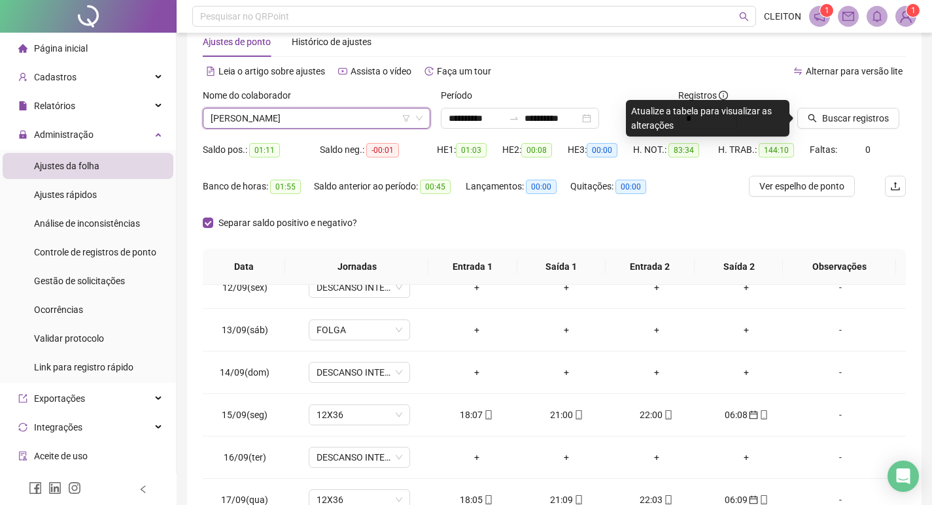
click at [828, 107] on div at bounding box center [835, 98] width 76 height 20
click at [831, 112] on span "Buscar registros" at bounding box center [855, 118] width 67 height 14
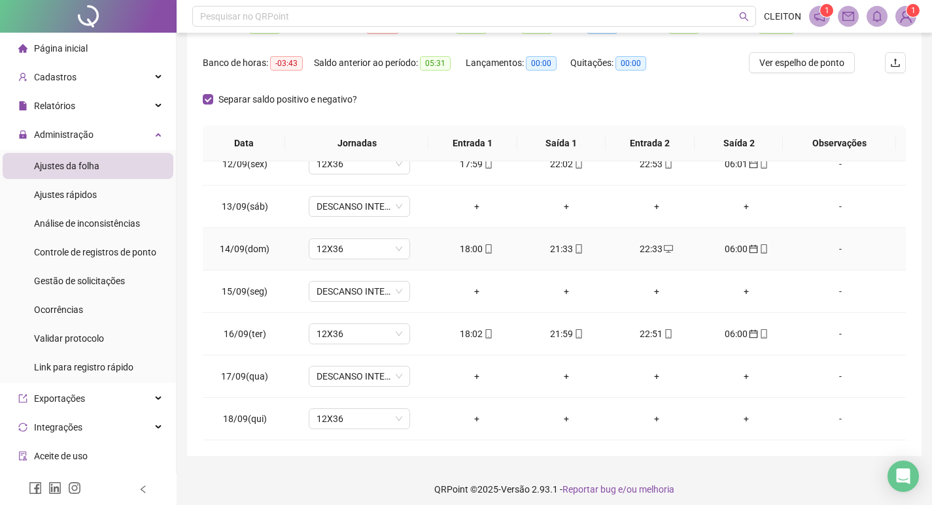
scroll to position [163, 0]
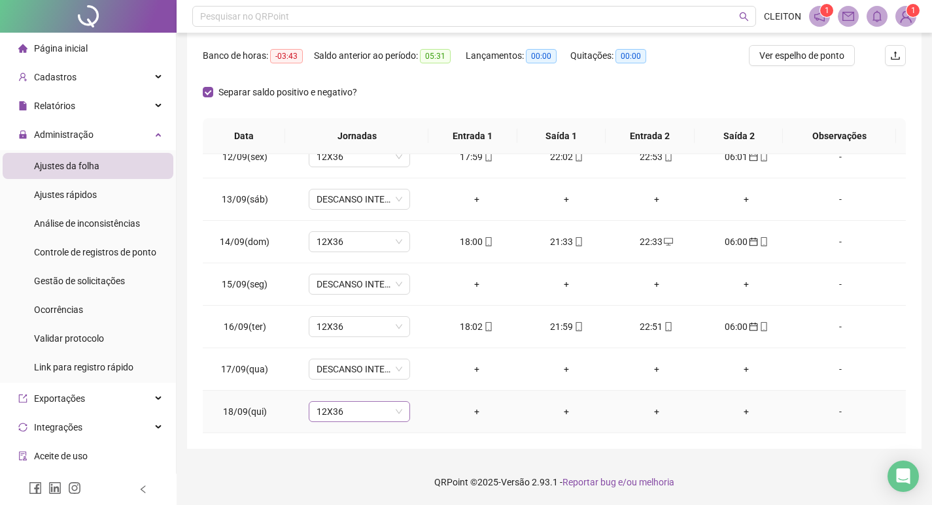
click at [320, 411] on span "12X36" at bounding box center [359, 412] width 86 height 20
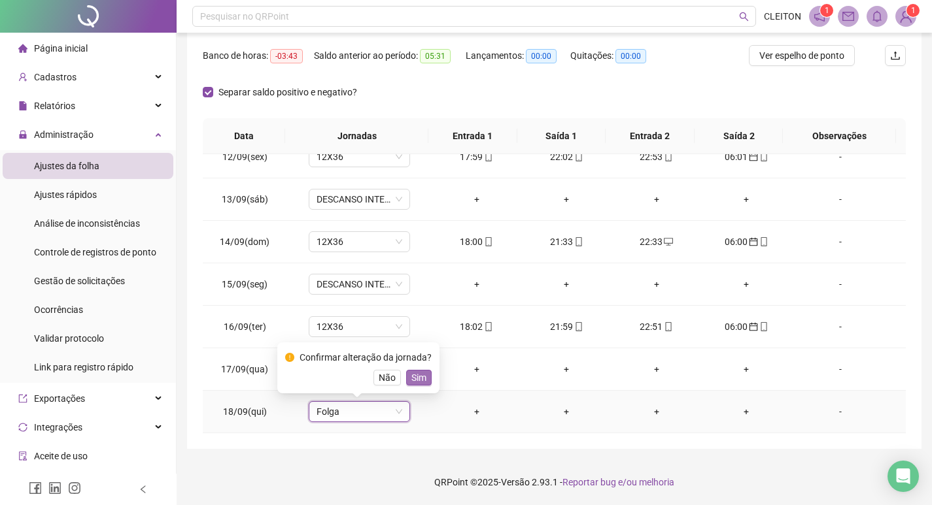
click at [418, 381] on span "Sim" at bounding box center [418, 378] width 15 height 14
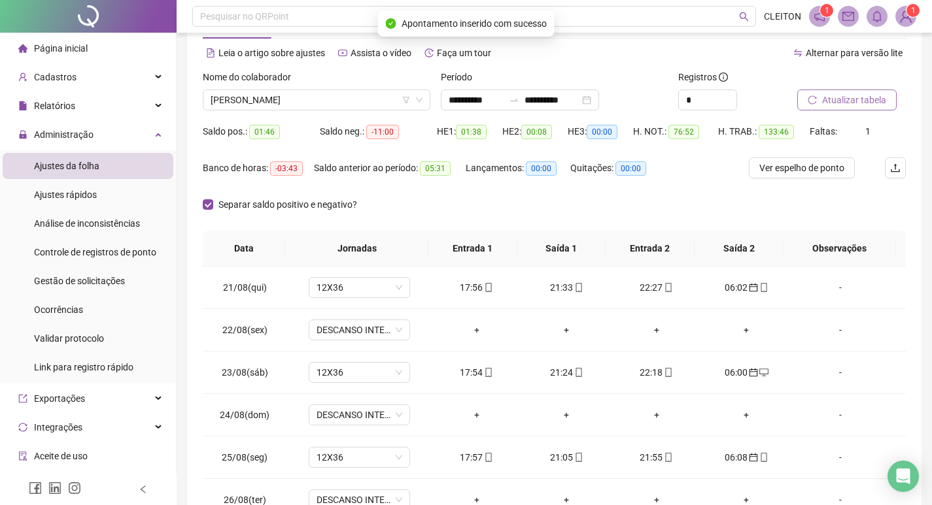
scroll to position [32, 0]
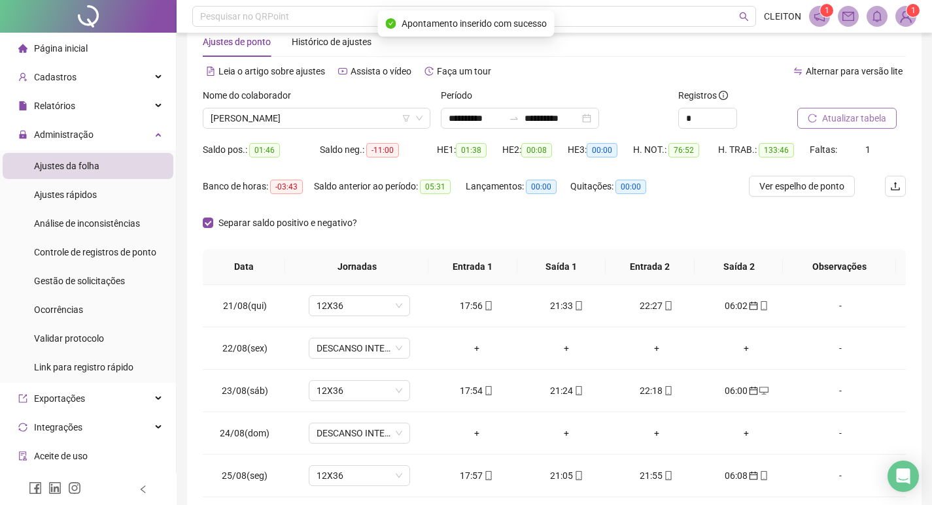
click at [818, 116] on button "Atualizar tabela" at bounding box center [846, 118] width 99 height 21
click at [305, 133] on div "Nome do colaborador RODOLFO TOGA MODESTO" at bounding box center [316, 113] width 238 height 51
click at [310, 122] on span "RODOLFO TOGA MODESTO" at bounding box center [317, 119] width 212 height 20
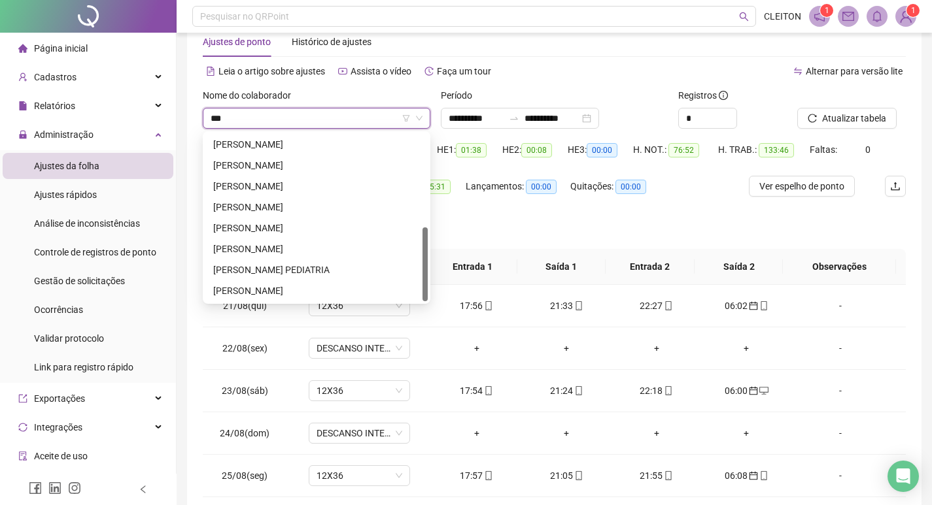
scroll to position [0, 0]
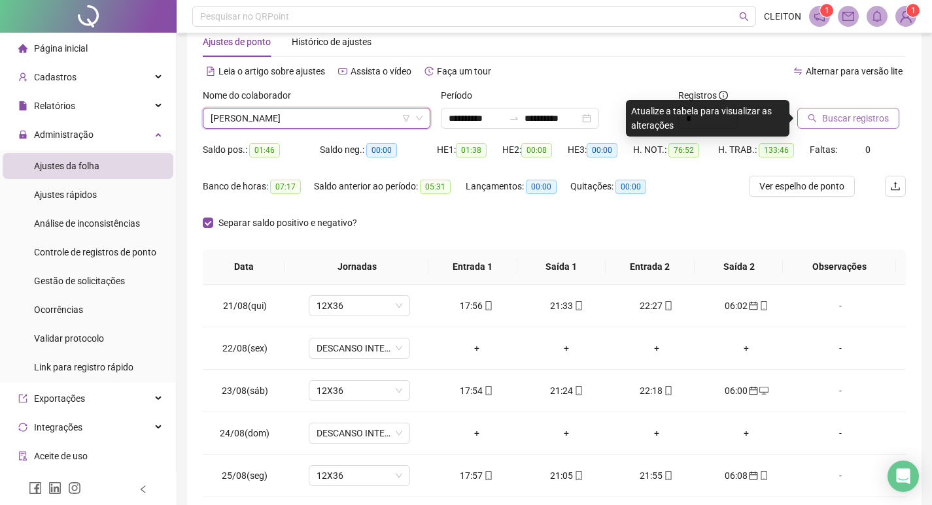
click at [888, 116] on button "Buscar registros" at bounding box center [848, 118] width 102 height 21
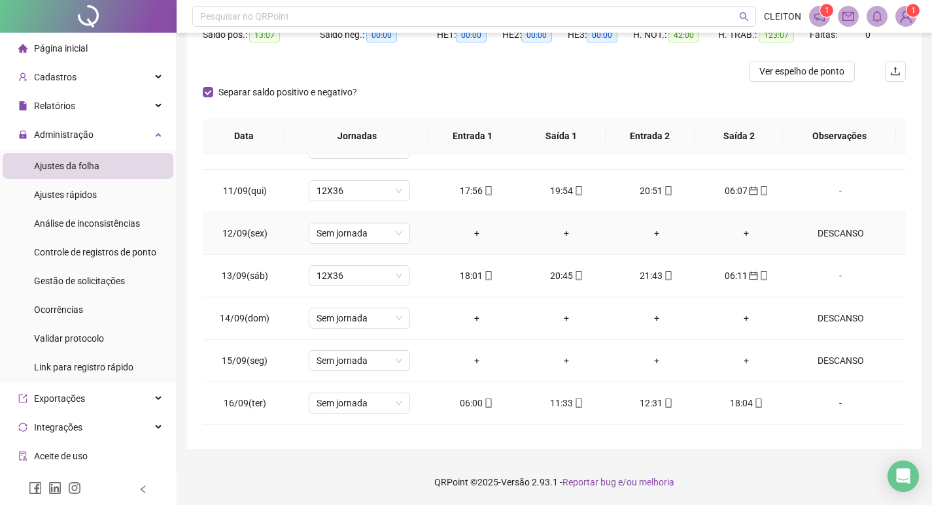
scroll to position [953, 0]
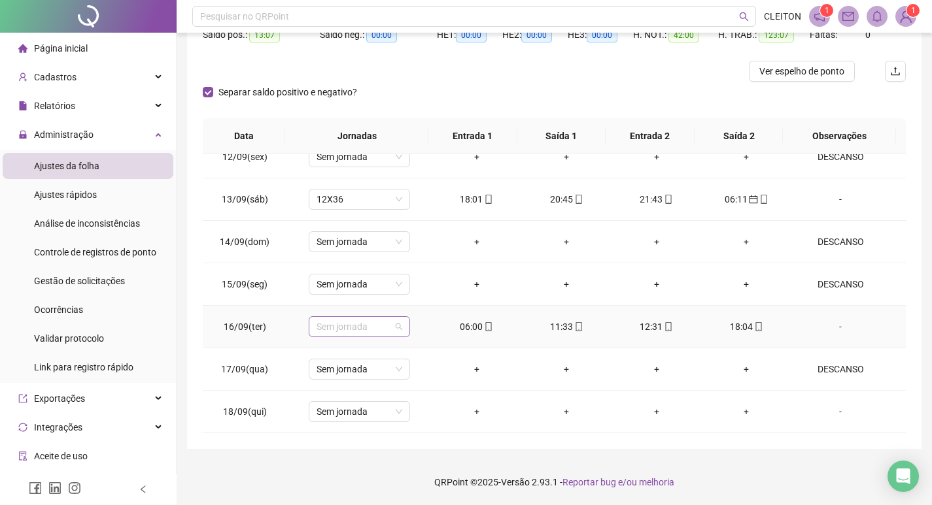
click at [348, 328] on span "Sem jornada" at bounding box center [359, 327] width 86 height 20
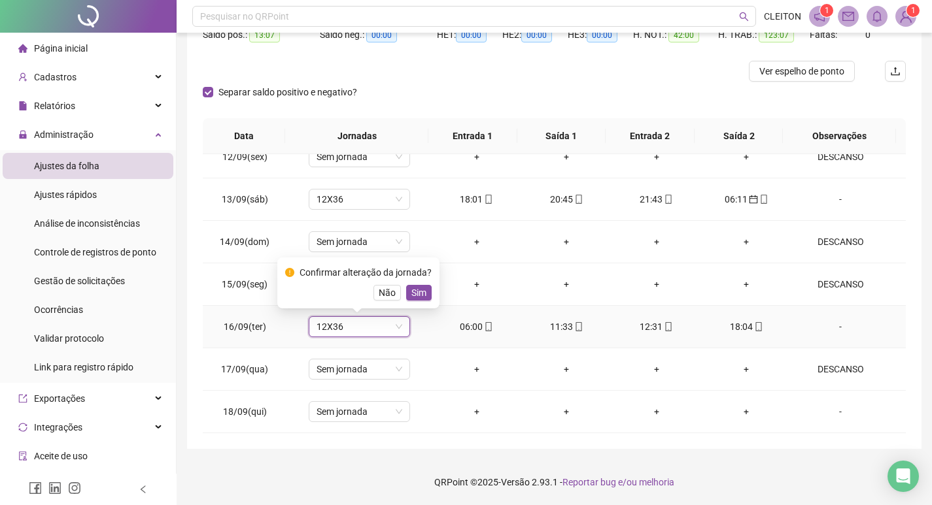
click at [413, 299] on span "Sim" at bounding box center [418, 293] width 15 height 14
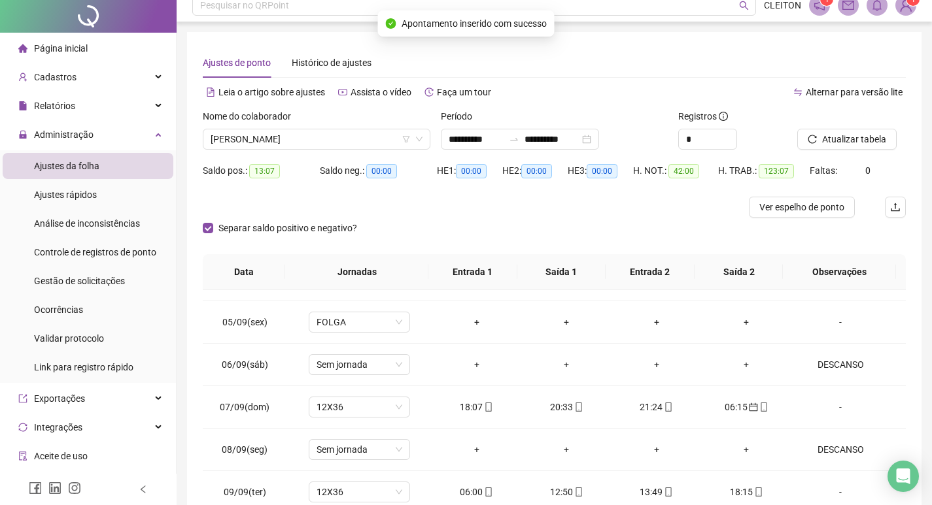
scroll to position [0, 0]
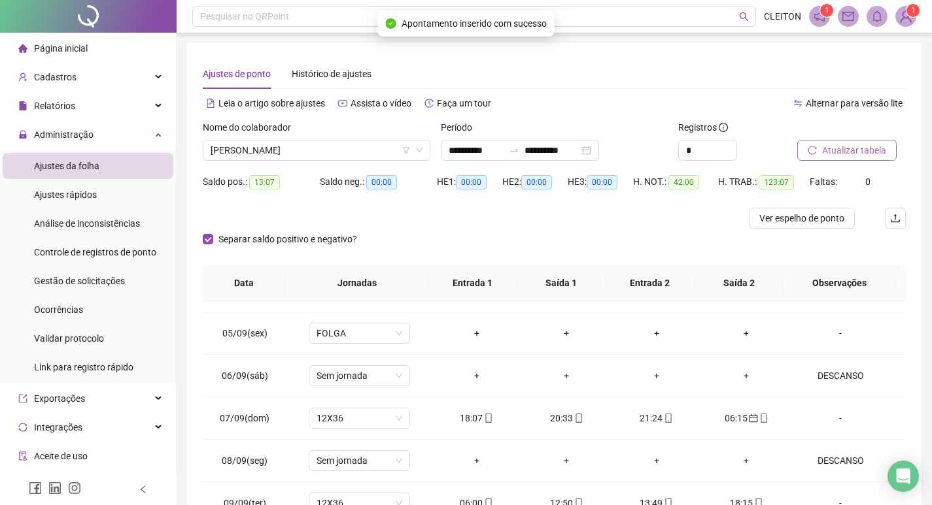
click at [833, 141] on button "Atualizar tabela" at bounding box center [846, 150] width 99 height 21
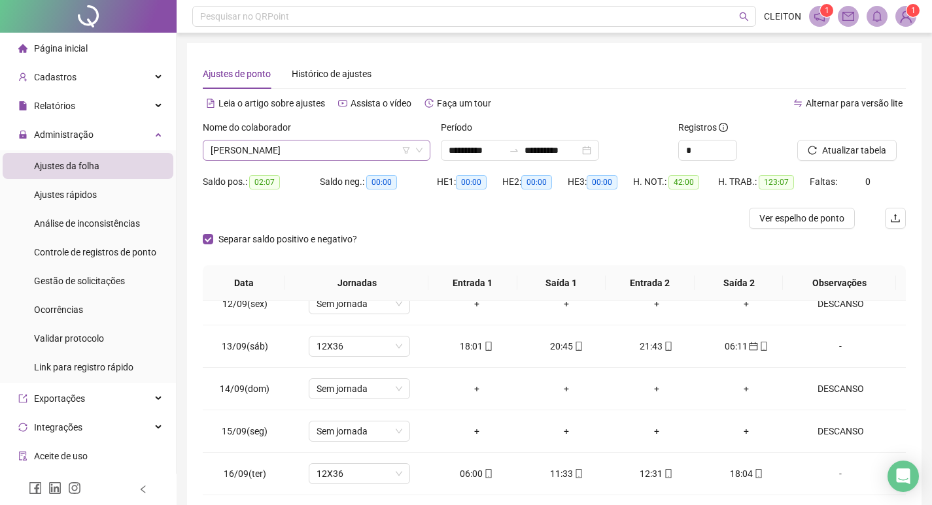
click at [307, 144] on span "PAOLA HRASTEL" at bounding box center [317, 151] width 212 height 20
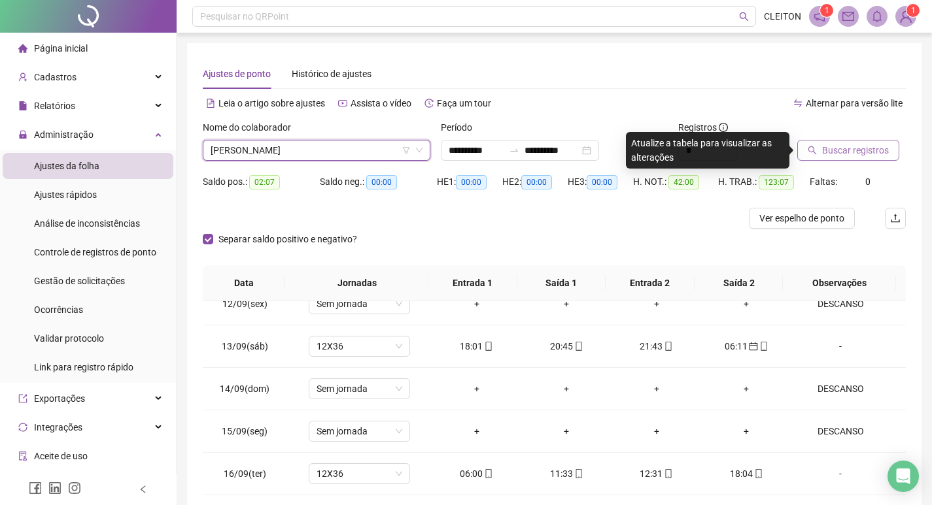
click at [809, 144] on button "Buscar registros" at bounding box center [848, 150] width 102 height 21
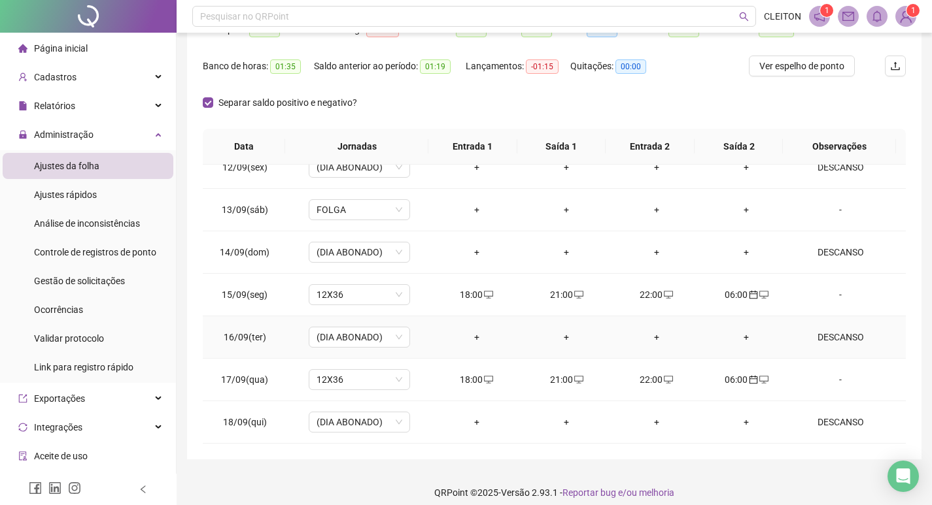
scroll to position [163, 0]
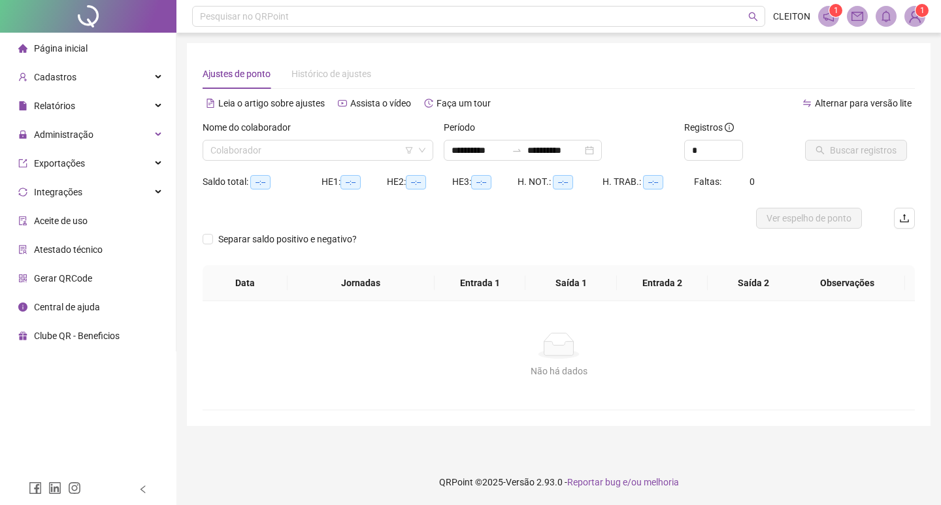
type input "**********"
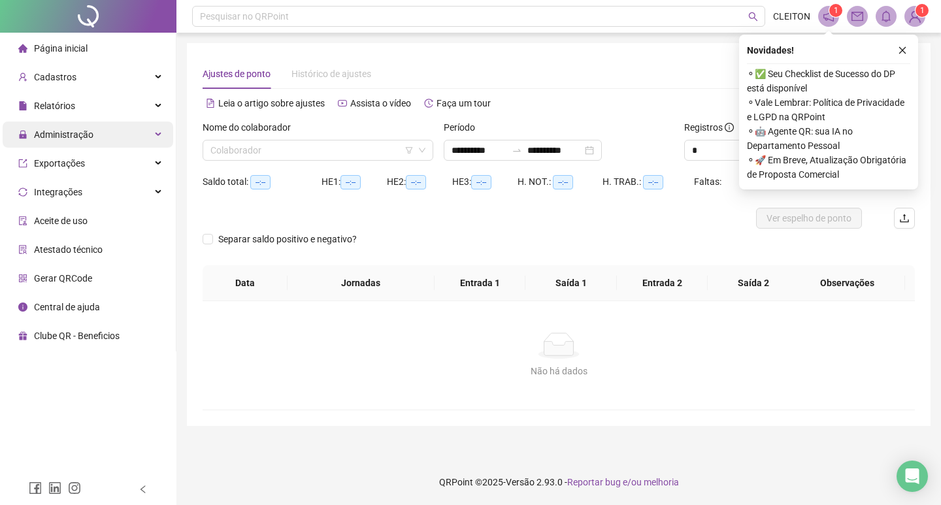
click at [74, 134] on span "Administração" at bounding box center [63, 134] width 59 height 10
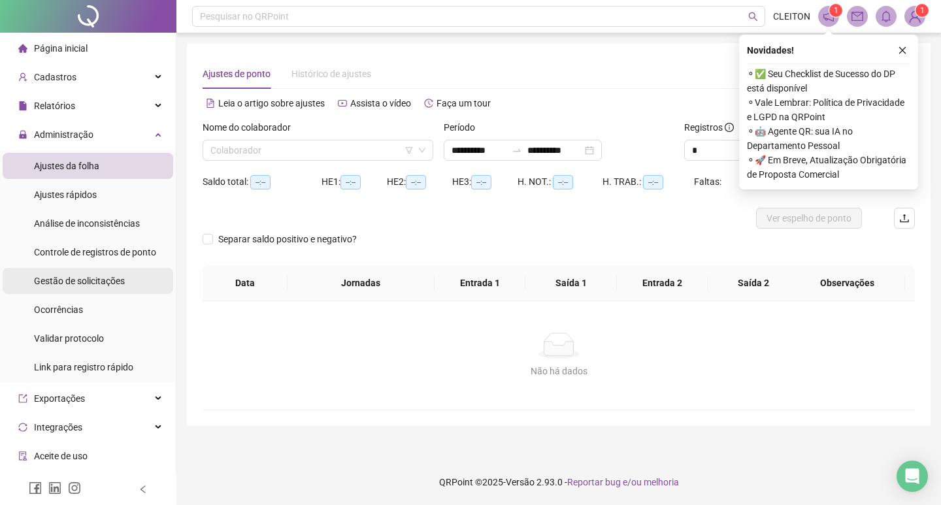
click at [74, 282] on span "Gestão de solicitações" at bounding box center [79, 281] width 91 height 10
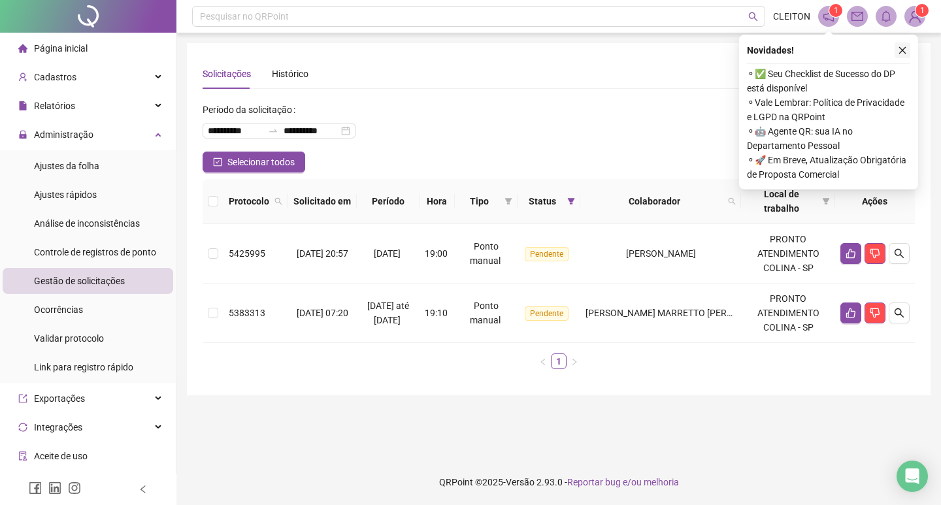
click at [901, 55] on button "button" at bounding box center [903, 50] width 16 height 16
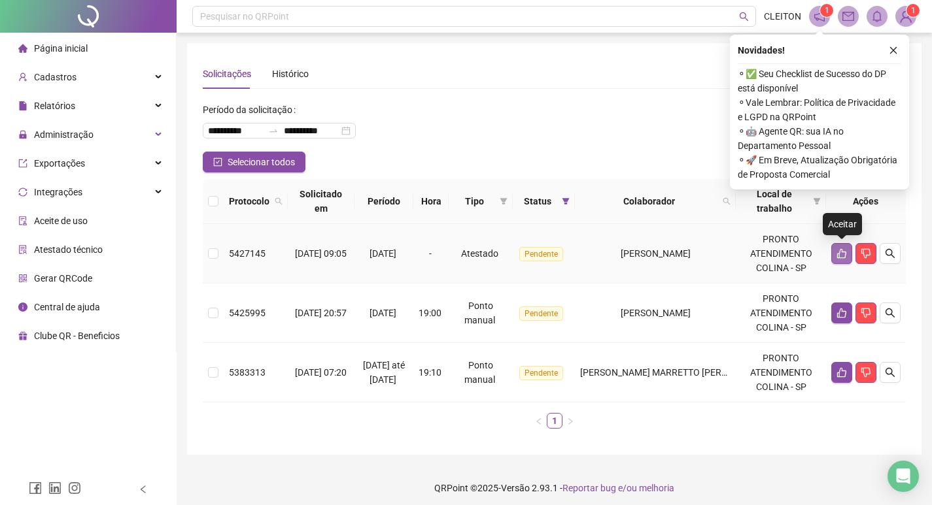
click at [834, 250] on button "button" at bounding box center [841, 253] width 21 height 21
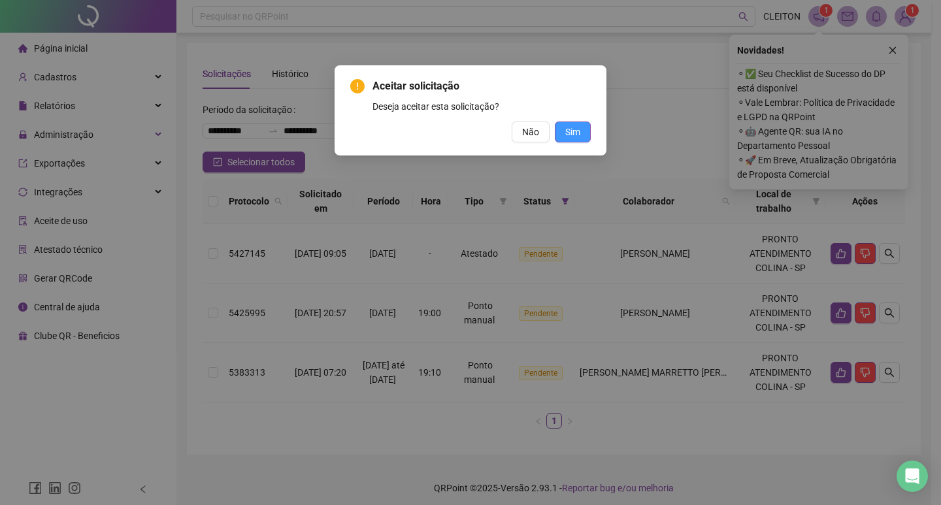
click at [561, 137] on button "Sim" at bounding box center [573, 132] width 36 height 21
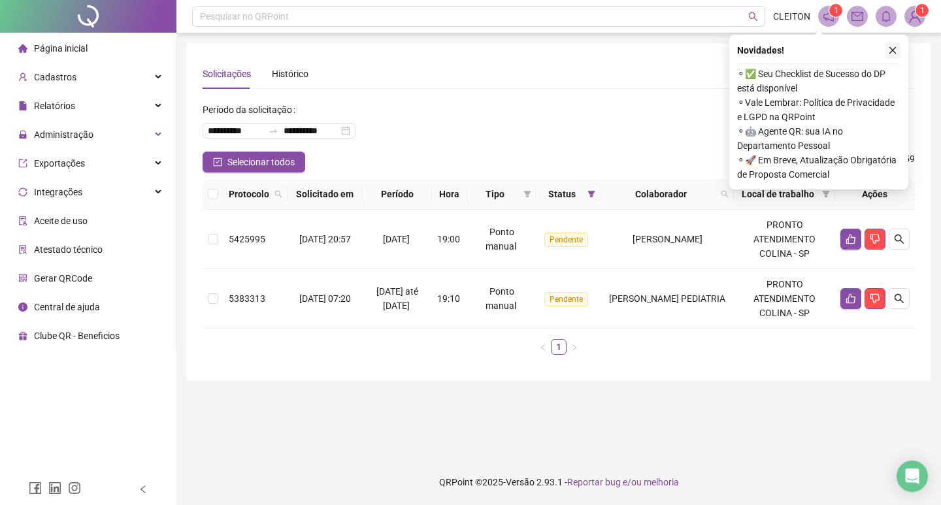
click at [887, 55] on button "button" at bounding box center [893, 50] width 16 height 16
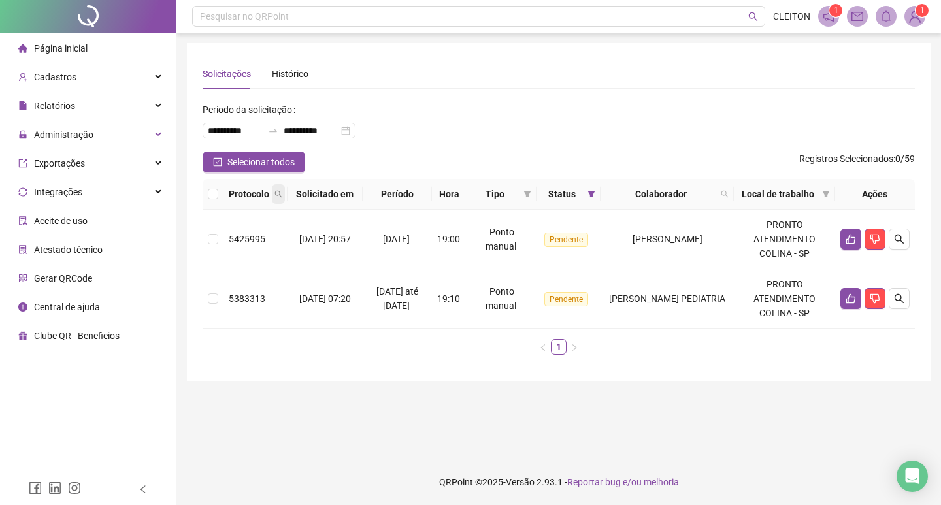
click at [280, 198] on icon "search" at bounding box center [278, 194] width 7 height 7
type input "*****"
click at [210, 132] on input "**********" at bounding box center [235, 131] width 55 height 14
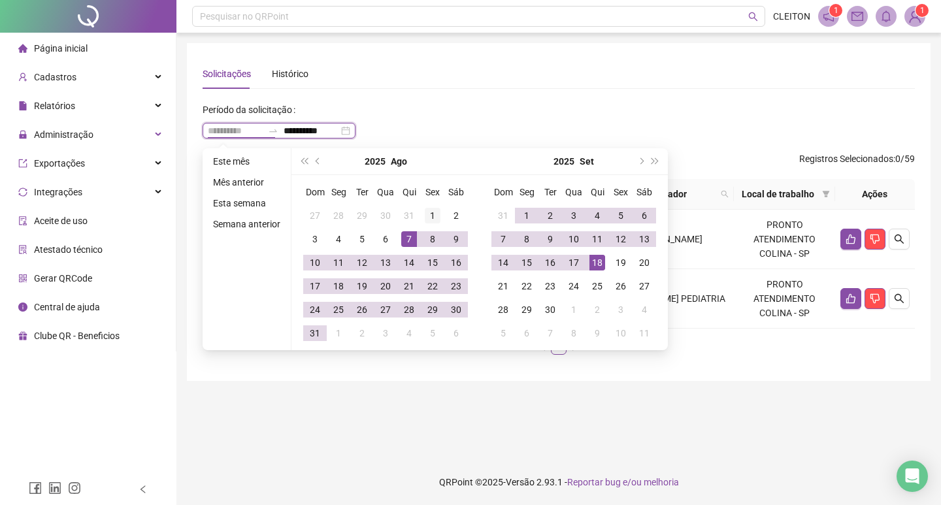
type input "**********"
click at [428, 218] on div "1" at bounding box center [433, 216] width 16 height 16
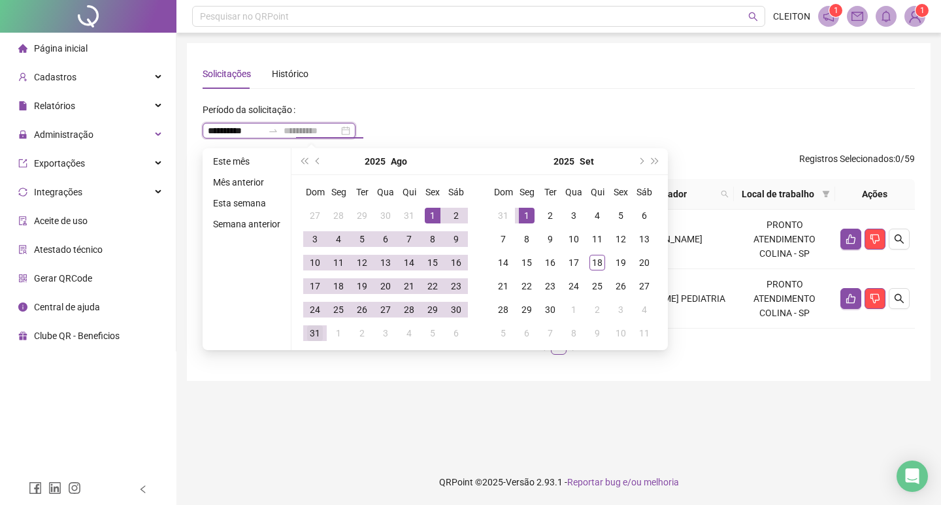
type input "**********"
click at [321, 333] on div "31" at bounding box center [315, 334] width 16 height 16
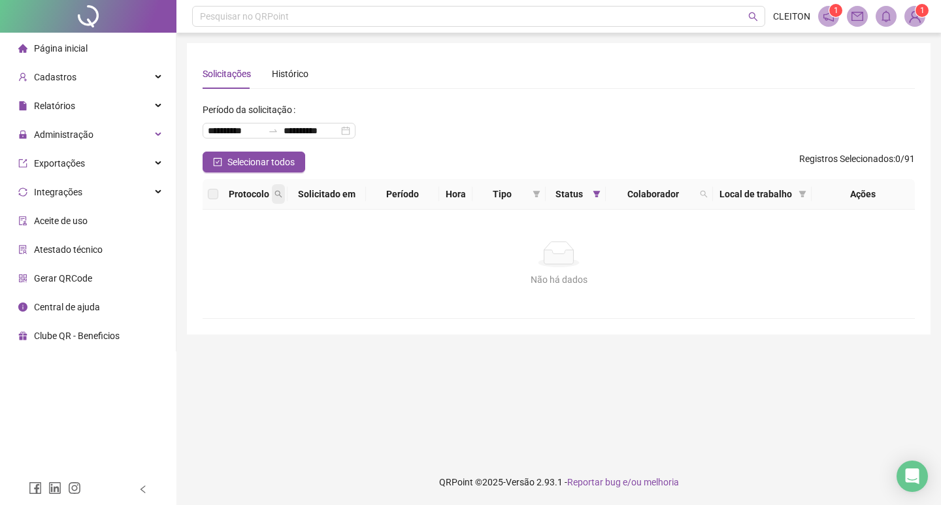
click at [275, 196] on icon "search" at bounding box center [279, 194] width 8 height 8
click at [281, 199] on span at bounding box center [278, 194] width 13 height 20
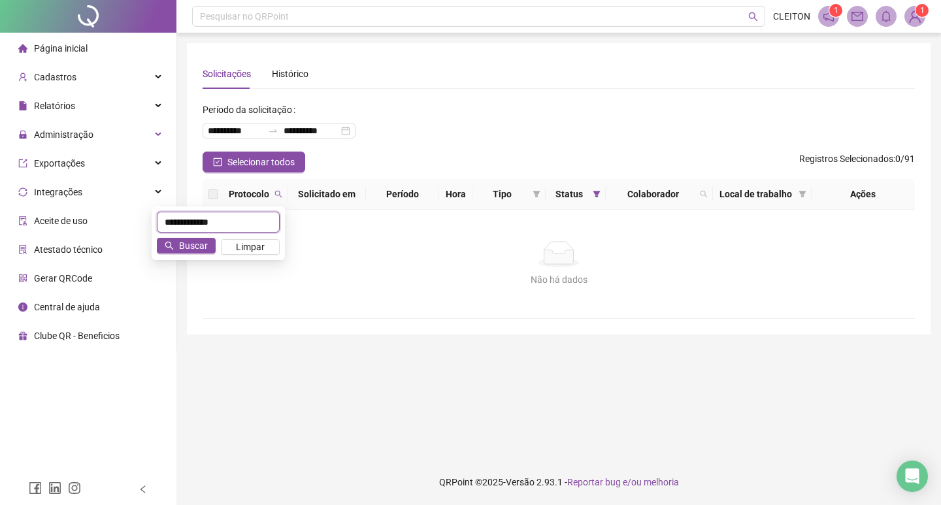
click at [246, 225] on input "**********" at bounding box center [218, 222] width 123 height 21
click at [245, 221] on input "**********" at bounding box center [218, 222] width 123 height 21
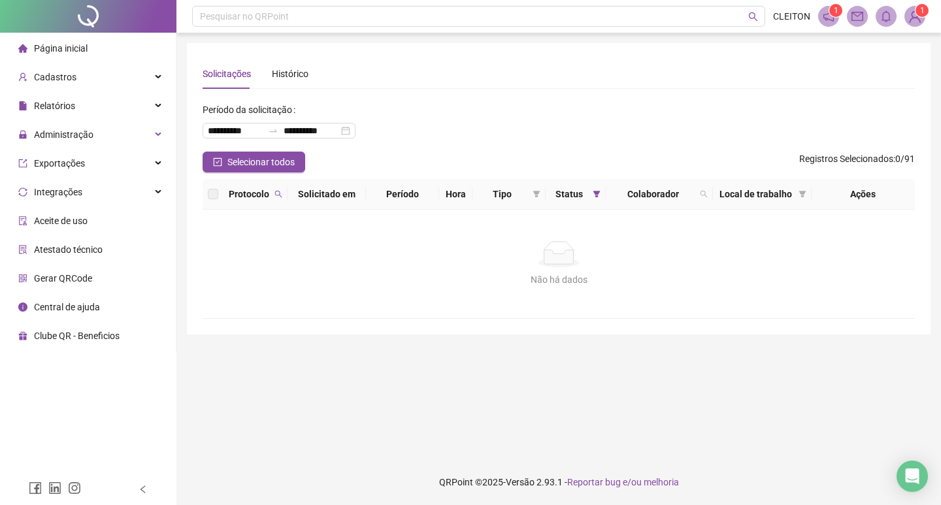
click at [286, 202] on th "Protocolo" at bounding box center [256, 194] width 64 height 31
click at [285, 198] on th "Protocolo" at bounding box center [256, 194] width 64 height 31
click at [283, 197] on span at bounding box center [278, 194] width 13 height 20
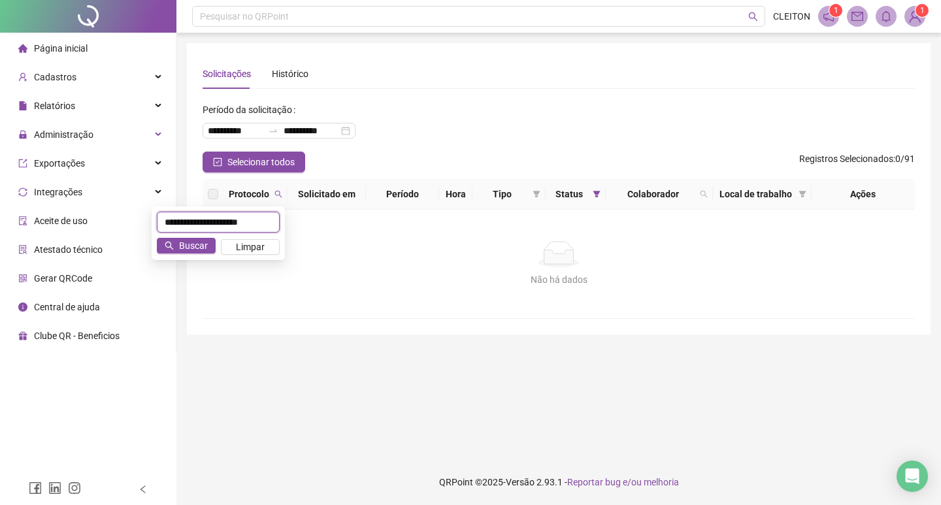
click at [233, 221] on input "**********" at bounding box center [218, 222] width 123 height 21
click at [258, 223] on input "******" at bounding box center [218, 222] width 123 height 21
type input "*"
type input "*****"
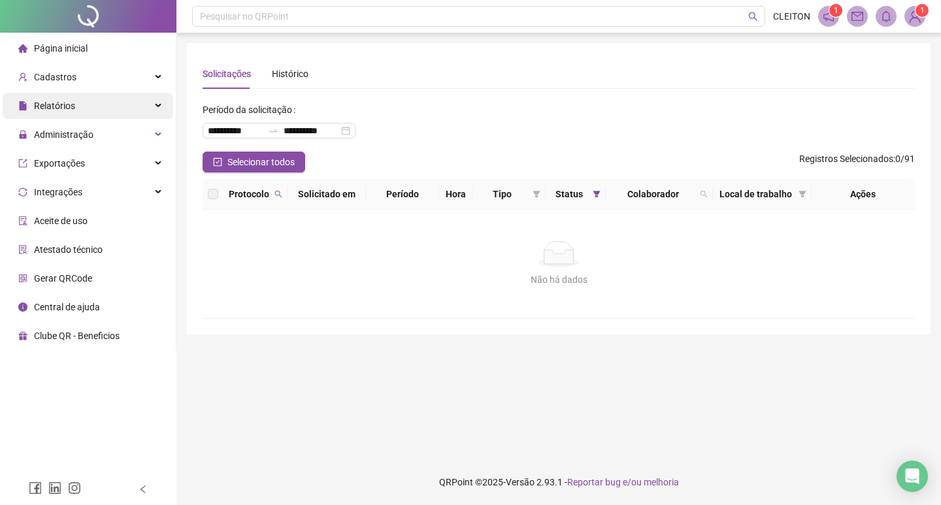
click at [134, 105] on div "Relatórios" at bounding box center [88, 106] width 171 height 26
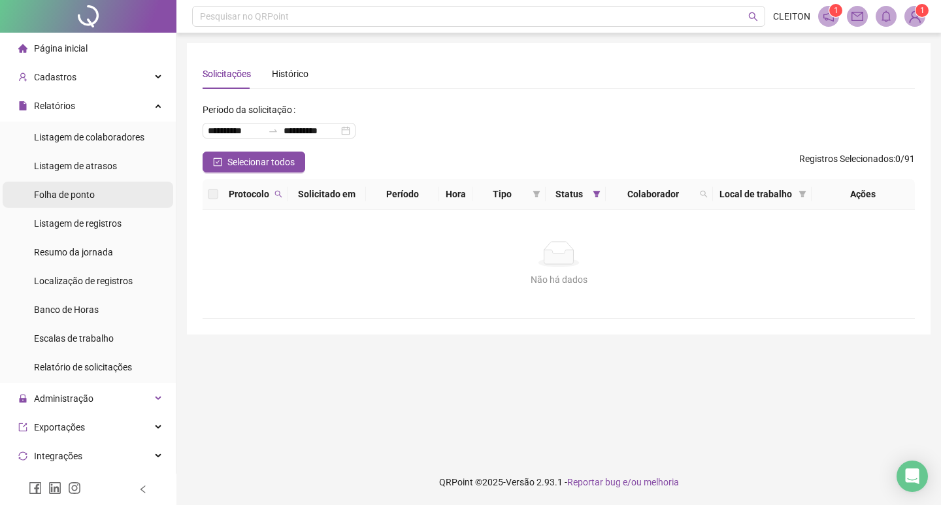
click at [98, 201] on li "Folha de ponto" at bounding box center [88, 195] width 171 height 26
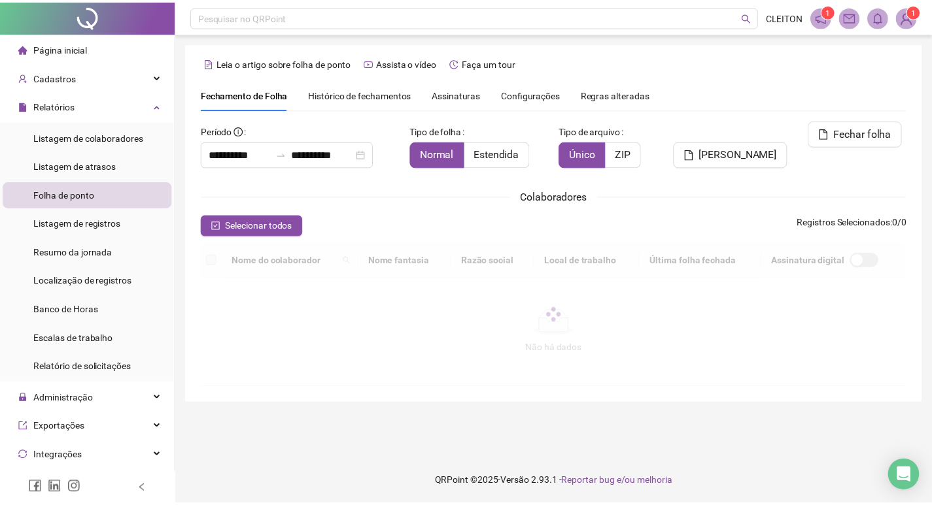
scroll to position [15, 0]
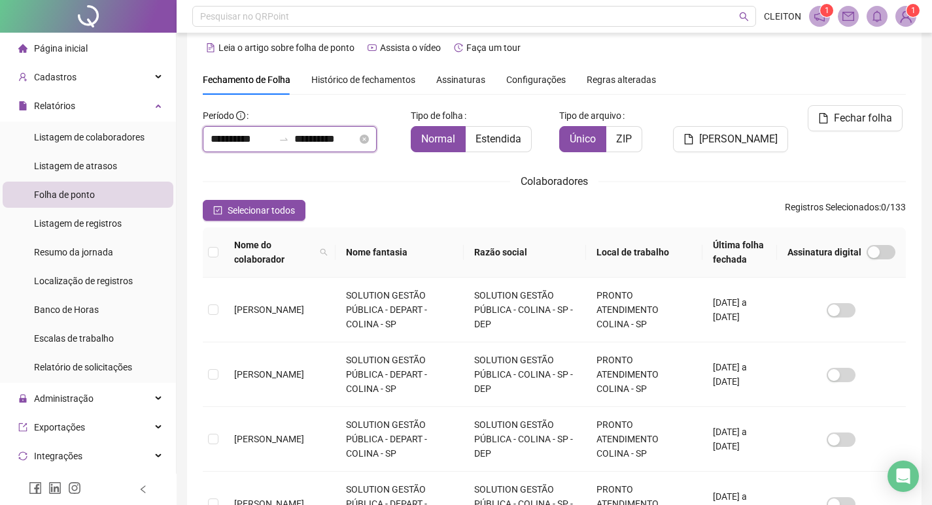
click at [241, 141] on input "**********" at bounding box center [242, 139] width 63 height 16
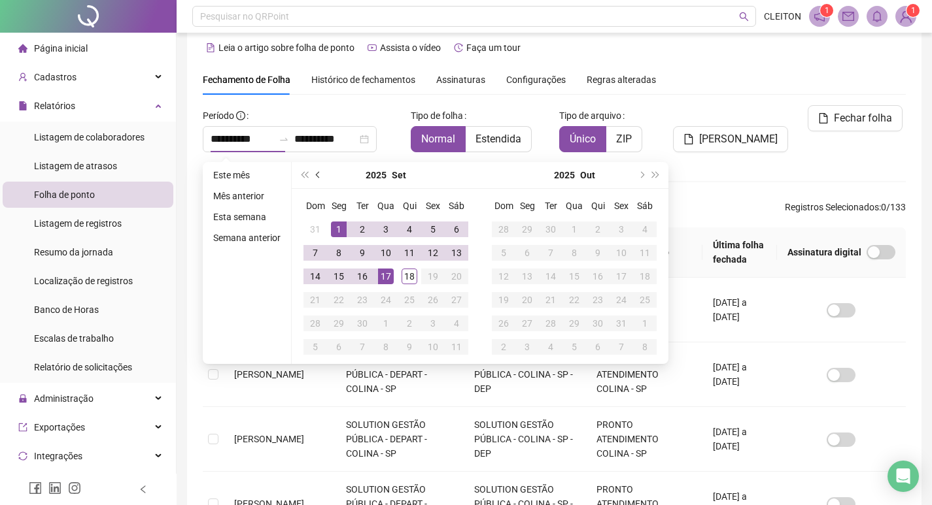
click at [316, 177] on span "prev-year" at bounding box center [319, 175] width 7 height 7
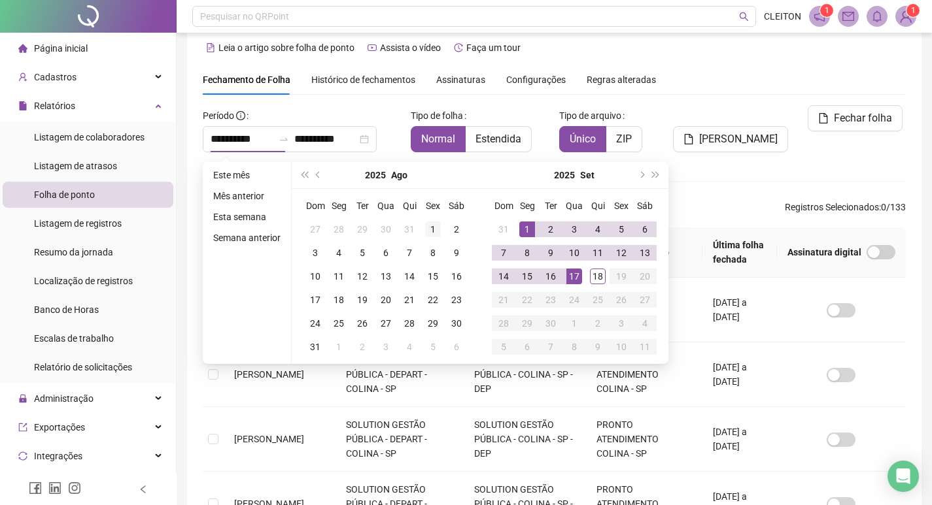
type input "**********"
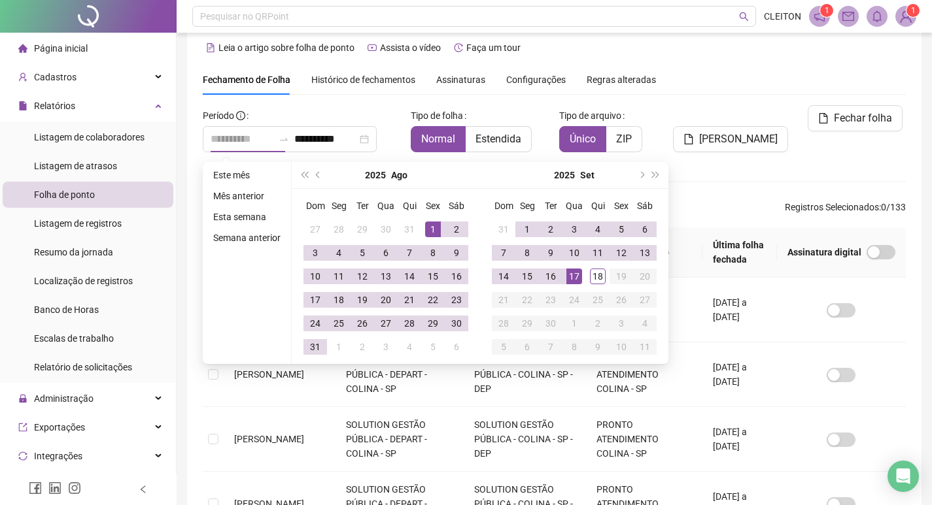
click at [432, 233] on div "1" at bounding box center [433, 230] width 16 height 16
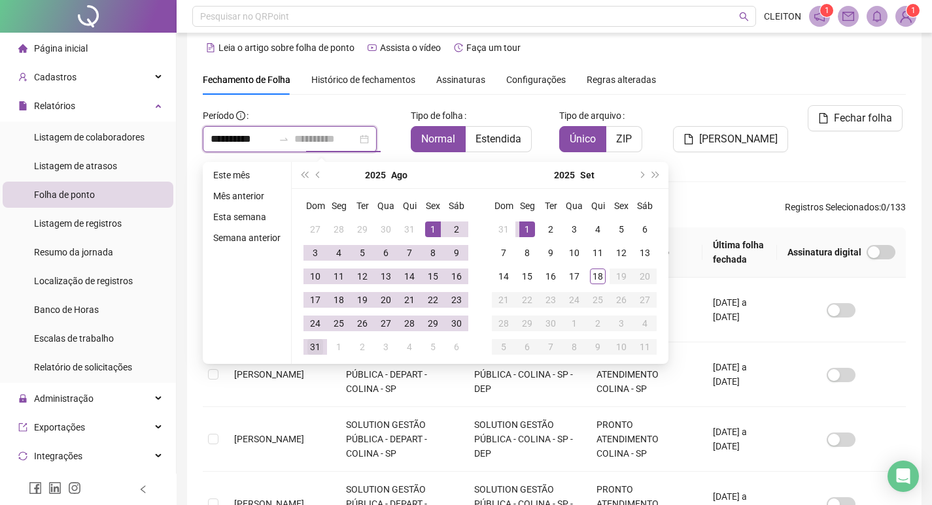
type input "**********"
click at [321, 342] on div "31" at bounding box center [315, 347] width 16 height 16
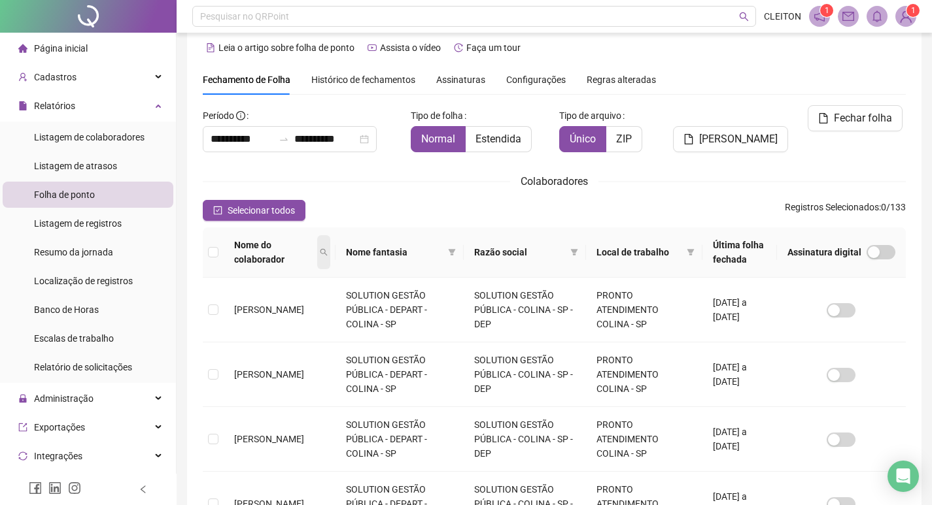
click at [328, 254] on icon "search" at bounding box center [324, 252] width 8 height 8
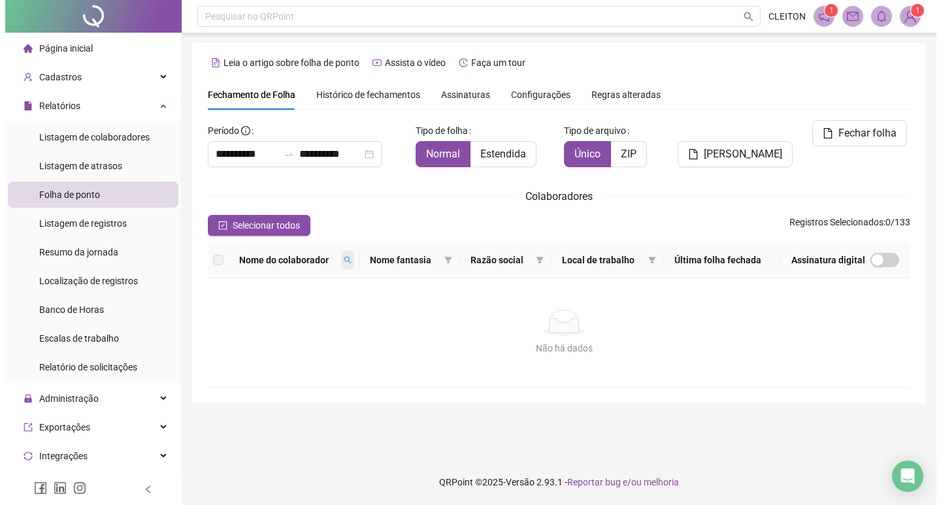
scroll to position [0, 0]
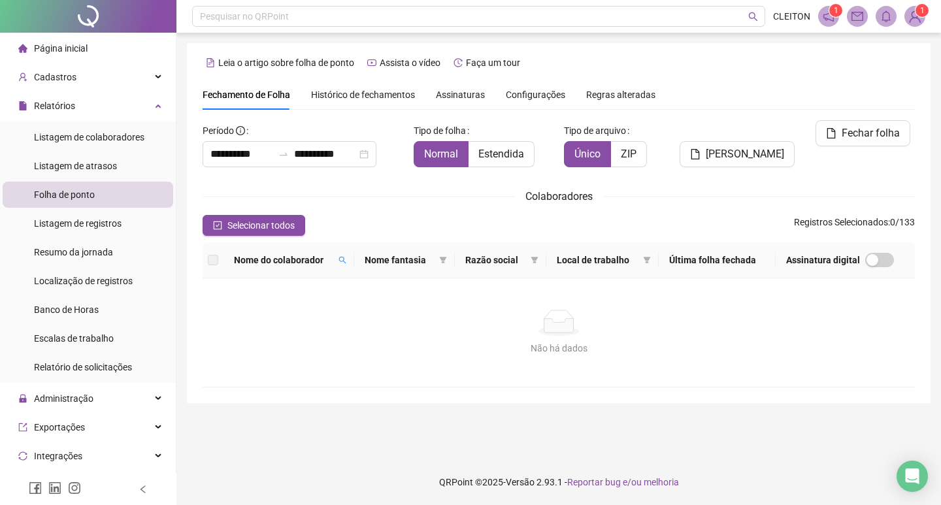
click at [368, 262] on span "Nome fantasia" at bounding box center [399, 260] width 69 height 14
click at [349, 263] on span at bounding box center [342, 260] width 13 height 20
click at [314, 286] on input "**********" at bounding box center [291, 283] width 123 height 21
type input "*****"
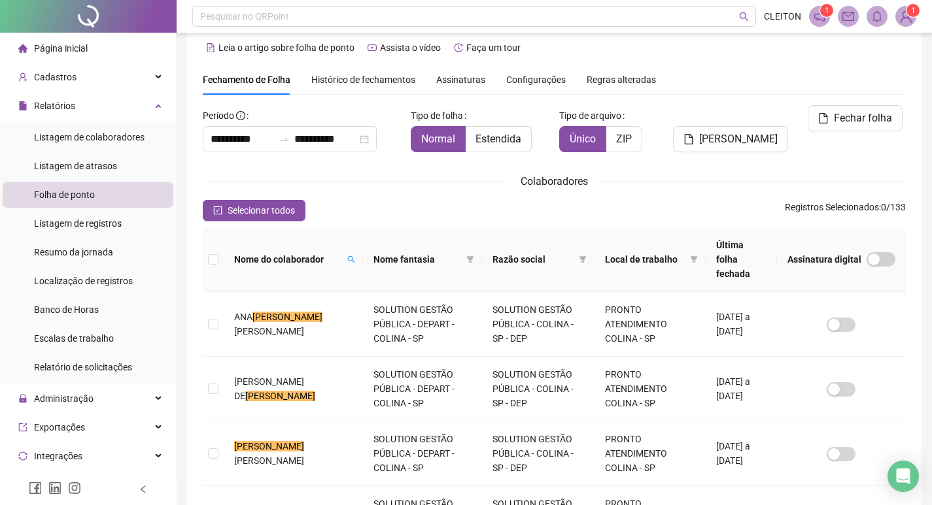
scroll to position [80, 0]
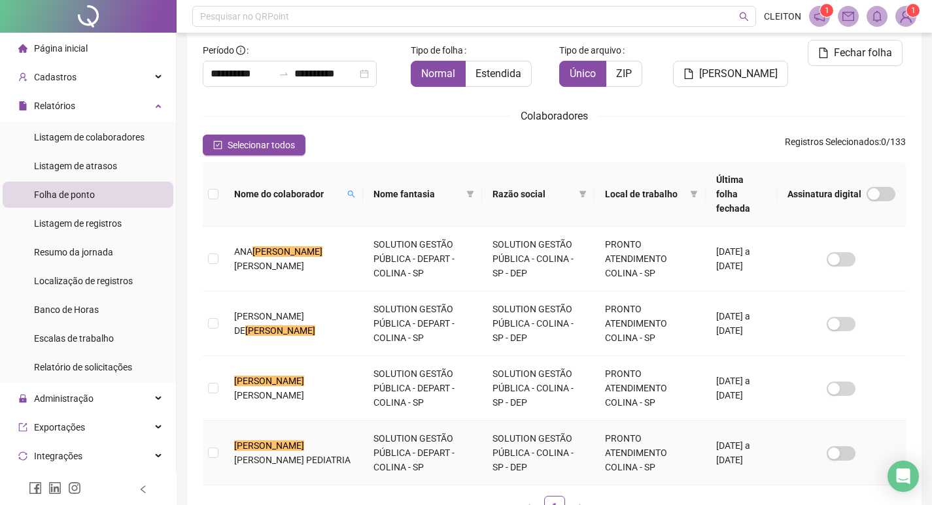
click at [218, 445] on td at bounding box center [213, 453] width 21 height 65
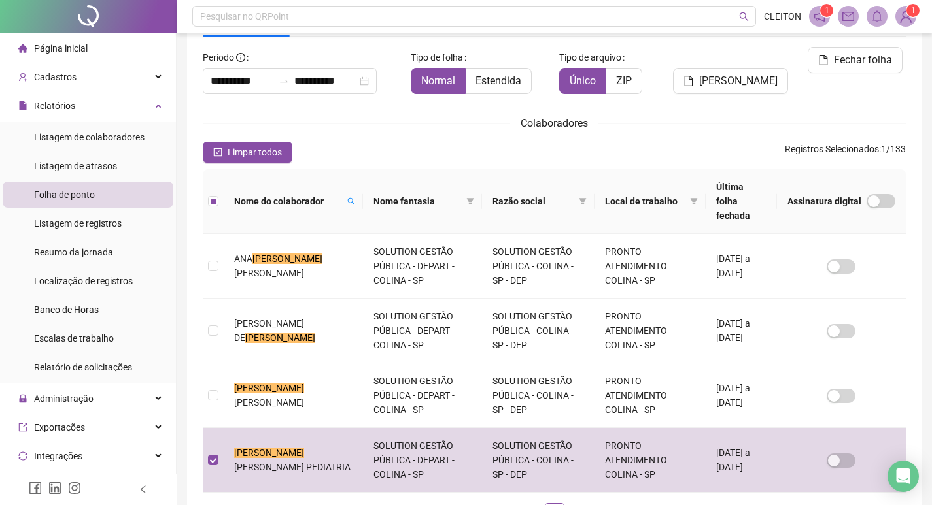
scroll to position [0, 0]
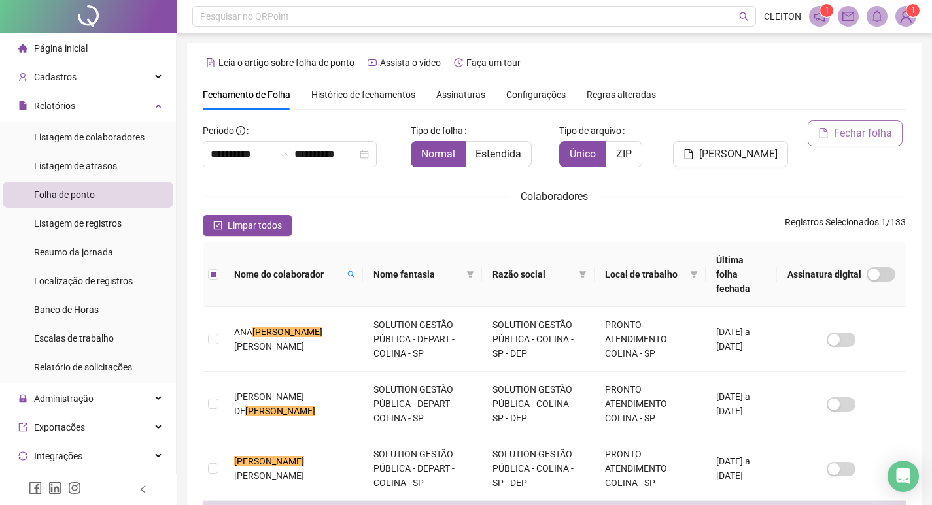
click at [870, 136] on span "Fechar folha" at bounding box center [863, 134] width 58 height 16
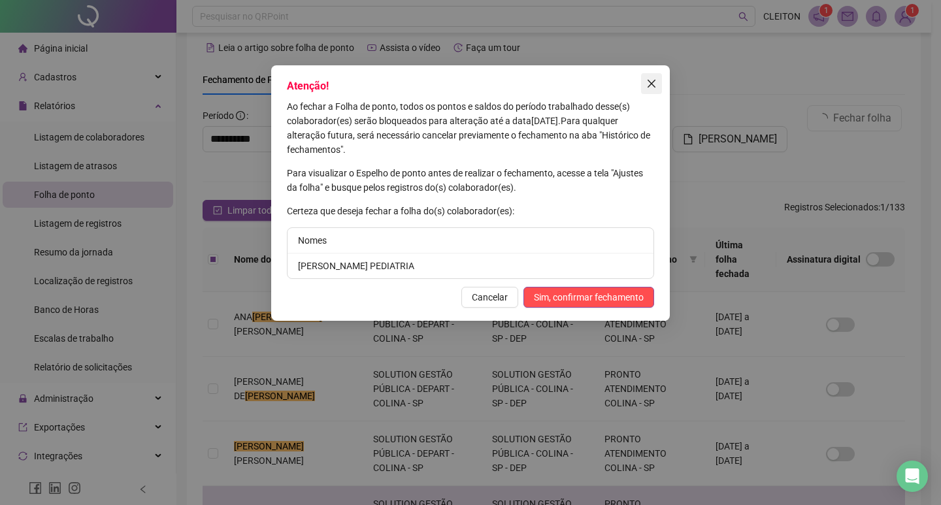
click at [653, 84] on icon "close" at bounding box center [652, 84] width 8 height 8
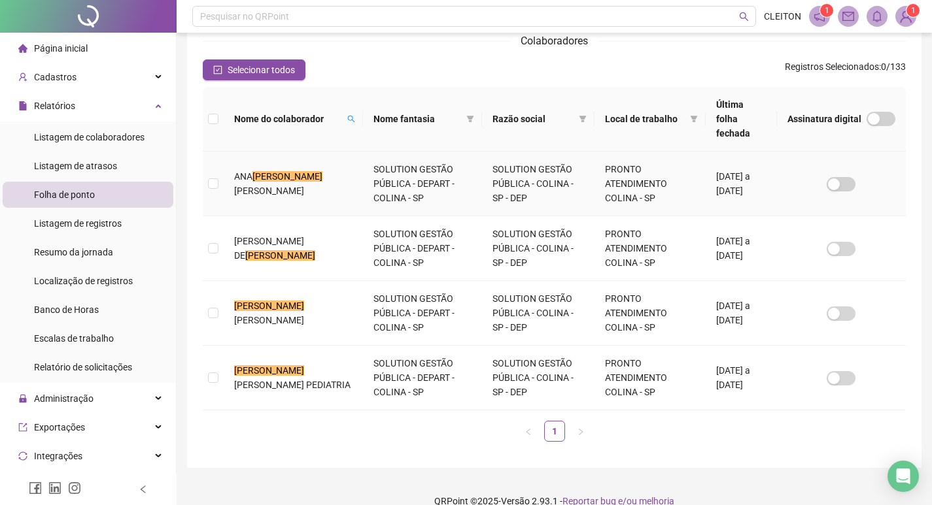
scroll to position [160, 0]
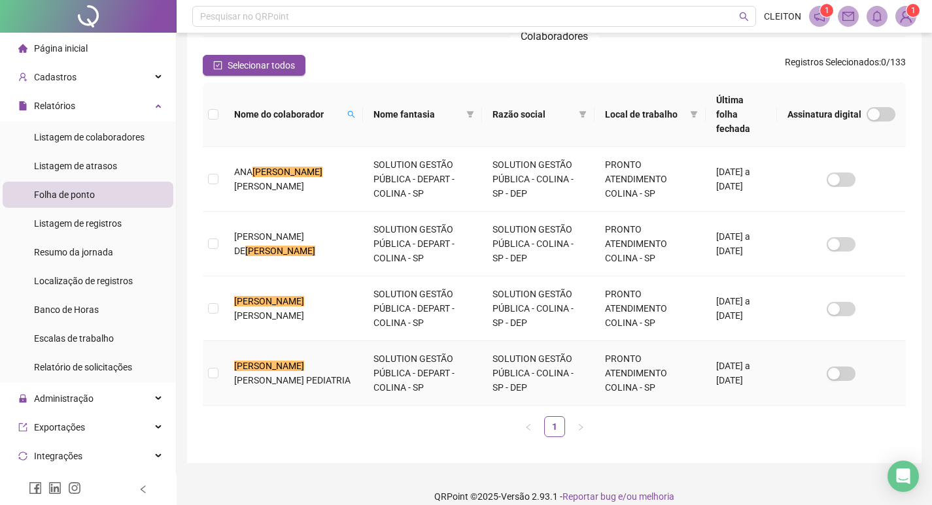
click at [217, 367] on td at bounding box center [213, 373] width 21 height 65
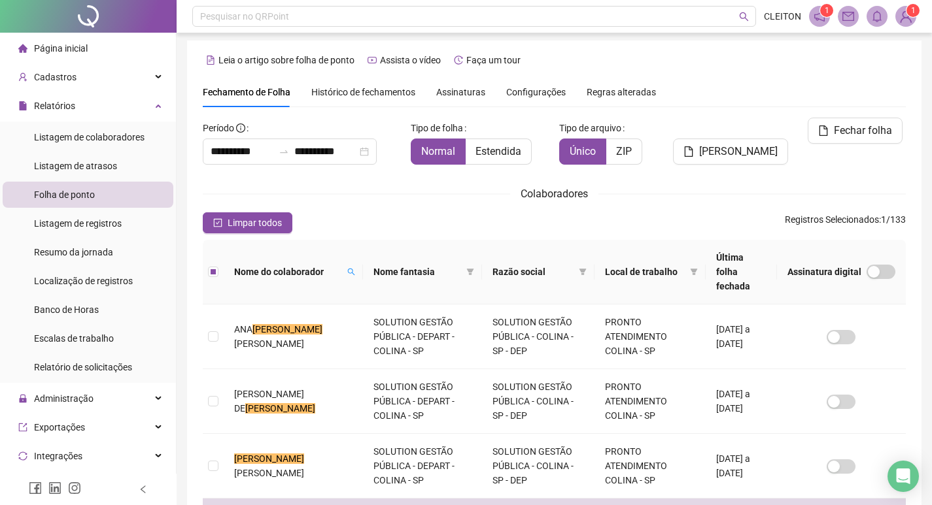
scroll to position [0, 0]
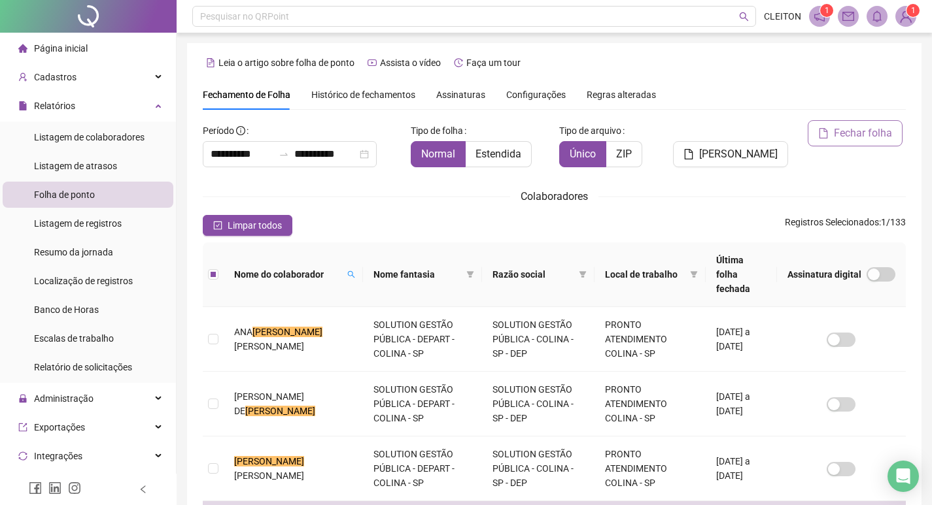
click at [865, 133] on span "Fechar folha" at bounding box center [863, 134] width 58 height 16
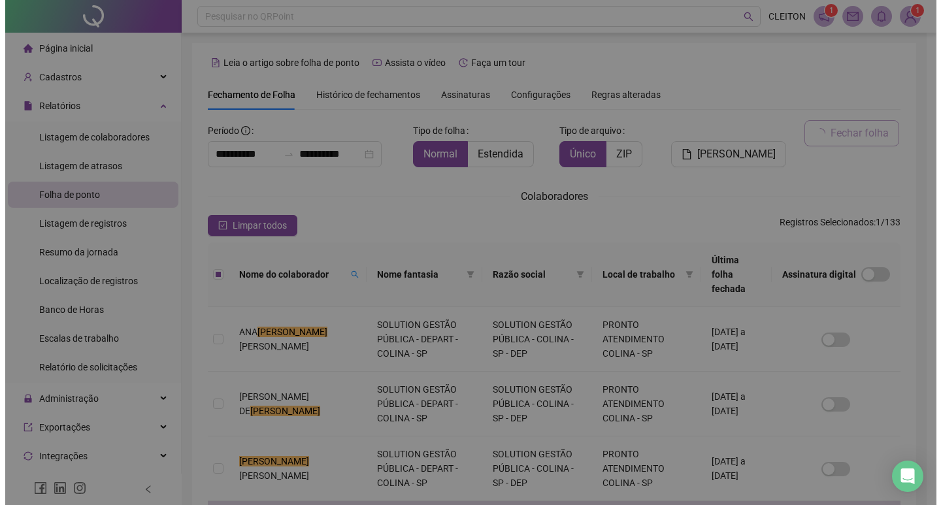
scroll to position [15, 0]
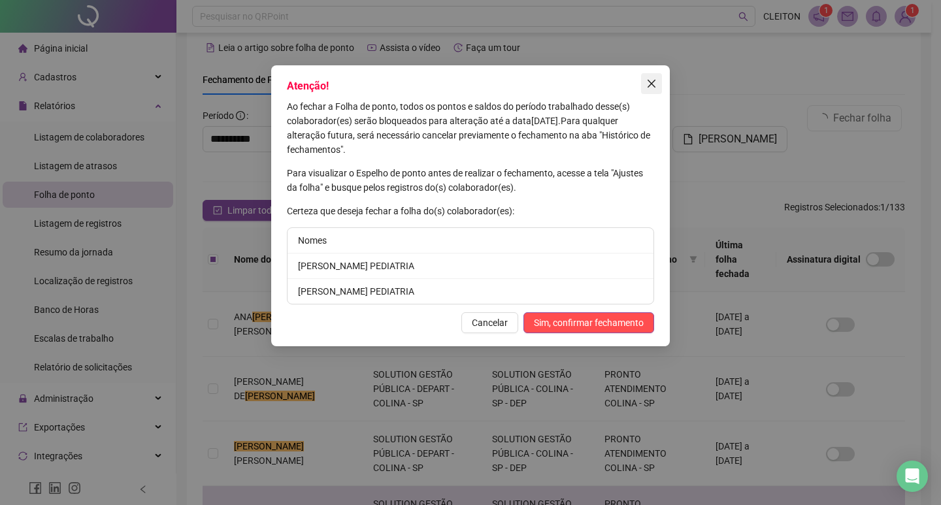
click at [651, 78] on button "Close" at bounding box center [651, 83] width 21 height 21
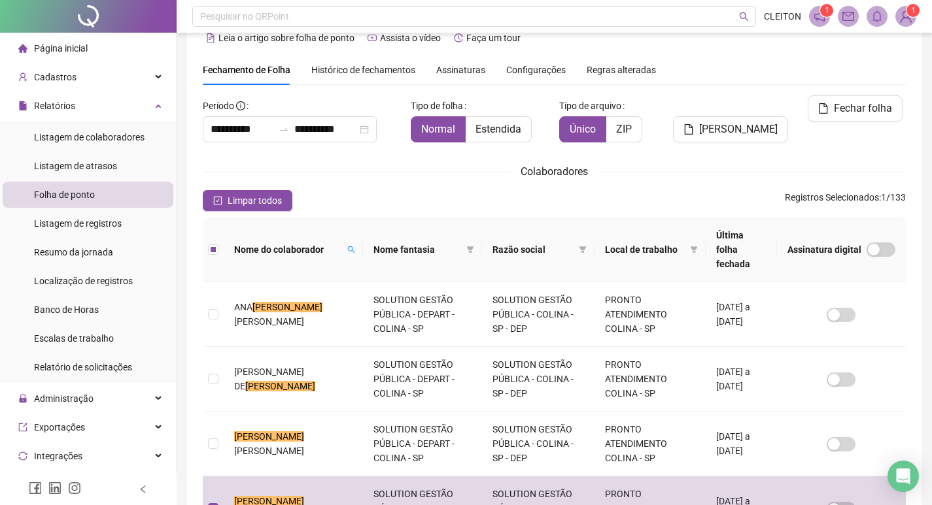
scroll to position [0, 0]
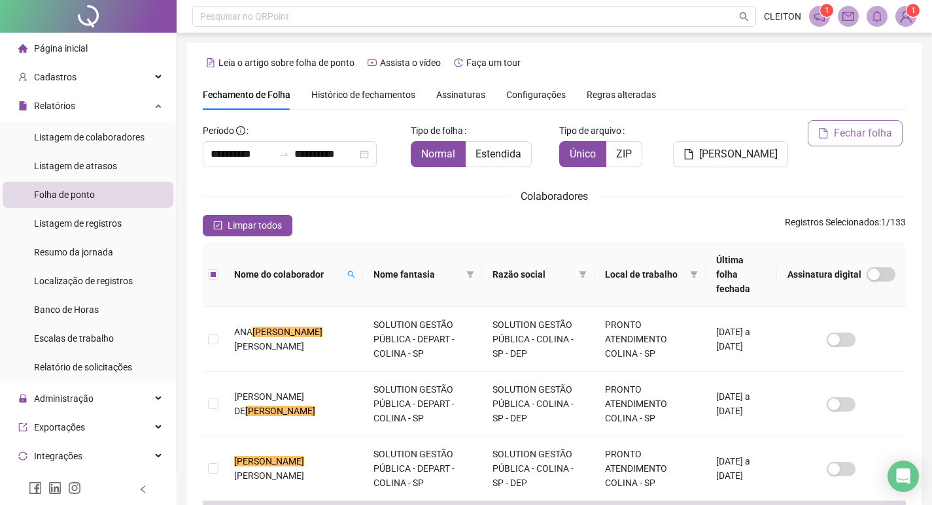
click at [851, 137] on span "Fechar folha" at bounding box center [863, 134] width 58 height 16
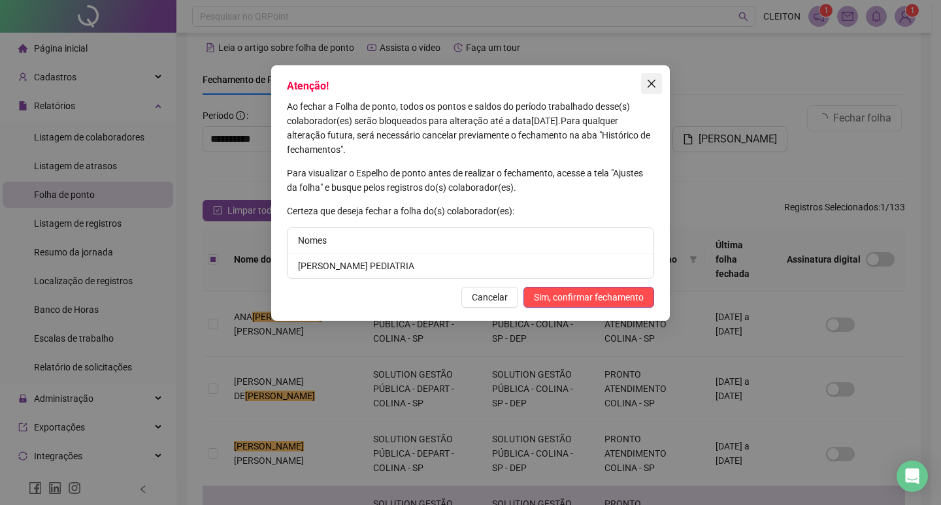
click at [649, 82] on icon "close" at bounding box center [652, 84] width 8 height 8
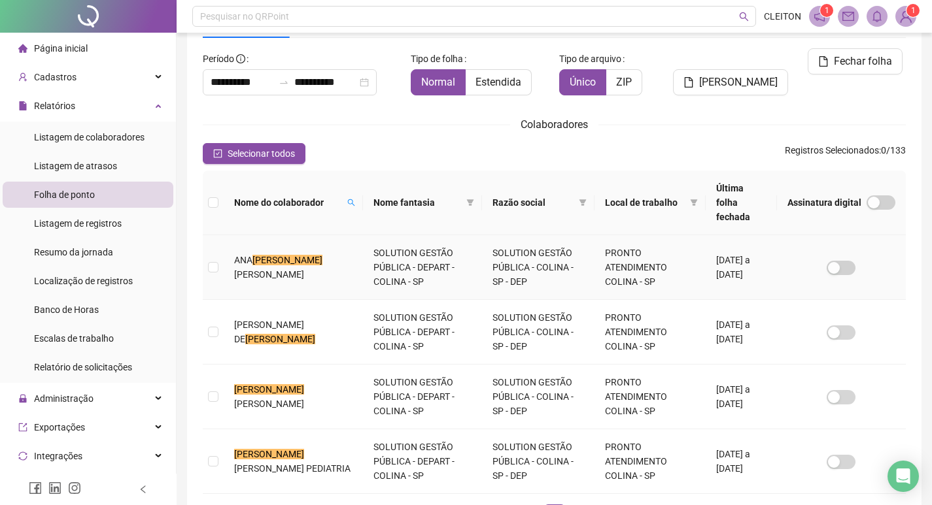
scroll to position [160, 0]
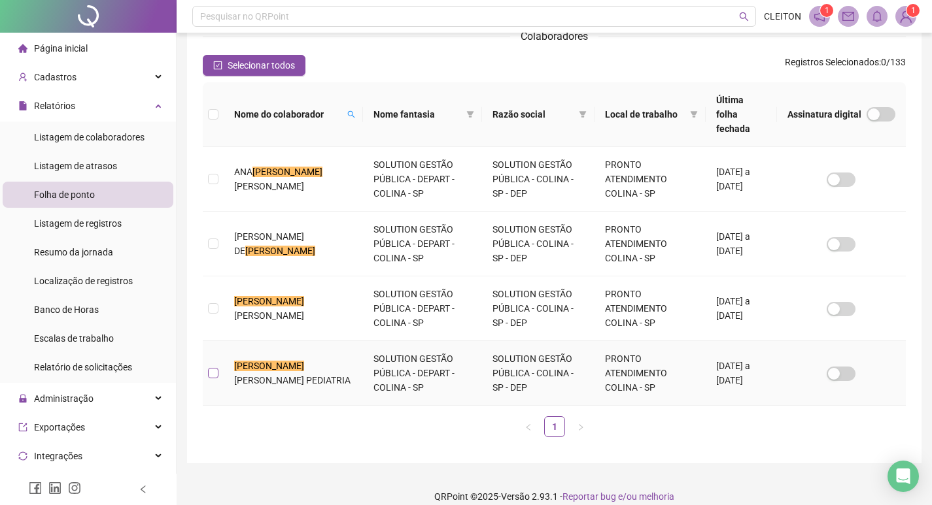
click at [215, 366] on label at bounding box center [213, 373] width 10 height 14
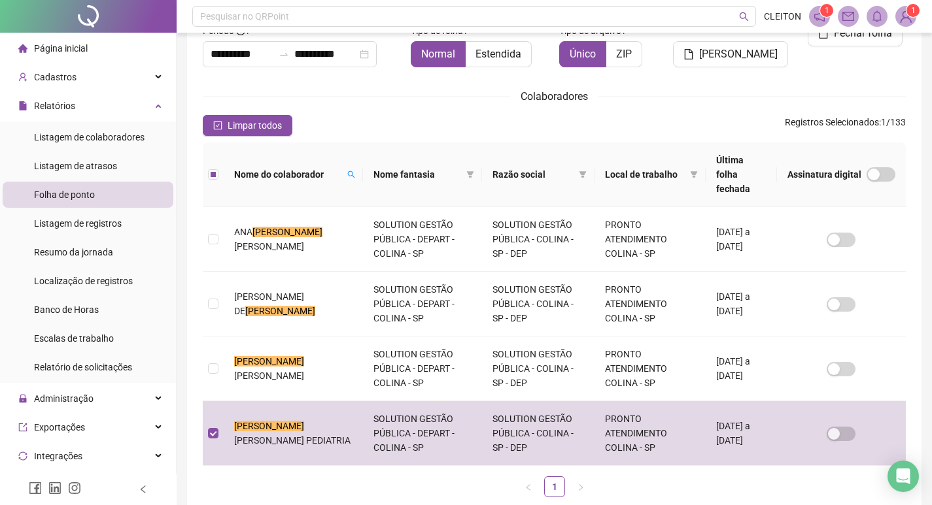
scroll to position [0, 0]
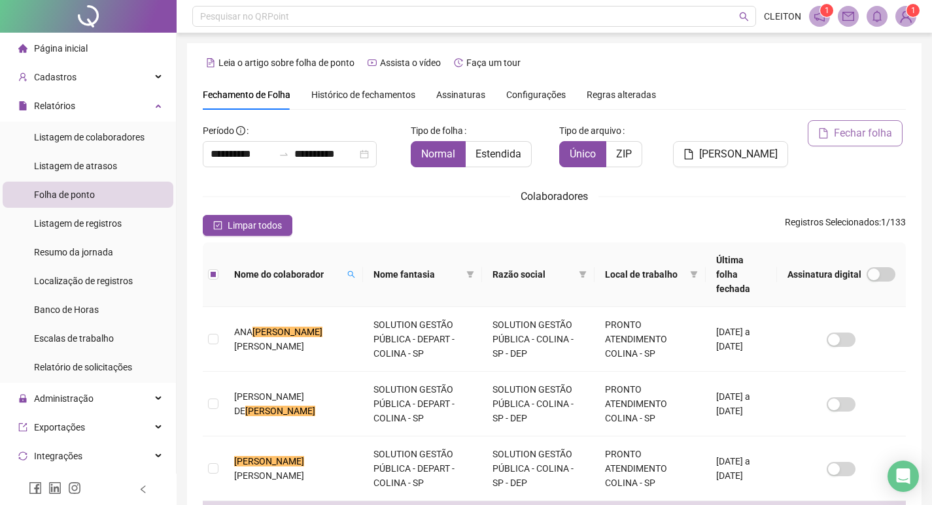
click at [842, 129] on span "Fechar folha" at bounding box center [863, 134] width 58 height 16
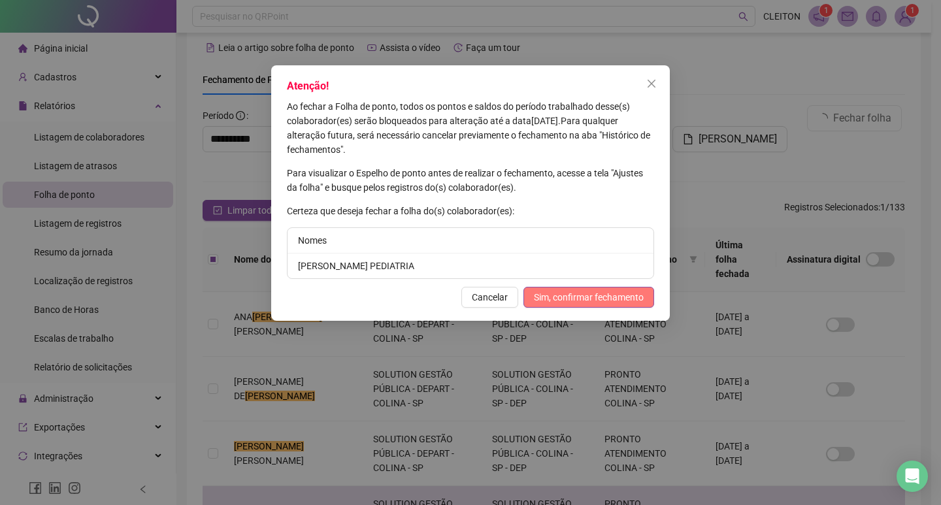
click at [588, 296] on span "Sim, confirmar fechamento" at bounding box center [589, 297] width 110 height 14
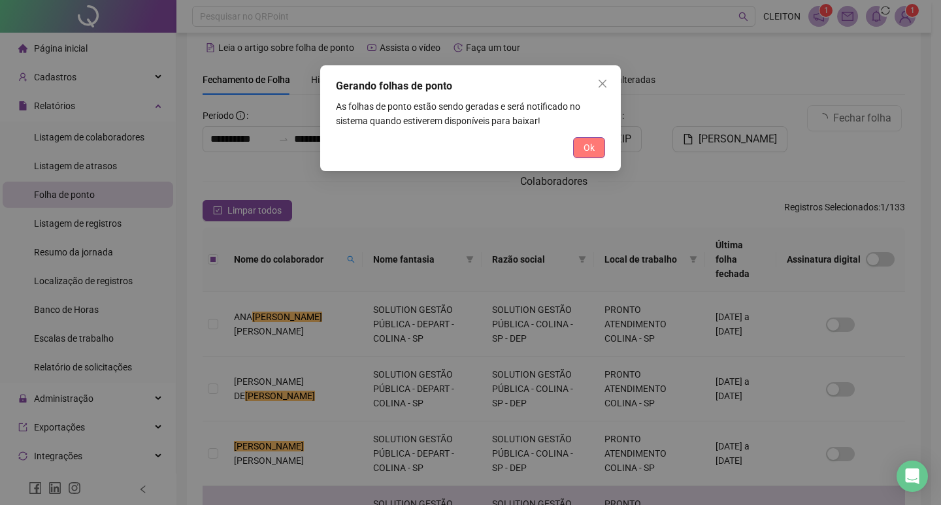
click at [590, 146] on span "Ok" at bounding box center [589, 148] width 11 height 14
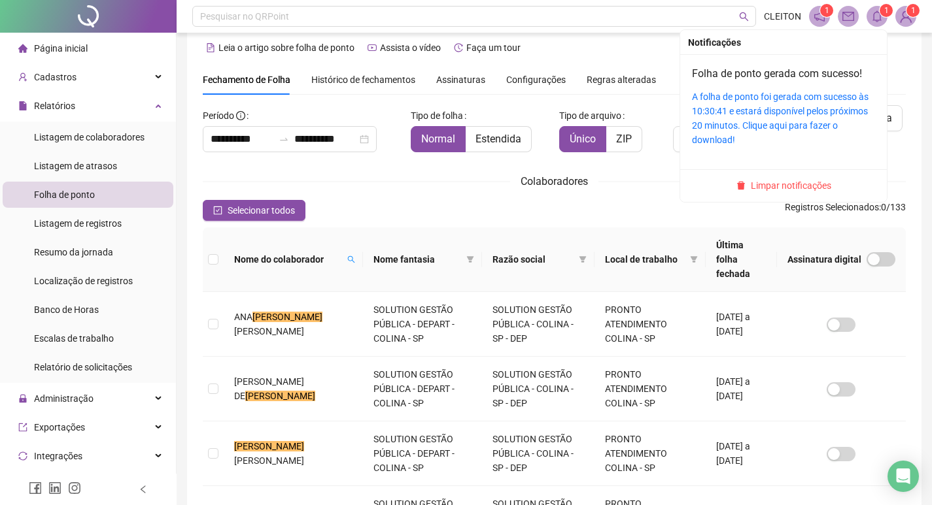
click at [878, 16] on icon "bell" at bounding box center [877, 16] width 12 height 12
click at [734, 103] on div "A folha de ponto foi gerada com sucesso às 10:30:41 e estará disponível pelos p…" at bounding box center [783, 119] width 183 height 58
click at [730, 116] on link "A folha de ponto foi gerada com sucesso às 10:30:41 e estará disponível pelos p…" at bounding box center [780, 119] width 177 height 54
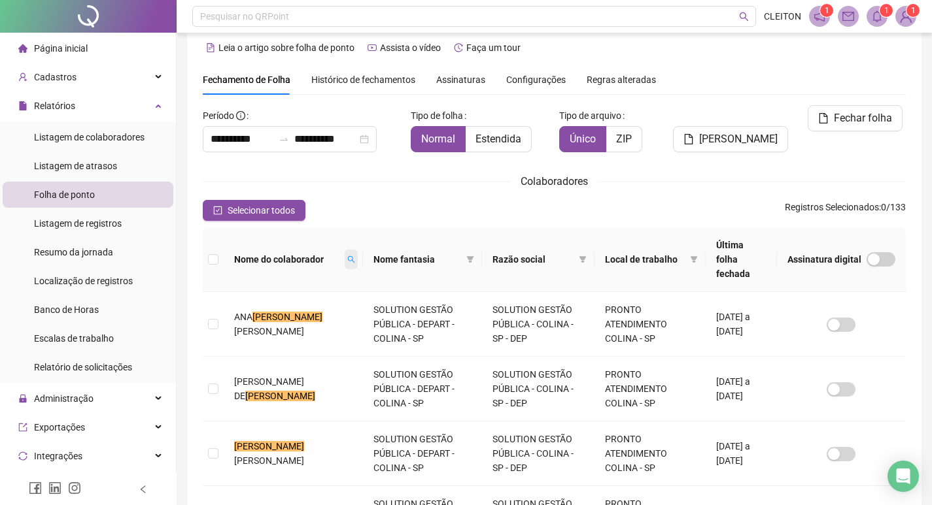
click at [345, 250] on span at bounding box center [351, 260] width 13 height 20
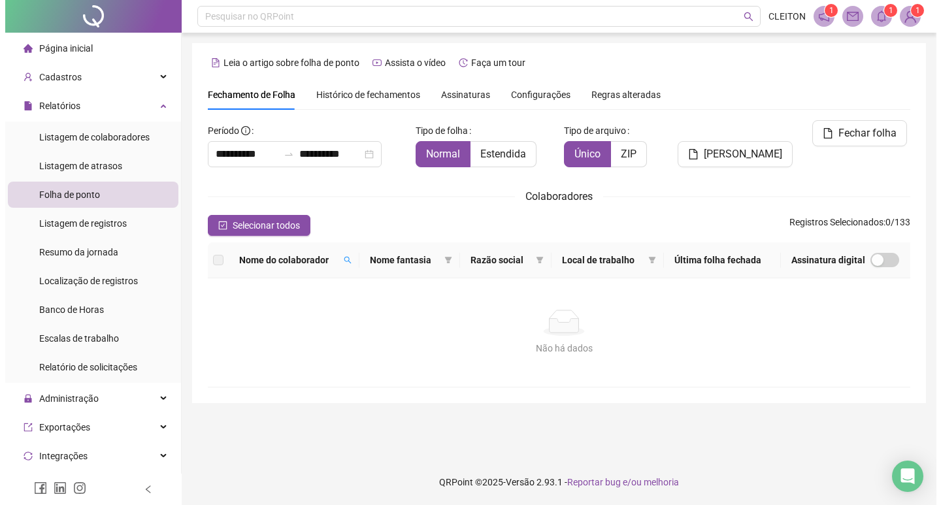
scroll to position [0, 0]
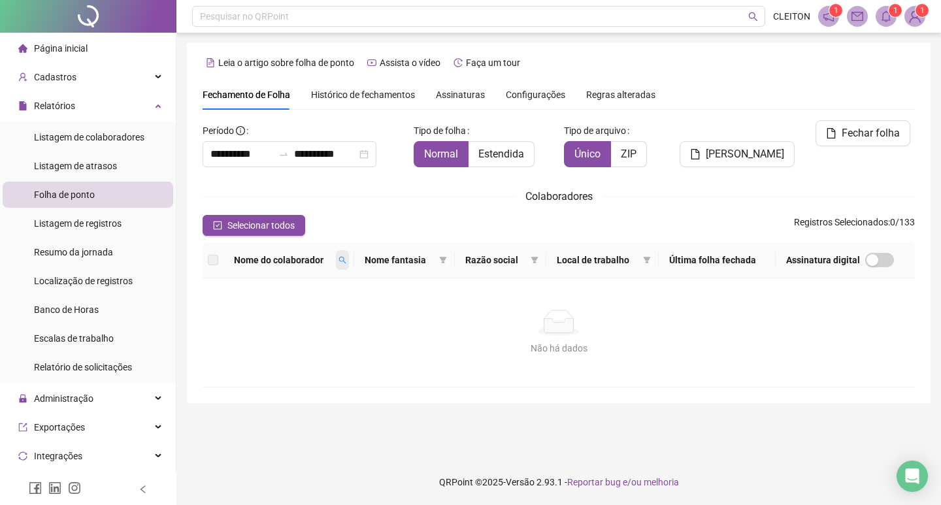
click at [343, 252] on span at bounding box center [342, 260] width 13 height 20
click at [303, 278] on input "********" at bounding box center [291, 283] width 123 height 21
type input "*******"
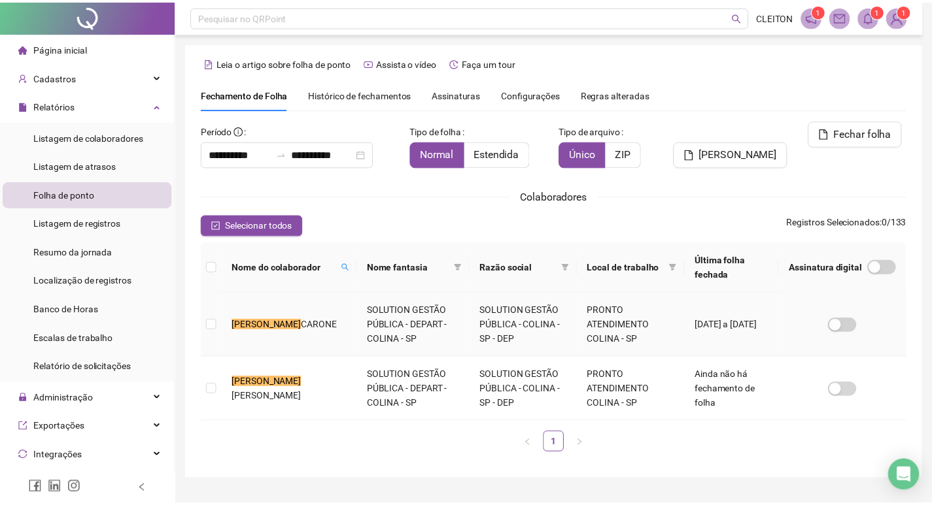
scroll to position [15, 0]
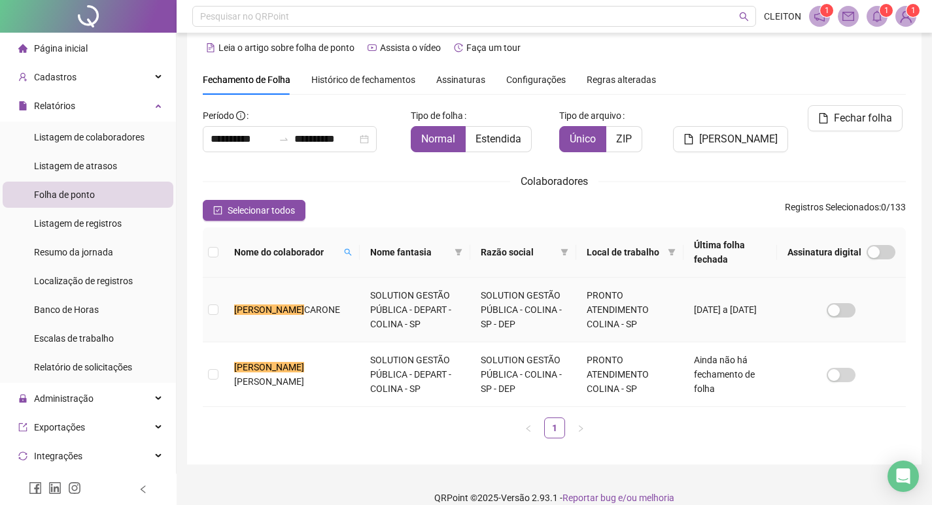
click at [219, 309] on td at bounding box center [213, 310] width 21 height 65
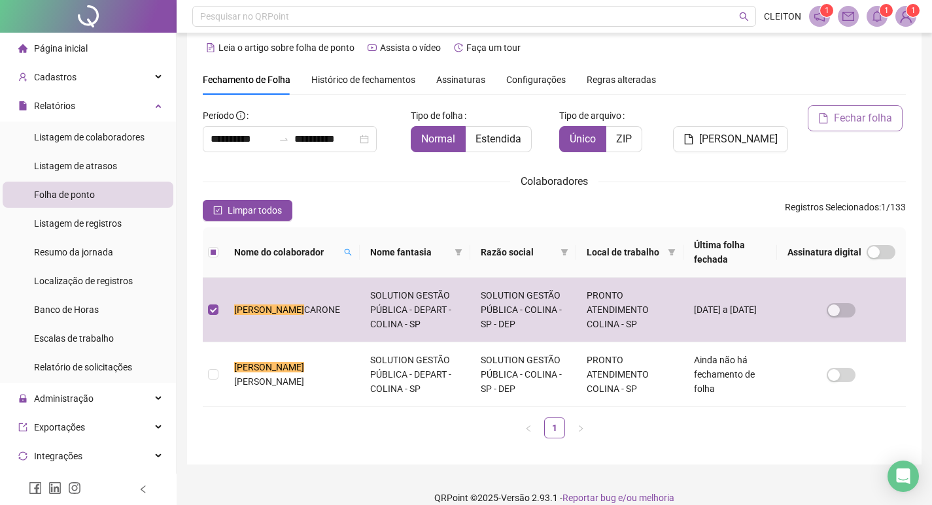
click at [864, 110] on span "Fechar folha" at bounding box center [863, 118] width 58 height 16
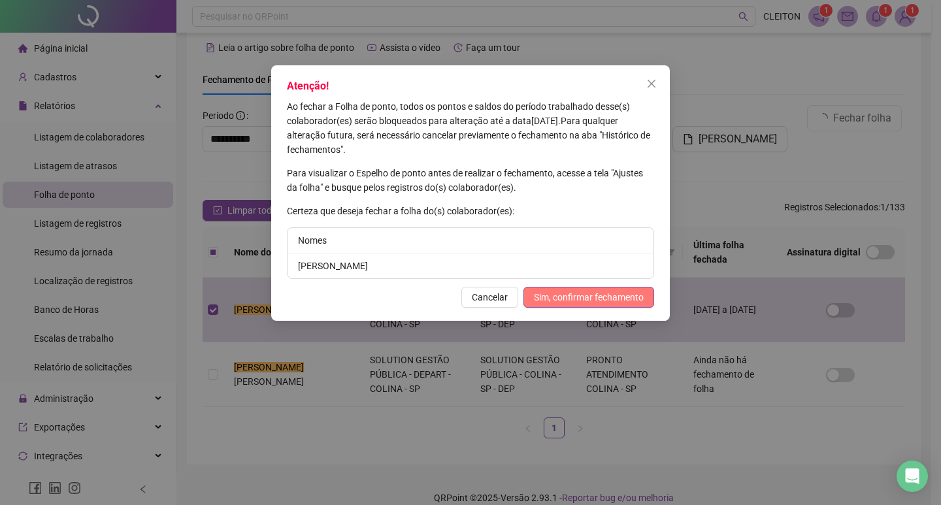
click at [541, 298] on span "Sim, confirmar fechamento" at bounding box center [589, 297] width 110 height 14
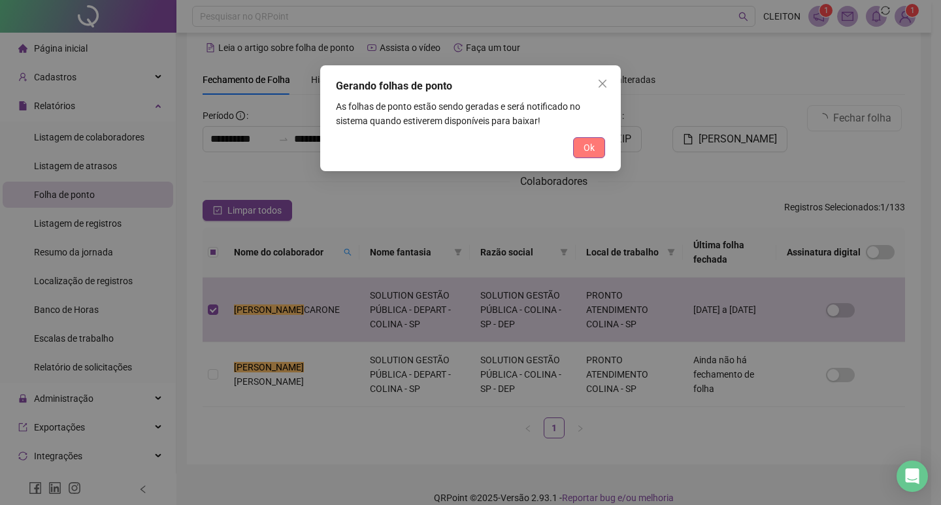
click at [586, 152] on span "Ok" at bounding box center [589, 148] width 11 height 14
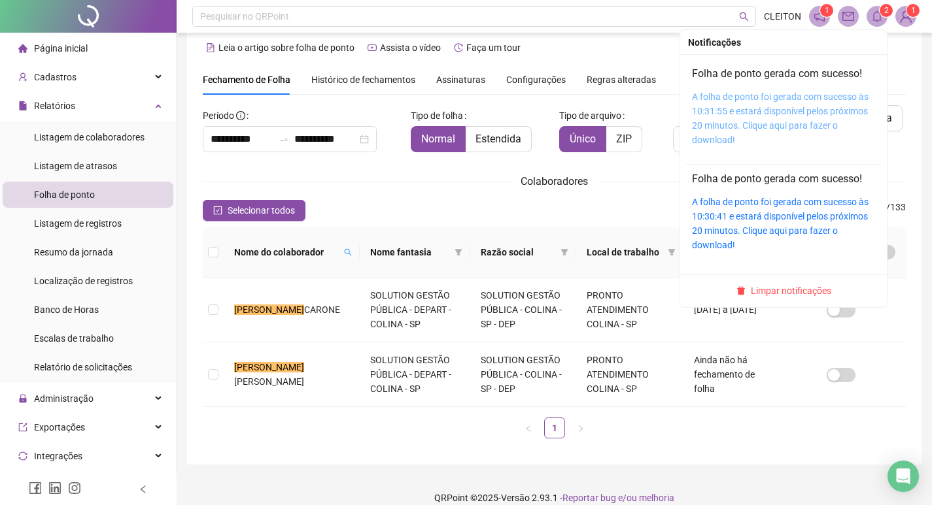
click at [727, 112] on link "A folha de ponto foi gerada com sucesso às 10:31:55 e estará disponível pelos p…" at bounding box center [780, 119] width 177 height 54
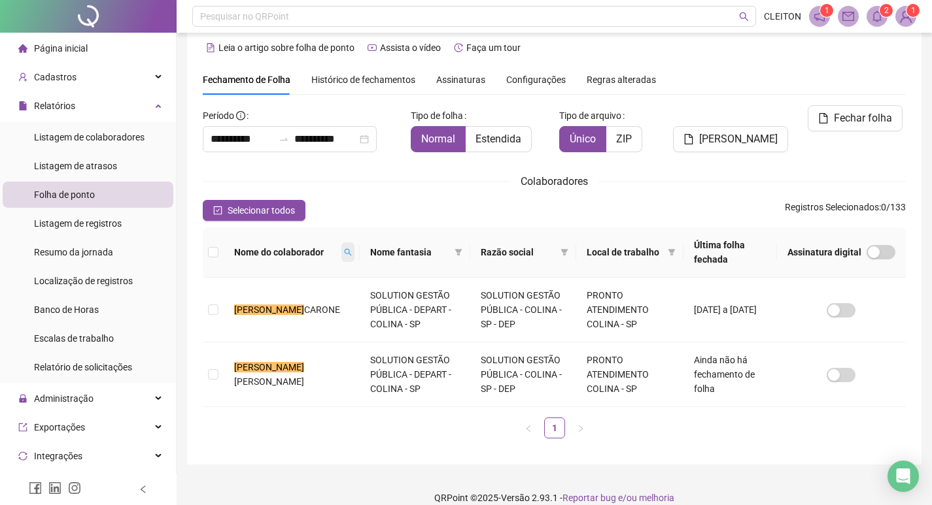
click at [341, 249] on span at bounding box center [347, 253] width 13 height 20
type input "**********"
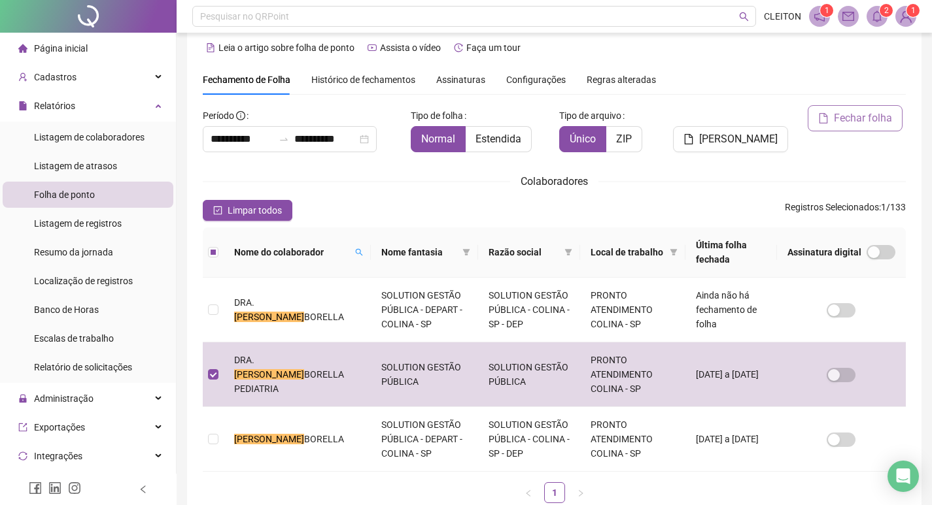
click at [856, 112] on span "Fechar folha" at bounding box center [863, 118] width 58 height 16
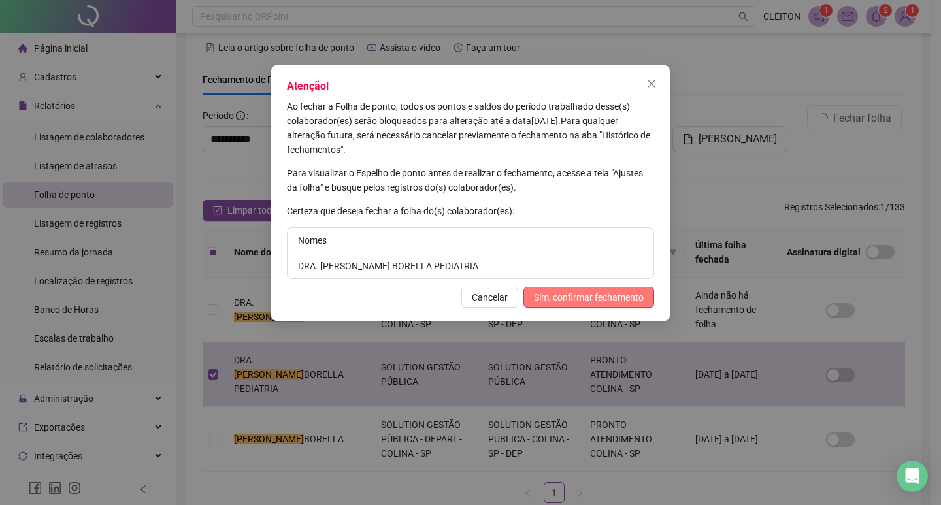
click at [603, 297] on span "Sim, confirmar fechamento" at bounding box center [589, 297] width 110 height 14
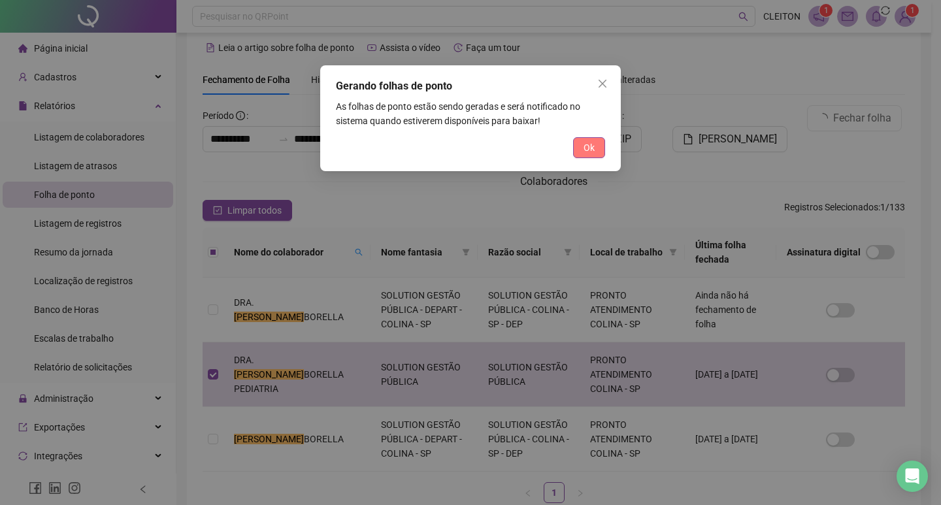
click at [596, 142] on button "Ok" at bounding box center [589, 147] width 32 height 21
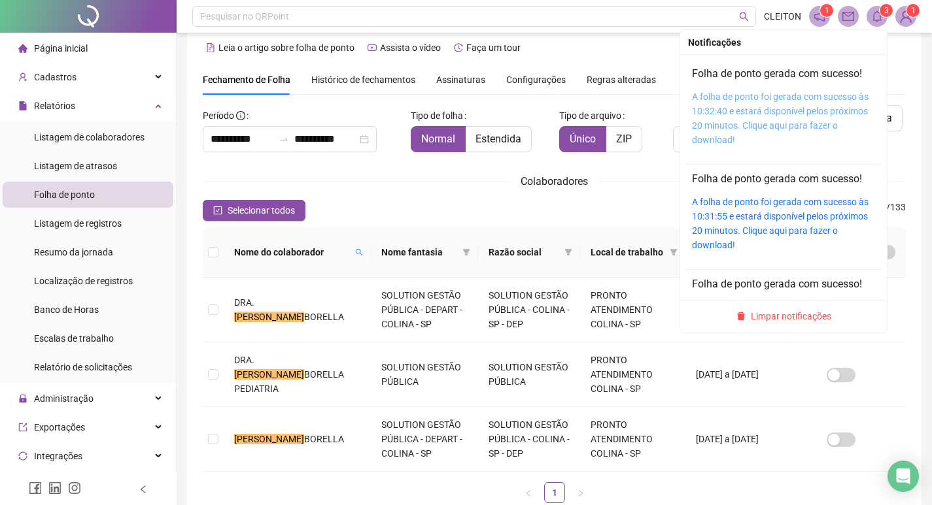
click at [702, 124] on link "A folha de ponto foi gerada com sucesso às 10:32:40 e estará disponível pelos p…" at bounding box center [780, 119] width 177 height 54
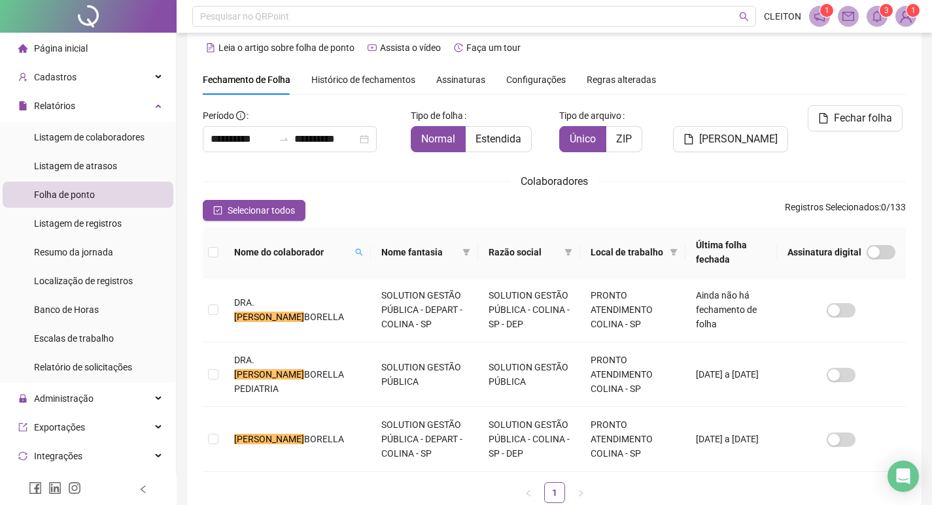
click at [336, 251] on th "Nome do colaborador" at bounding box center [297, 253] width 147 height 50
click at [355, 248] on icon "search" at bounding box center [359, 252] width 8 height 8
type input "**********"
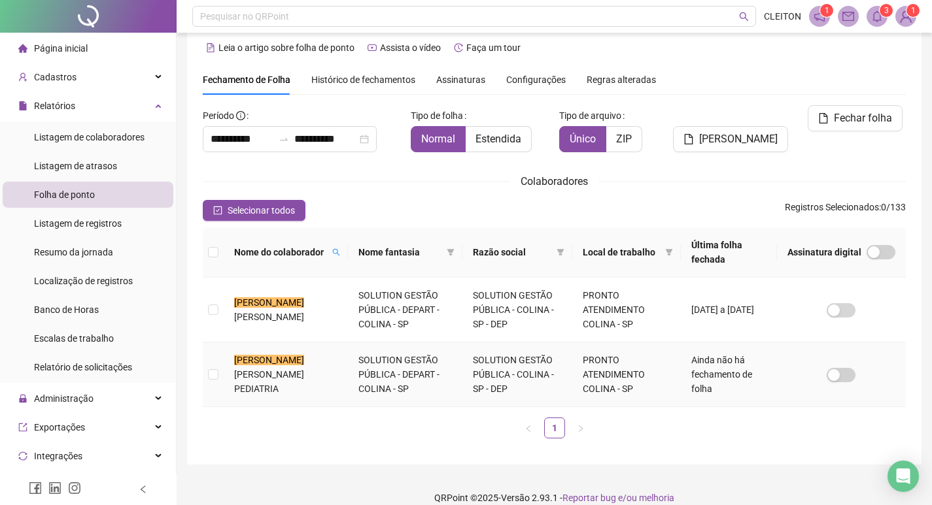
click at [220, 373] on td at bounding box center [213, 375] width 21 height 65
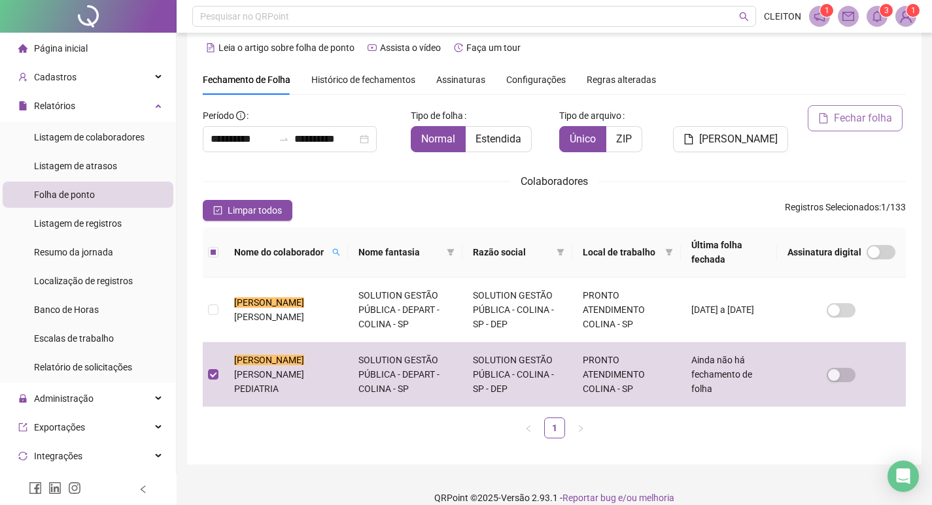
click at [819, 122] on icon "file" at bounding box center [823, 118] width 10 height 10
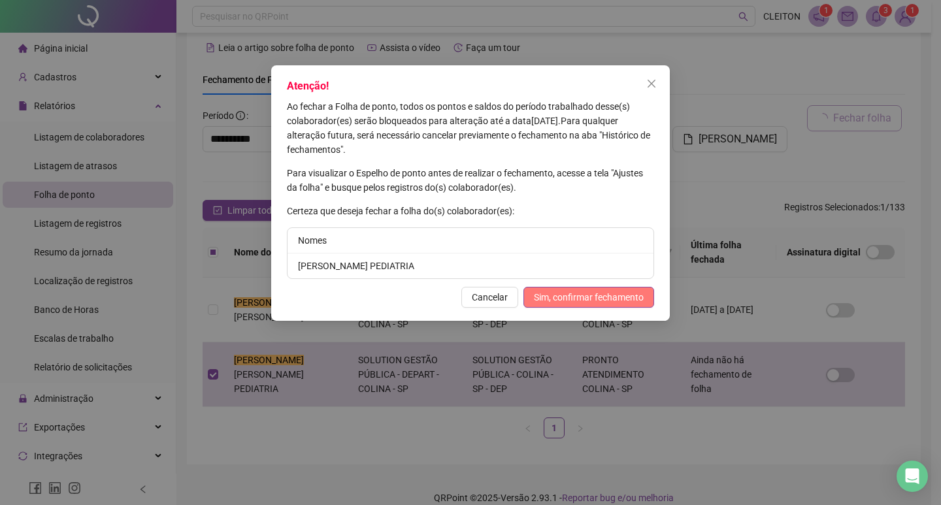
click at [571, 301] on span "Sim, confirmar fechamento" at bounding box center [589, 297] width 110 height 14
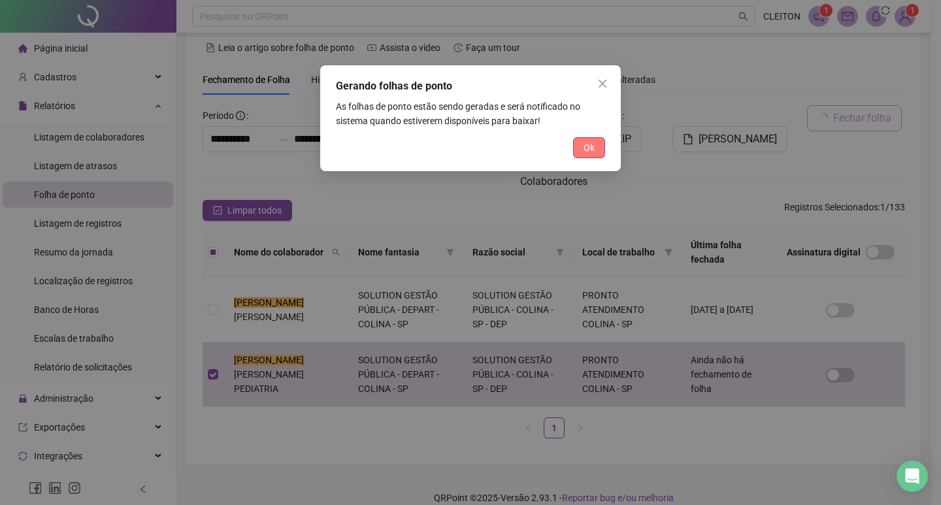
click at [585, 139] on button "Ok" at bounding box center [589, 147] width 32 height 21
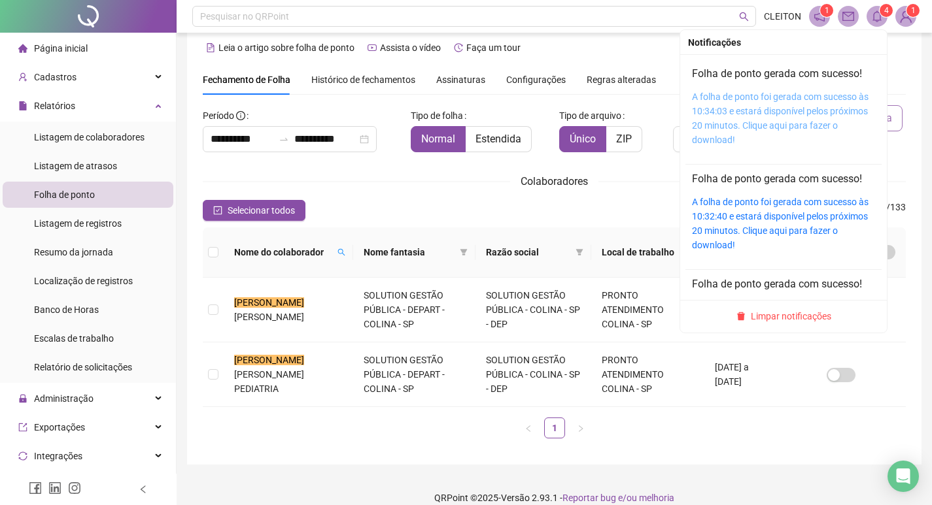
click at [745, 107] on link "A folha de ponto foi gerada com sucesso às 10:34:03 e estará disponível pelos p…" at bounding box center [780, 119] width 177 height 54
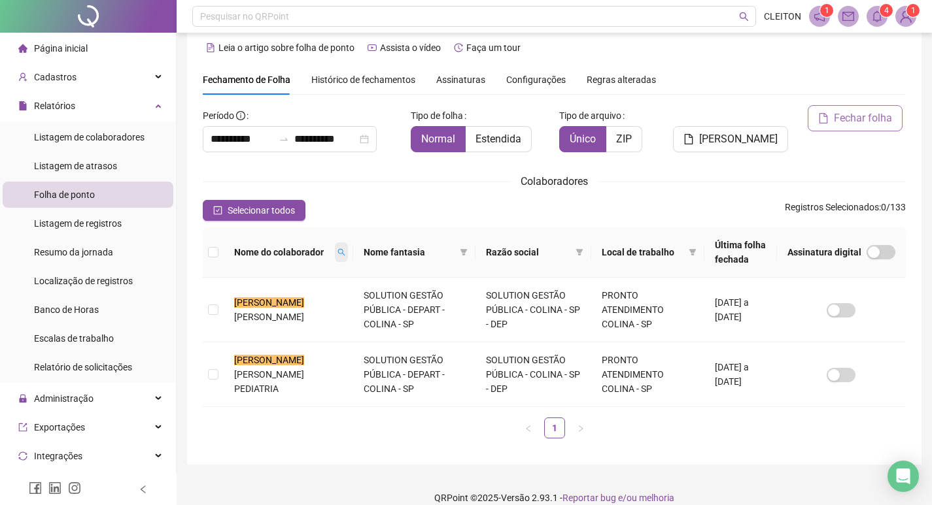
click at [337, 245] on span at bounding box center [341, 253] width 13 height 20
type input "*****"
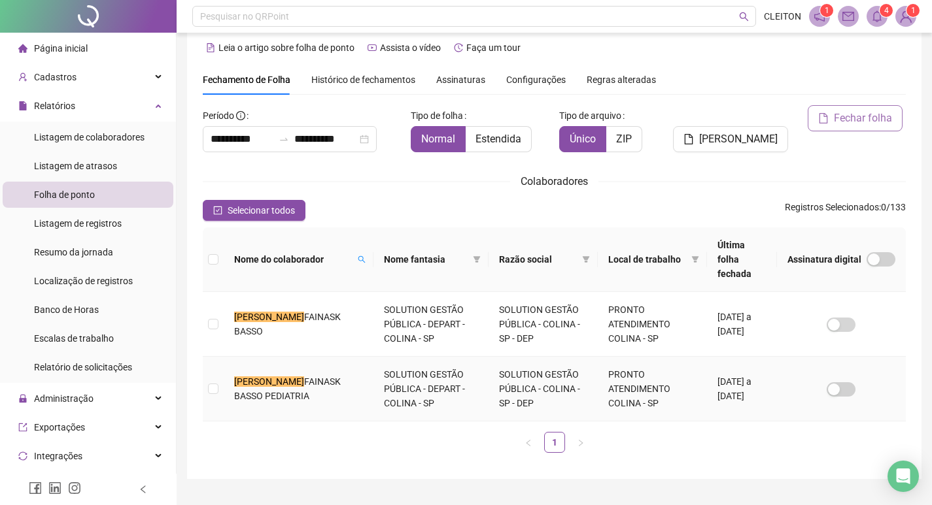
click at [220, 372] on td at bounding box center [213, 389] width 21 height 65
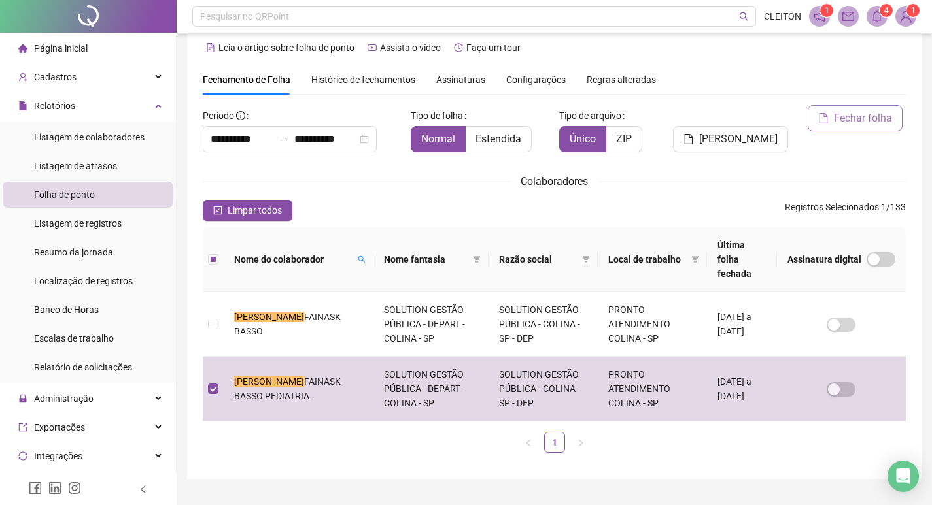
click at [822, 120] on icon "file" at bounding box center [823, 118] width 10 height 10
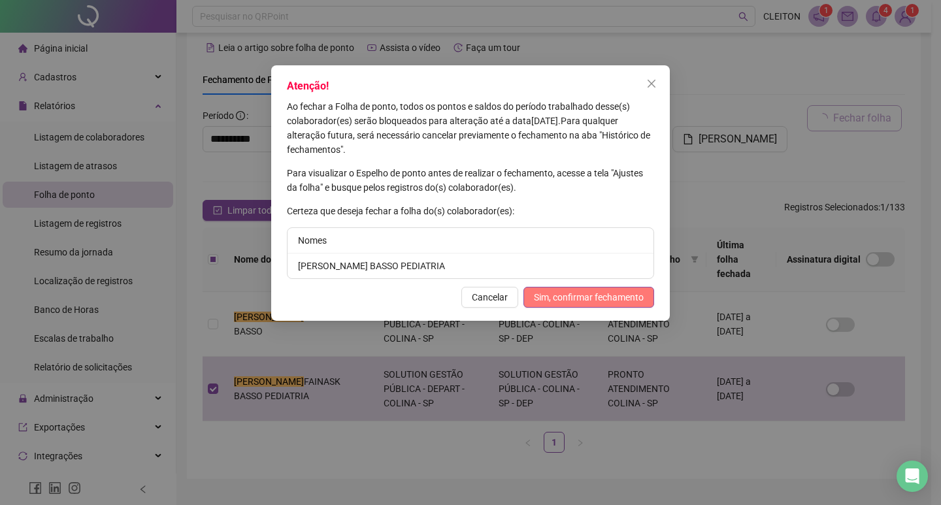
click at [630, 293] on span "Sim, confirmar fechamento" at bounding box center [589, 297] width 110 height 14
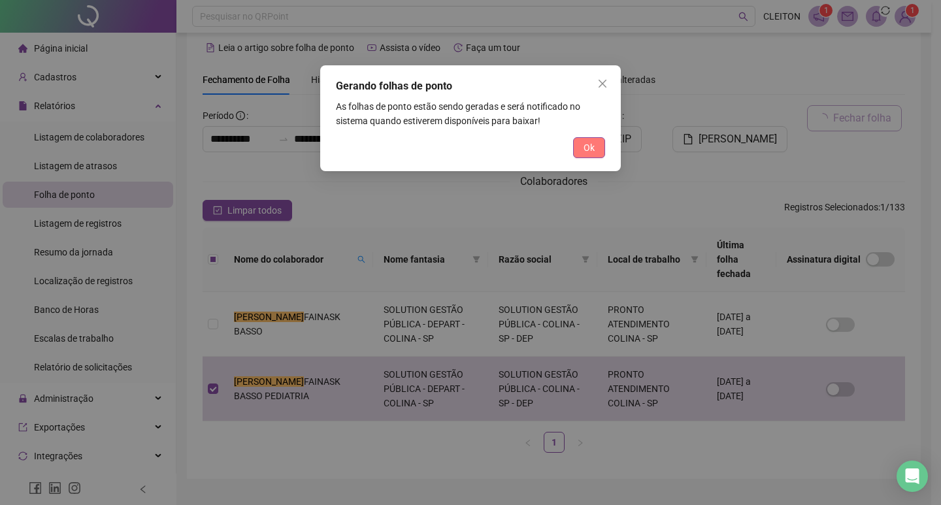
click at [584, 146] on span "Ok" at bounding box center [589, 148] width 11 height 14
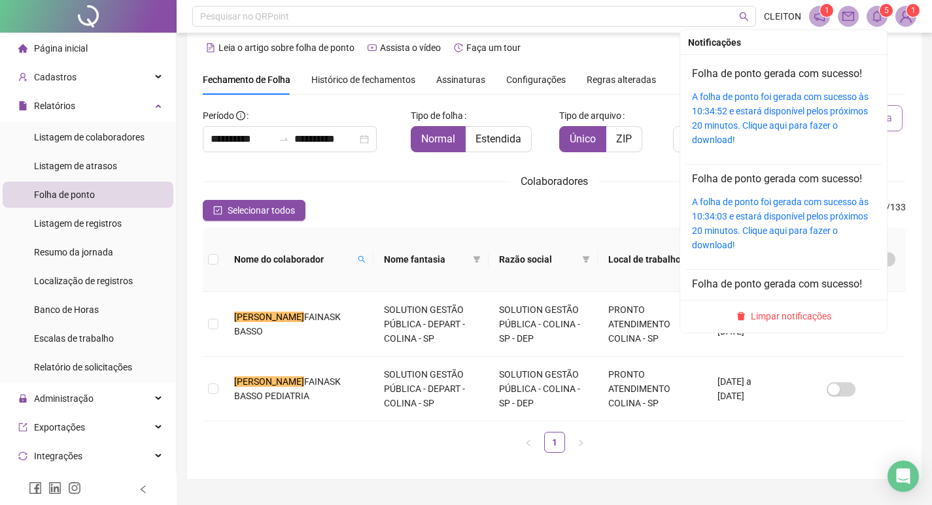
click at [719, 103] on div "A folha de ponto foi gerada com sucesso às 10:34:52 e estará disponível pelos p…" at bounding box center [783, 119] width 183 height 58
click at [715, 116] on link "A folha de ponto foi gerada com sucesso às 10:34:52 e estará disponível pelos p…" at bounding box center [780, 119] width 177 height 54
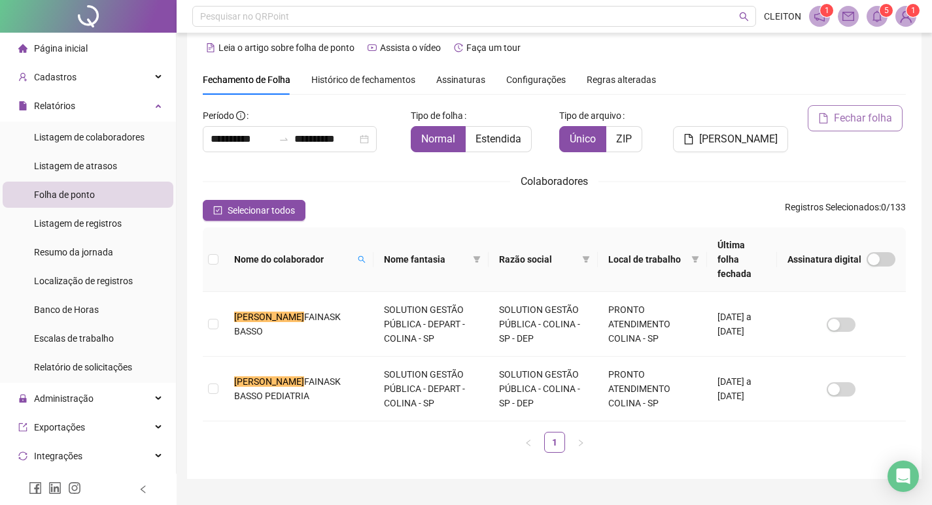
click at [617, 189] on div "Colaboradores" at bounding box center [554, 181] width 703 height 16
click at [217, 382] on label at bounding box center [213, 389] width 10 height 14
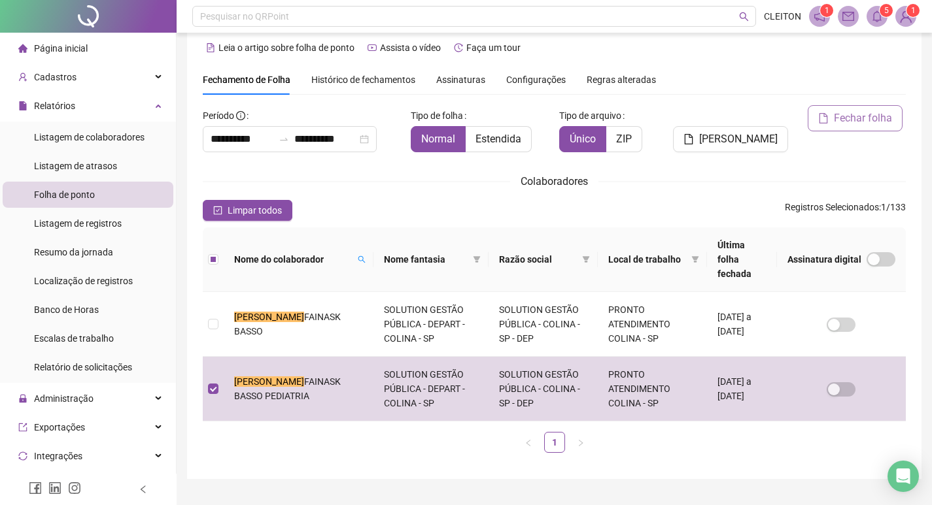
click at [853, 117] on span "Fechar folha" at bounding box center [863, 118] width 58 height 16
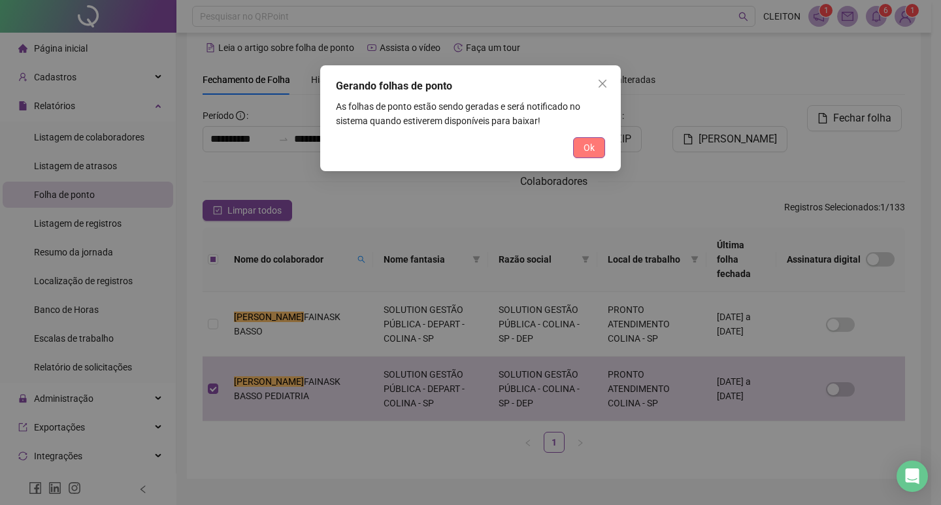
click at [592, 146] on span "Ok" at bounding box center [589, 148] width 11 height 14
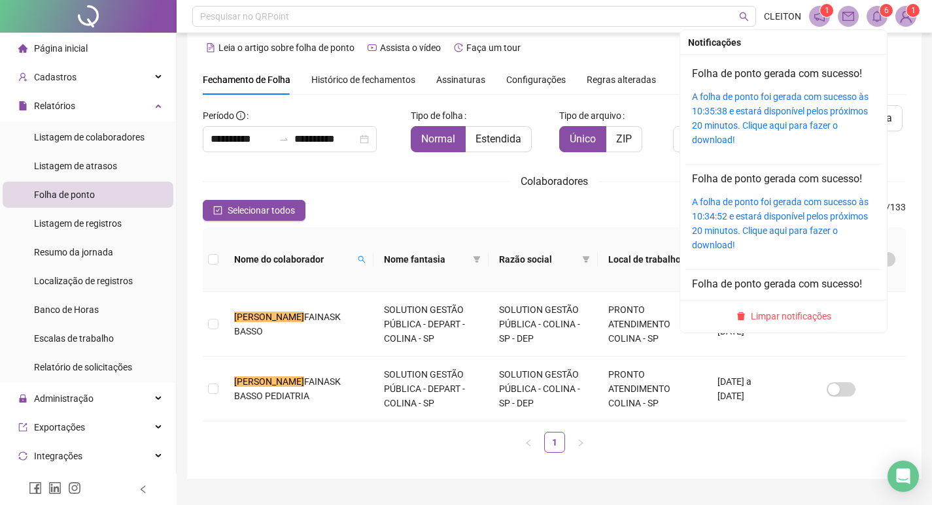
click at [694, 103] on div "A folha de ponto foi gerada com sucesso às 10:35:38 e estará disponível pelos p…" at bounding box center [783, 119] width 183 height 58
click at [717, 114] on link "A folha de ponto foi gerada com sucesso às 10:35:38 e estará disponível pelos p…" at bounding box center [780, 119] width 177 height 54
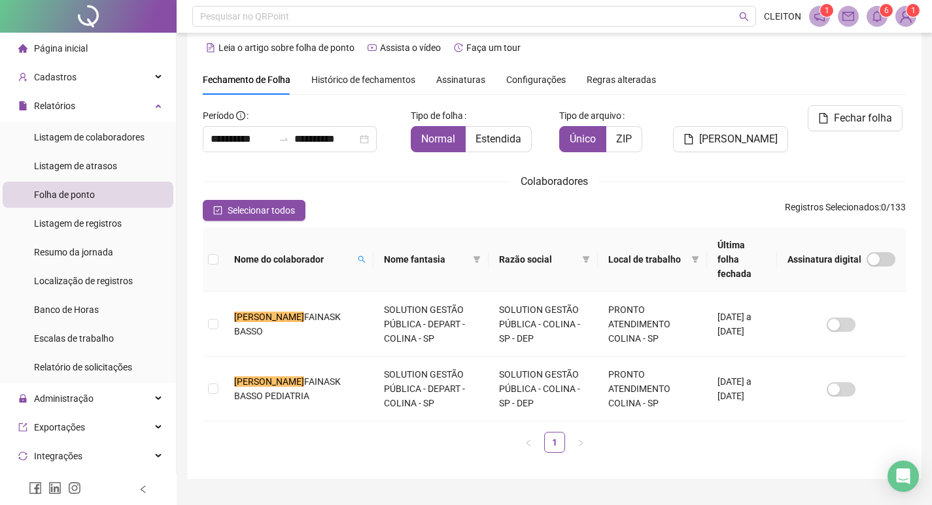
click at [306, 252] on span "Nome do colaborador" at bounding box center [293, 259] width 118 height 14
click at [355, 250] on span at bounding box center [361, 260] width 13 height 20
type input "******"
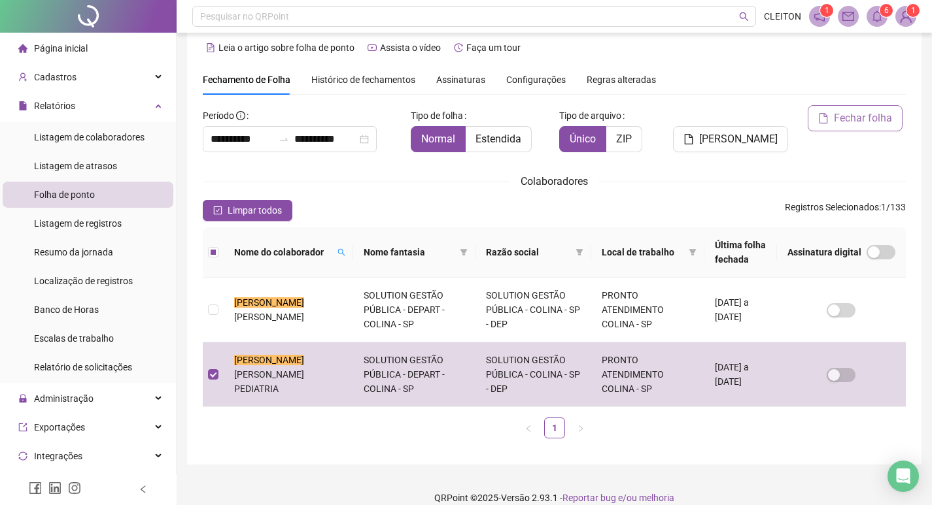
click at [819, 119] on icon "file" at bounding box center [823, 118] width 10 height 10
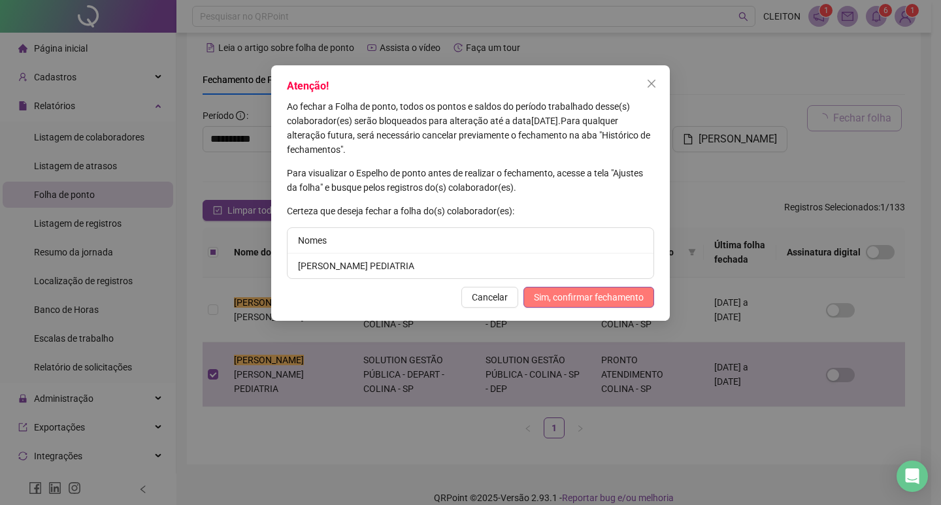
click at [583, 297] on span "Sim, confirmar fechamento" at bounding box center [589, 297] width 110 height 14
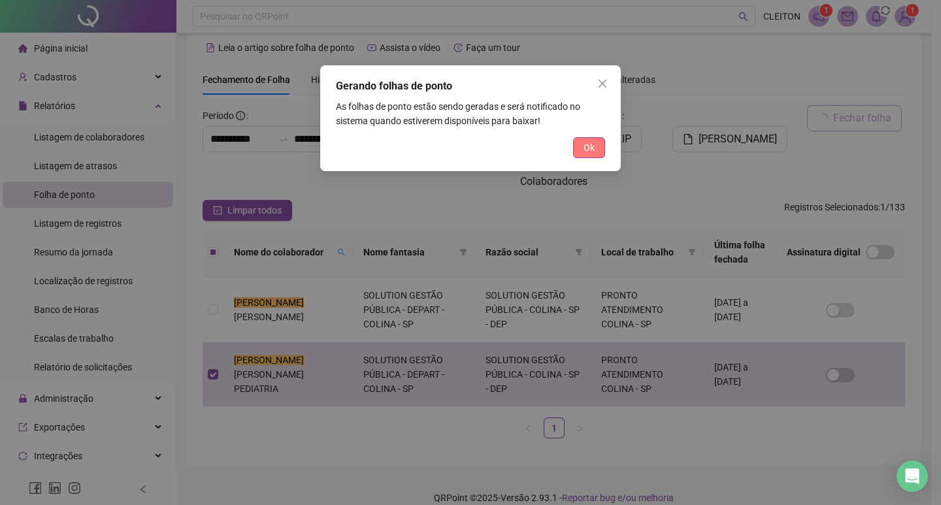
click at [577, 149] on button "Ok" at bounding box center [589, 147] width 32 height 21
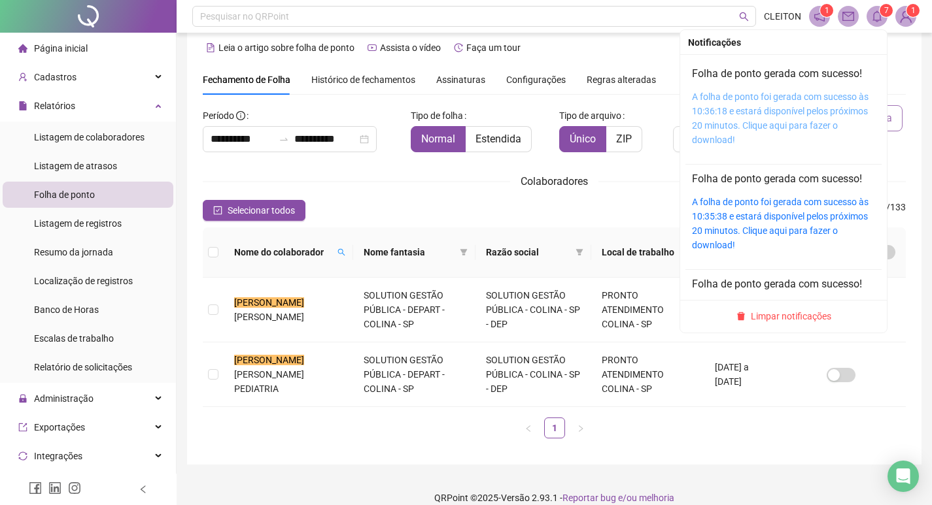
click at [696, 126] on link "A folha de ponto foi gerada com sucesso às 10:36:18 e estará disponível pelos p…" at bounding box center [780, 119] width 177 height 54
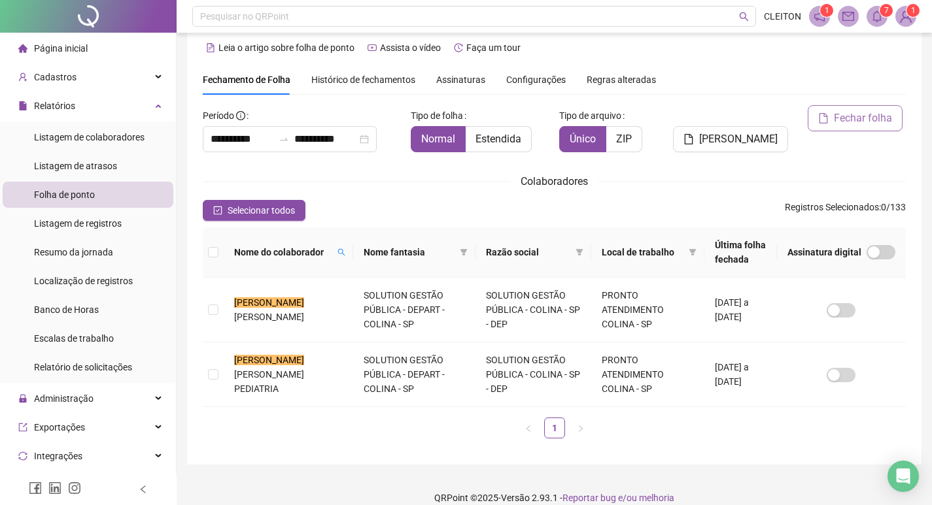
click at [331, 256] on div "Nome do colaborador" at bounding box center [288, 252] width 109 height 14
click at [342, 252] on icon "search" at bounding box center [341, 252] width 8 height 8
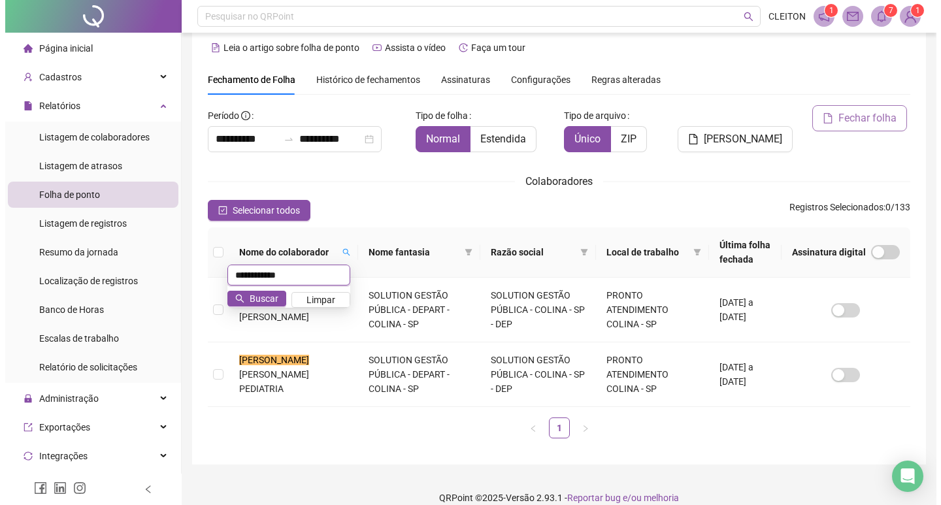
scroll to position [0, 0]
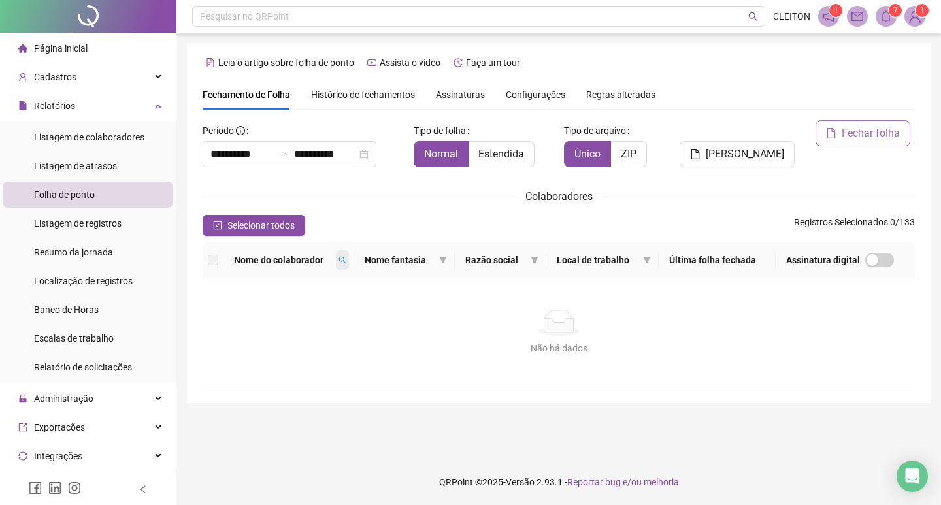
click at [342, 262] on icon "search" at bounding box center [343, 260] width 8 height 8
click at [311, 280] on input "**********" at bounding box center [291, 283] width 123 height 21
click at [341, 267] on span at bounding box center [342, 260] width 13 height 20
click at [321, 277] on input "**********" at bounding box center [291, 283] width 123 height 21
type input "*****"
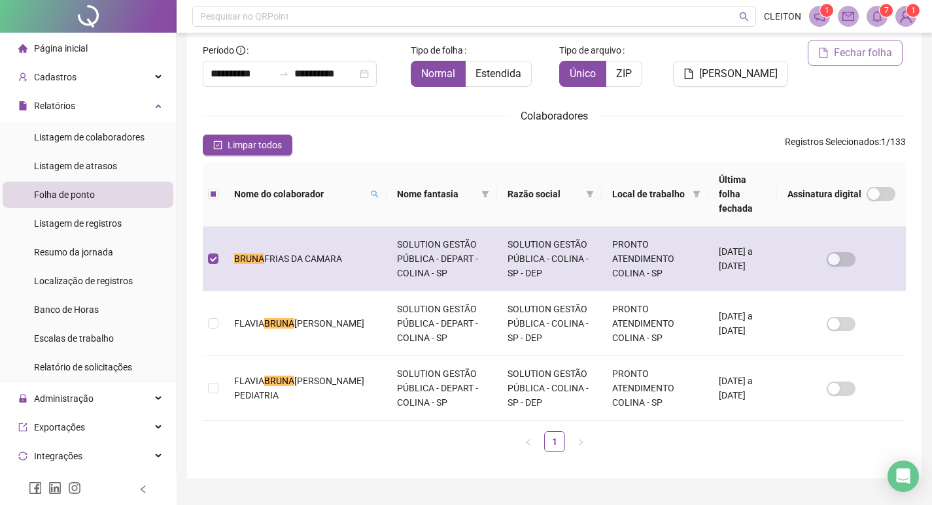
scroll to position [15, 0]
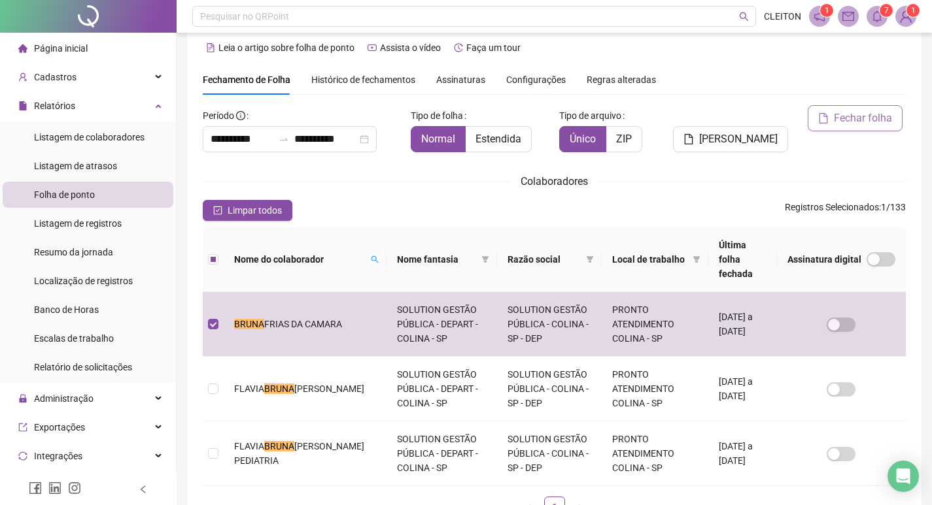
click at [847, 116] on span "Fechar folha" at bounding box center [863, 118] width 58 height 16
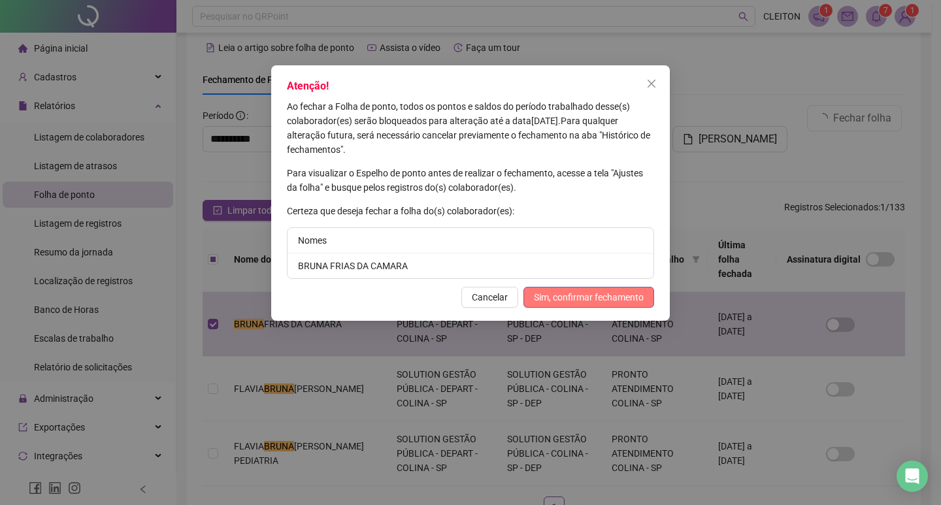
click at [617, 292] on span "Sim, confirmar fechamento" at bounding box center [589, 297] width 110 height 14
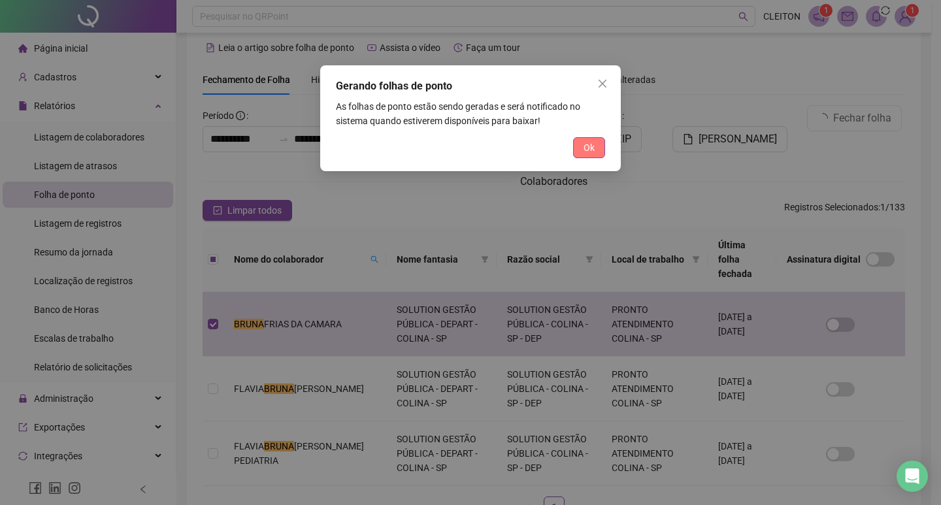
click at [586, 152] on span "Ok" at bounding box center [589, 148] width 11 height 14
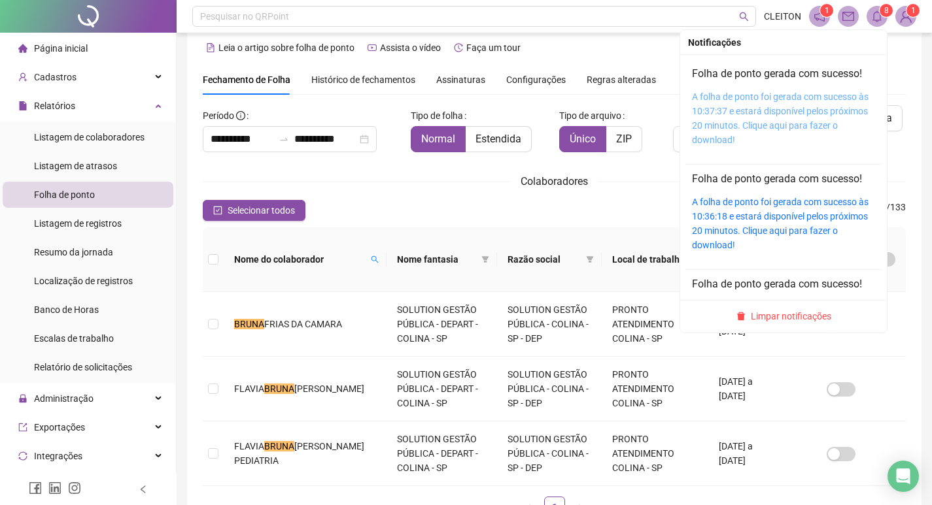
click at [703, 116] on link "A folha de ponto foi gerada com sucesso às 10:37:37 e estará disponível pelos p…" at bounding box center [780, 119] width 177 height 54
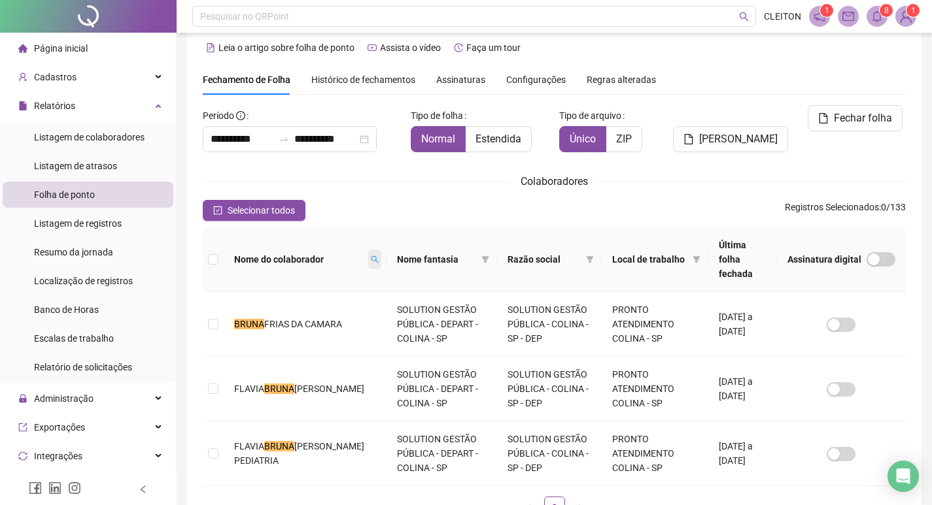
click at [368, 250] on span at bounding box center [374, 260] width 13 height 20
type input "**********"
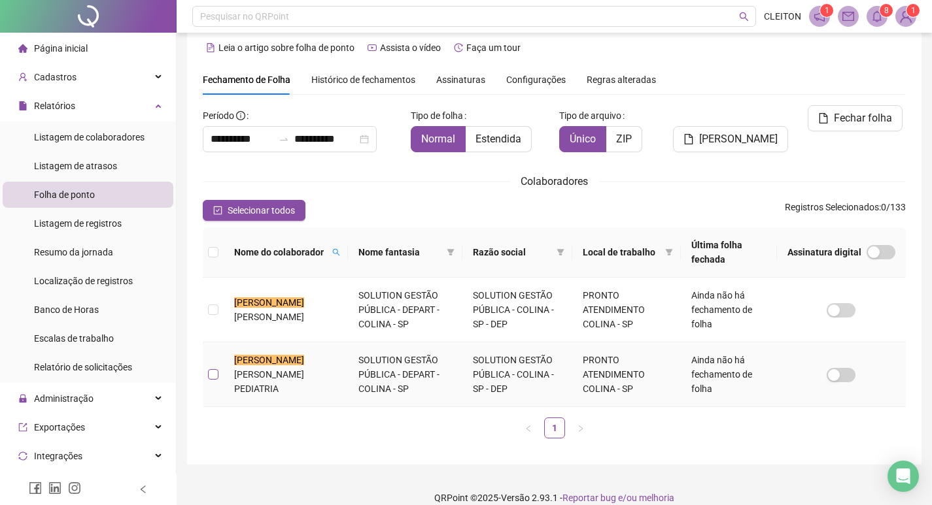
click at [213, 381] on label at bounding box center [213, 374] width 10 height 14
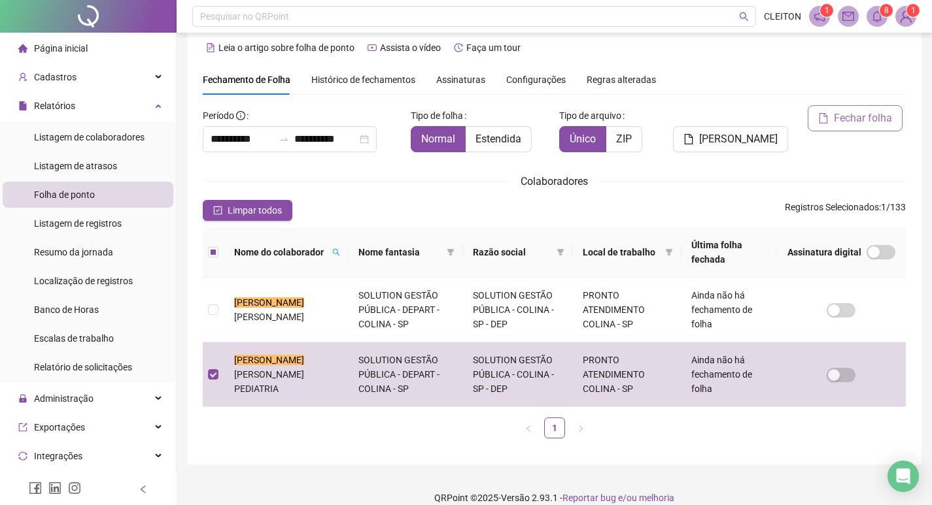
click at [868, 115] on span "Fechar folha" at bounding box center [863, 118] width 58 height 16
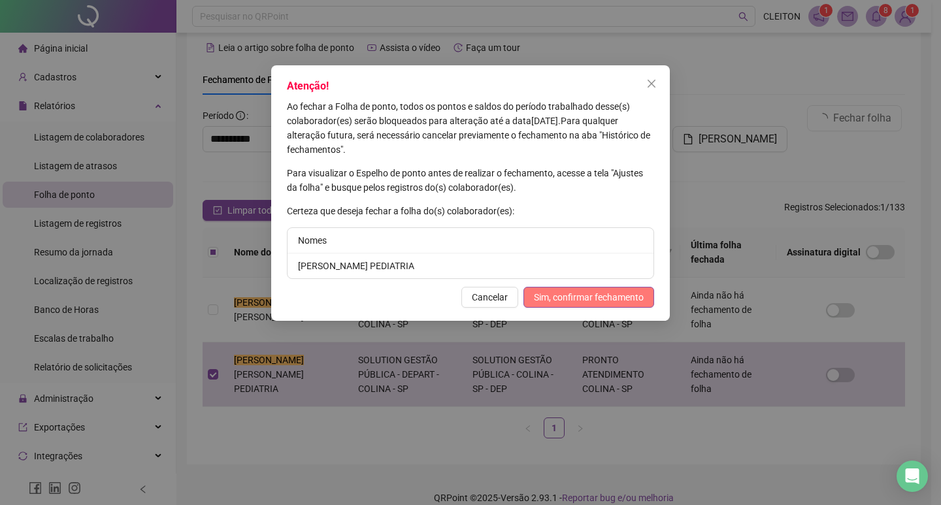
click at [558, 302] on span "Sim, confirmar fechamento" at bounding box center [589, 297] width 110 height 14
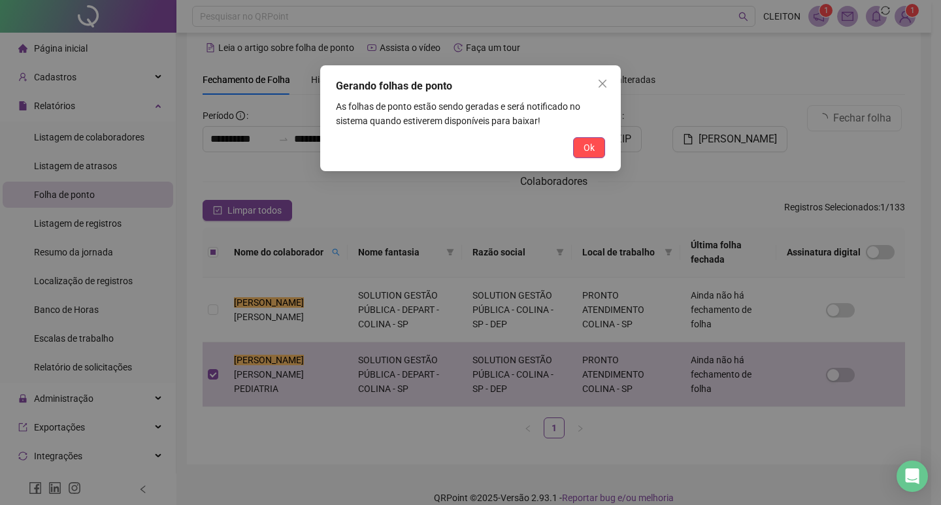
click at [588, 150] on span "Ok" at bounding box center [589, 148] width 11 height 14
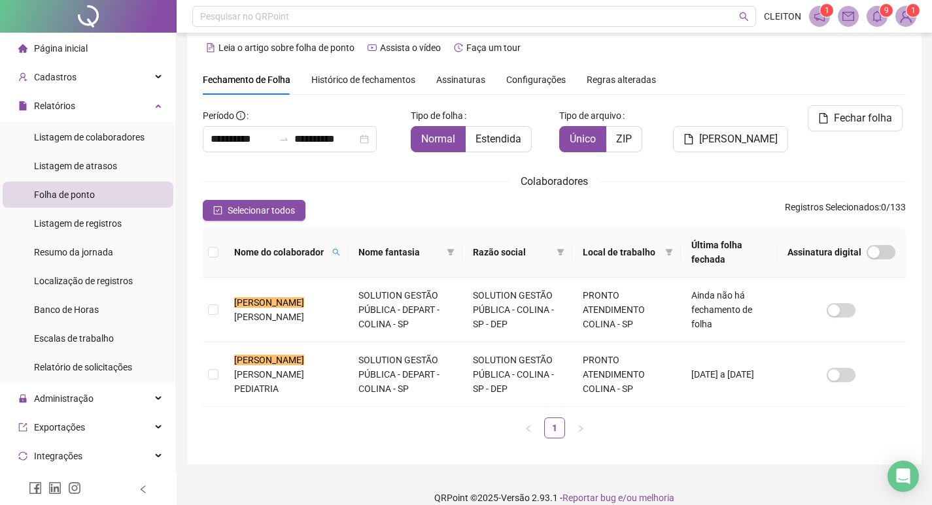
click at [882, 9] on sup "9" at bounding box center [885, 10] width 13 height 13
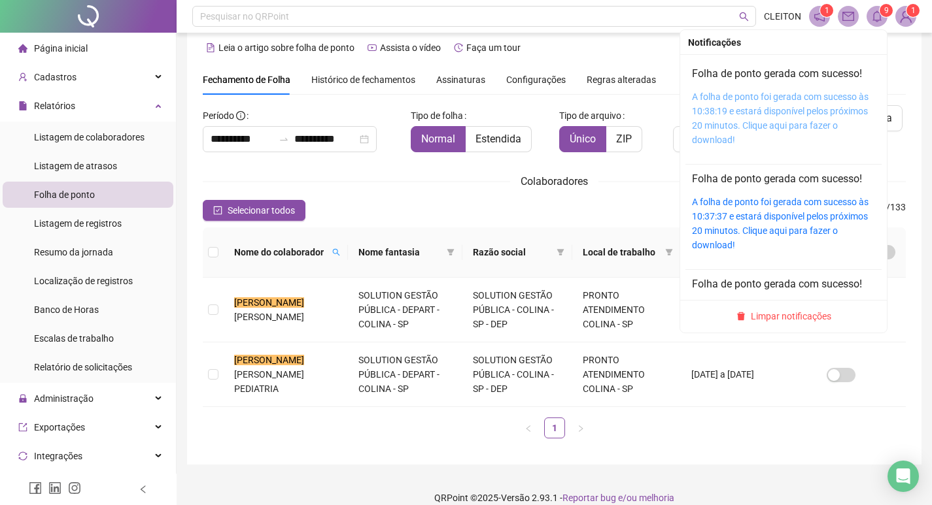
click at [722, 110] on link "A folha de ponto foi gerada com sucesso às 10:38:19 e estará disponível pelos p…" at bounding box center [780, 119] width 177 height 54
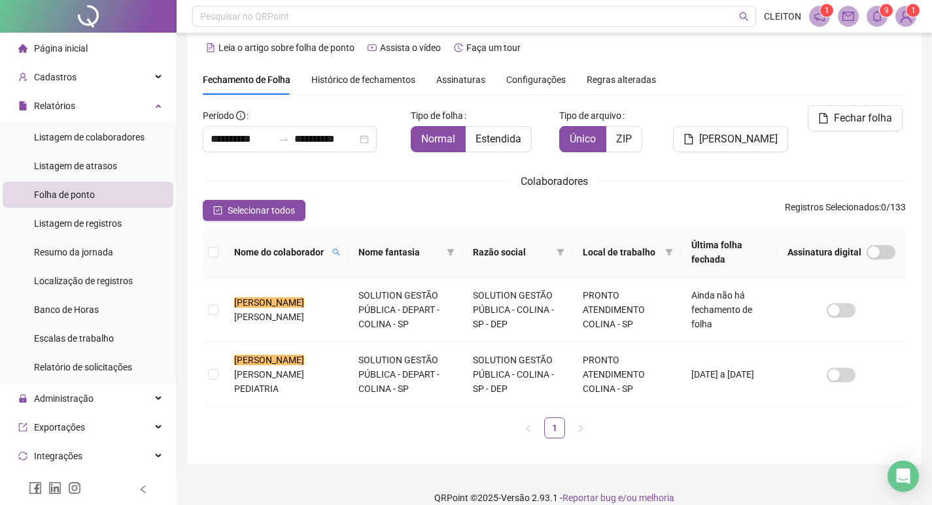
click at [317, 429] on ul "1" at bounding box center [554, 428] width 703 height 21
click at [207, 377] on td at bounding box center [213, 375] width 21 height 65
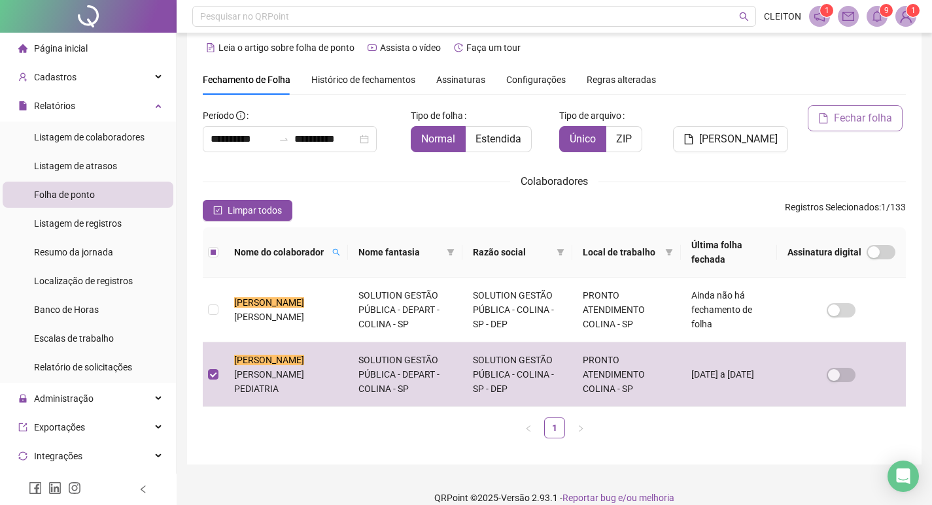
click at [838, 110] on button "Fechar folha" at bounding box center [854, 118] width 95 height 26
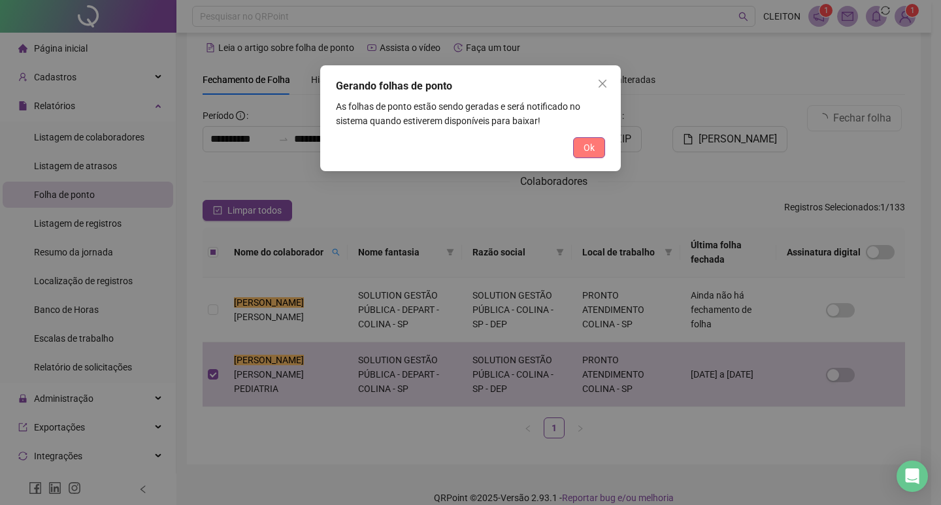
click at [579, 146] on button "Ok" at bounding box center [589, 147] width 32 height 21
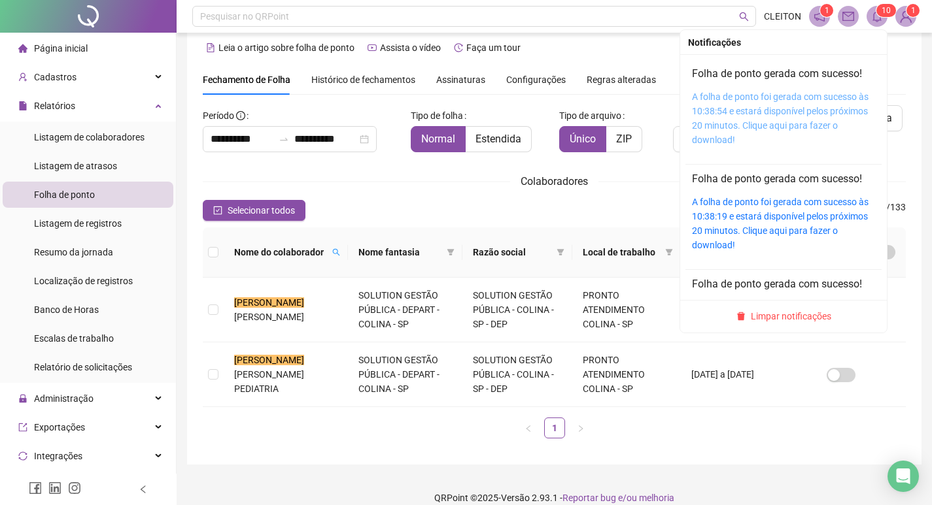
click at [712, 112] on link "A folha de ponto foi gerada com sucesso às 10:38:54 e estará disponível pelos p…" at bounding box center [780, 119] width 177 height 54
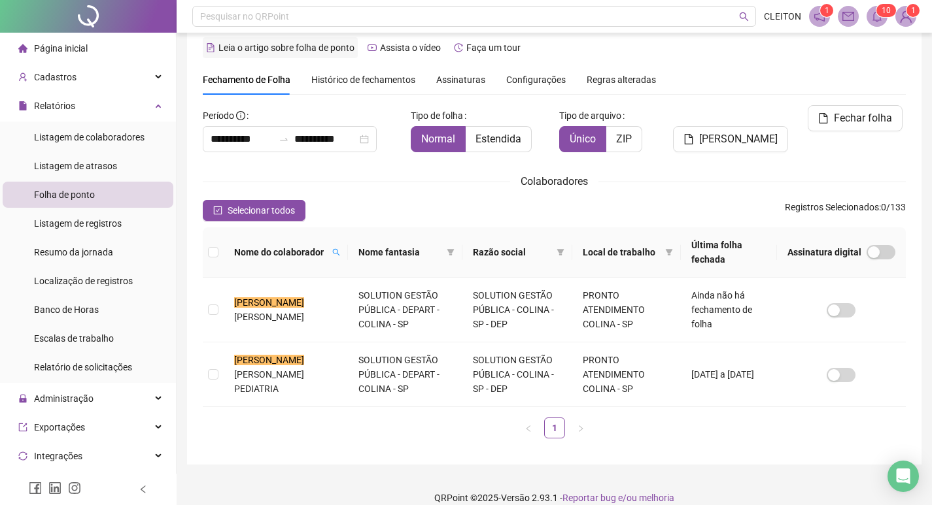
scroll to position [0, 0]
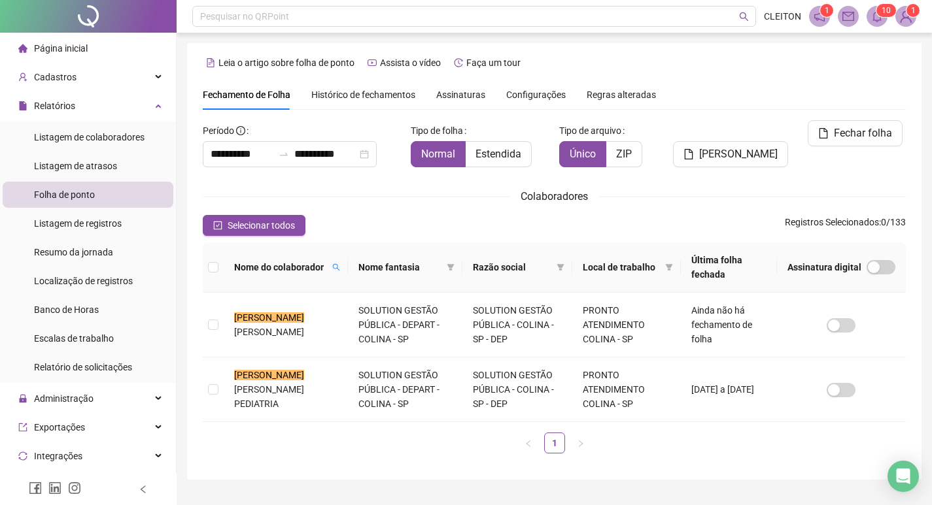
click at [883, 17] on span at bounding box center [876, 16] width 21 height 21
click at [784, 317] on td at bounding box center [841, 325] width 129 height 65
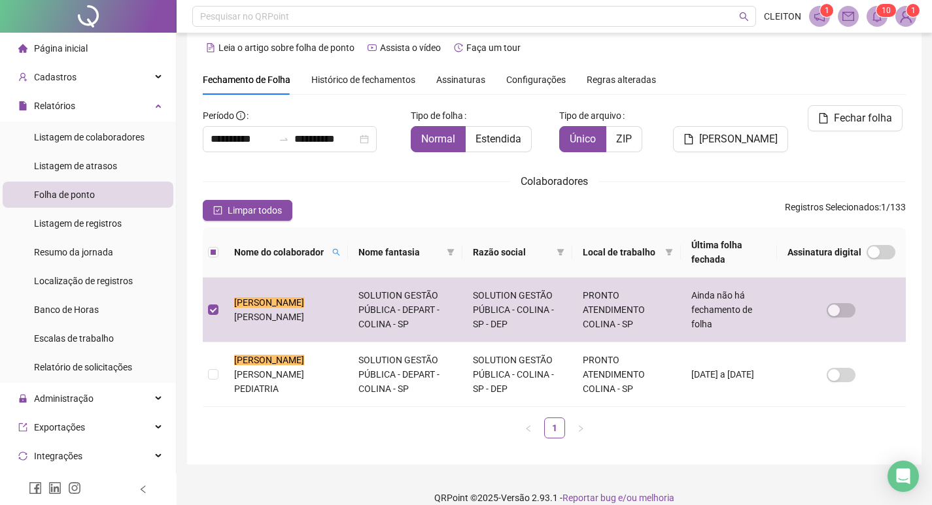
click at [874, 10] on span at bounding box center [876, 16] width 21 height 21
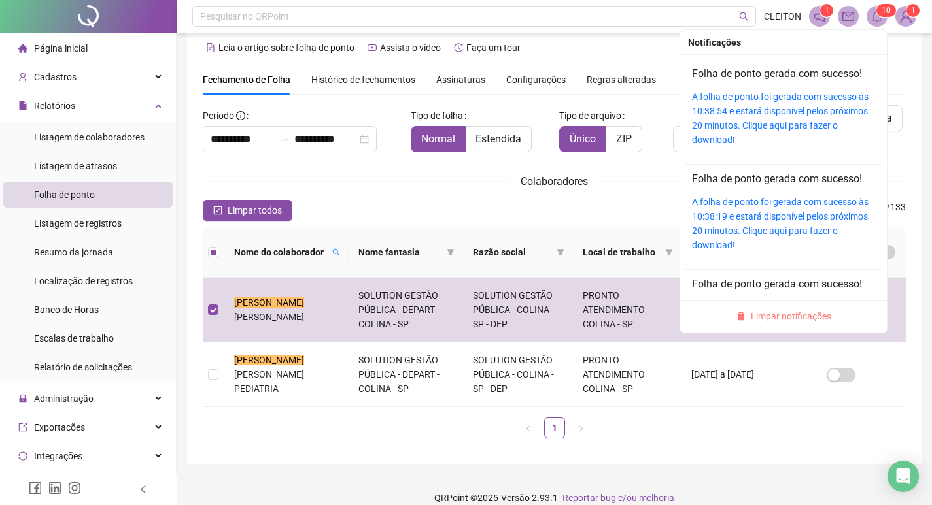
click at [770, 314] on span "Limpar notificações" at bounding box center [791, 316] width 80 height 14
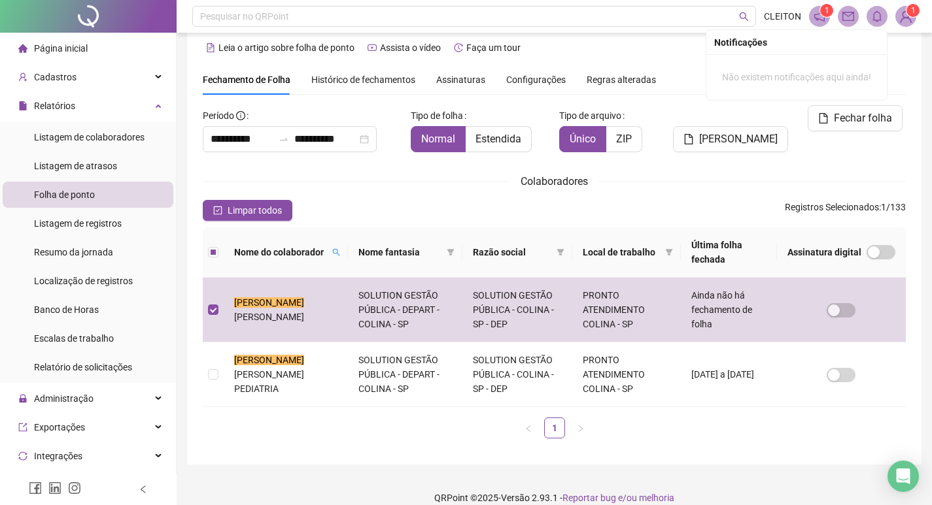
click at [223, 254] on th at bounding box center [213, 253] width 21 height 50
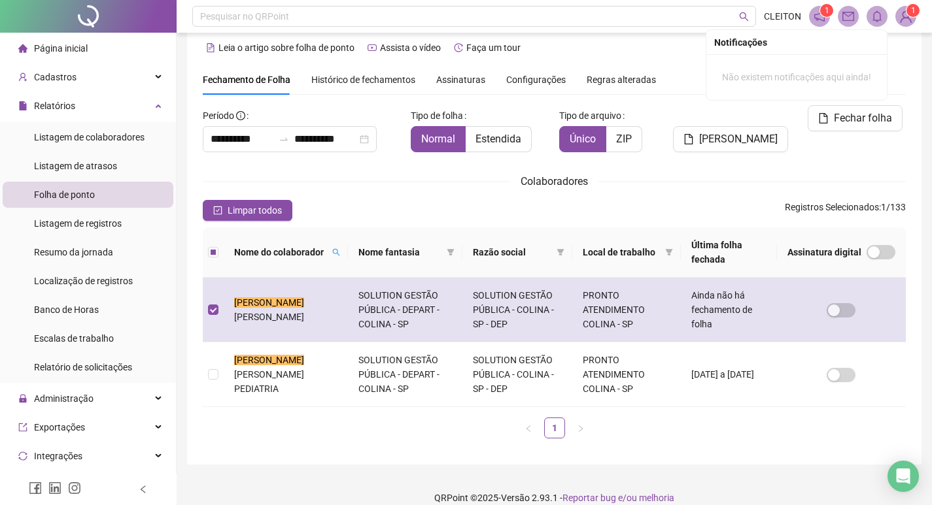
click at [220, 297] on td at bounding box center [213, 310] width 21 height 65
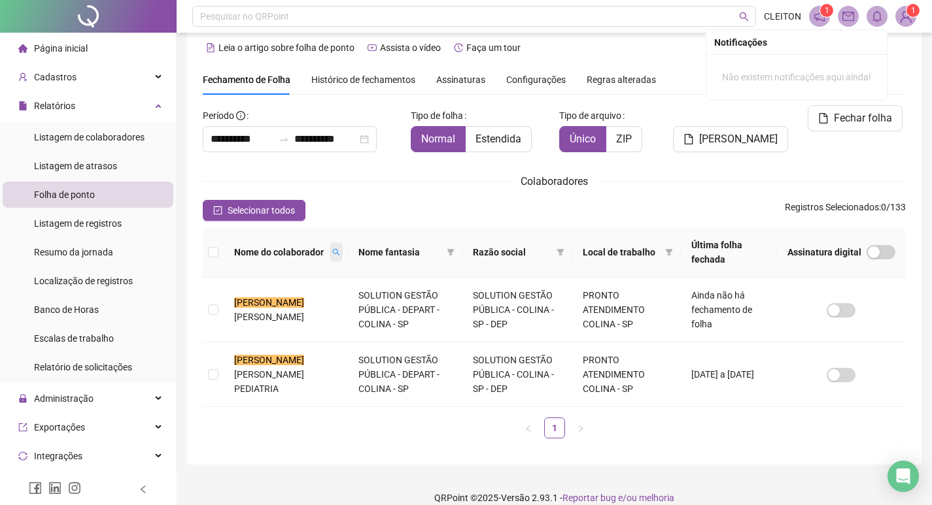
click at [332, 253] on icon "search" at bounding box center [336, 252] width 8 height 8
type input "*******"
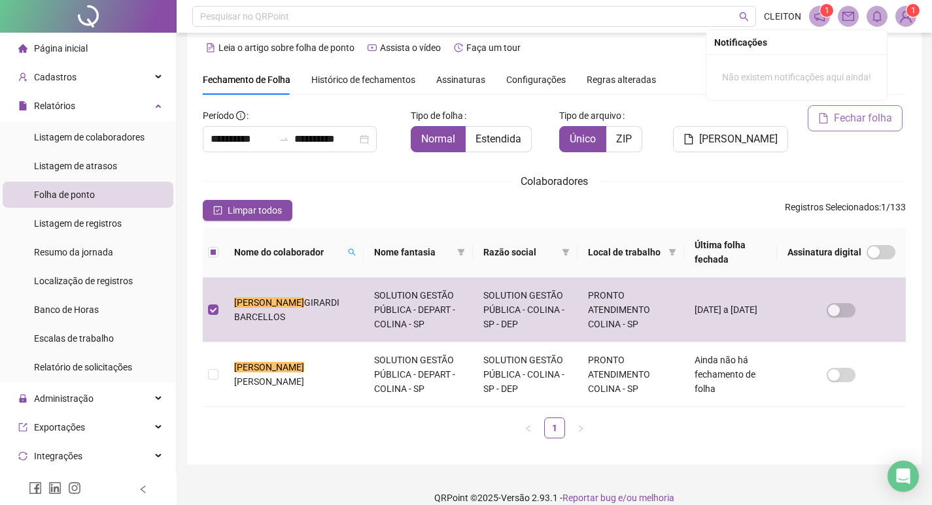
click at [841, 110] on button "Fechar folha" at bounding box center [854, 118] width 95 height 26
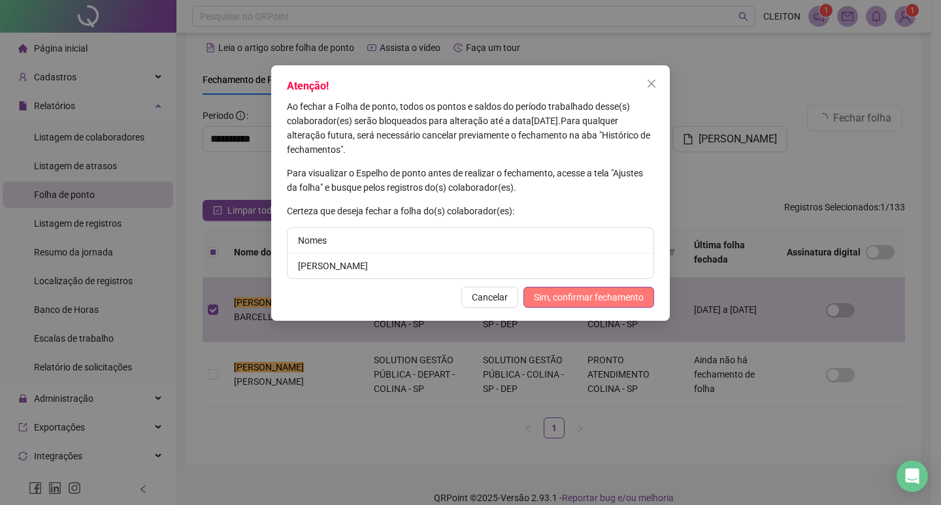
click at [591, 295] on span "Sim, confirmar fechamento" at bounding box center [589, 297] width 110 height 14
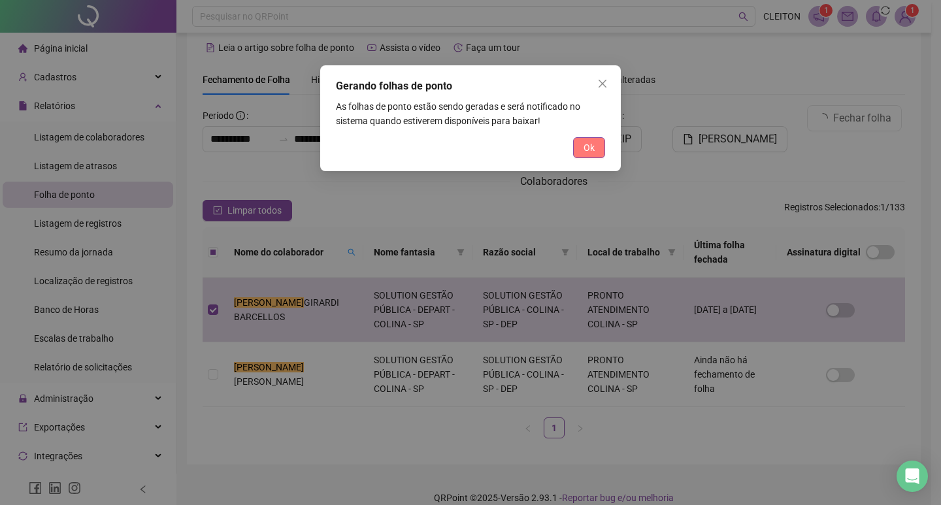
click at [582, 154] on button "Ok" at bounding box center [589, 147] width 32 height 21
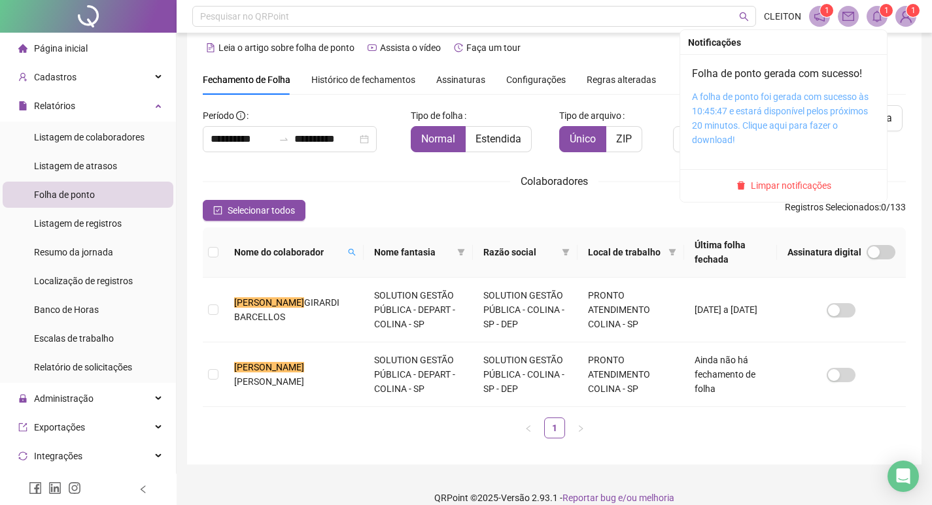
click at [732, 116] on link "A folha de ponto foi gerada com sucesso às 10:45:47 e estará disponível pelos p…" at bounding box center [780, 119] width 177 height 54
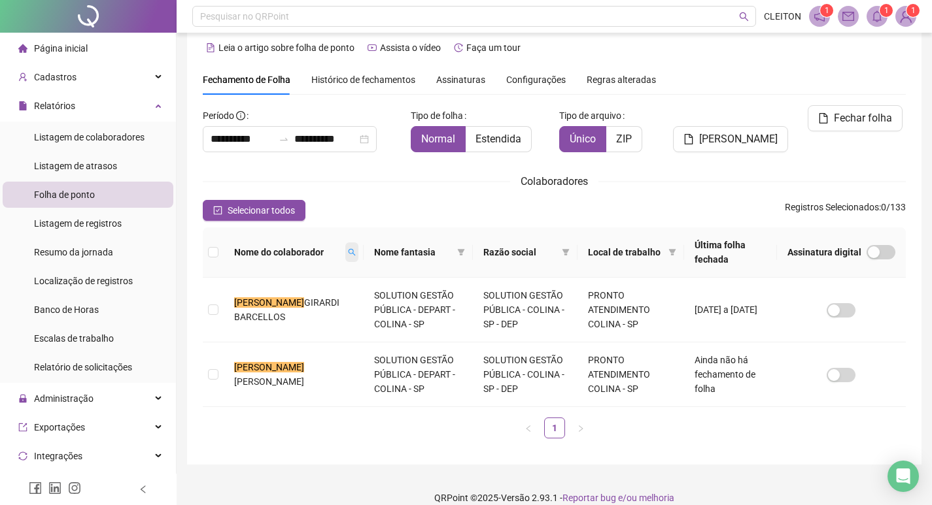
click at [348, 252] on icon "search" at bounding box center [352, 252] width 8 height 8
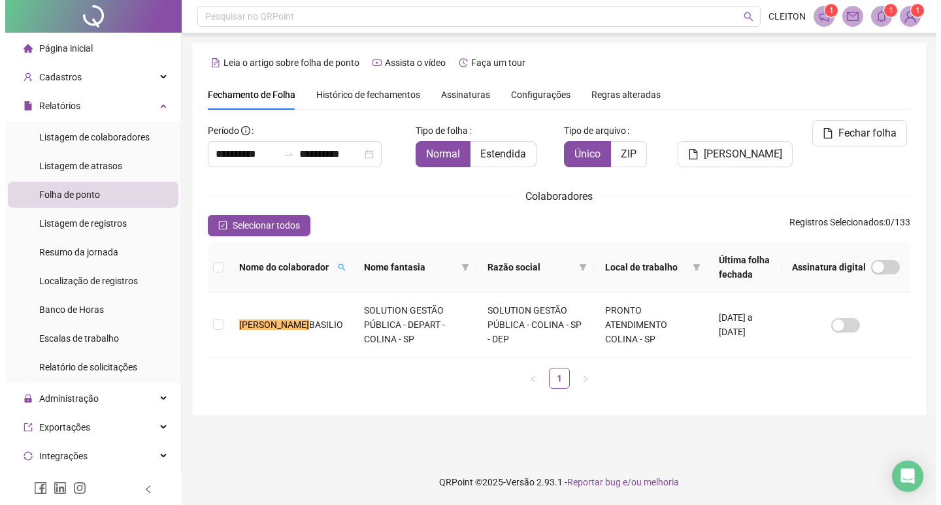
scroll to position [0, 0]
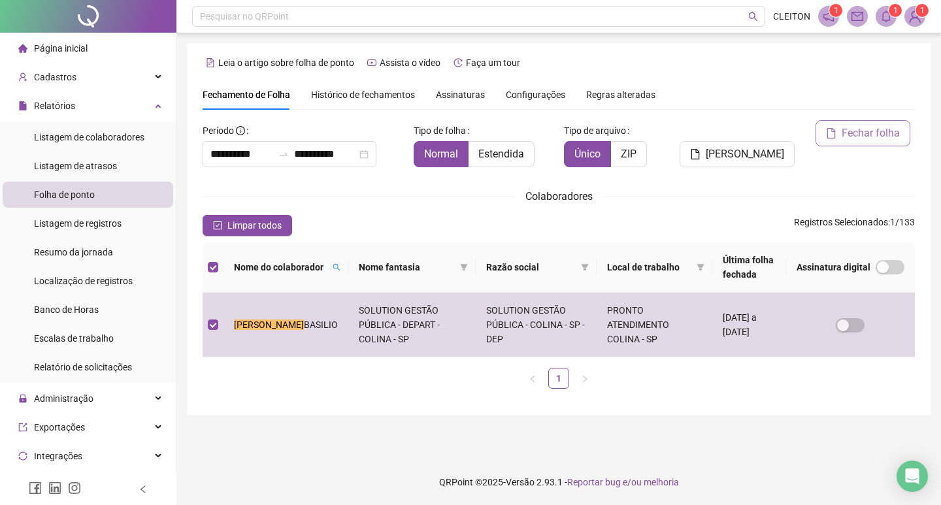
click at [839, 129] on button "Fechar folha" at bounding box center [863, 133] width 95 height 26
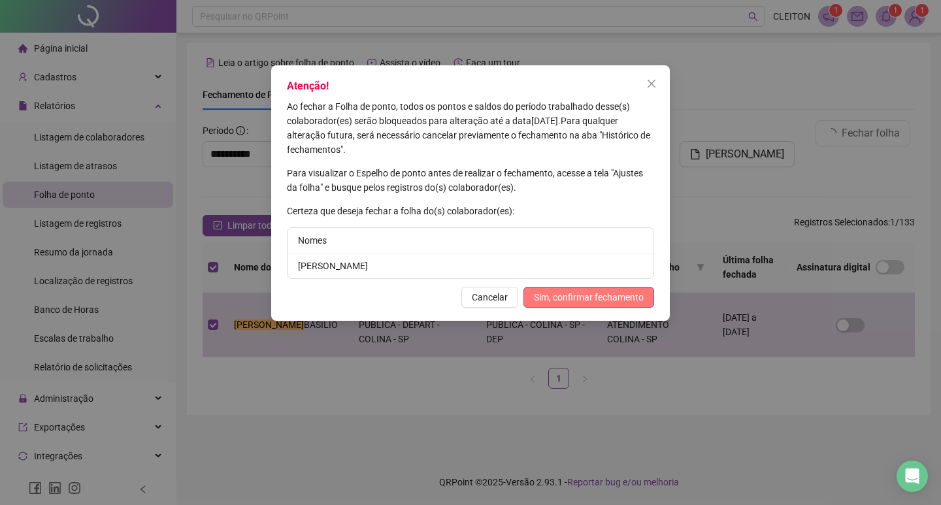
click at [635, 301] on span "Sim, confirmar fechamento" at bounding box center [589, 297] width 110 height 14
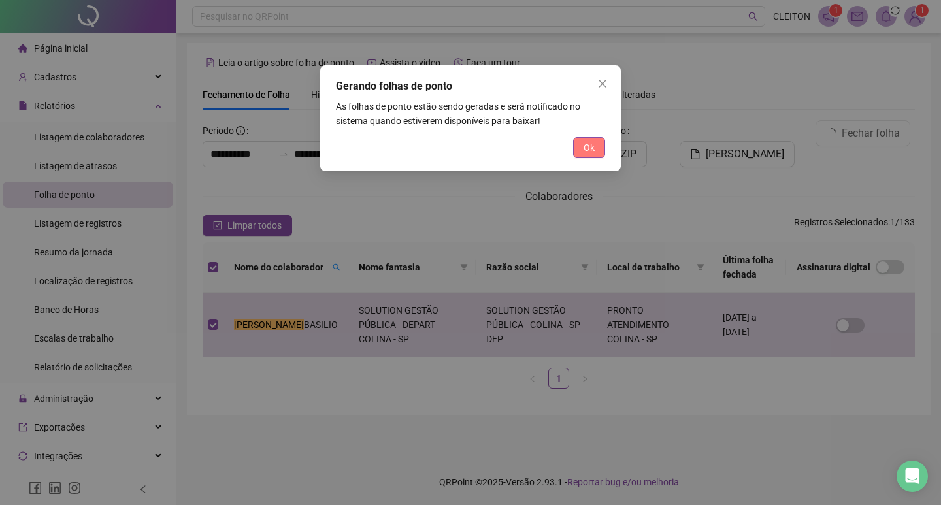
click at [586, 145] on span "Ok" at bounding box center [589, 148] width 11 height 14
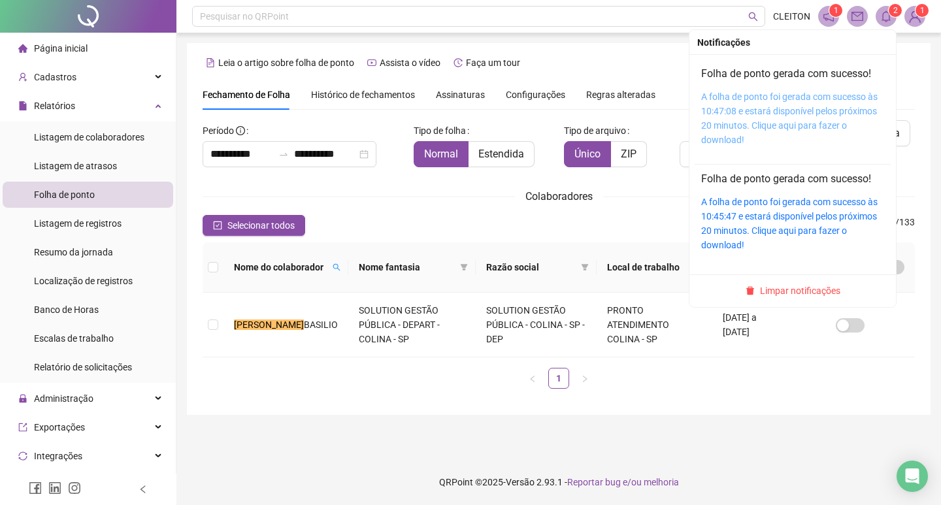
click at [738, 112] on link "A folha de ponto foi gerada com sucesso às 10:47:08 e estará disponível pelos p…" at bounding box center [790, 119] width 177 height 54
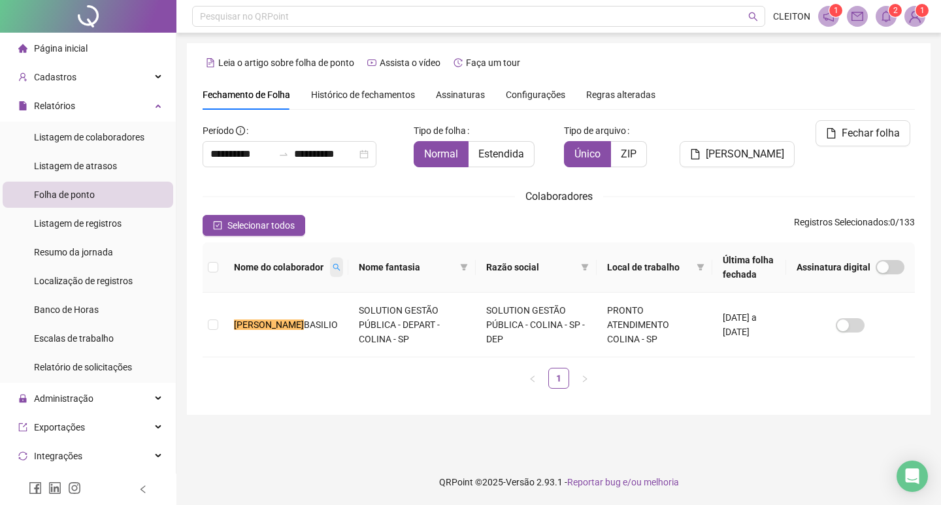
click at [330, 262] on span at bounding box center [336, 268] width 13 height 20
click at [205, 318] on td at bounding box center [213, 325] width 21 height 65
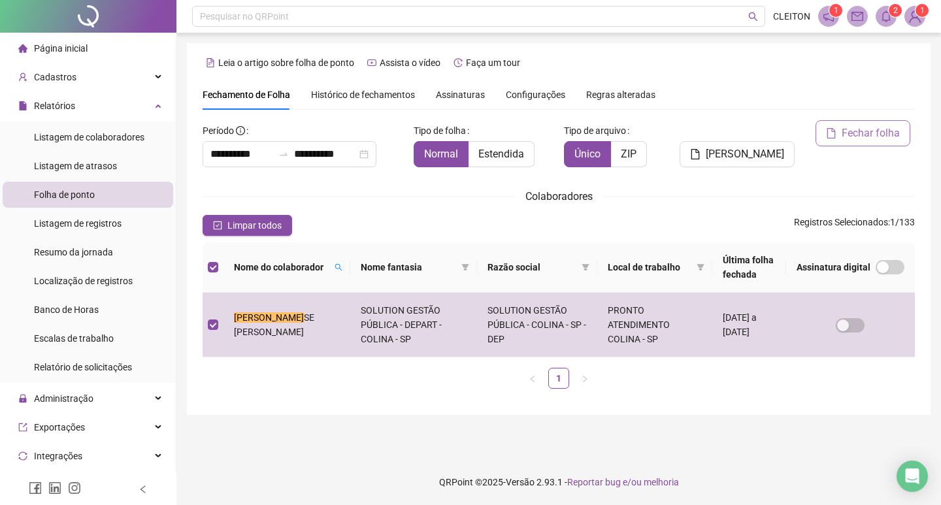
click at [838, 126] on button "Fechar folha" at bounding box center [863, 133] width 95 height 26
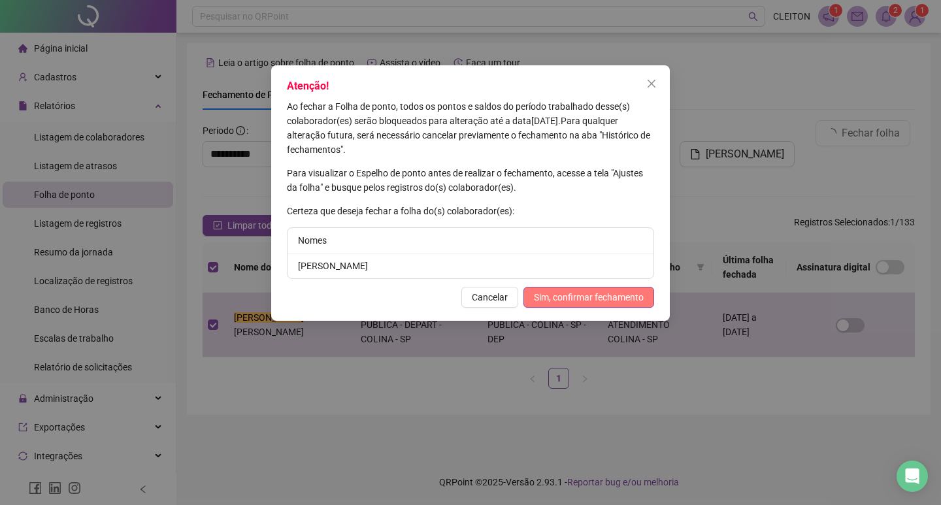
click at [589, 295] on span "Sim, confirmar fechamento" at bounding box center [589, 297] width 110 height 14
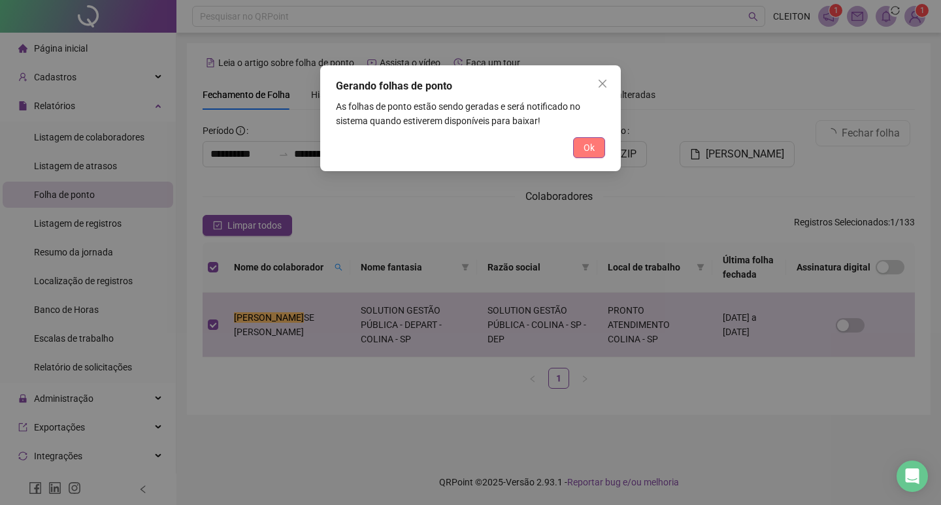
click at [601, 152] on button "Ok" at bounding box center [589, 147] width 32 height 21
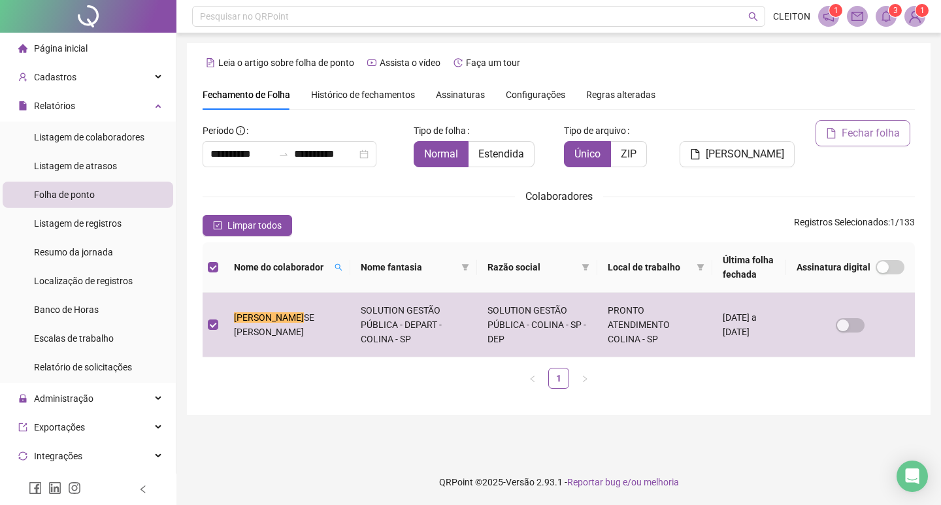
click at [845, 131] on span "Fechar folha" at bounding box center [871, 134] width 58 height 16
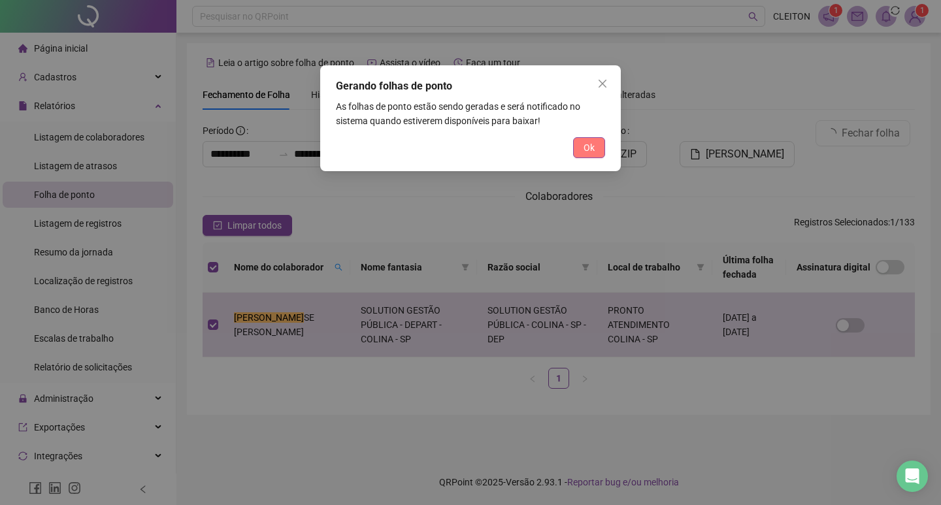
click at [577, 143] on button "Ok" at bounding box center [589, 147] width 32 height 21
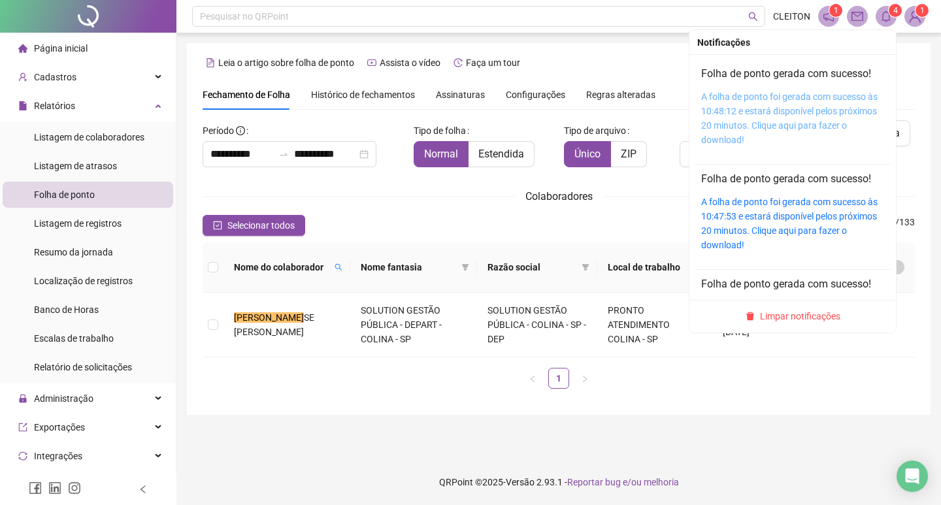
click at [770, 106] on link "A folha de ponto foi gerada com sucesso às 10:48:12 e estará disponível pelos p…" at bounding box center [790, 119] width 177 height 54
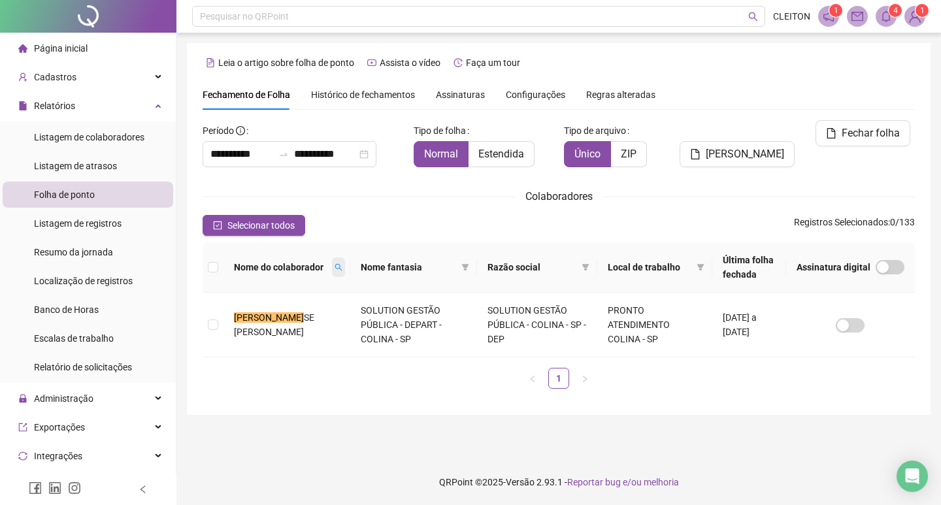
click at [332, 263] on span at bounding box center [338, 268] width 13 height 20
type input "*"
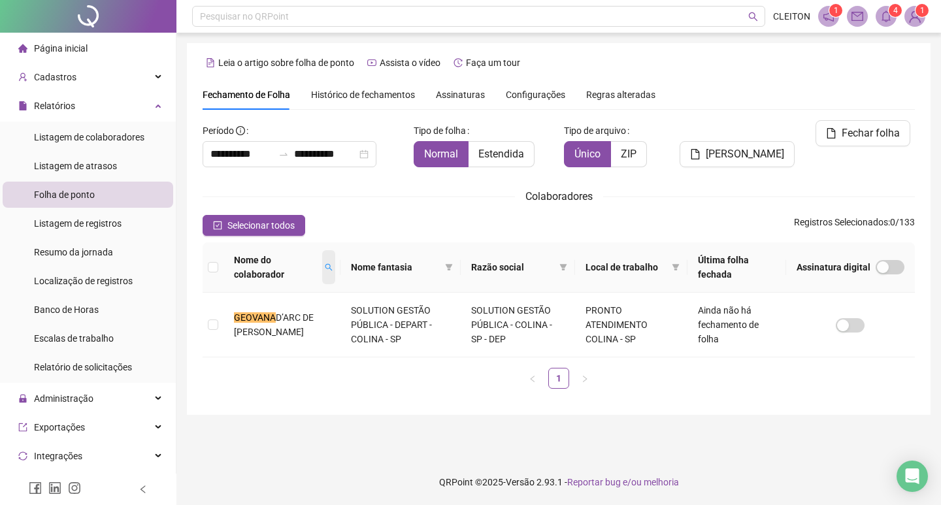
click at [328, 271] on icon "search" at bounding box center [329, 267] width 8 height 8
click at [279, 293] on input "*******" at bounding box center [270, 297] width 123 height 21
type input "*"
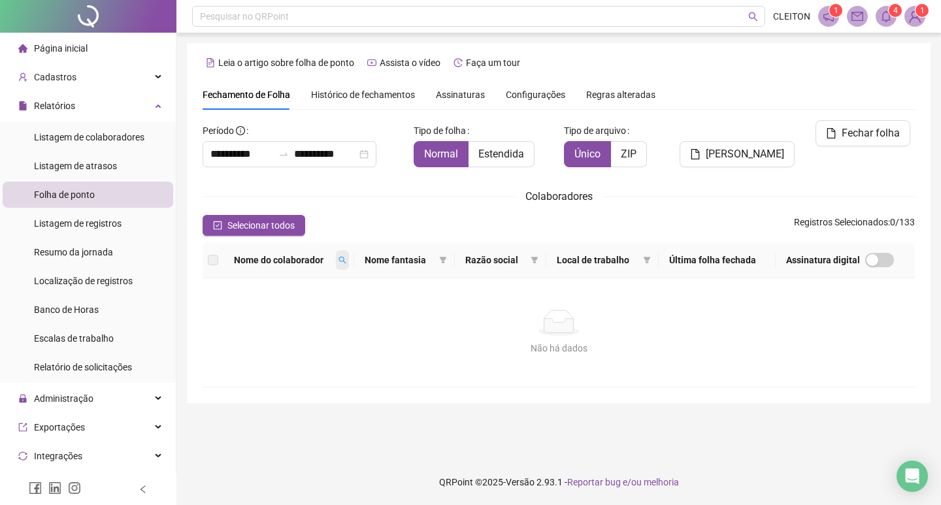
click at [349, 255] on span at bounding box center [342, 260] width 13 height 20
click at [308, 289] on input "**********" at bounding box center [291, 283] width 123 height 21
type input "*"
type input "*******"
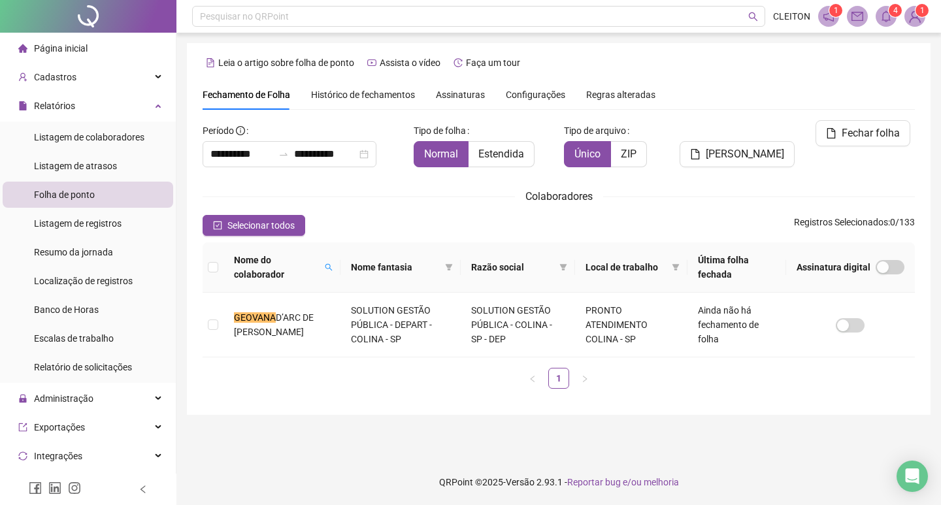
click at [317, 269] on div "Nome do colaborador" at bounding box center [282, 267] width 96 height 29
click at [327, 267] on icon "search" at bounding box center [329, 267] width 8 height 8
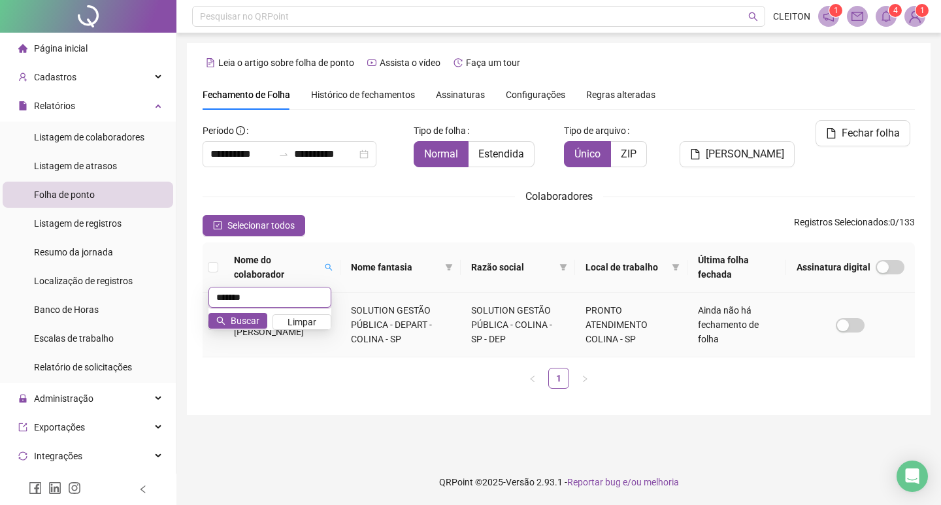
type input "******"
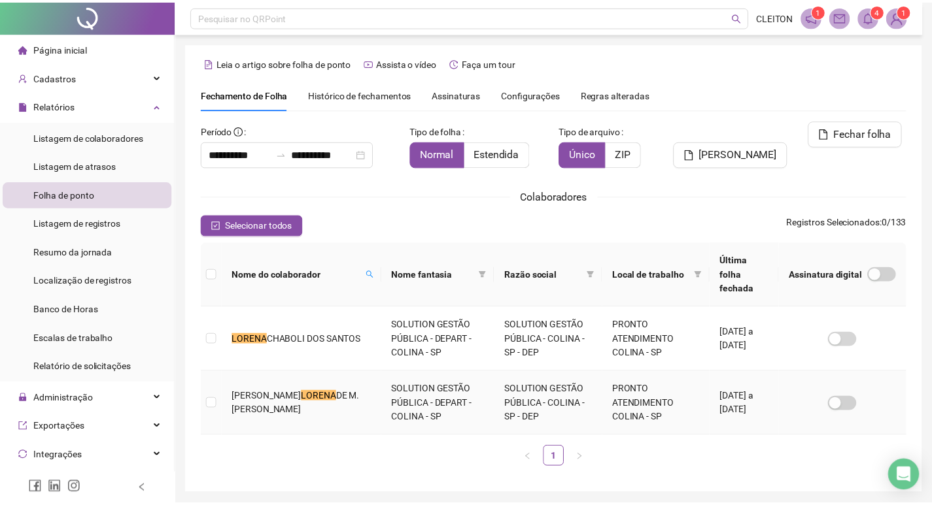
scroll to position [15, 0]
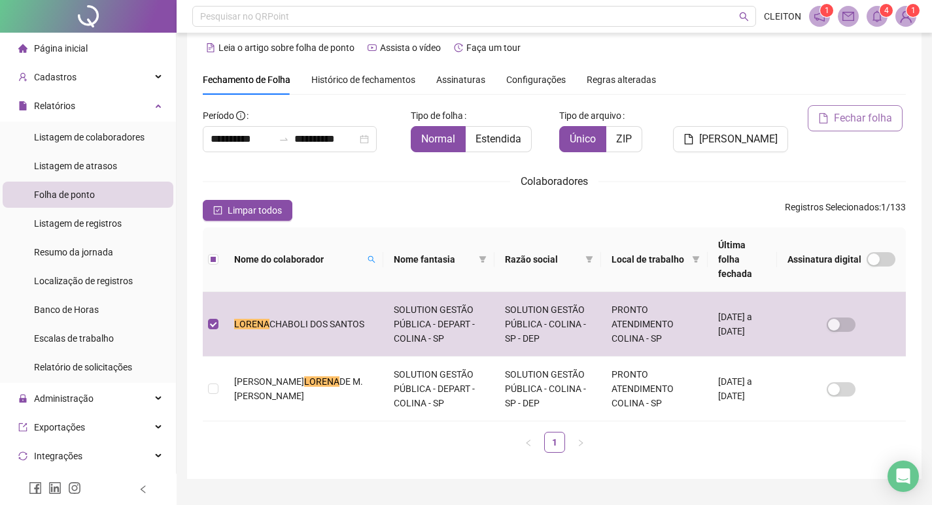
click at [865, 113] on span "Fechar folha" at bounding box center [863, 118] width 58 height 16
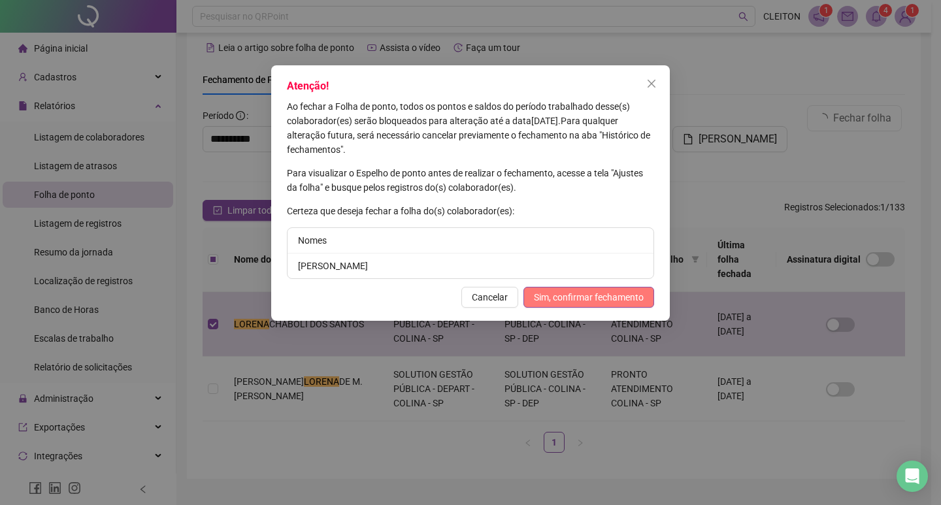
click at [628, 297] on span "Sim, confirmar fechamento" at bounding box center [589, 297] width 110 height 14
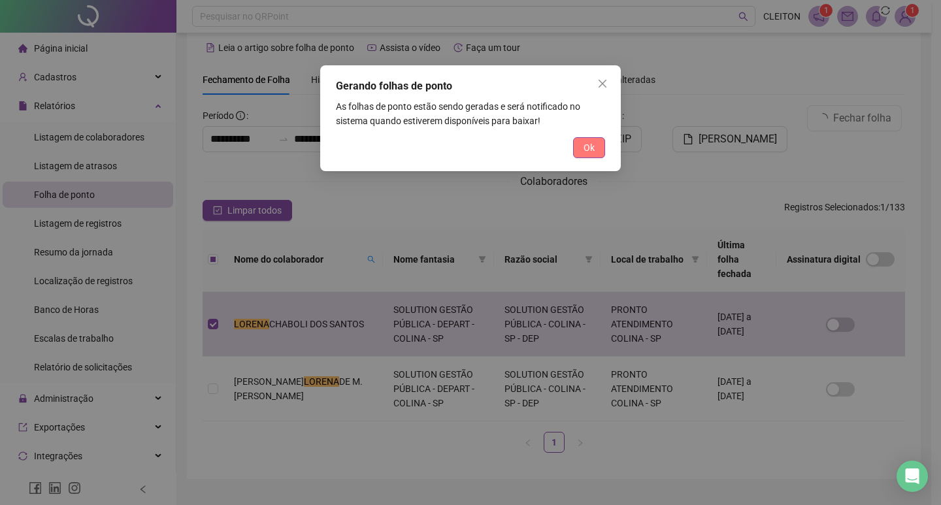
click at [578, 148] on button "Ok" at bounding box center [589, 147] width 32 height 21
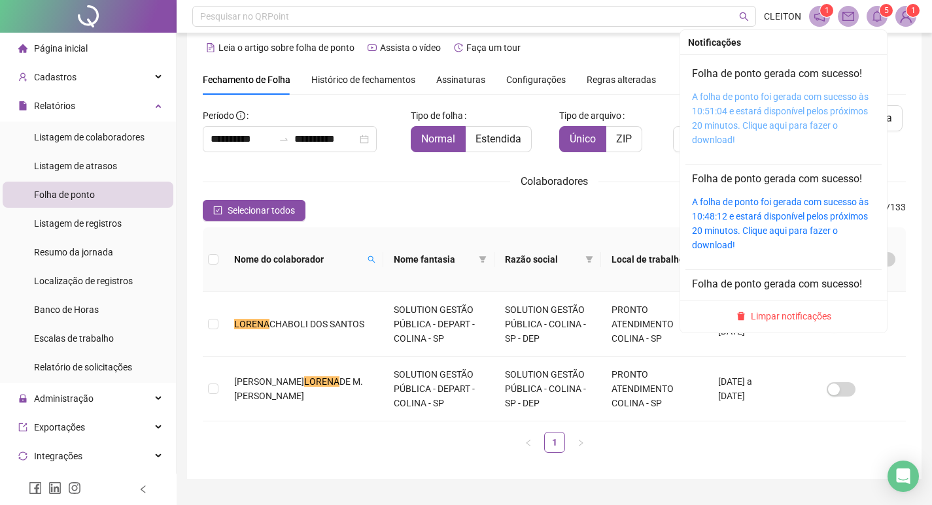
click at [717, 110] on link "A folha de ponto foi gerada com sucesso às 10:51:04 e estará disponível pelos p…" at bounding box center [780, 119] width 177 height 54
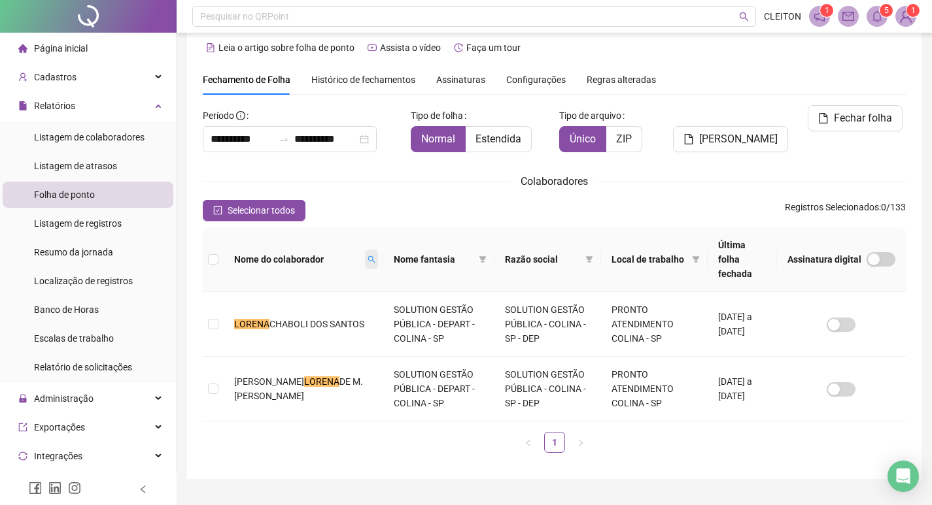
click at [367, 256] on icon "search" at bounding box center [371, 260] width 8 height 8
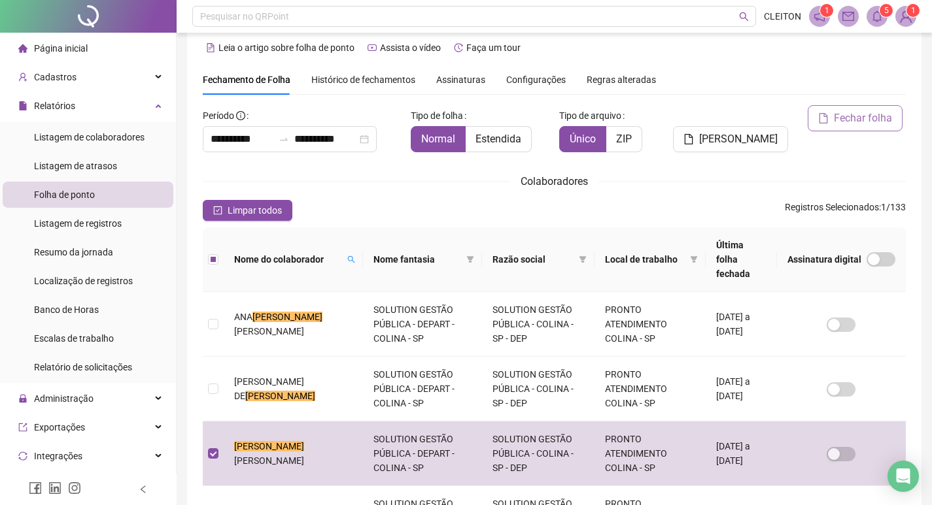
click at [824, 124] on button "Fechar folha" at bounding box center [854, 118] width 95 height 26
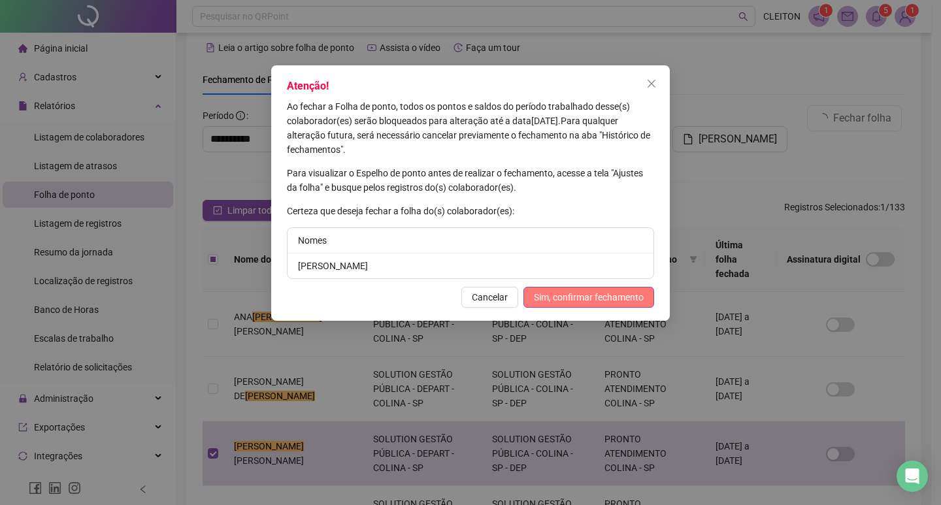
click at [538, 299] on span "Sim, confirmar fechamento" at bounding box center [589, 297] width 110 height 14
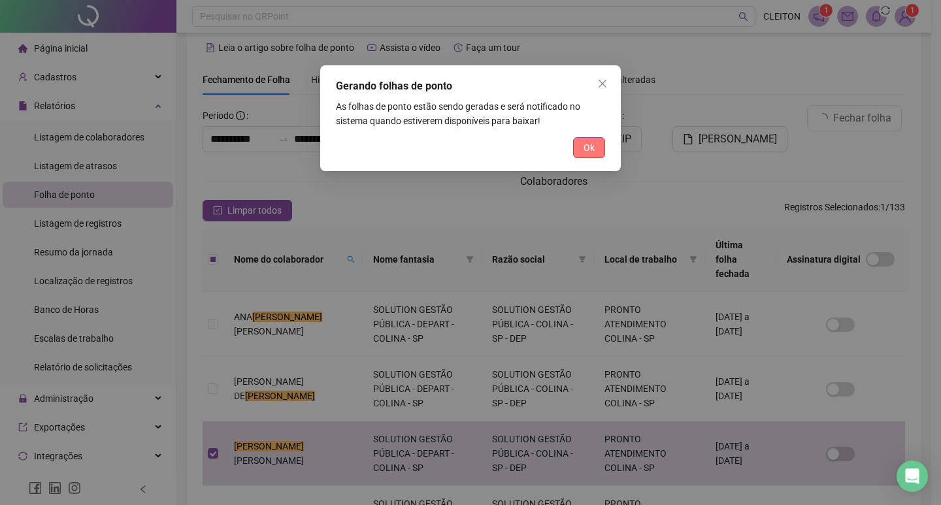
click at [603, 145] on button "Ok" at bounding box center [589, 147] width 32 height 21
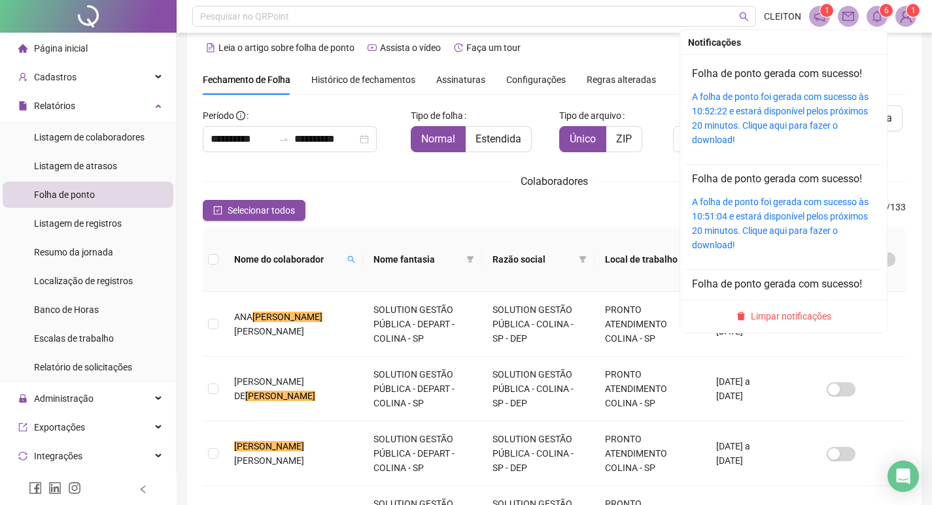
click at [872, 17] on icon "bell" at bounding box center [877, 16] width 12 height 12
click at [711, 114] on link "A folha de ponto foi gerada com sucesso às 10:52:22 e estará disponível pelos p…" at bounding box center [780, 119] width 177 height 54
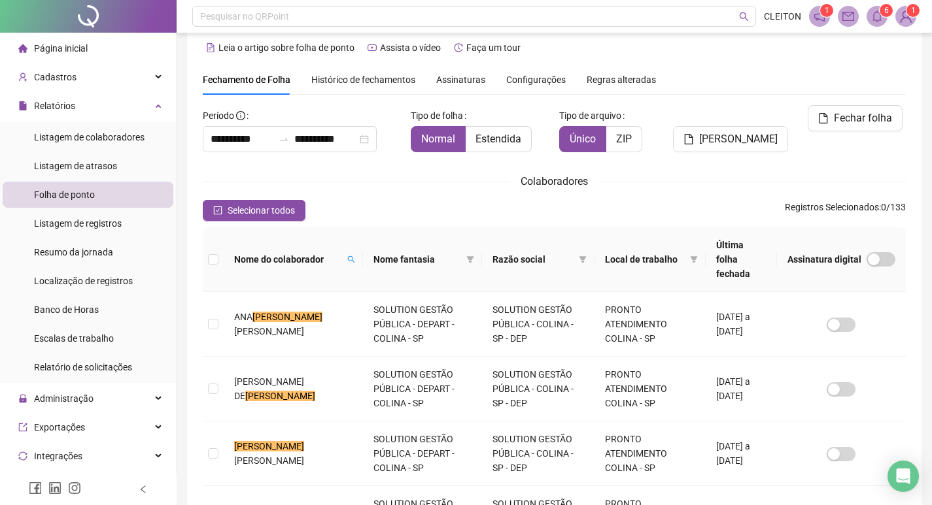
click at [614, 177] on div "Colaboradores" at bounding box center [554, 181] width 703 height 16
click at [347, 256] on icon "search" at bounding box center [351, 260] width 8 height 8
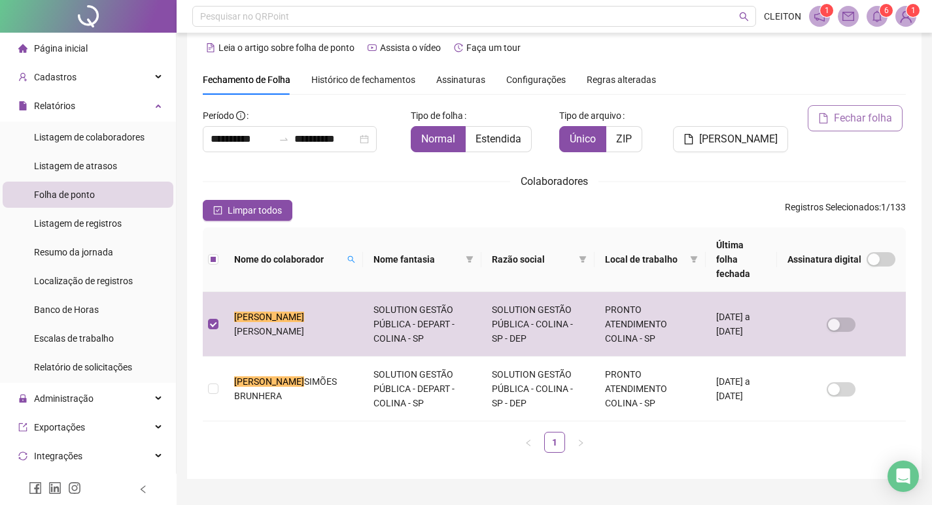
click at [832, 131] on button "Fechar folha" at bounding box center [854, 118] width 95 height 26
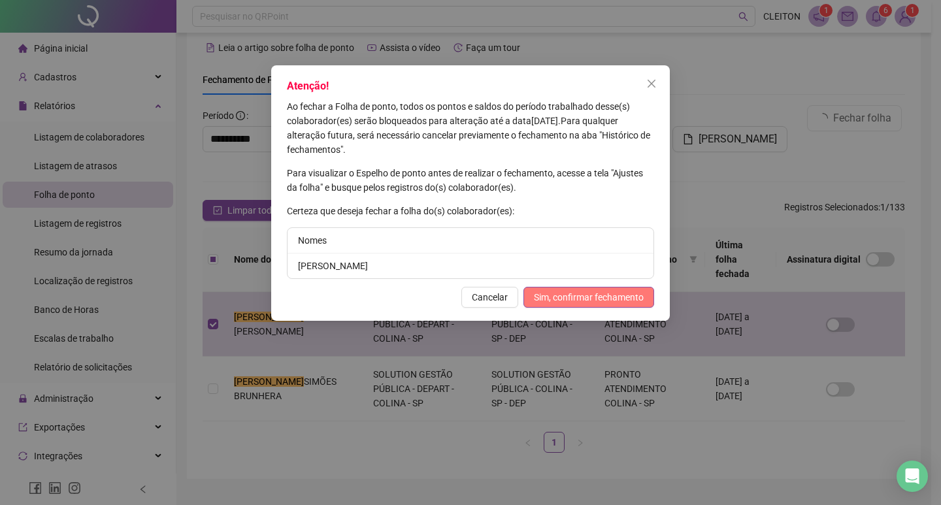
click at [607, 290] on span "Sim, confirmar fechamento" at bounding box center [589, 297] width 110 height 14
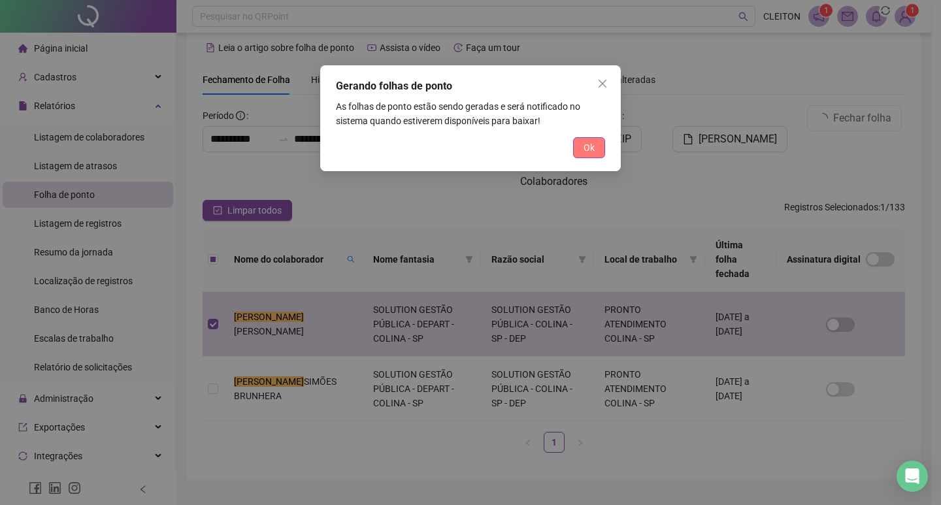
click at [581, 147] on button "Ok" at bounding box center [589, 147] width 32 height 21
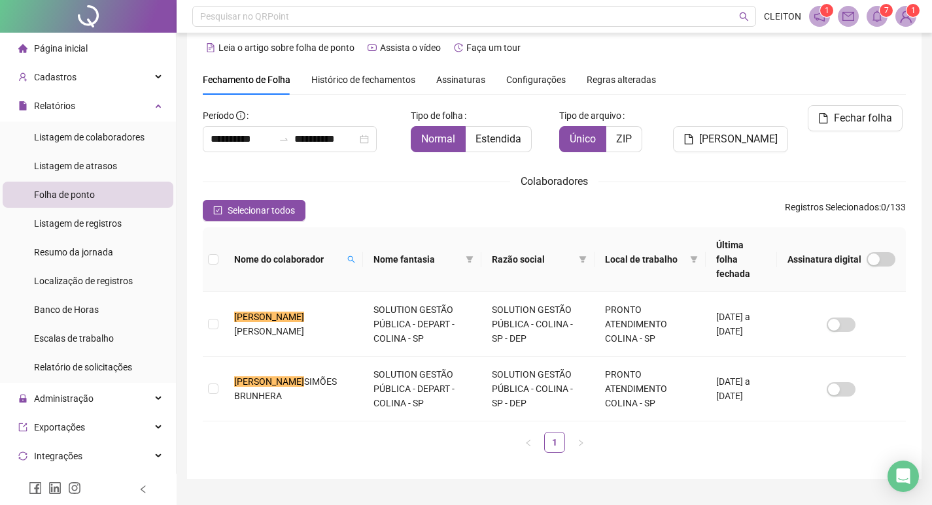
click at [732, 84] on div "Fechamento de Folha Histórico de fechamentos Assinaturas Configurações Regras a…" at bounding box center [554, 80] width 703 height 30
click at [872, 23] on span at bounding box center [876, 16] width 21 height 21
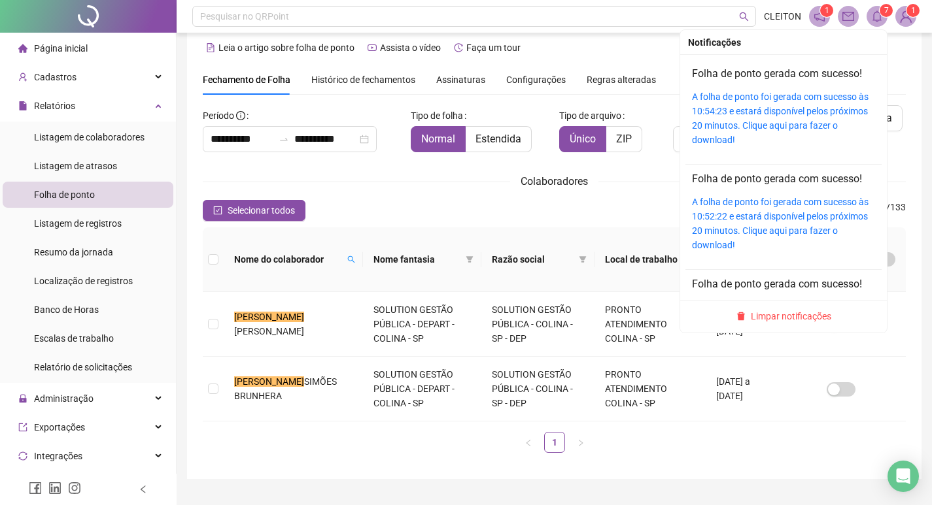
click at [736, 87] on div "Folha de ponto gerada com sucesso! A folha de ponto foi gerada com sucesso às 1…" at bounding box center [783, 106] width 183 height 81
click at [725, 94] on link "A folha de ponto foi gerada com sucesso às 10:54:23 e estará disponível pelos p…" at bounding box center [780, 119] width 177 height 54
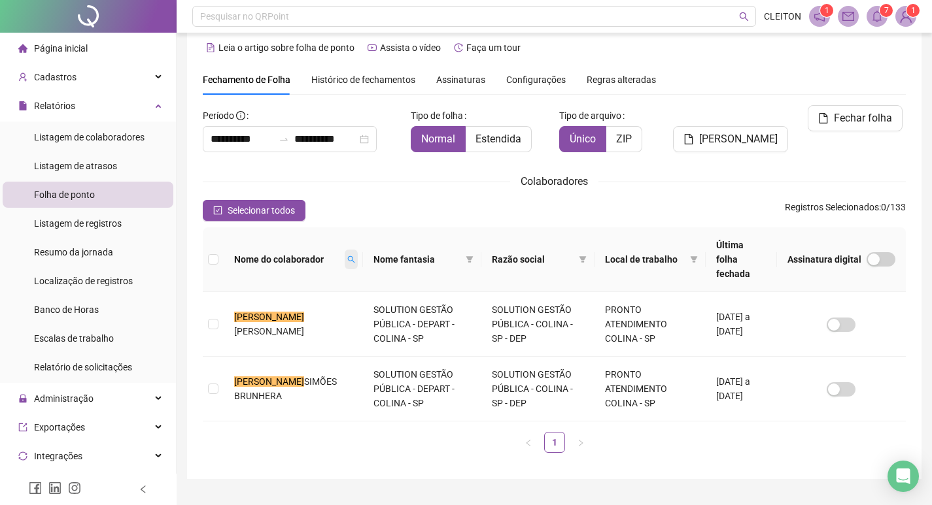
click at [345, 258] on span at bounding box center [351, 260] width 13 height 20
type input "**********"
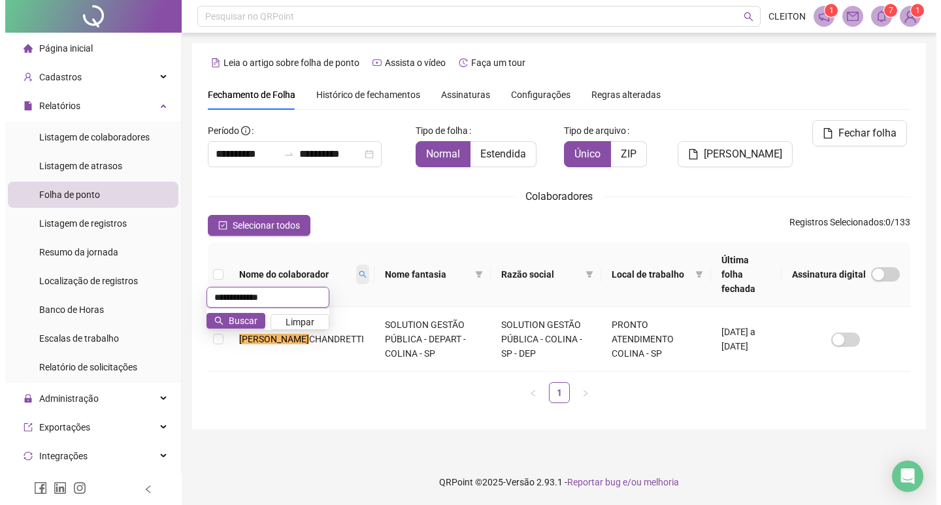
scroll to position [0, 0]
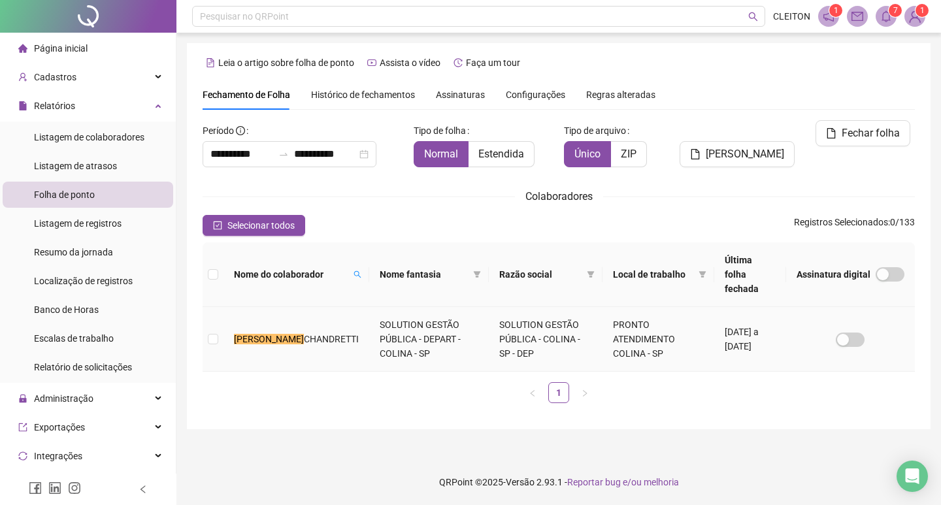
click at [221, 325] on td at bounding box center [213, 339] width 21 height 65
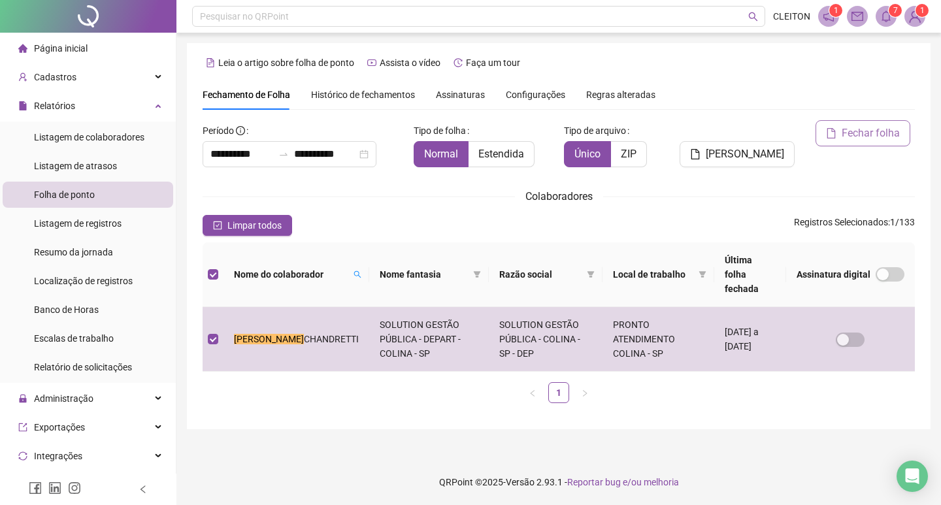
click at [855, 146] on button "Fechar folha" at bounding box center [863, 133] width 95 height 26
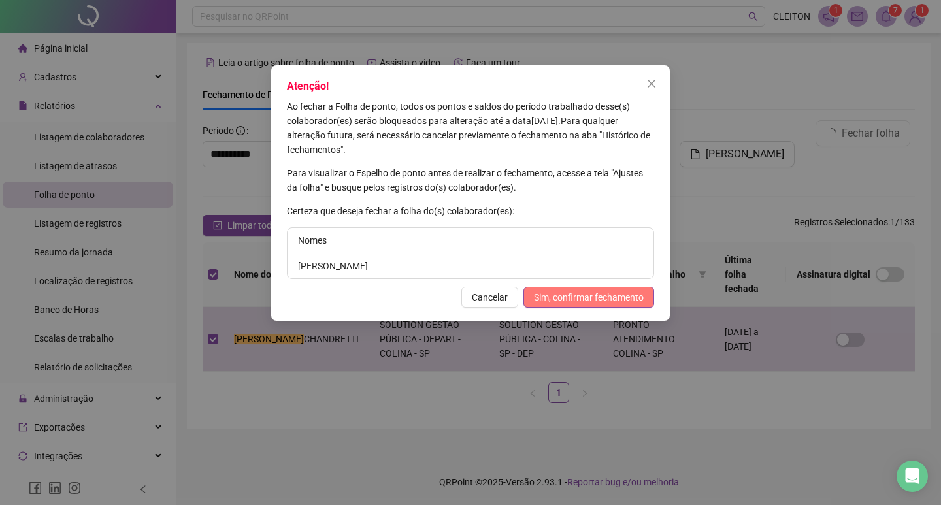
click at [598, 296] on span "Sim, confirmar fechamento" at bounding box center [589, 297] width 110 height 14
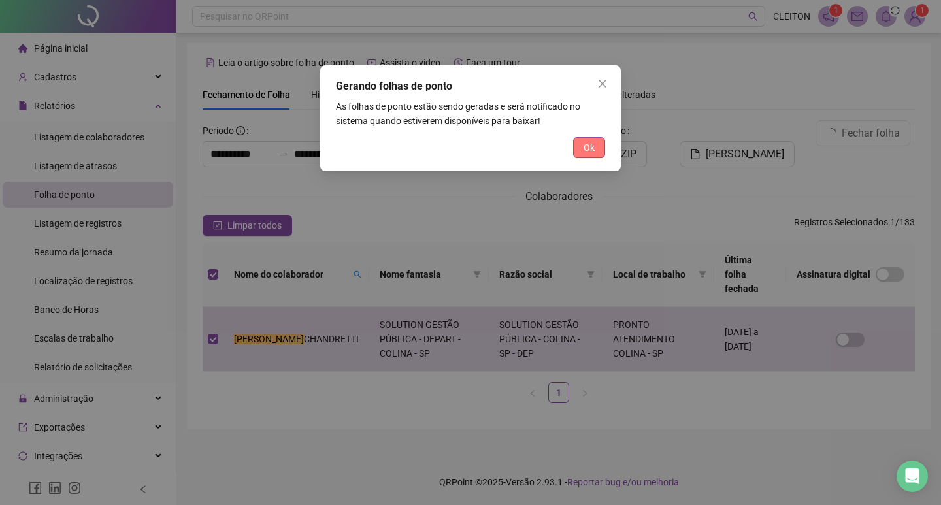
click at [578, 146] on button "Ok" at bounding box center [589, 147] width 32 height 21
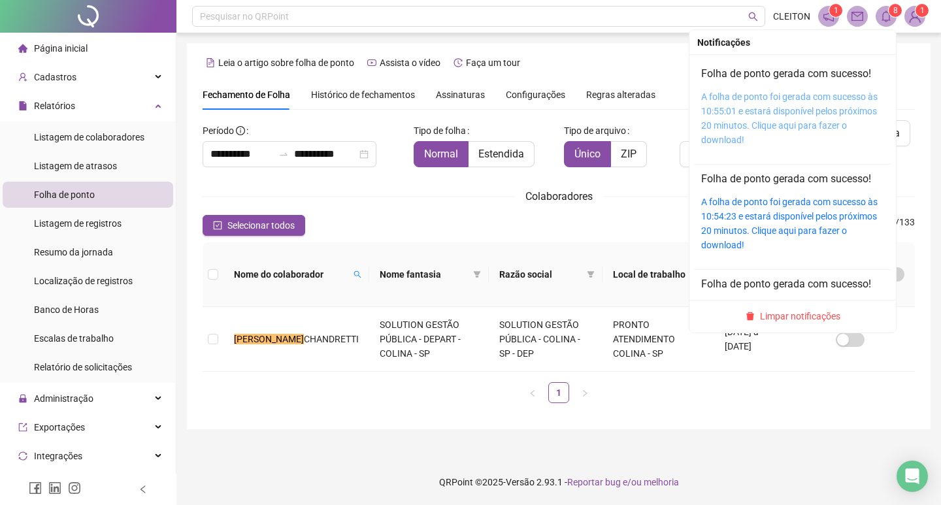
click at [736, 109] on link "A folha de ponto foi gerada com sucesso às 10:55:01 e estará disponível pelos p…" at bounding box center [790, 119] width 177 height 54
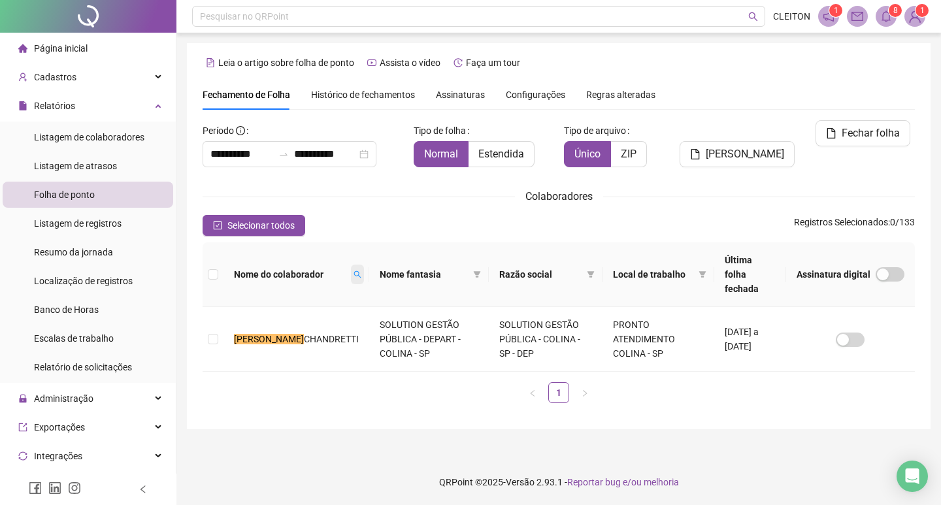
click at [351, 269] on span at bounding box center [357, 275] width 13 height 20
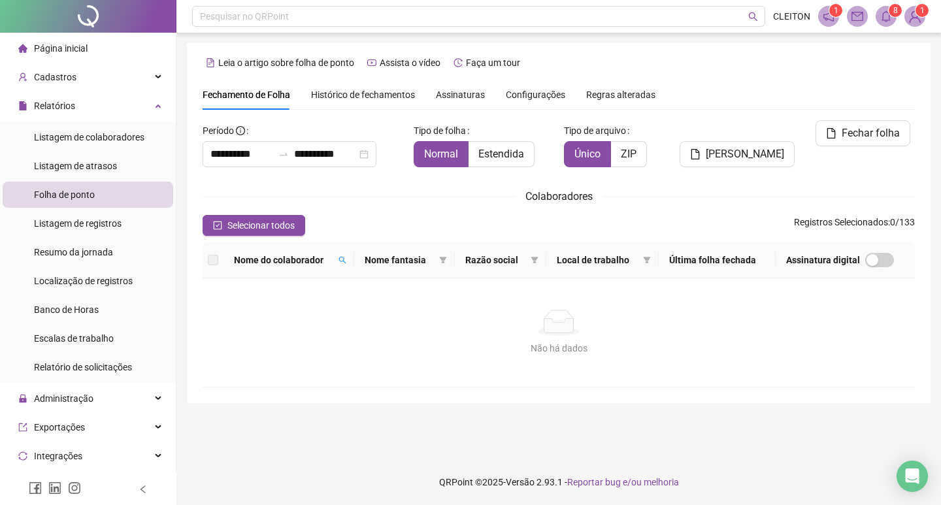
click at [339, 263] on div "Nome do colaborador" at bounding box center [289, 260] width 110 height 14
click at [349, 256] on span at bounding box center [342, 260] width 13 height 20
click at [297, 292] on input "********" at bounding box center [291, 283] width 123 height 21
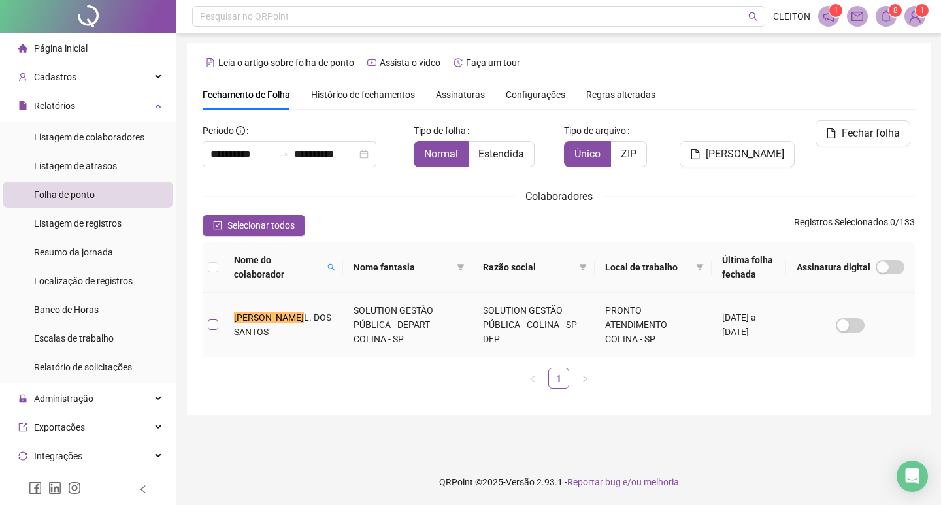
click at [214, 331] on label at bounding box center [213, 325] width 10 height 14
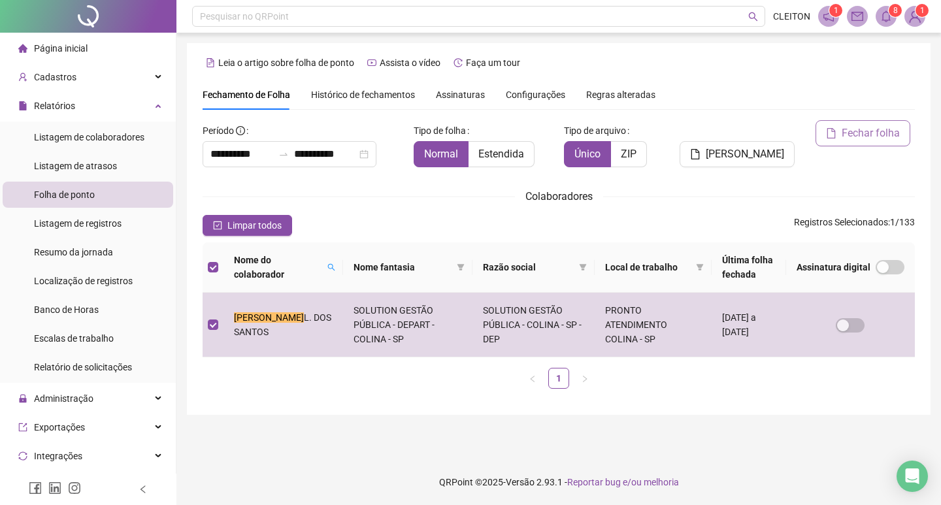
click at [859, 143] on button "Fechar folha" at bounding box center [863, 133] width 95 height 26
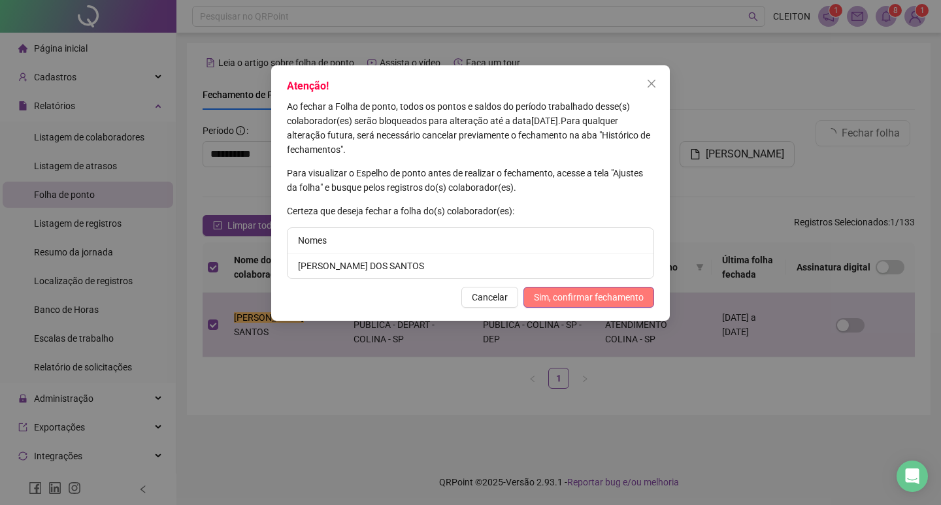
click at [542, 294] on span "Sim, confirmar fechamento" at bounding box center [589, 297] width 110 height 14
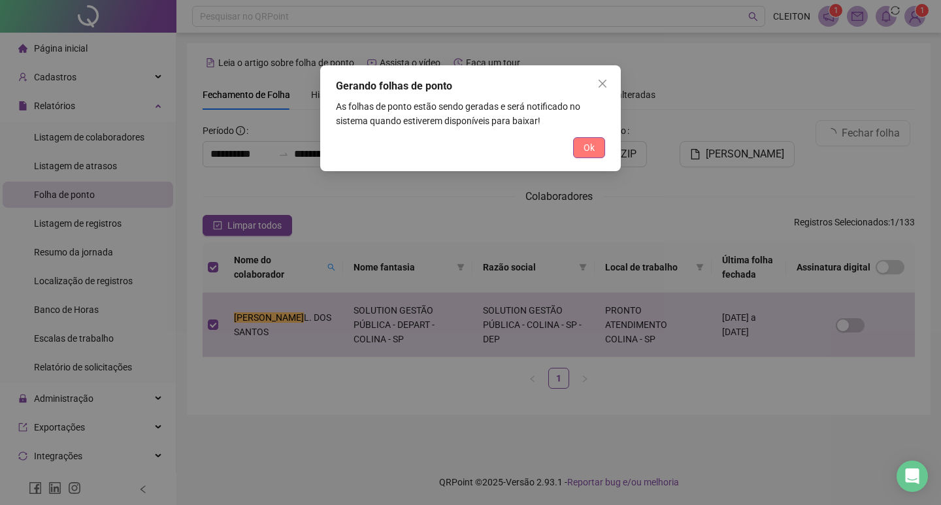
click at [582, 152] on button "Ok" at bounding box center [589, 147] width 32 height 21
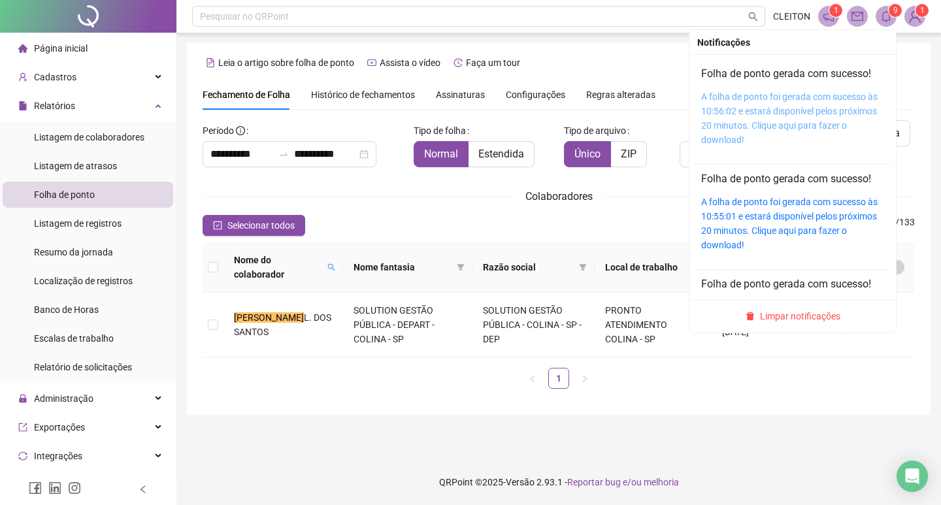
click at [720, 115] on link "A folha de ponto foi gerada com sucesso às 10:56:02 e estará disponível pelos p…" at bounding box center [790, 119] width 177 height 54
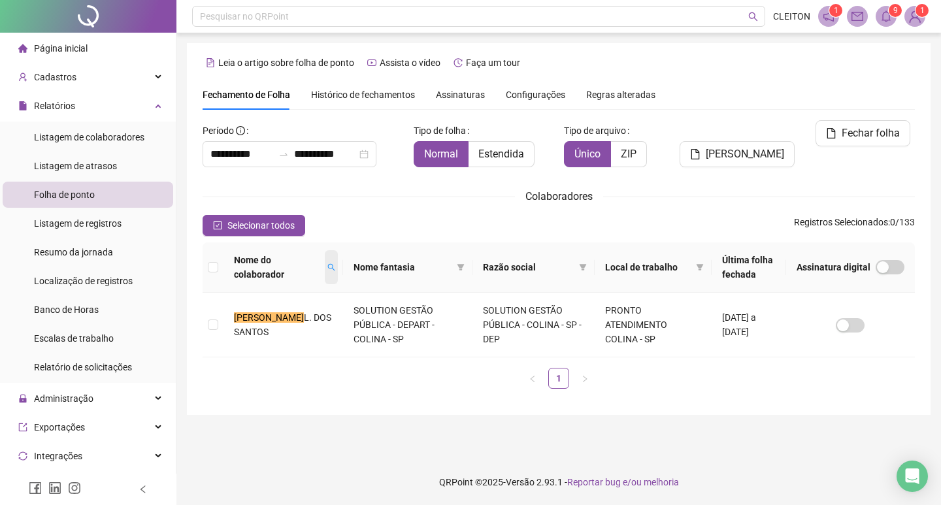
click at [325, 269] on span at bounding box center [331, 267] width 13 height 34
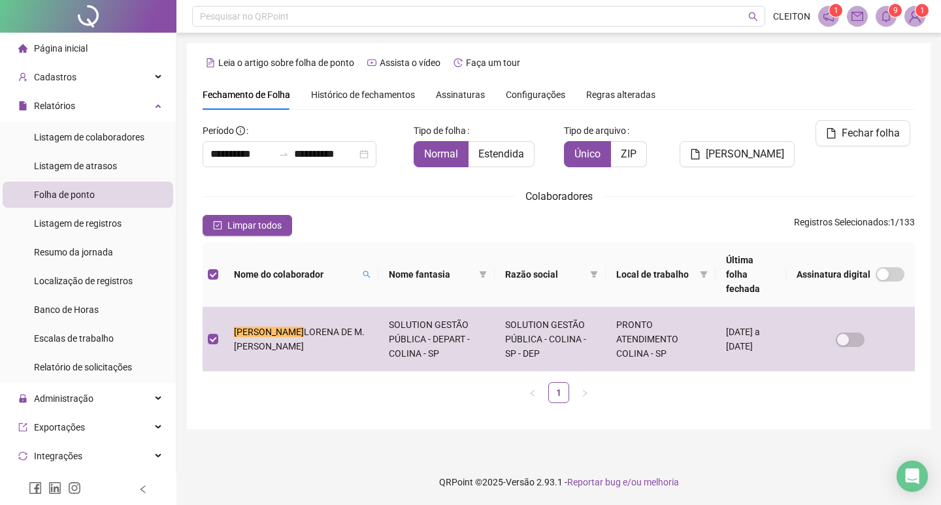
drag, startPoint x: 832, startPoint y: 132, endPoint x: 849, endPoint y: 120, distance: 20.7
click at [832, 131] on icon "file" at bounding box center [831, 133] width 10 height 10
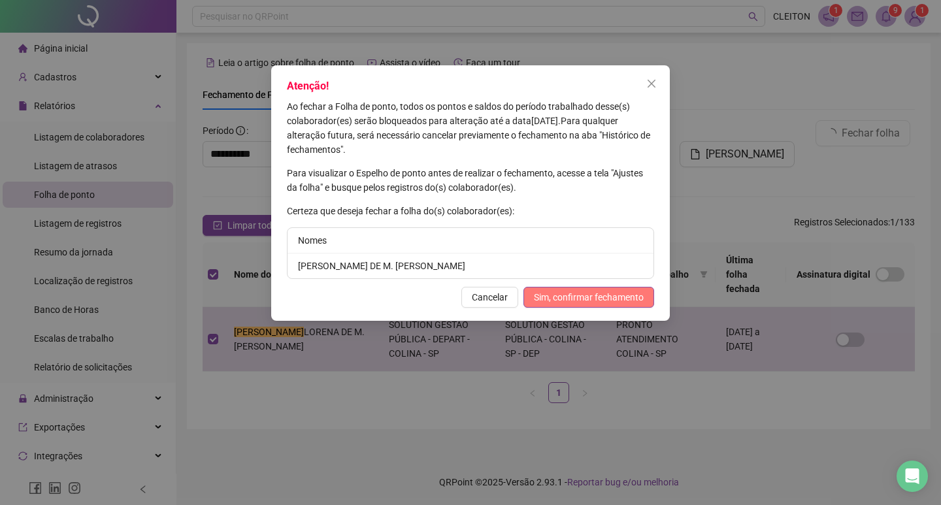
click at [586, 294] on span "Sim, confirmar fechamento" at bounding box center [589, 297] width 110 height 14
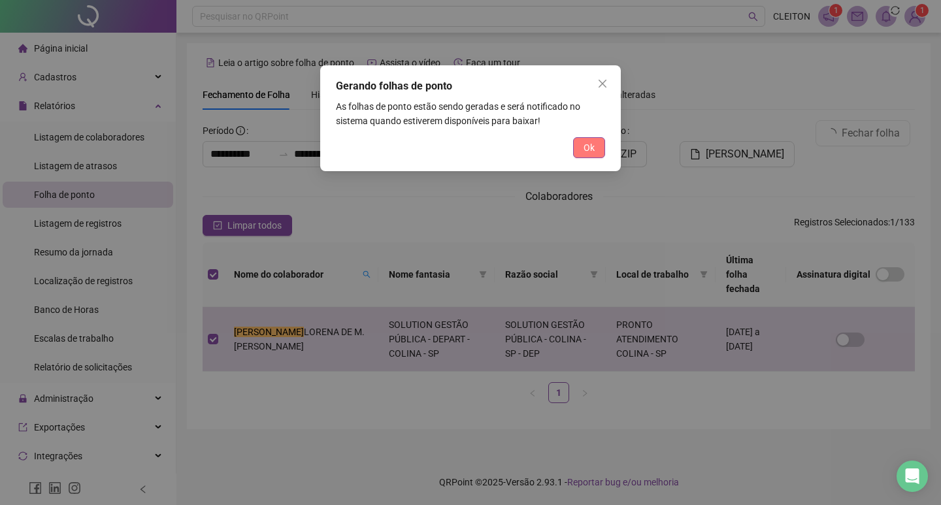
click at [592, 147] on span "Ok" at bounding box center [589, 148] width 11 height 14
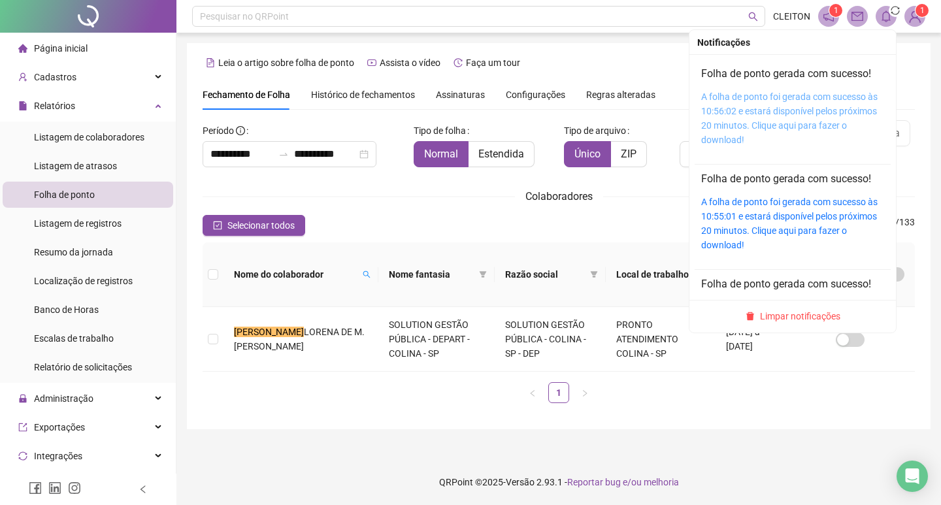
click at [747, 113] on link "A folha de ponto foi gerada com sucesso às 10:56:02 e estará disponível pelos p…" at bounding box center [790, 119] width 177 height 54
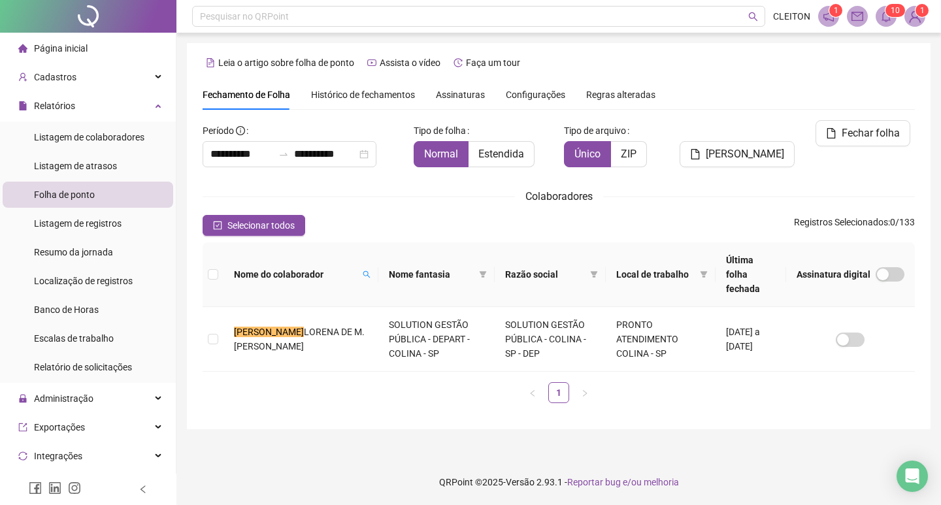
click at [885, 18] on icon "bell" at bounding box center [887, 16] width 12 height 12
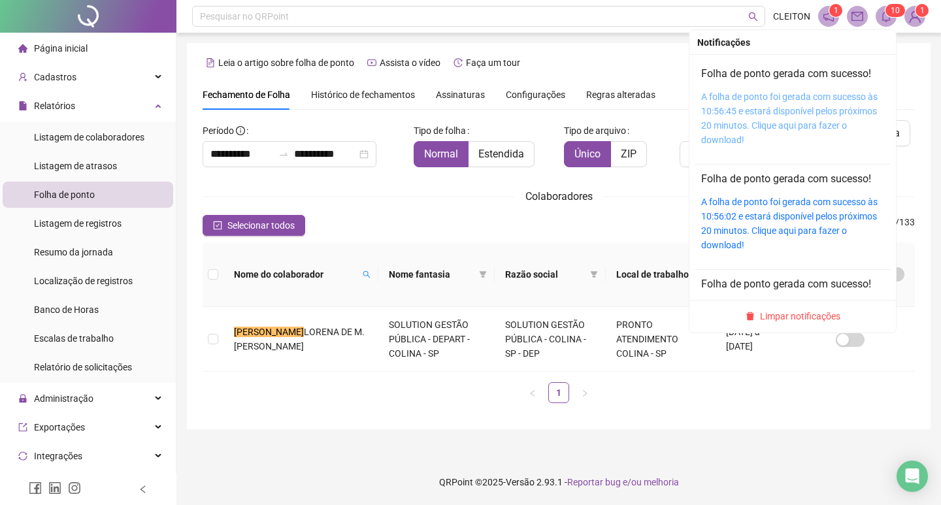
click at [723, 111] on link "A folha de ponto foi gerada com sucesso às 10:56:45 e estará disponível pelos p…" at bounding box center [790, 119] width 177 height 54
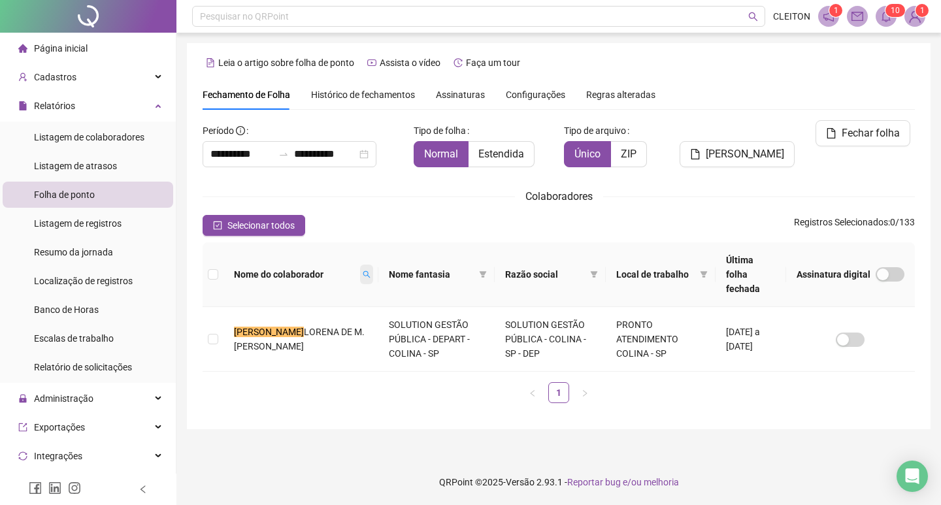
click at [363, 271] on icon "search" at bounding box center [367, 275] width 8 height 8
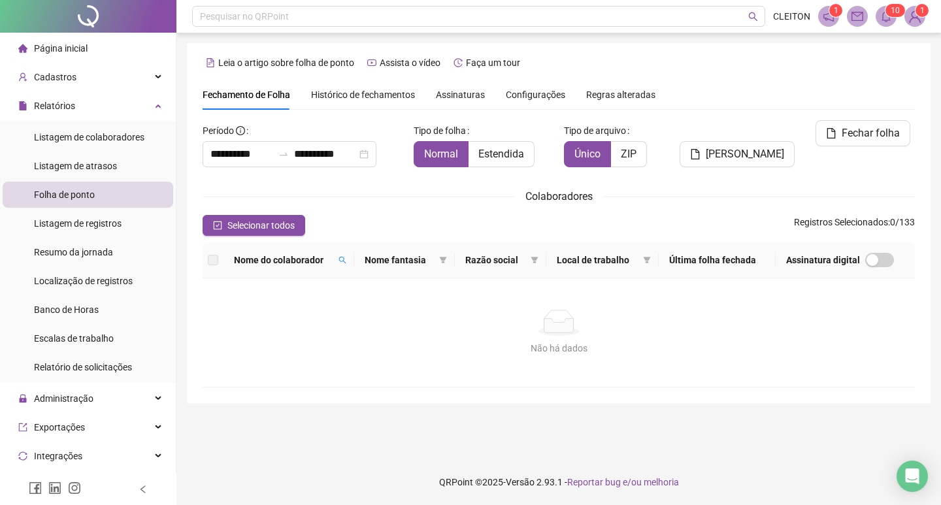
click at [360, 263] on th "Nome fantasia" at bounding box center [404, 261] width 101 height 36
click at [347, 263] on icon "search" at bounding box center [343, 260] width 8 height 8
click at [309, 277] on input "**********" at bounding box center [291, 283] width 123 height 21
type input "********"
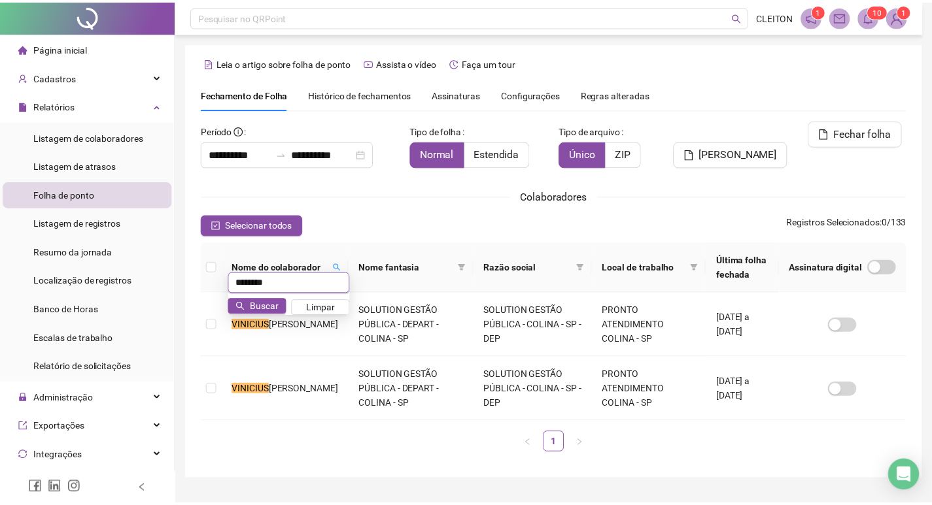
scroll to position [15, 0]
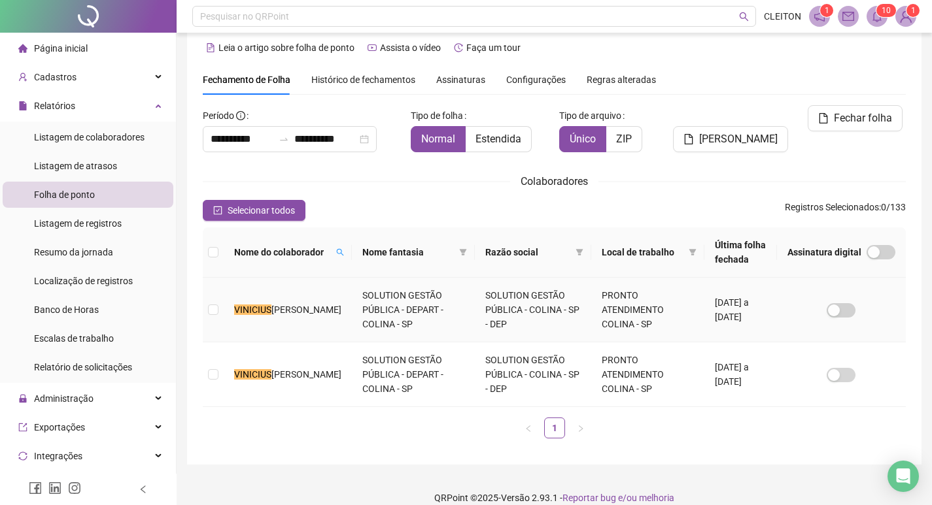
click at [219, 307] on td at bounding box center [213, 310] width 21 height 65
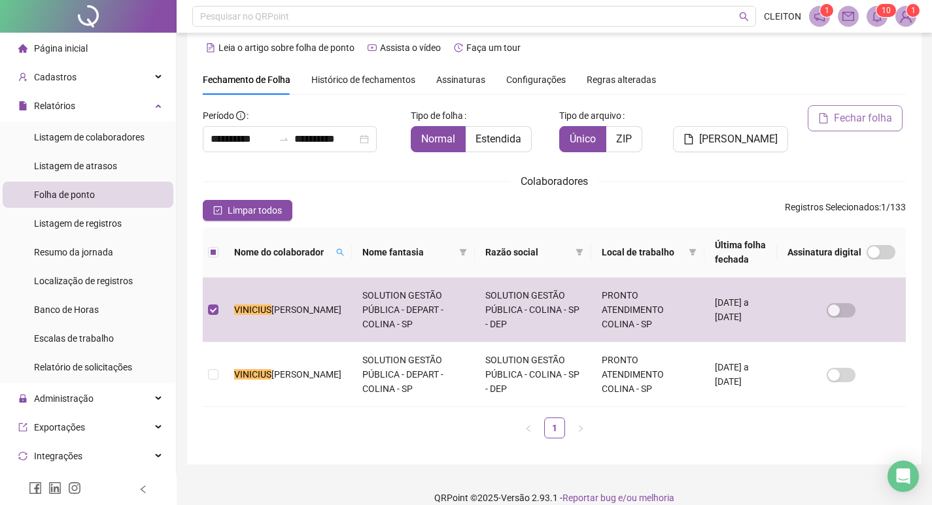
click at [831, 127] on button "Fechar folha" at bounding box center [854, 118] width 95 height 26
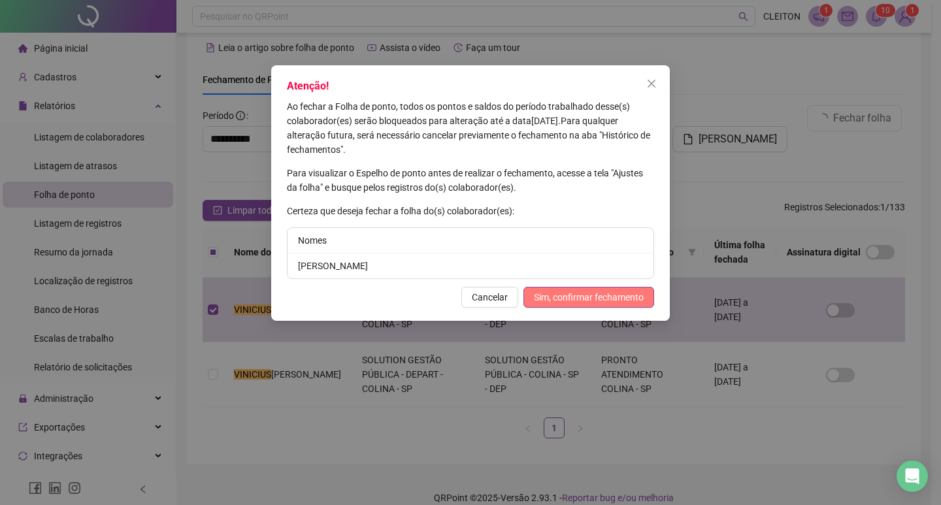
click at [612, 301] on span "Sim, confirmar fechamento" at bounding box center [589, 297] width 110 height 14
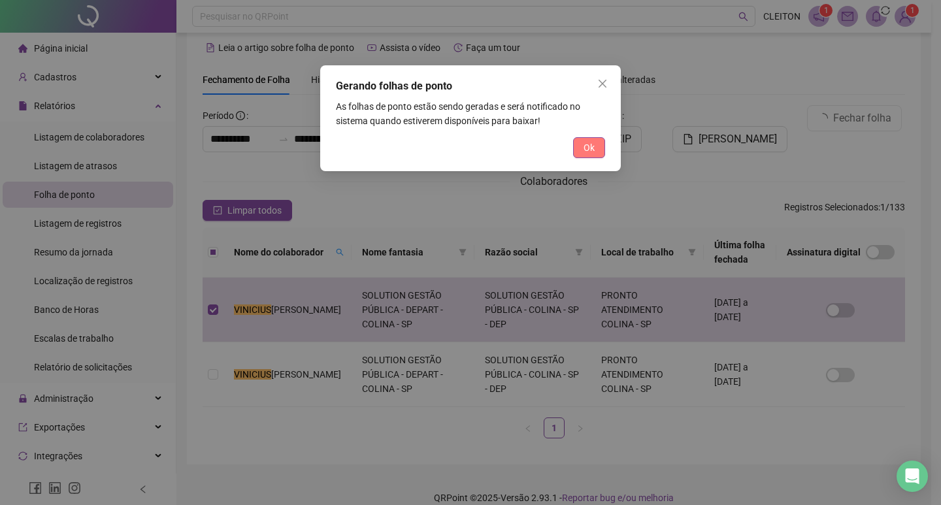
click at [586, 148] on span "Ok" at bounding box center [589, 148] width 11 height 14
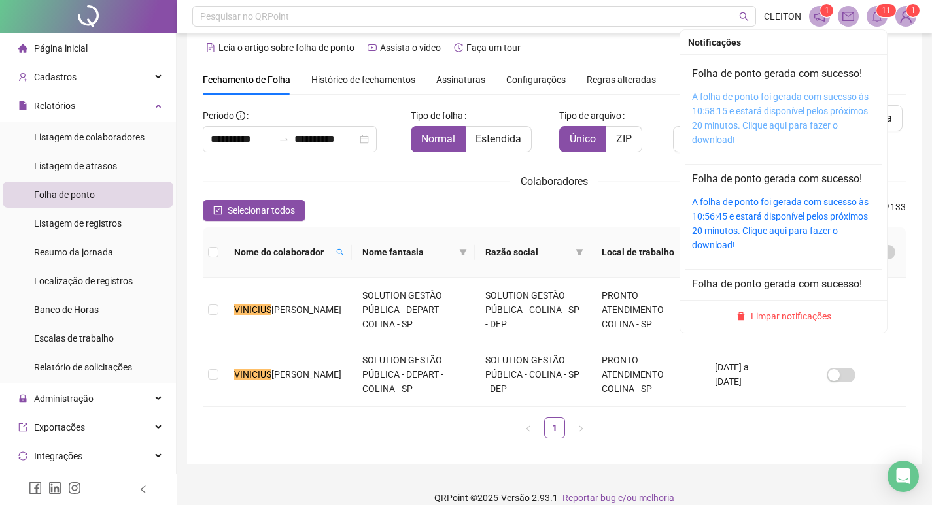
click at [753, 97] on link "A folha de ponto foi gerada com sucesso às 10:58:15 e estará disponível pelos p…" at bounding box center [780, 119] width 177 height 54
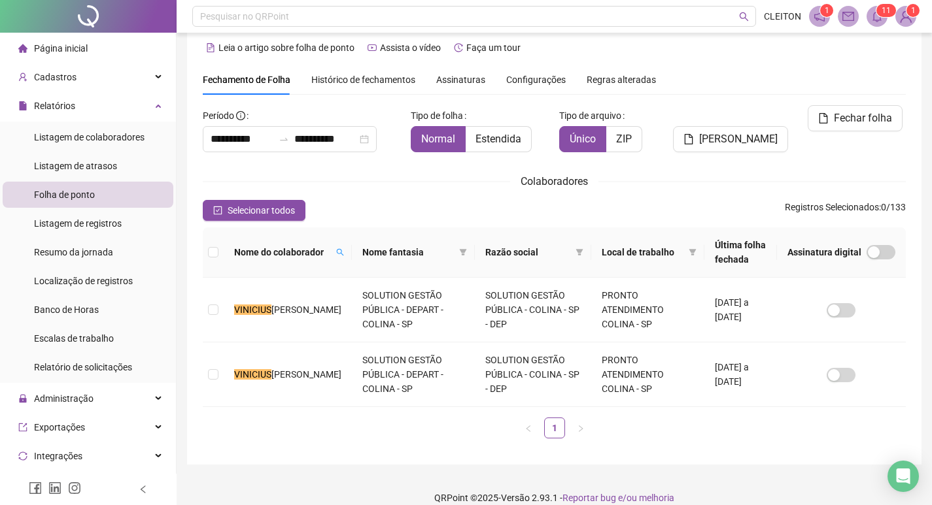
click at [309, 246] on span "Nome do colaborador" at bounding box center [282, 252] width 97 height 14
click at [336, 255] on icon "search" at bounding box center [340, 252] width 8 height 8
type input "********"
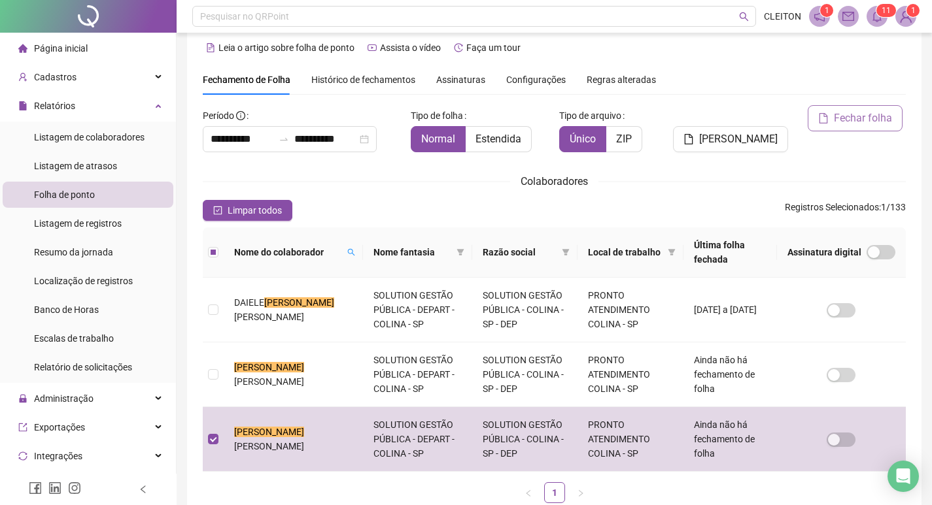
click at [876, 118] on span "Fechar folha" at bounding box center [863, 118] width 58 height 16
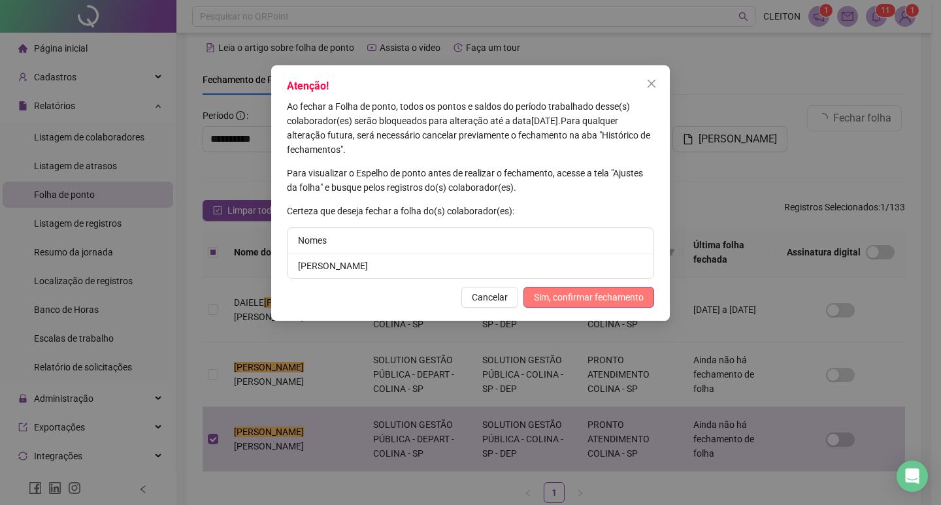
click at [574, 289] on button "Sim, confirmar fechamento" at bounding box center [589, 297] width 131 height 21
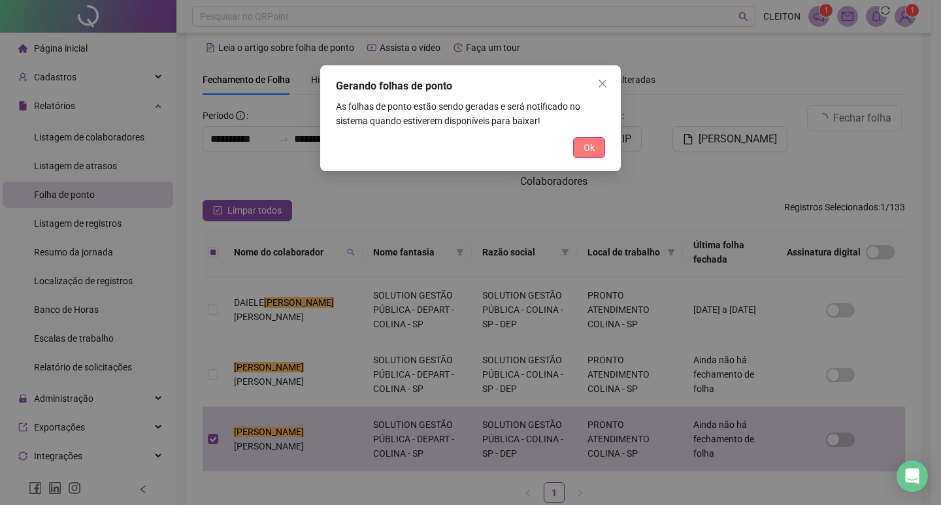
click at [580, 152] on button "Ok" at bounding box center [589, 147] width 32 height 21
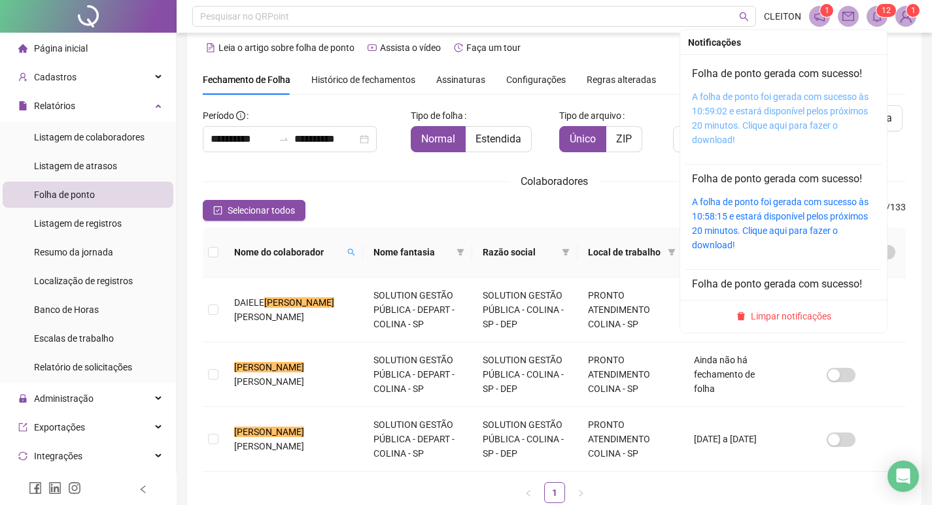
click at [727, 96] on link "A folha de ponto foi gerada com sucesso às 10:59:02 e estará disponível pelos p…" at bounding box center [780, 119] width 177 height 54
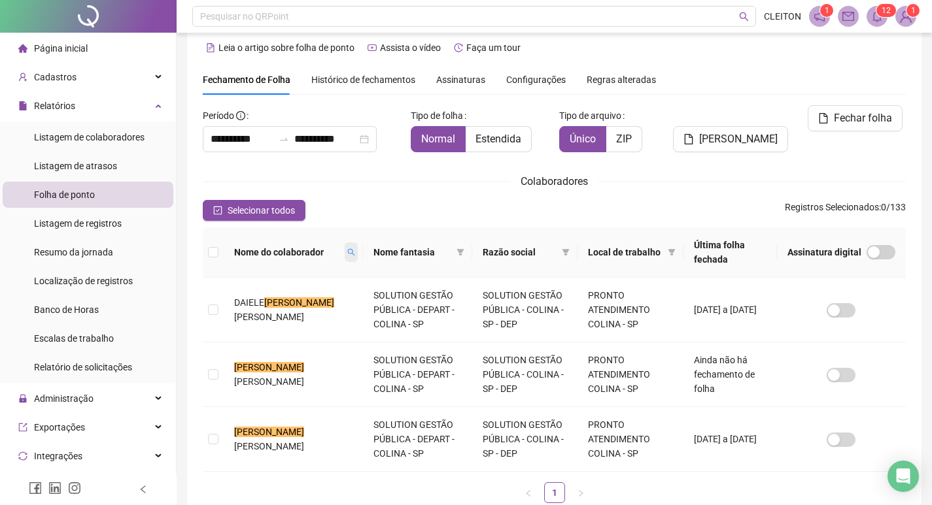
click at [345, 257] on span at bounding box center [351, 253] width 13 height 20
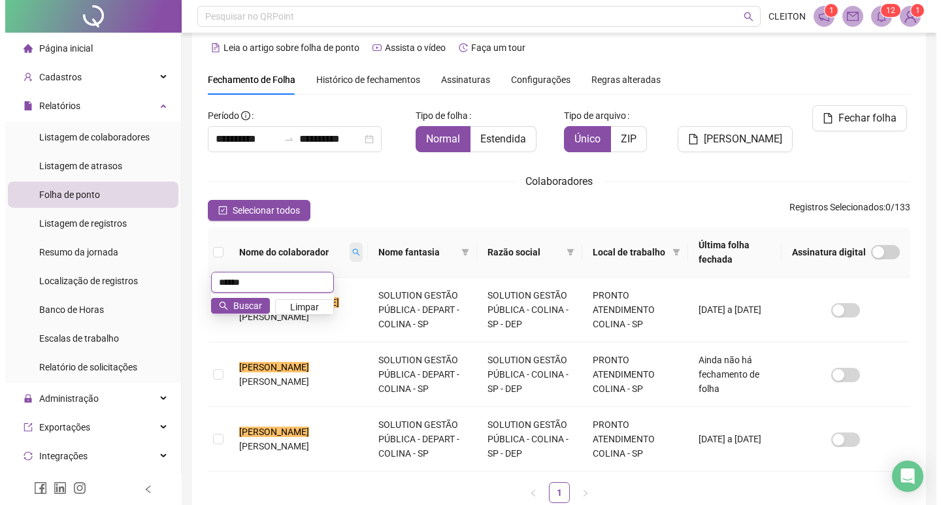
scroll to position [0, 0]
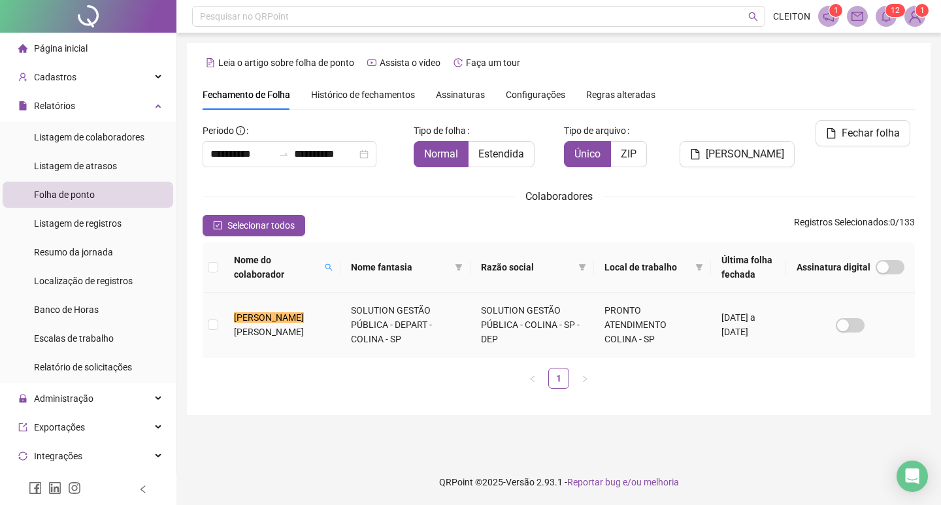
click at [224, 316] on td "ARTHUR ANTÔNIO CANTISANO" at bounding box center [282, 325] width 117 height 65
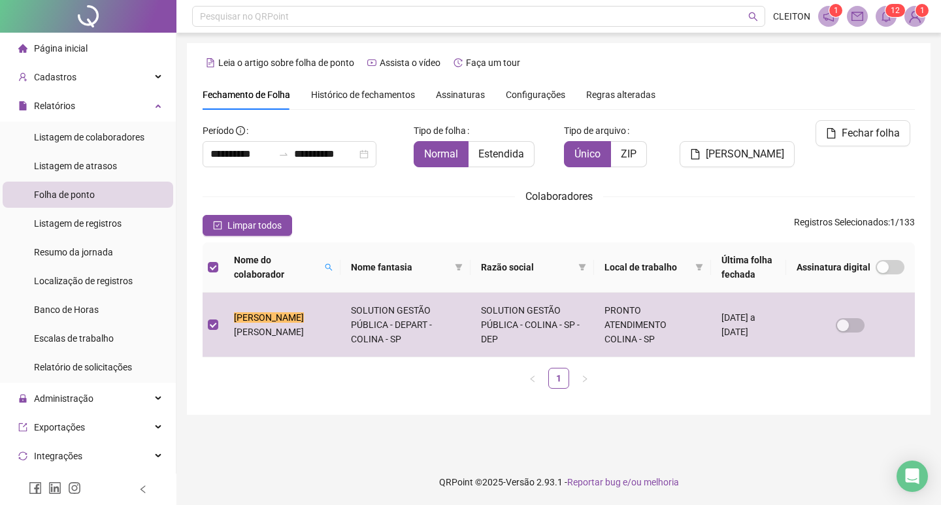
drag, startPoint x: 841, startPoint y: 137, endPoint x: 853, endPoint y: 133, distance: 13.0
click at [841, 137] on button "Fechar folha" at bounding box center [863, 133] width 95 height 26
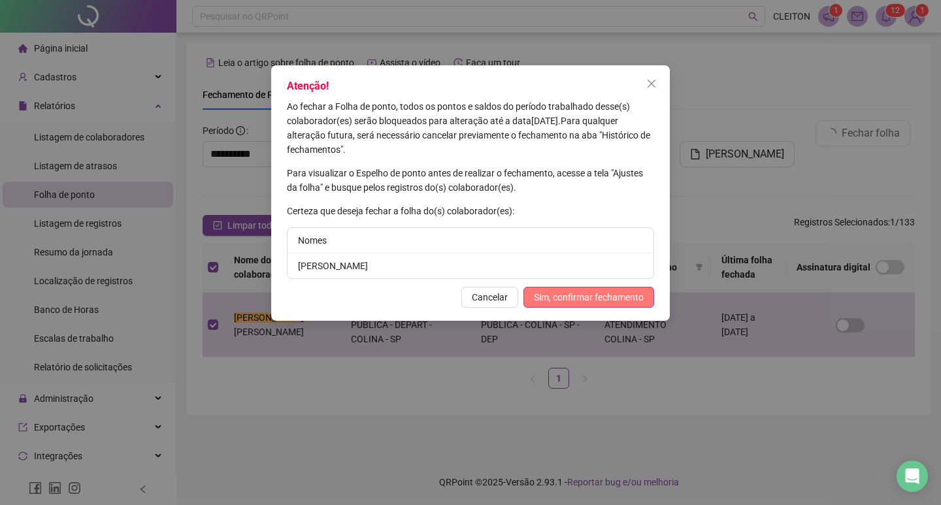
click at [607, 290] on span "Sim, confirmar fechamento" at bounding box center [589, 297] width 110 height 14
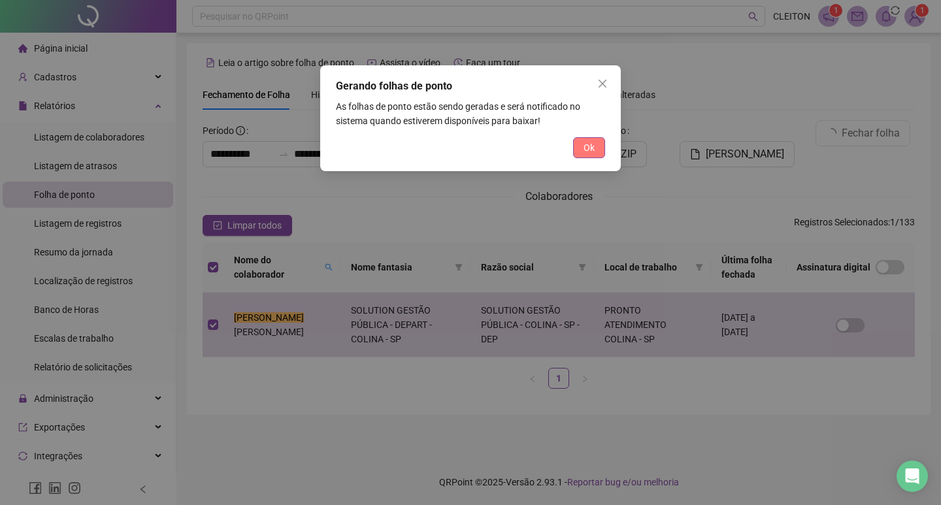
click at [579, 154] on button "Ok" at bounding box center [589, 147] width 32 height 21
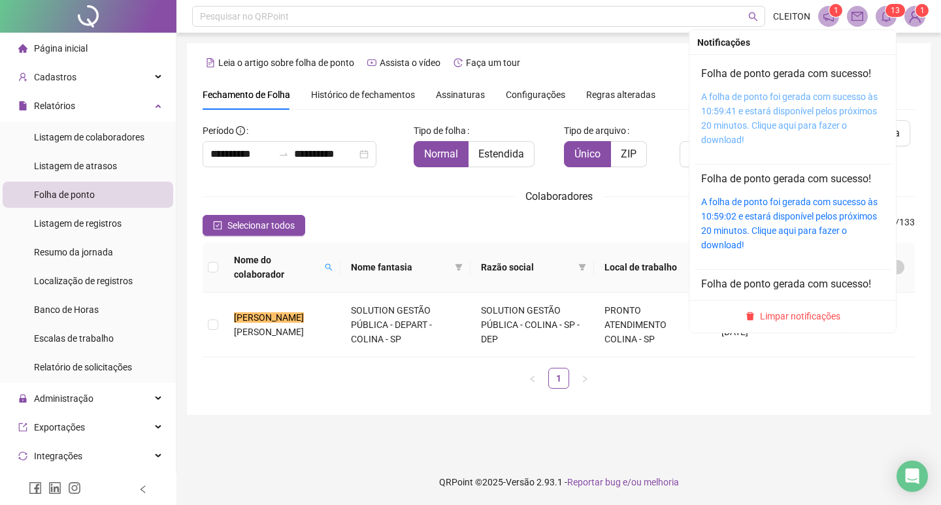
click at [721, 115] on link "A folha de ponto foi gerada com sucesso às 10:59:41 e estará disponível pelos p…" at bounding box center [790, 119] width 177 height 54
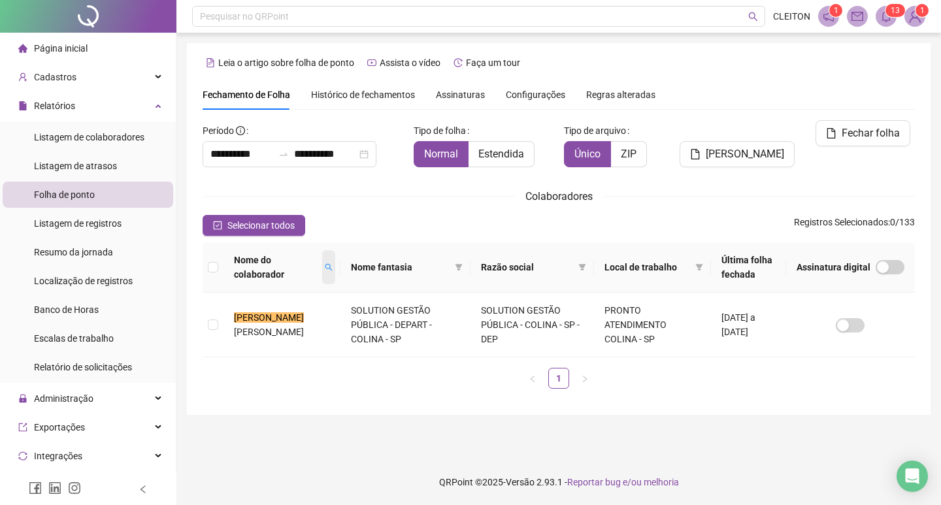
click at [325, 262] on span at bounding box center [328, 267] width 13 height 34
type input "******"
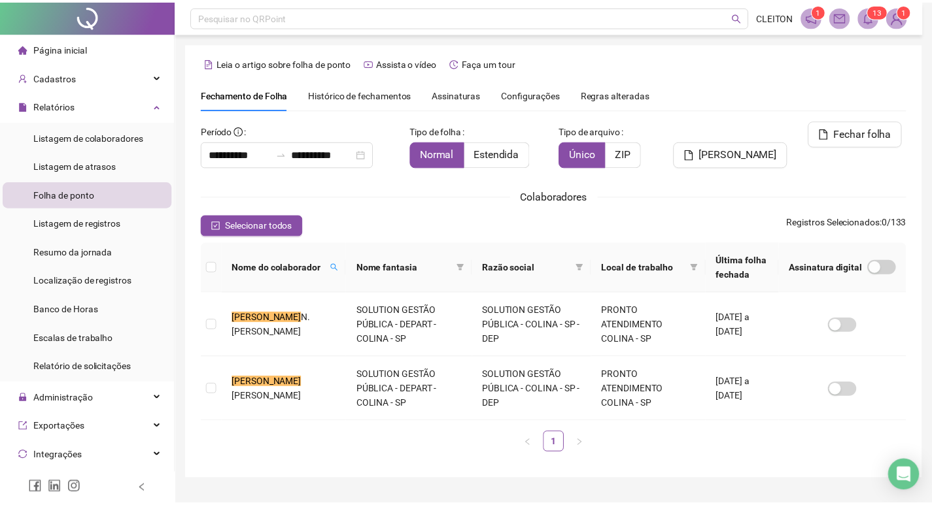
scroll to position [15, 0]
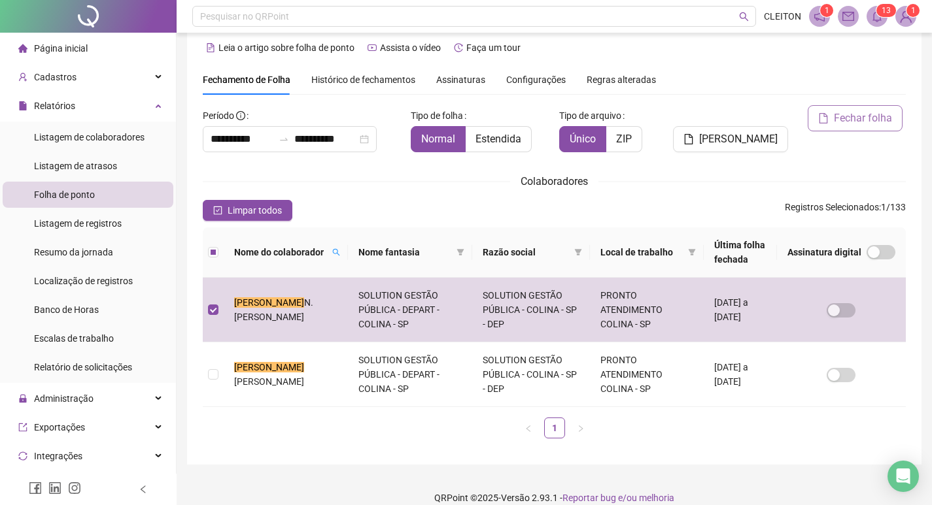
click at [823, 110] on button "Fechar folha" at bounding box center [854, 118] width 95 height 26
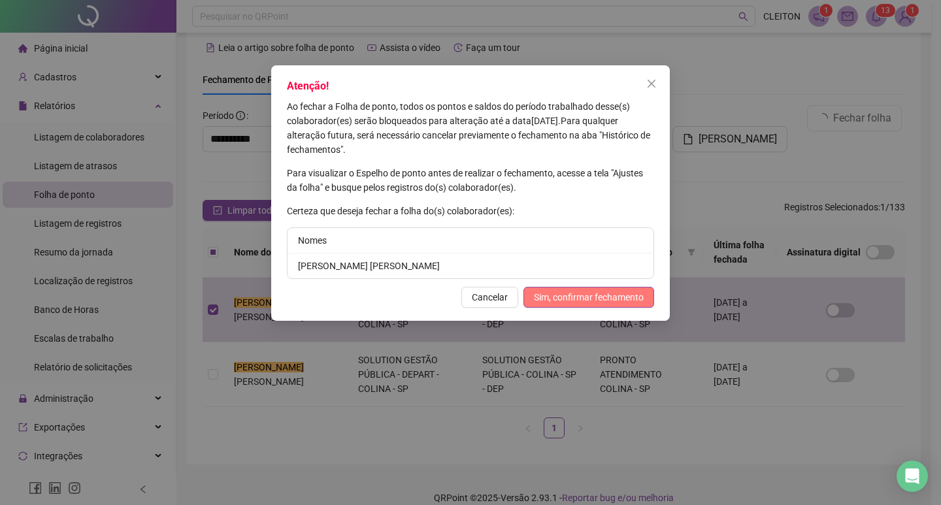
click at [558, 297] on span "Sim, confirmar fechamento" at bounding box center [589, 297] width 110 height 14
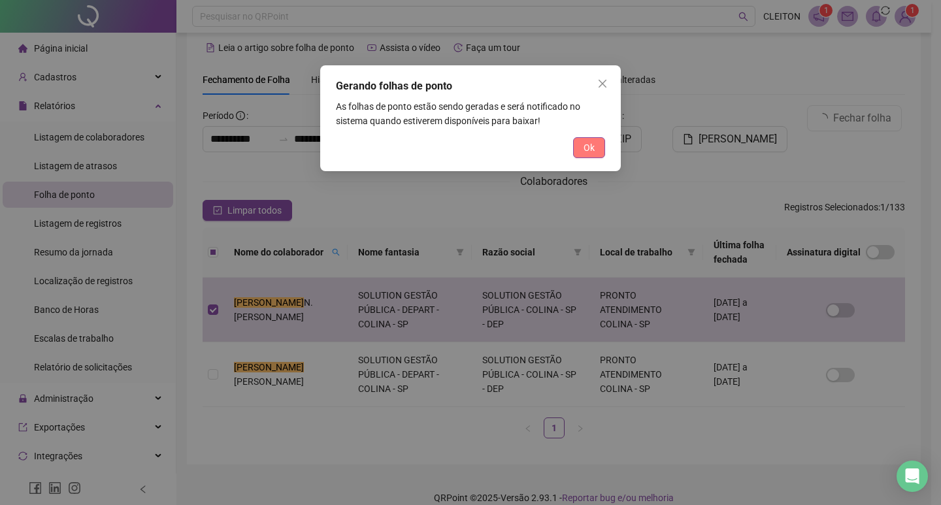
click at [591, 153] on span "Ok" at bounding box center [589, 148] width 11 height 14
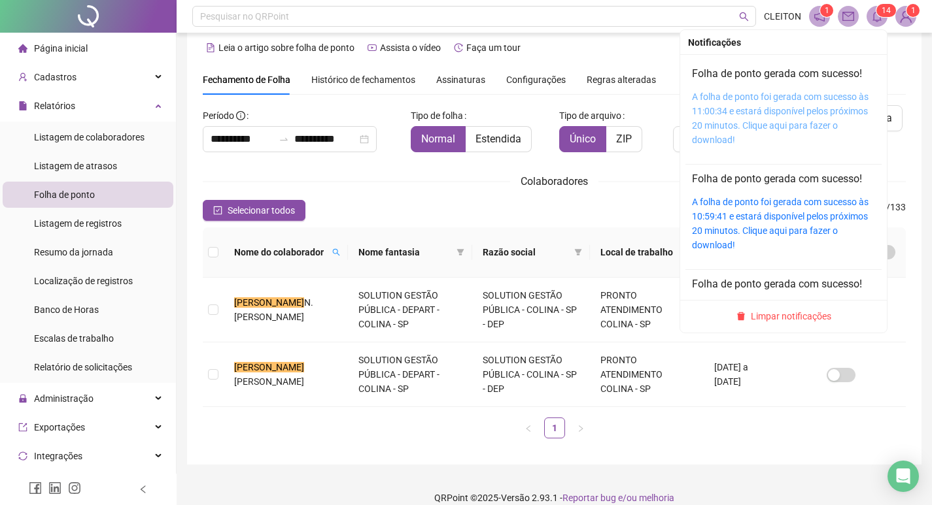
click at [711, 111] on link "A folha de ponto foi gerada com sucesso às 11:00:34 e estará disponível pelos p…" at bounding box center [780, 119] width 177 height 54
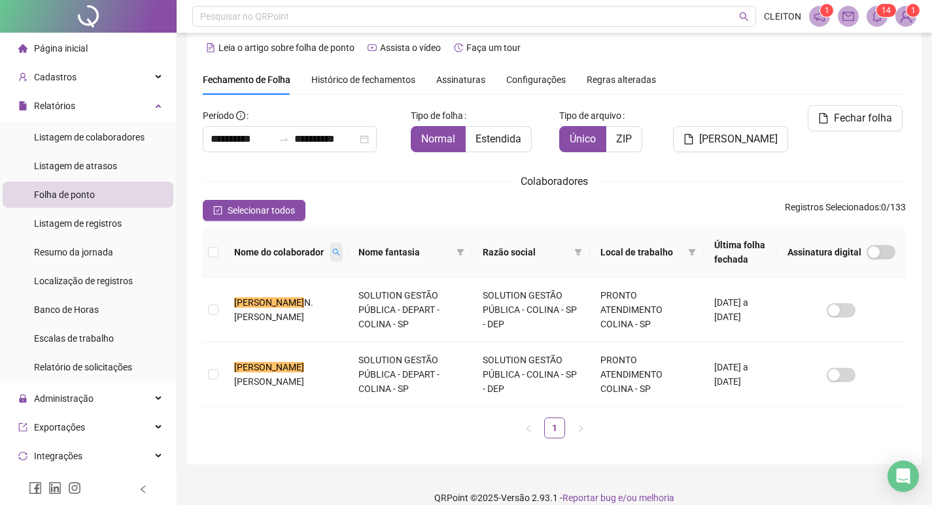
click at [330, 248] on span at bounding box center [336, 253] width 13 height 20
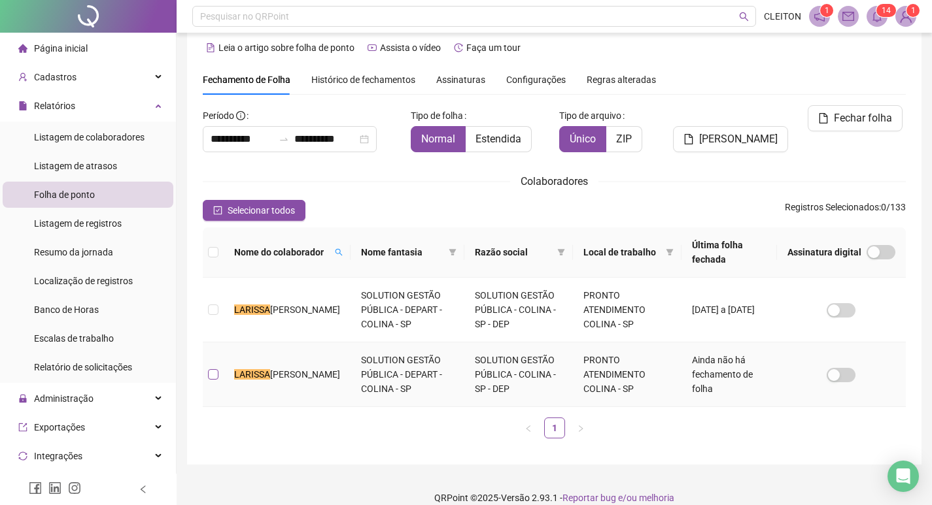
click at [211, 368] on label at bounding box center [213, 374] width 10 height 14
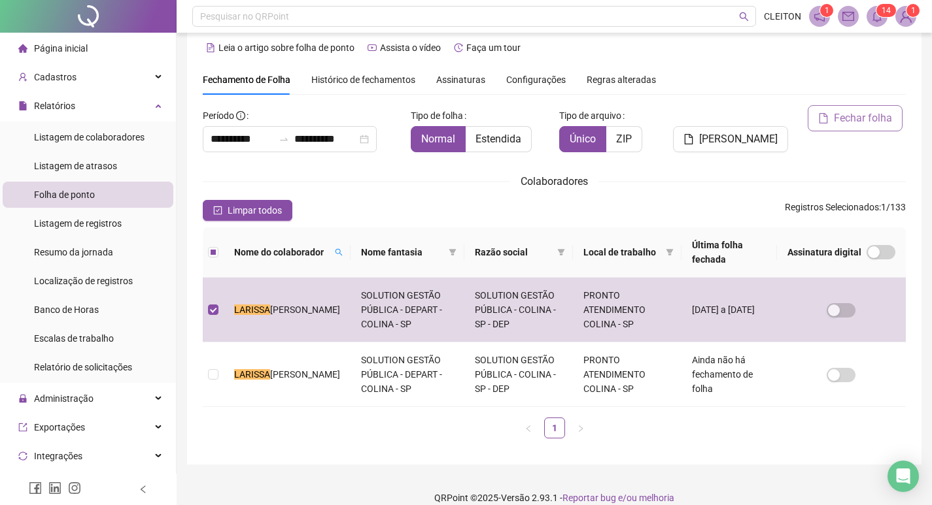
click at [867, 120] on span "Fechar folha" at bounding box center [863, 118] width 58 height 16
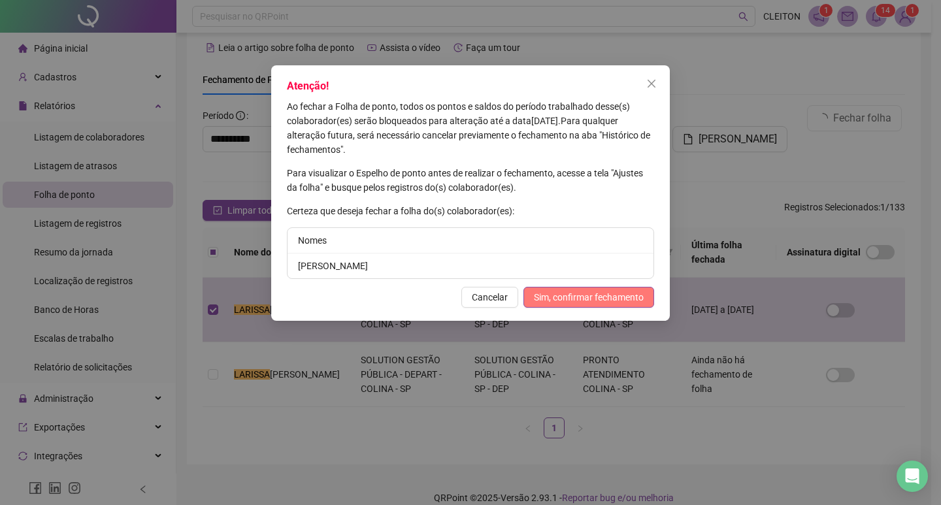
click at [598, 293] on span "Sim, confirmar fechamento" at bounding box center [589, 297] width 110 height 14
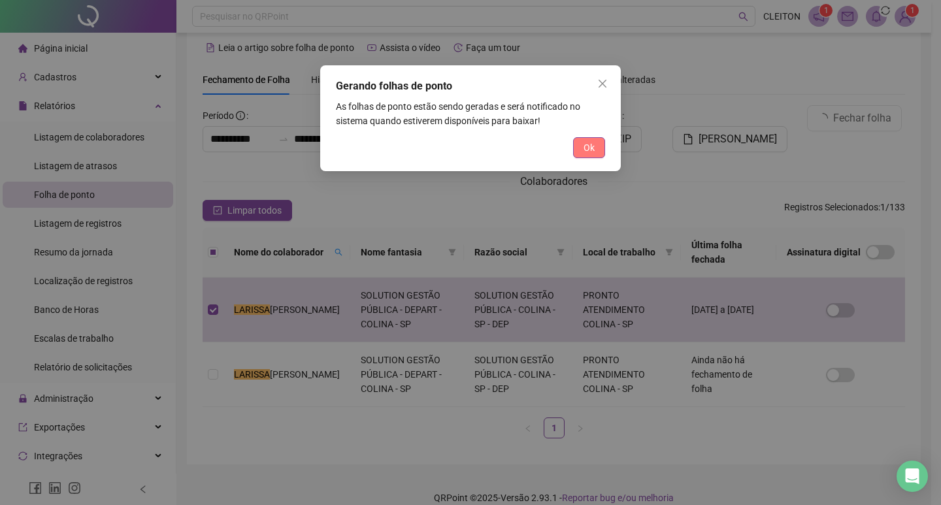
click at [599, 141] on button "Ok" at bounding box center [589, 147] width 32 height 21
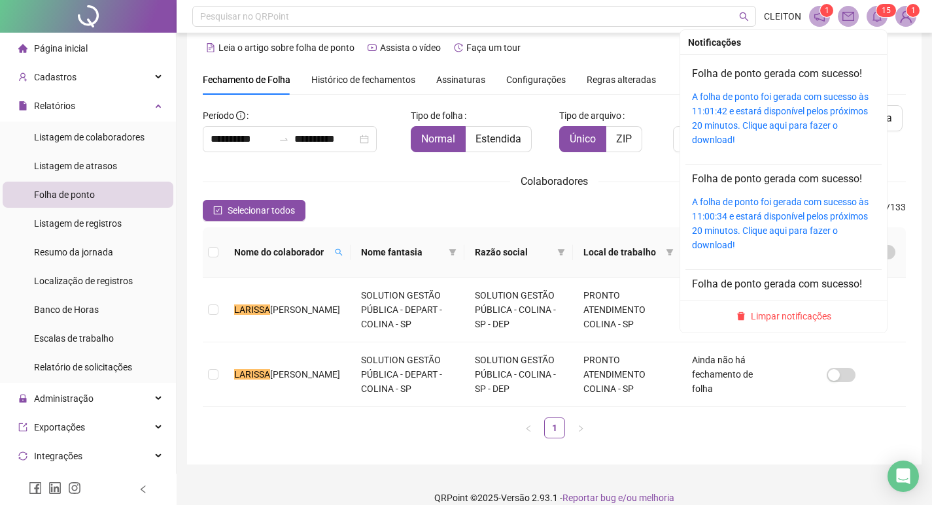
click at [710, 117] on div "A folha de ponto foi gerada com sucesso às 11:01:42 e estará disponível pelos p…" at bounding box center [783, 119] width 183 height 58
click at [737, 110] on link "A folha de ponto foi gerada com sucesso às 11:01:42 e estará disponível pelos p…" at bounding box center [780, 119] width 177 height 54
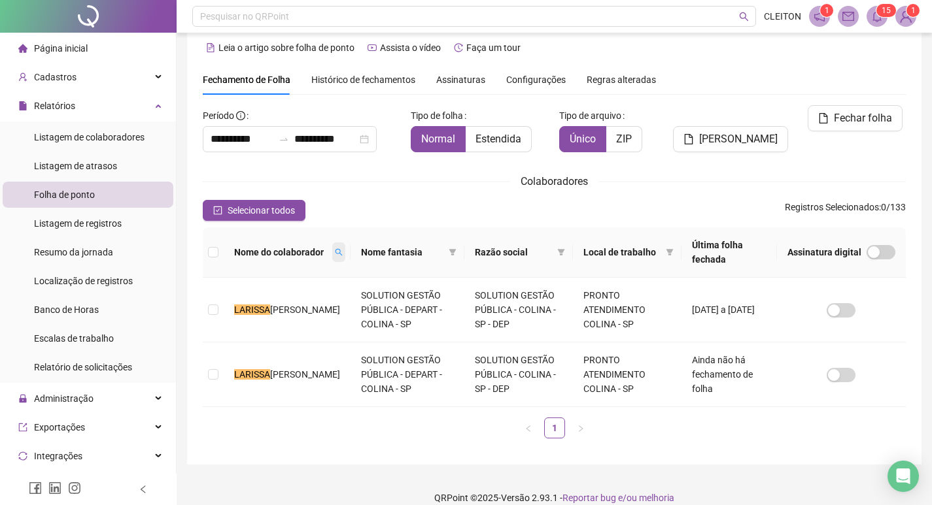
click at [332, 254] on span at bounding box center [338, 253] width 13 height 20
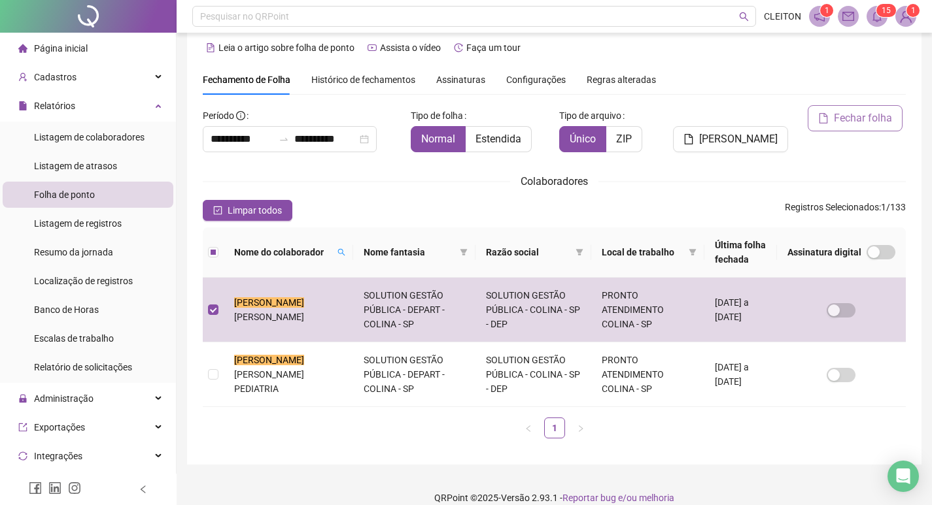
click at [851, 120] on span "Fechar folha" at bounding box center [863, 118] width 58 height 16
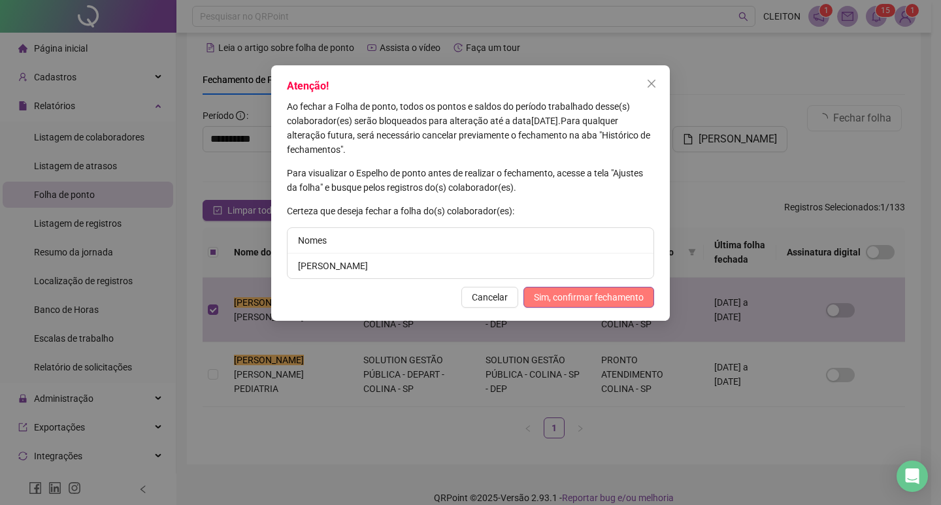
click at [597, 299] on span "Sim, confirmar fechamento" at bounding box center [589, 297] width 110 height 14
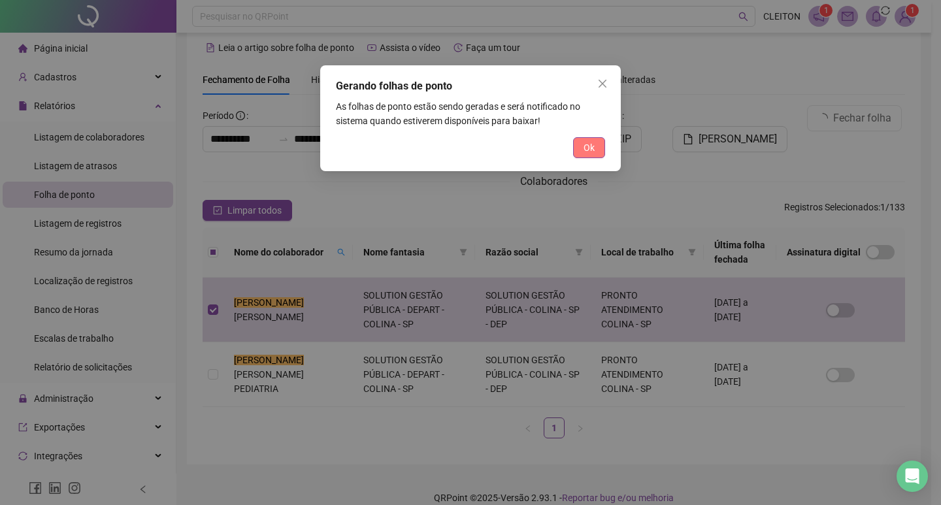
click at [583, 148] on button "Ok" at bounding box center [589, 147] width 32 height 21
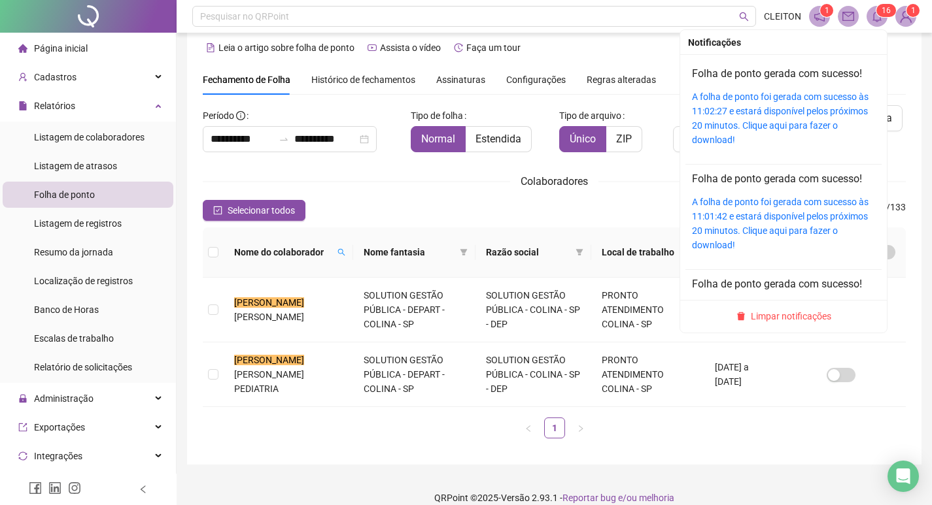
click at [714, 104] on div "A folha de ponto foi gerada com sucesso às 11:02:27 e estará disponível pelos p…" at bounding box center [783, 119] width 183 height 58
click at [725, 114] on link "A folha de ponto foi gerada com sucesso às 11:02:27 e estará disponível pelos p…" at bounding box center [780, 119] width 177 height 54
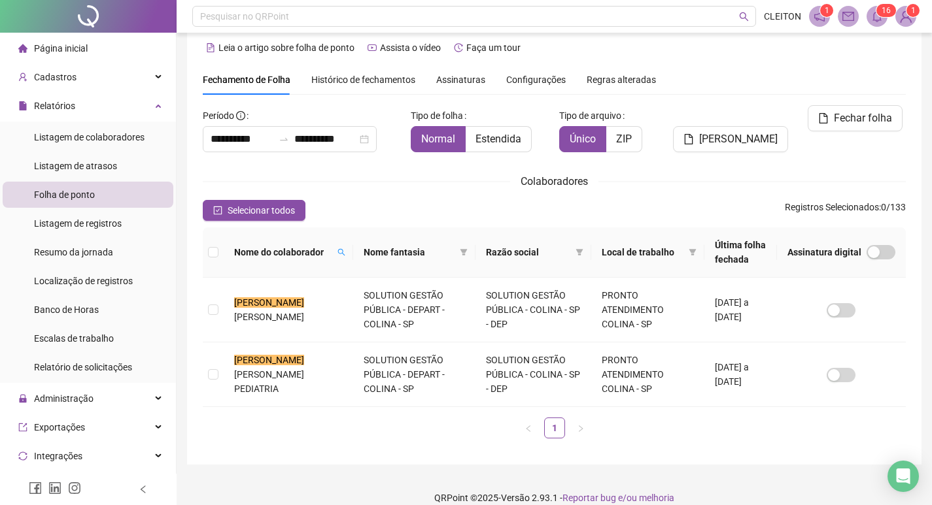
click at [346, 256] on th "Nome do colaborador" at bounding box center [288, 253] width 129 height 50
click at [353, 254] on th "Nome fantasia" at bounding box center [414, 253] width 122 height 50
click at [337, 255] on icon "search" at bounding box center [341, 252] width 8 height 8
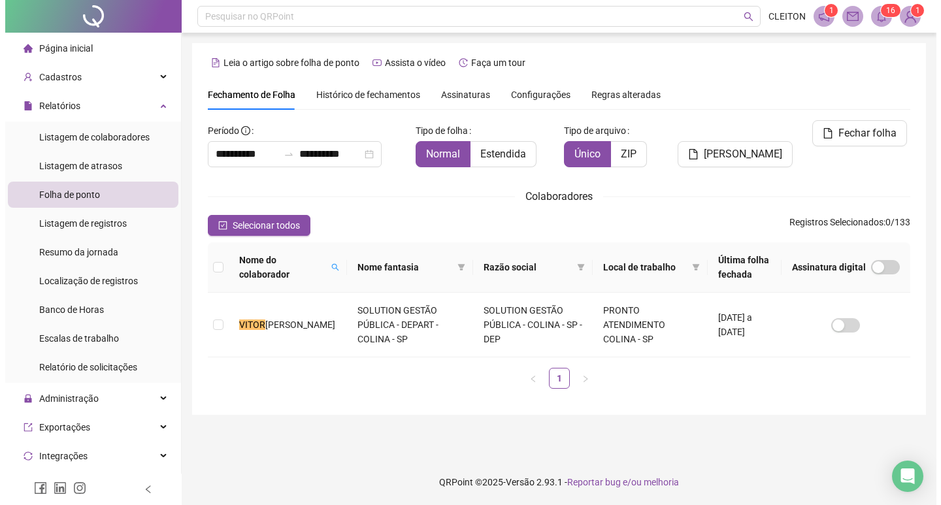
scroll to position [0, 0]
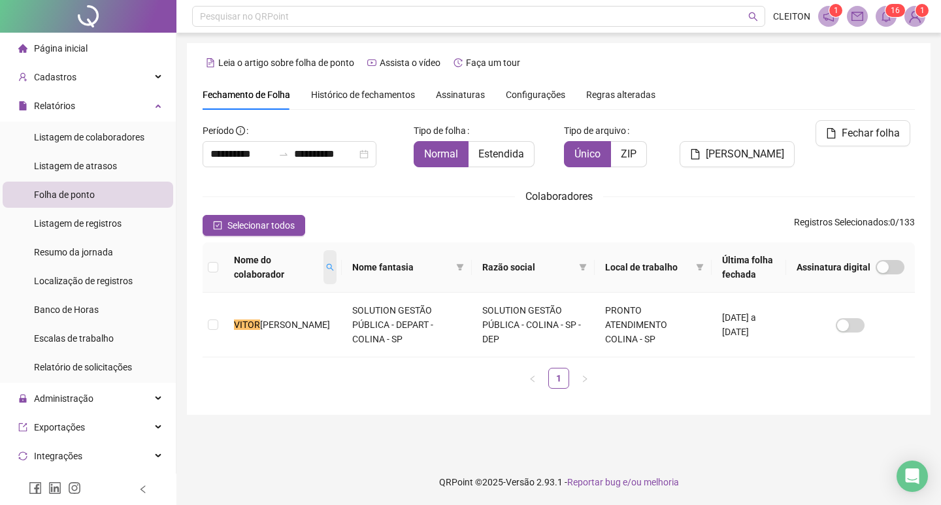
click at [326, 271] on icon "search" at bounding box center [330, 267] width 8 height 8
click at [222, 304] on input "*****" at bounding box center [255, 297] width 123 height 21
type input "******"
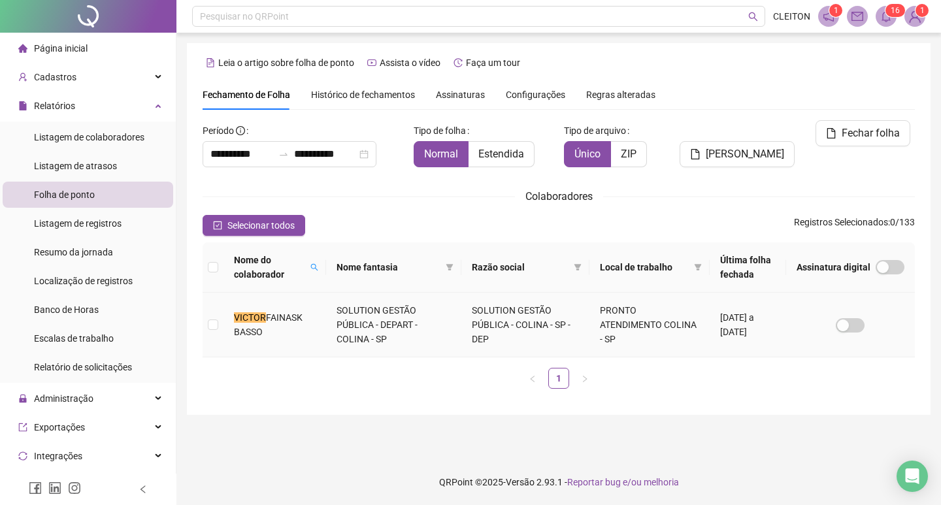
click at [222, 331] on td at bounding box center [213, 325] width 21 height 65
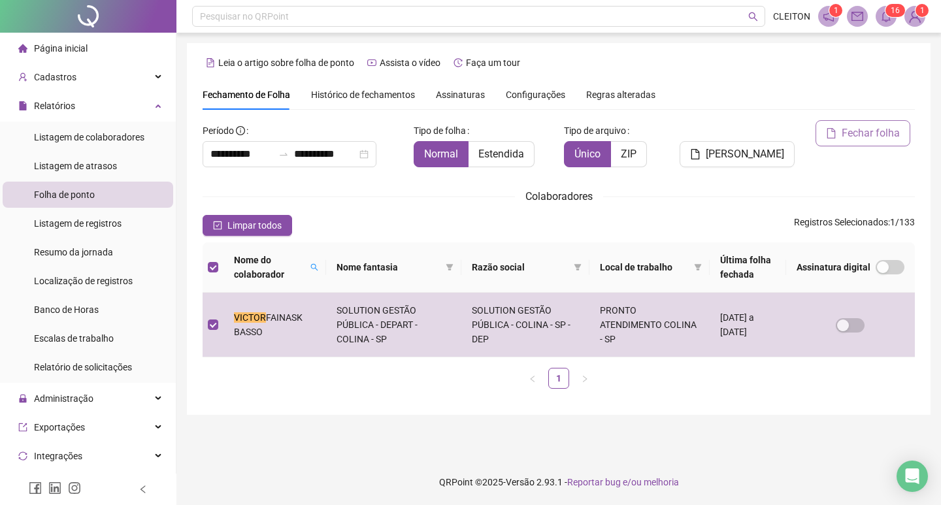
click at [864, 126] on span "Fechar folha" at bounding box center [871, 134] width 58 height 16
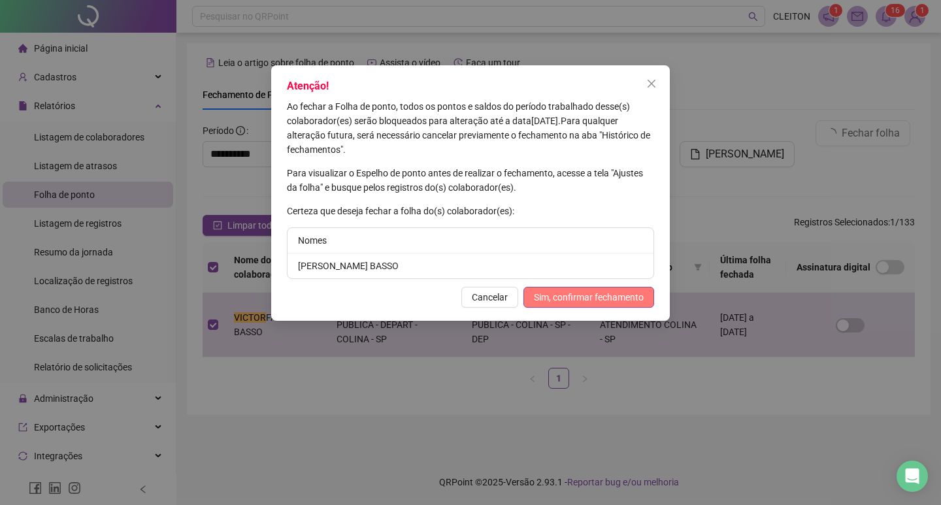
click at [595, 295] on span "Sim, confirmar fechamento" at bounding box center [589, 297] width 110 height 14
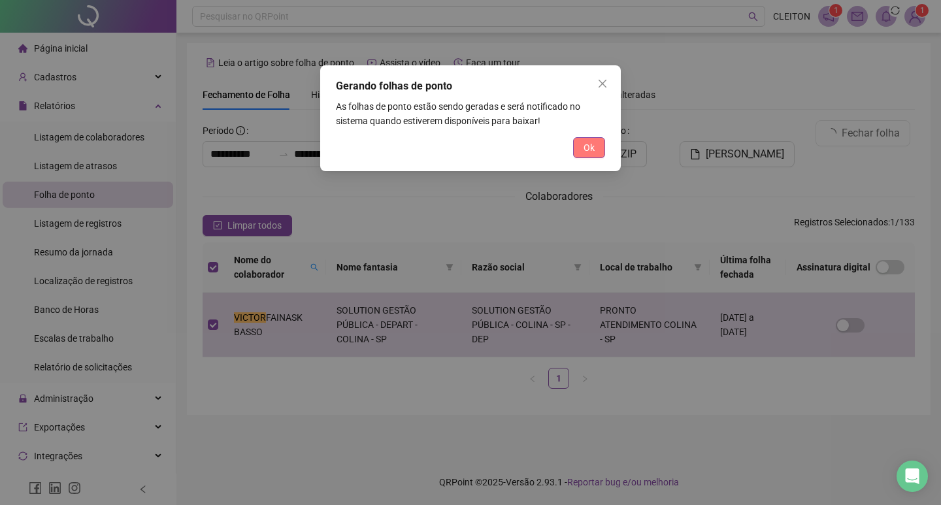
click at [594, 150] on span "Ok" at bounding box center [589, 148] width 11 height 14
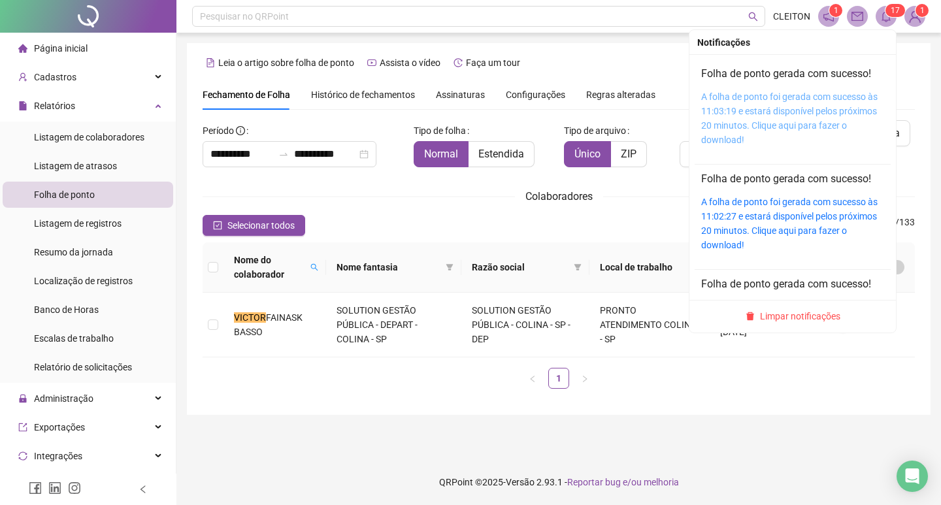
click at [744, 112] on link "A folha de ponto foi gerada com sucesso às 11:03:19 e estará disponível pelos p…" at bounding box center [790, 119] width 177 height 54
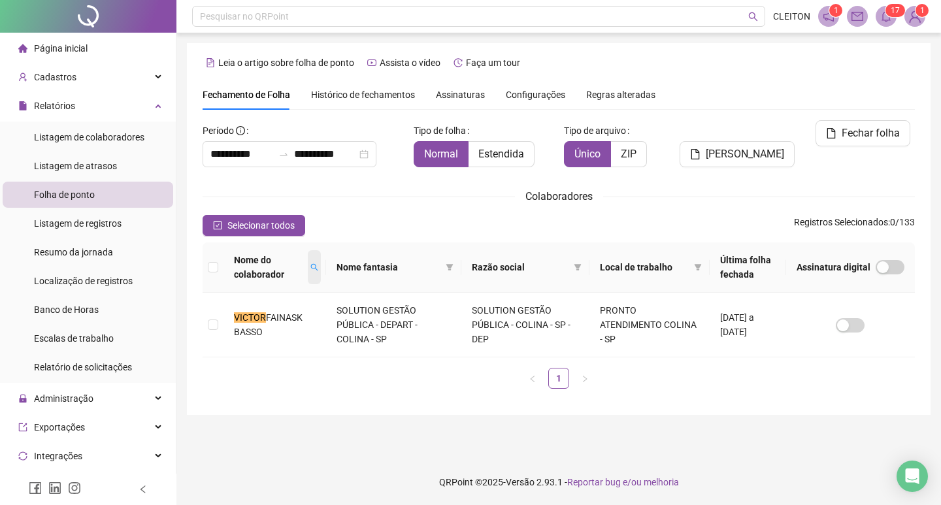
click at [311, 265] on icon "search" at bounding box center [315, 267] width 8 height 8
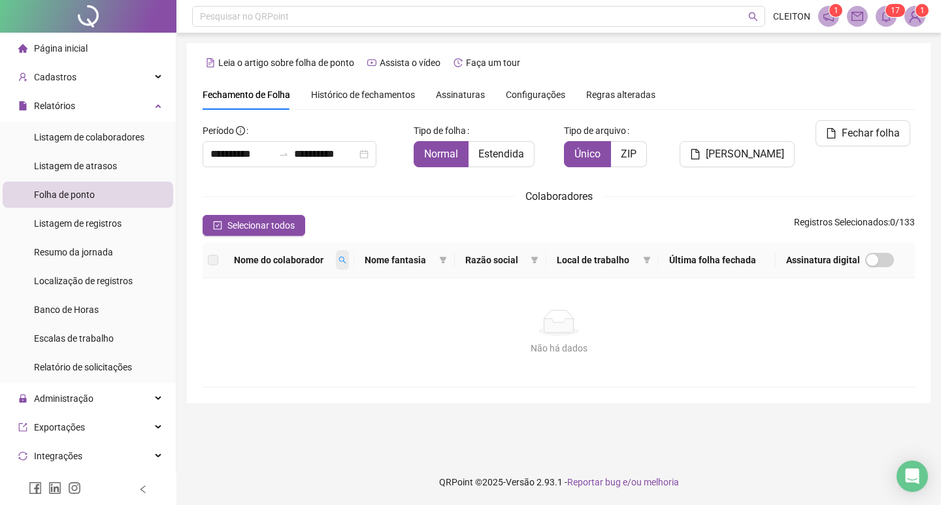
click at [347, 258] on icon "search" at bounding box center [343, 260] width 8 height 8
click at [322, 275] on input "**********" at bounding box center [291, 283] width 123 height 21
click at [291, 277] on input "**********" at bounding box center [291, 283] width 123 height 21
click at [345, 255] on span at bounding box center [342, 260] width 13 height 20
click at [256, 282] on input "**********" at bounding box center [291, 283] width 123 height 21
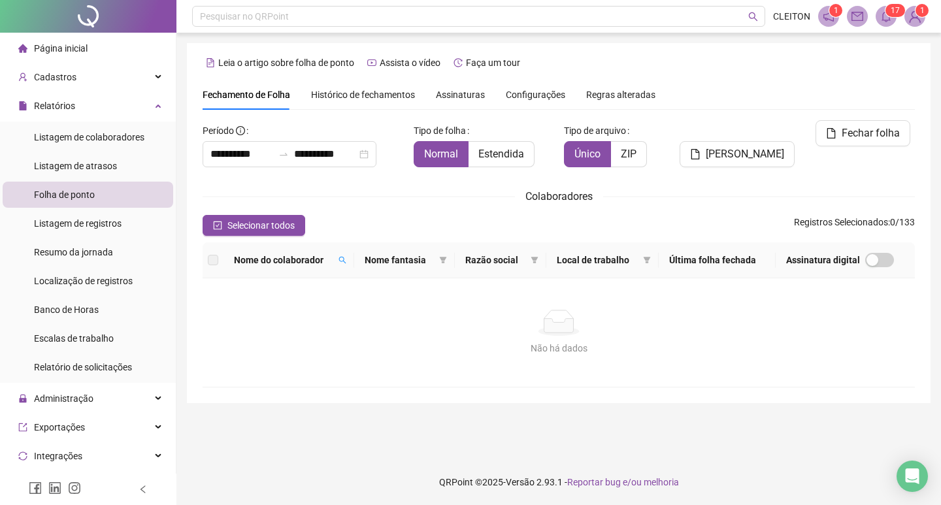
click at [339, 257] on div "Nome do colaborador" at bounding box center [289, 260] width 110 height 14
click at [353, 261] on th "Nome do colaborador" at bounding box center [289, 261] width 131 height 36
click at [343, 261] on span at bounding box center [342, 260] width 13 height 20
click at [322, 279] on input "**********" at bounding box center [291, 283] width 123 height 21
click at [335, 280] on input "**********" at bounding box center [291, 283] width 123 height 21
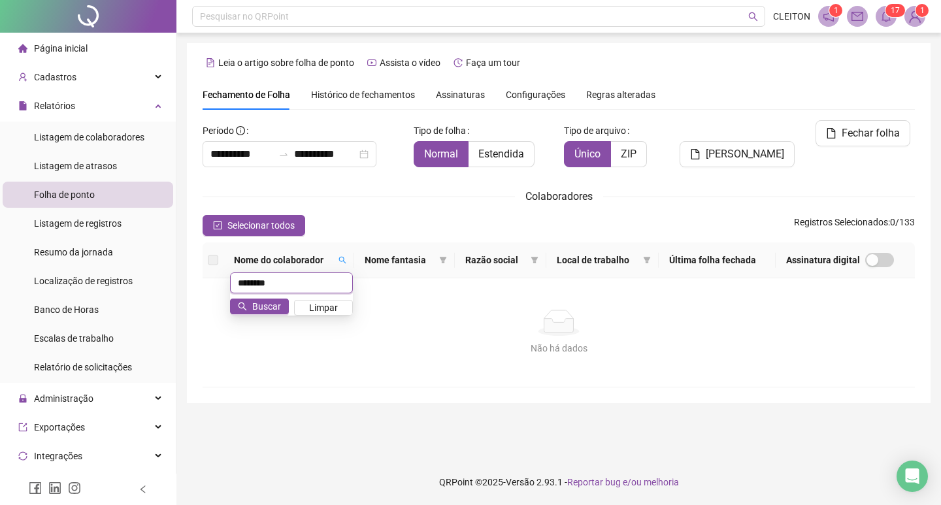
type input "*******"
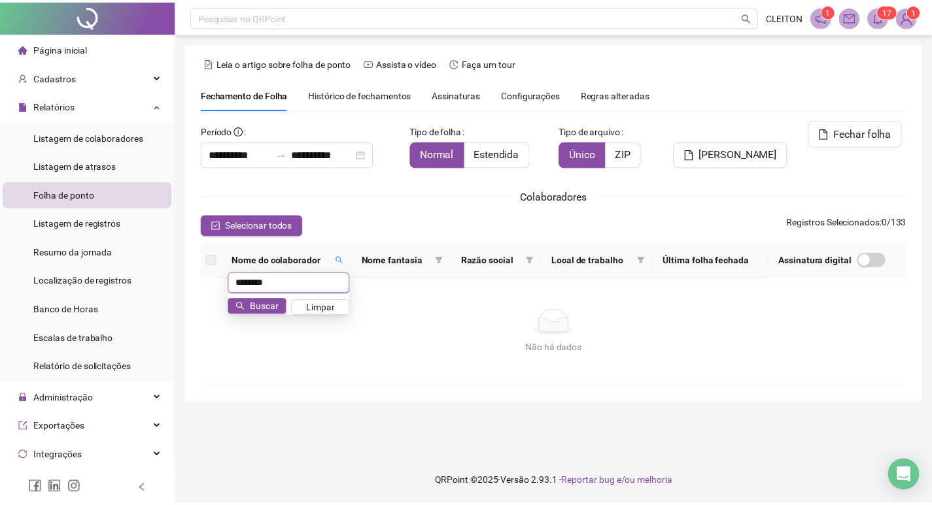
scroll to position [15, 0]
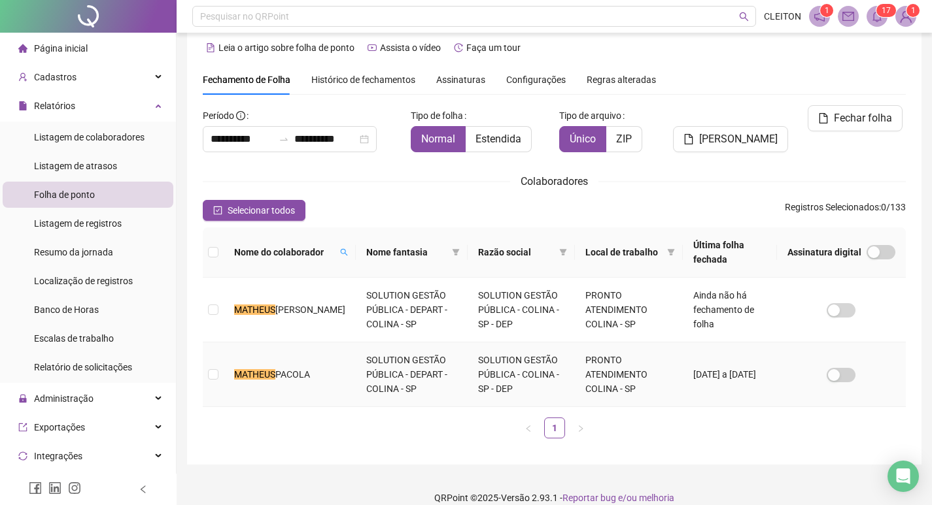
click at [222, 383] on td at bounding box center [213, 375] width 21 height 65
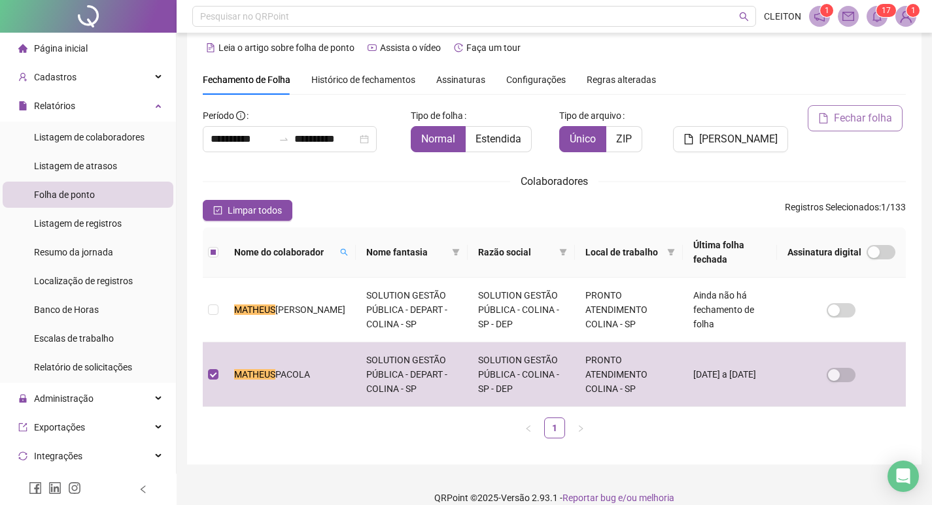
click at [860, 112] on span "Fechar folha" at bounding box center [863, 118] width 58 height 16
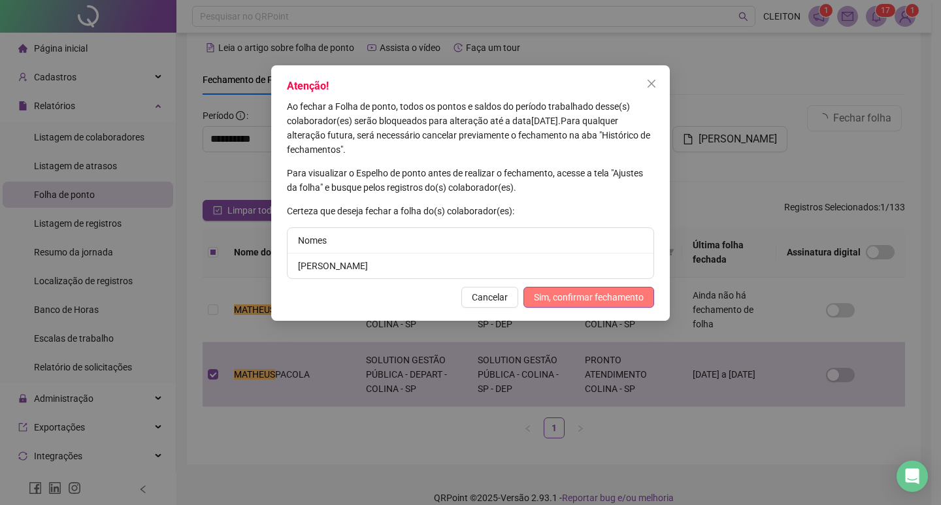
click at [621, 298] on span "Sim, confirmar fechamento" at bounding box center [589, 297] width 110 height 14
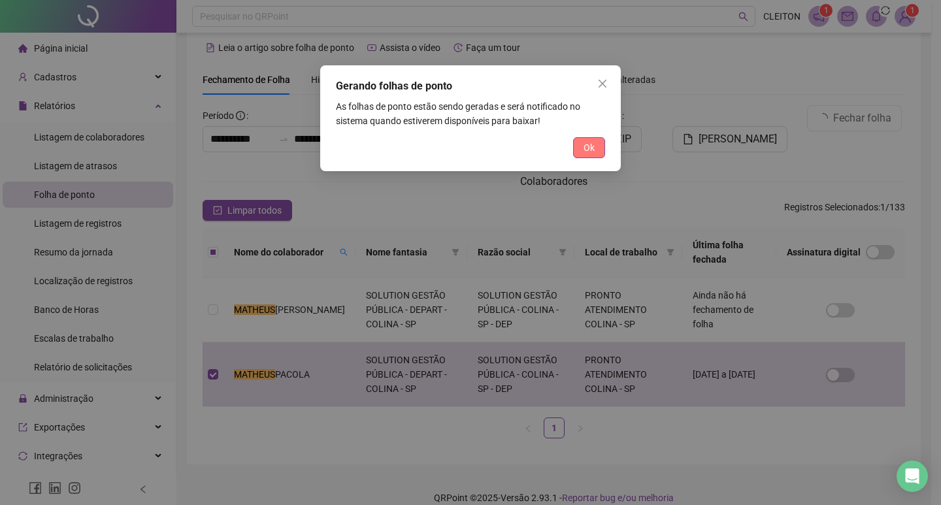
click at [587, 147] on span "Ok" at bounding box center [589, 148] width 11 height 14
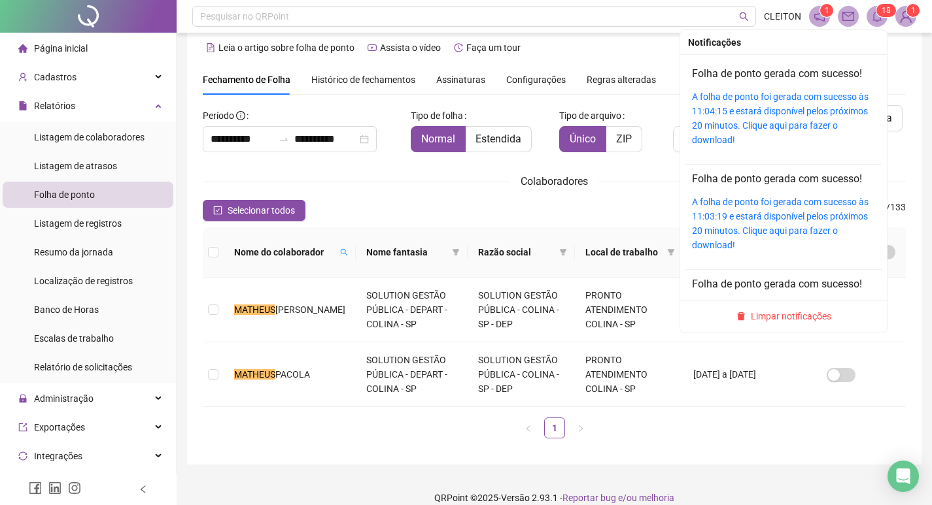
click at [702, 118] on div "A folha de ponto foi gerada com sucesso às 11:04:15 e estará disponível pelos p…" at bounding box center [783, 119] width 183 height 58
click at [783, 101] on link "A folha de ponto foi gerada com sucesso às 11:04:15 e estará disponível pelos p…" at bounding box center [780, 119] width 177 height 54
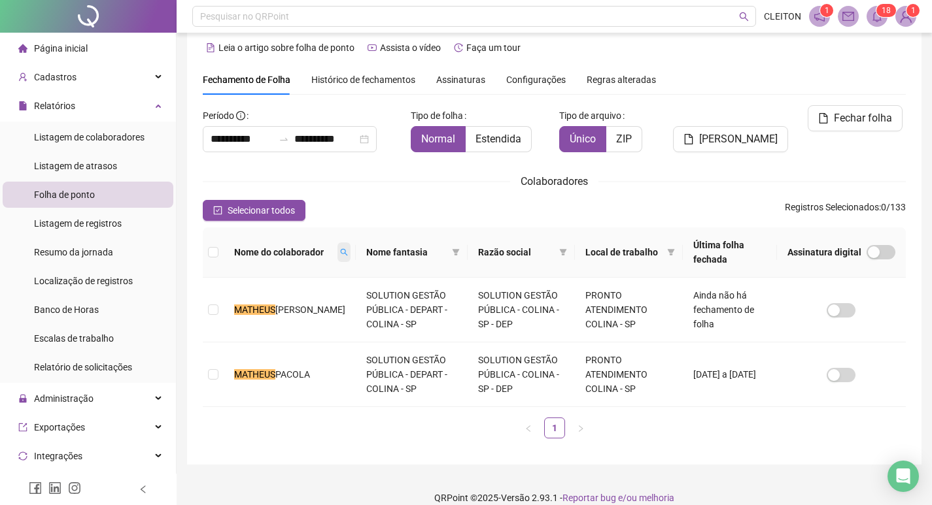
click at [340, 252] on icon "search" at bounding box center [344, 252] width 8 height 8
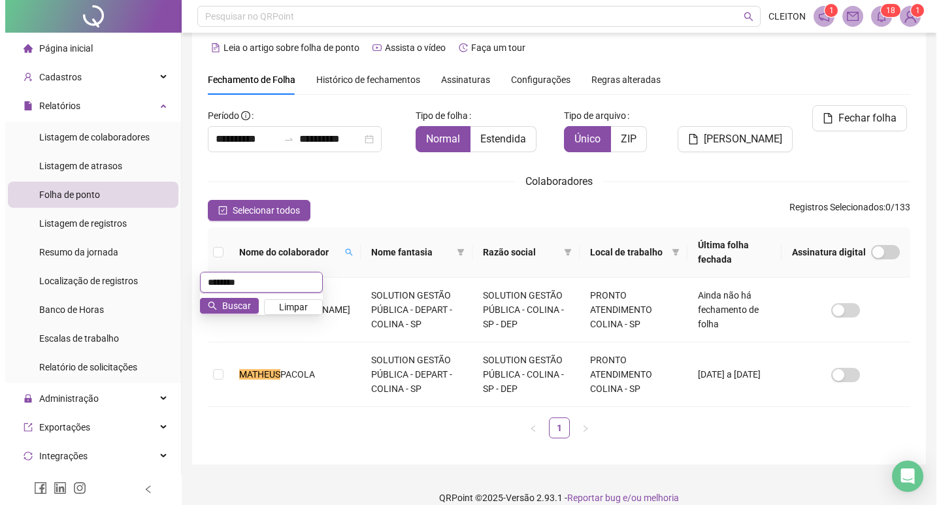
scroll to position [0, 0]
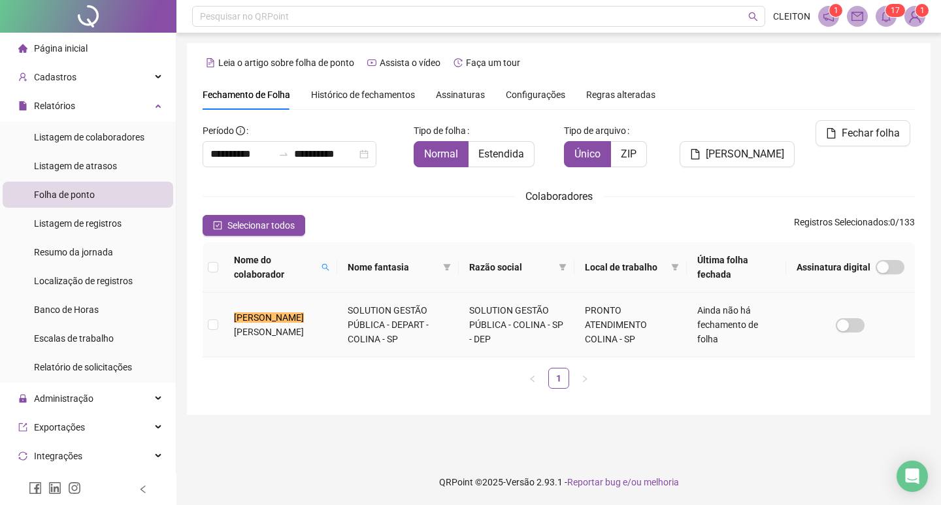
click at [204, 329] on td at bounding box center [213, 325] width 21 height 65
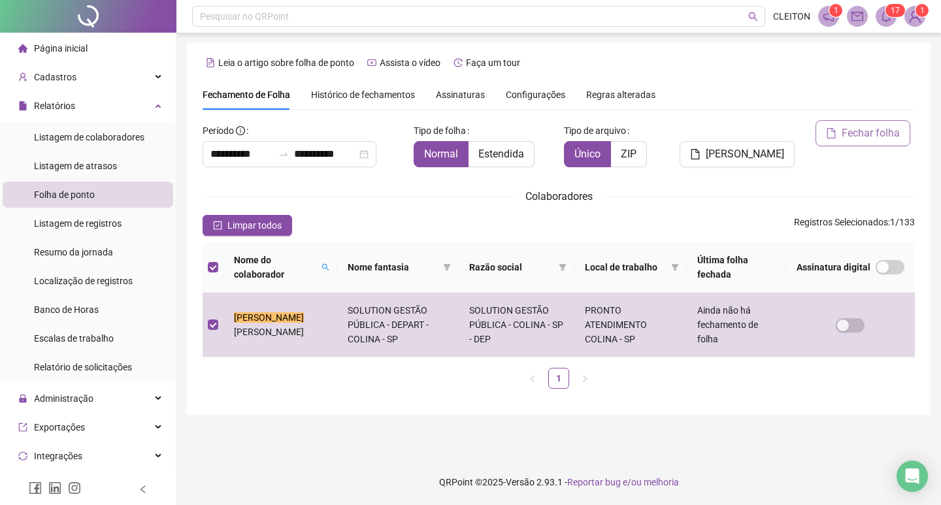
click at [853, 141] on span "Fechar folha" at bounding box center [871, 134] width 58 height 16
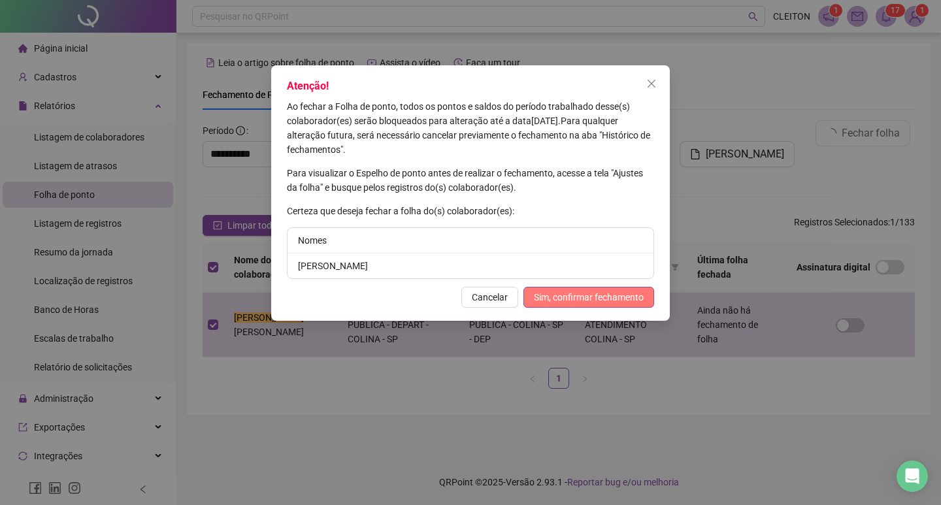
drag, startPoint x: 560, startPoint y: 279, endPoint x: 576, endPoint y: 287, distance: 17.5
click at [562, 279] on div "Atenção! Ao fechar a Folha de ponto, todos os pontos e saldos do período trabal…" at bounding box center [470, 193] width 399 height 256
drag, startPoint x: 578, startPoint y: 288, endPoint x: 589, endPoint y: 288, distance: 11.1
click at [579, 288] on button "Sim, confirmar fechamento" at bounding box center [589, 297] width 131 height 21
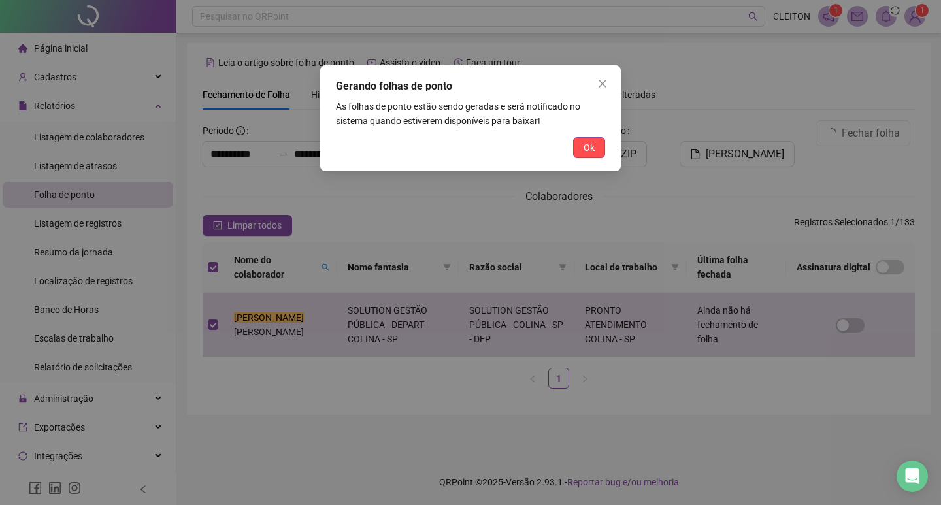
drag, startPoint x: 586, startPoint y: 156, endPoint x: 593, endPoint y: 153, distance: 7.3
click at [586, 156] on button "Ok" at bounding box center [589, 147] width 32 height 21
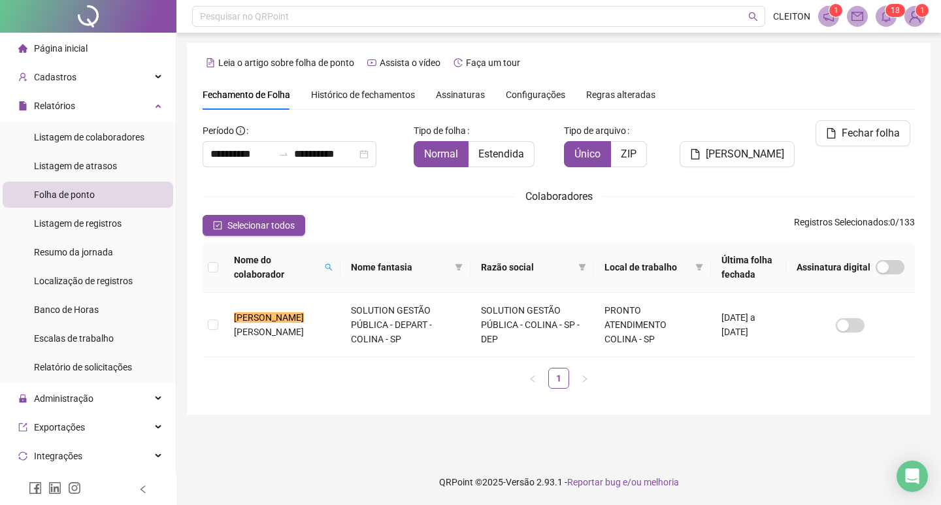
click at [889, 25] on span at bounding box center [886, 16] width 21 height 21
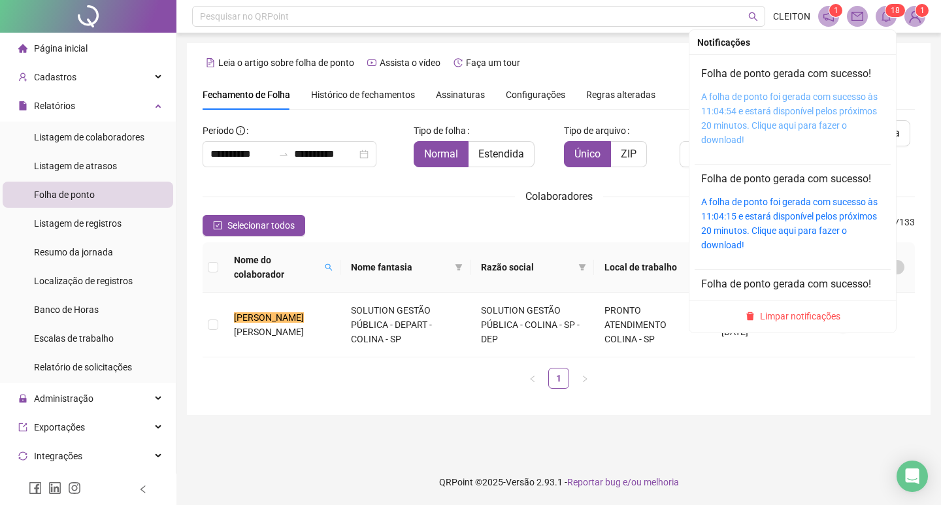
click at [745, 108] on link "A folha de ponto foi gerada com sucesso às 11:04:54 e estará disponível pelos p…" at bounding box center [790, 119] width 177 height 54
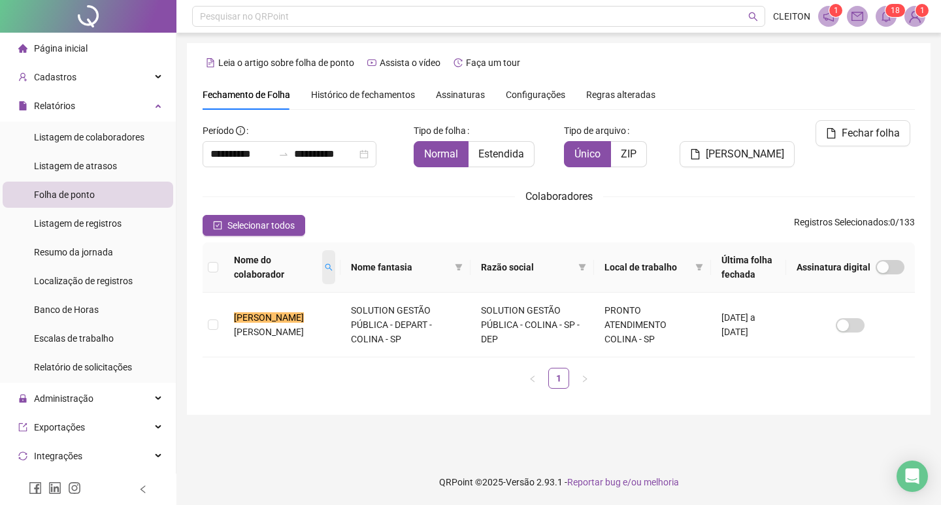
click at [322, 263] on span at bounding box center [328, 267] width 13 height 34
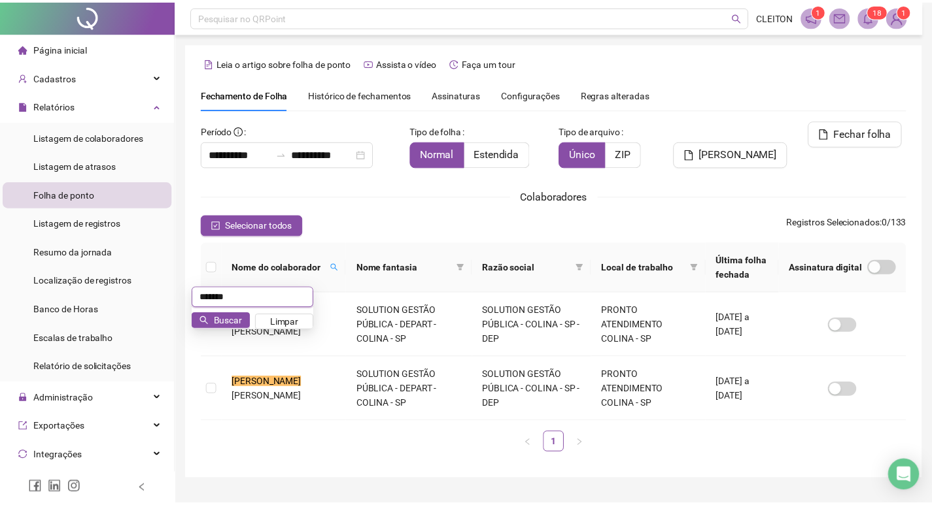
scroll to position [15, 0]
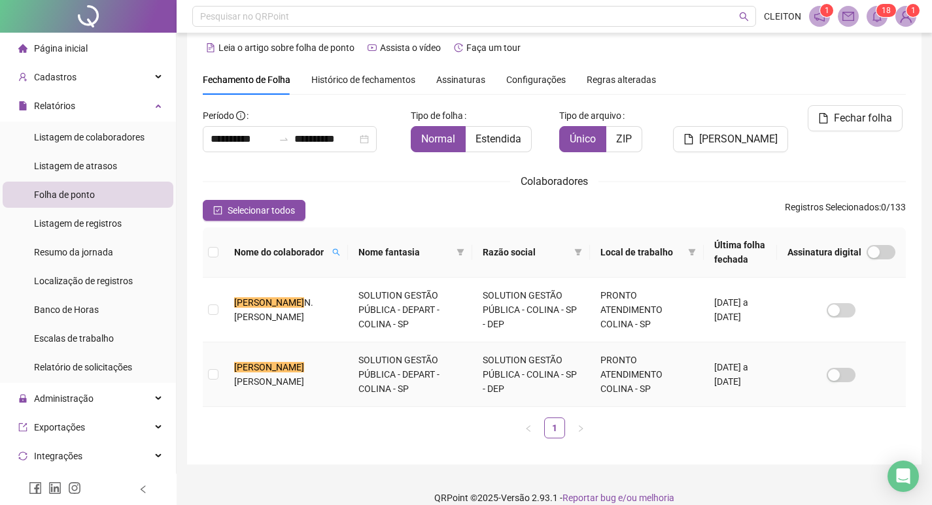
click at [205, 377] on td at bounding box center [213, 375] width 21 height 65
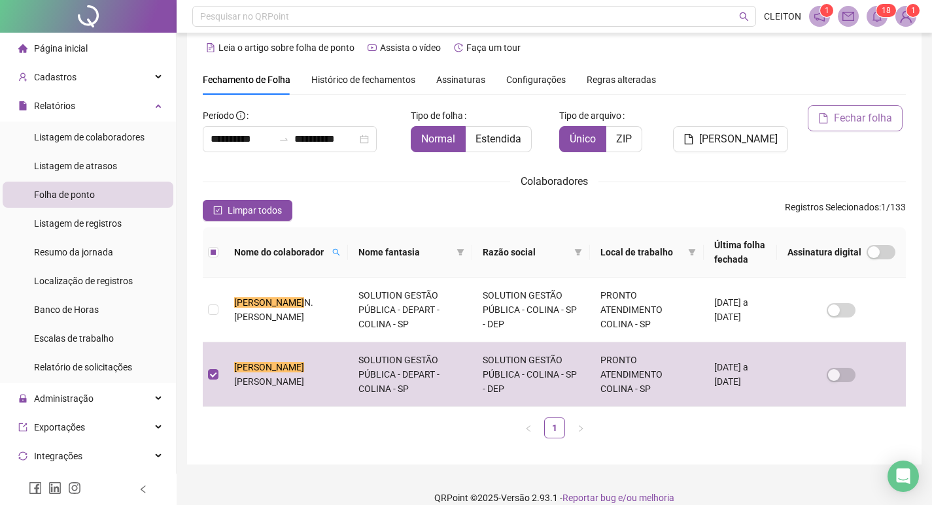
click at [817, 129] on button "Fechar folha" at bounding box center [854, 118] width 95 height 26
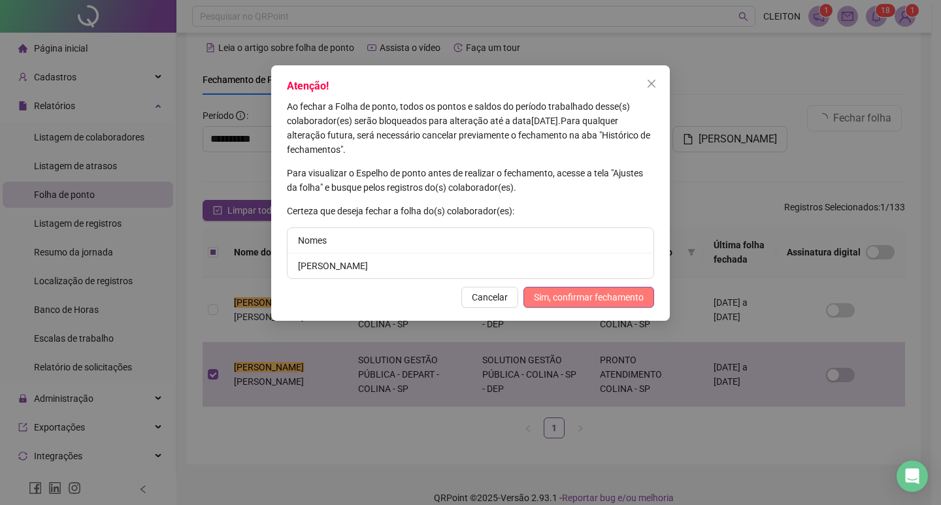
click at [601, 302] on span "Sim, confirmar fechamento" at bounding box center [589, 297] width 110 height 14
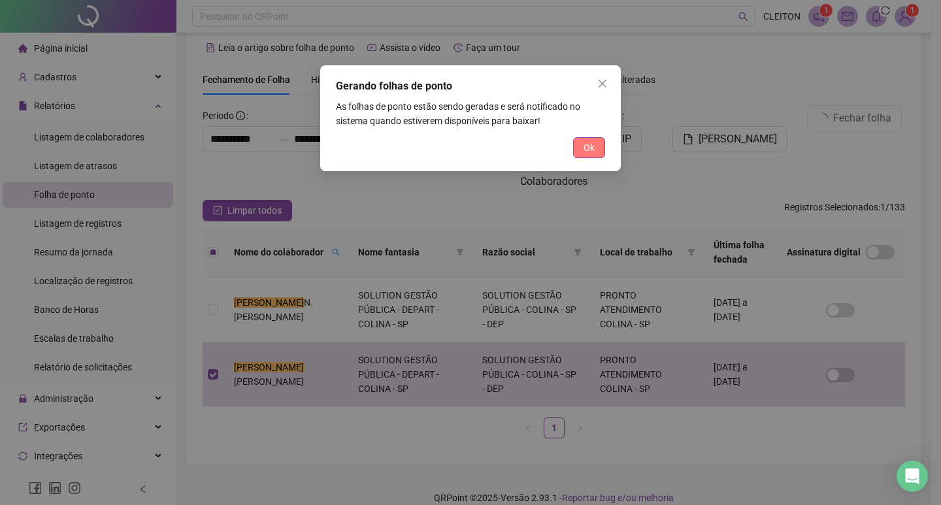
click at [584, 150] on span "Ok" at bounding box center [589, 148] width 11 height 14
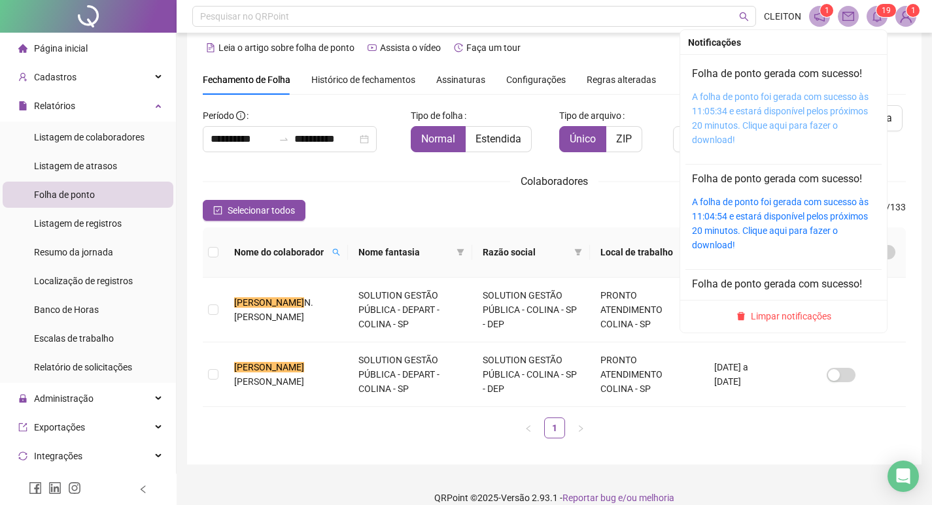
click at [711, 110] on link "A folha de ponto foi gerada com sucesso às 11:05:34 e estará disponível pelos p…" at bounding box center [780, 119] width 177 height 54
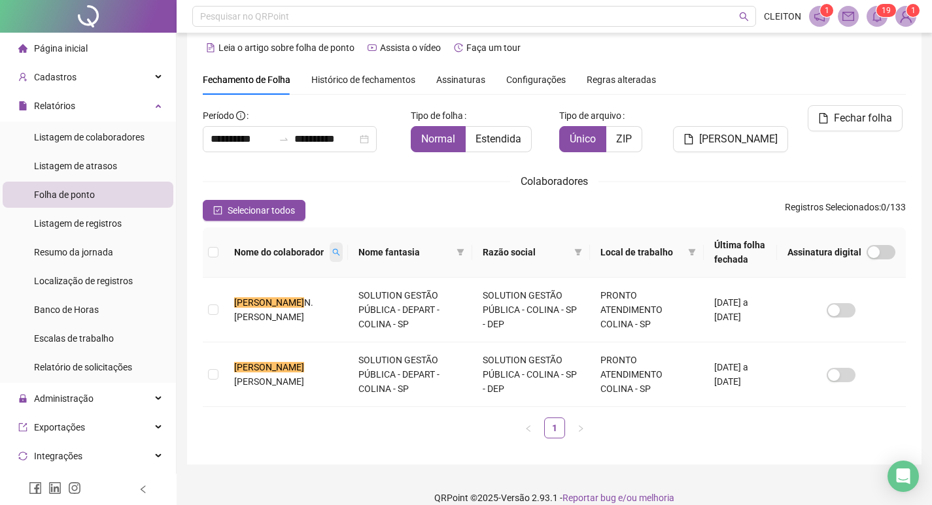
click at [332, 252] on icon "search" at bounding box center [336, 252] width 8 height 8
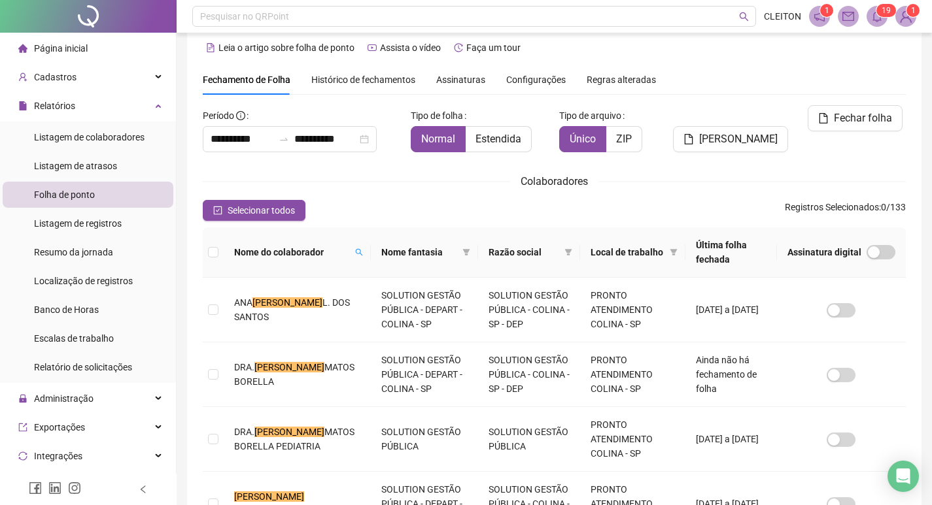
click at [371, 251] on th "Nome fantasia" at bounding box center [424, 253] width 107 height 50
click at [352, 243] on span at bounding box center [358, 253] width 13 height 20
click at [296, 277] on input "*****" at bounding box center [272, 282] width 123 height 21
click at [294, 280] on input "*****" at bounding box center [272, 282] width 123 height 21
type input "**********"
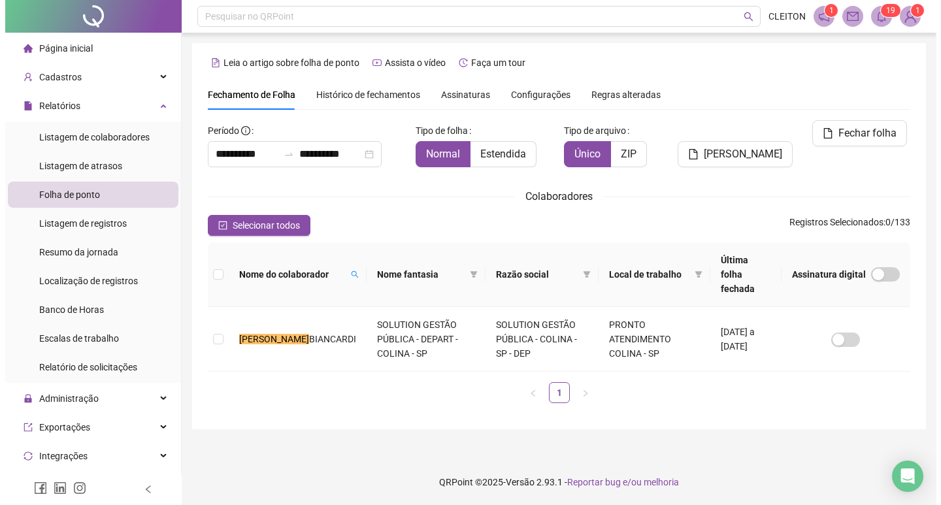
scroll to position [0, 0]
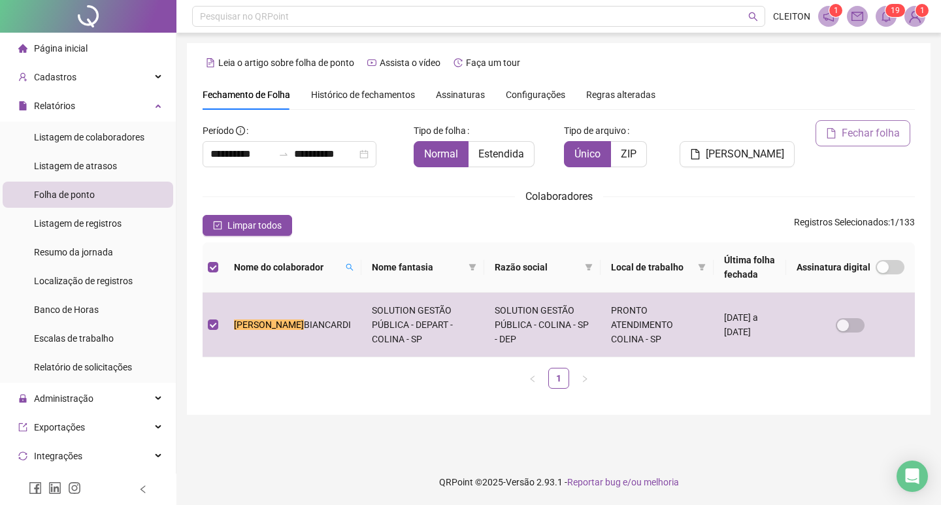
click at [833, 137] on icon "file" at bounding box center [831, 133] width 10 height 10
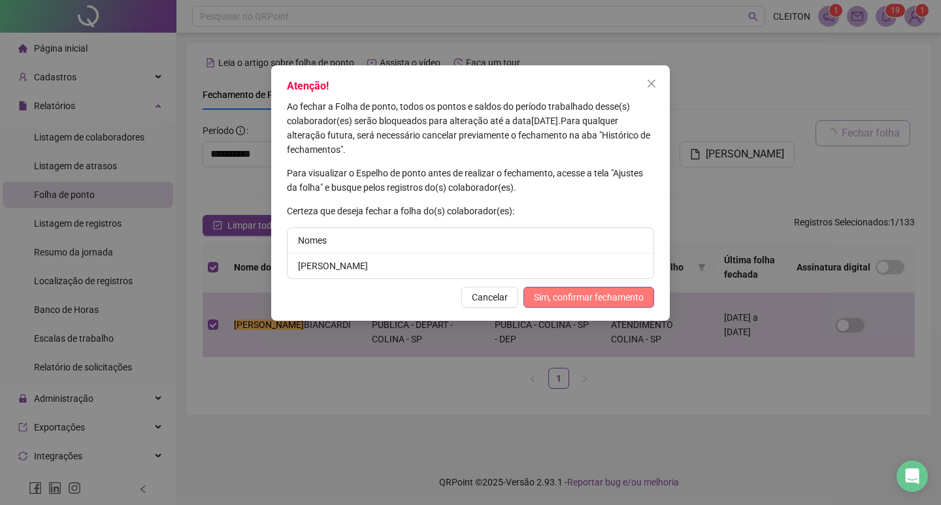
click at [628, 299] on span "Sim, confirmar fechamento" at bounding box center [589, 297] width 110 height 14
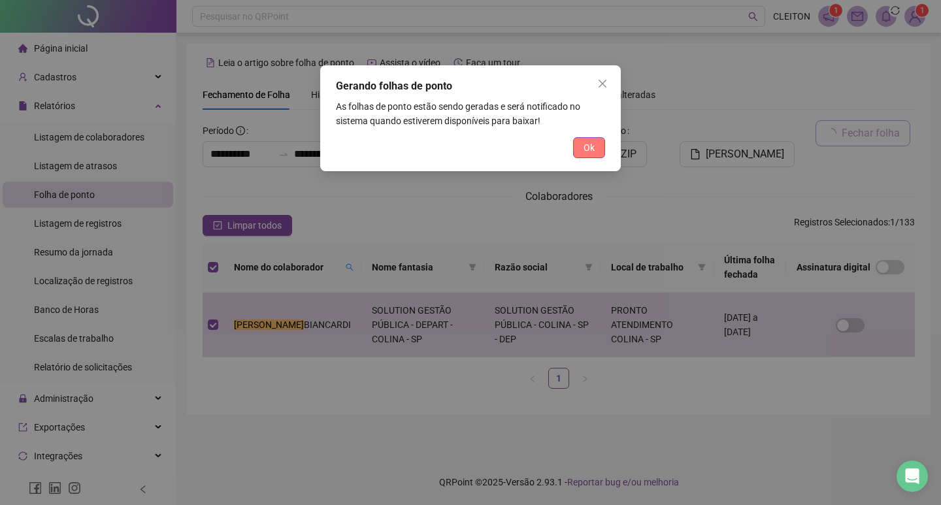
click at [585, 153] on span "Ok" at bounding box center [589, 148] width 11 height 14
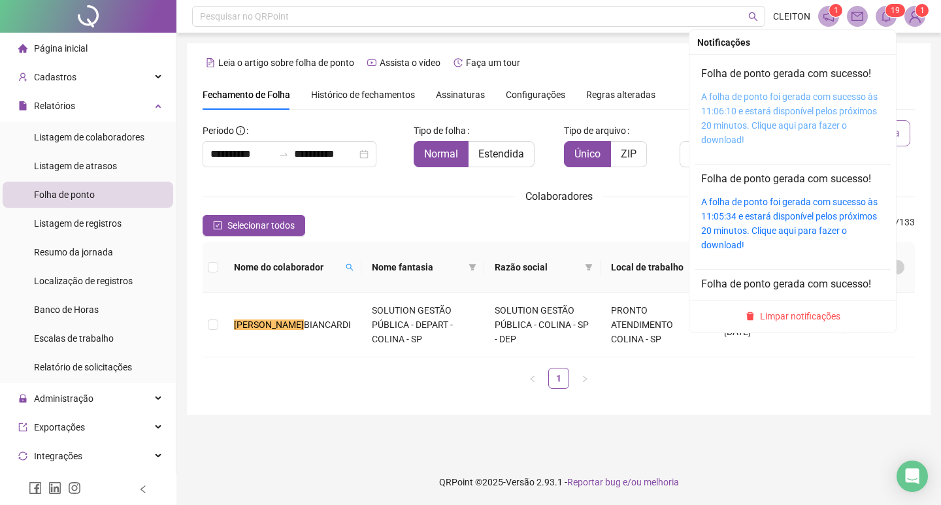
click at [771, 105] on link "A folha de ponto foi gerada com sucesso às 11:06:10 e estará disponível pelos p…" at bounding box center [790, 119] width 177 height 54
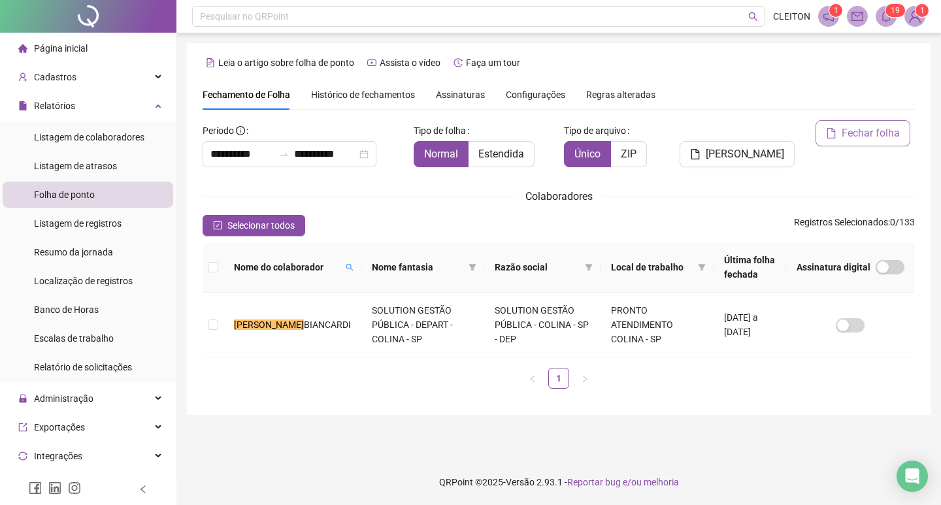
click at [303, 269] on div "Nome do colaborador" at bounding box center [292, 267] width 117 height 14
click at [346, 265] on icon "search" at bounding box center [350, 267] width 8 height 8
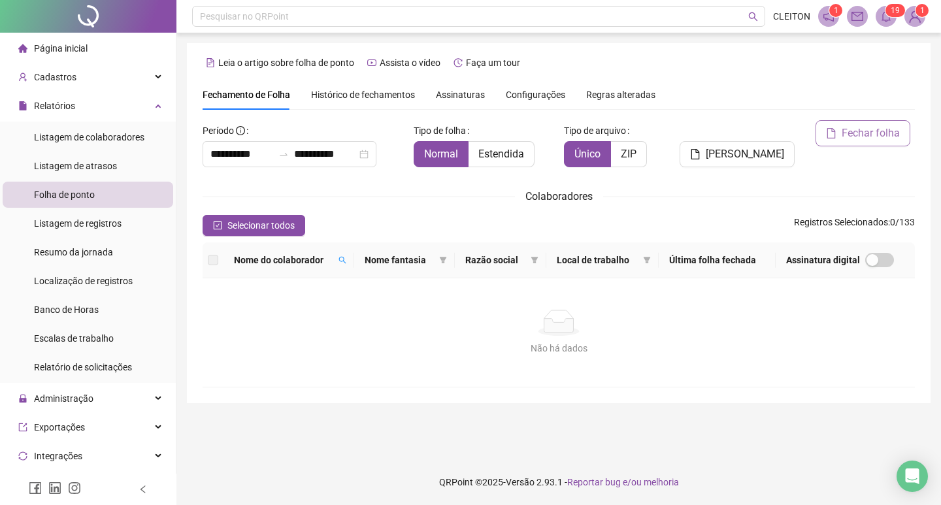
click at [365, 249] on th "Nome fantasia" at bounding box center [404, 261] width 101 height 36
click at [344, 254] on span at bounding box center [342, 260] width 13 height 20
click at [309, 286] on input "******" at bounding box center [291, 283] width 123 height 21
type input "******"
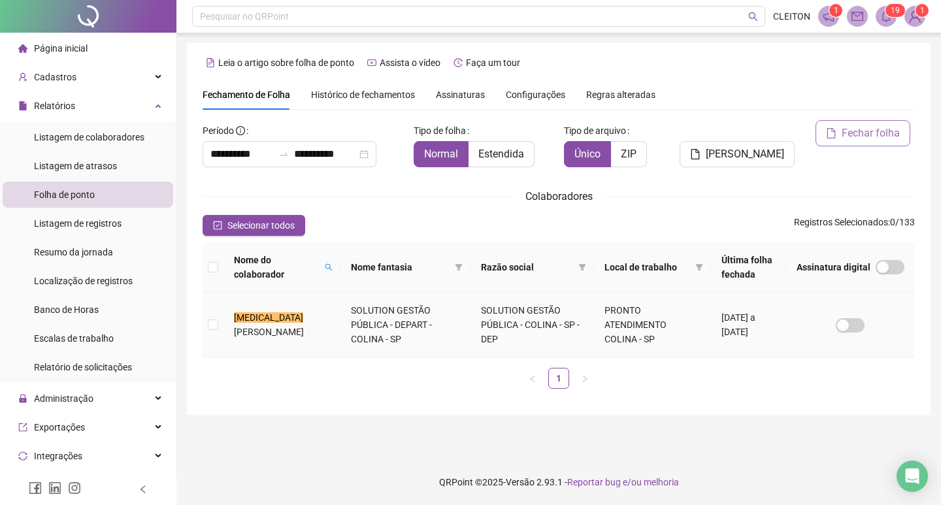
click at [220, 320] on td at bounding box center [213, 325] width 21 height 65
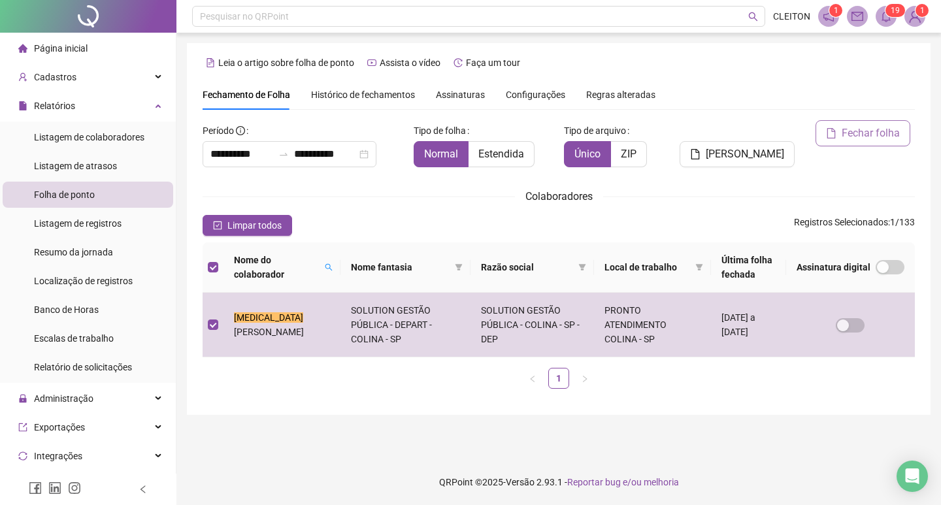
click at [841, 129] on button "Fechar folha" at bounding box center [863, 133] width 95 height 26
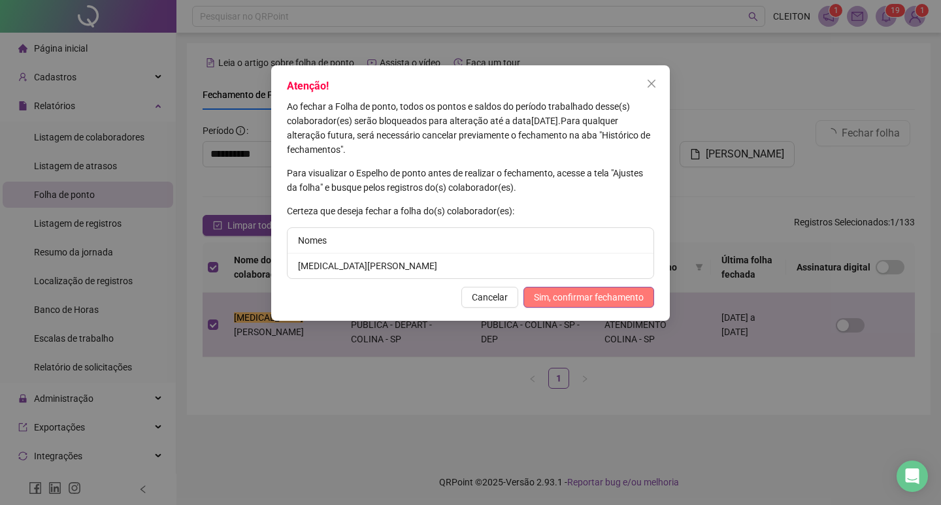
click at [620, 302] on span "Sim, confirmar fechamento" at bounding box center [589, 297] width 110 height 14
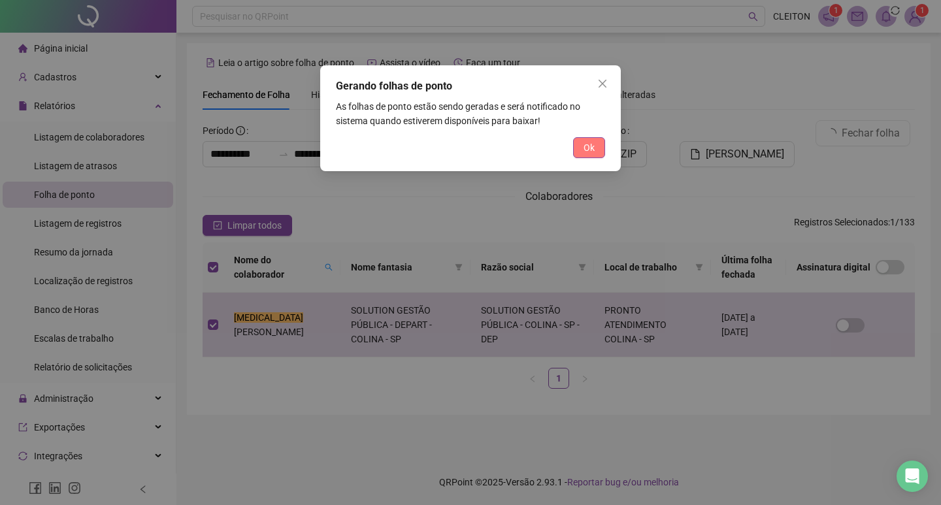
click at [596, 151] on button "Ok" at bounding box center [589, 147] width 32 height 21
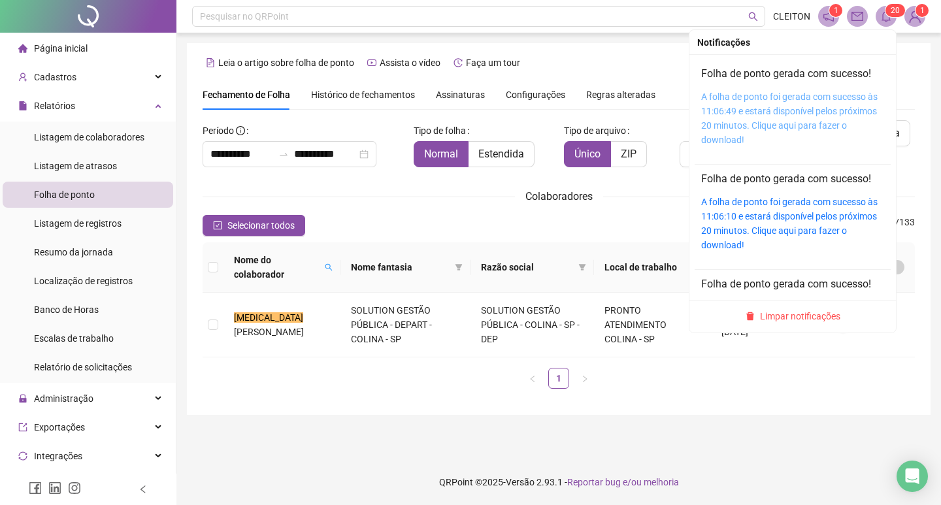
click at [760, 99] on link "A folha de ponto foi gerada com sucesso às 11:06:49 e estará disponível pelos p…" at bounding box center [790, 119] width 177 height 54
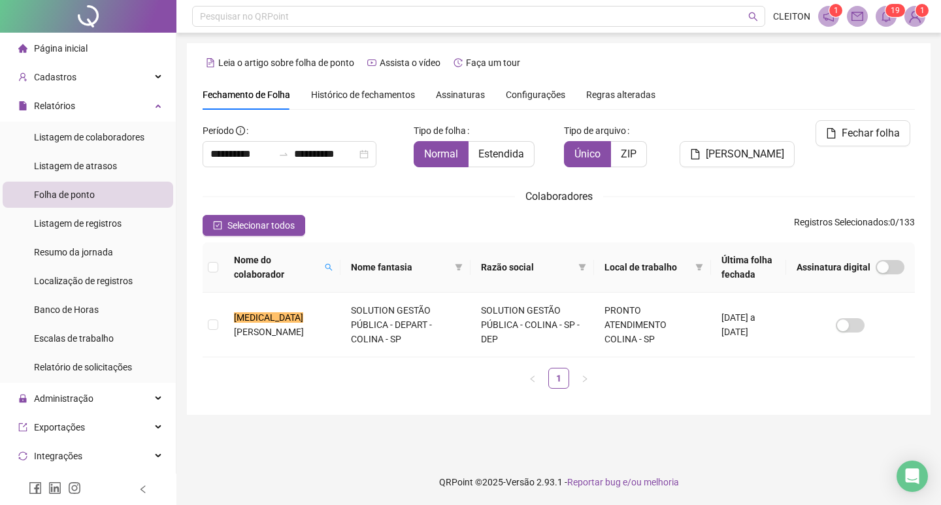
click at [312, 263] on div "Nome do colaborador" at bounding box center [282, 267] width 96 height 29
click at [327, 262] on th "Nome do colaborador" at bounding box center [282, 268] width 117 height 50
click at [322, 263] on span at bounding box center [328, 267] width 13 height 34
type input "*"
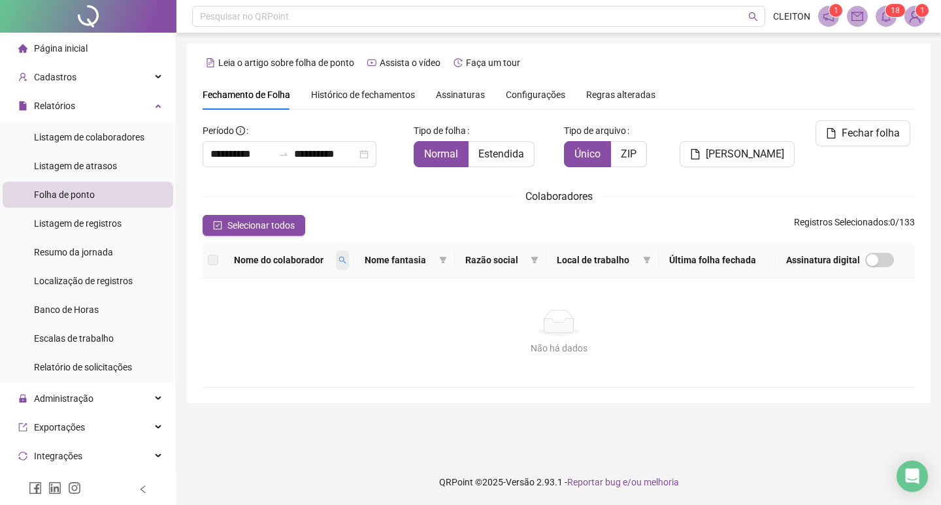
click at [348, 256] on span at bounding box center [342, 260] width 13 height 20
click at [251, 286] on input "**********" at bounding box center [291, 283] width 123 height 21
click at [256, 286] on input "**********" at bounding box center [291, 283] width 123 height 21
click at [358, 263] on th "Nome fantasia" at bounding box center [404, 261] width 101 height 36
click at [340, 265] on span at bounding box center [342, 260] width 13 height 20
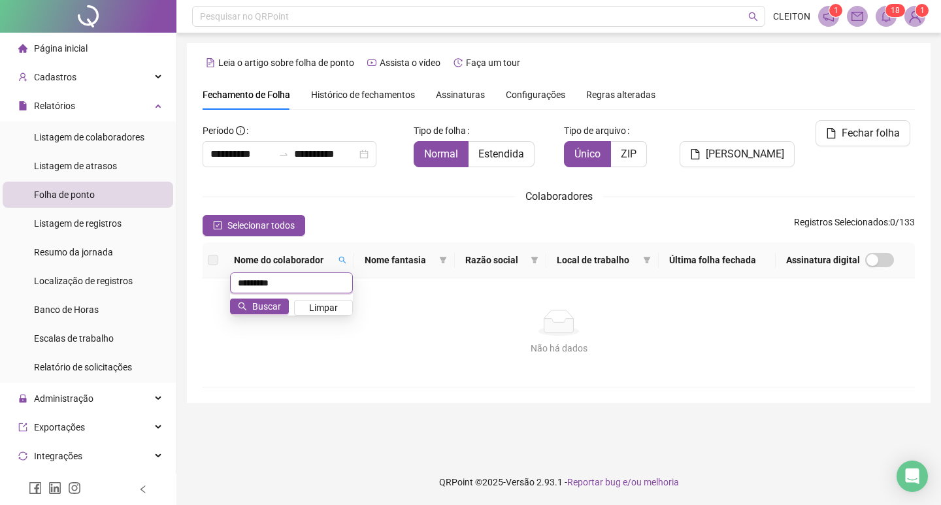
click at [289, 281] on input "*********" at bounding box center [291, 283] width 123 height 21
type input "********"
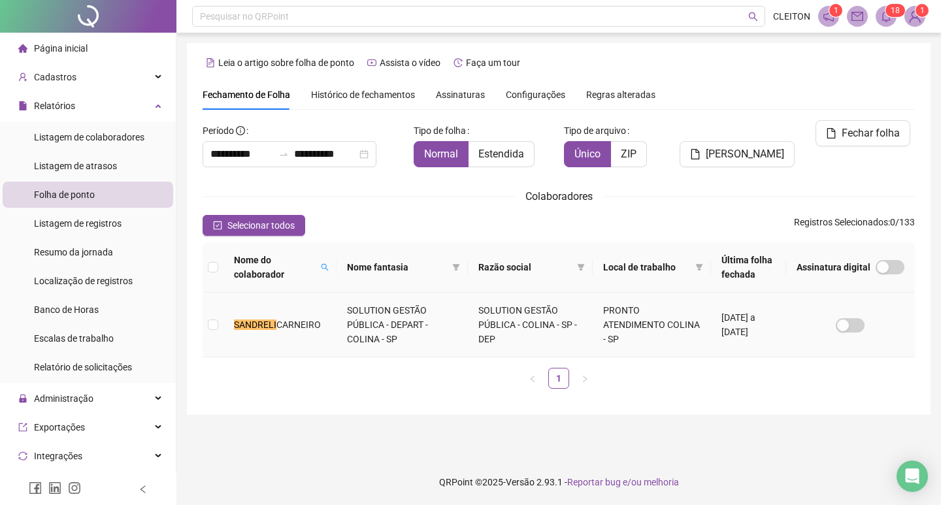
click at [228, 322] on td "SANDRELI CARNEIRO" at bounding box center [280, 325] width 113 height 65
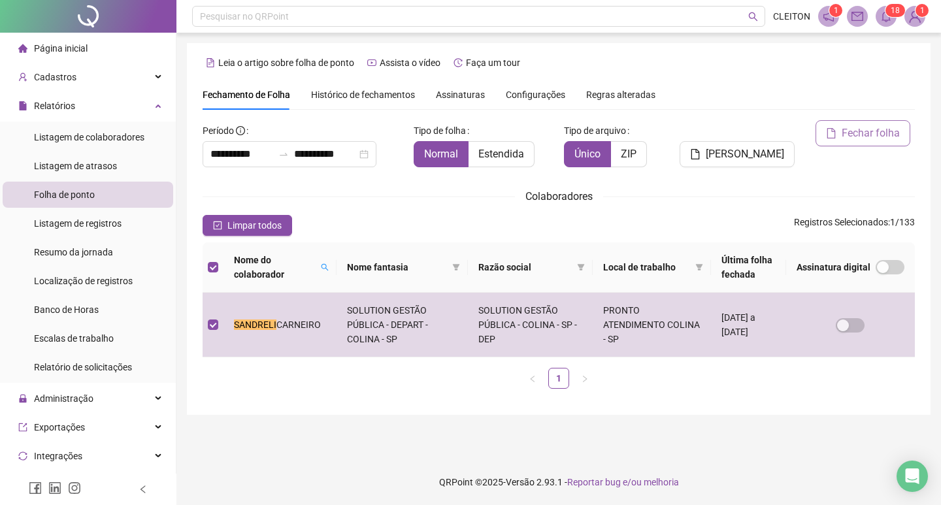
click at [875, 135] on span "Fechar folha" at bounding box center [871, 134] width 58 height 16
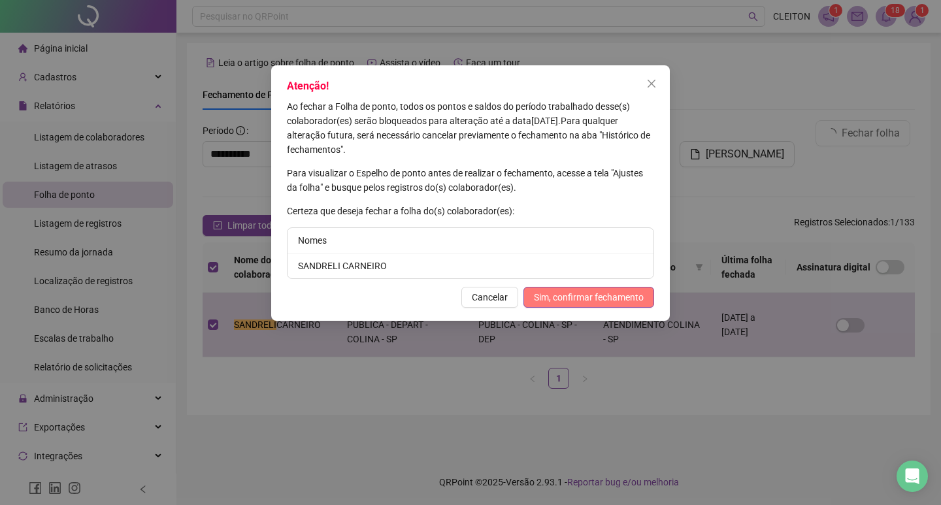
click at [637, 291] on span "Sim, confirmar fechamento" at bounding box center [589, 297] width 110 height 14
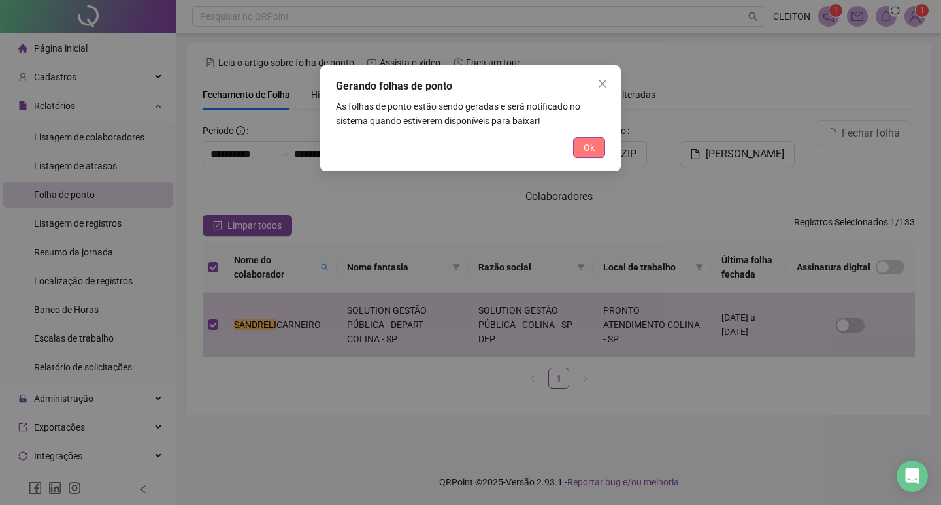
click at [583, 152] on button "Ok" at bounding box center [589, 147] width 32 height 21
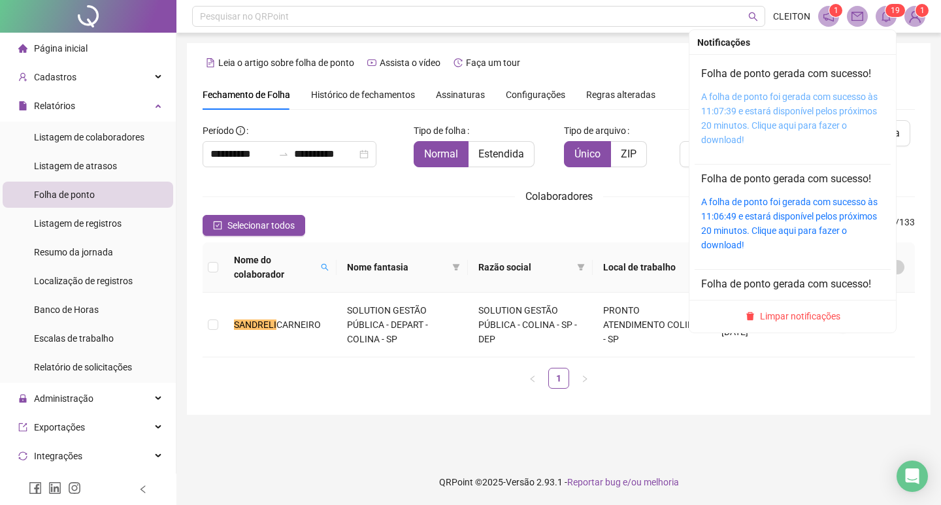
click at [779, 113] on link "A folha de ponto foi gerada com sucesso às 11:07:39 e estará disponível pelos p…" at bounding box center [790, 119] width 177 height 54
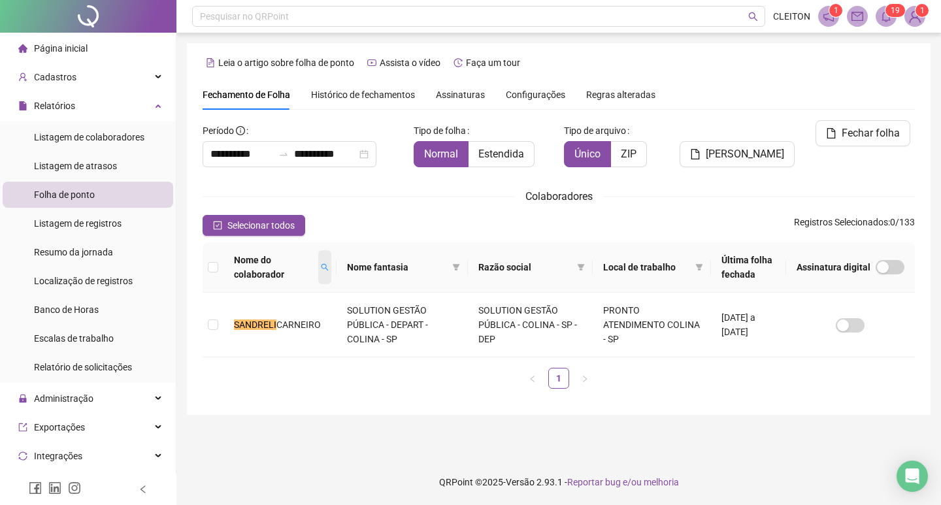
click at [318, 265] on span at bounding box center [324, 267] width 13 height 34
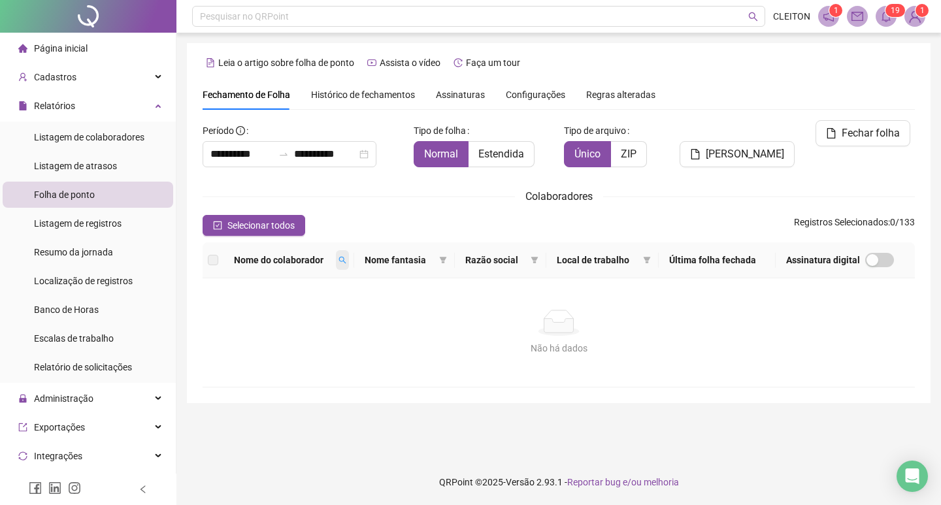
click at [341, 262] on span at bounding box center [342, 260] width 13 height 20
click at [269, 280] on input "******" at bounding box center [291, 283] width 123 height 21
type input "*******"
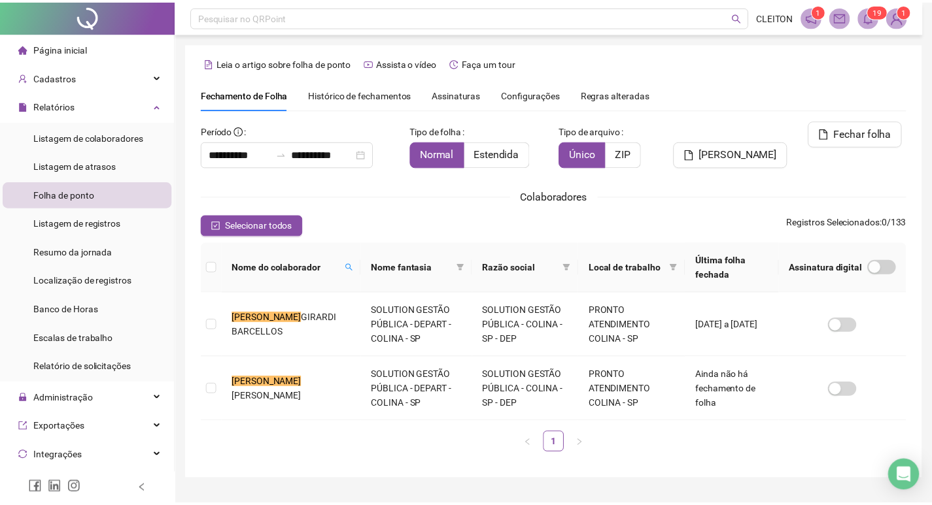
scroll to position [15, 0]
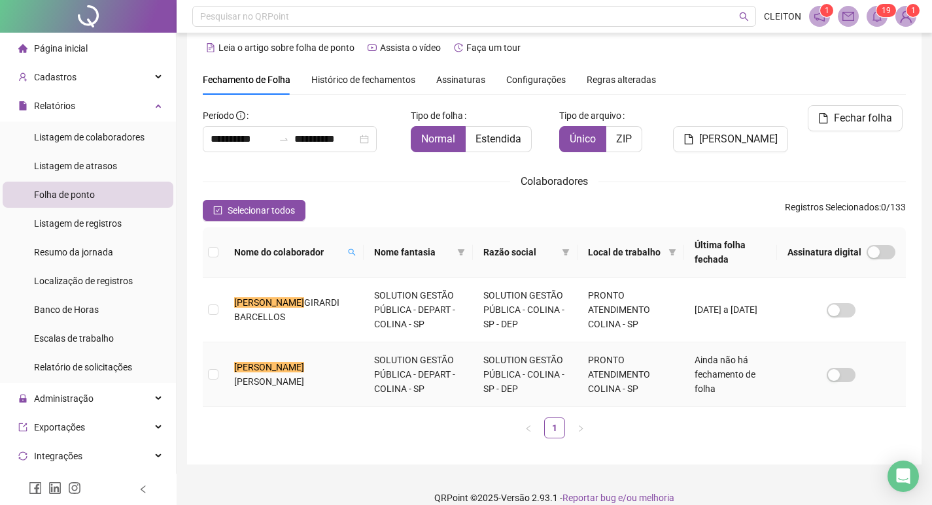
click at [226, 382] on td "BEATRIZ MOREIRA ALVES" at bounding box center [294, 375] width 140 height 65
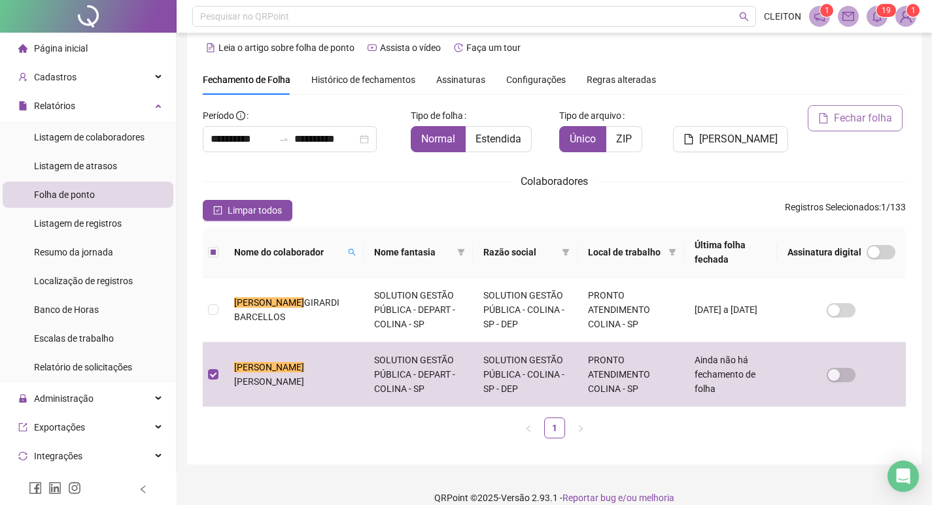
click at [849, 124] on span "Fechar folha" at bounding box center [863, 118] width 58 height 16
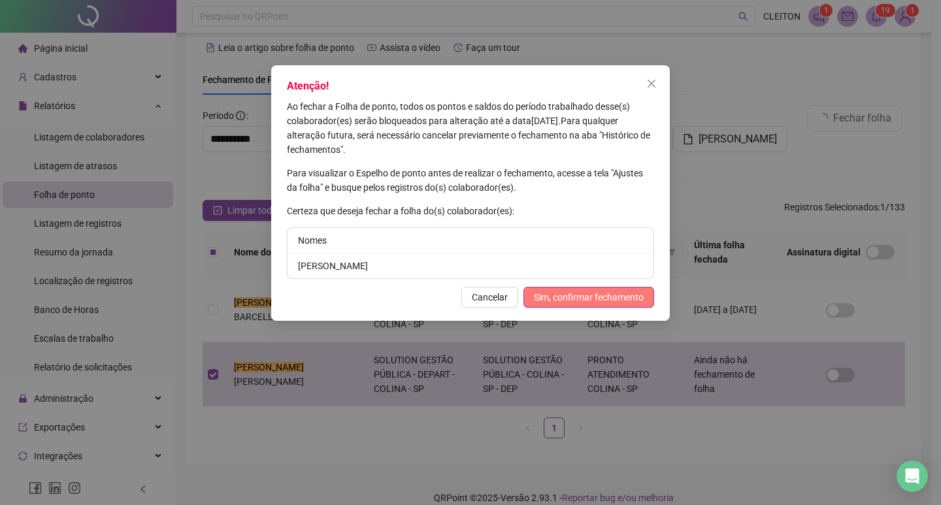
click at [613, 299] on span "Sim, confirmar fechamento" at bounding box center [589, 297] width 110 height 14
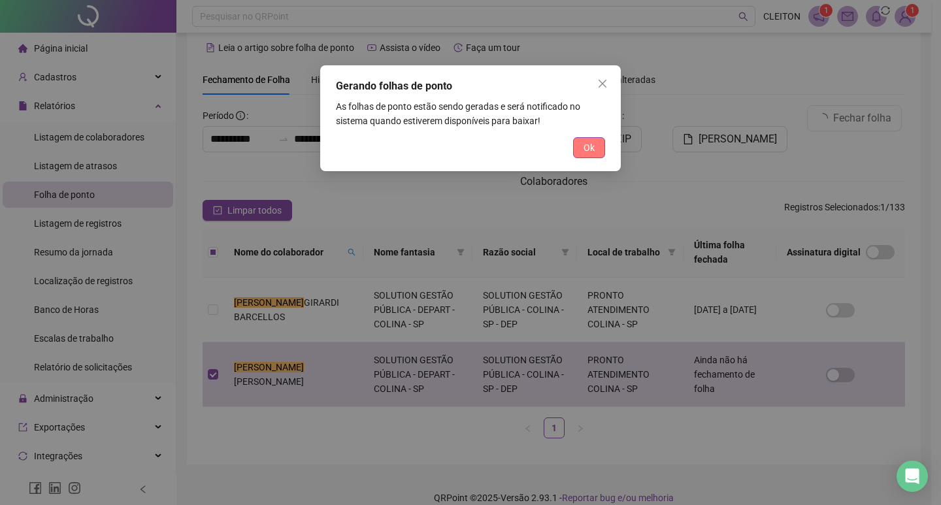
click at [590, 155] on button "Ok" at bounding box center [589, 147] width 32 height 21
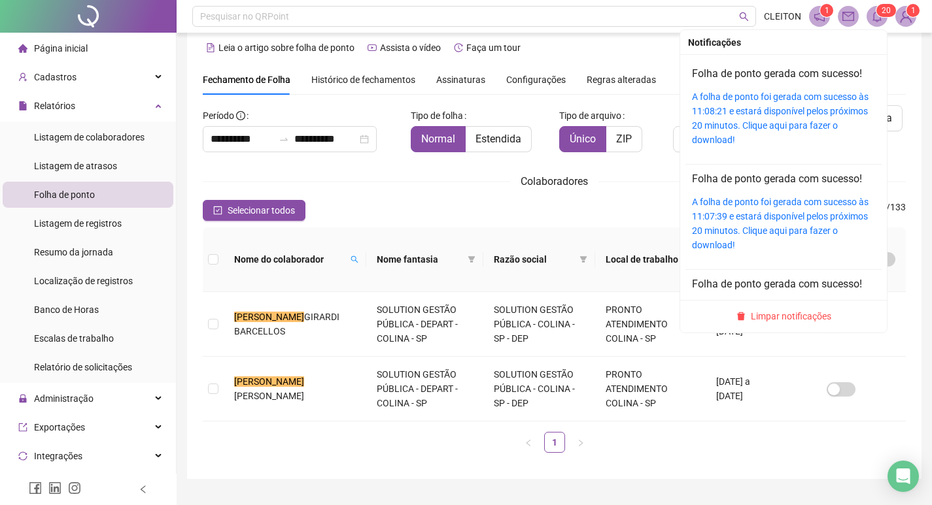
click at [879, 21] on icon "bell" at bounding box center [877, 16] width 12 height 12
click at [811, 105] on link "A folha de ponto foi gerada com sucesso às 11:08:21 e estará disponível pelos p…" at bounding box center [780, 119] width 177 height 54
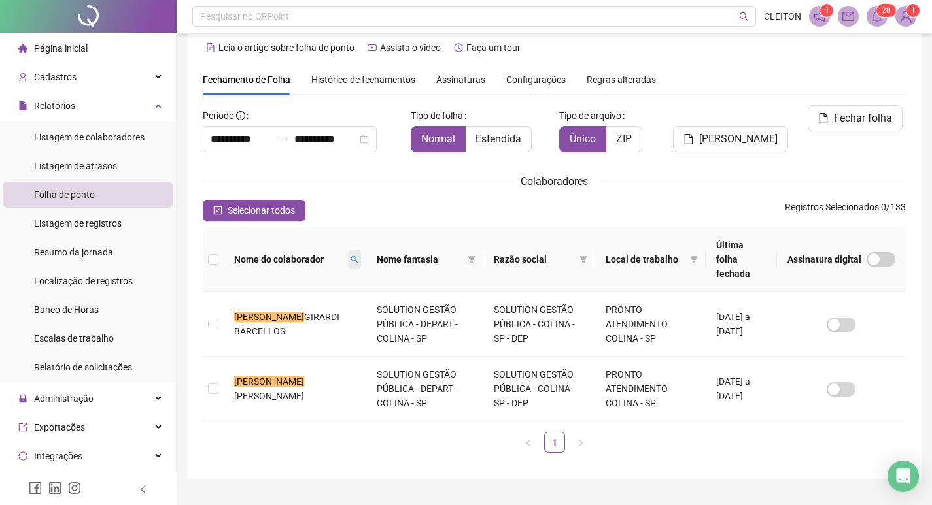
click at [348, 260] on span at bounding box center [354, 260] width 13 height 20
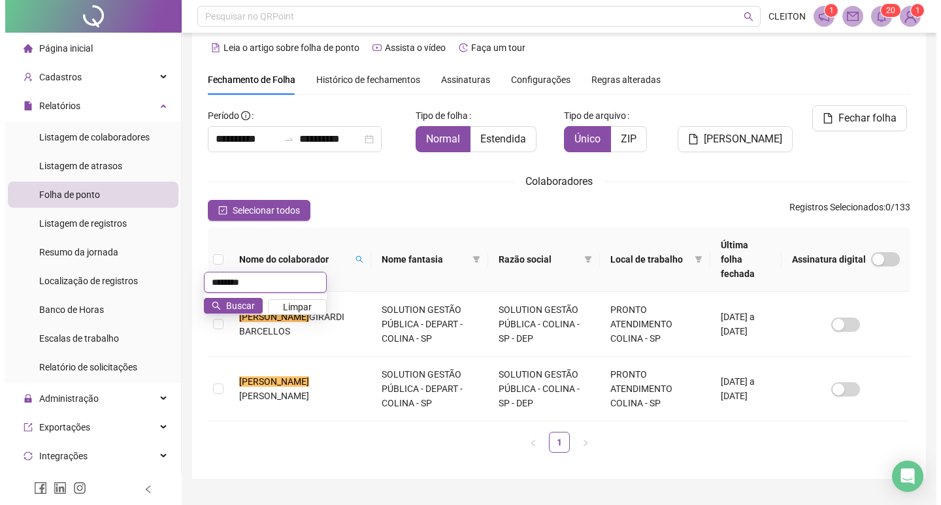
scroll to position [0, 0]
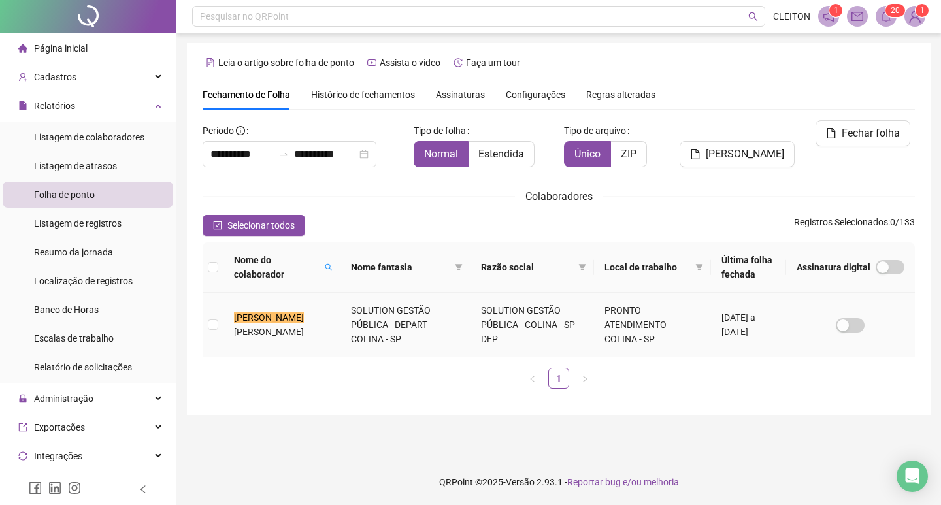
click at [228, 324] on td "RICARDO JOSÉ CADAM LUZ" at bounding box center [282, 325] width 117 height 65
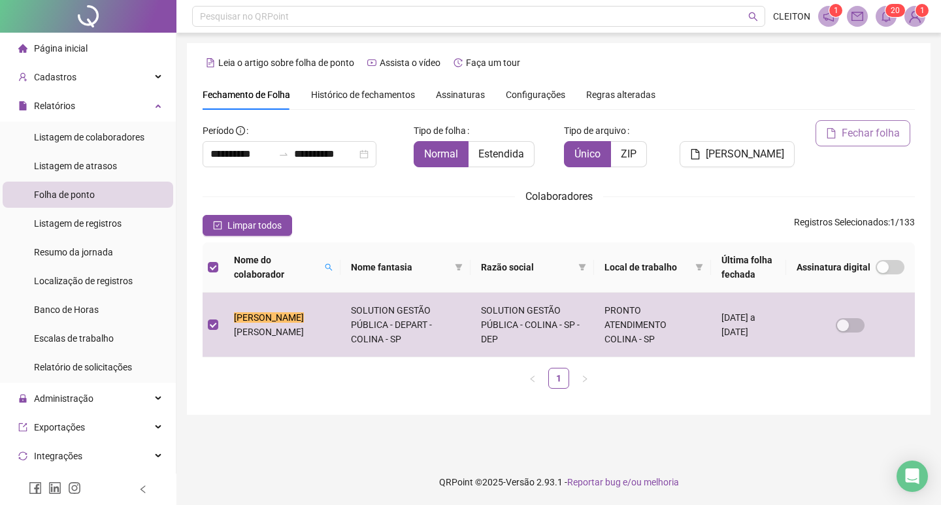
click at [898, 125] on button "Fechar folha" at bounding box center [863, 133] width 95 height 26
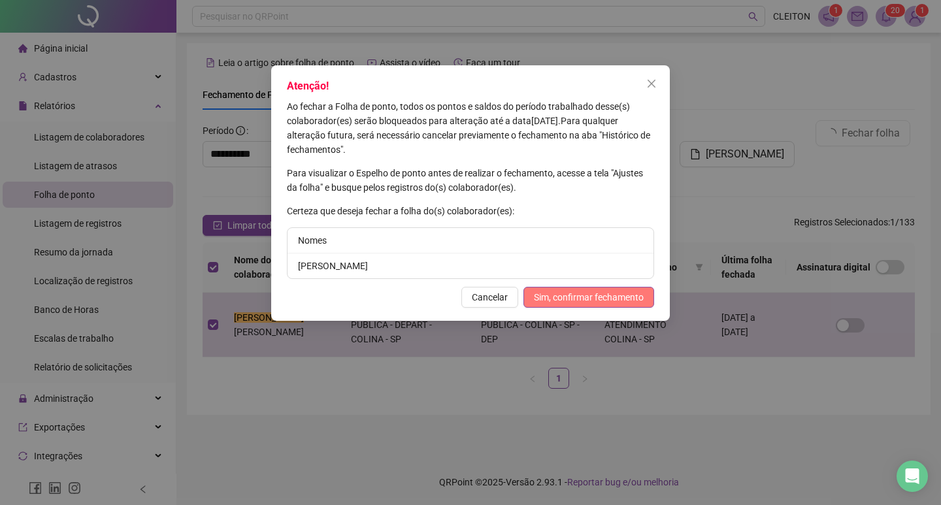
click at [544, 295] on span "Sim, confirmar fechamento" at bounding box center [589, 297] width 110 height 14
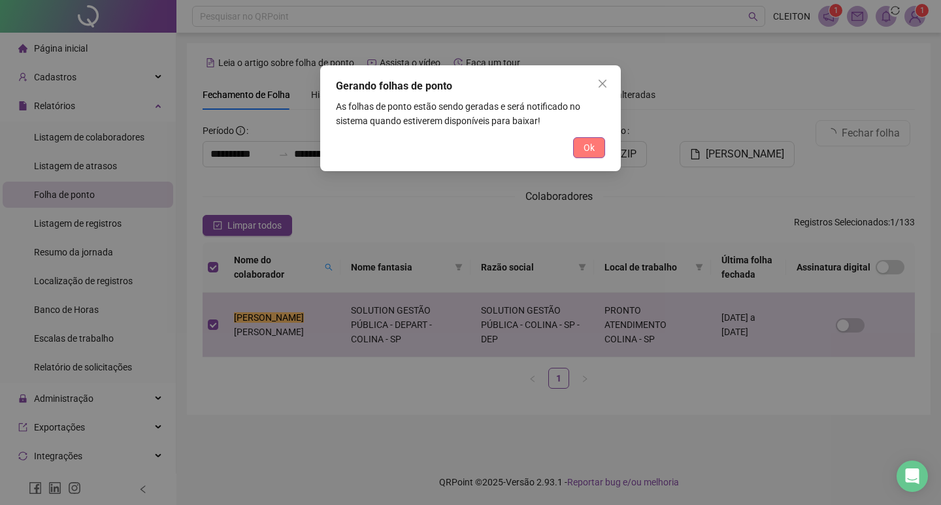
click at [576, 143] on button "Ok" at bounding box center [589, 147] width 32 height 21
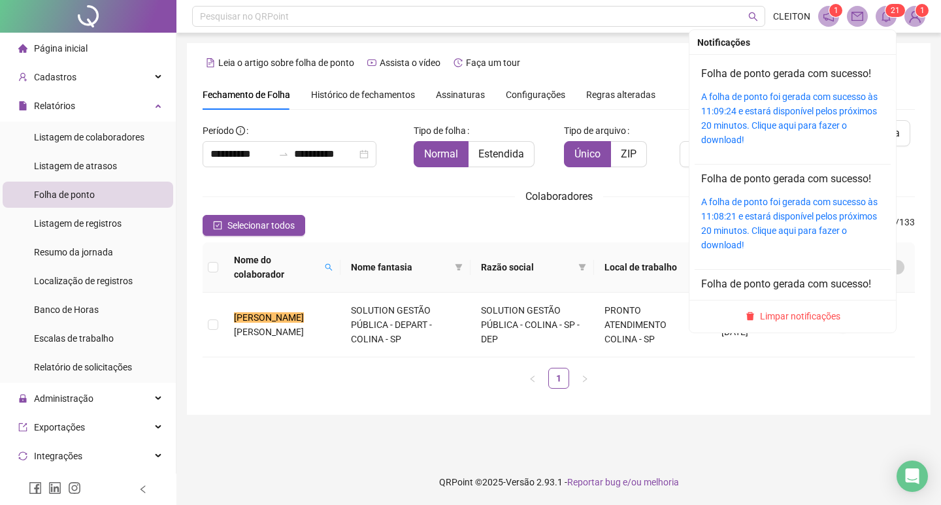
click at [766, 103] on div "A folha de ponto foi gerada com sucesso às 11:09:24 e estará disponível pelos p…" at bounding box center [793, 119] width 183 height 58
click at [736, 105] on link "A folha de ponto foi gerada com sucesso às 11:09:24 e estará disponível pelos p…" at bounding box center [790, 119] width 177 height 54
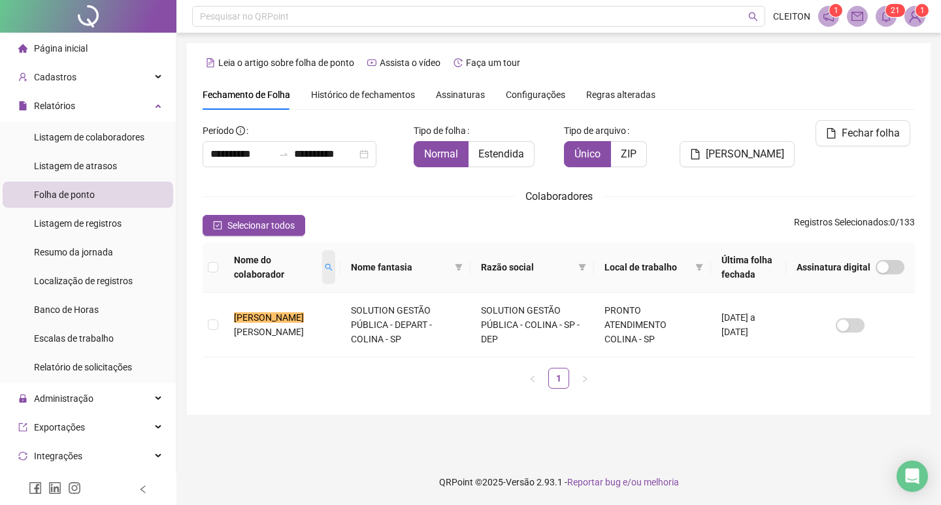
click at [326, 265] on icon "search" at bounding box center [329, 267] width 7 height 7
click at [269, 301] on input "*******" at bounding box center [258, 297] width 123 height 21
type input "*"
click at [324, 269] on th "Nome do colaborador" at bounding box center [282, 268] width 117 height 50
click at [322, 260] on span at bounding box center [328, 267] width 13 height 34
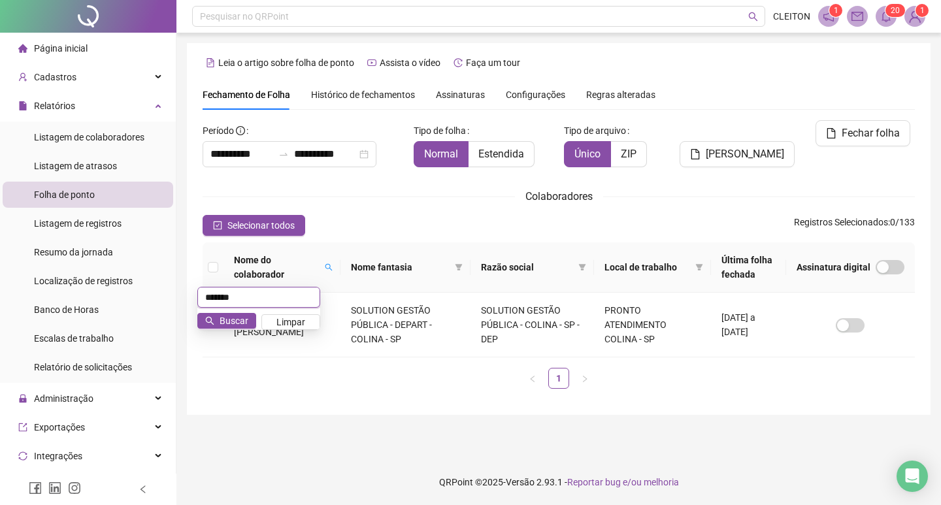
click at [265, 296] on input "*******" at bounding box center [258, 297] width 123 height 21
click at [322, 273] on span at bounding box center [328, 267] width 13 height 34
click at [266, 290] on input "*******" at bounding box center [258, 297] width 123 height 21
type input "**********"
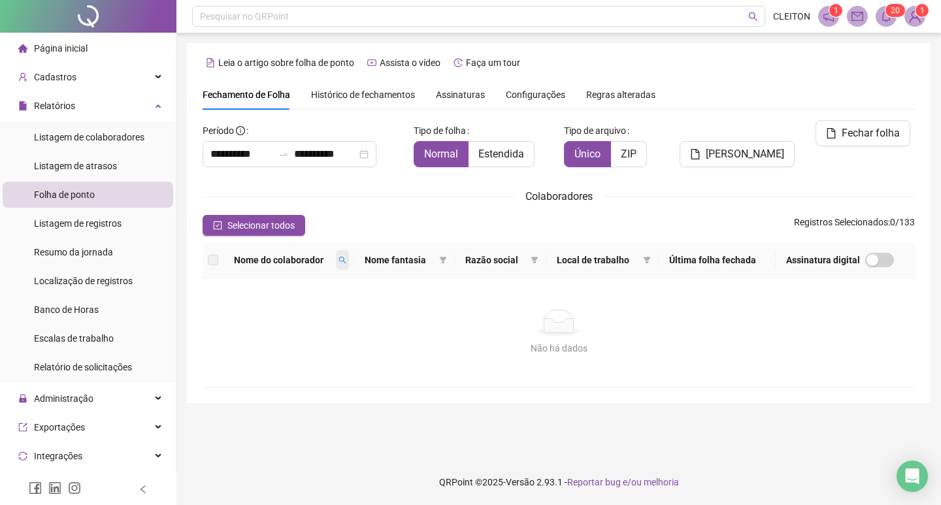
click at [340, 258] on span at bounding box center [342, 260] width 13 height 20
type input "*"
type input "**********"
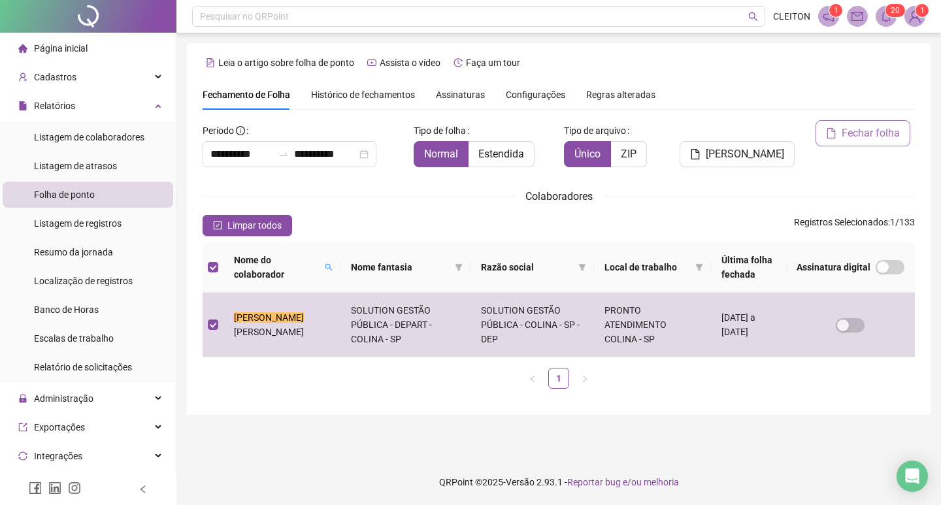
click at [834, 143] on button "Fechar folha" at bounding box center [863, 133] width 95 height 26
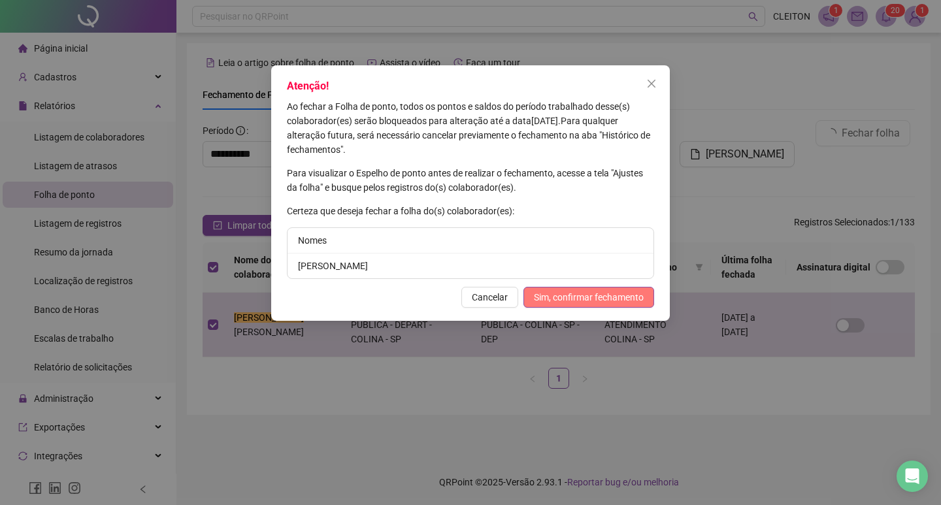
click at [558, 294] on span "Sim, confirmar fechamento" at bounding box center [589, 297] width 110 height 14
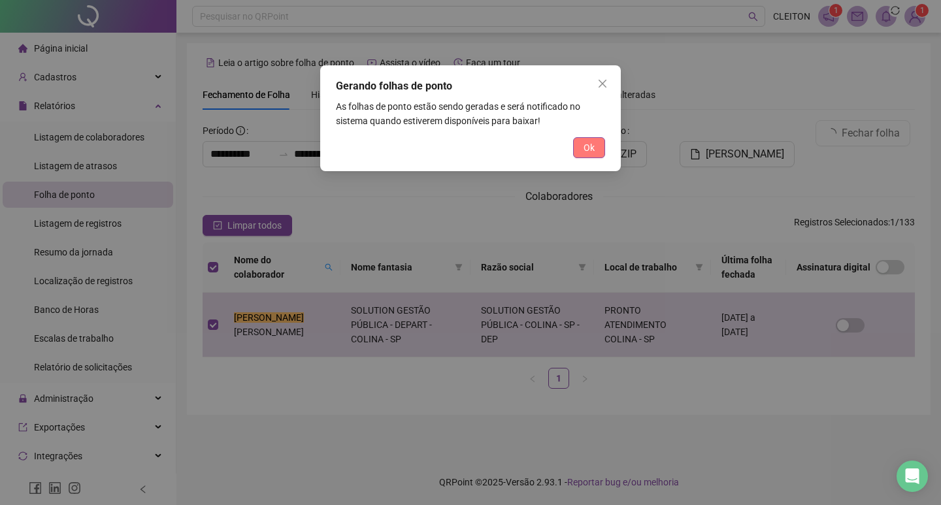
click at [587, 149] on span "Ok" at bounding box center [589, 148] width 11 height 14
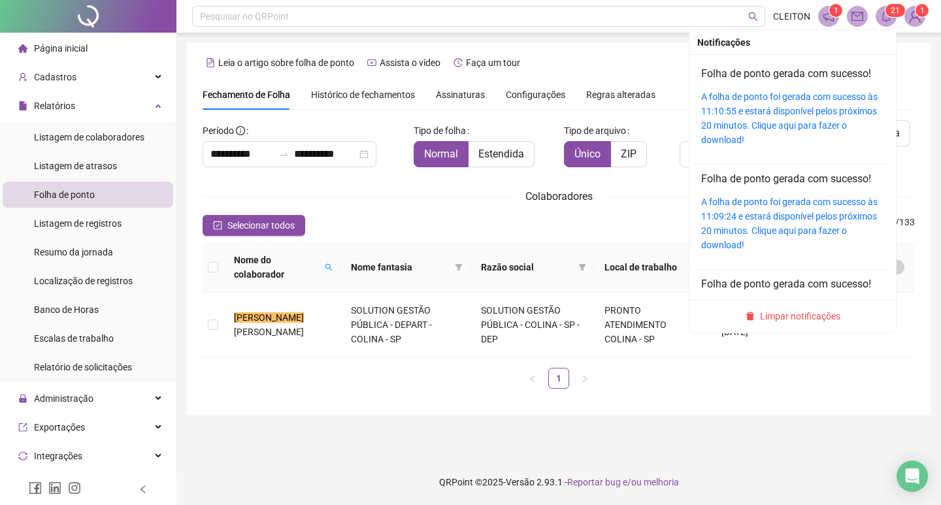
click at [890, 13] on sup "2 1" at bounding box center [896, 10] width 20 height 13
click at [776, 116] on link "A folha de ponto foi gerada com sucesso às 11:10:55 e estará disponível pelos p…" at bounding box center [790, 119] width 177 height 54
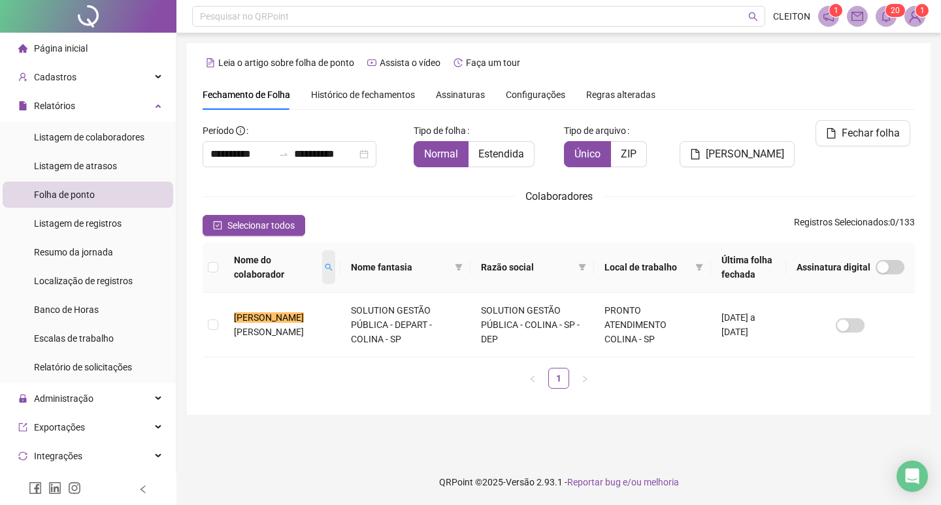
click at [325, 271] on icon "search" at bounding box center [329, 267] width 8 height 8
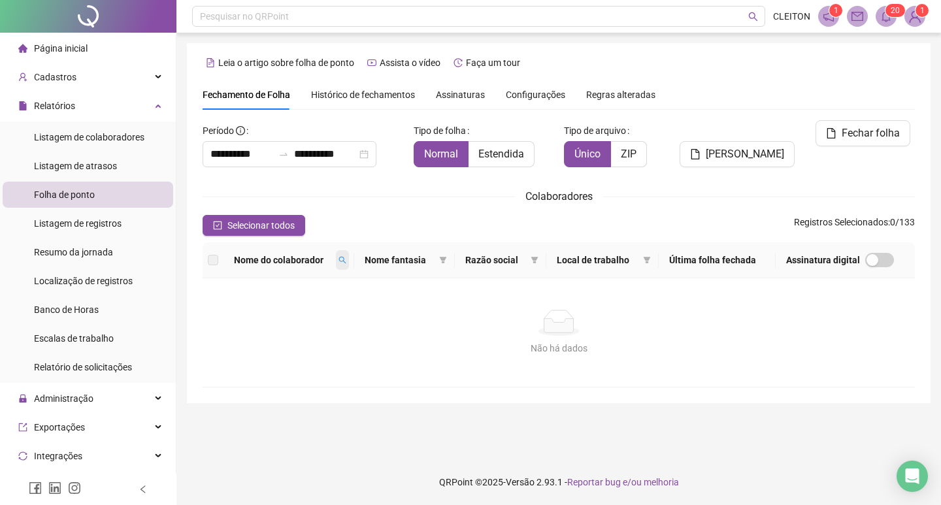
click at [345, 263] on icon "search" at bounding box center [343, 260] width 8 height 8
click at [289, 274] on input "**********" at bounding box center [291, 283] width 123 height 21
click at [348, 267] on span at bounding box center [342, 260] width 13 height 20
click at [306, 271] on th "Nome do colaborador" at bounding box center [289, 261] width 131 height 36
click at [360, 262] on th "Nome fantasia" at bounding box center [404, 261] width 101 height 36
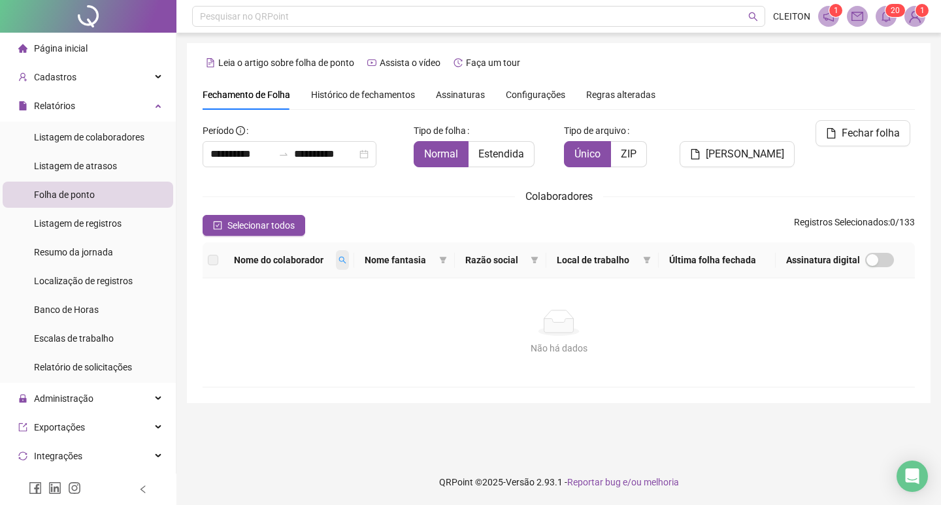
click at [349, 263] on span at bounding box center [342, 260] width 13 height 20
click at [290, 275] on input "**********" at bounding box center [291, 283] width 123 height 21
type input "**********"
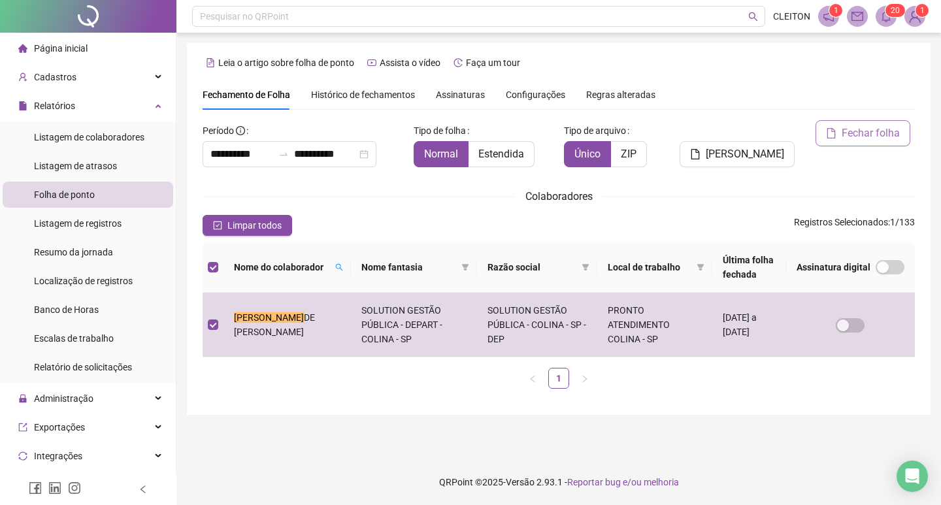
click at [867, 139] on span "Fechar folha" at bounding box center [871, 134] width 58 height 16
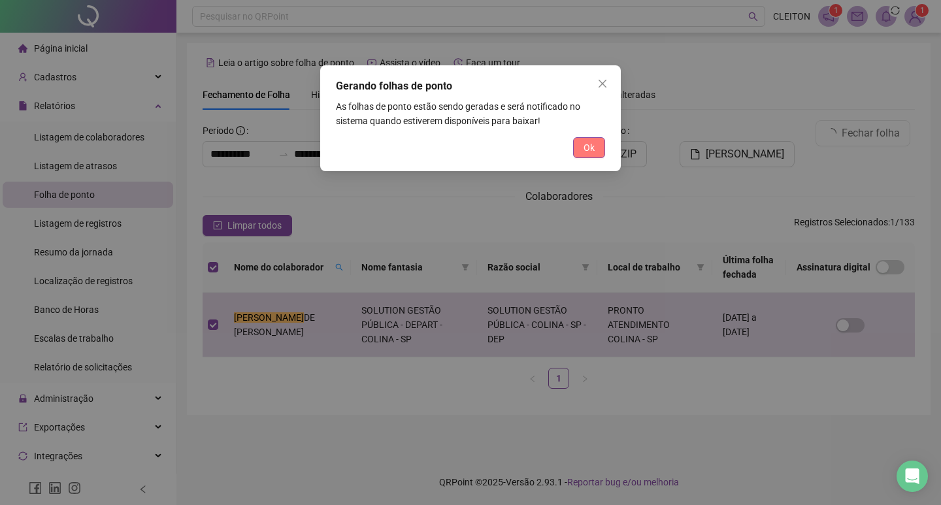
click at [598, 152] on button "Ok" at bounding box center [589, 147] width 32 height 21
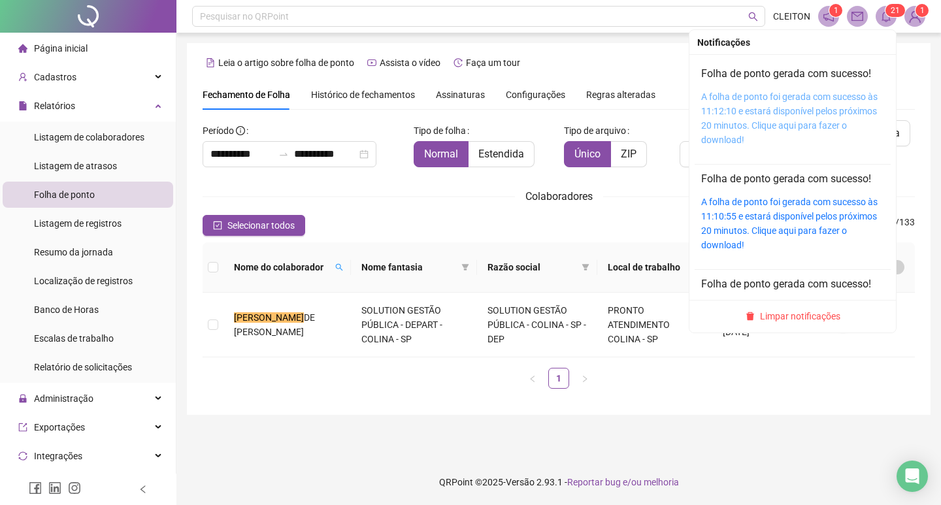
click at [741, 115] on link "A folha de ponto foi gerada com sucesso às 11:12:10 e estará disponível pelos p…" at bounding box center [790, 119] width 177 height 54
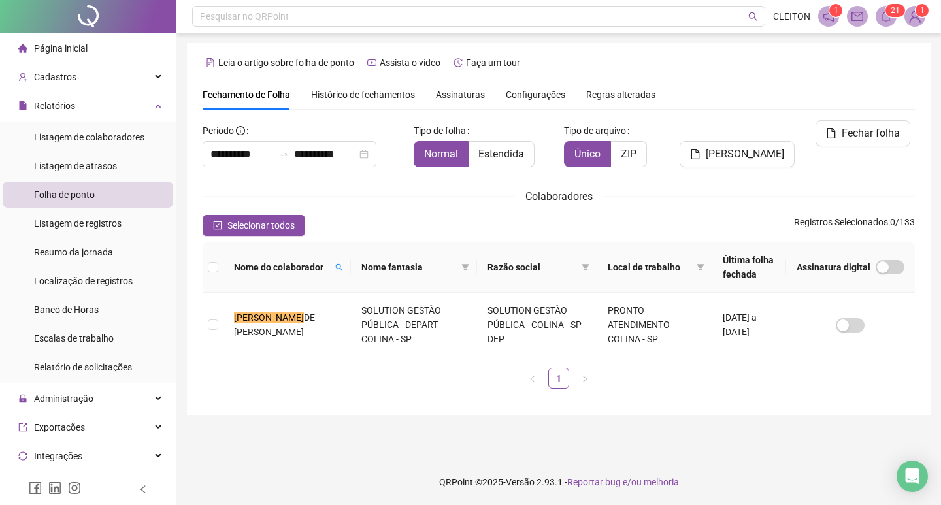
click at [314, 266] on div "Nome do colaborador" at bounding box center [287, 267] width 107 height 14
click at [333, 266] on span at bounding box center [339, 268] width 13 height 20
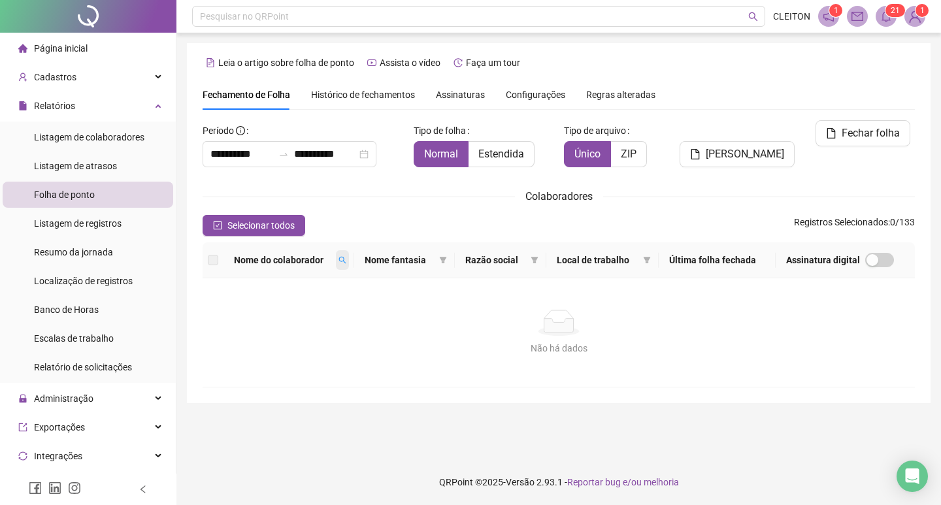
click at [340, 256] on span at bounding box center [342, 260] width 13 height 20
click at [294, 284] on input "*******" at bounding box center [291, 283] width 123 height 21
type input "*******"
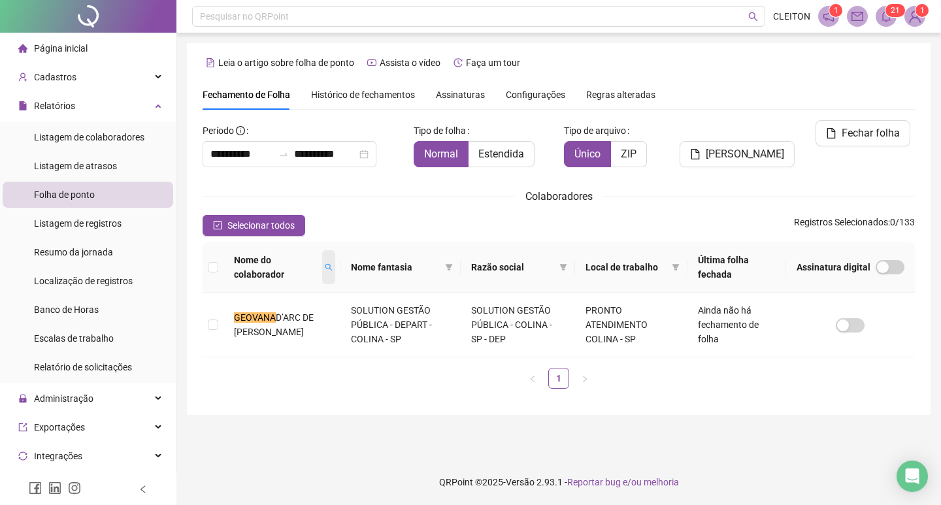
click at [322, 273] on span at bounding box center [328, 267] width 13 height 34
click at [274, 295] on input "*******" at bounding box center [270, 297] width 123 height 21
click at [222, 295] on input "*******" at bounding box center [270, 297] width 123 height 21
click at [290, 297] on input "*******" at bounding box center [270, 297] width 123 height 21
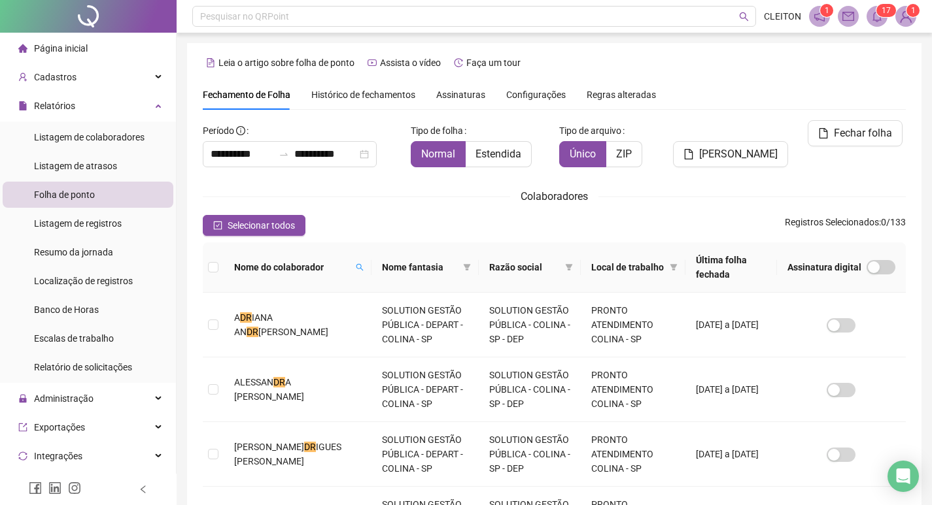
scroll to position [15, 0]
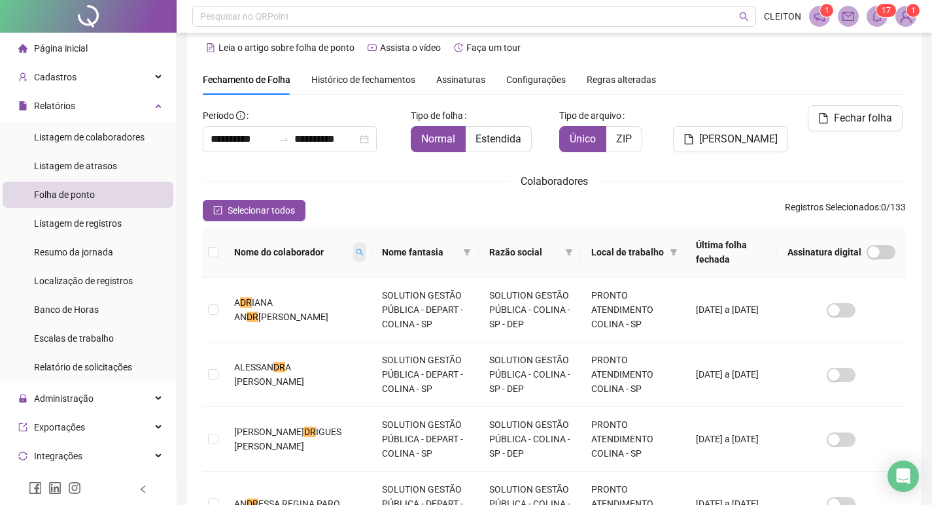
click at [356, 252] on icon "search" at bounding box center [360, 252] width 8 height 8
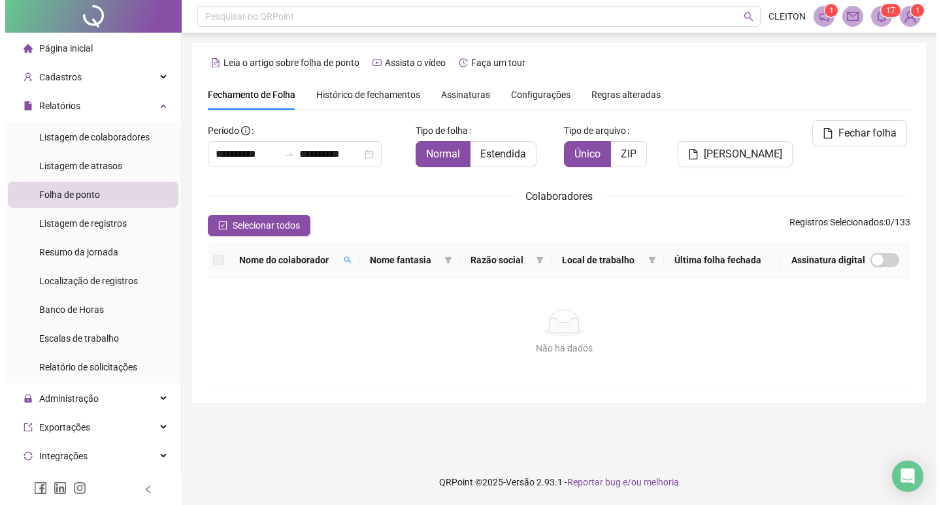
scroll to position [0, 0]
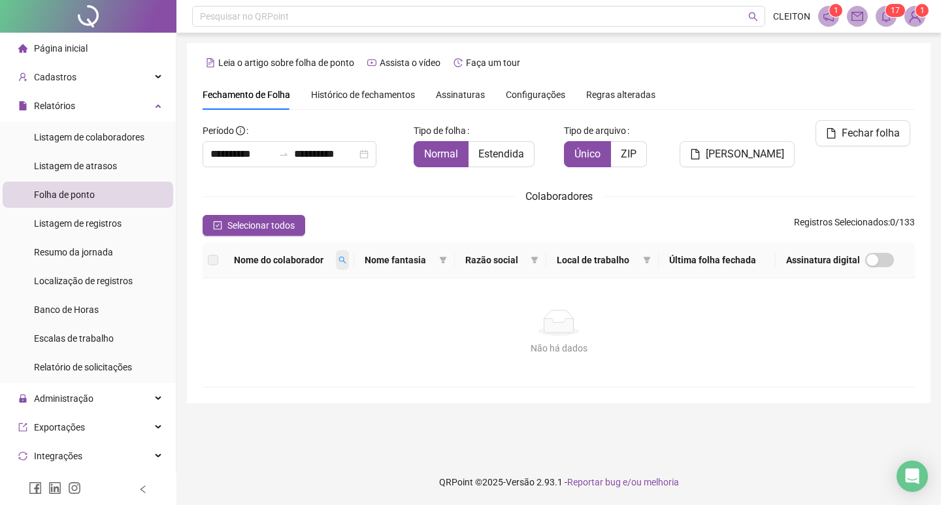
click at [347, 252] on span at bounding box center [342, 260] width 13 height 20
click at [291, 292] on input "********" at bounding box center [291, 283] width 123 height 21
click at [252, 281] on input "********" at bounding box center [291, 283] width 123 height 21
type input "*******"
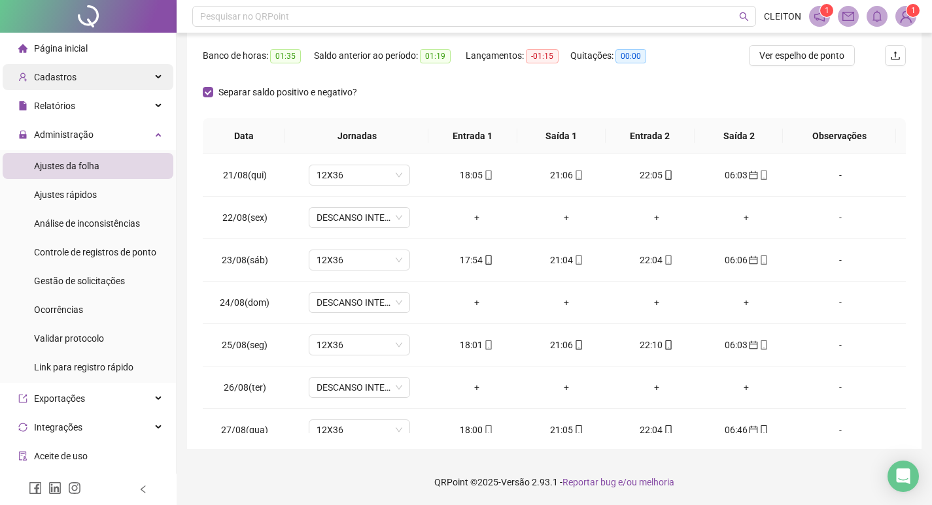
scroll to position [953, 0]
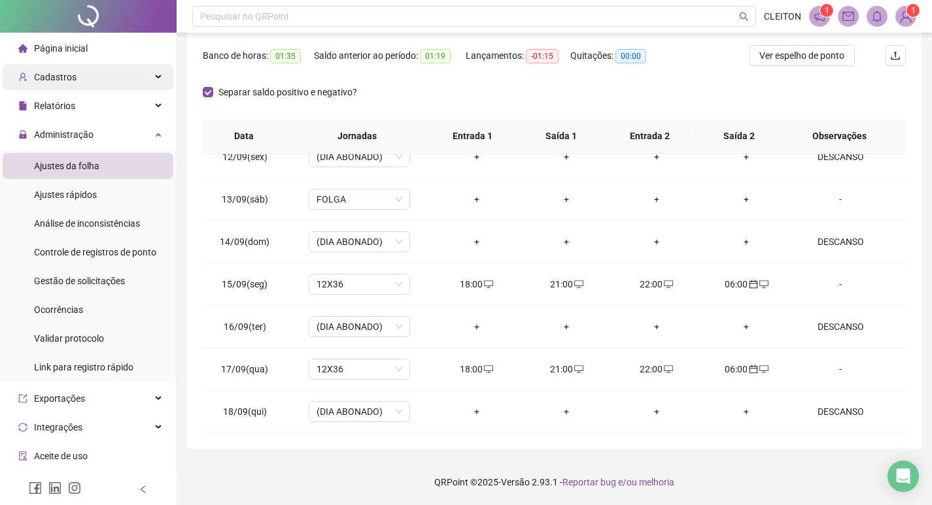
click at [107, 77] on div "Cadastros" at bounding box center [88, 77] width 171 height 26
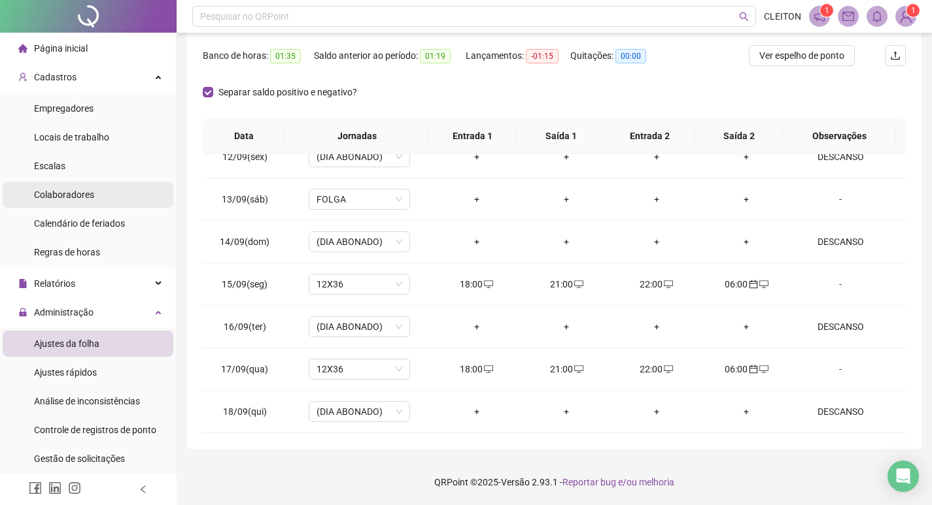
click at [105, 186] on li "Colaboradores" at bounding box center [88, 195] width 171 height 26
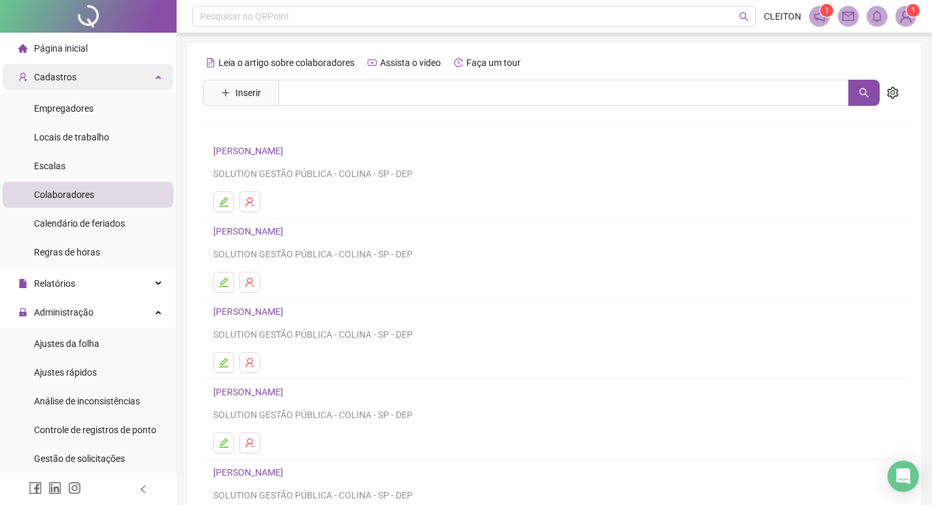
click at [97, 75] on div "Cadastros" at bounding box center [88, 77] width 171 height 26
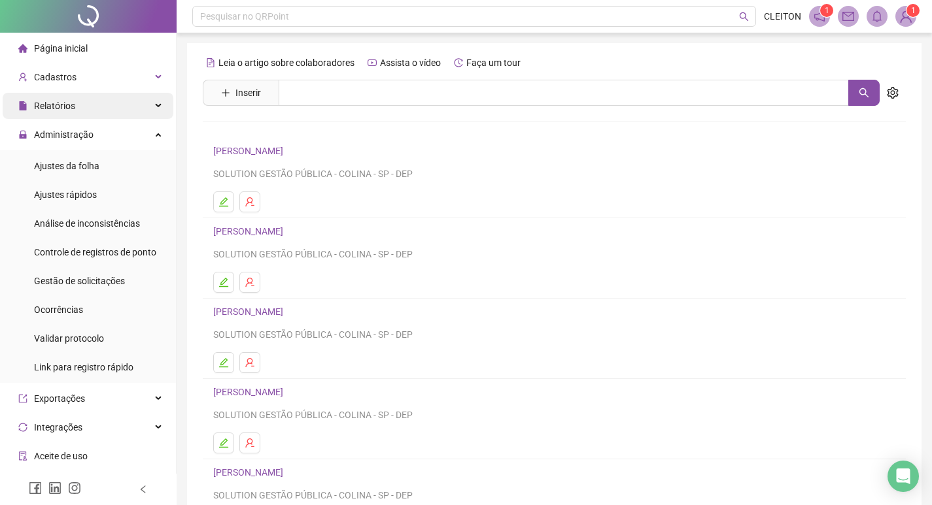
click at [88, 111] on div "Relatórios" at bounding box center [88, 106] width 171 height 26
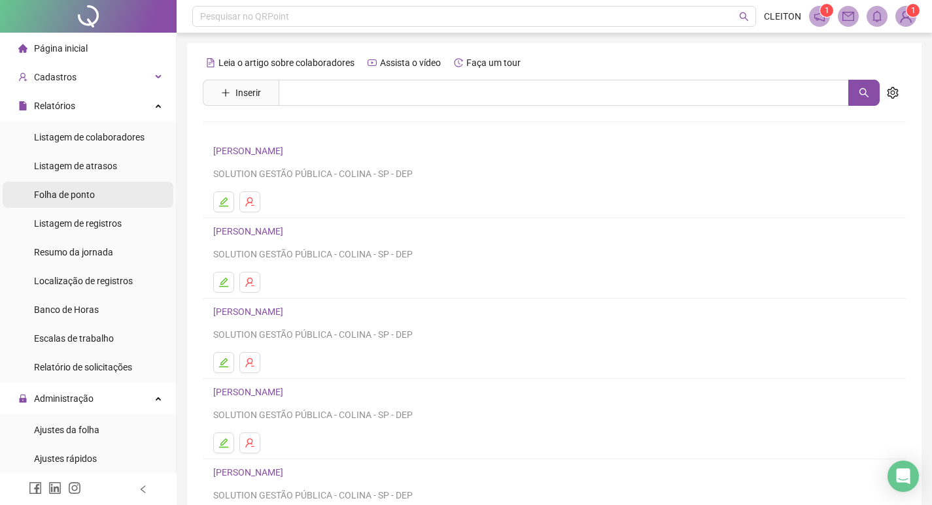
click at [126, 202] on li "Folha de ponto" at bounding box center [88, 195] width 171 height 26
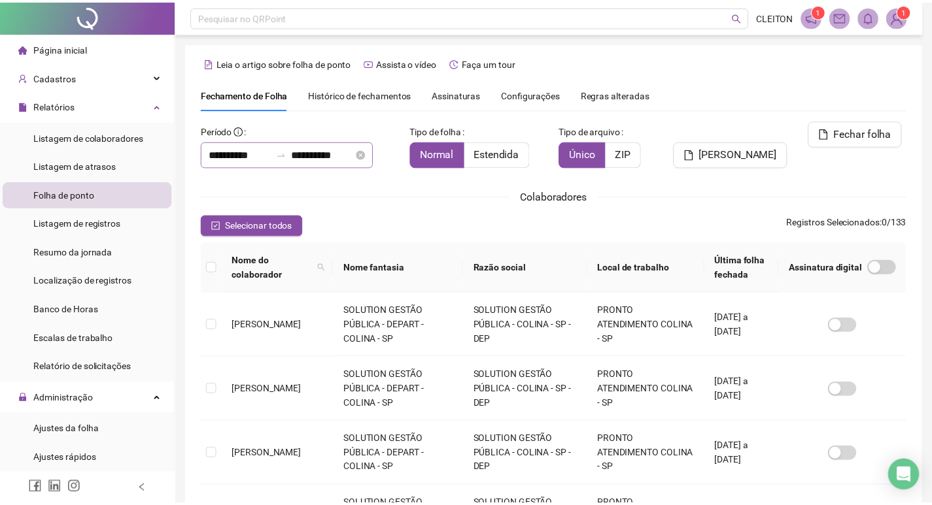
scroll to position [15, 0]
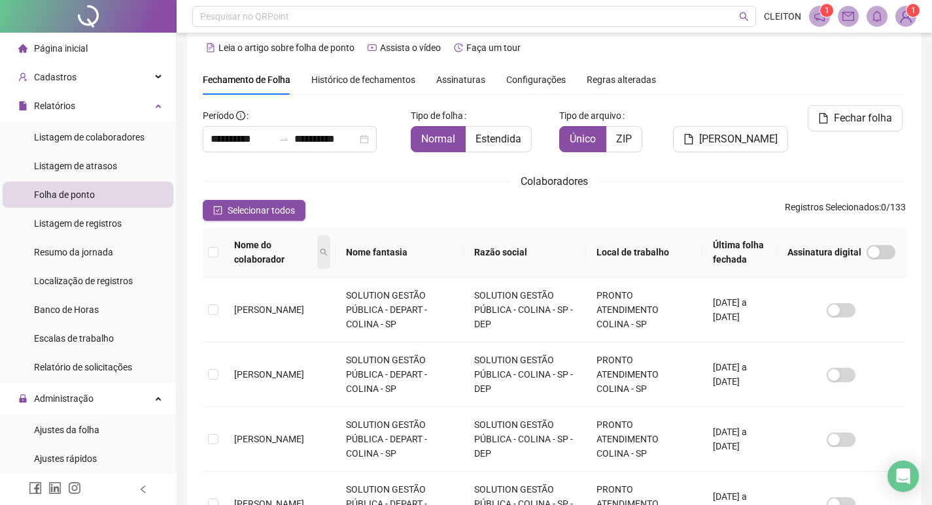
click at [330, 246] on span at bounding box center [323, 252] width 13 height 34
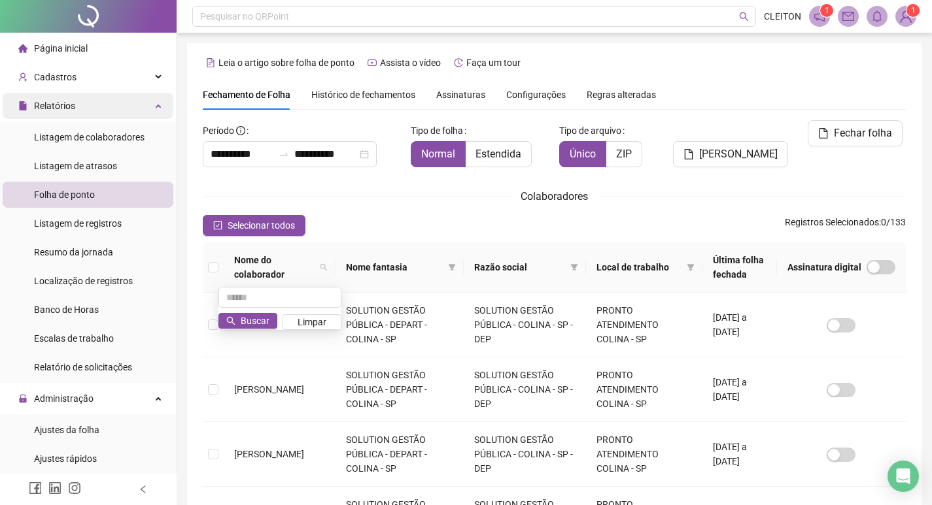
click at [160, 114] on div "Relatórios" at bounding box center [88, 106] width 171 height 26
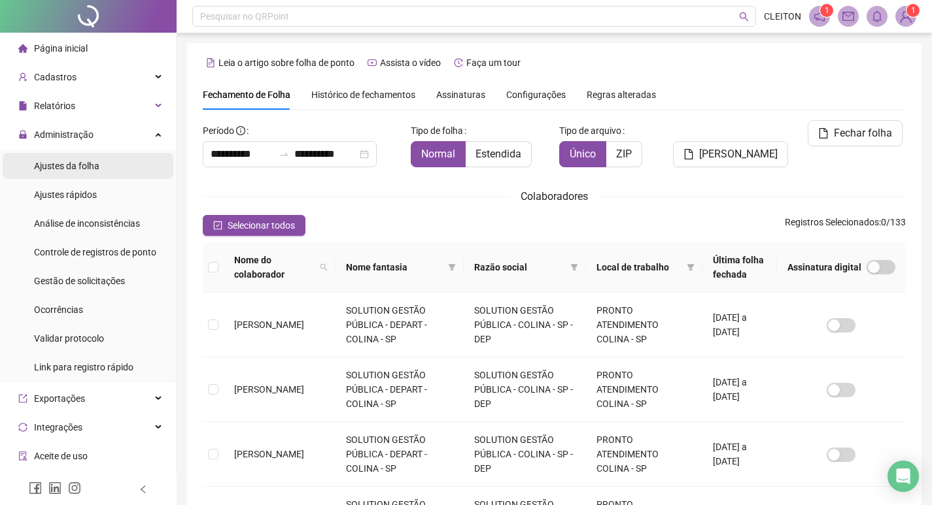
click at [126, 170] on li "Ajustes da folha" at bounding box center [88, 166] width 171 height 26
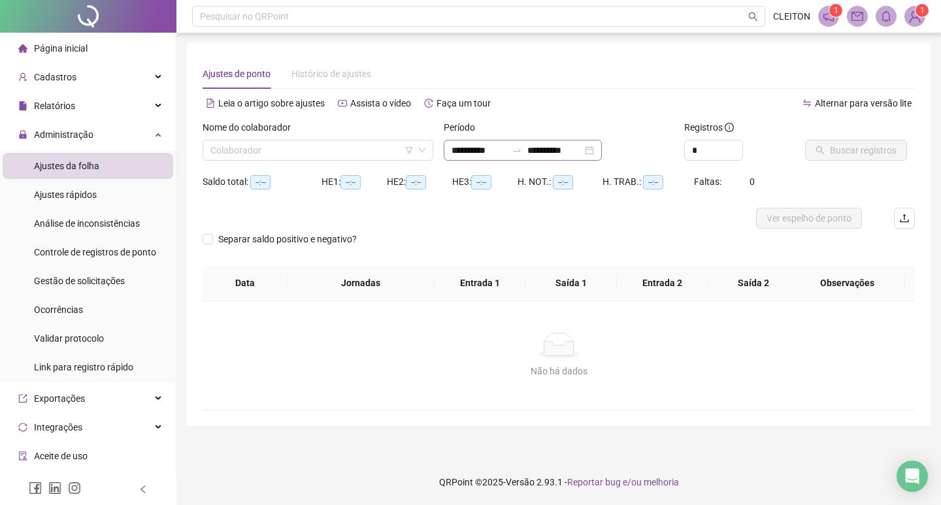
click at [468, 161] on div "**********" at bounding box center [559, 145] width 241 height 51
click at [471, 154] on input "**********" at bounding box center [479, 150] width 55 height 14
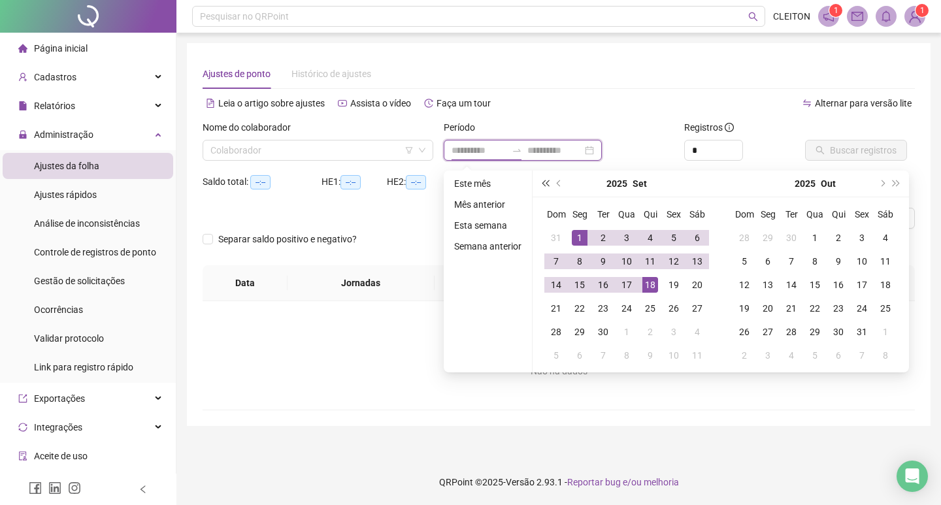
type input "**********"
click at [555, 181] on button "prev-year" at bounding box center [559, 184] width 14 height 26
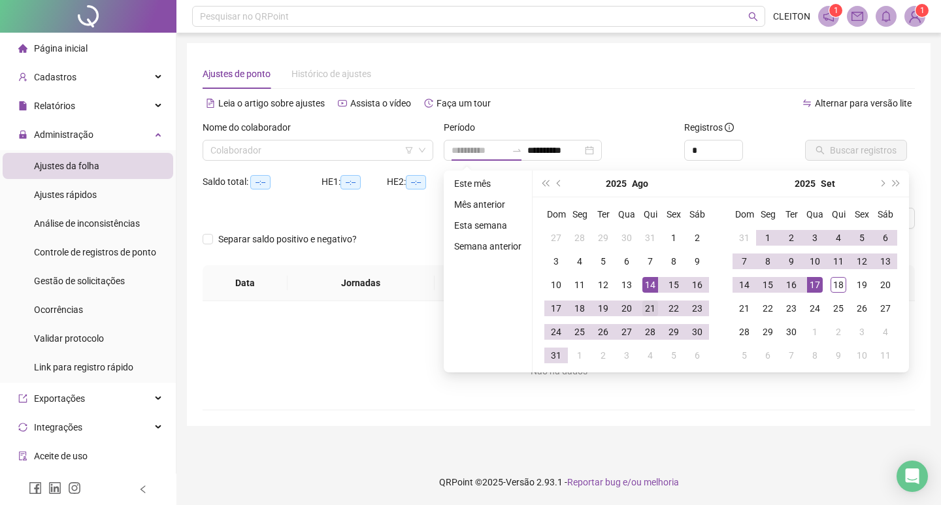
type input "**********"
click at [651, 309] on div "21" at bounding box center [651, 309] width 16 height 16
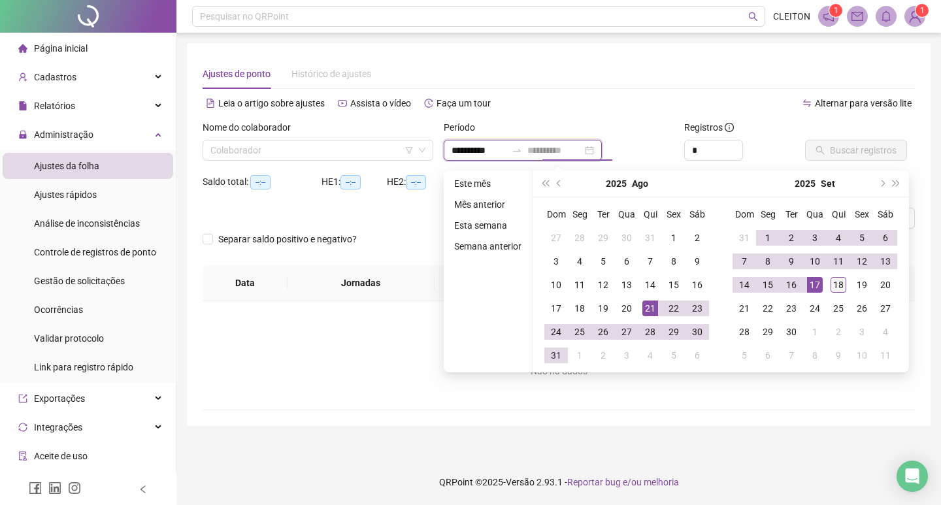
type input "**********"
click at [841, 289] on div "18" at bounding box center [839, 285] width 16 height 16
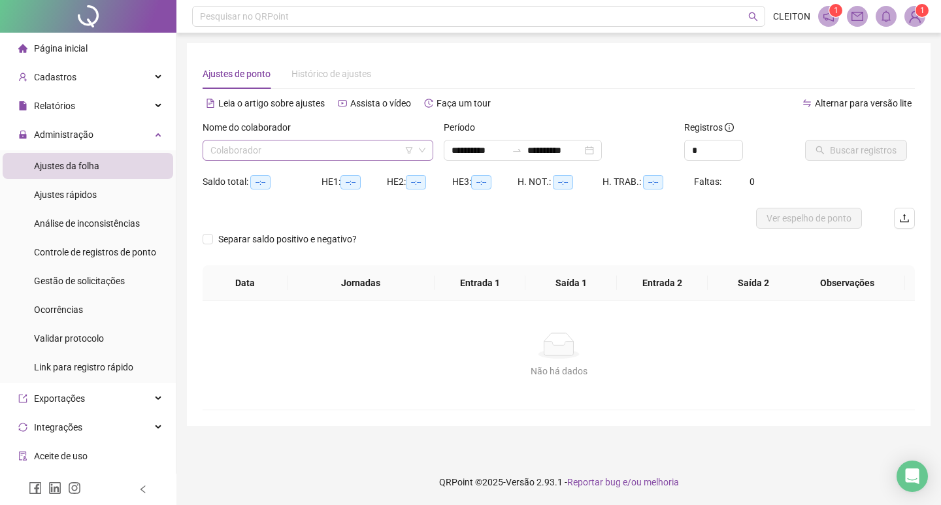
click at [265, 158] on input "search" at bounding box center [312, 151] width 203 height 20
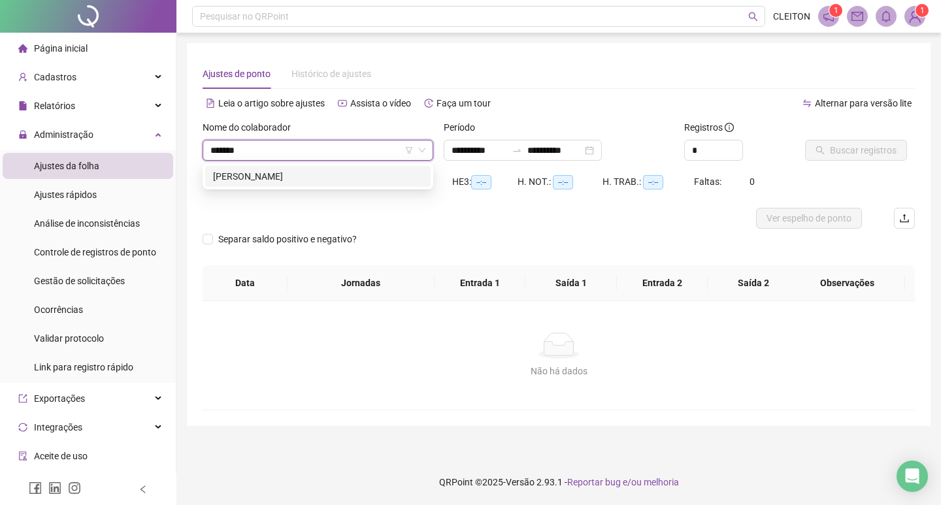
type input "*******"
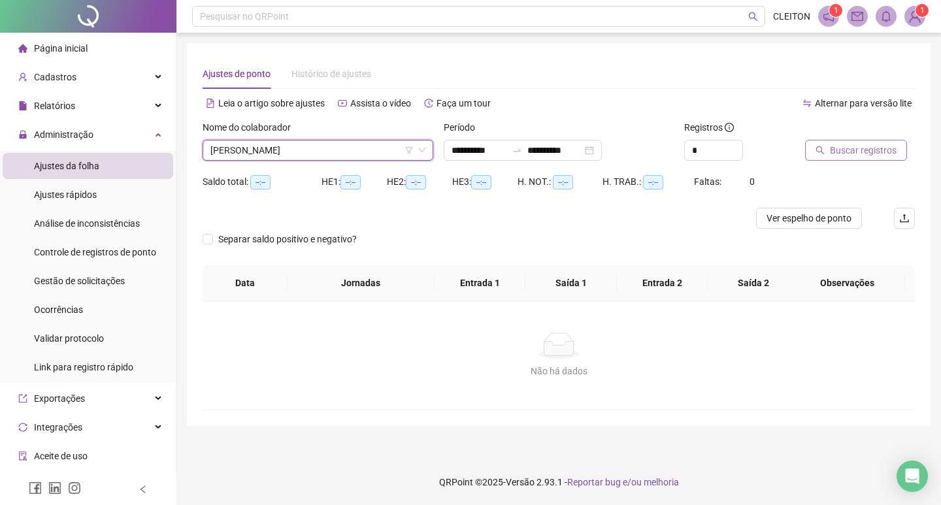
click at [828, 141] on button "Buscar registros" at bounding box center [856, 150] width 102 height 21
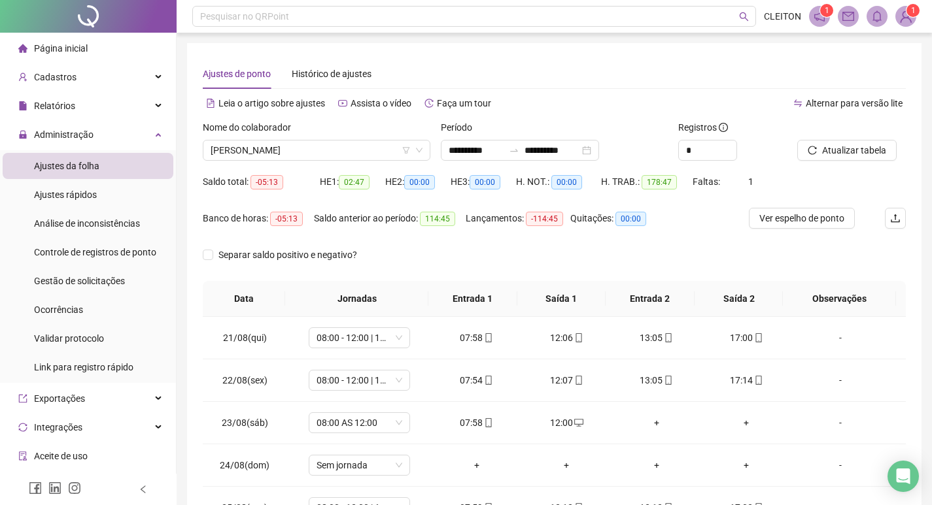
click at [523, 277] on div "Separar saldo positivo e negativo?" at bounding box center [554, 263] width 703 height 37
